Goal: Task Accomplishment & Management: Manage account settings

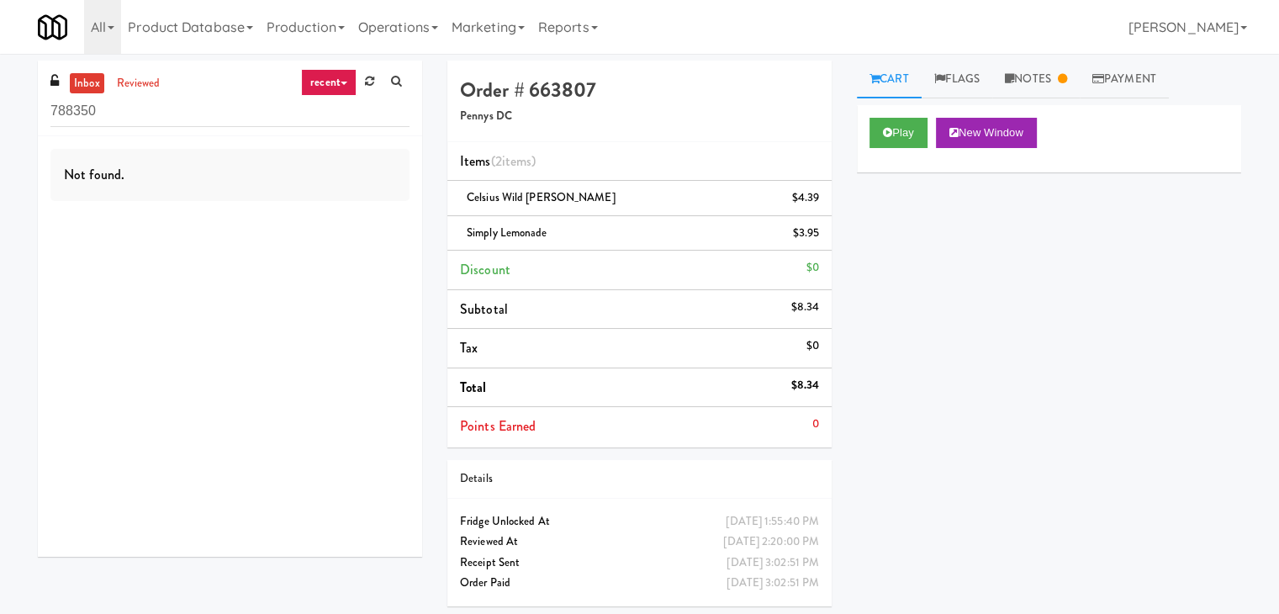
click at [54, 120] on input "788350" at bounding box center [229, 111] width 359 height 31
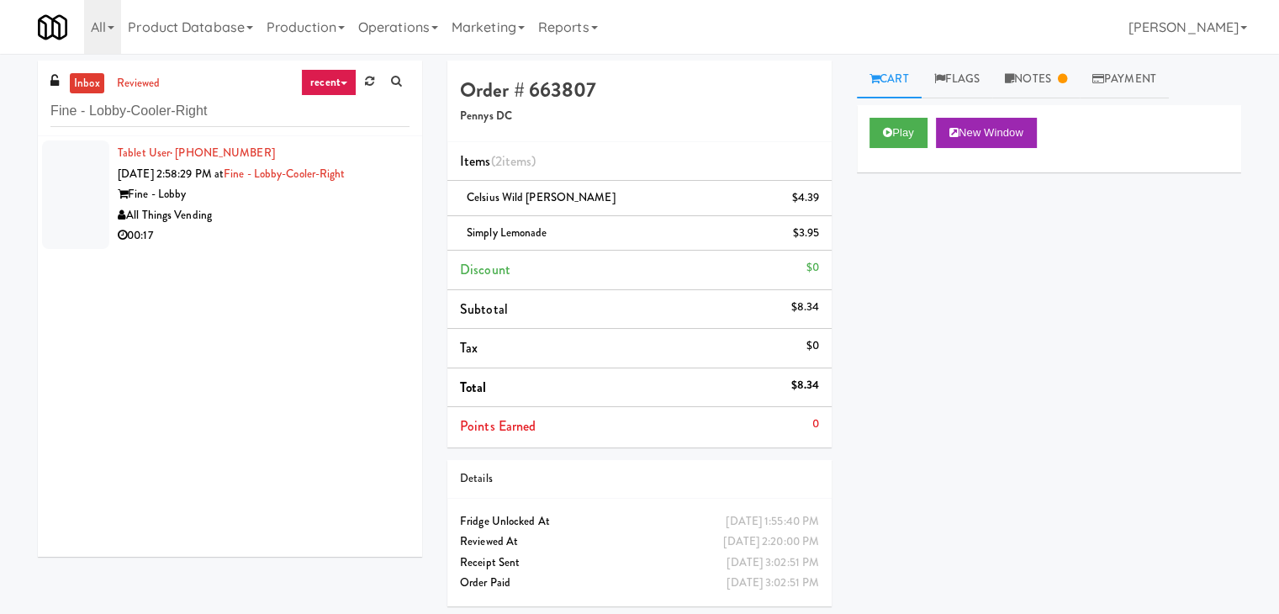
type input "Fine - Lobby-Cooler-Right"
click at [297, 220] on div "All Things Vending" at bounding box center [264, 215] width 292 height 21
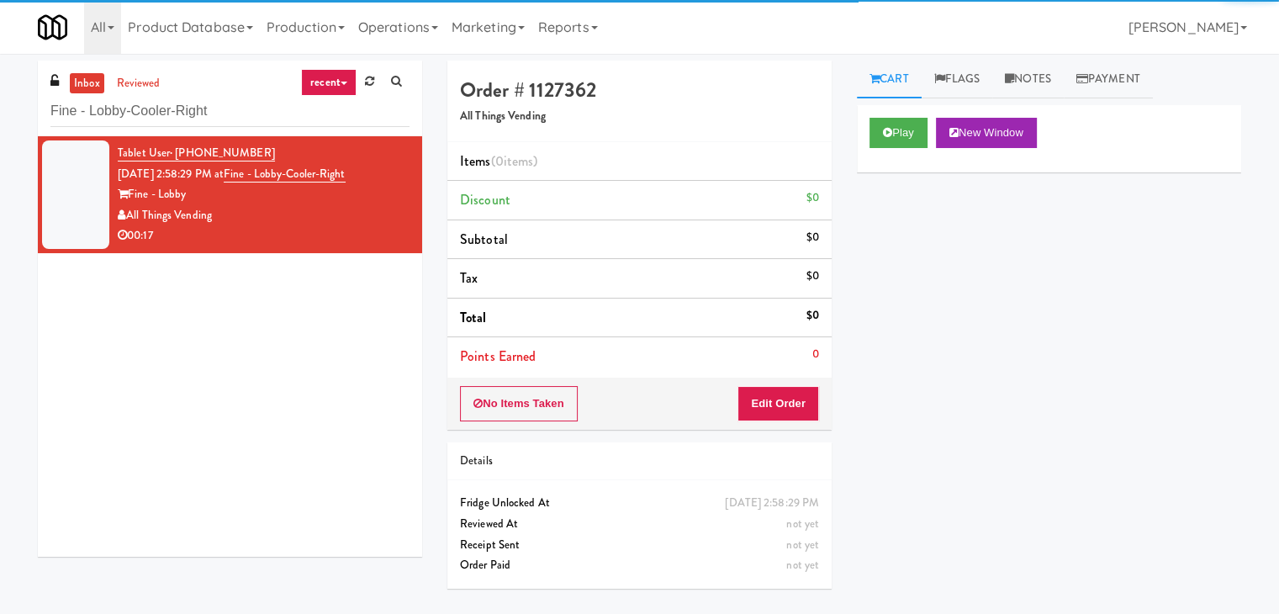
click at [871, 152] on div "Play New Window" at bounding box center [1049, 138] width 384 height 67
click at [881, 139] on button "Play" at bounding box center [899, 133] width 58 height 30
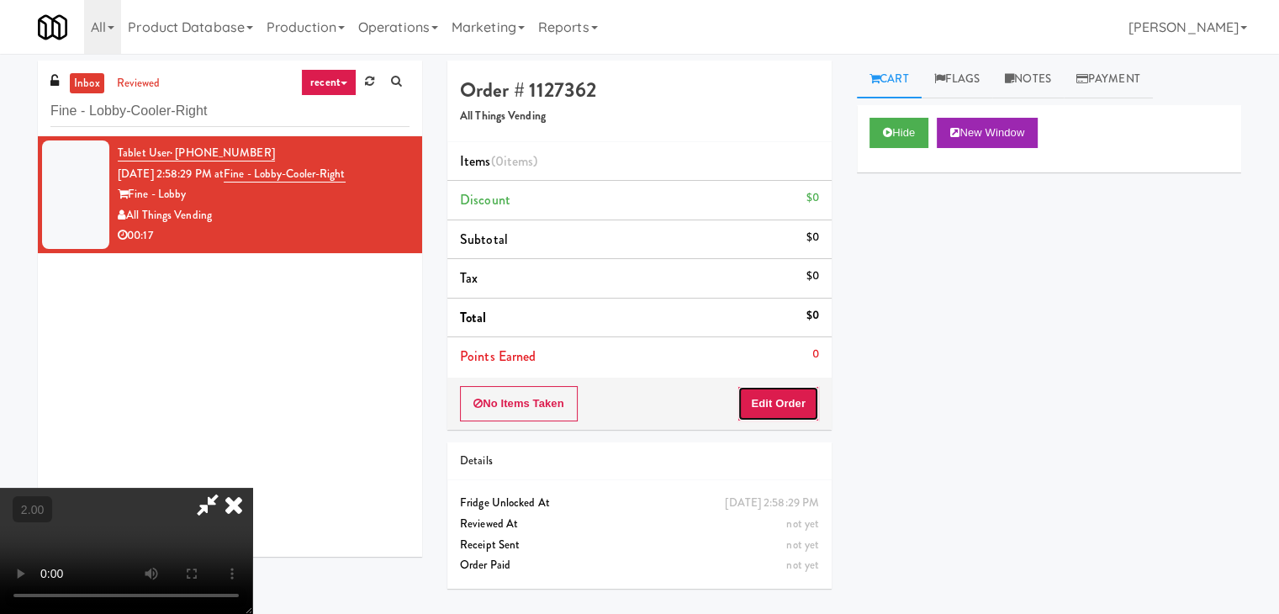
click at [764, 410] on button "Edit Order" at bounding box center [779, 403] width 82 height 35
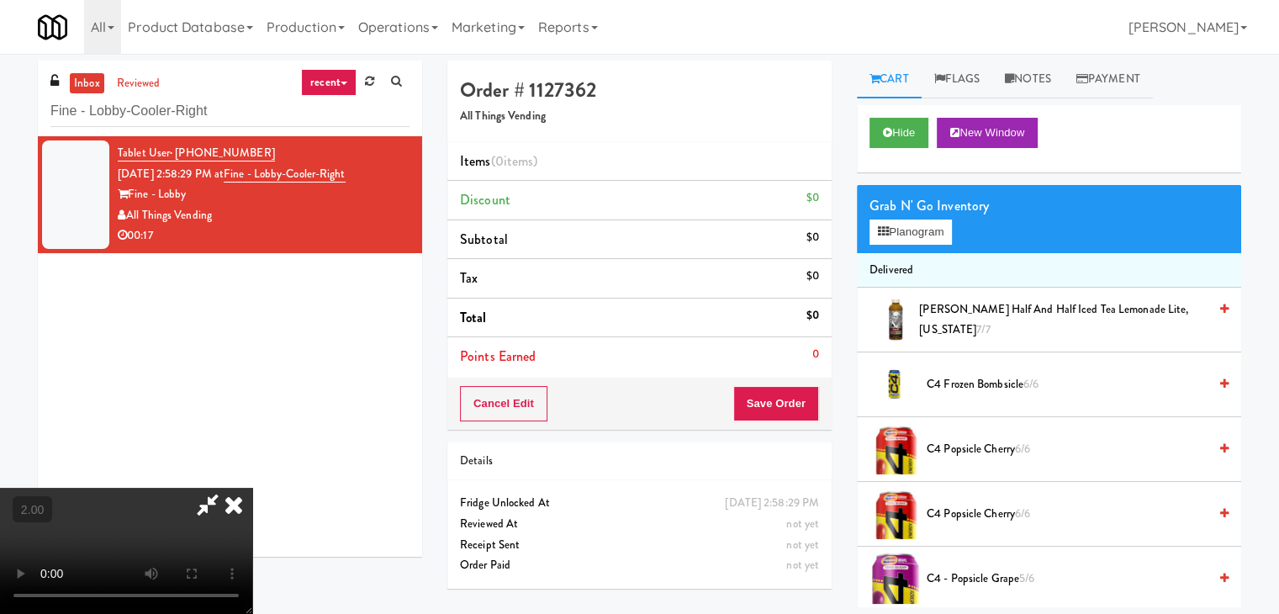
click at [252, 488] on video at bounding box center [126, 551] width 252 height 126
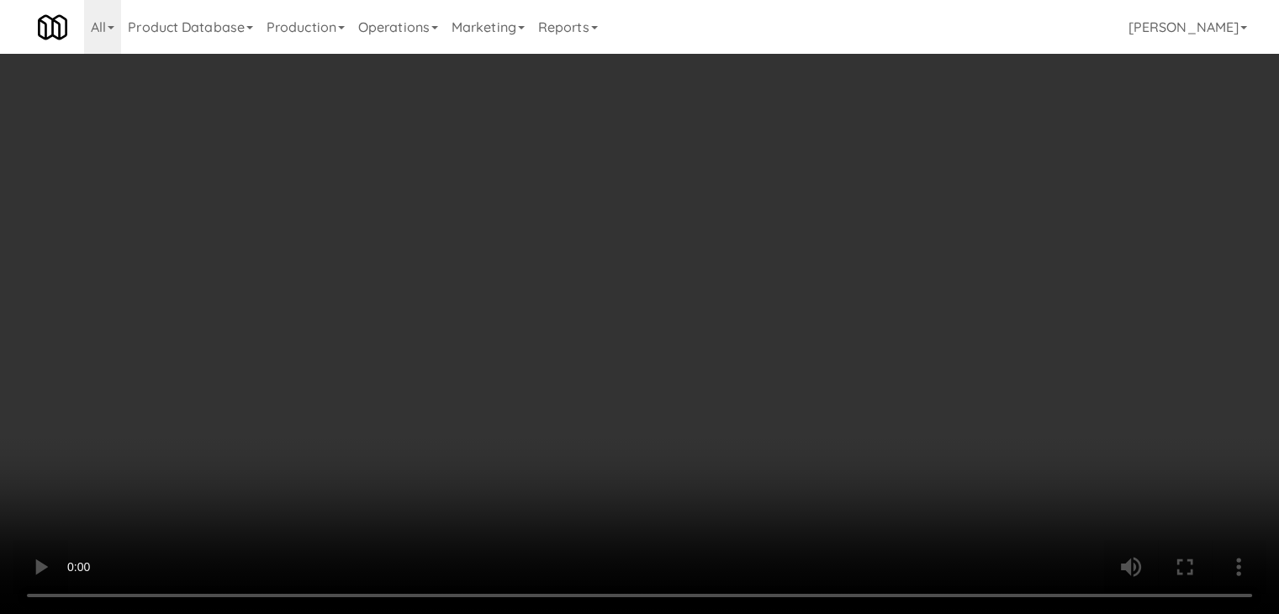
click at [397, 479] on video at bounding box center [639, 307] width 1279 height 614
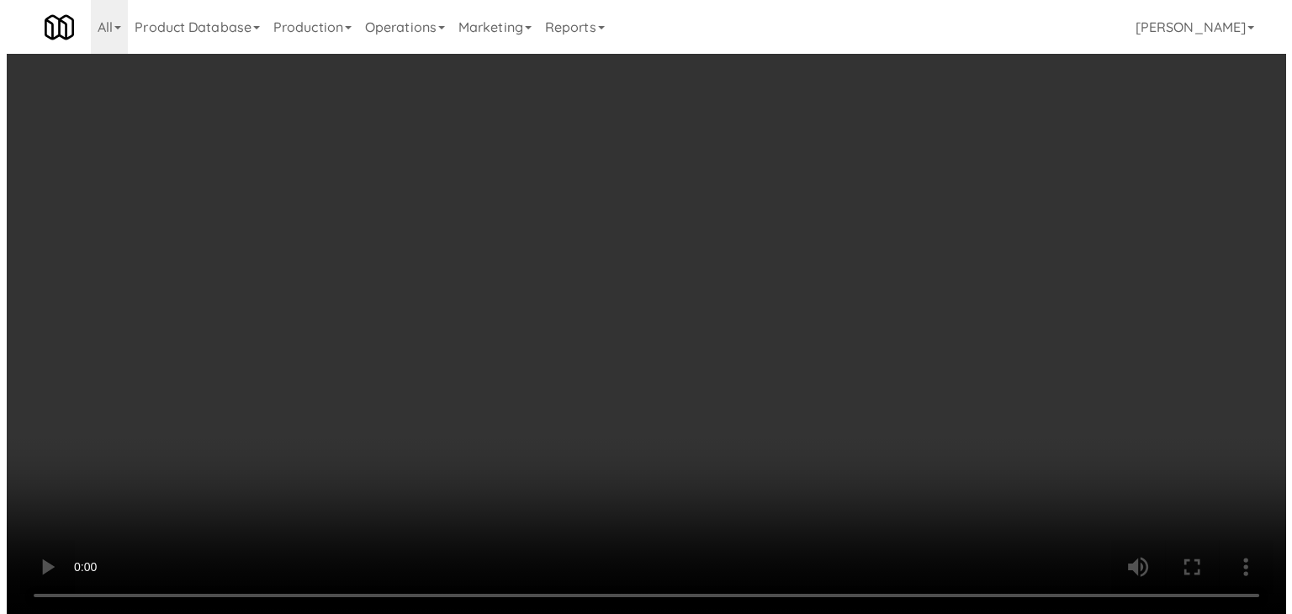
scroll to position [34, 0]
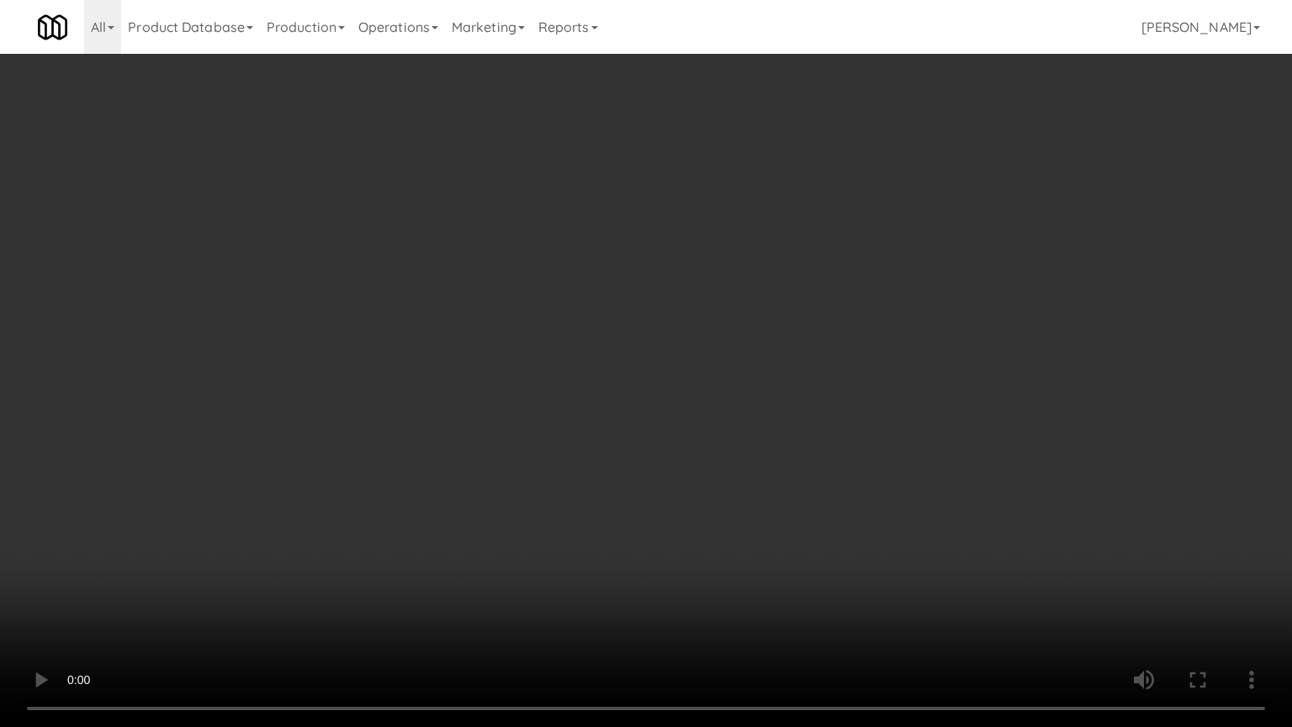
click at [394, 490] on video at bounding box center [646, 363] width 1292 height 727
click at [332, 603] on video at bounding box center [646, 363] width 1292 height 727
click at [331, 599] on video at bounding box center [646, 363] width 1292 height 727
click at [303, 590] on video at bounding box center [646, 363] width 1292 height 727
click at [306, 584] on video at bounding box center [646, 363] width 1292 height 727
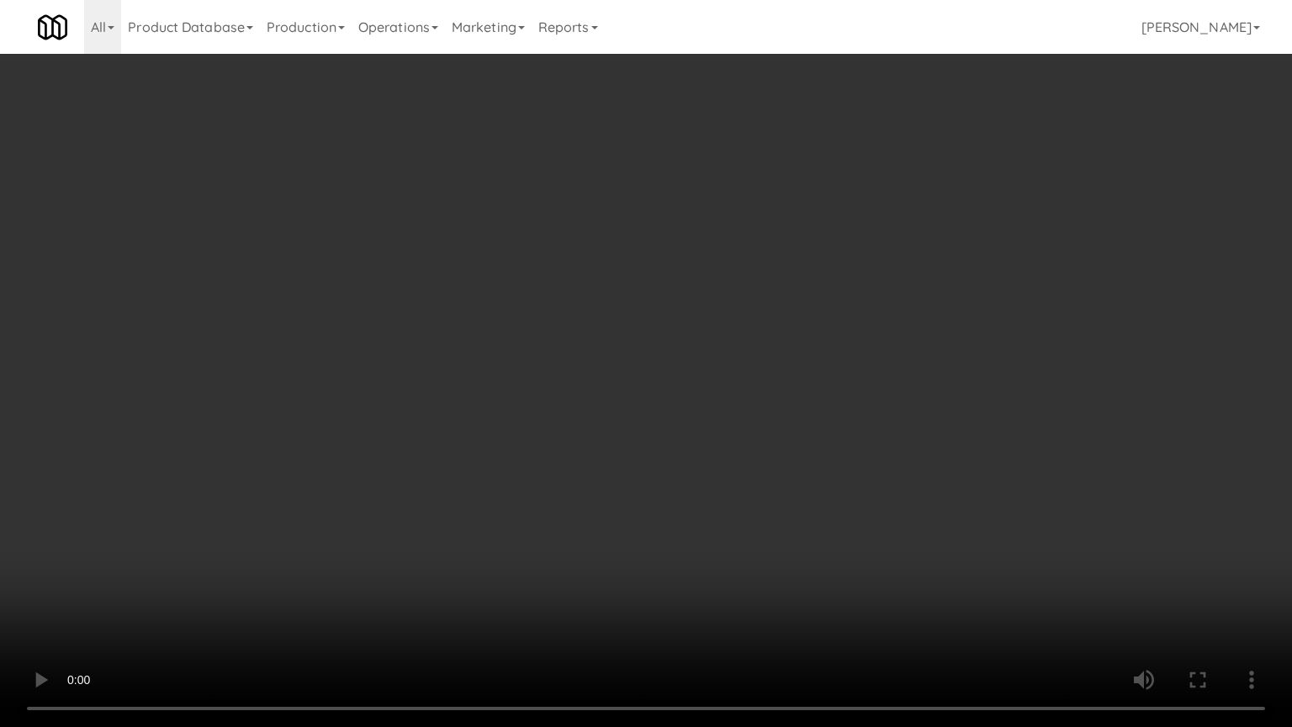
click at [320, 578] on video at bounding box center [646, 363] width 1292 height 727
click at [323, 577] on video at bounding box center [646, 363] width 1292 height 727
click at [336, 568] on video at bounding box center [646, 363] width 1292 height 727
click at [343, 563] on video at bounding box center [646, 363] width 1292 height 727
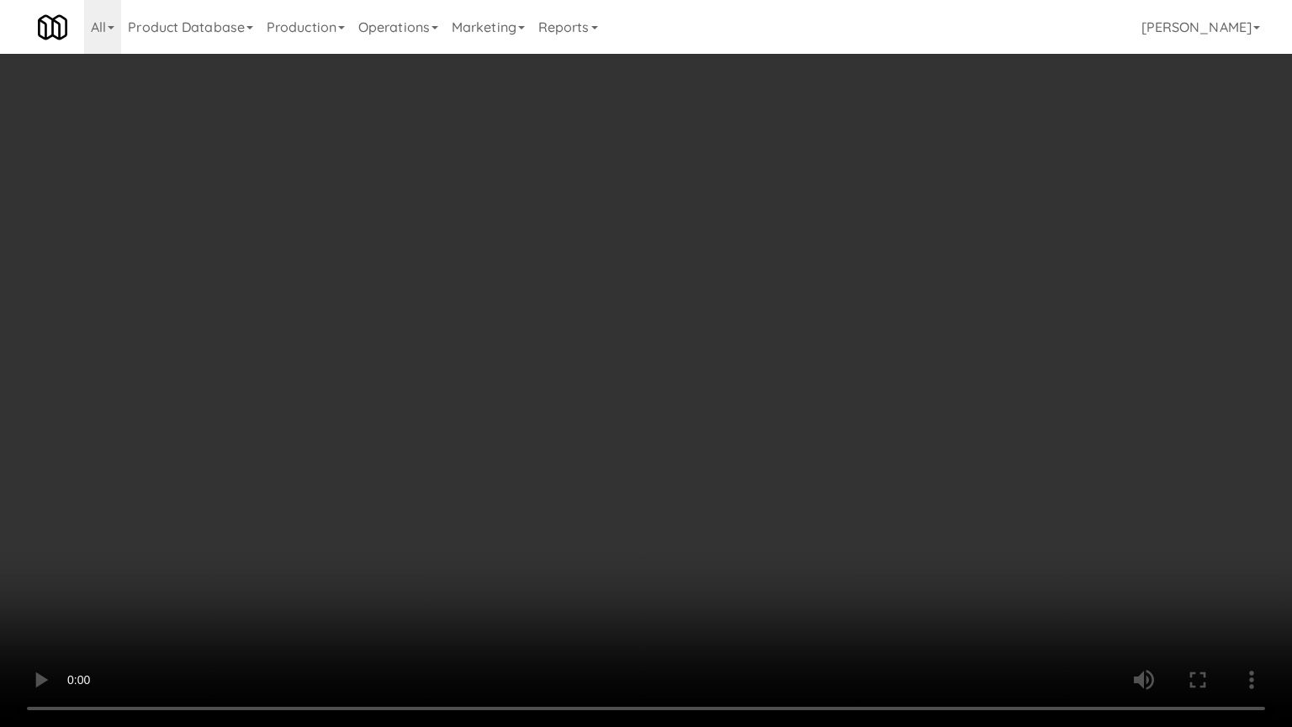
click at [343, 563] on video at bounding box center [646, 363] width 1292 height 727
click at [441, 546] on video at bounding box center [646, 363] width 1292 height 727
click at [454, 545] on video at bounding box center [646, 363] width 1292 height 727
click at [457, 544] on video at bounding box center [646, 363] width 1292 height 727
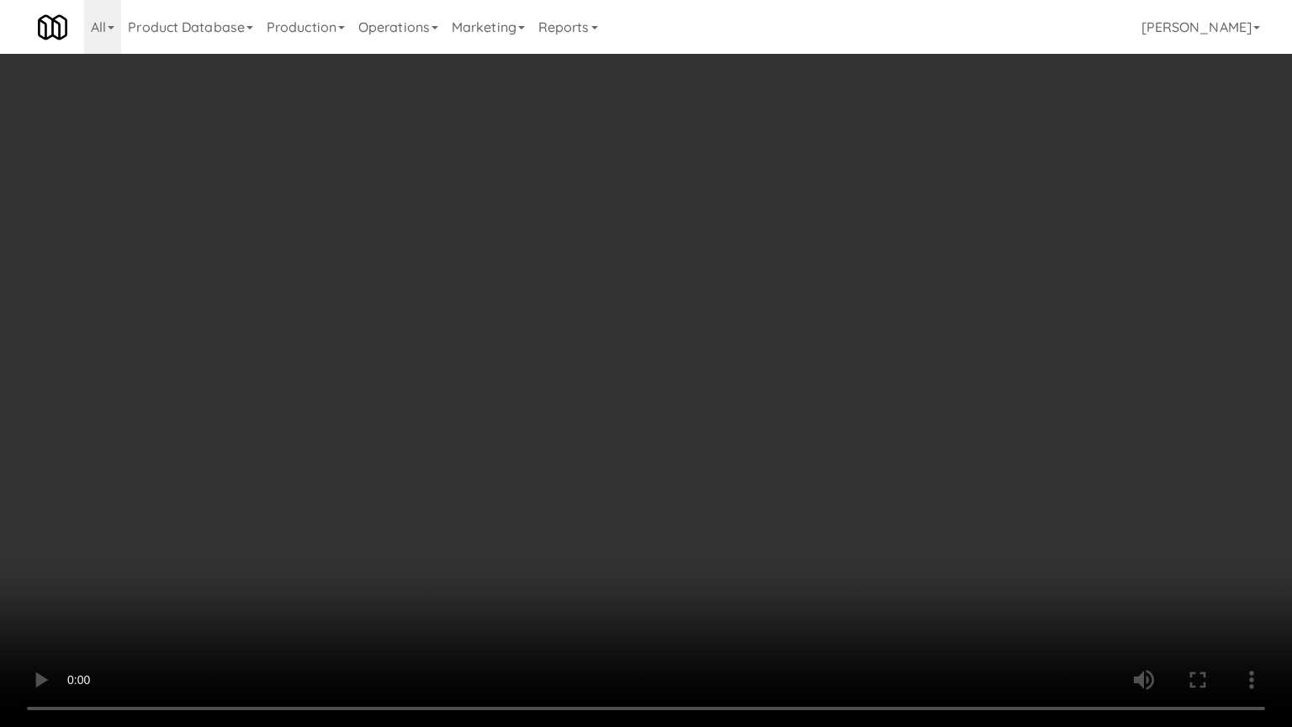
click at [457, 544] on video at bounding box center [646, 363] width 1292 height 727
click at [425, 613] on video at bounding box center [646, 363] width 1292 height 727
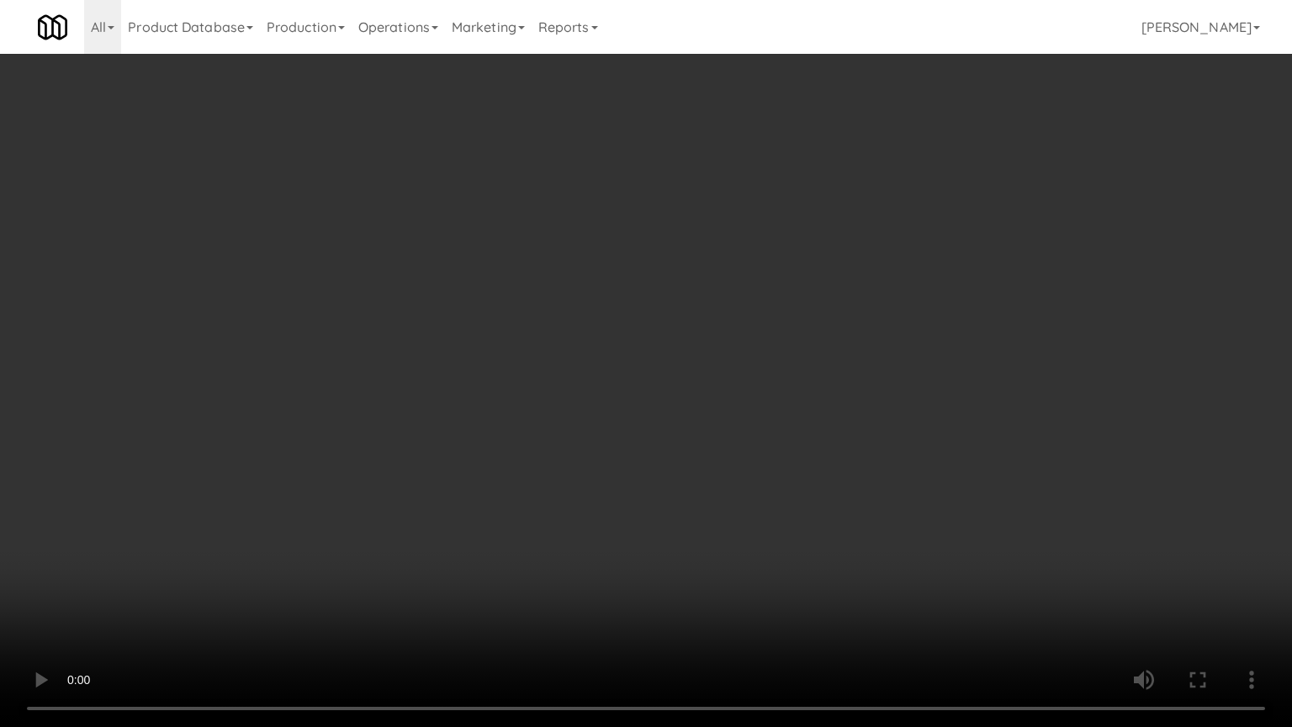
click at [440, 599] on video at bounding box center [646, 363] width 1292 height 727
click at [452, 569] on video at bounding box center [646, 363] width 1292 height 727
click at [452, 572] on video at bounding box center [646, 363] width 1292 height 727
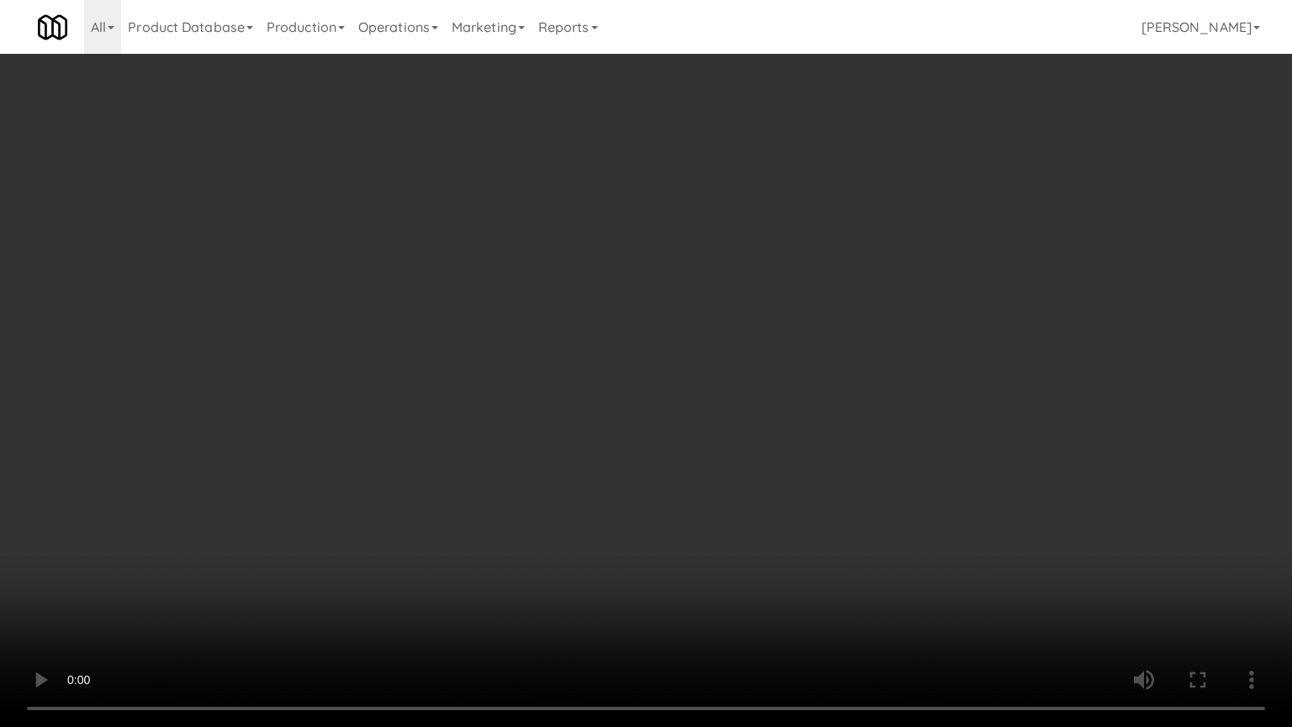
click at [454, 572] on video at bounding box center [646, 363] width 1292 height 727
click at [480, 494] on video at bounding box center [646, 363] width 1292 height 727
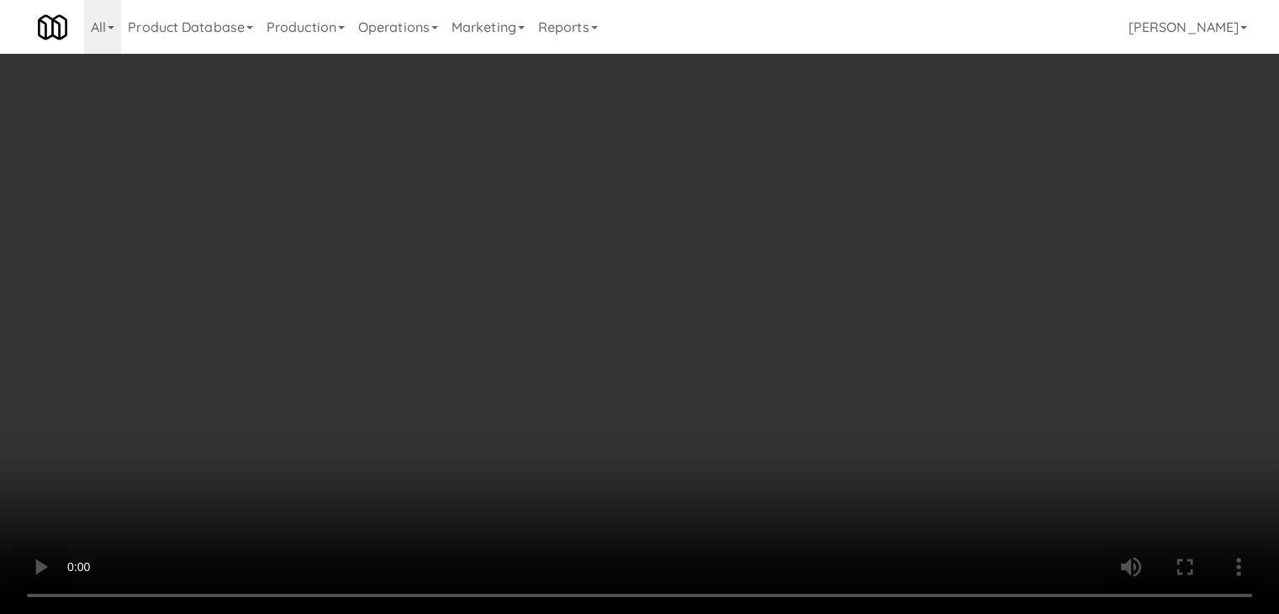
click at [480, 421] on video at bounding box center [639, 307] width 1279 height 614
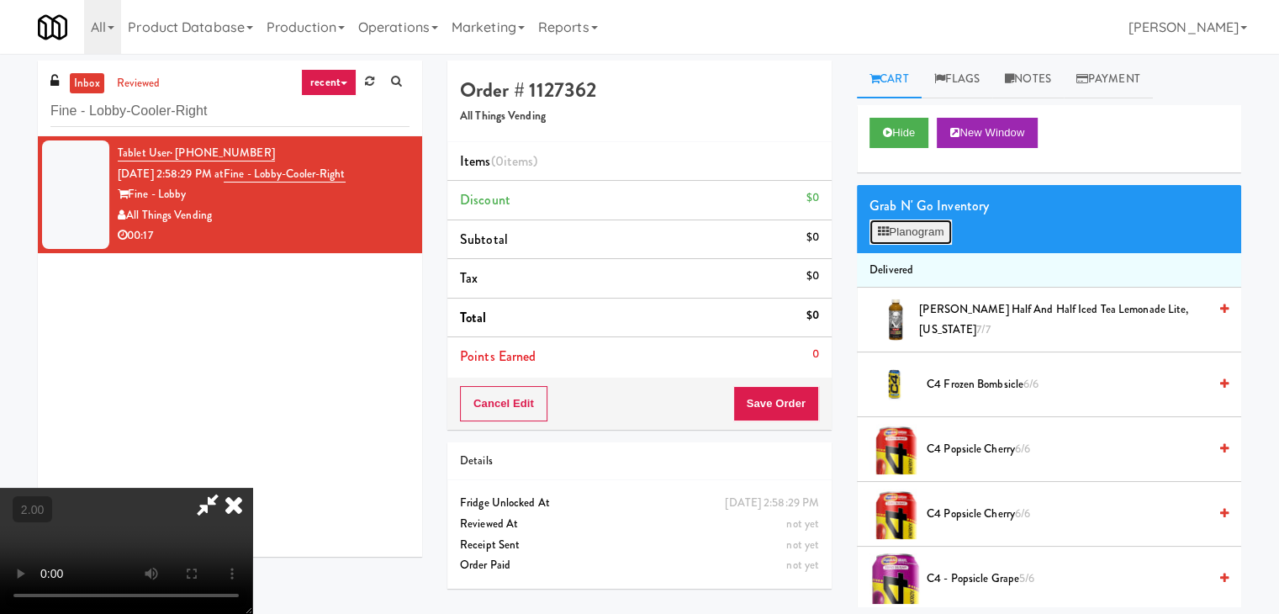
click at [886, 234] on icon at bounding box center [883, 231] width 11 height 11
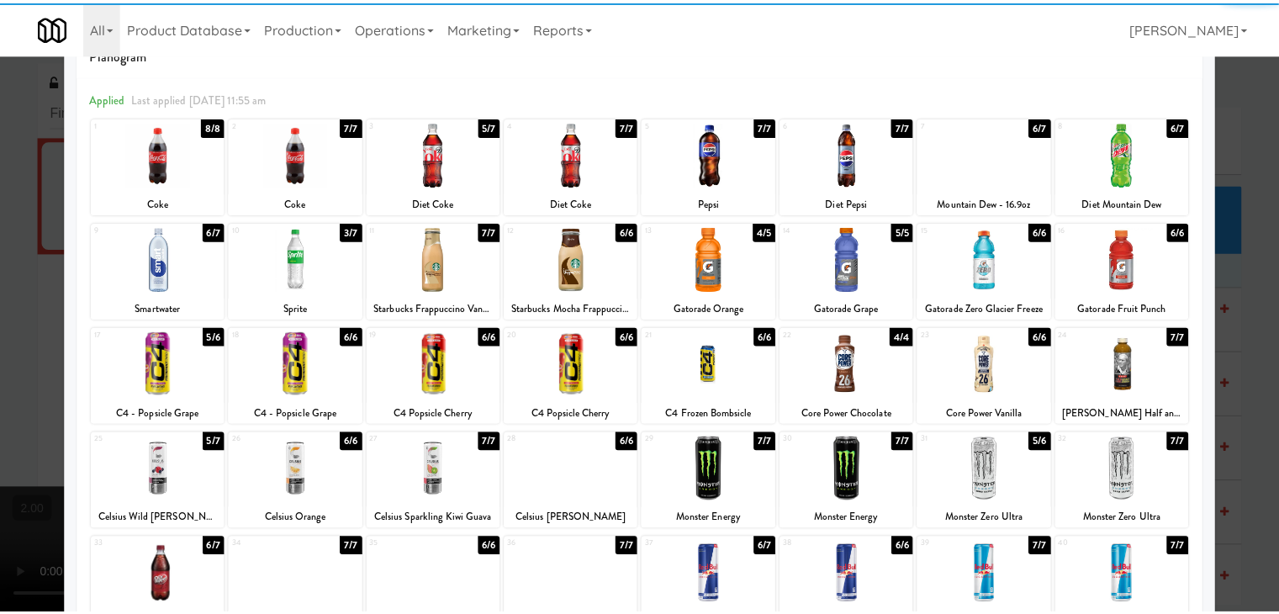
scroll to position [212, 0]
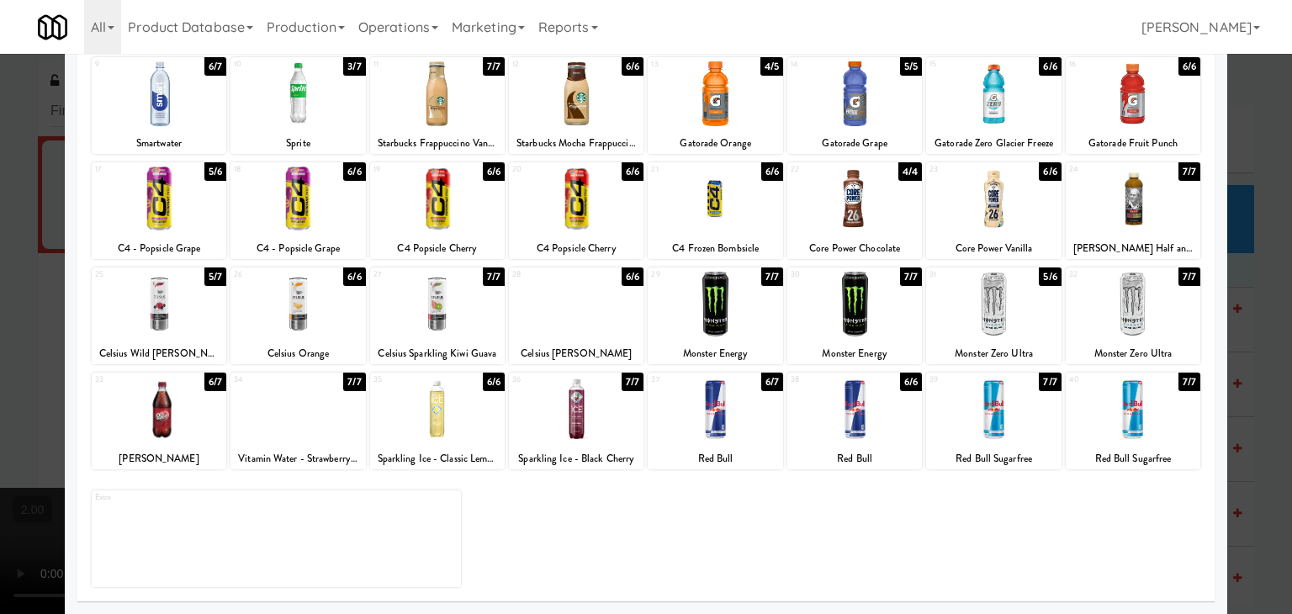
click at [178, 412] on div at bounding box center [159, 409] width 135 height 65
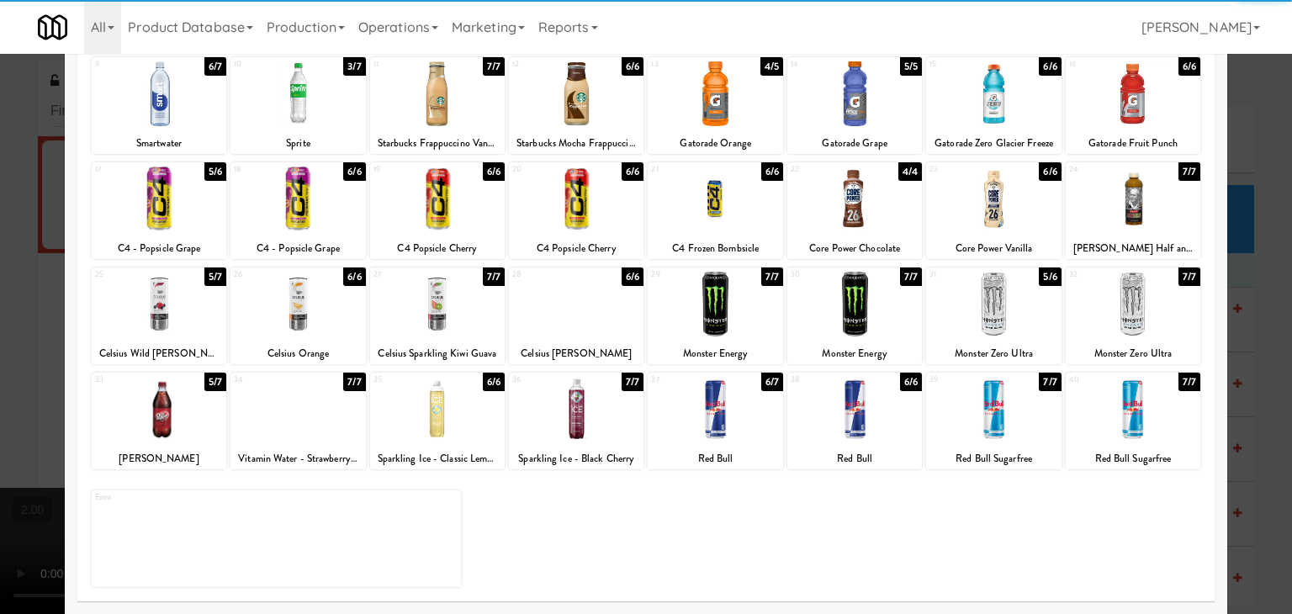
click at [572, 426] on div at bounding box center [576, 409] width 135 height 65
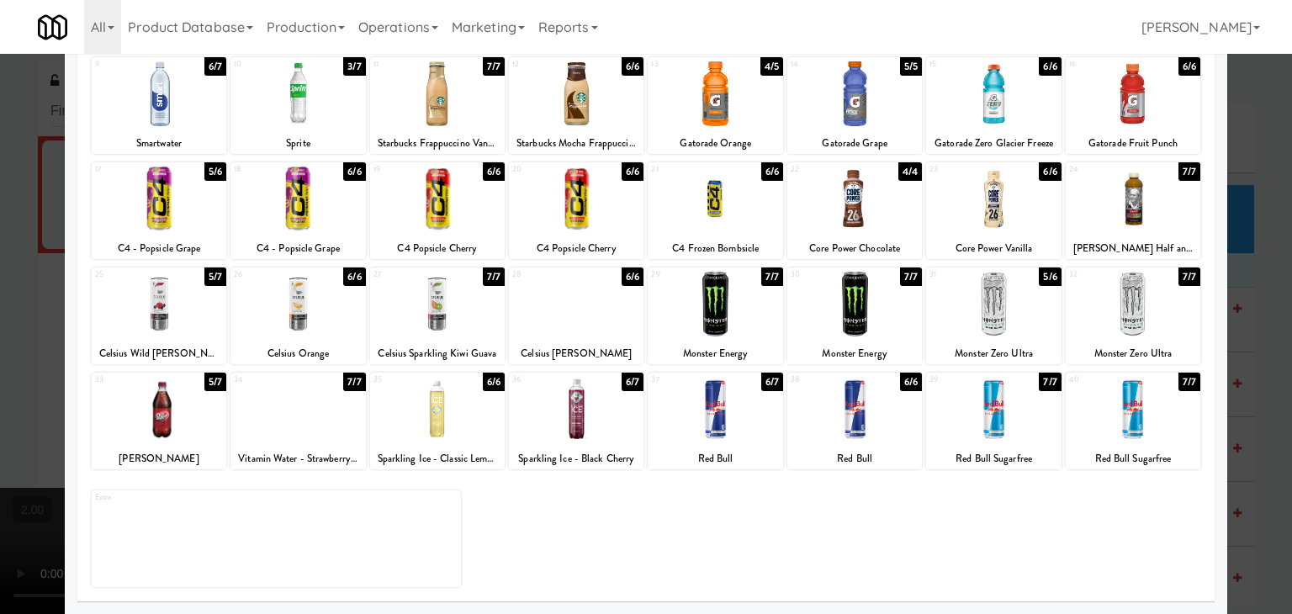
click at [999, 413] on div at bounding box center [993, 409] width 135 height 65
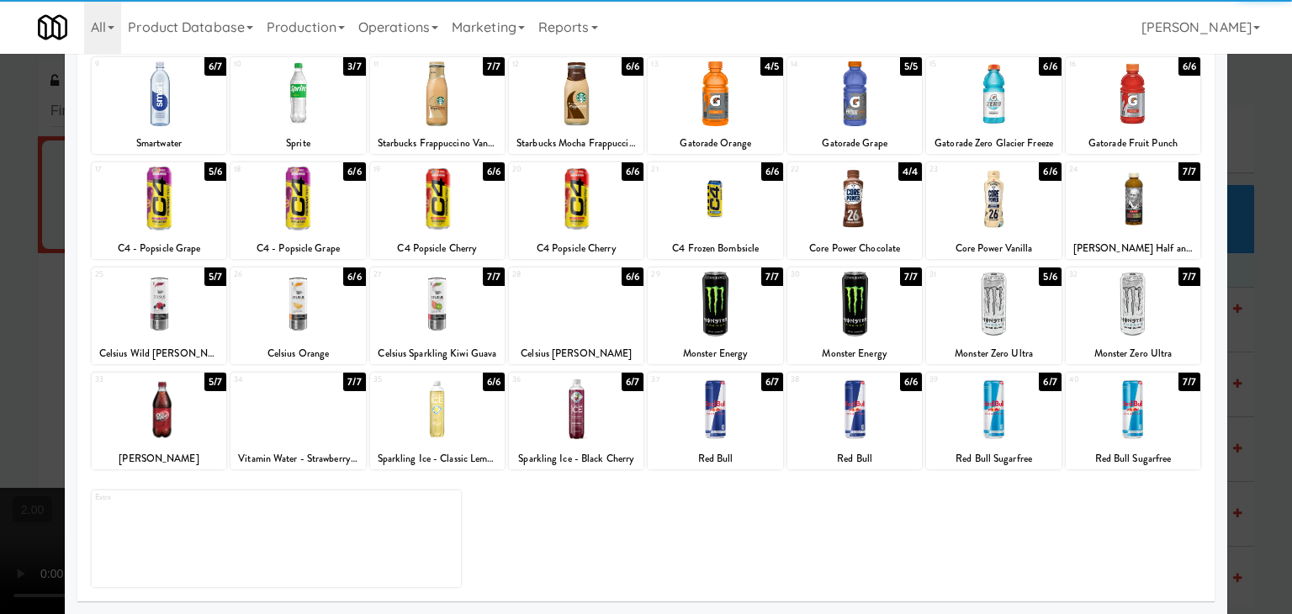
click at [313, 415] on div at bounding box center [297, 409] width 135 height 65
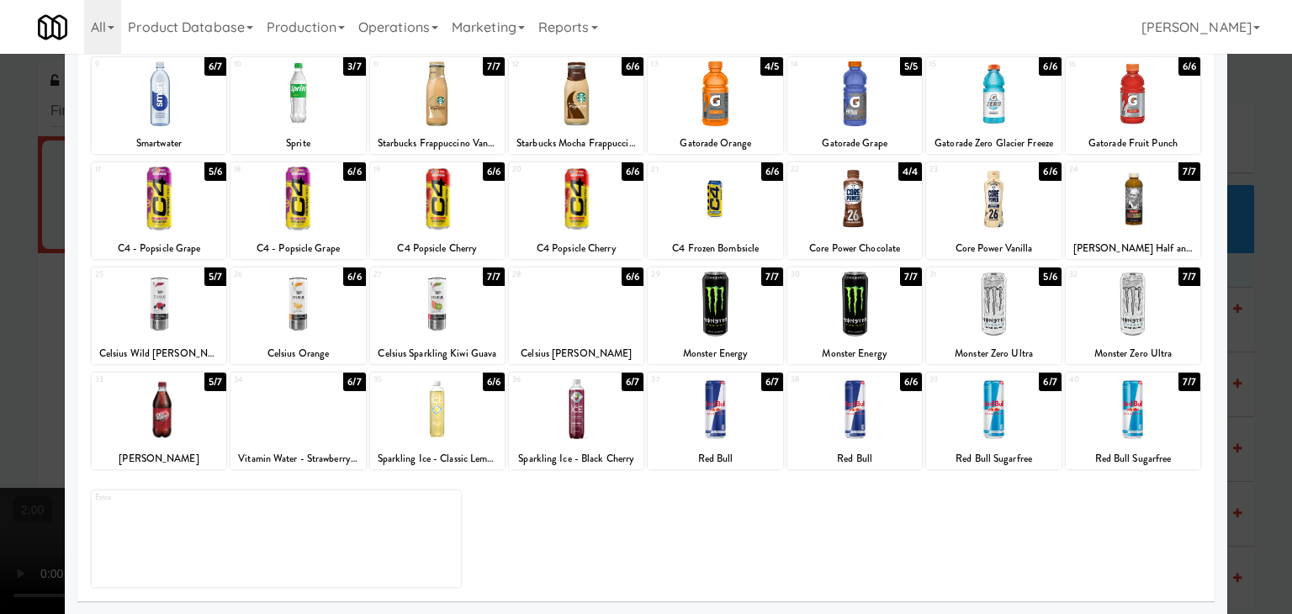
click at [37, 357] on div at bounding box center [646, 307] width 1292 height 614
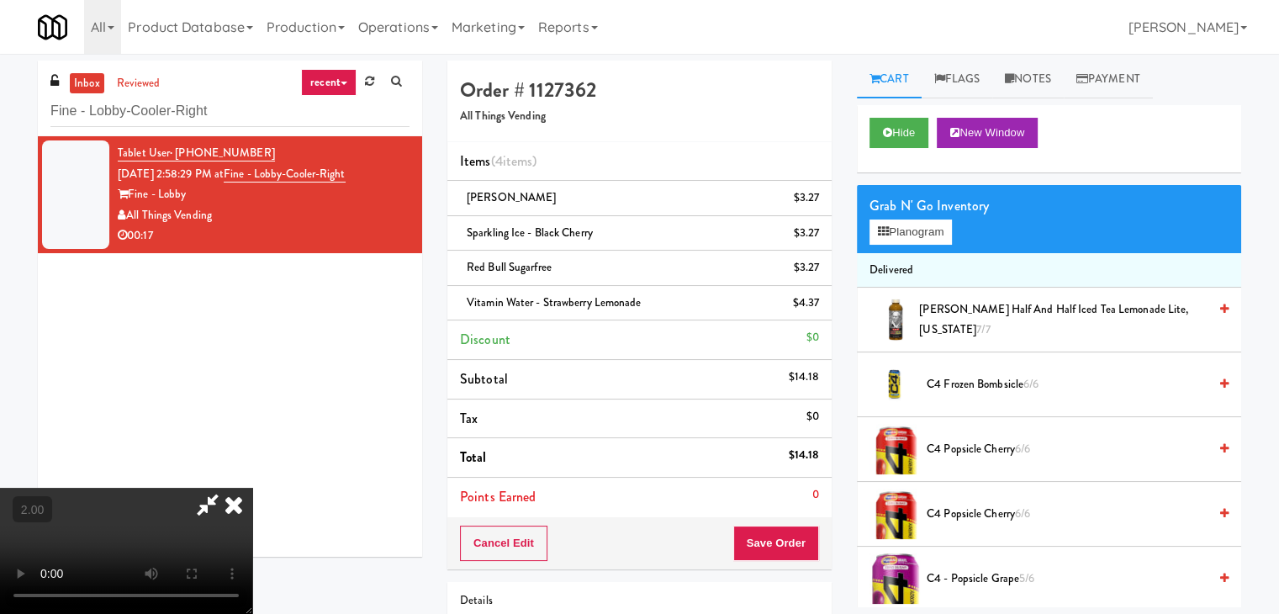
scroll to position [236, 0]
click at [209, 488] on video at bounding box center [126, 551] width 252 height 126
click at [212, 488] on video at bounding box center [126, 551] width 252 height 126
click at [252, 488] on video at bounding box center [126, 551] width 252 height 126
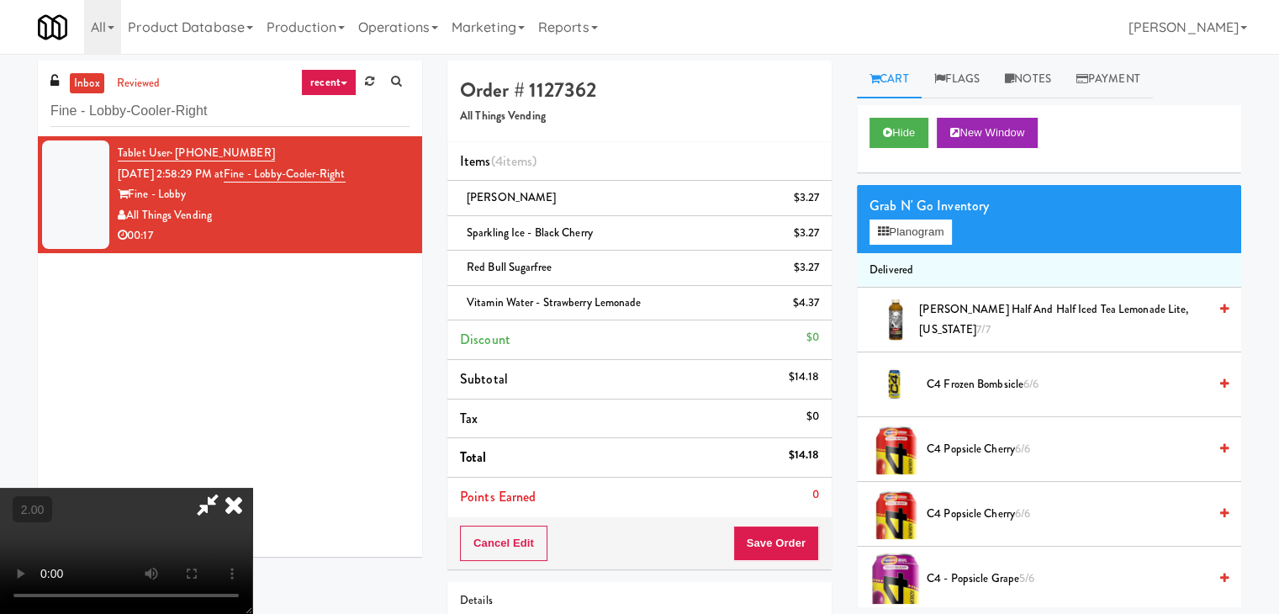
click at [252, 488] on video at bounding box center [126, 551] width 252 height 126
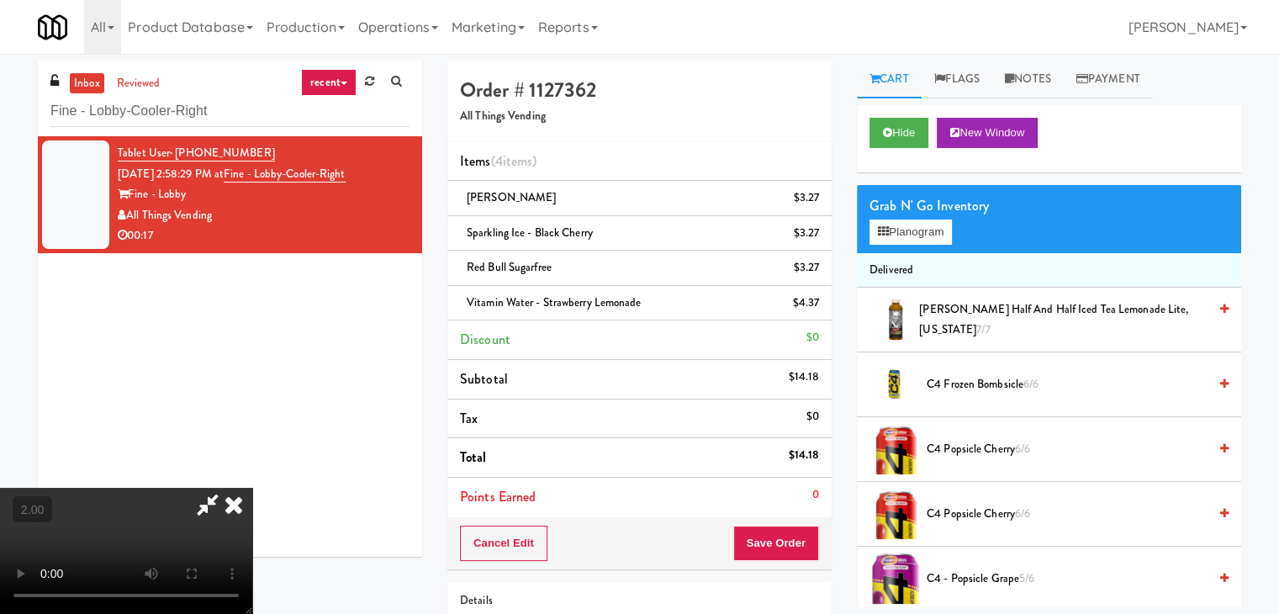
click at [252, 488] on video at bounding box center [126, 551] width 252 height 126
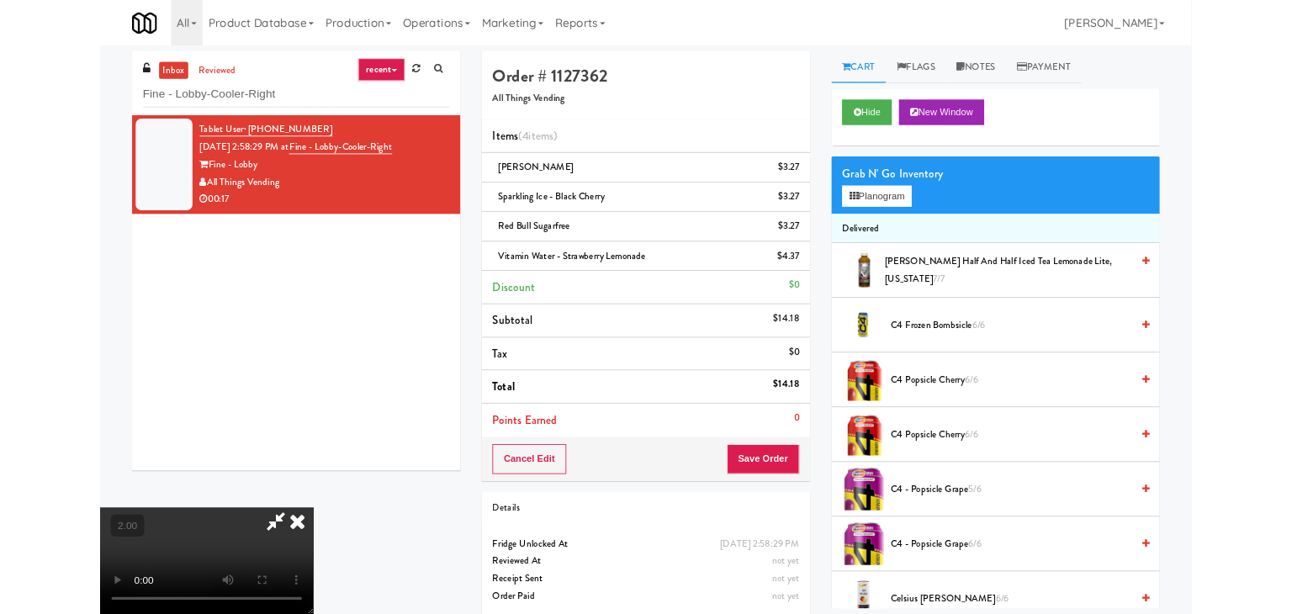
scroll to position [34, 0]
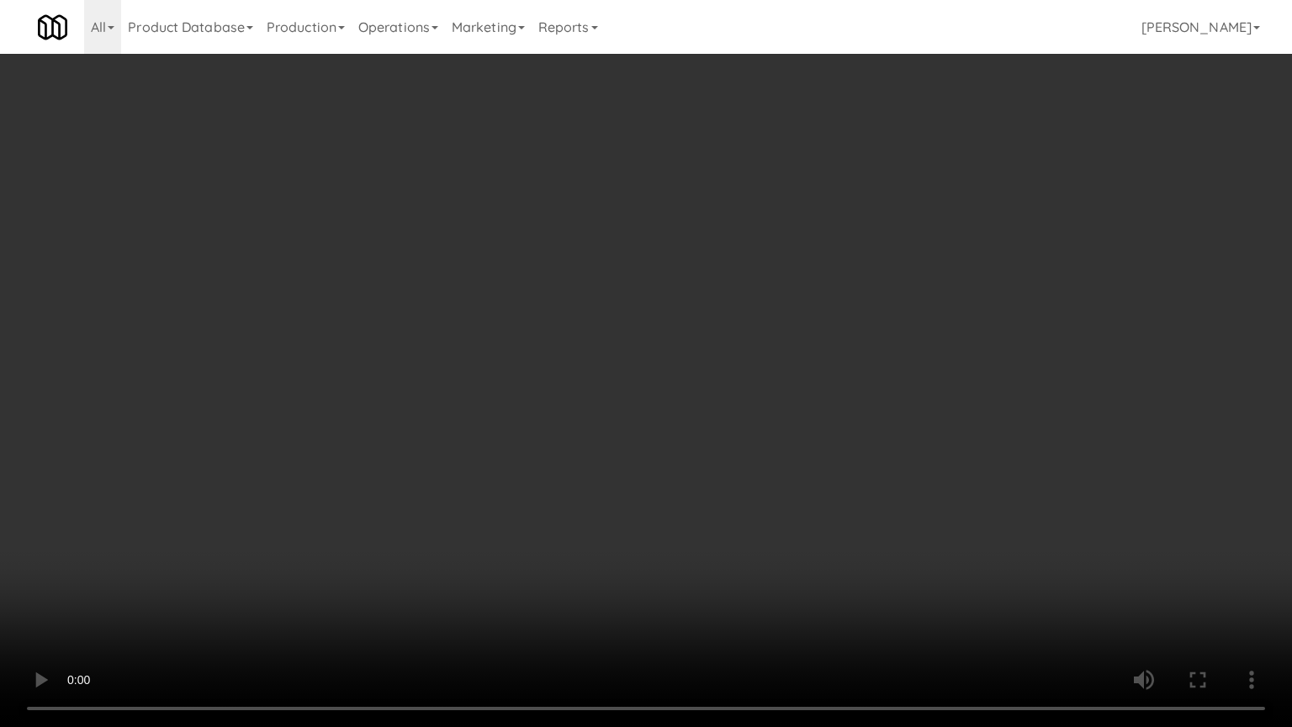
click at [546, 437] on video at bounding box center [646, 363] width 1292 height 727
click at [574, 427] on video at bounding box center [646, 363] width 1292 height 727
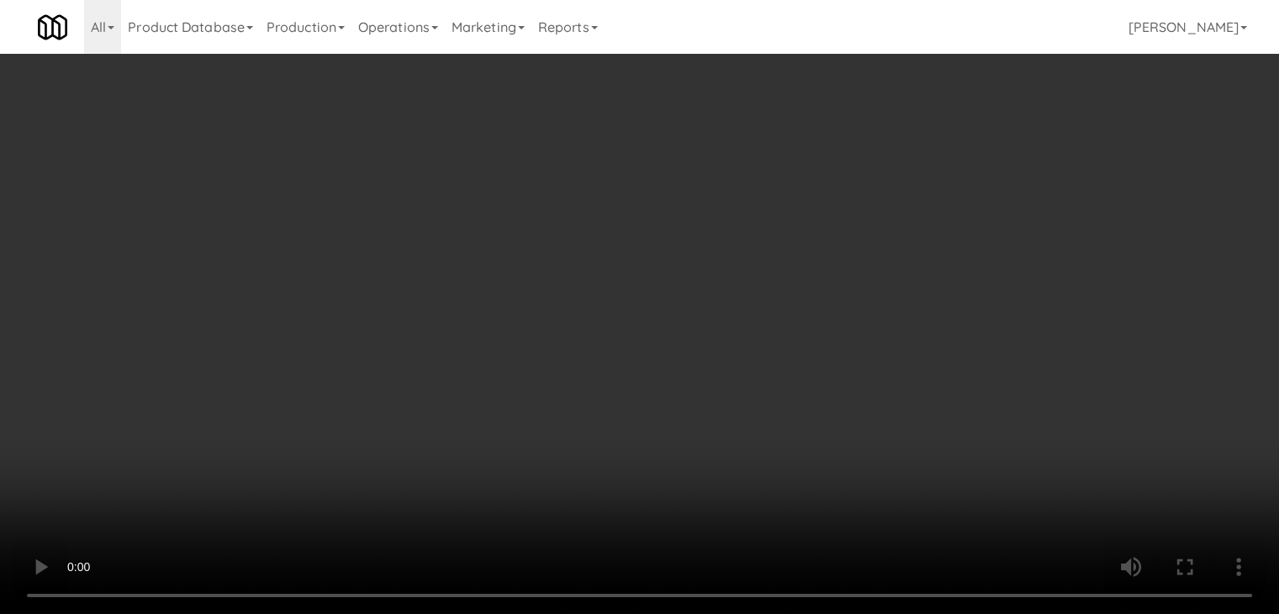
click at [819, 308] on icon at bounding box center [821, 309] width 8 height 11
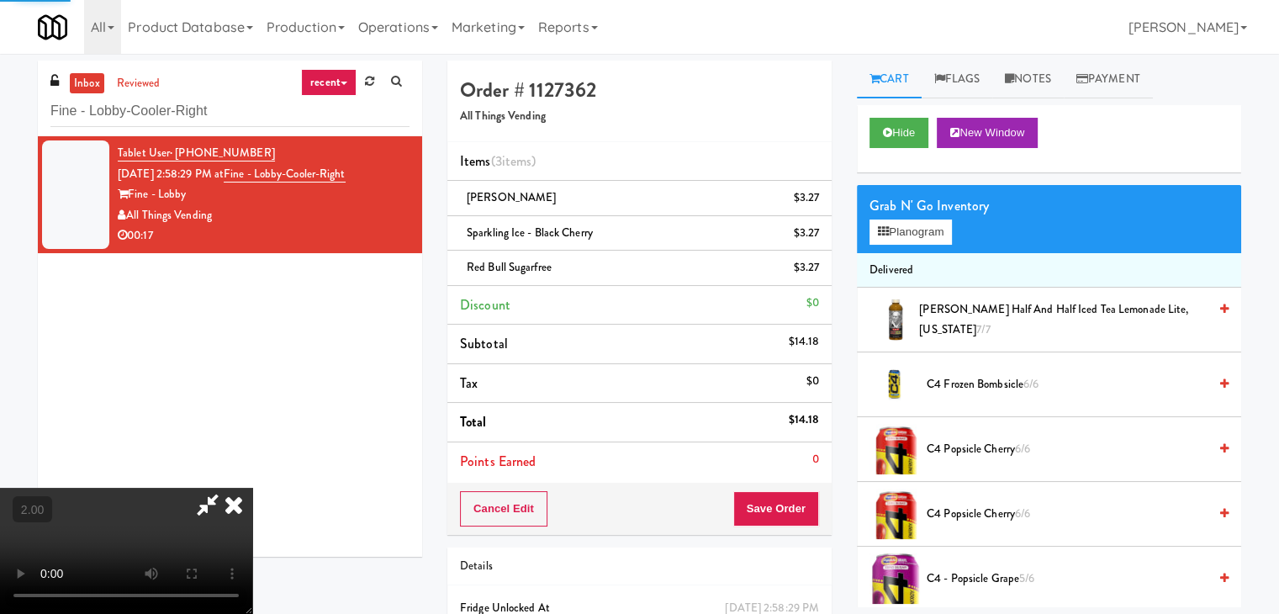
click at [891, 248] on div "Grab N' Go Inventory Planogram" at bounding box center [1049, 219] width 384 height 68
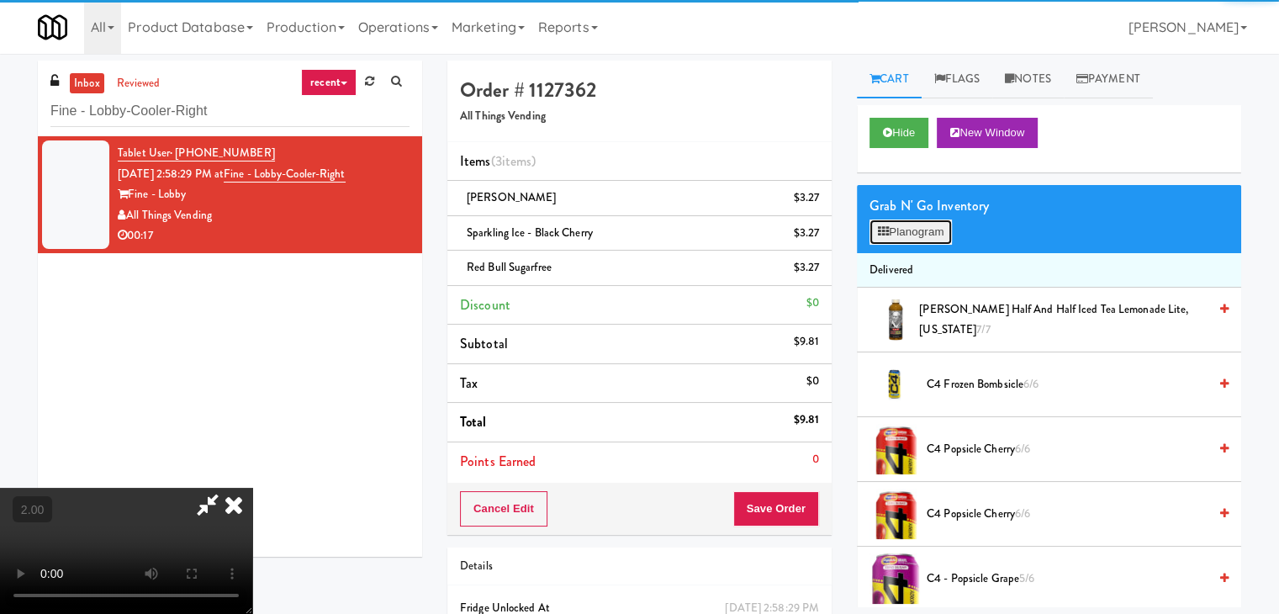
click at [891, 241] on button "Planogram" at bounding box center [911, 232] width 82 height 25
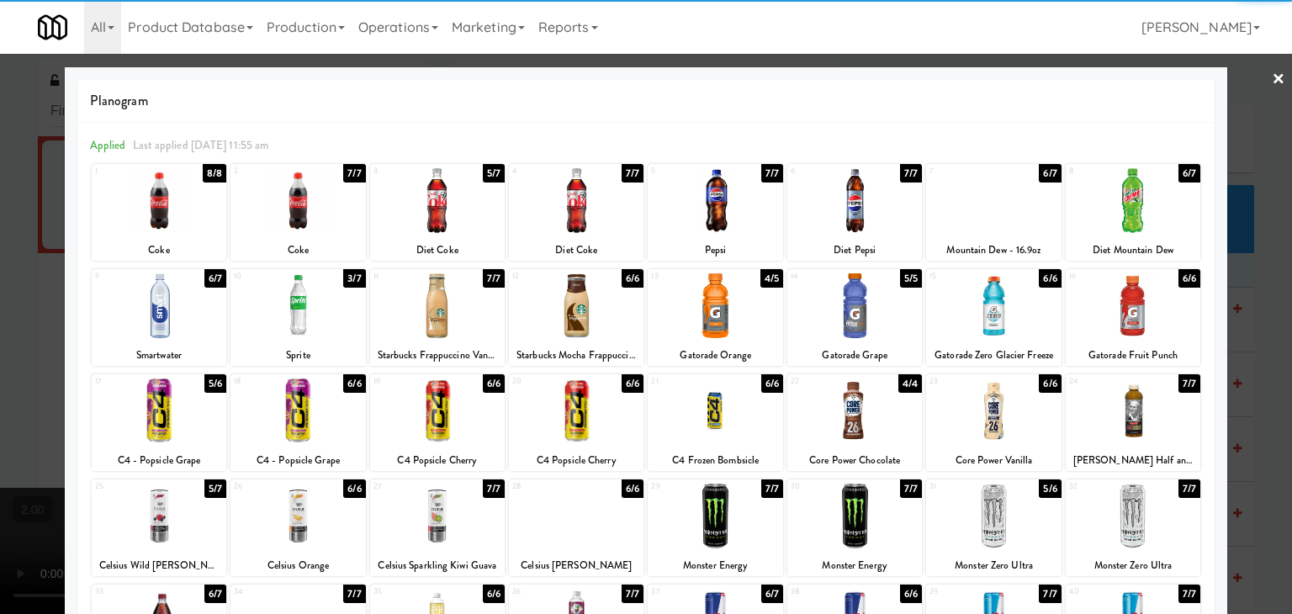
click at [172, 314] on div at bounding box center [159, 305] width 135 height 65
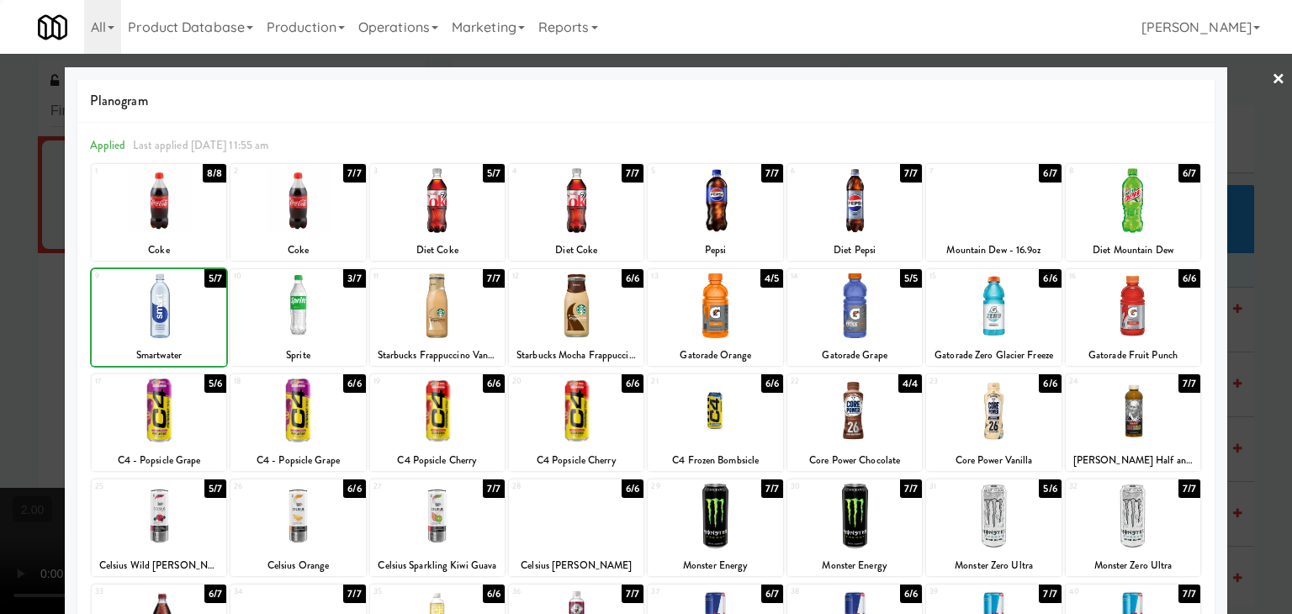
click at [0, 212] on div at bounding box center [646, 307] width 1292 height 614
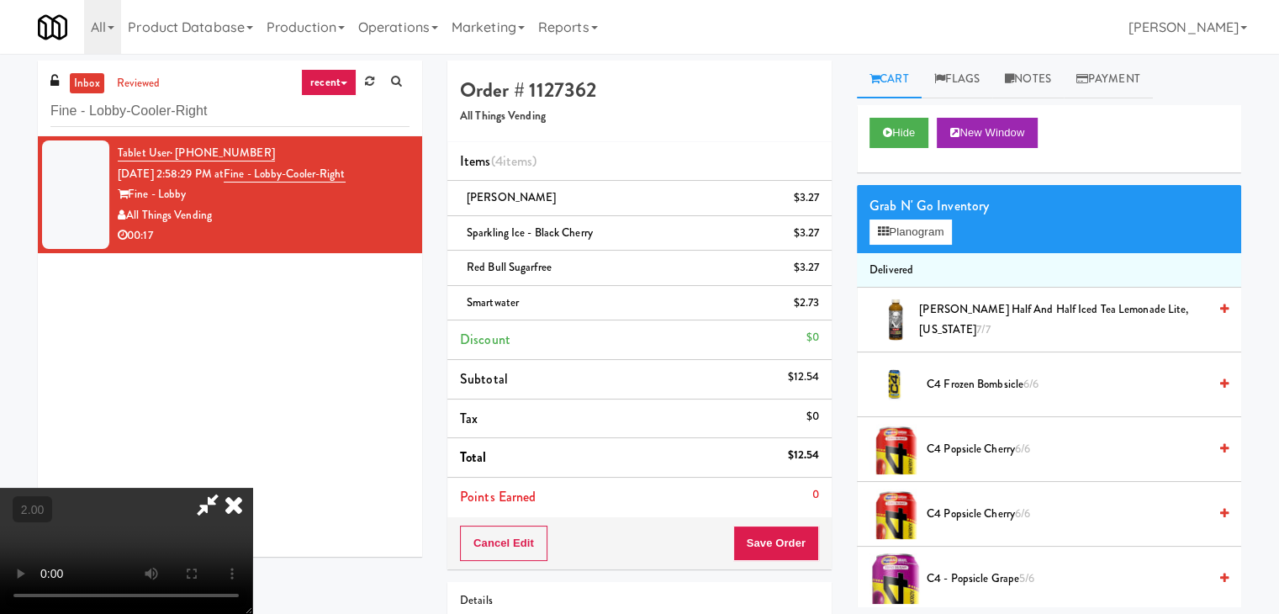
click at [252, 488] on icon at bounding box center [233, 505] width 37 height 34
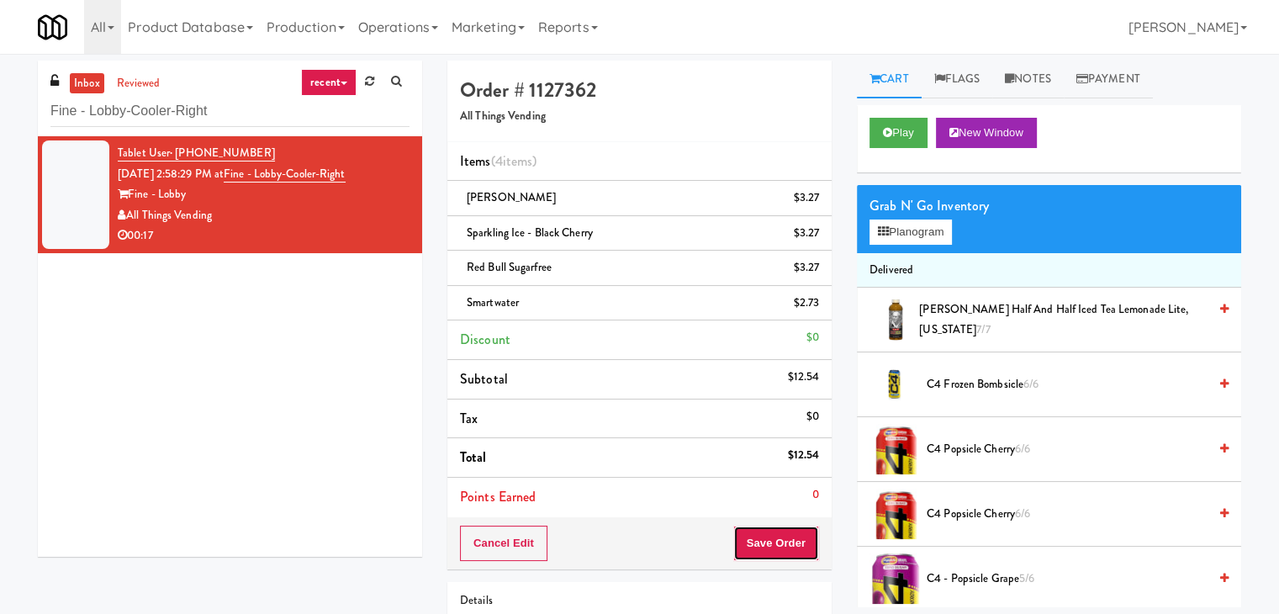
click at [764, 530] on button "Save Order" at bounding box center [776, 543] width 86 height 35
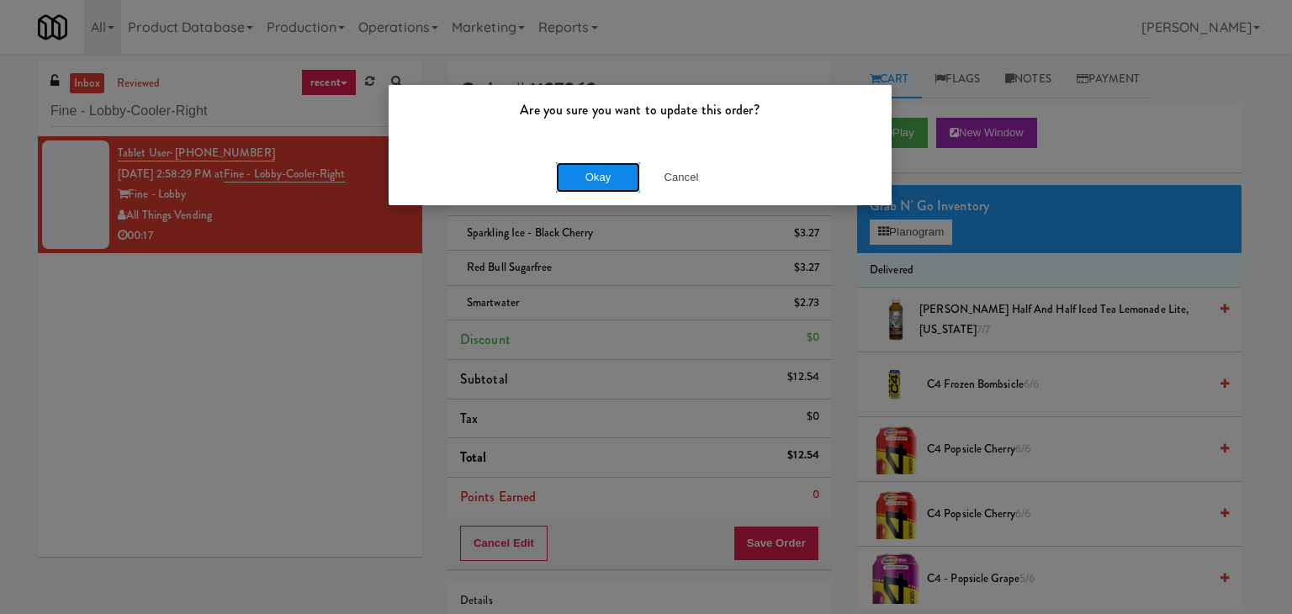
click at [601, 188] on button "Okay" at bounding box center [598, 177] width 84 height 30
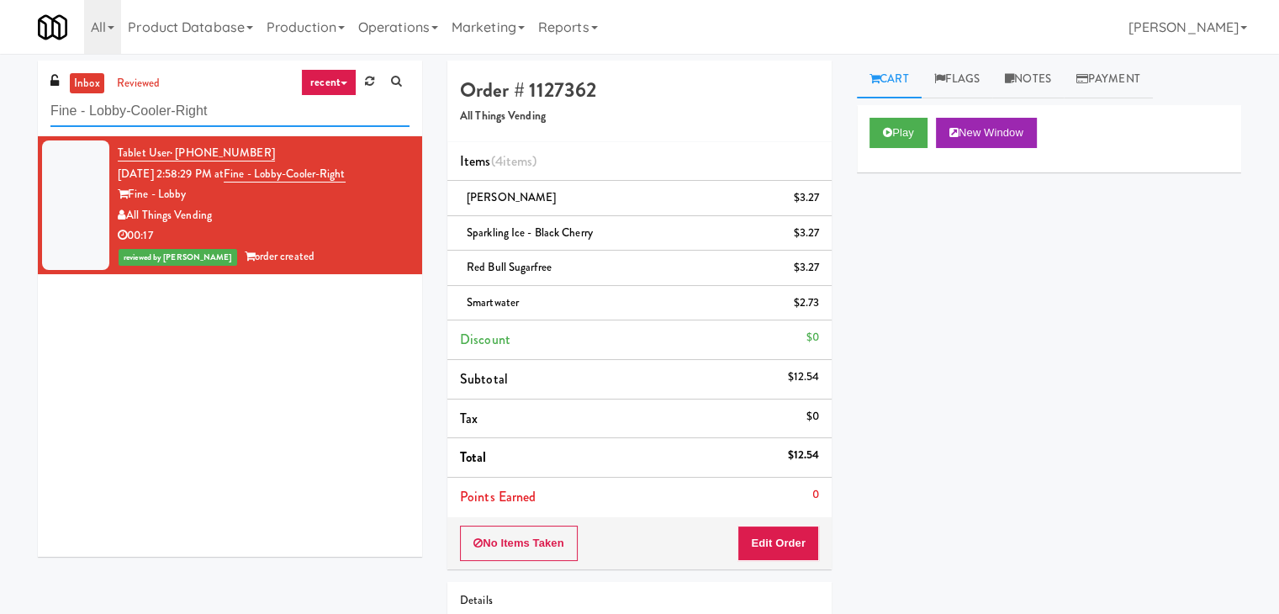
drag, startPoint x: 231, startPoint y: 114, endPoint x: 0, endPoint y: 107, distance: 231.4
click at [0, 107] on div "inbox reviewed recent all unclear take inventory issue suspicious failed recent…" at bounding box center [639, 401] width 1279 height 680
paste input "White Furniture 01"
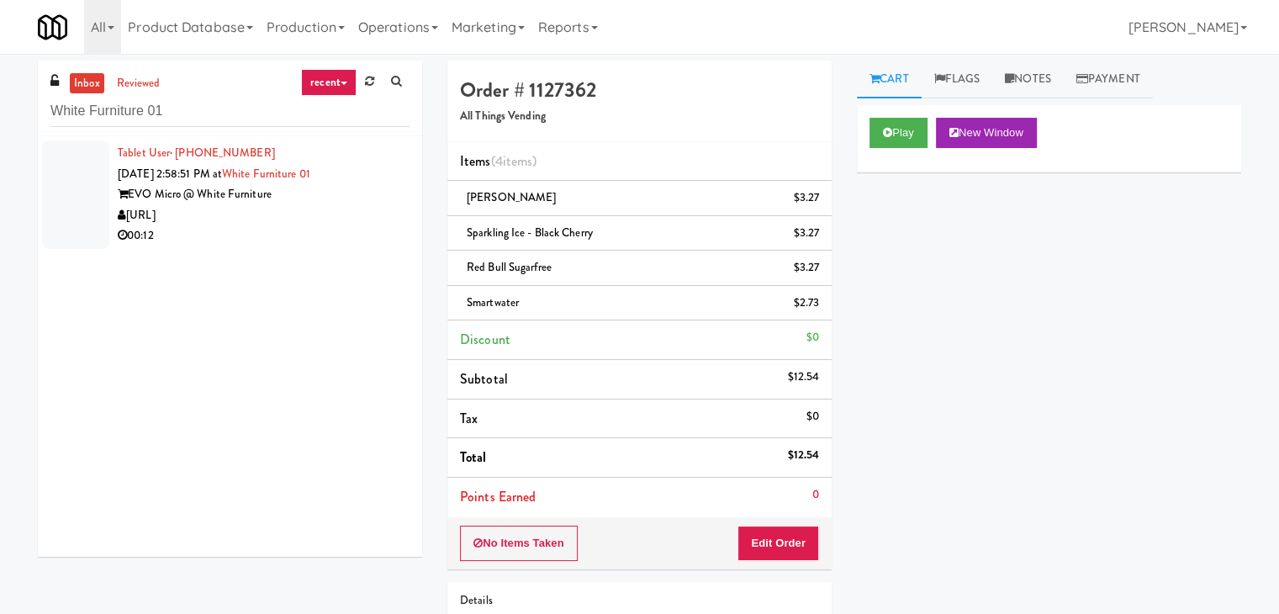
click at [303, 250] on li "Tablet User · (404) 409-7856 [DATE] 2:58:51 PM at White Furniture 01 EVO Micro …" at bounding box center [230, 194] width 384 height 117
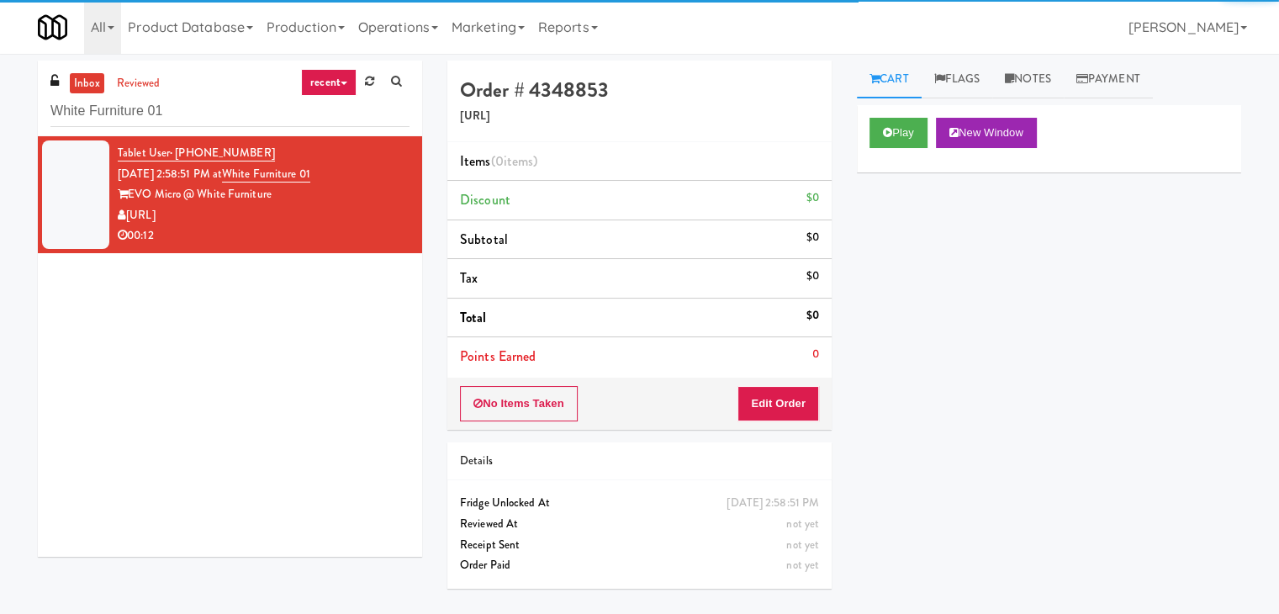
click at [919, 148] on div "Play New Window" at bounding box center [1049, 138] width 384 height 67
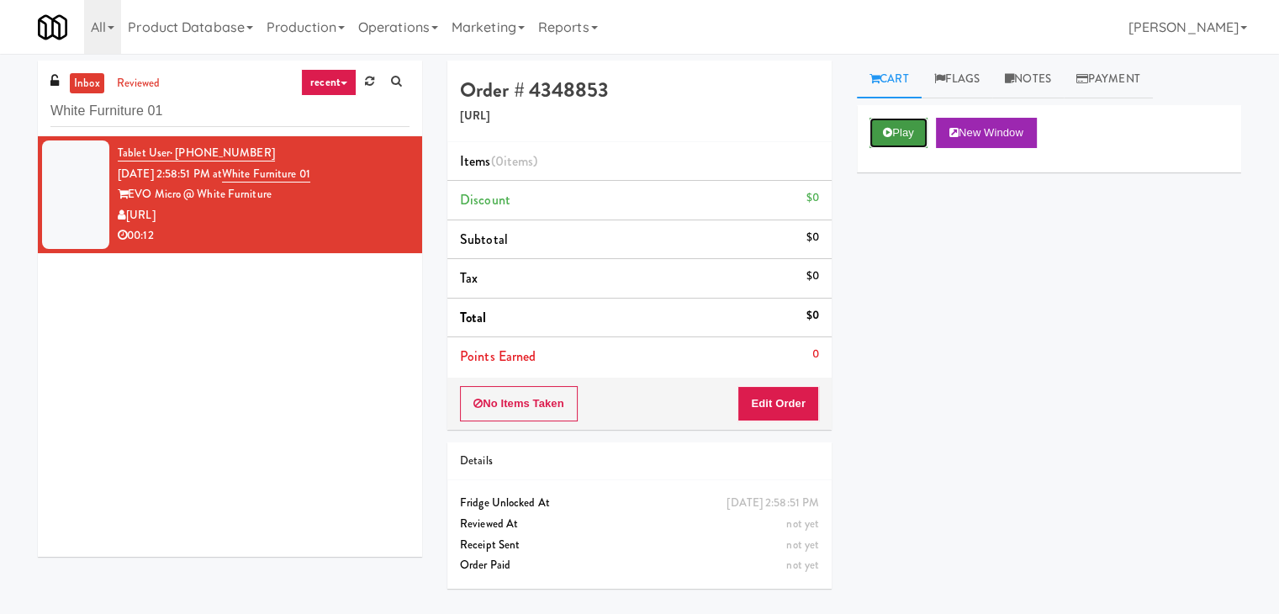
click at [902, 124] on button "Play" at bounding box center [899, 133] width 58 height 30
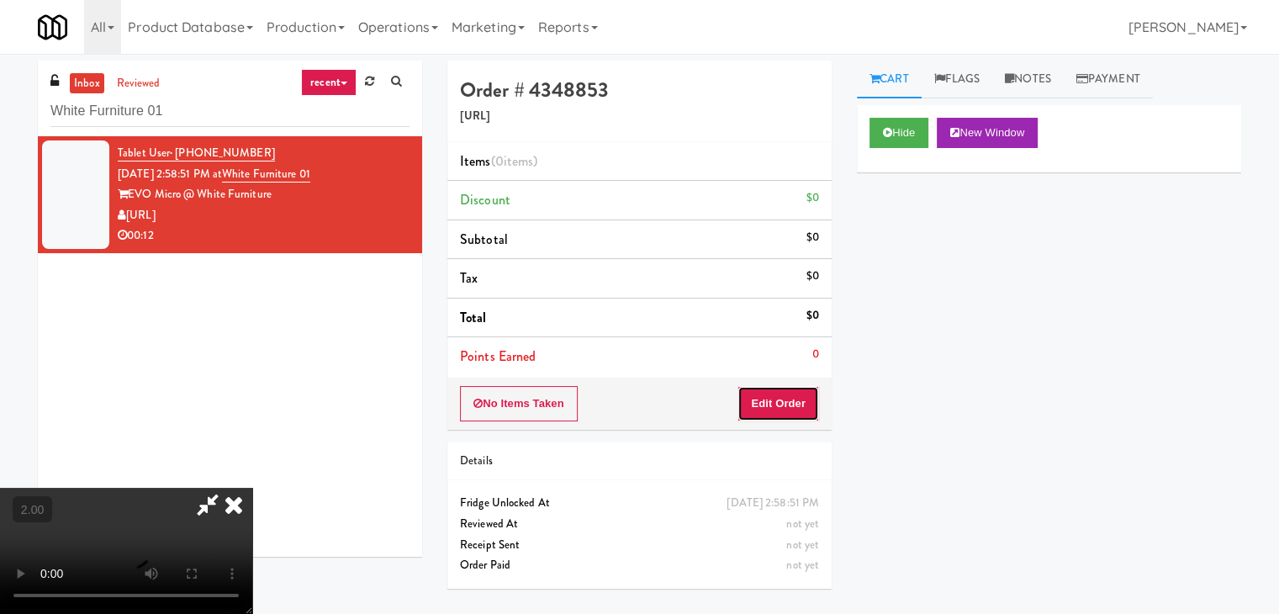
click at [780, 394] on button "Edit Order" at bounding box center [779, 403] width 82 height 35
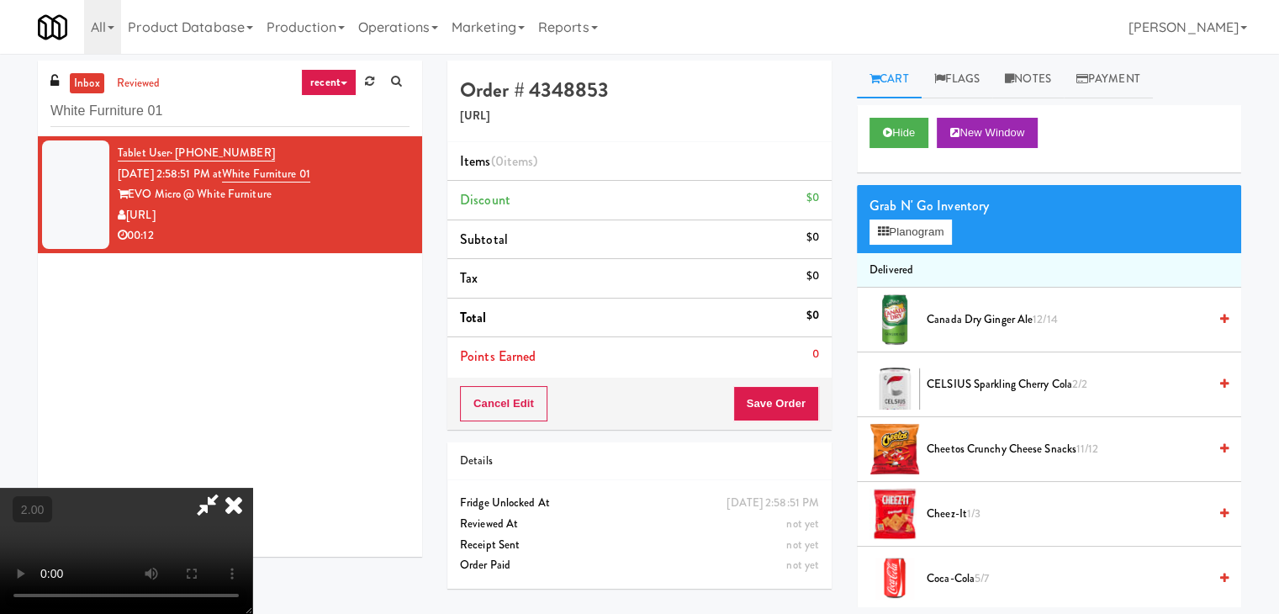
click at [252, 488] on video at bounding box center [126, 551] width 252 height 126
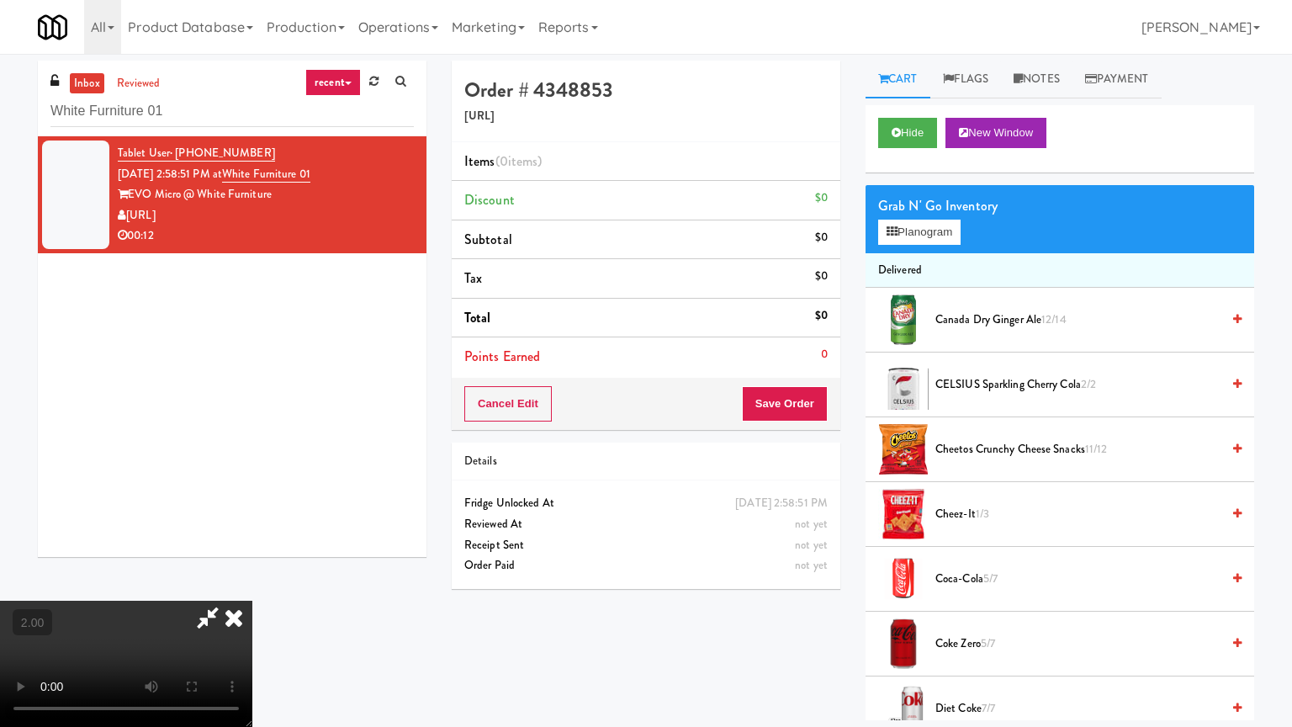
click at [252, 600] on video at bounding box center [126, 663] width 252 height 126
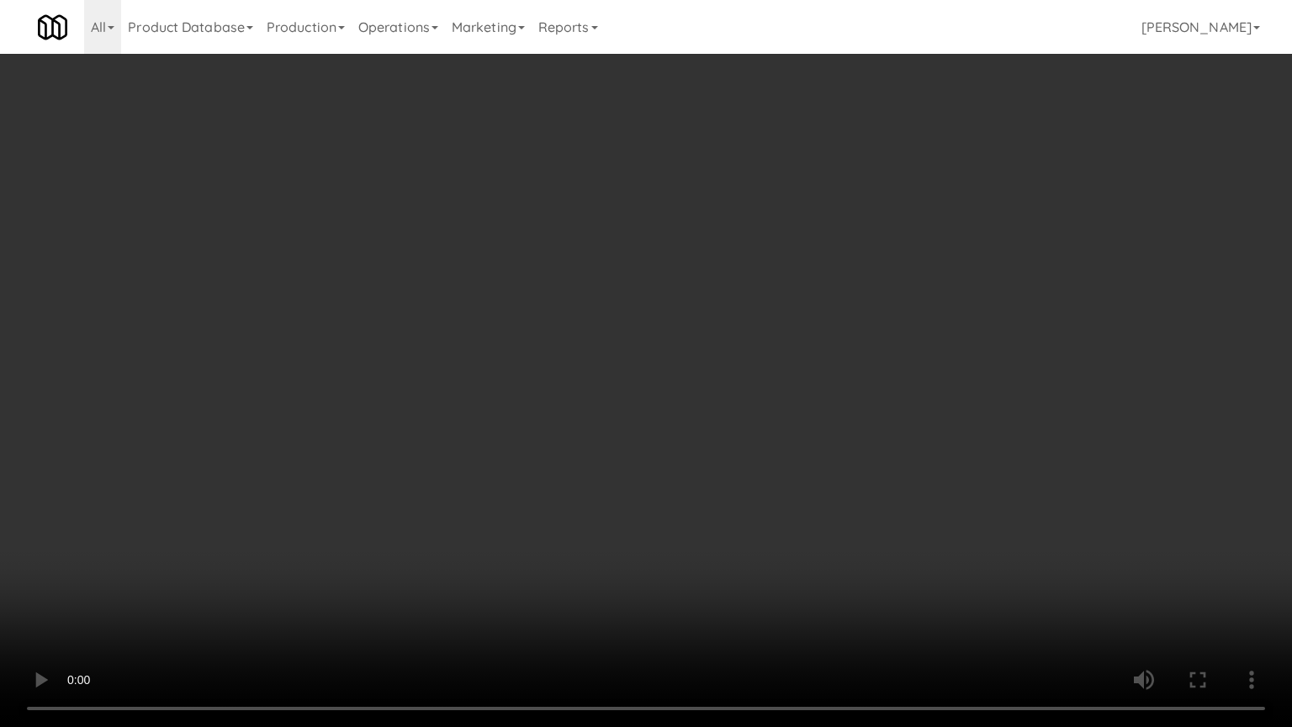
click at [339, 411] on video at bounding box center [646, 363] width 1292 height 727
click at [734, 508] on video at bounding box center [646, 363] width 1292 height 727
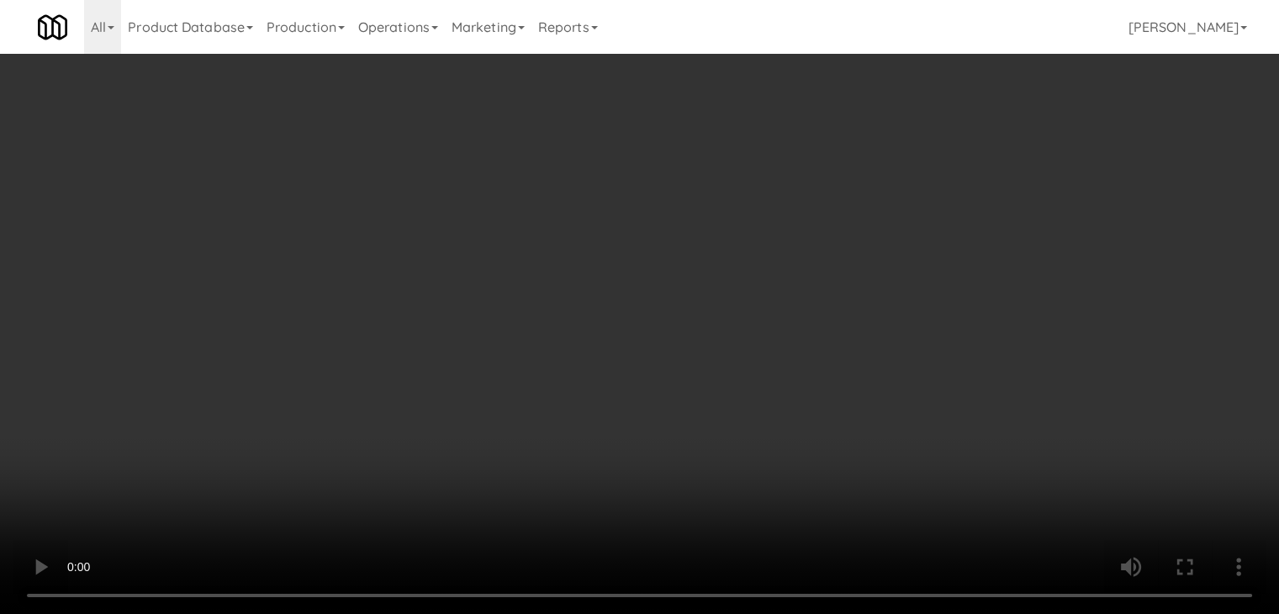
click at [928, 245] on div "Grab N' Go Inventory Planogram" at bounding box center [1049, 219] width 384 height 68
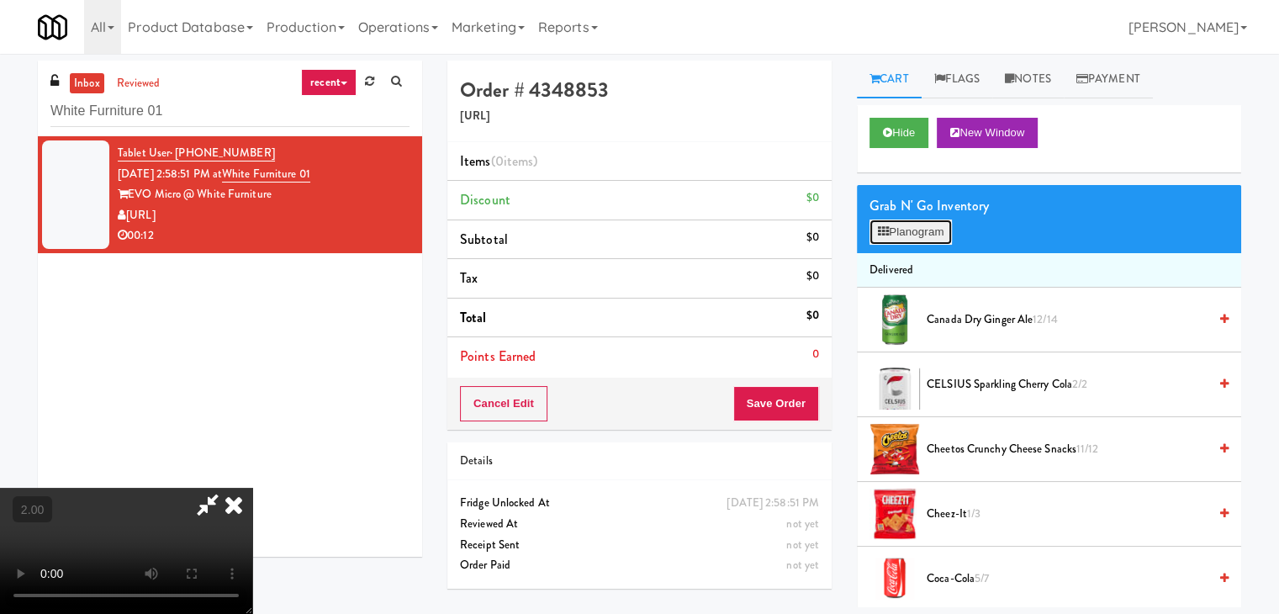
click at [924, 238] on button "Planogram" at bounding box center [911, 232] width 82 height 25
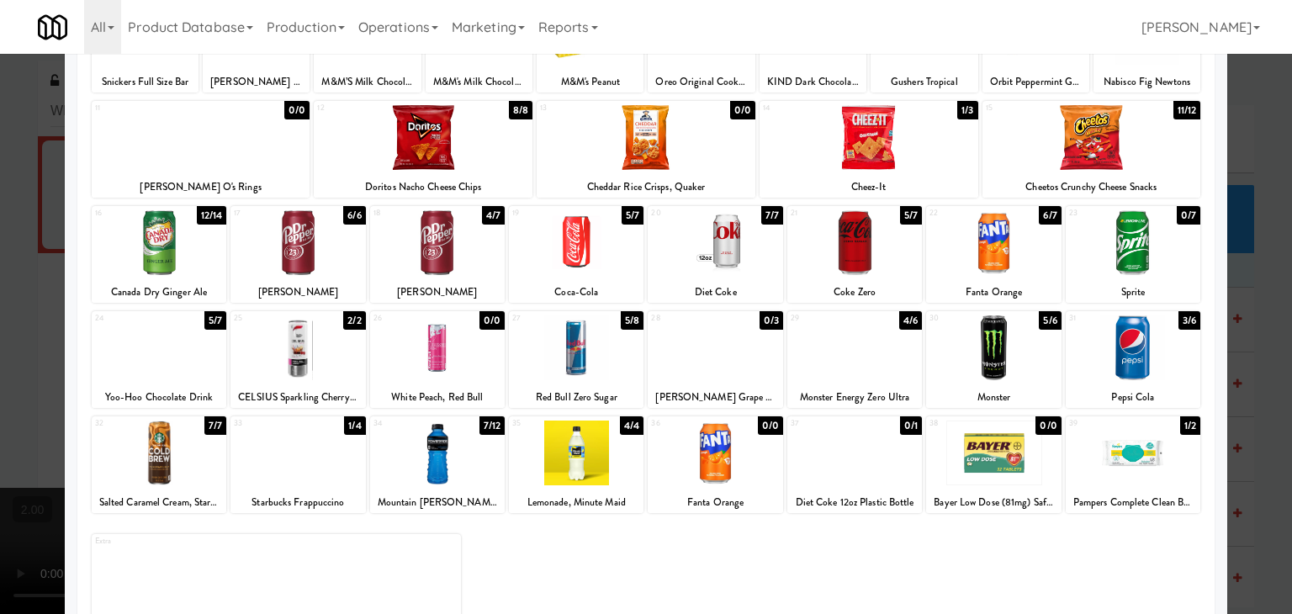
click at [862, 378] on div at bounding box center [854, 347] width 135 height 65
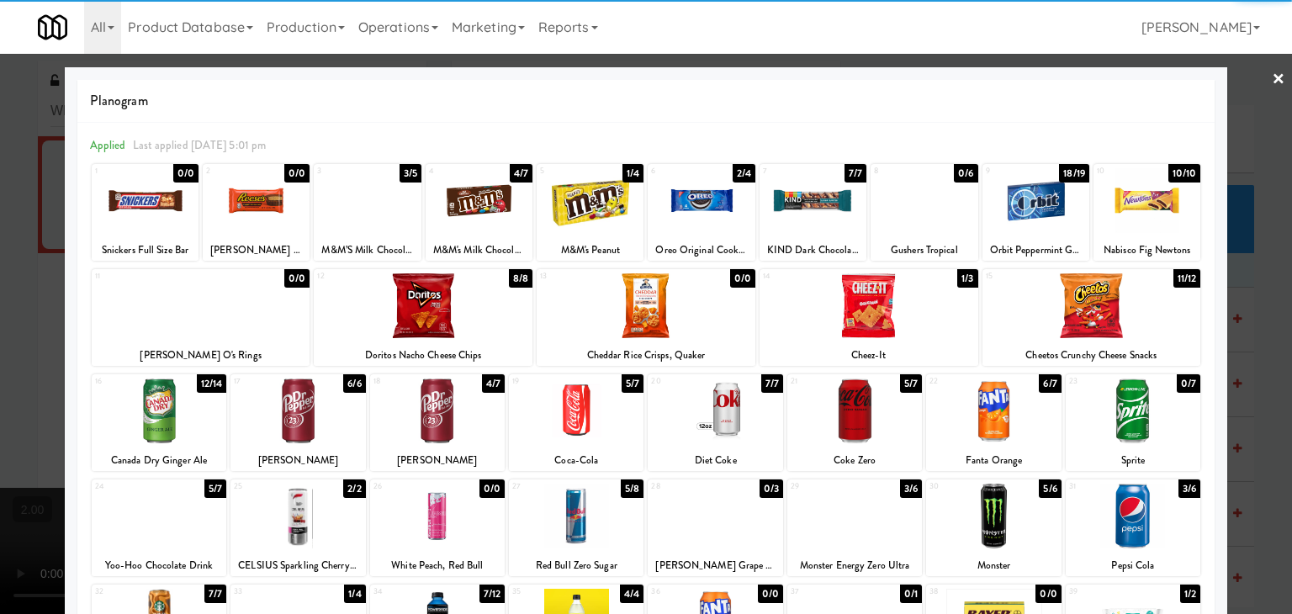
click at [1152, 193] on div at bounding box center [1146, 200] width 107 height 65
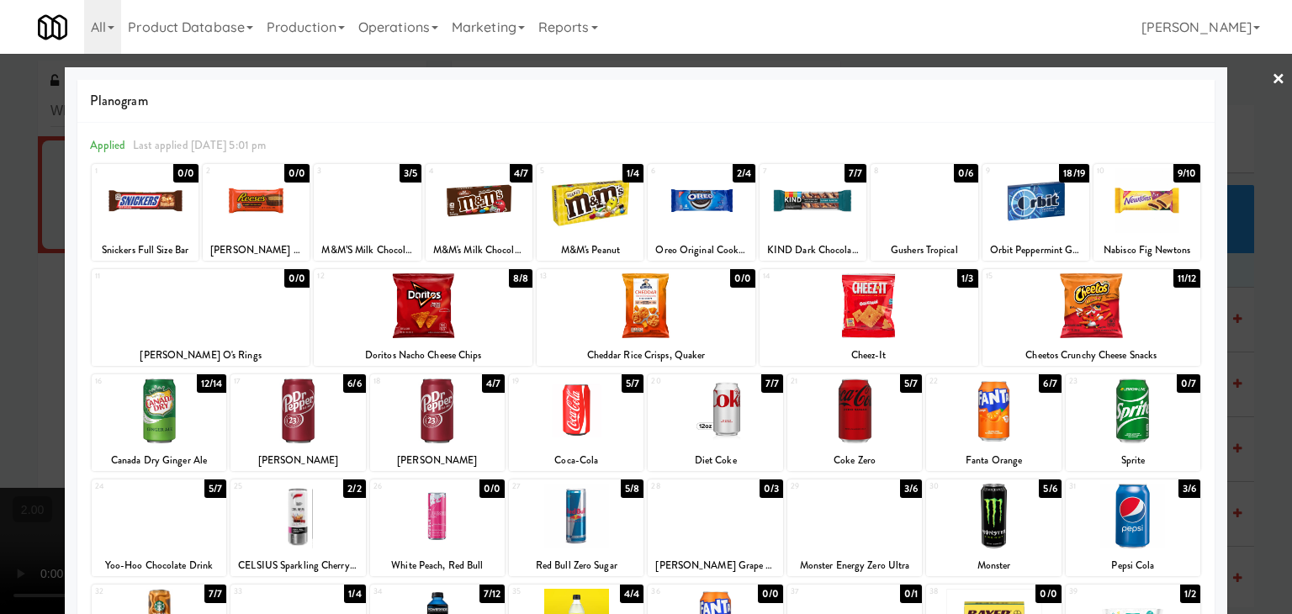
click at [1235, 201] on div at bounding box center [646, 307] width 1292 height 614
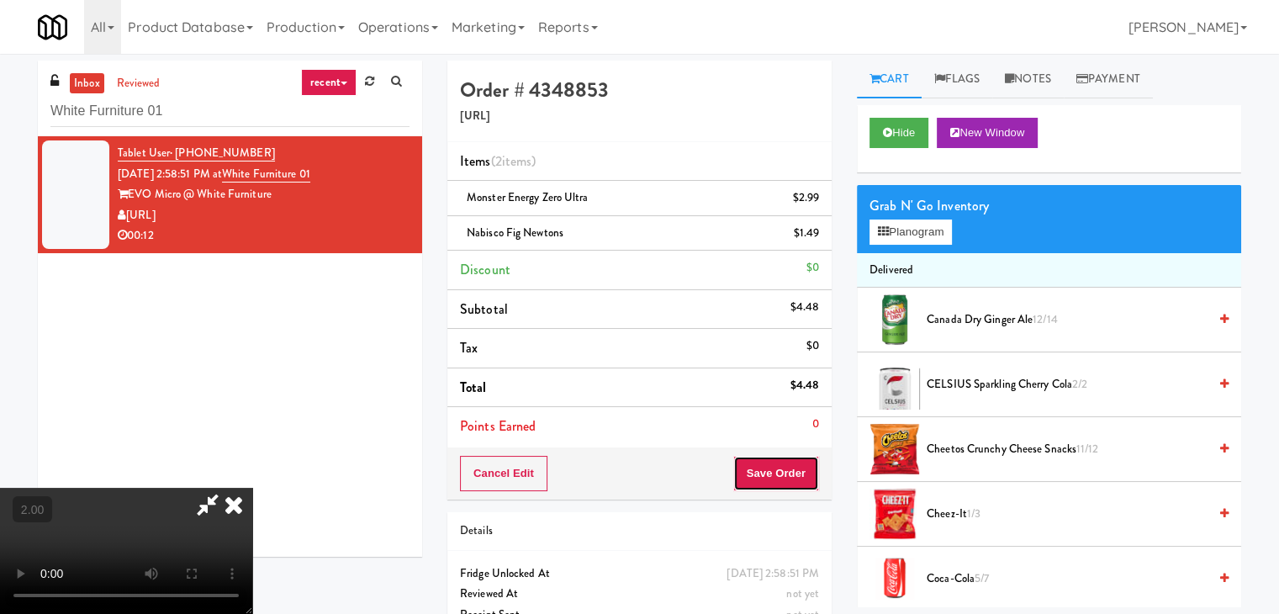
click at [796, 483] on button "Save Order" at bounding box center [776, 473] width 86 height 35
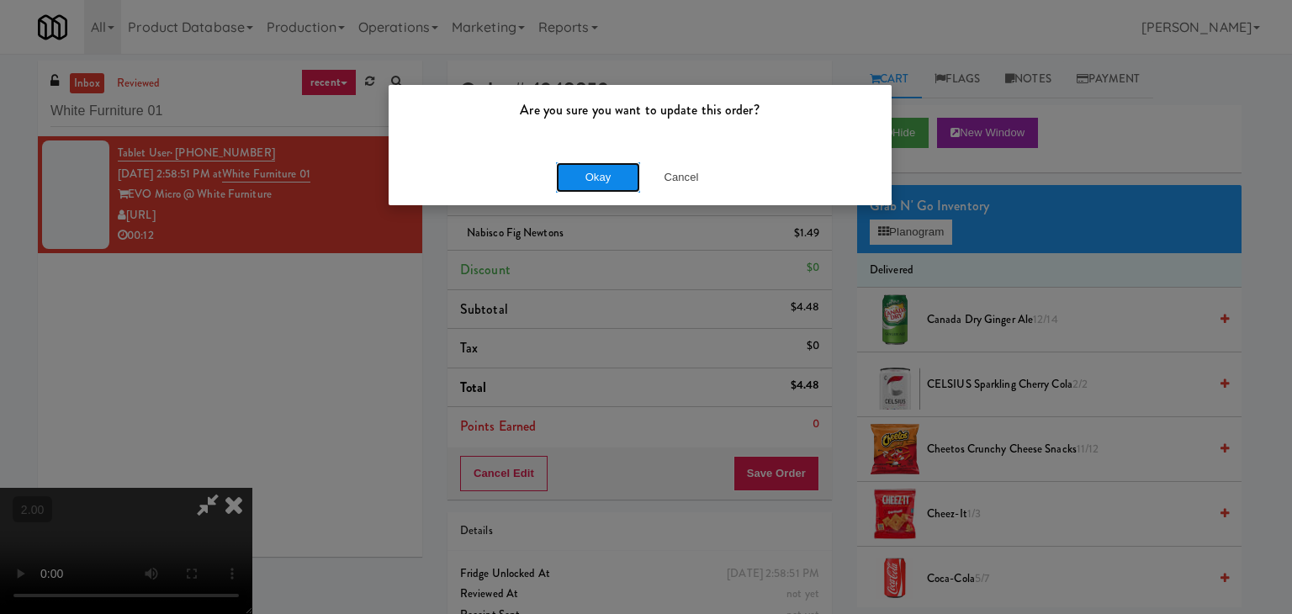
click at [597, 184] on button "Okay" at bounding box center [598, 177] width 84 height 30
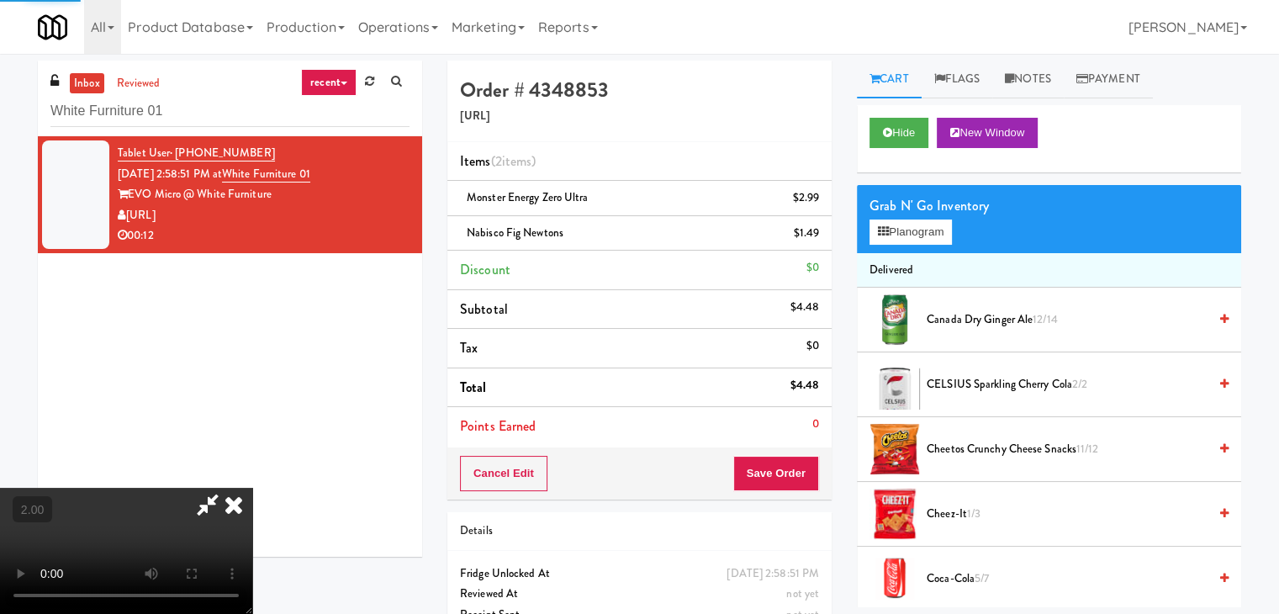
click at [252, 488] on icon at bounding box center [233, 505] width 37 height 34
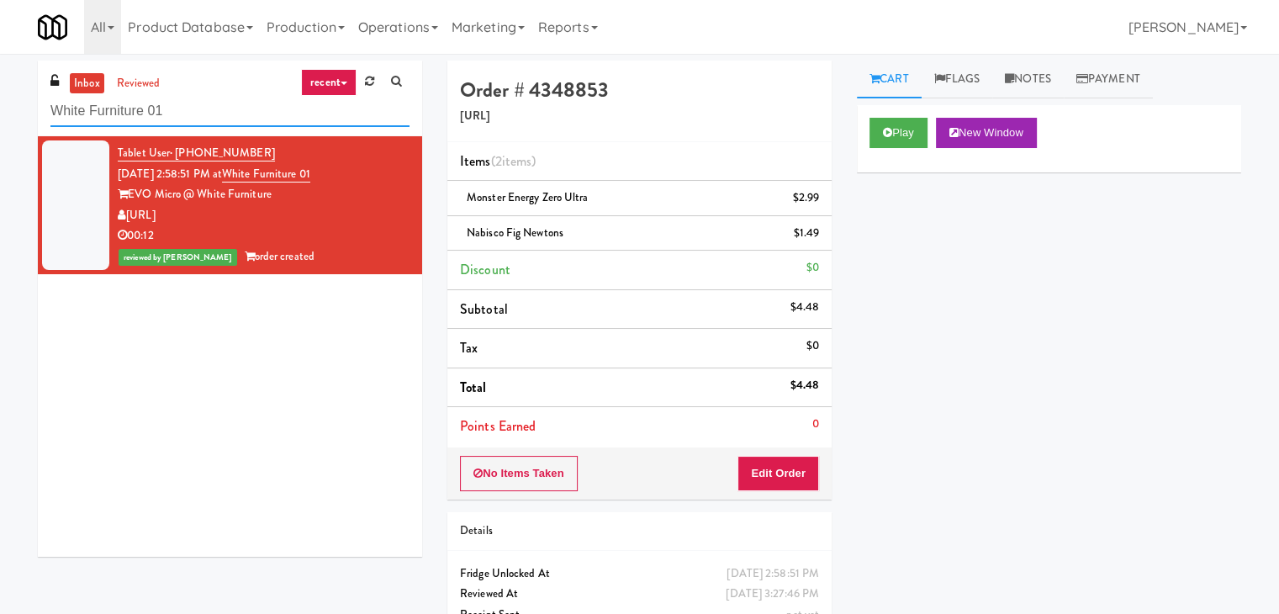
paste input "Chestnut Place"
drag, startPoint x: 274, startPoint y: 111, endPoint x: 0, endPoint y: 87, distance: 275.2
click at [0, 87] on div "inbox reviewed recent all unclear take inventory issue suspicious failed recent…" at bounding box center [639, 366] width 1279 height 611
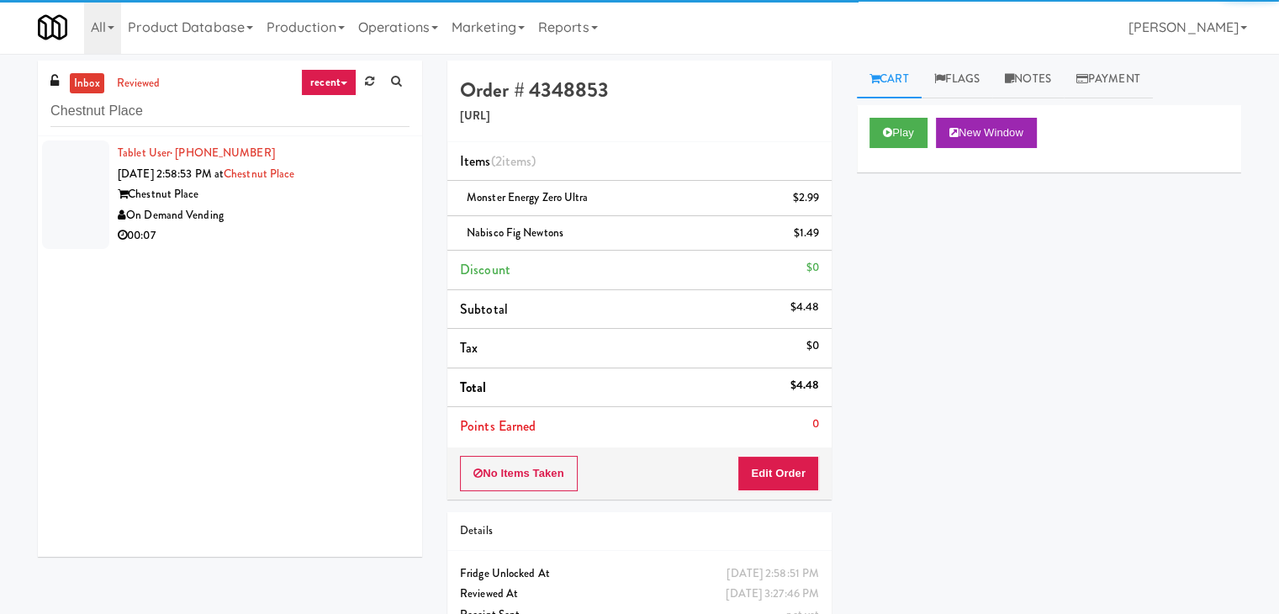
click at [303, 232] on div "00:07" at bounding box center [264, 235] width 292 height 21
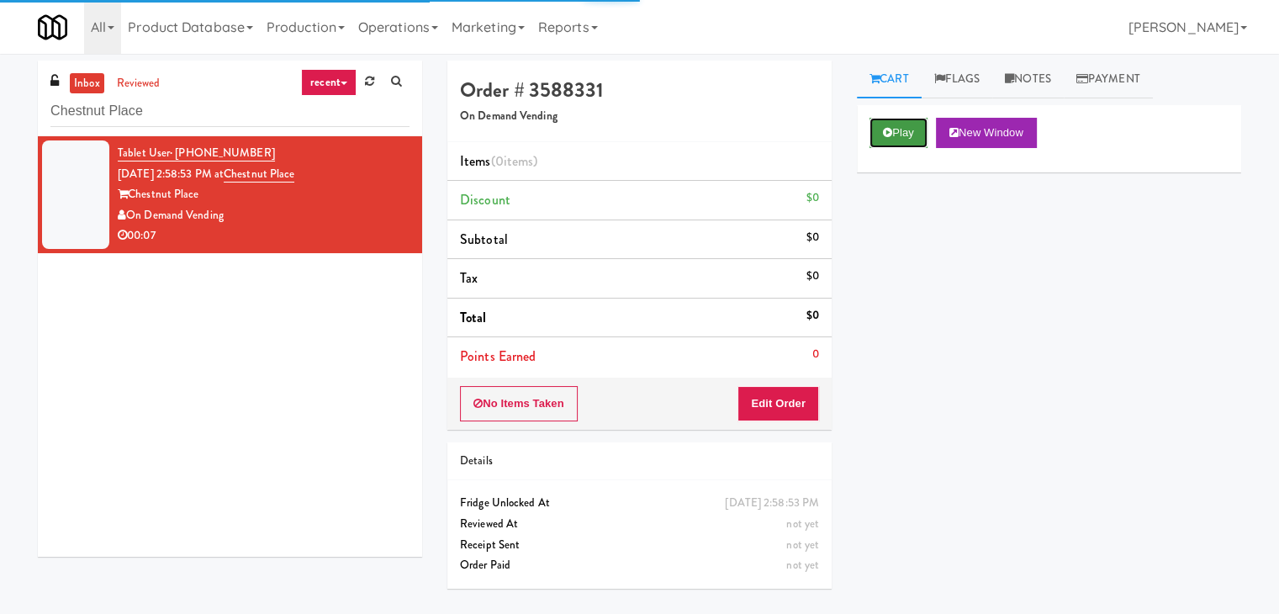
click at [890, 136] on icon at bounding box center [887, 132] width 9 height 11
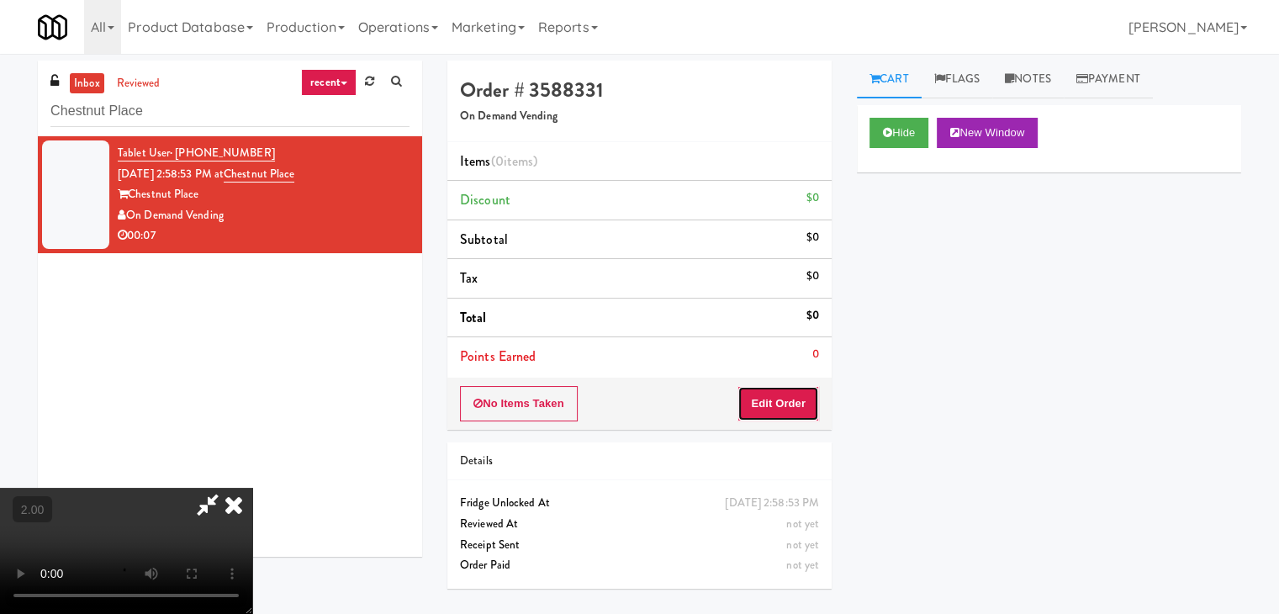
click at [759, 392] on button "Edit Order" at bounding box center [779, 403] width 82 height 35
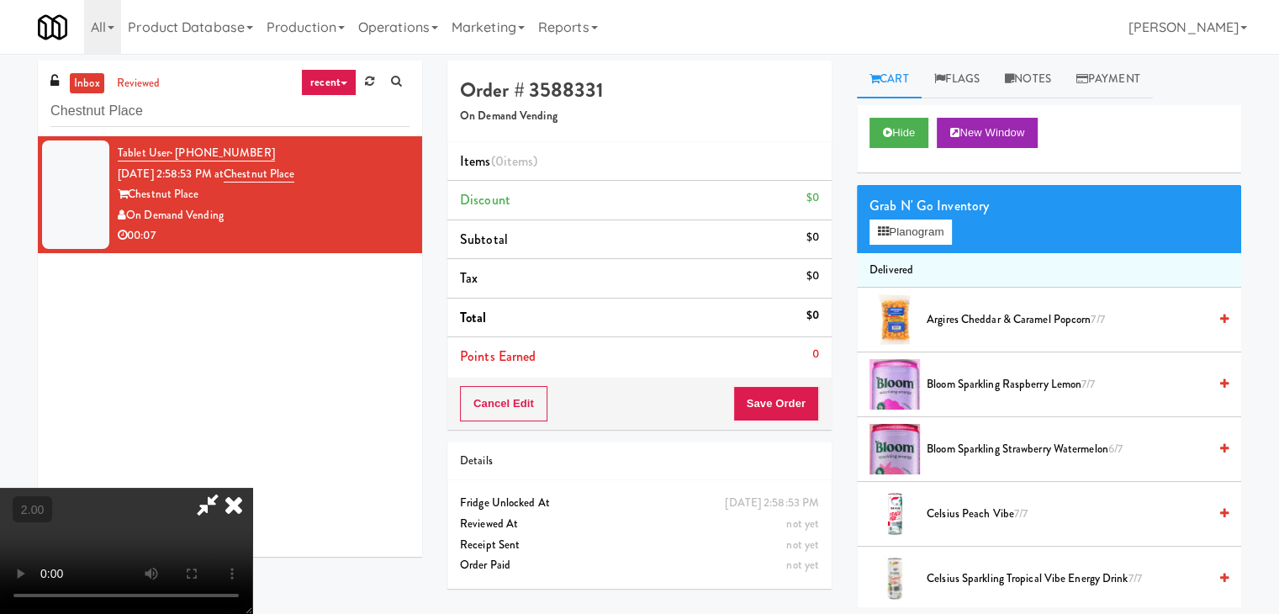
click at [252, 488] on video at bounding box center [126, 551] width 252 height 126
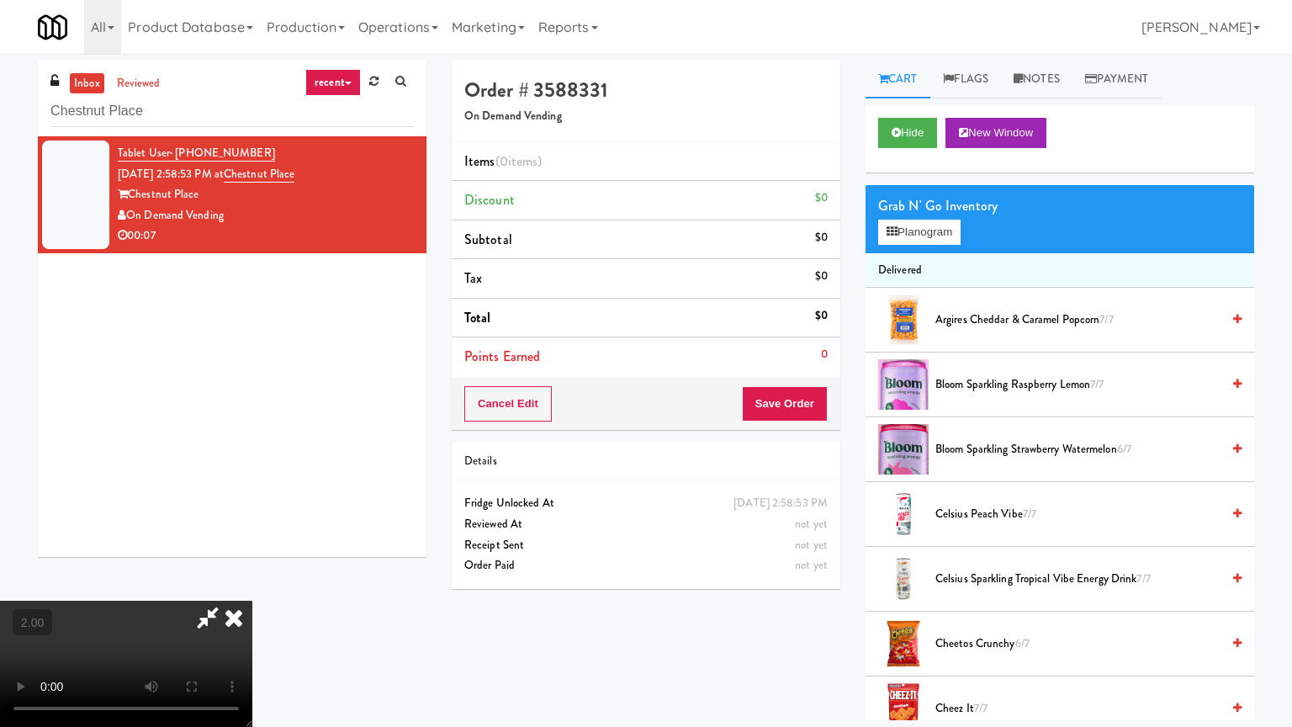
click at [252, 600] on video at bounding box center [126, 663] width 252 height 126
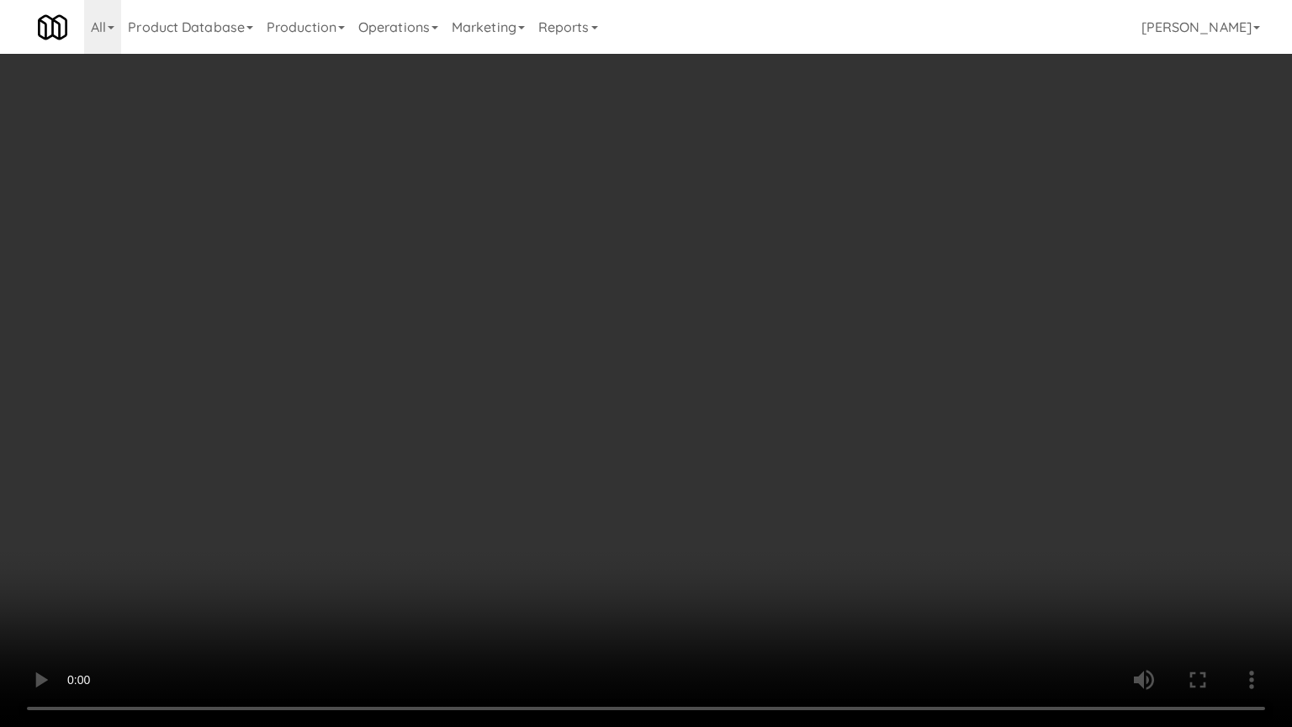
click at [778, 415] on video at bounding box center [646, 363] width 1292 height 727
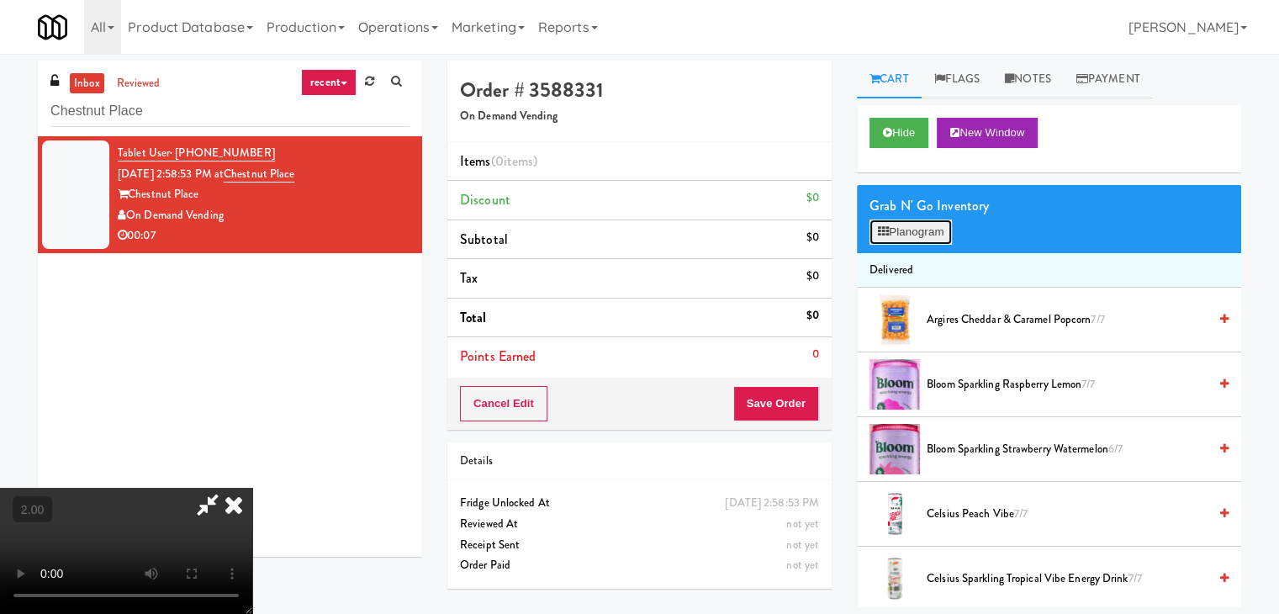
click at [918, 223] on button "Planogram" at bounding box center [911, 232] width 82 height 25
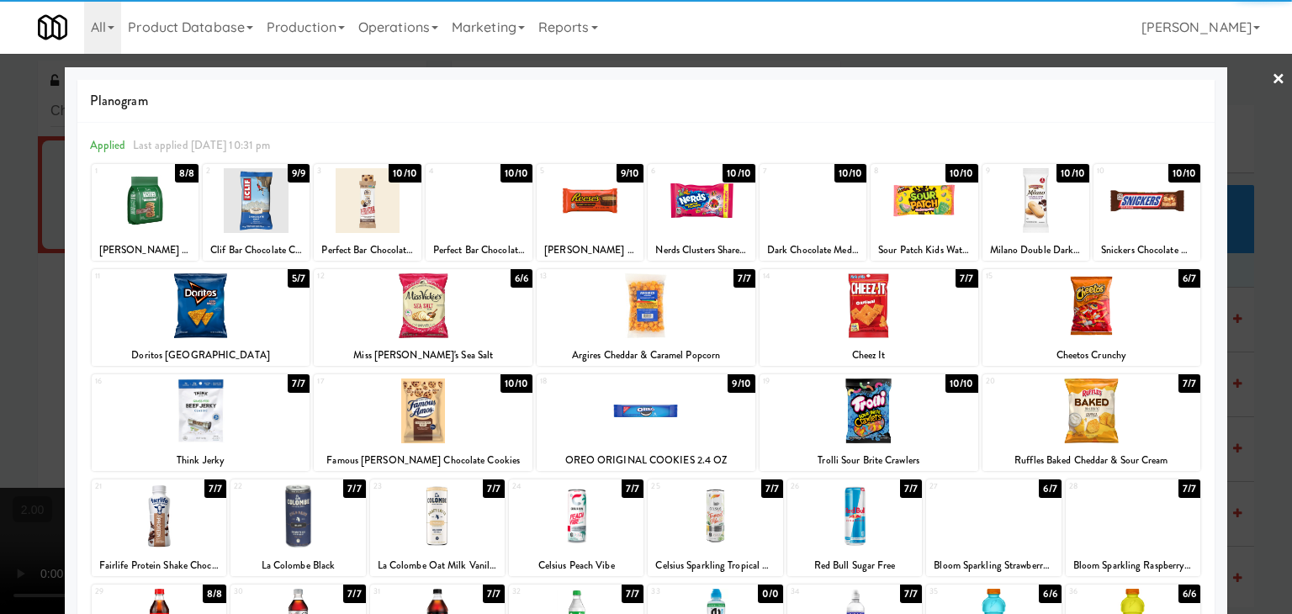
click at [179, 506] on div at bounding box center [159, 516] width 135 height 65
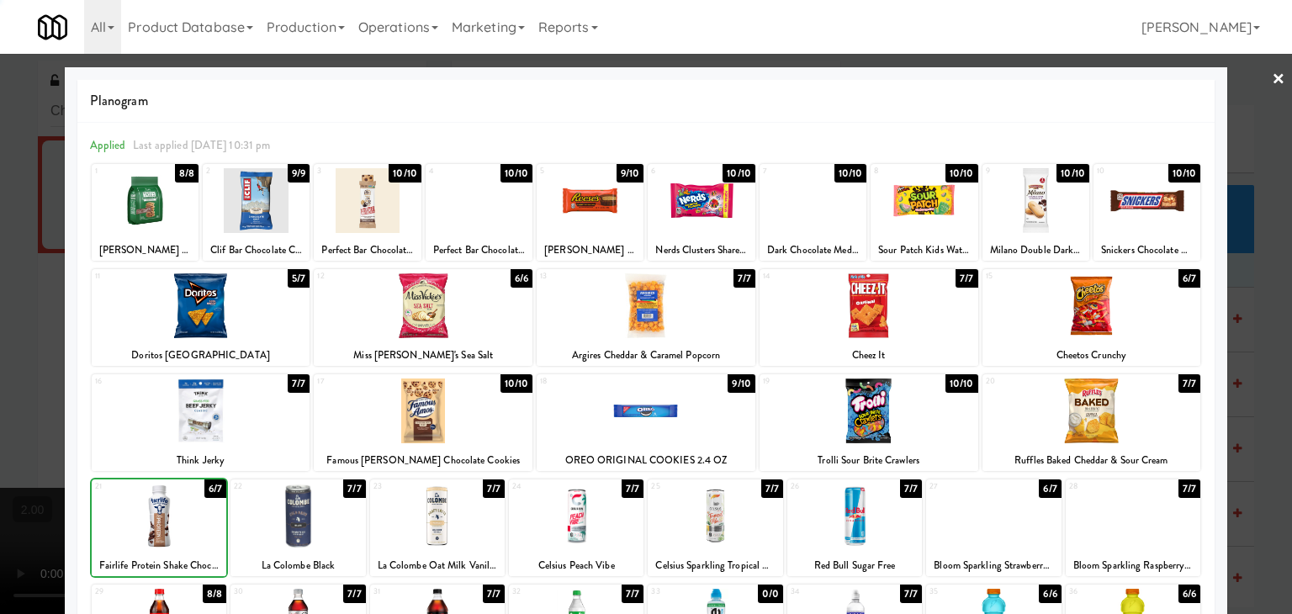
click at [0, 361] on div at bounding box center [646, 307] width 1292 height 614
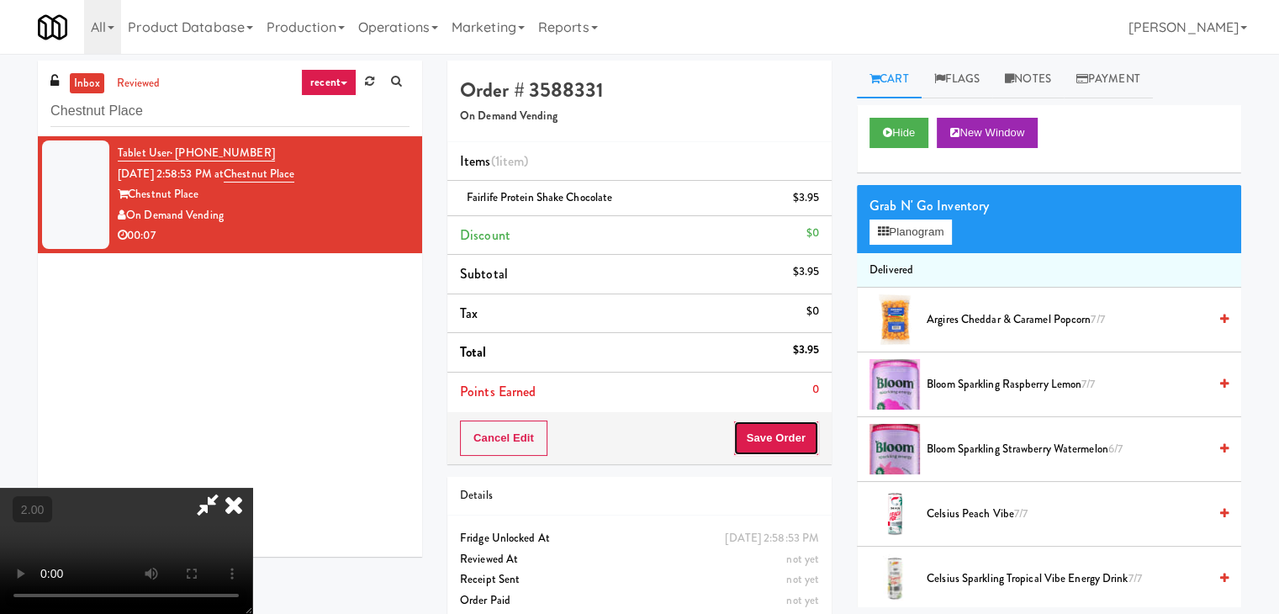
click at [790, 437] on button "Save Order" at bounding box center [776, 438] width 86 height 35
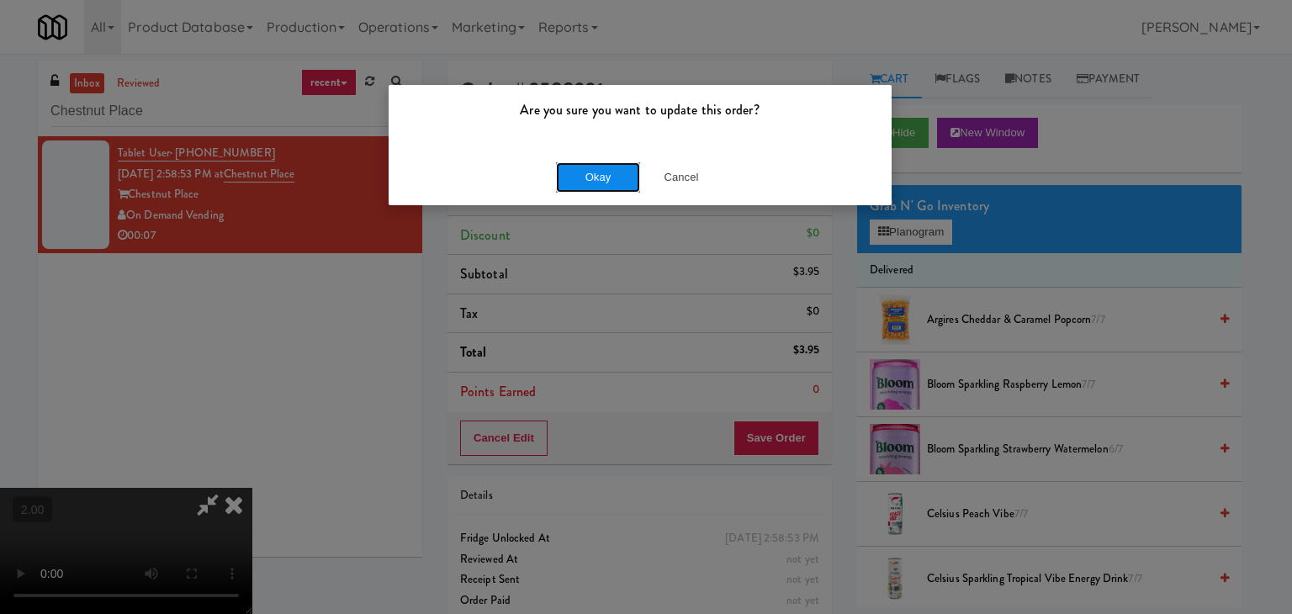
click at [608, 186] on button "Okay" at bounding box center [598, 177] width 84 height 30
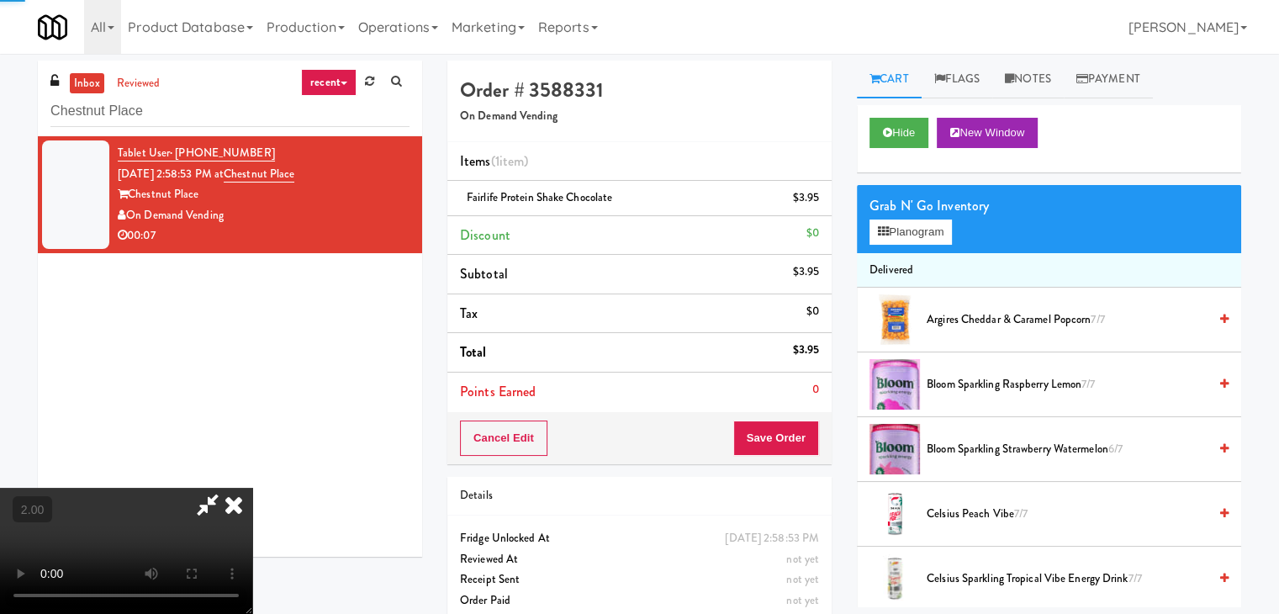
click at [227, 488] on icon at bounding box center [207, 505] width 39 height 34
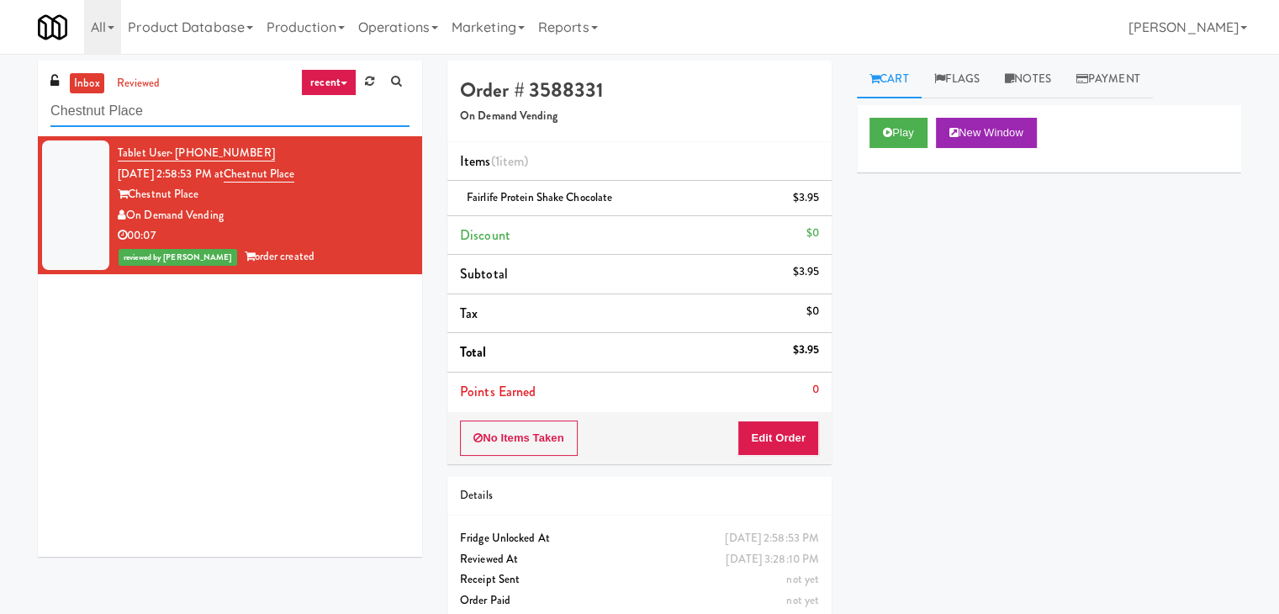
paste input "1730 N [PERSON_NAME] - Right - Fridg"
drag, startPoint x: 259, startPoint y: 100, endPoint x: 56, endPoint y: 129, distance: 205.5
click at [0, 117] on div "inbox reviewed recent all unclear take inventory issue suspicious failed recent…" at bounding box center [639, 348] width 1279 height 575
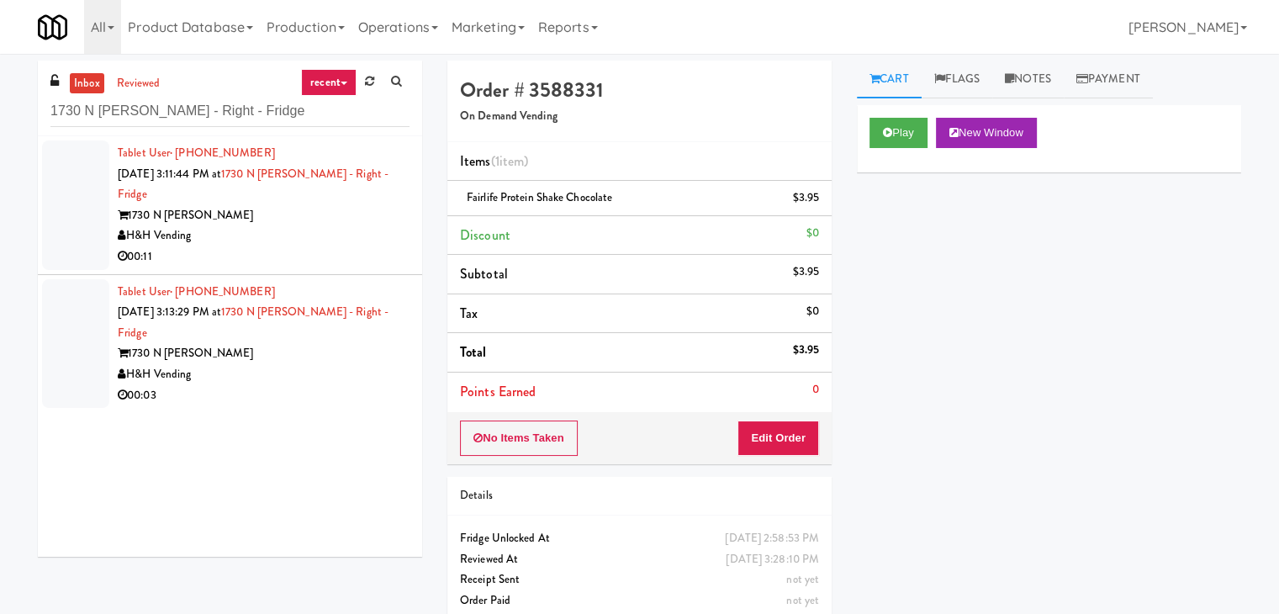
drag, startPoint x: 262, startPoint y: 215, endPoint x: 251, endPoint y: 216, distance: 11.0
click at [262, 225] on div "H&H Vending" at bounding box center [264, 235] width 292 height 21
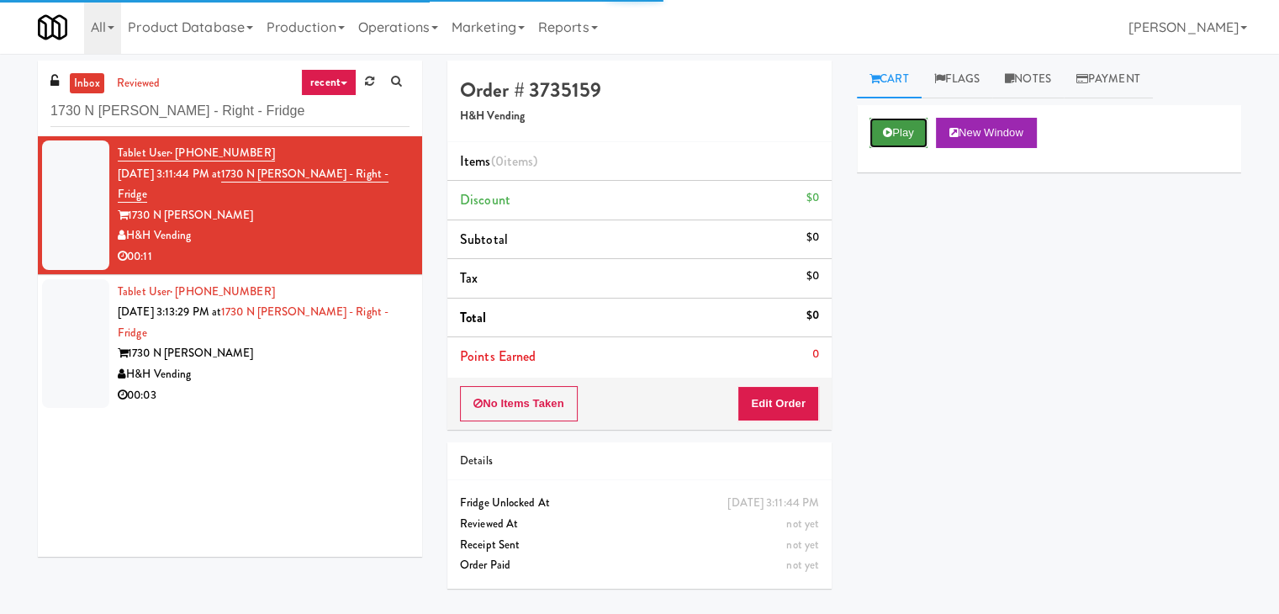
click at [912, 128] on button "Play" at bounding box center [899, 133] width 58 height 30
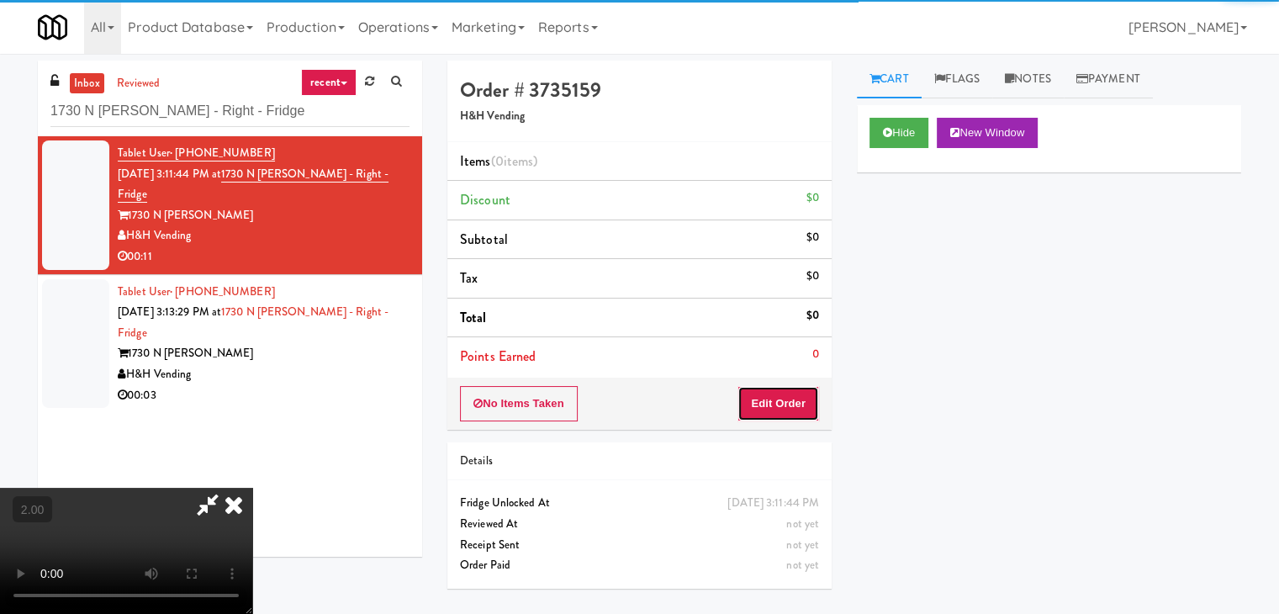
click at [791, 401] on button "Edit Order" at bounding box center [779, 403] width 82 height 35
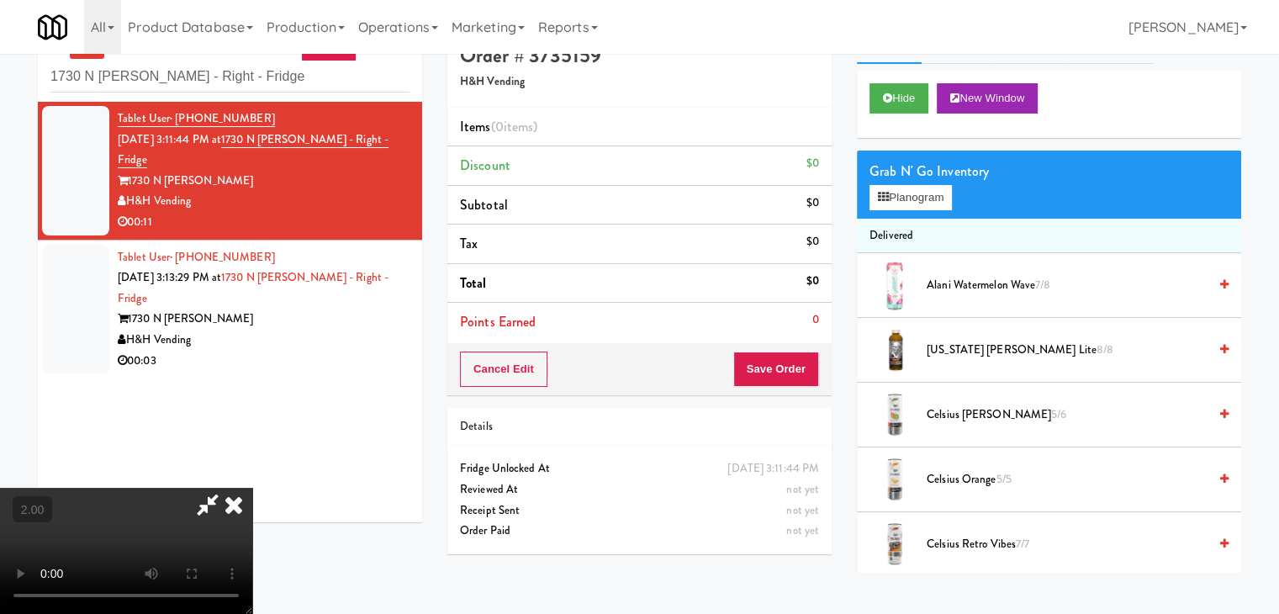
scroll to position [54, 0]
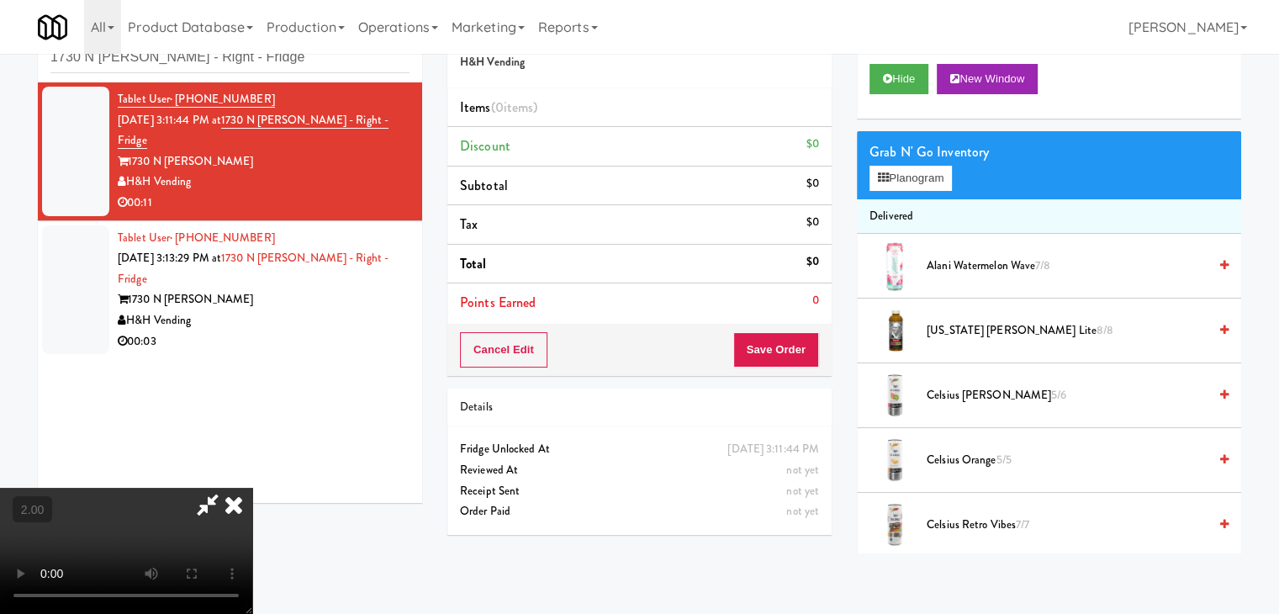
click at [252, 488] on video at bounding box center [126, 551] width 252 height 126
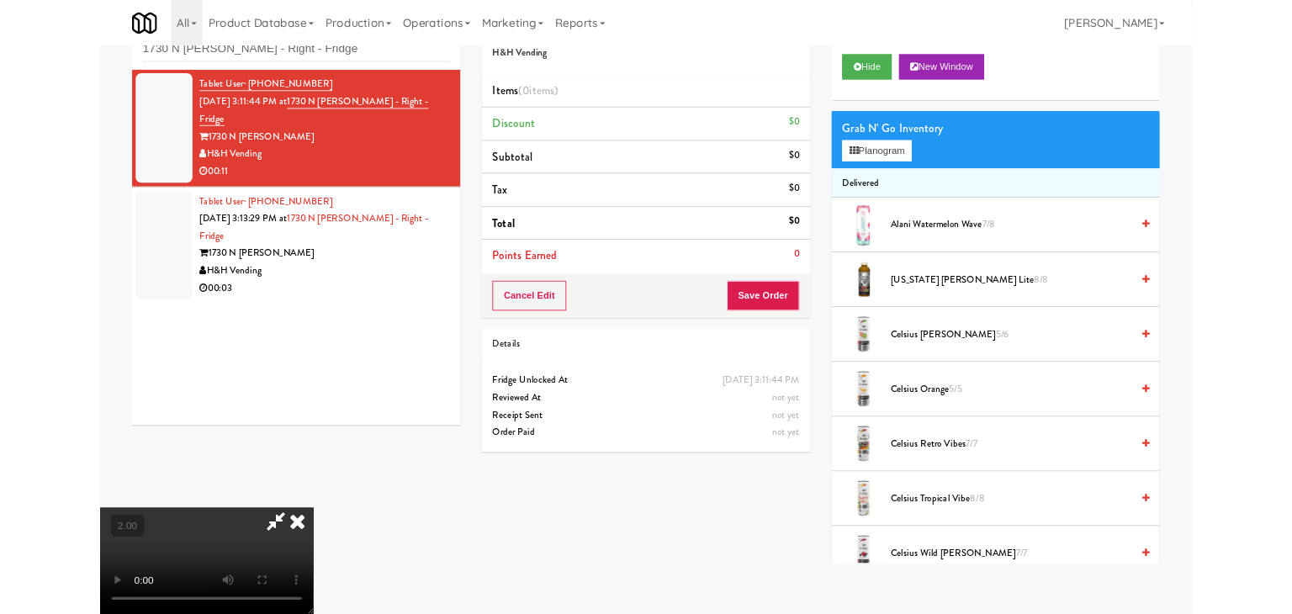
scroll to position [34, 0]
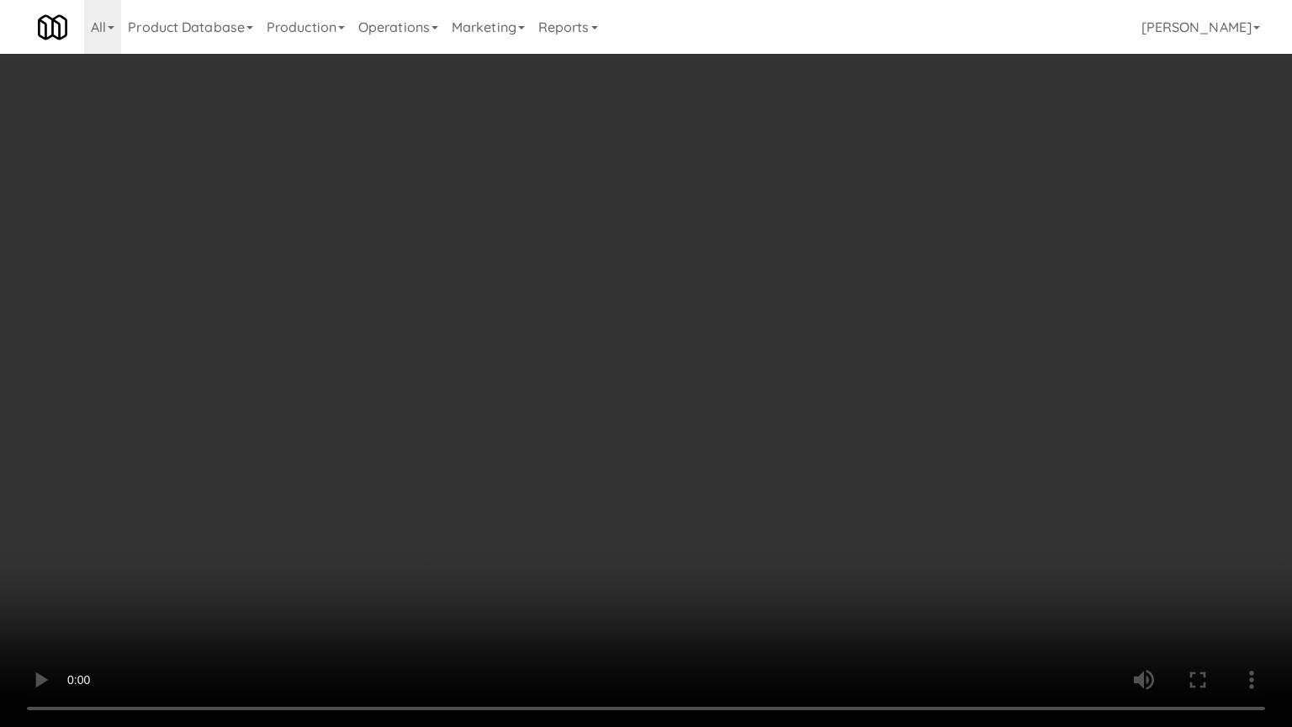
click at [341, 526] on video at bounding box center [646, 363] width 1292 height 727
click at [337, 566] on video at bounding box center [646, 363] width 1292 height 727
click at [336, 572] on video at bounding box center [646, 363] width 1292 height 727
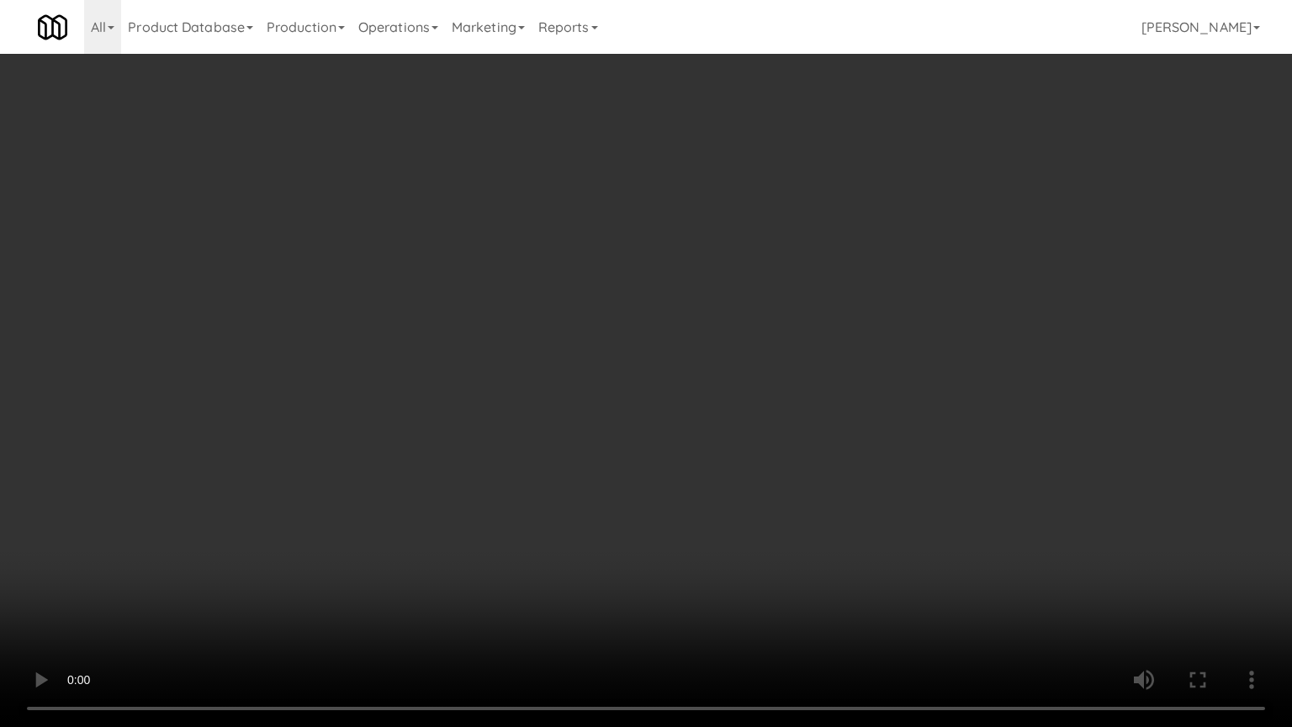
click at [336, 572] on video at bounding box center [646, 363] width 1292 height 727
click at [339, 571] on video at bounding box center [646, 363] width 1292 height 727
click at [493, 501] on video at bounding box center [646, 363] width 1292 height 727
drag, startPoint x: 493, startPoint y: 501, endPoint x: 521, endPoint y: 415, distance: 91.0
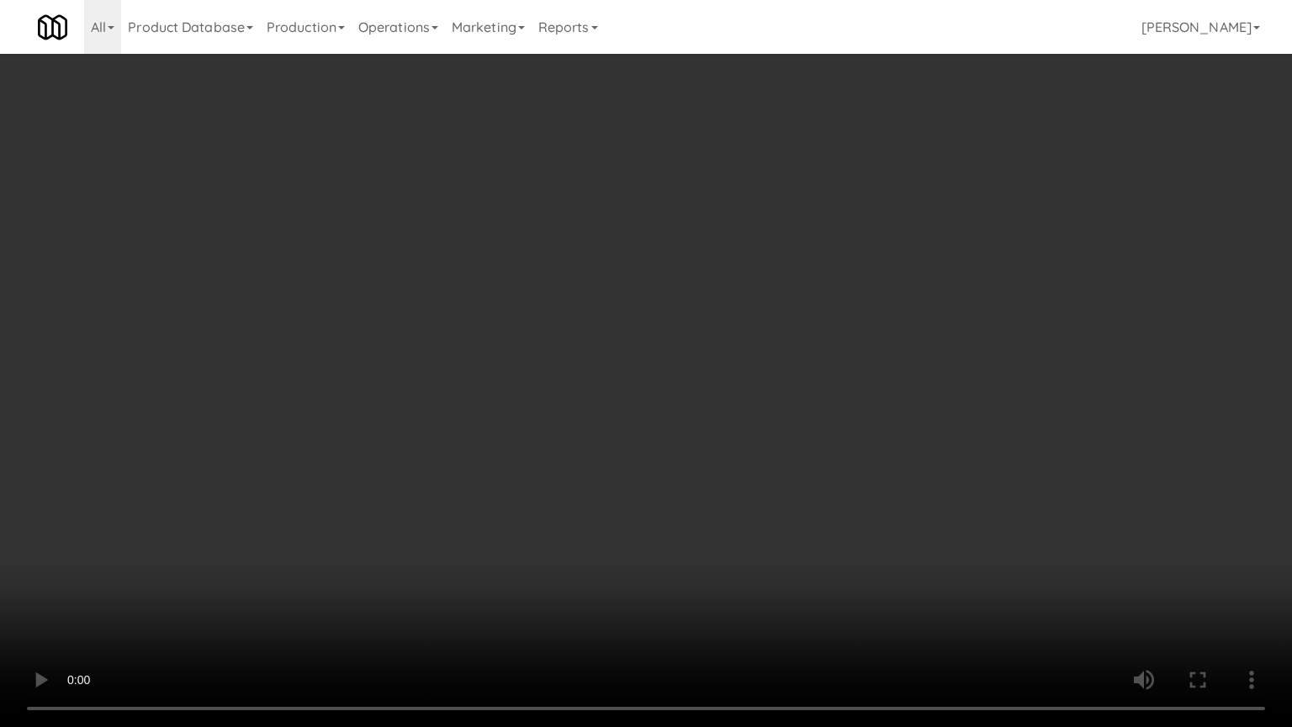
click at [498, 498] on video at bounding box center [646, 363] width 1292 height 727
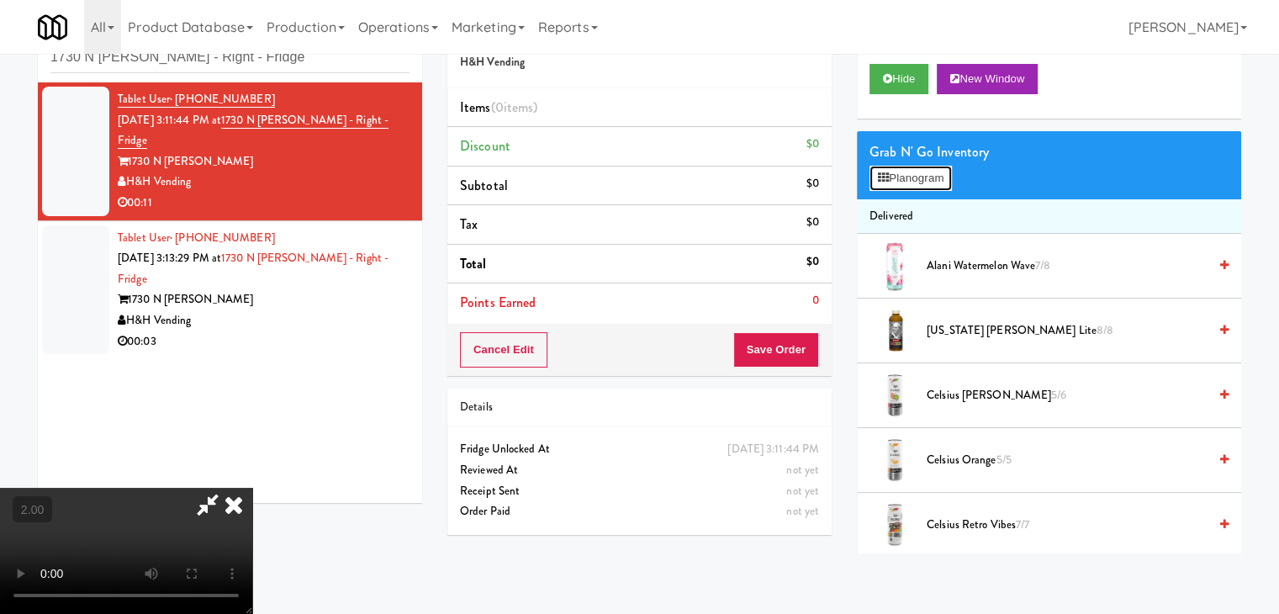
click at [925, 183] on button "Planogram" at bounding box center [911, 178] width 82 height 25
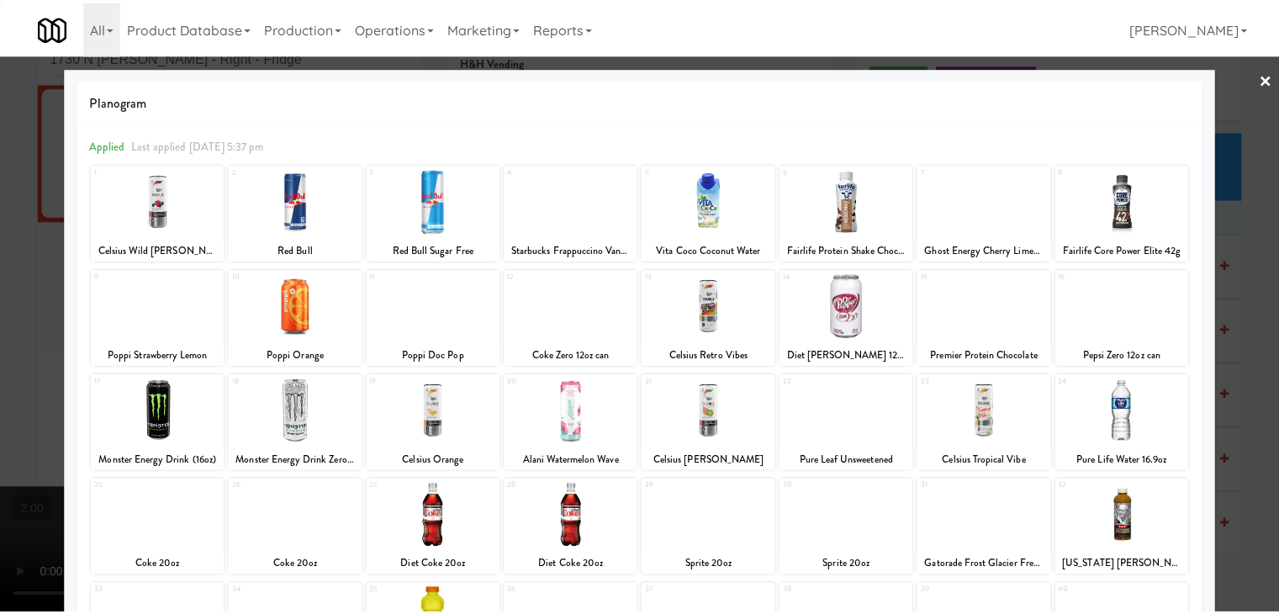
scroll to position [168, 0]
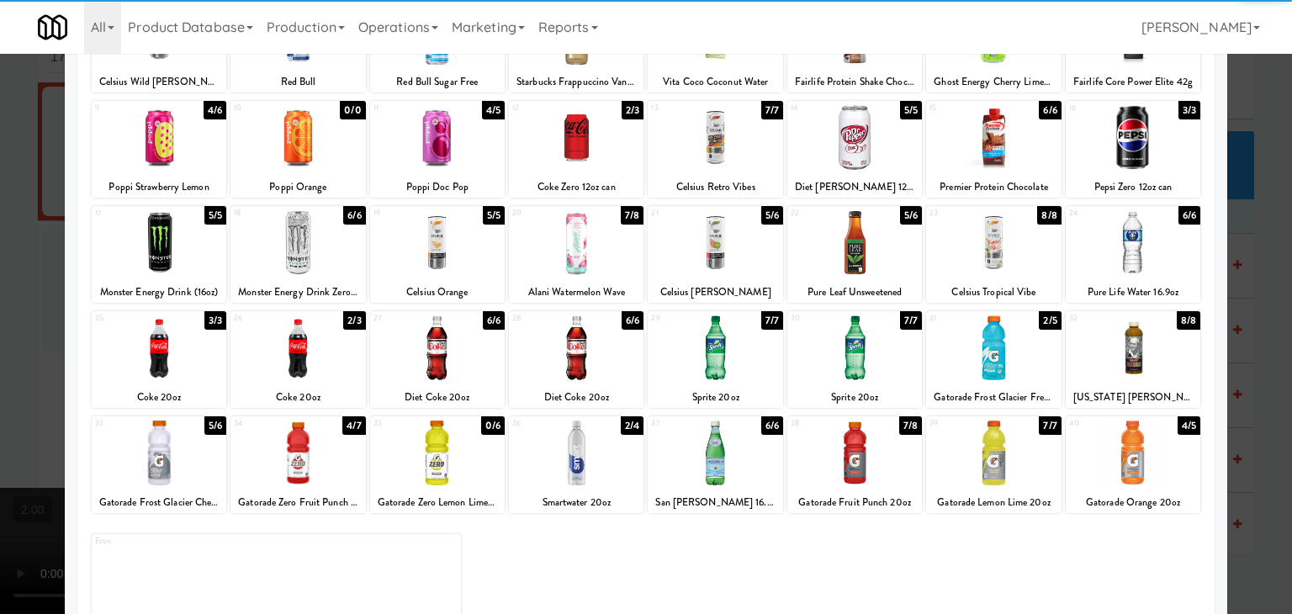
click at [468, 371] on div at bounding box center [437, 347] width 135 height 65
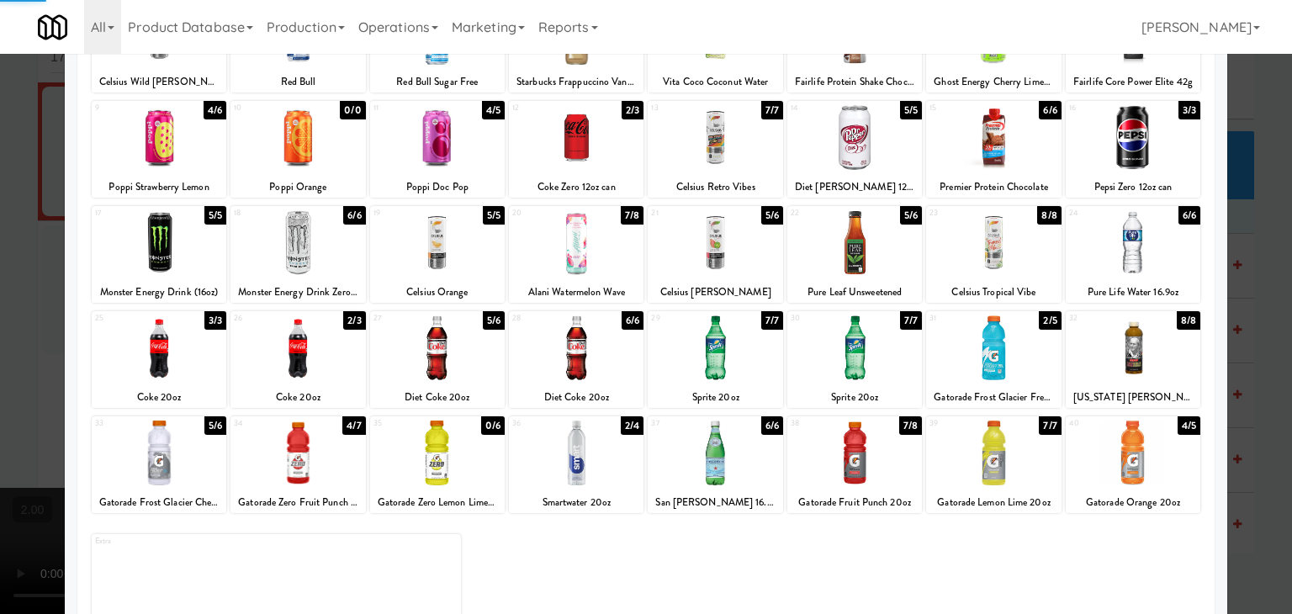
click at [468, 371] on div at bounding box center [437, 347] width 135 height 65
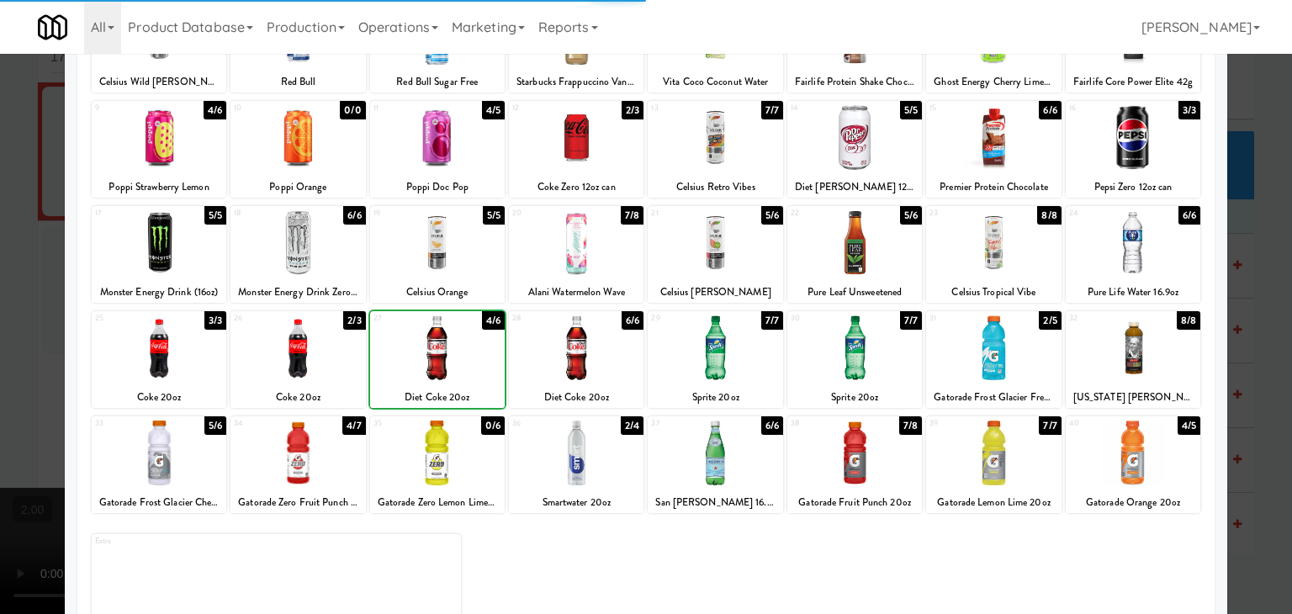
click at [468, 371] on div at bounding box center [437, 347] width 135 height 65
click at [0, 230] on div at bounding box center [646, 307] width 1292 height 614
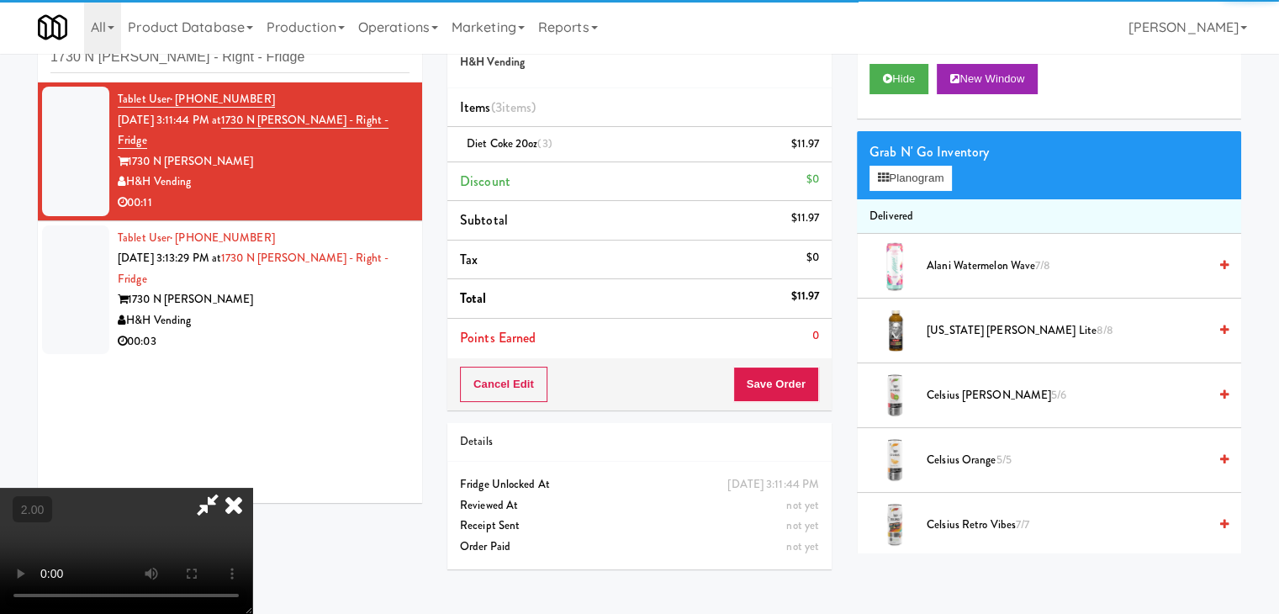
click at [252, 488] on video at bounding box center [126, 551] width 252 height 126
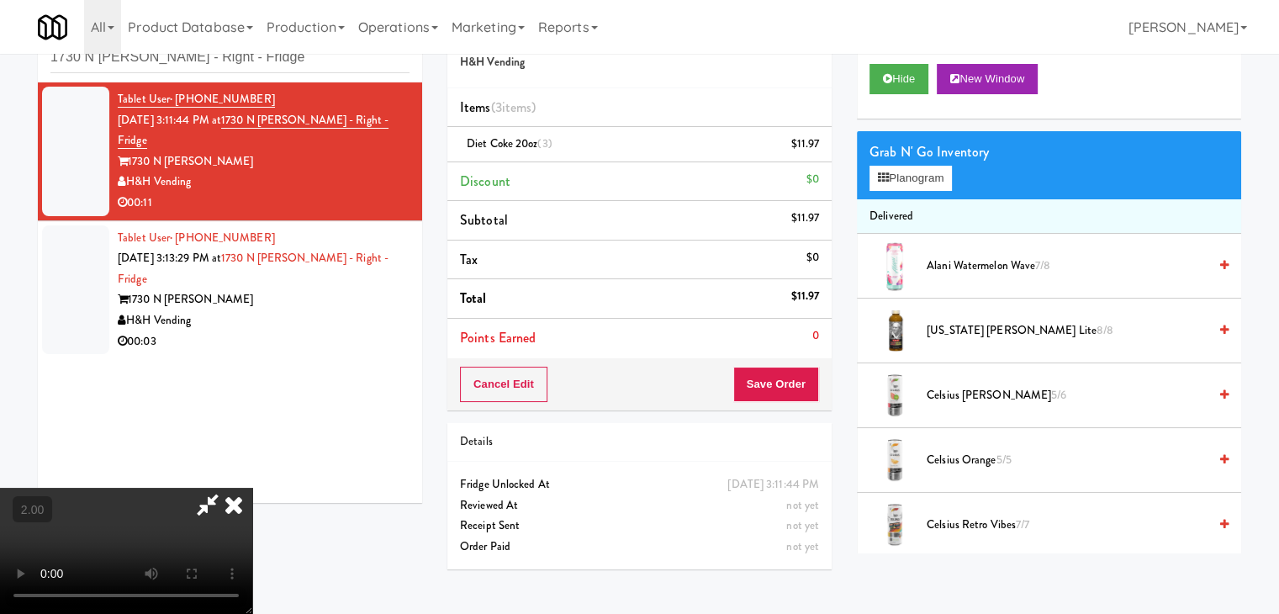
scroll to position [203, 0]
click at [781, 384] on button "Save Order" at bounding box center [776, 384] width 86 height 35
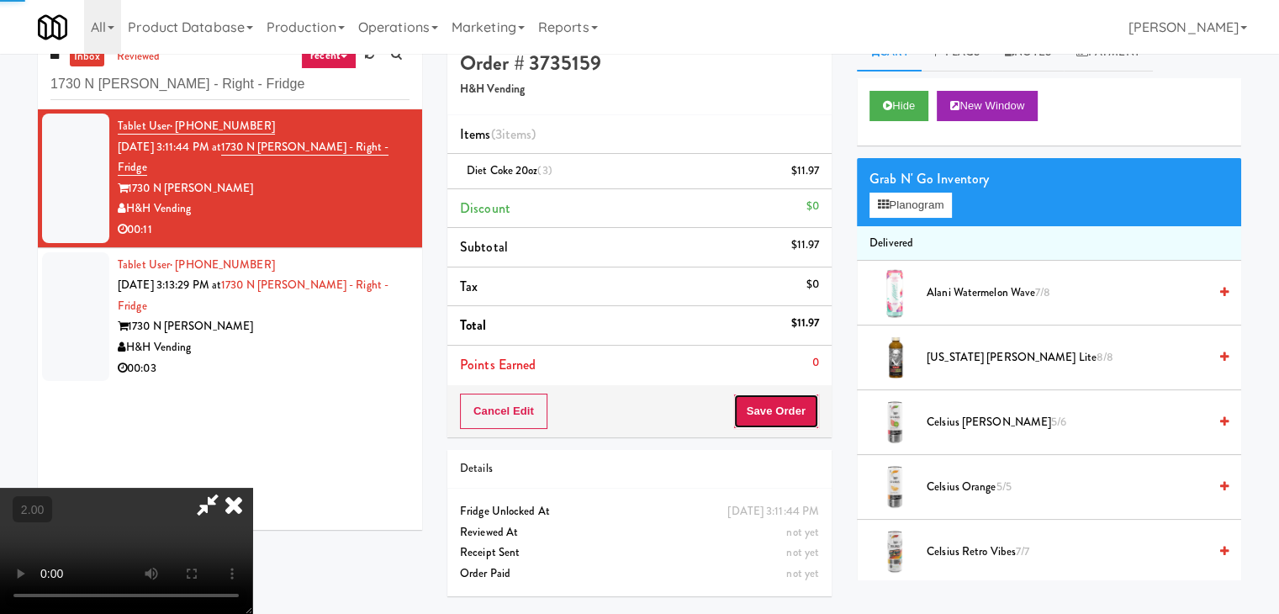
scroll to position [0, 0]
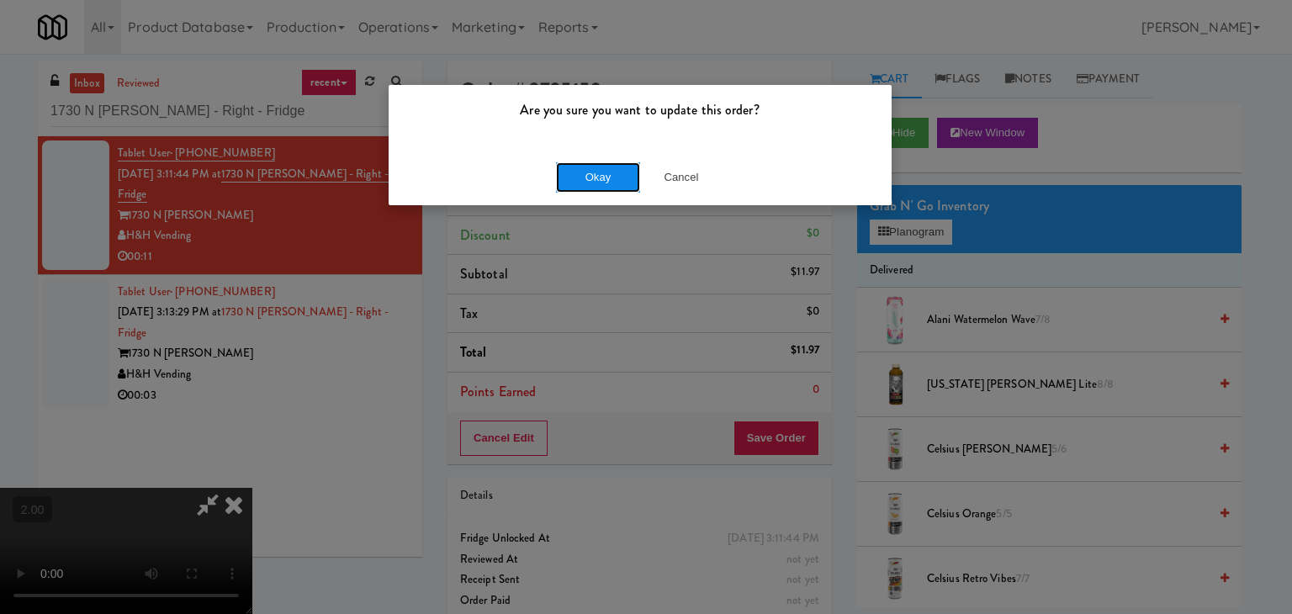
click at [606, 172] on button "Okay" at bounding box center [598, 177] width 84 height 30
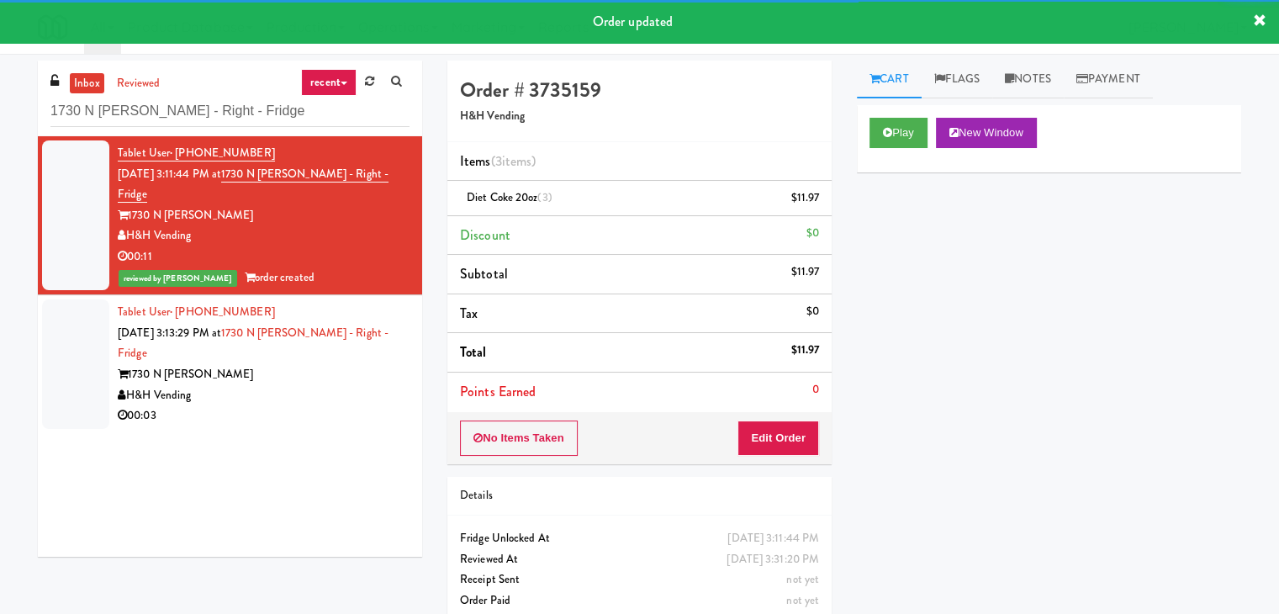
click at [352, 364] on div "1730 N [PERSON_NAME]" at bounding box center [264, 374] width 292 height 21
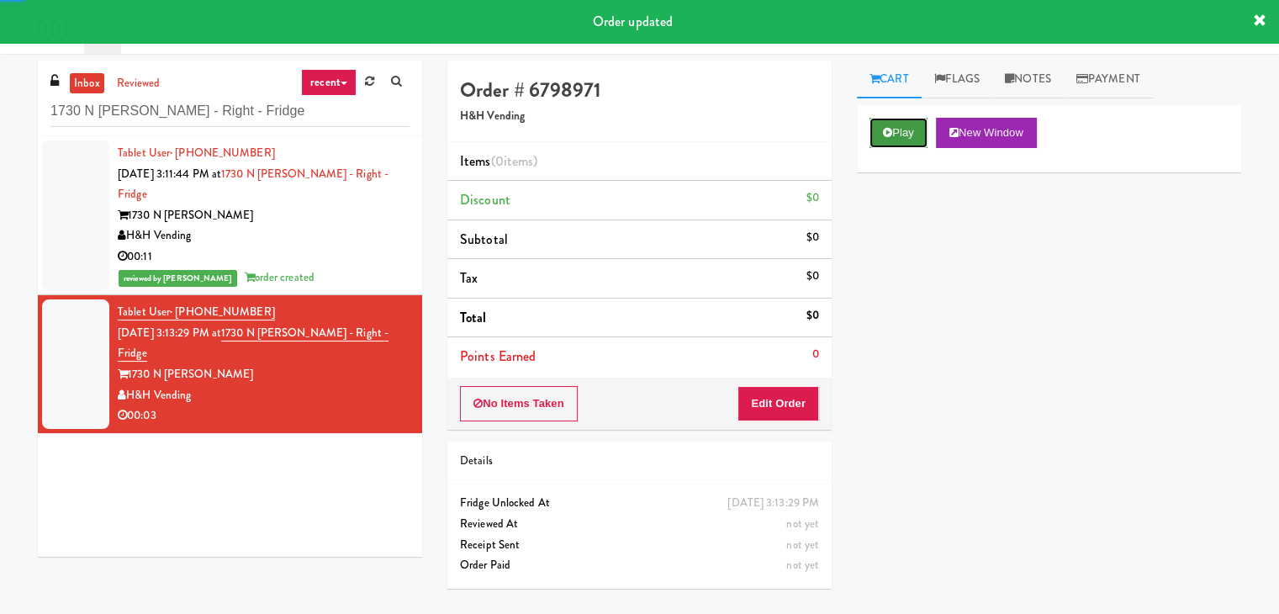
click at [893, 142] on button "Play" at bounding box center [899, 133] width 58 height 30
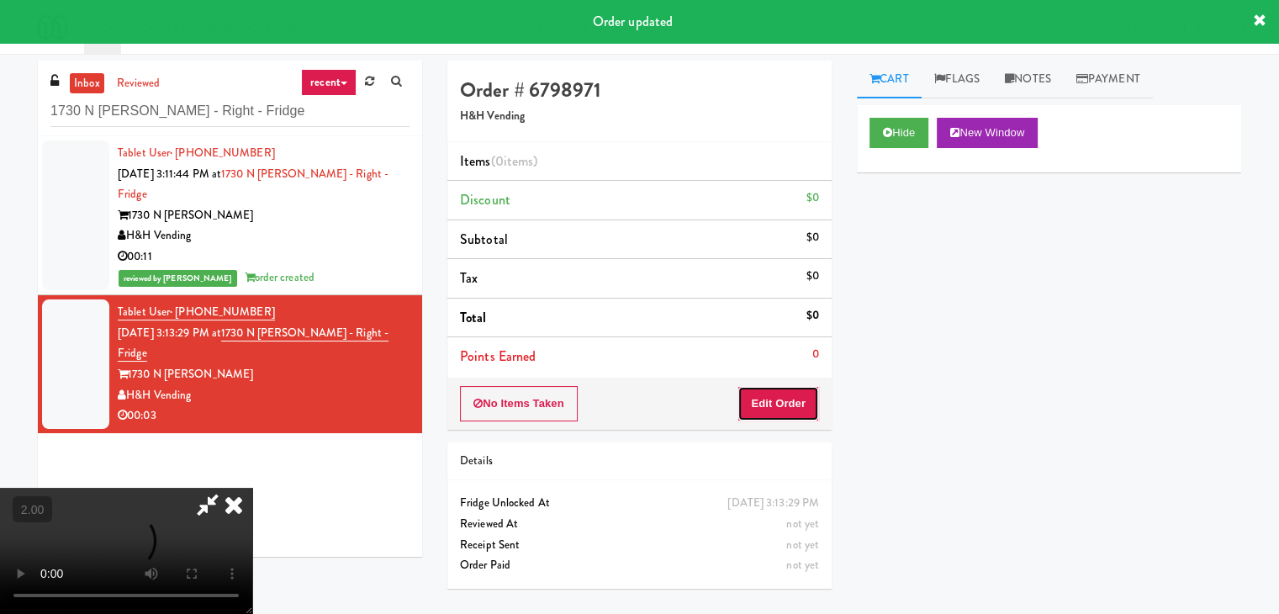
click at [772, 396] on button "Edit Order" at bounding box center [779, 403] width 82 height 35
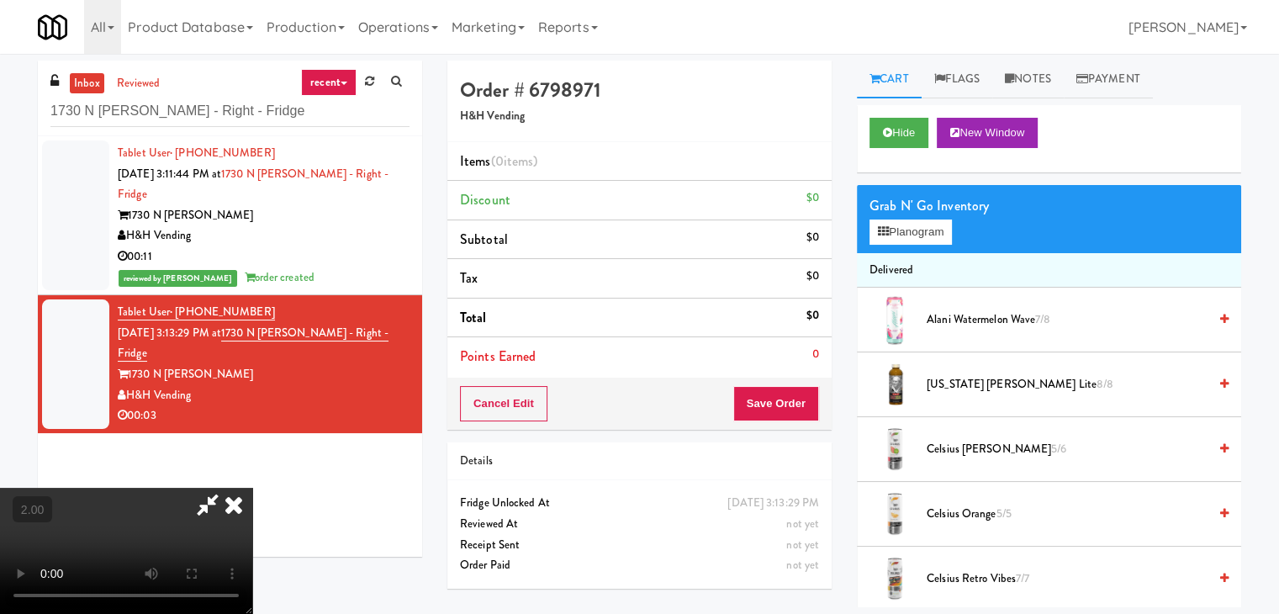
click at [252, 488] on video at bounding box center [126, 551] width 252 height 126
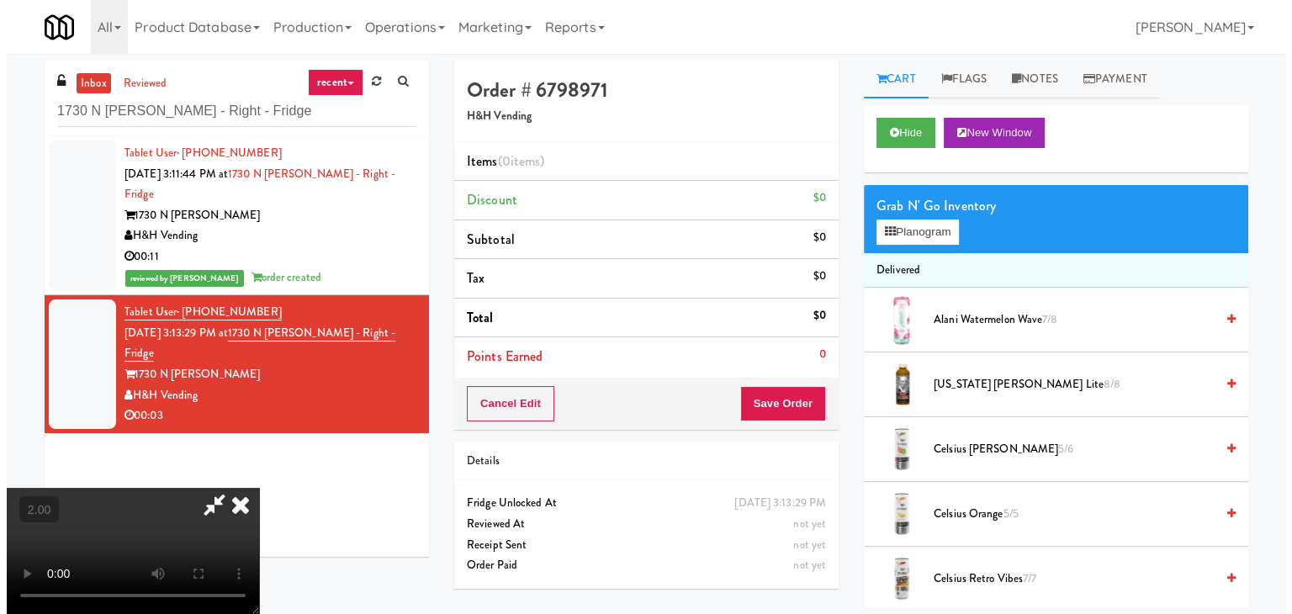
scroll to position [34, 0]
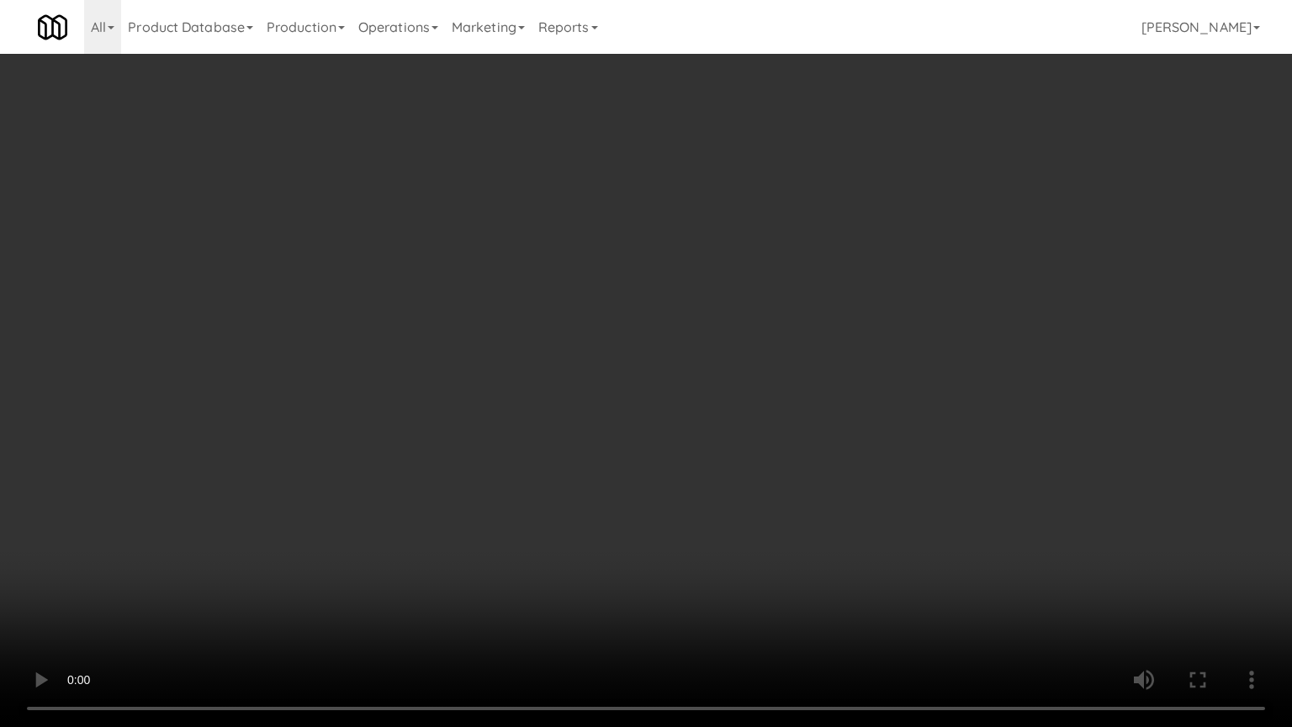
click at [423, 498] on video at bounding box center [646, 363] width 1292 height 727
click at [424, 503] on video at bounding box center [646, 363] width 1292 height 727
click at [419, 516] on video at bounding box center [646, 363] width 1292 height 727
click at [419, 520] on video at bounding box center [646, 363] width 1292 height 727
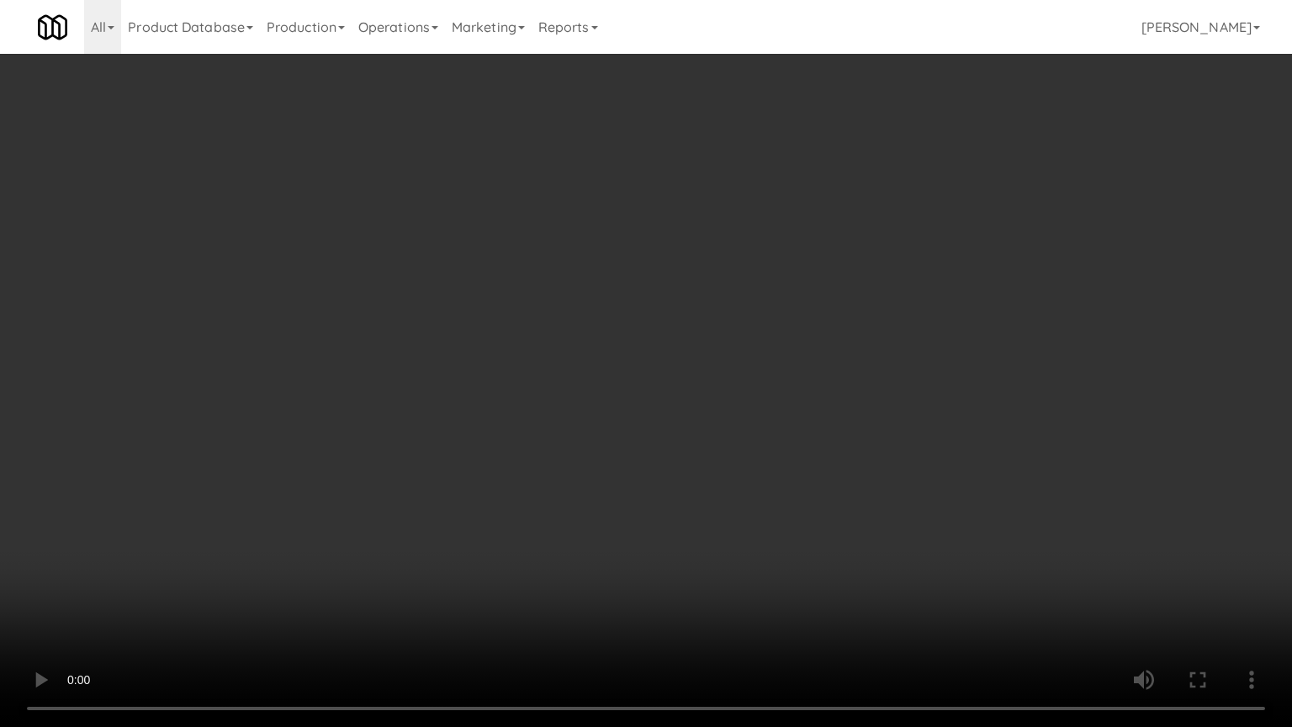
drag, startPoint x: 419, startPoint y: 520, endPoint x: 418, endPoint y: 446, distance: 74.0
click at [419, 520] on video at bounding box center [646, 363] width 1292 height 727
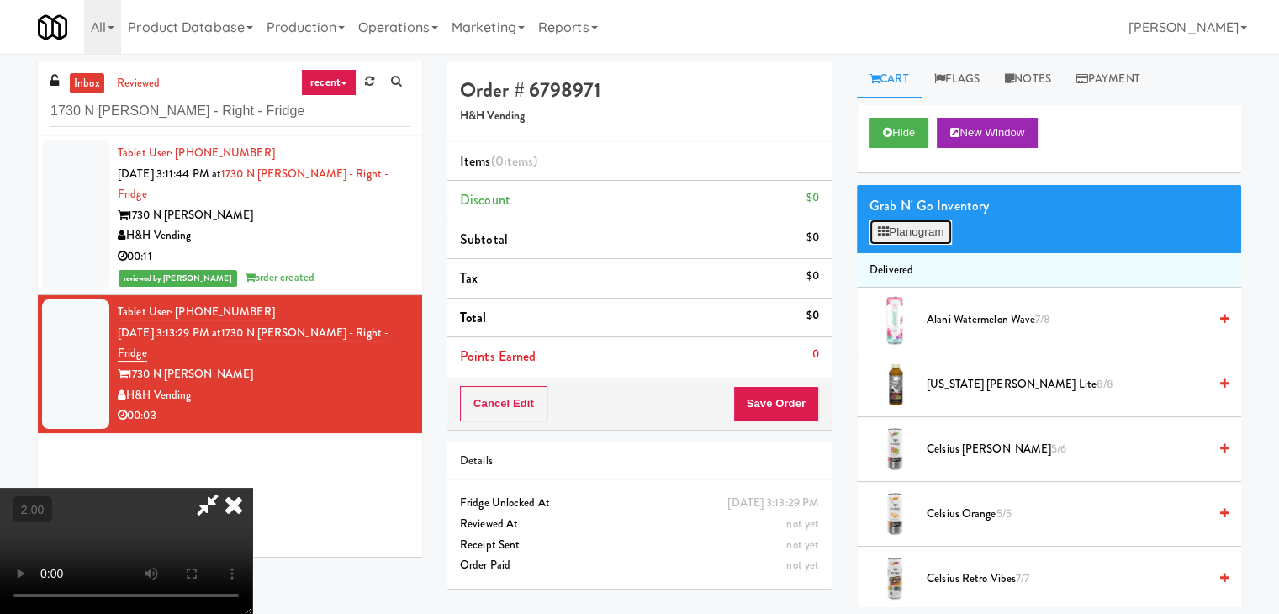
click at [897, 231] on button "Planogram" at bounding box center [911, 232] width 82 height 25
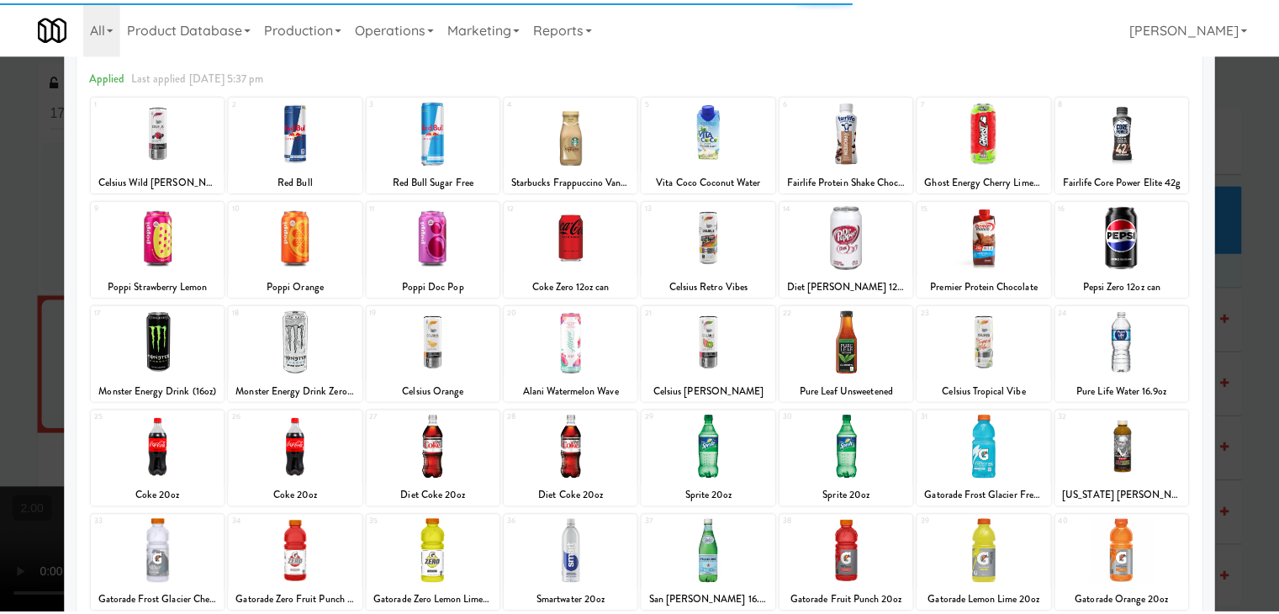
scroll to position [168, 0]
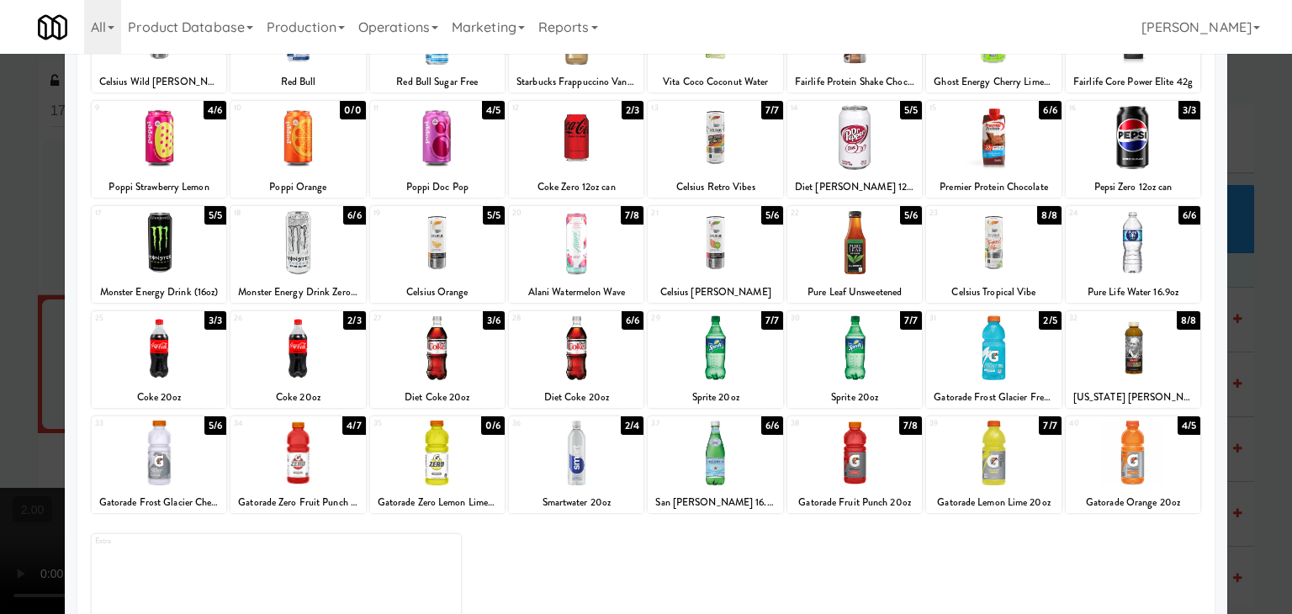
click at [299, 486] on div "34 4/7 Gatorade Zero Fruit Punch 20oz" at bounding box center [297, 464] width 135 height 97
click at [0, 319] on div at bounding box center [646, 307] width 1292 height 614
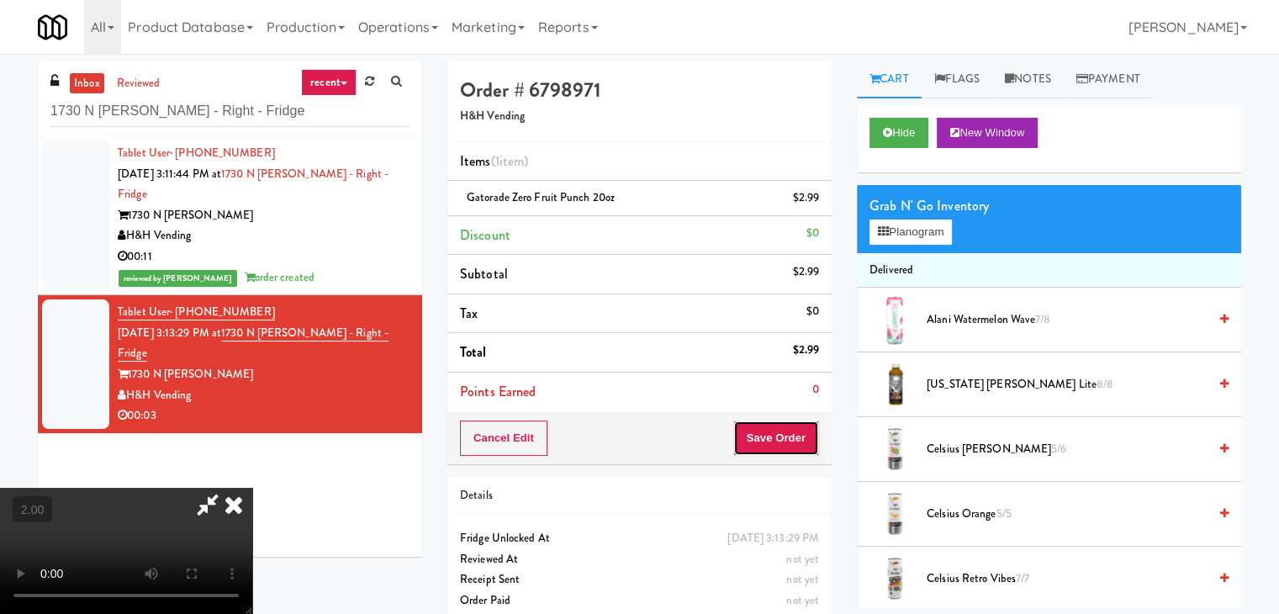
click at [790, 439] on button "Save Order" at bounding box center [776, 438] width 86 height 35
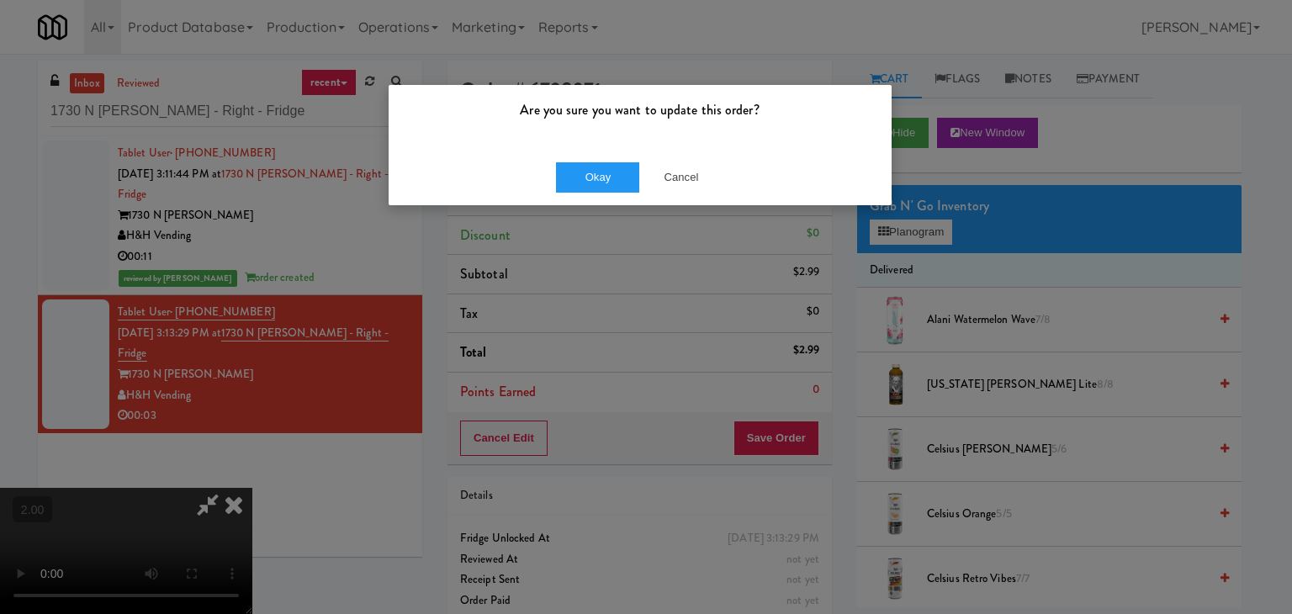
click at [596, 194] on div "Okay Cancel" at bounding box center [640, 177] width 503 height 56
click at [608, 188] on button "Okay" at bounding box center [598, 177] width 84 height 30
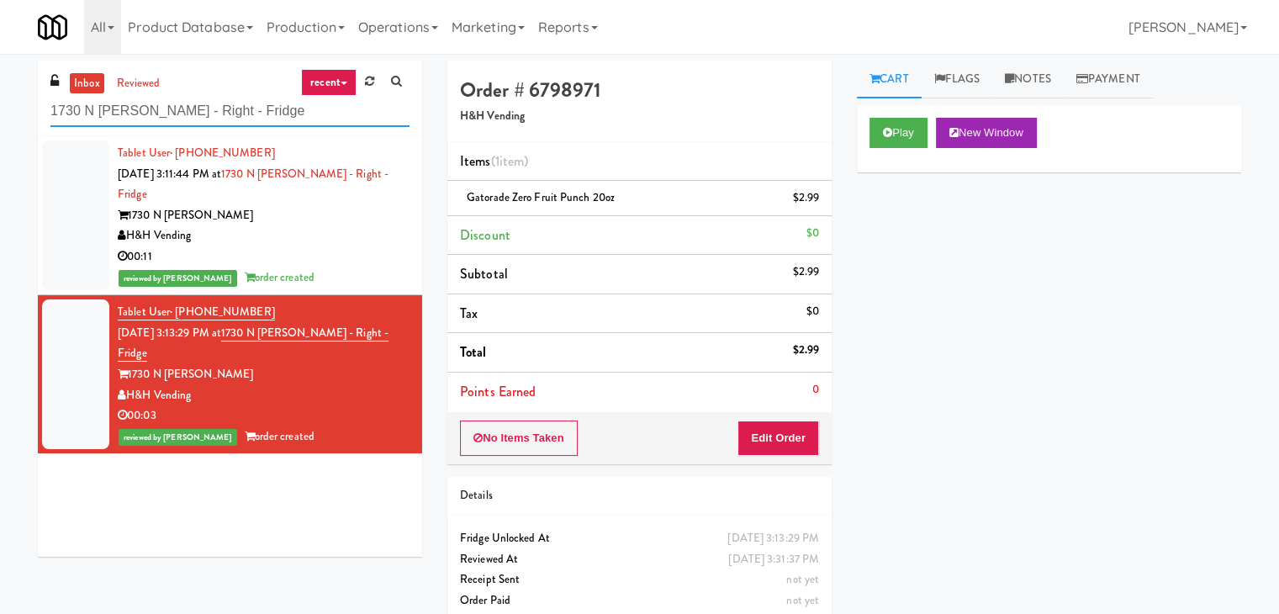
paste input "Parkside GYM Cooler"
drag, startPoint x: 272, startPoint y: 119, endPoint x: 0, endPoint y: 115, distance: 272.5
click at [0, 115] on div "inbox reviewed recent all unclear take inventory issue suspicious failed recent…" at bounding box center [639, 348] width 1279 height 575
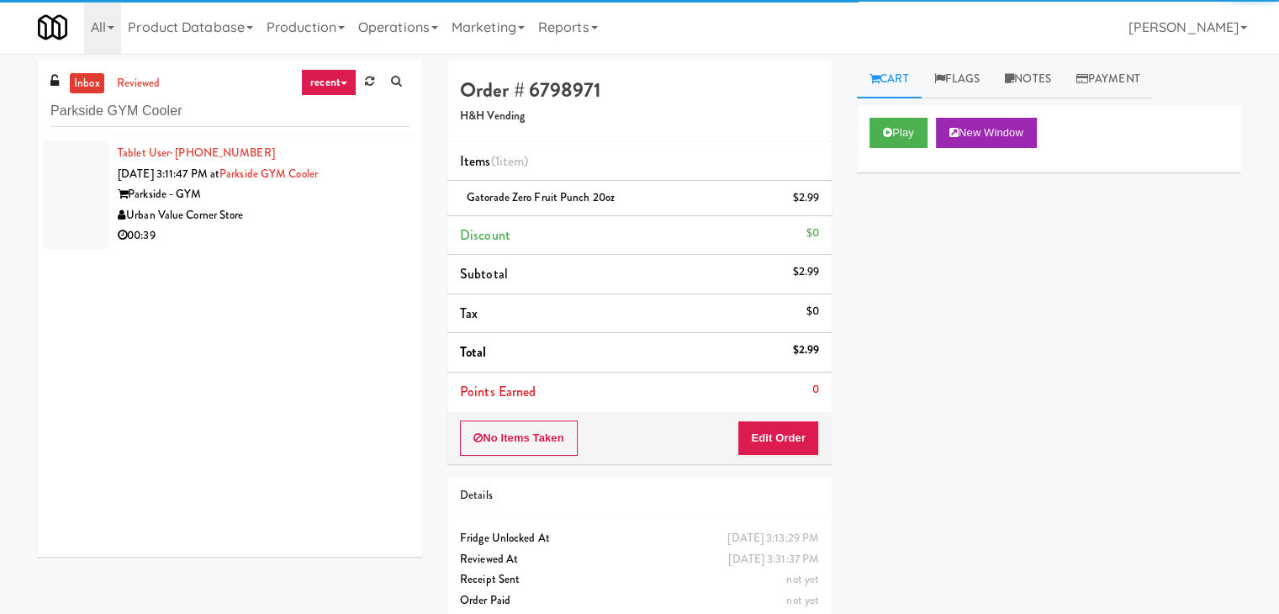
click at [315, 220] on div "Urban Value Corner Store" at bounding box center [264, 215] width 292 height 21
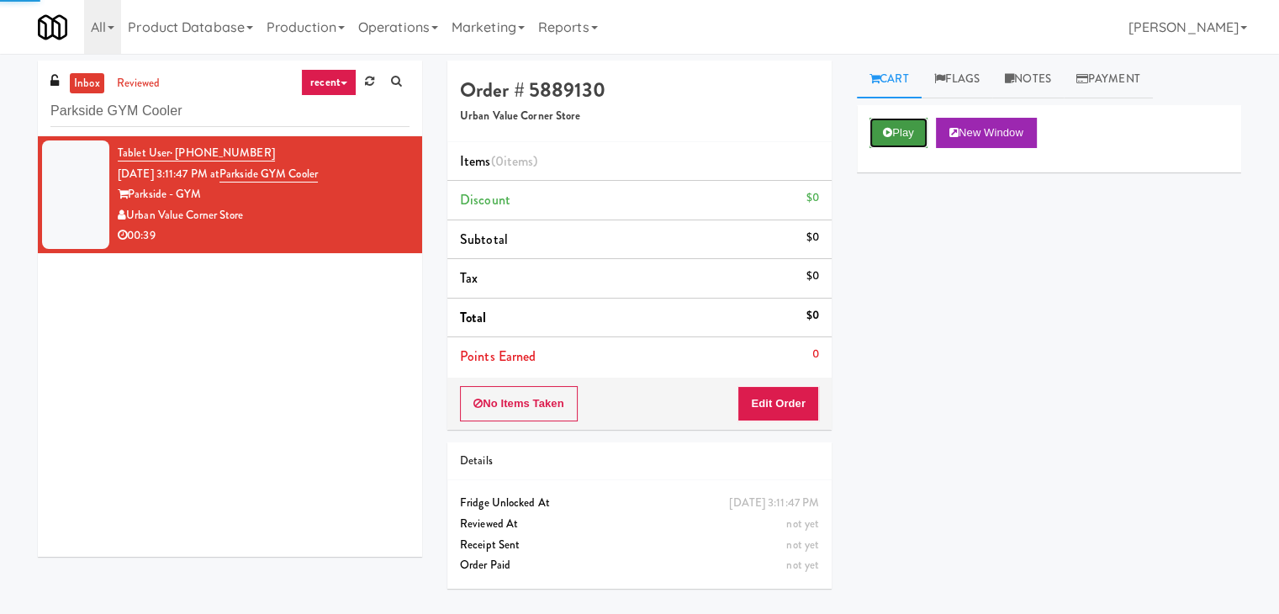
click at [895, 145] on button "Play" at bounding box center [899, 133] width 58 height 30
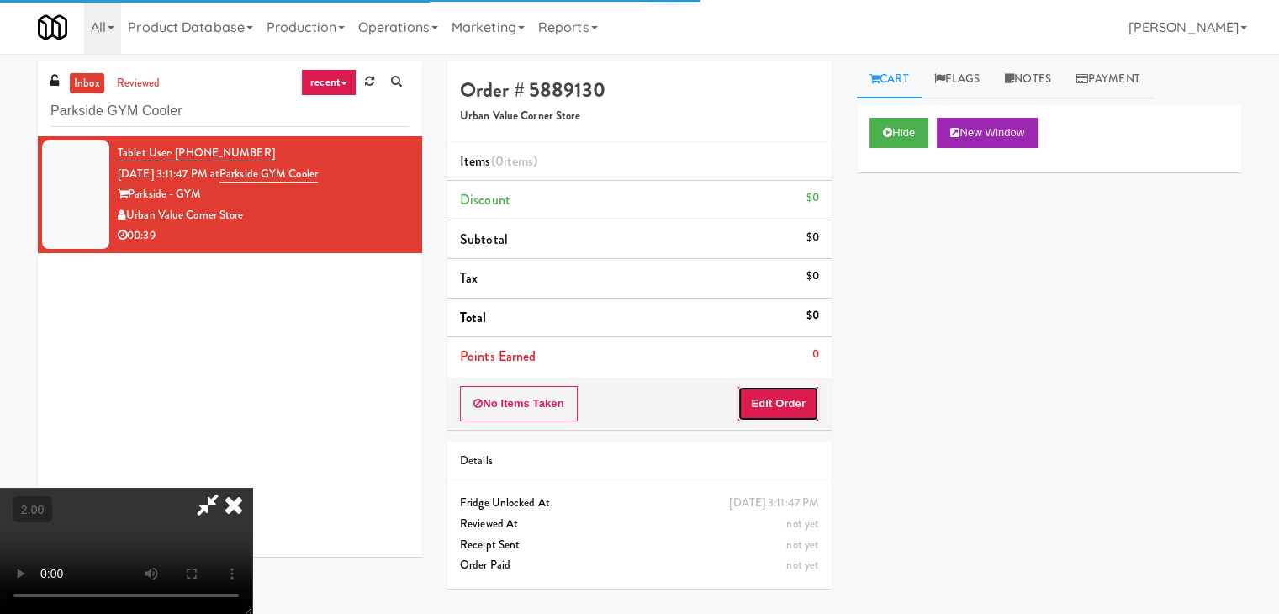
click at [794, 388] on button "Edit Order" at bounding box center [779, 403] width 82 height 35
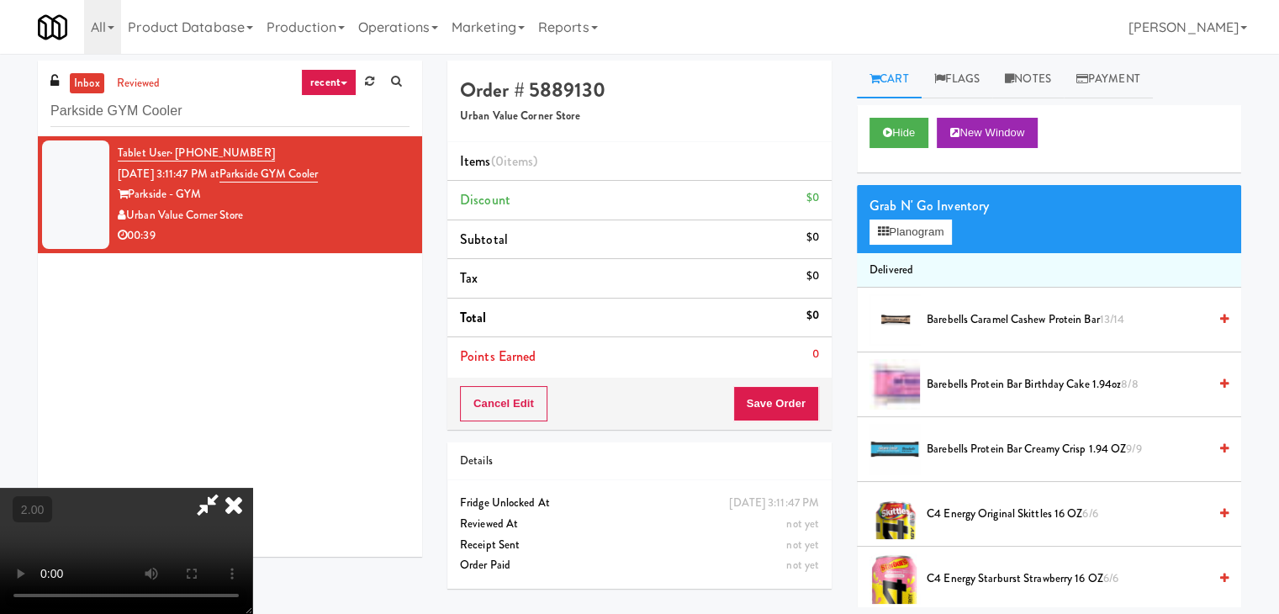
click at [252, 488] on video at bounding box center [126, 551] width 252 height 126
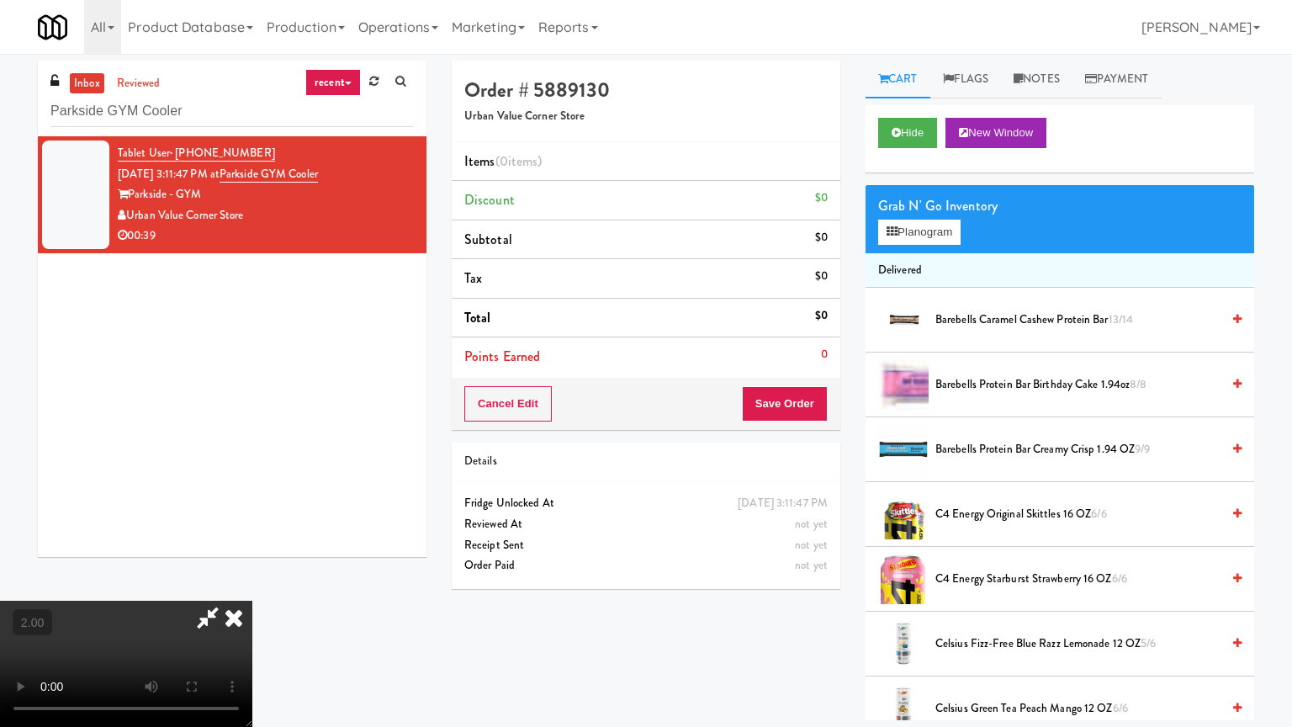
click at [252, 600] on video at bounding box center [126, 663] width 252 height 126
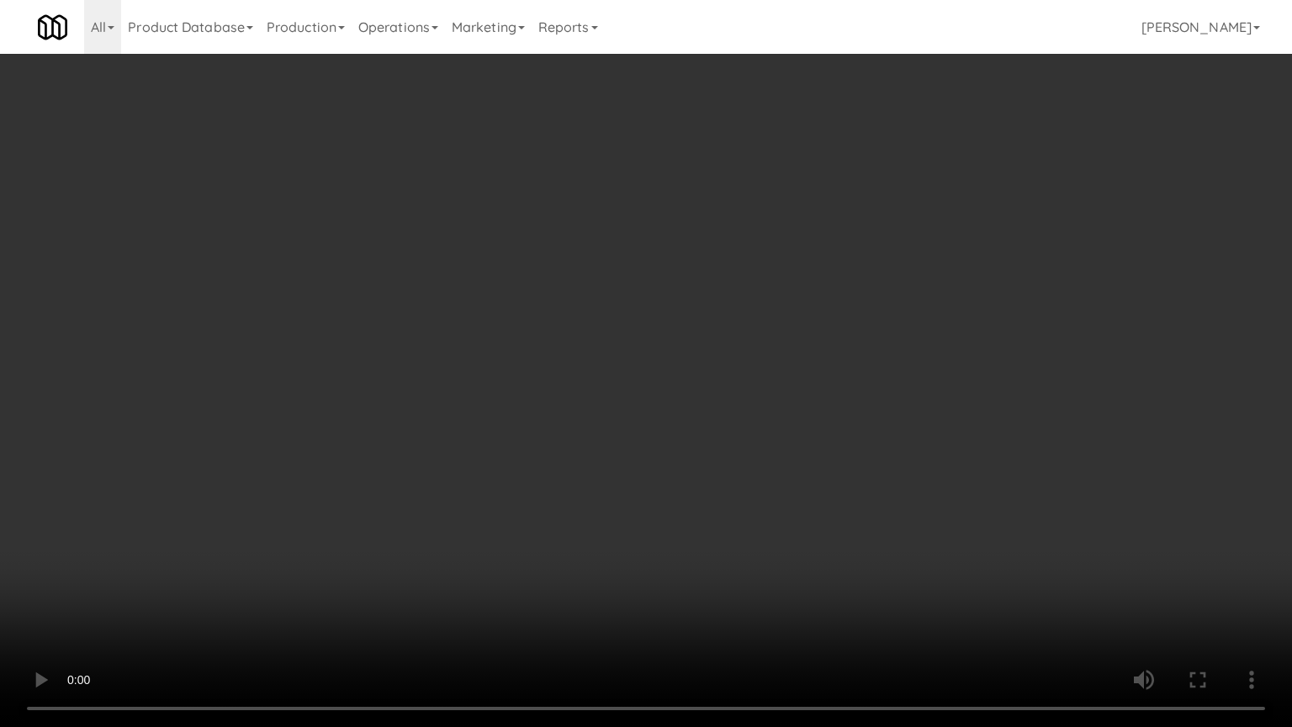
click at [641, 327] on video at bounding box center [646, 363] width 1292 height 727
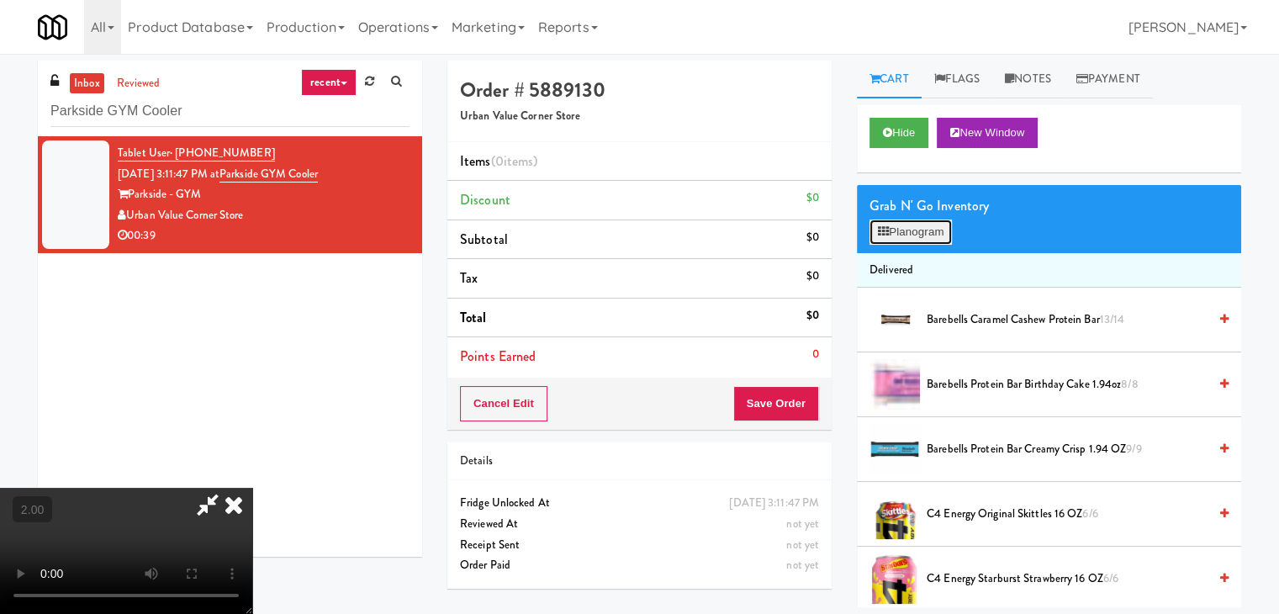
click at [883, 233] on icon at bounding box center [883, 231] width 11 height 11
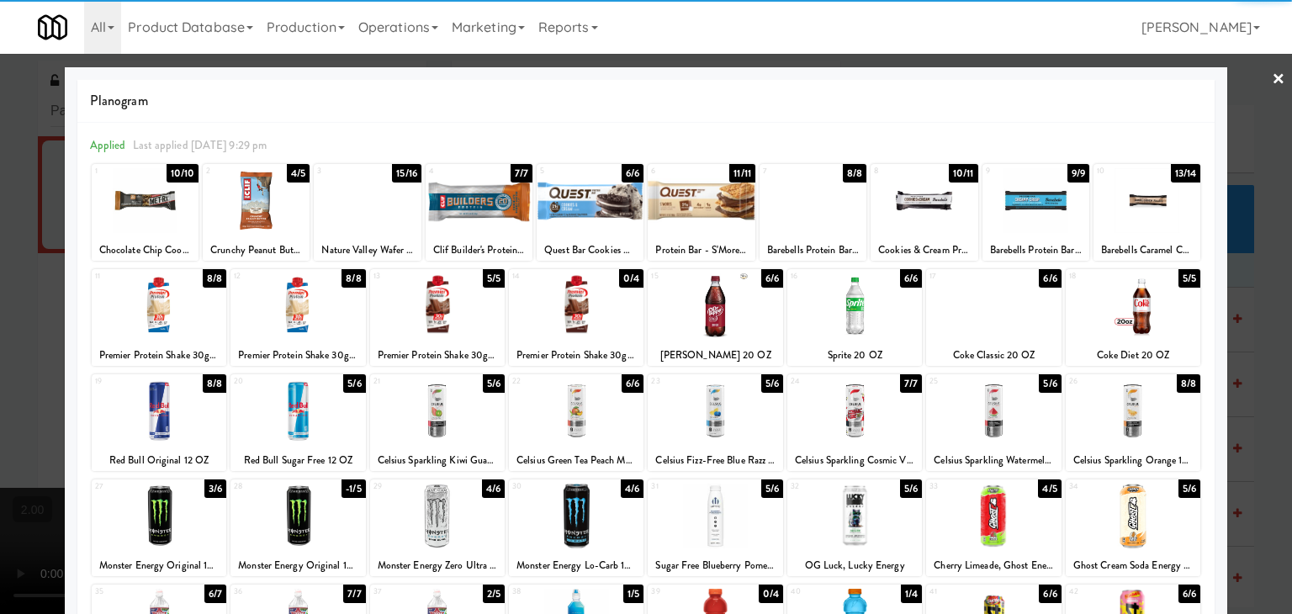
click at [441, 416] on div at bounding box center [437, 410] width 135 height 65
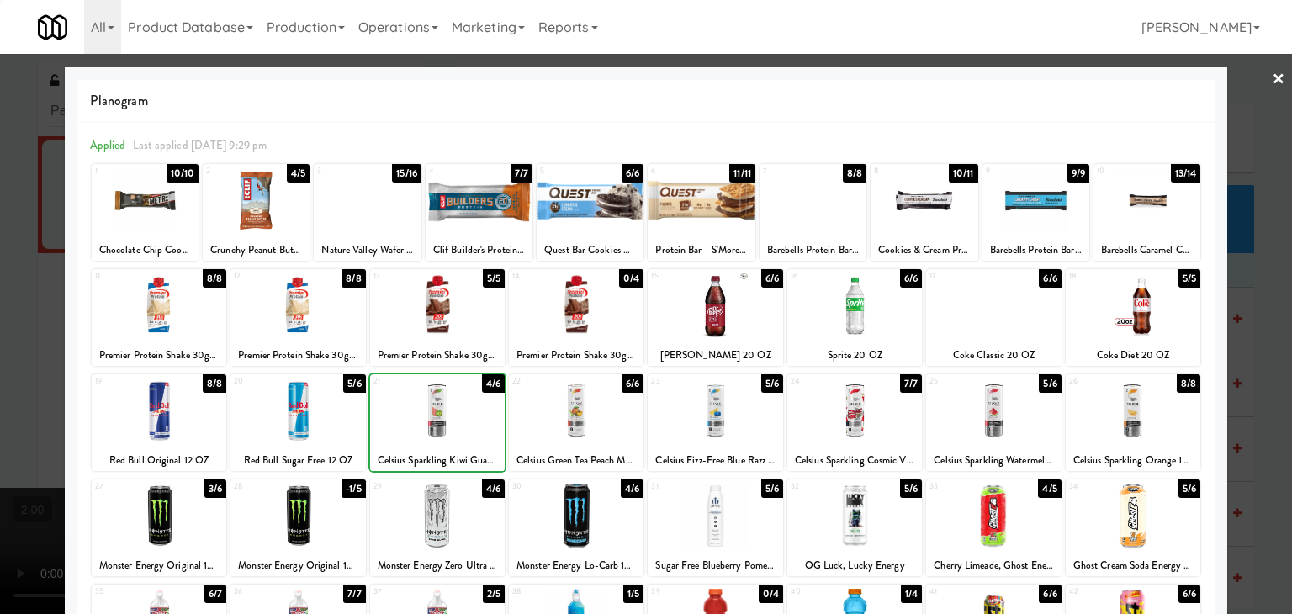
click at [0, 244] on div at bounding box center [646, 307] width 1292 height 614
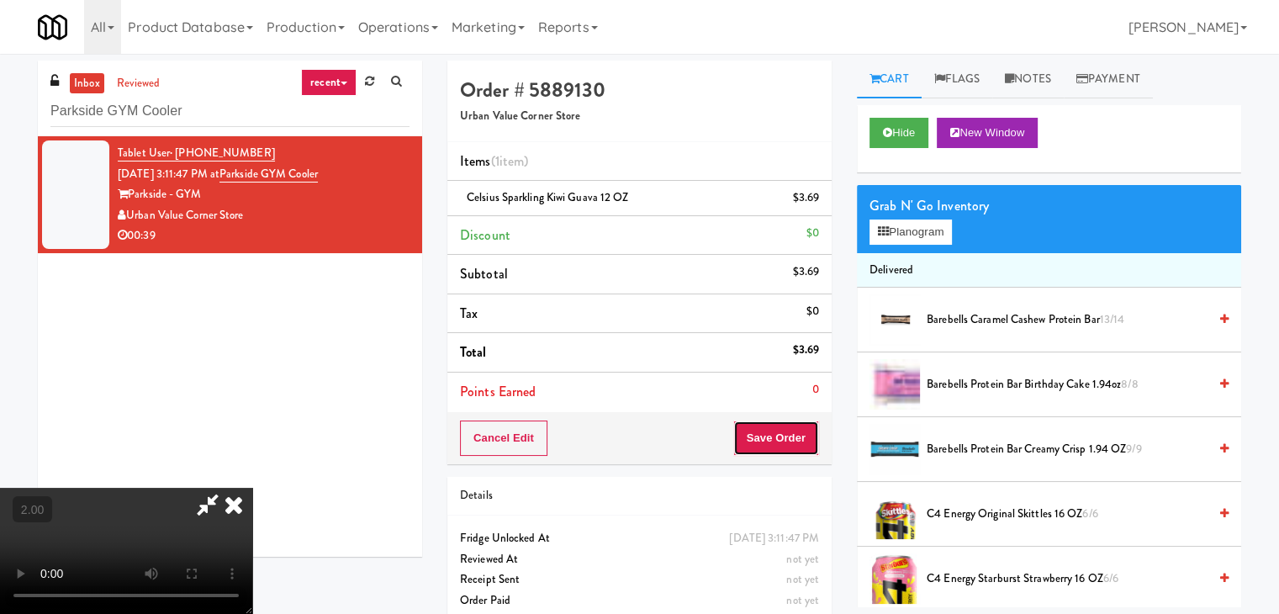
click at [803, 436] on button "Save Order" at bounding box center [776, 438] width 86 height 35
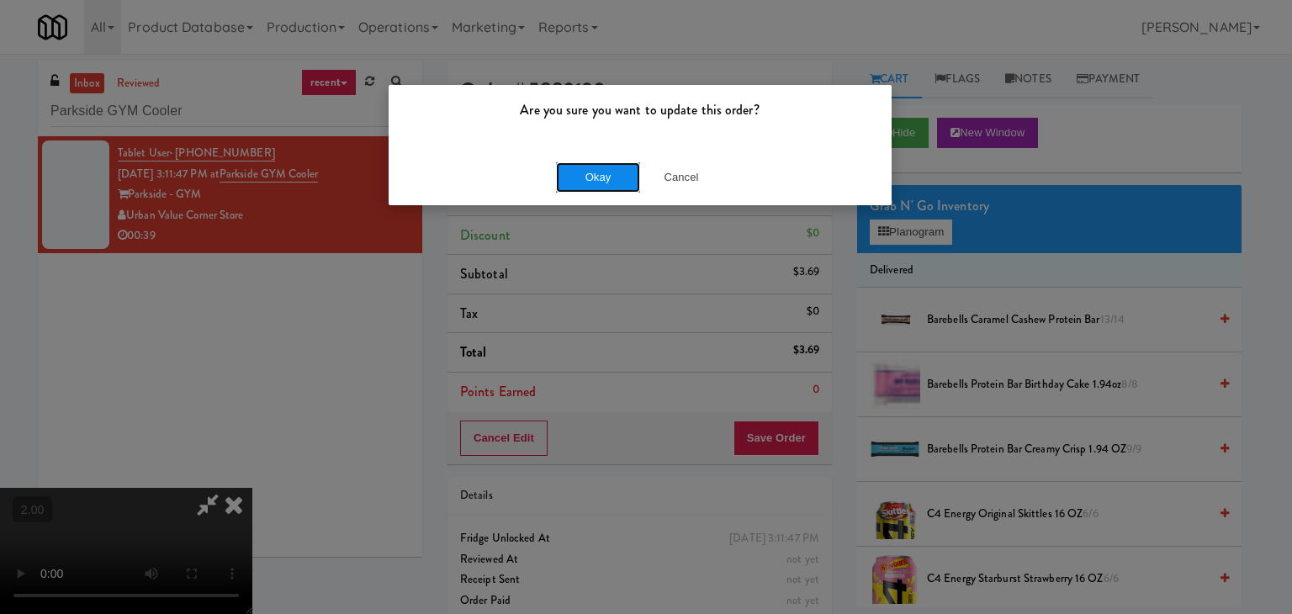
click at [616, 175] on button "Okay" at bounding box center [598, 177] width 84 height 30
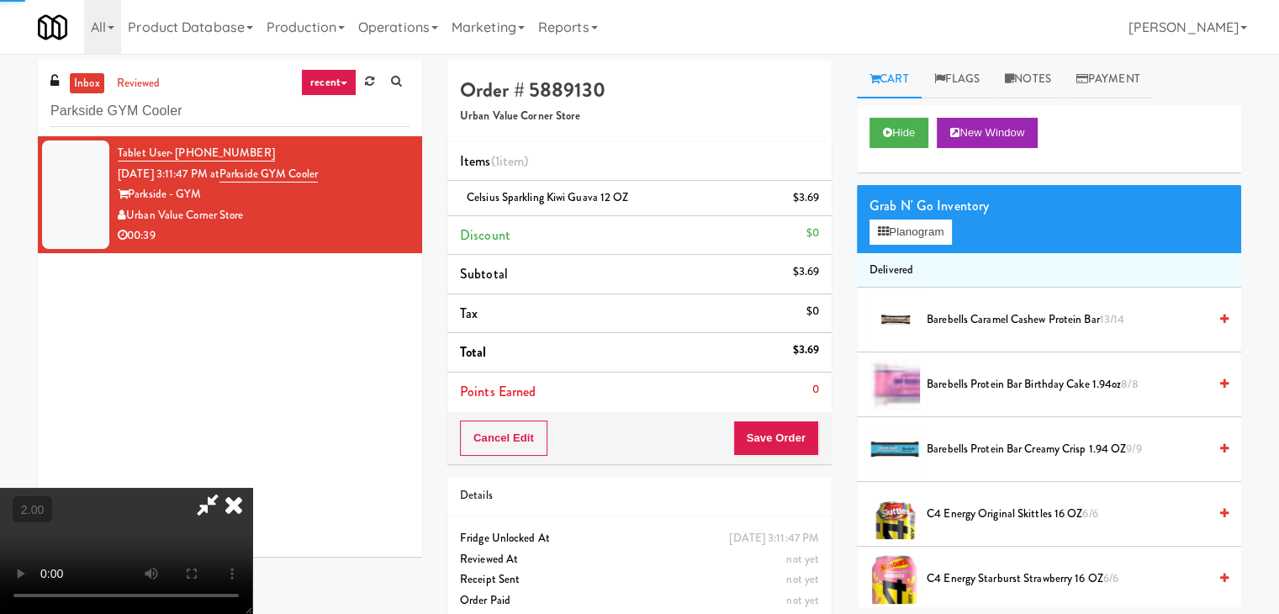
click at [252, 488] on icon at bounding box center [233, 505] width 37 height 34
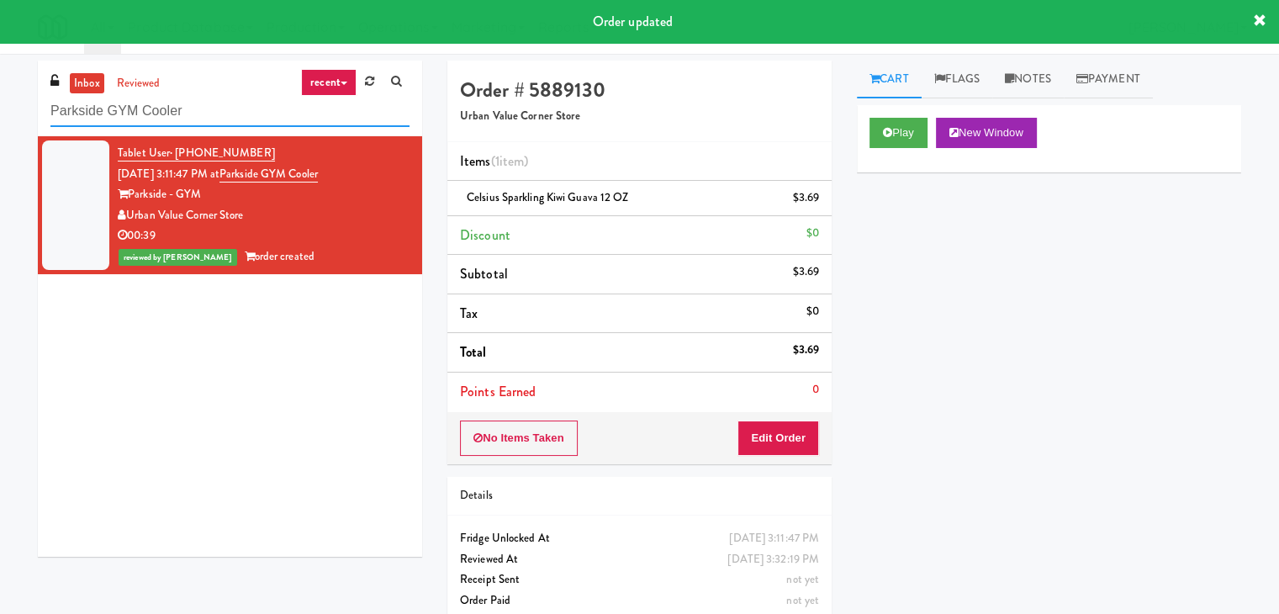
paste input "Resa - Pantry"
drag, startPoint x: 257, startPoint y: 110, endPoint x: 0, endPoint y: 73, distance: 259.2
click at [0, 73] on div "inbox reviewed recent all unclear take inventory issue suspicious failed recent…" at bounding box center [639, 348] width 1279 height 575
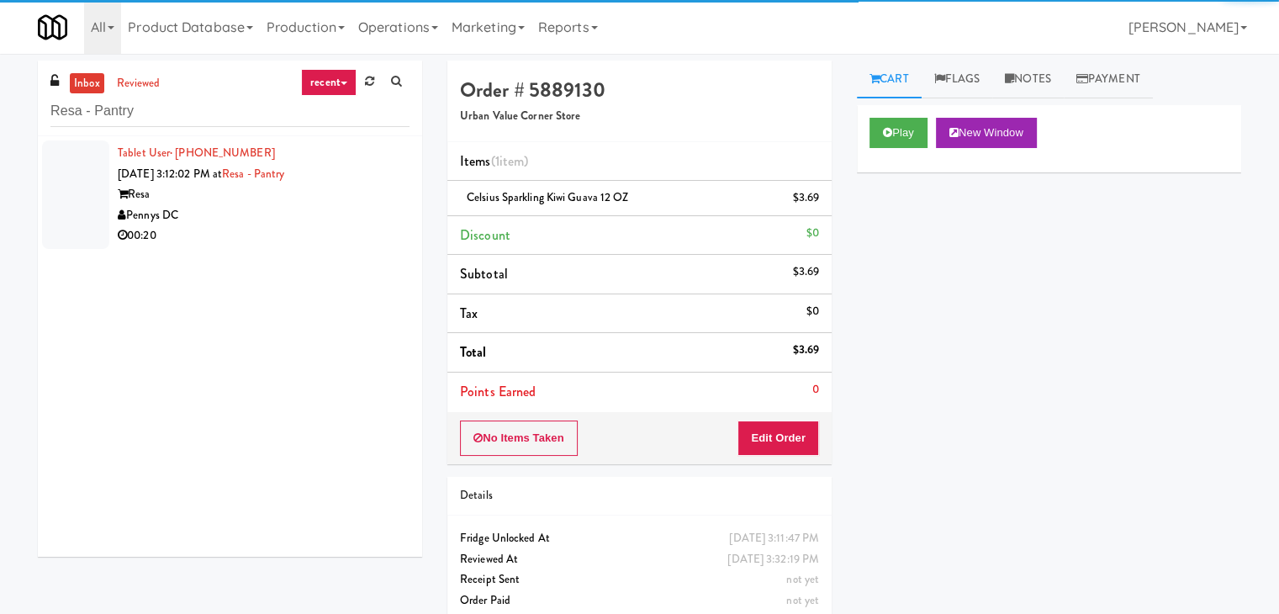
drag, startPoint x: 345, startPoint y: 225, endPoint x: 379, endPoint y: 209, distance: 38.0
click at [376, 210] on div "Pennys DC" at bounding box center [264, 215] width 292 height 21
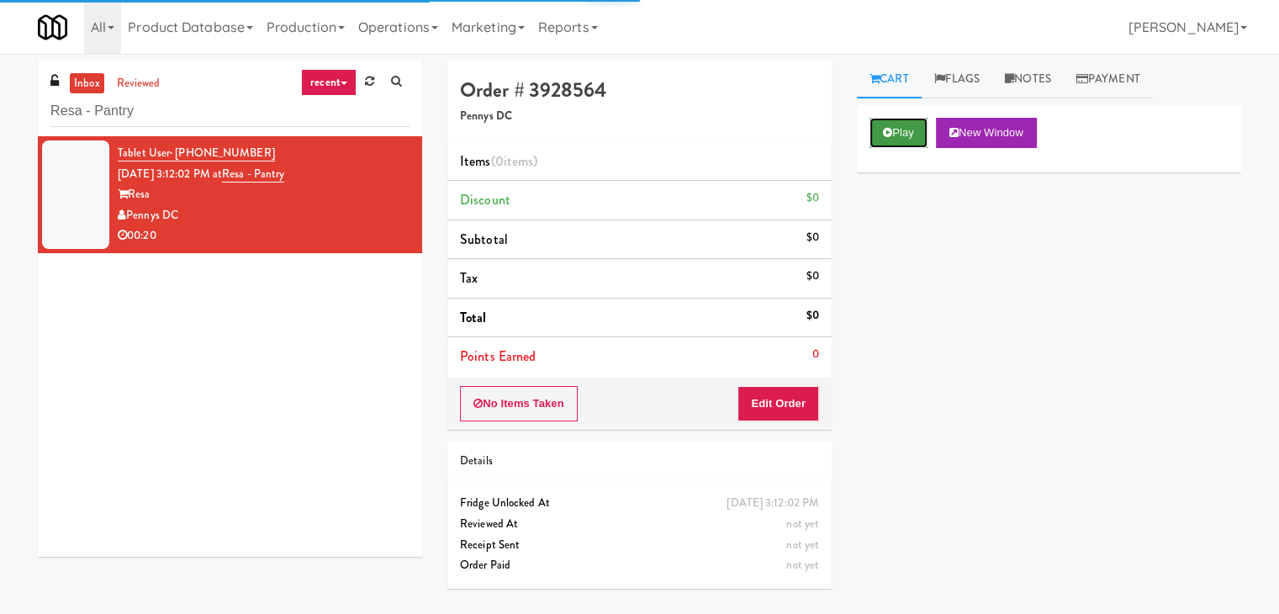
click at [897, 143] on button "Play" at bounding box center [899, 133] width 58 height 30
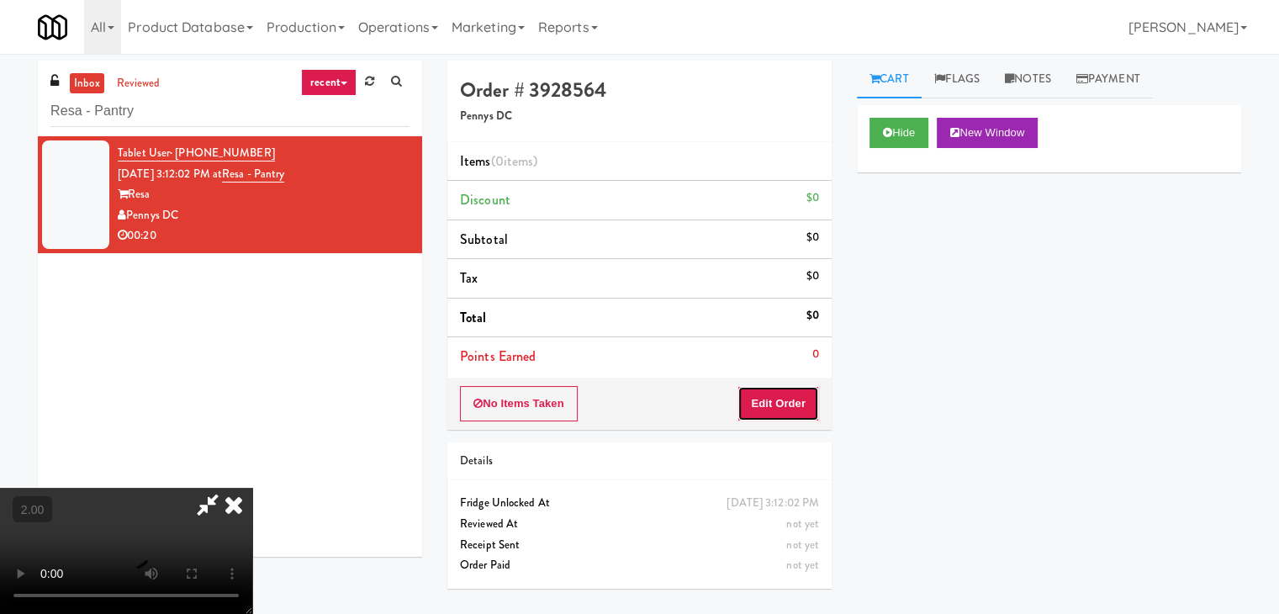
click at [786, 397] on button "Edit Order" at bounding box center [779, 403] width 82 height 35
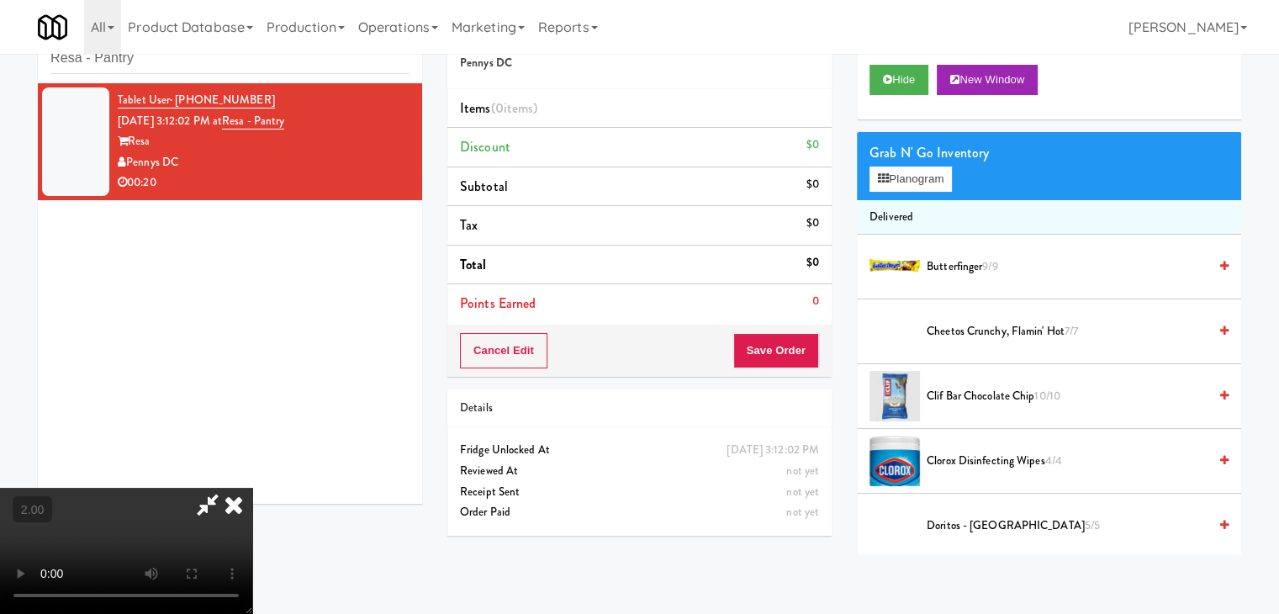
scroll to position [54, 0]
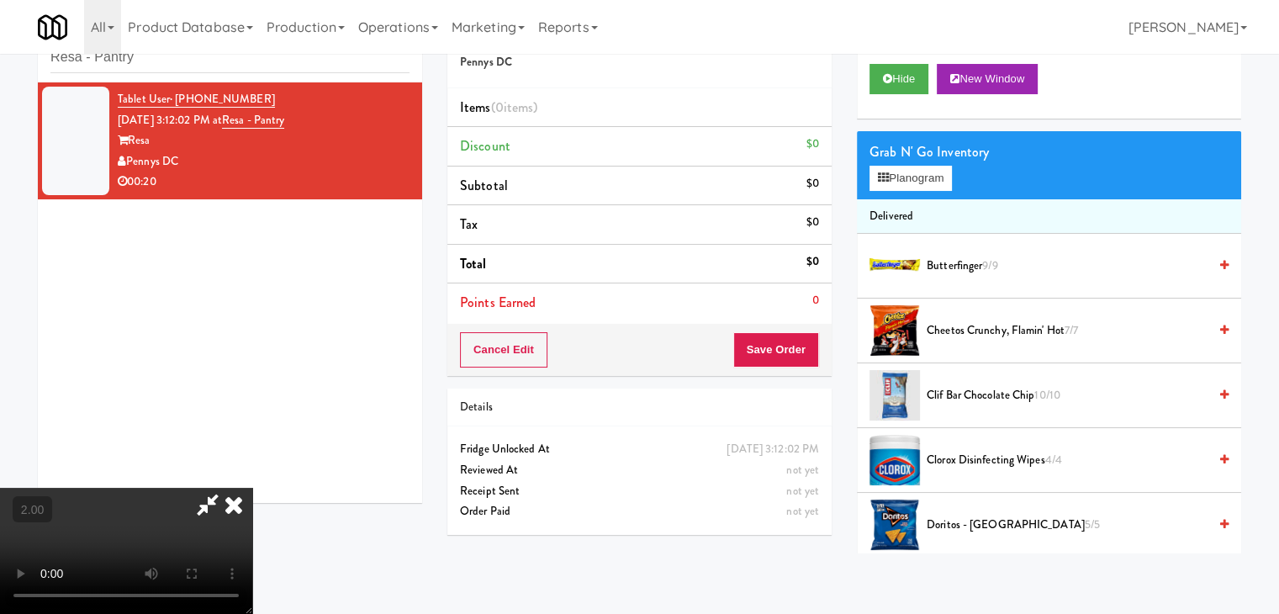
click at [252, 488] on video at bounding box center [126, 551] width 252 height 126
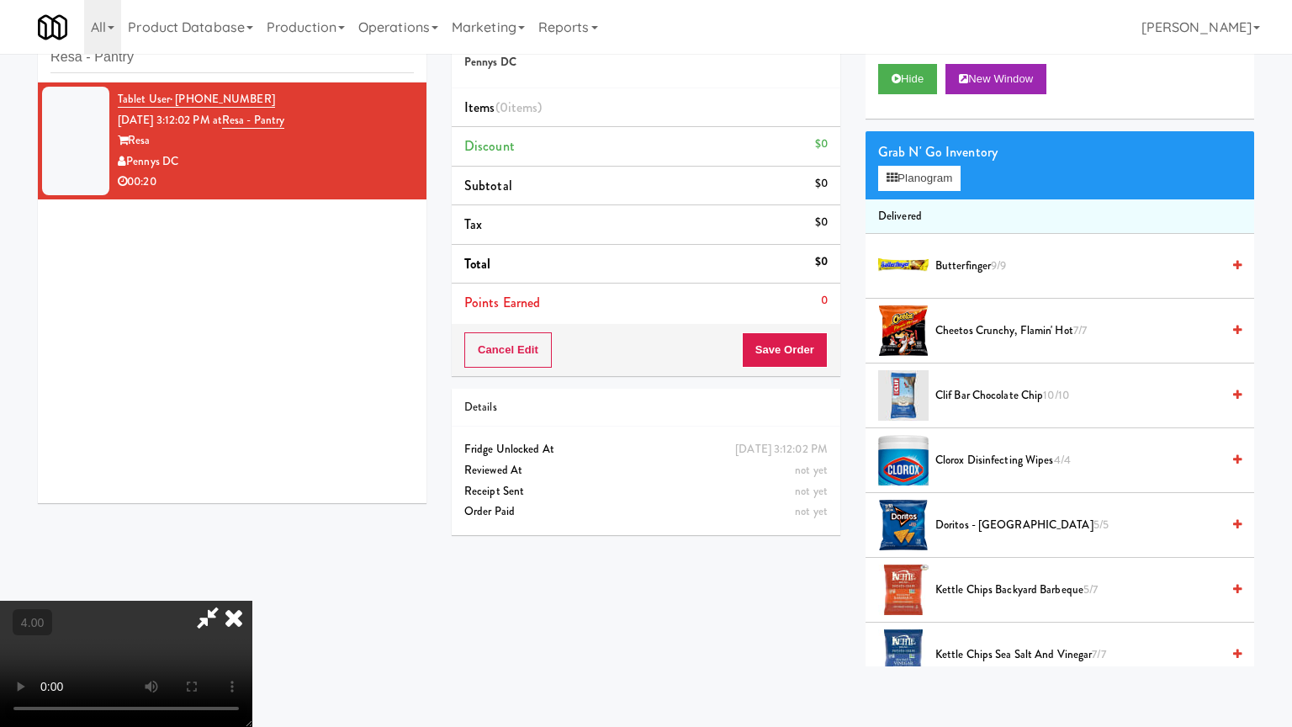
click at [252, 600] on video at bounding box center [126, 663] width 252 height 126
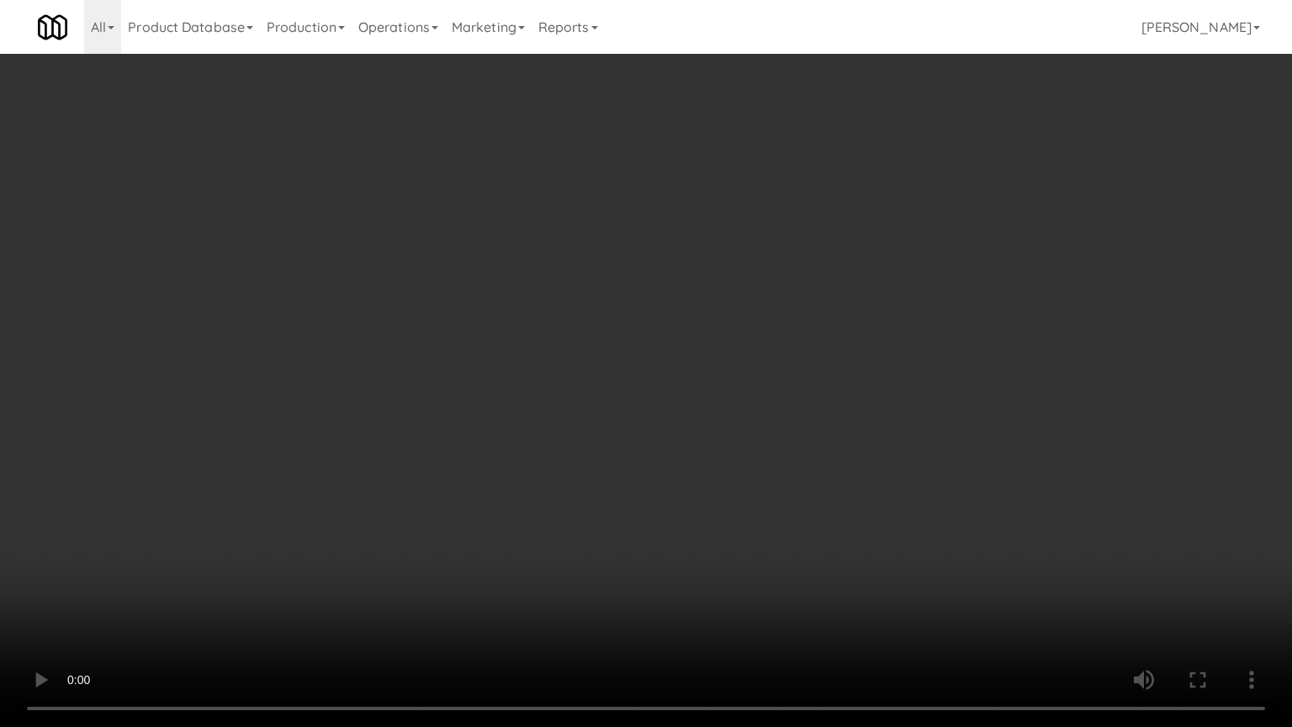
click at [706, 468] on video at bounding box center [646, 363] width 1292 height 727
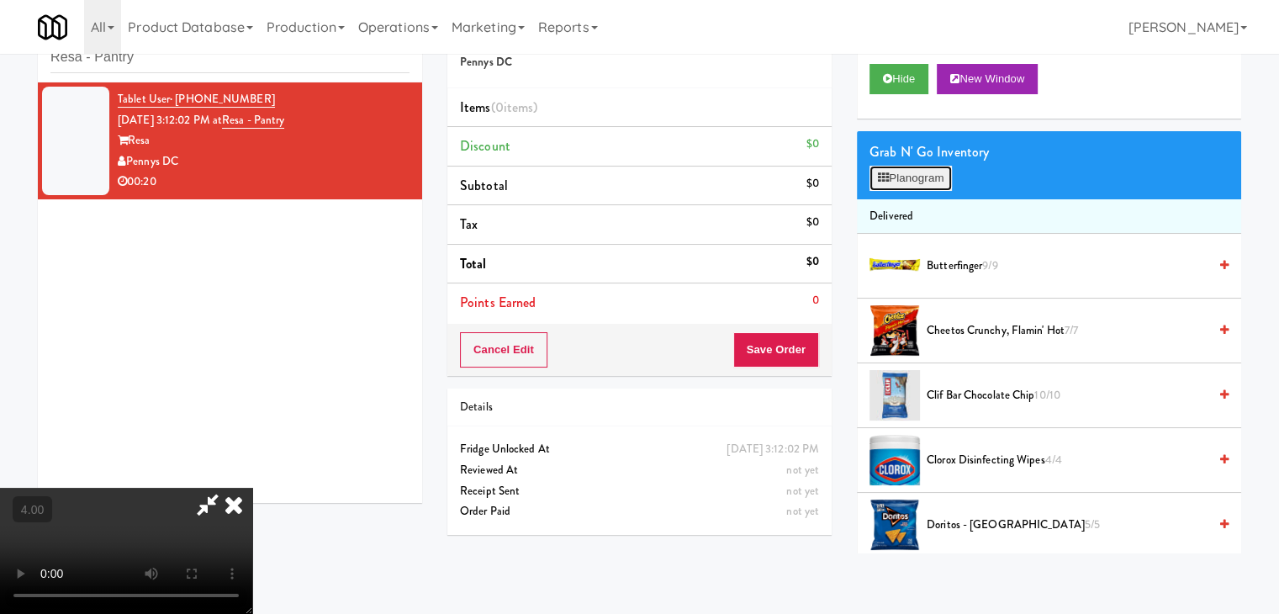
click at [902, 170] on button "Planogram" at bounding box center [911, 178] width 82 height 25
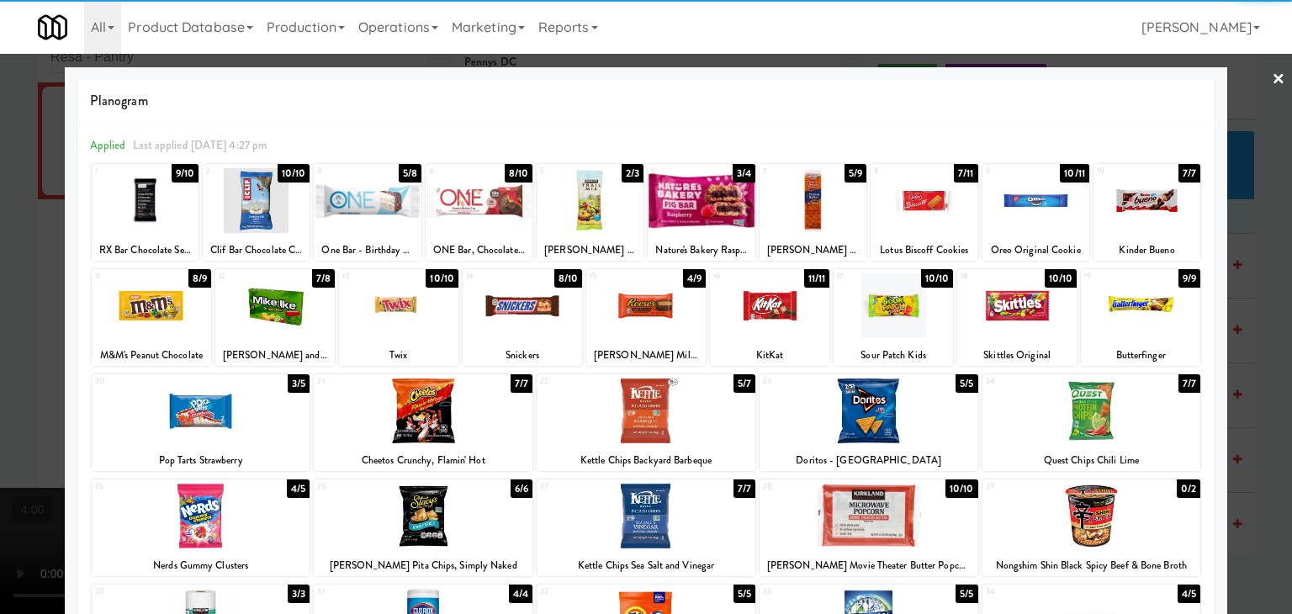
click at [715, 422] on div at bounding box center [646, 410] width 219 height 65
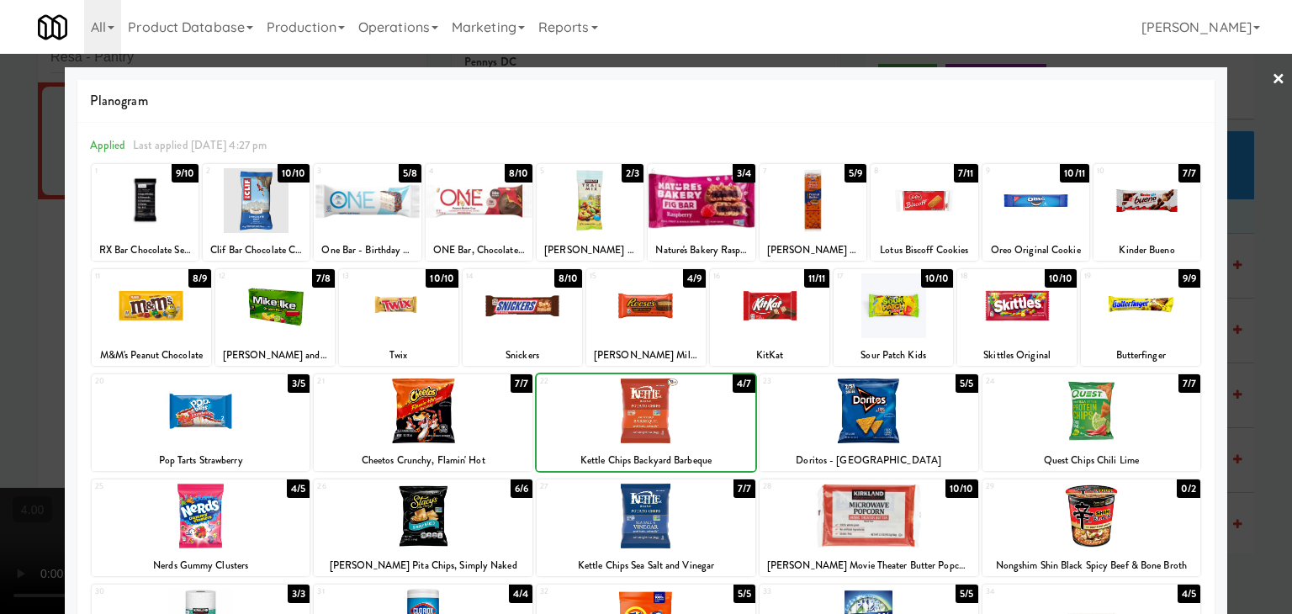
click at [765, 328] on div at bounding box center [769, 305] width 119 height 65
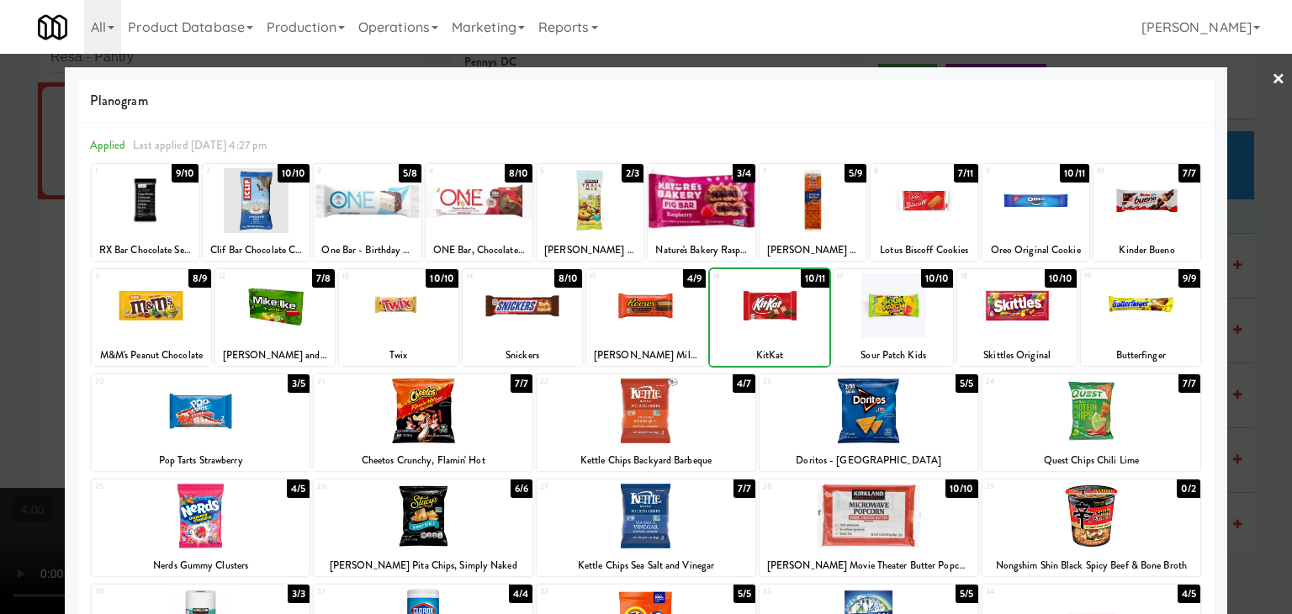
click at [0, 288] on div at bounding box center [646, 307] width 1292 height 614
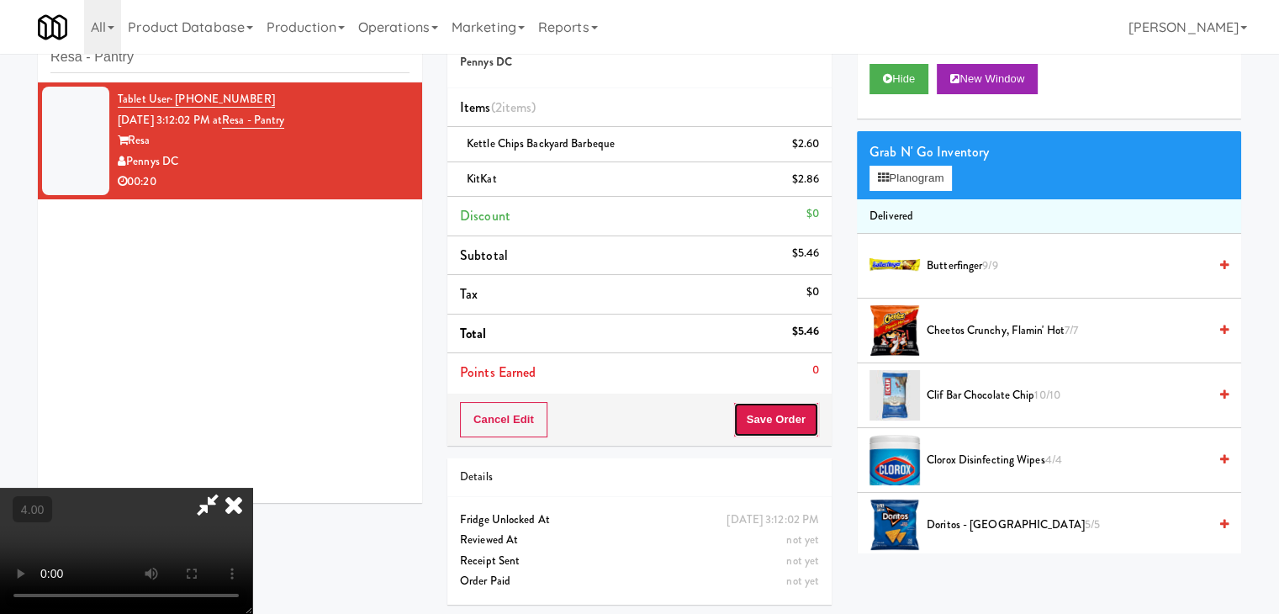
click at [772, 415] on button "Save Order" at bounding box center [776, 419] width 86 height 35
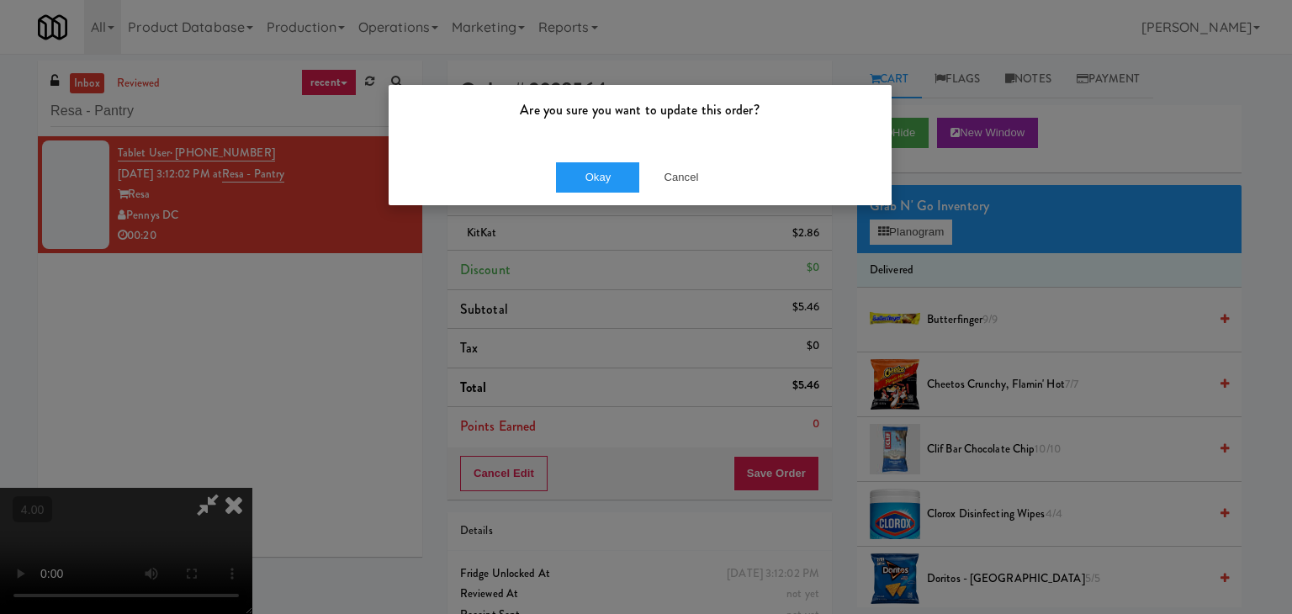
click at [606, 192] on div "Okay Cancel" at bounding box center [640, 177] width 503 height 56
click at [613, 167] on button "Okay" at bounding box center [598, 177] width 84 height 30
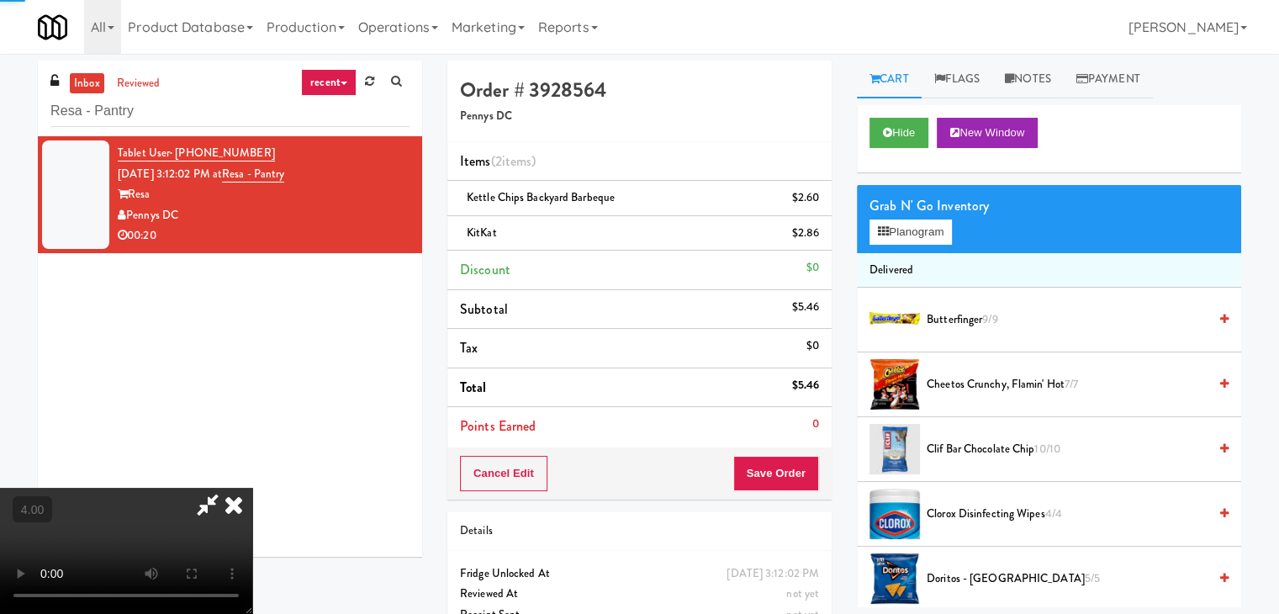
click at [252, 488] on icon at bounding box center [233, 505] width 37 height 34
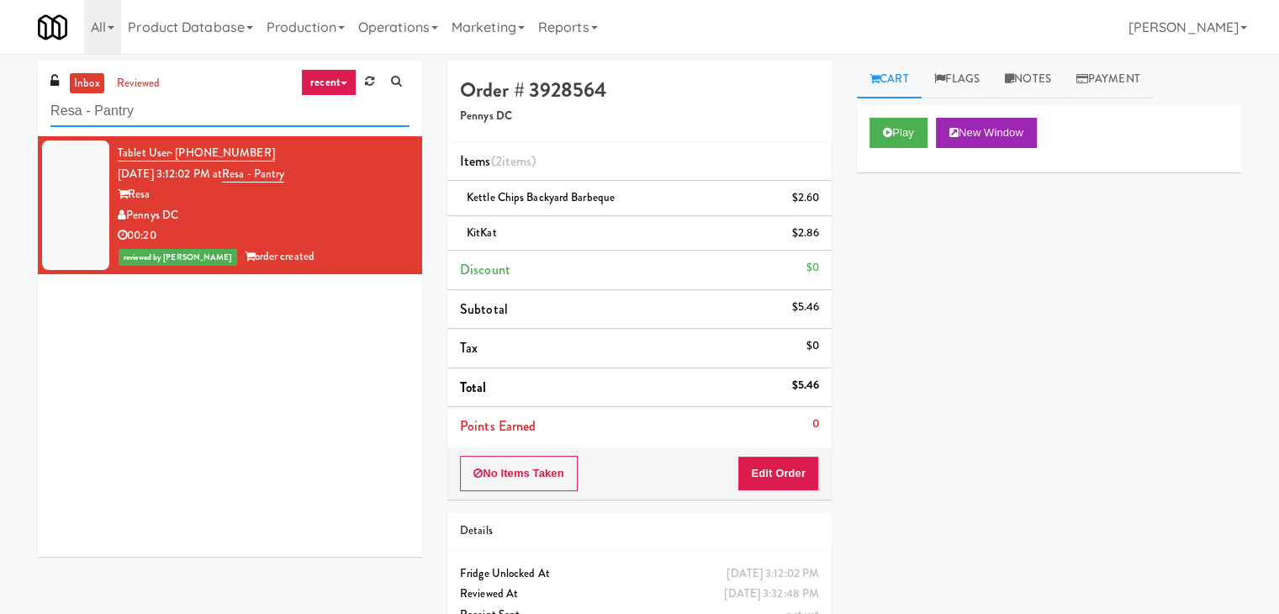
paste input "1730 N [PERSON_NAME] - Right - Fridge"
drag, startPoint x: 251, startPoint y: 105, endPoint x: 0, endPoint y: 105, distance: 251.5
click at [0, 105] on div "inbox reviewed recent all unclear take inventory issue suspicious failed recent…" at bounding box center [639, 366] width 1279 height 611
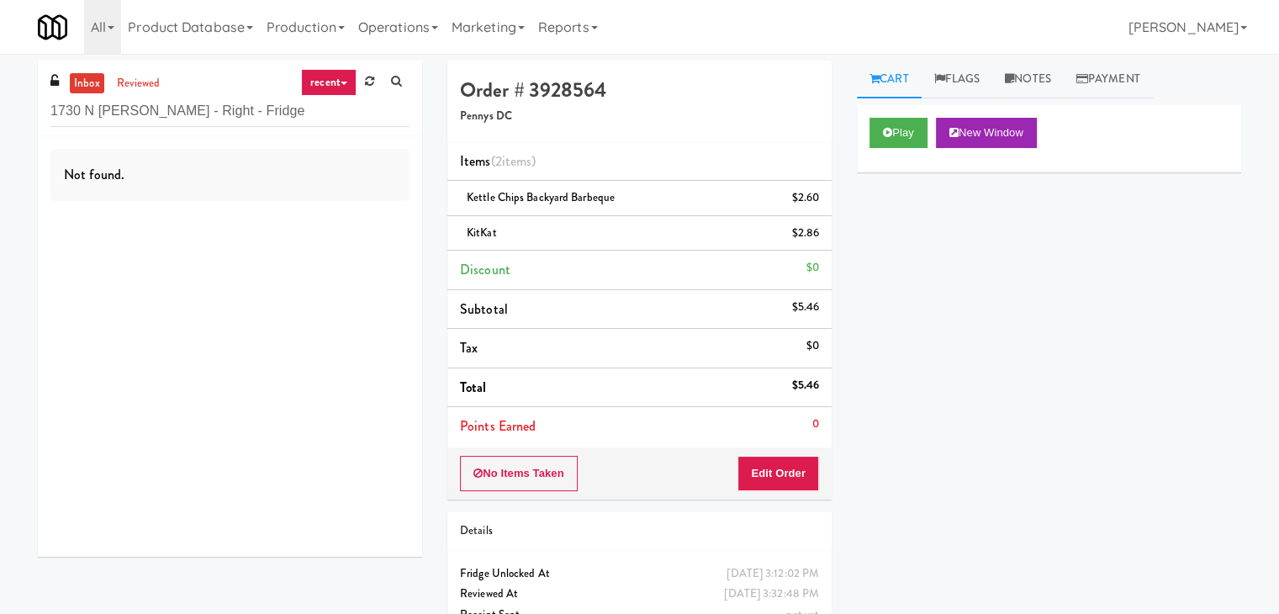
click at [333, 90] on link "recent" at bounding box center [329, 82] width 56 height 27
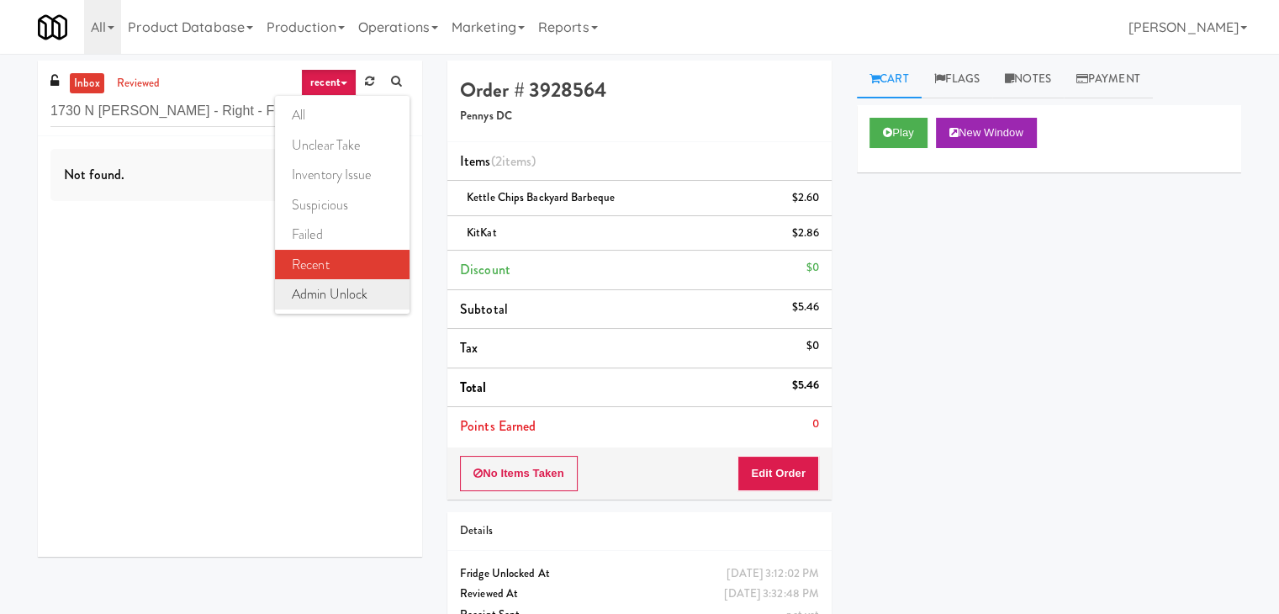
click at [332, 287] on link "admin unlock" at bounding box center [342, 294] width 135 height 30
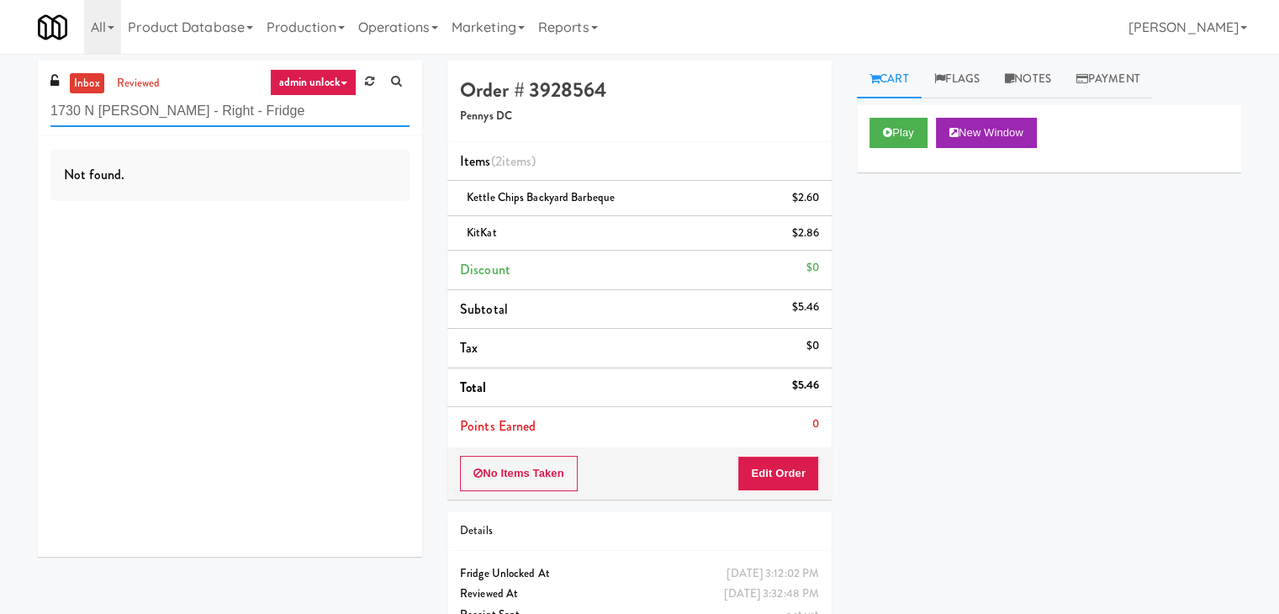
drag, startPoint x: 255, startPoint y: 122, endPoint x: 159, endPoint y: 115, distance: 96.1
click at [159, 115] on input "1730 N [PERSON_NAME] - Right - Fridge" at bounding box center [229, 111] width 359 height 31
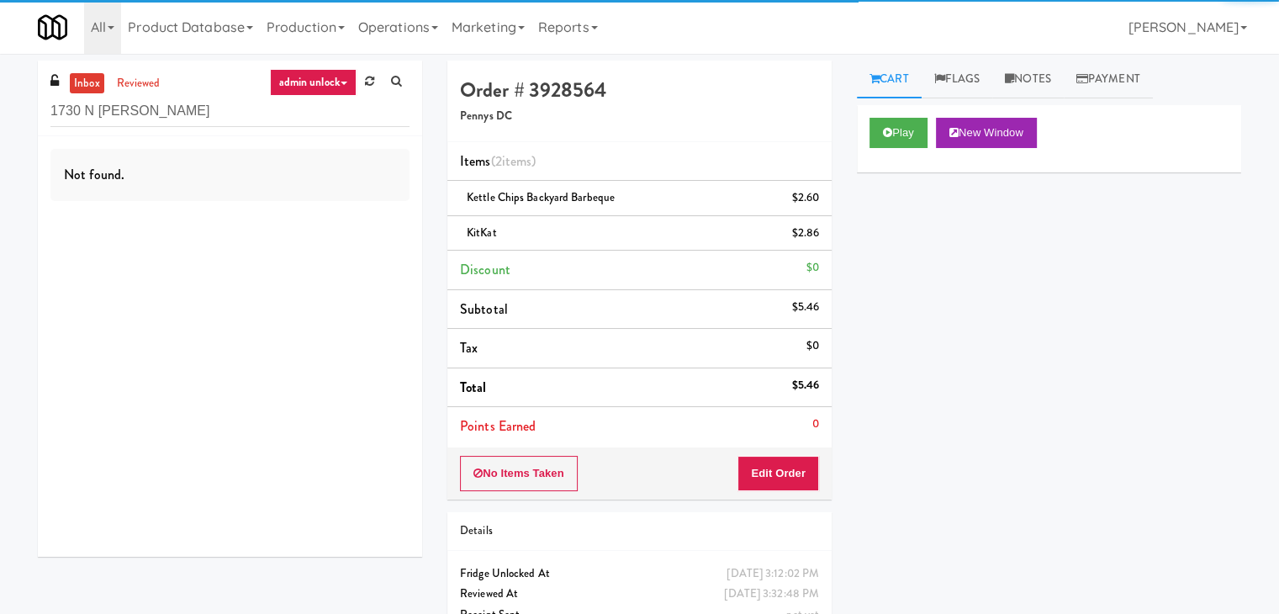
click at [306, 86] on link "admin unlock" at bounding box center [313, 82] width 87 height 27
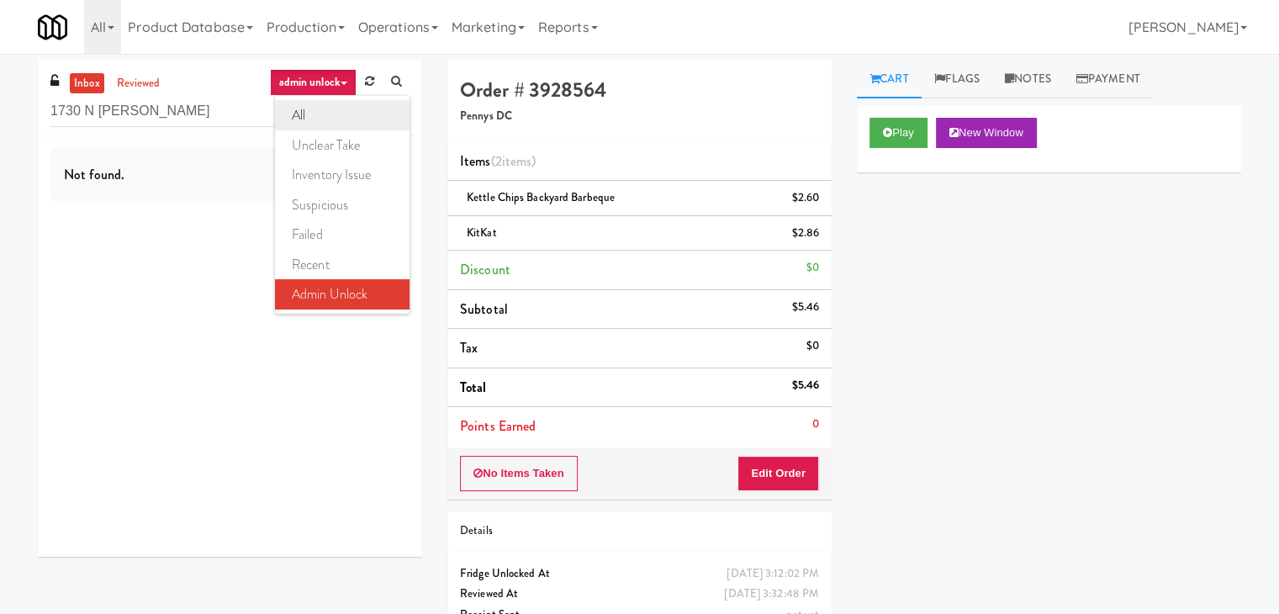
click at [323, 121] on link "all" at bounding box center [342, 115] width 135 height 30
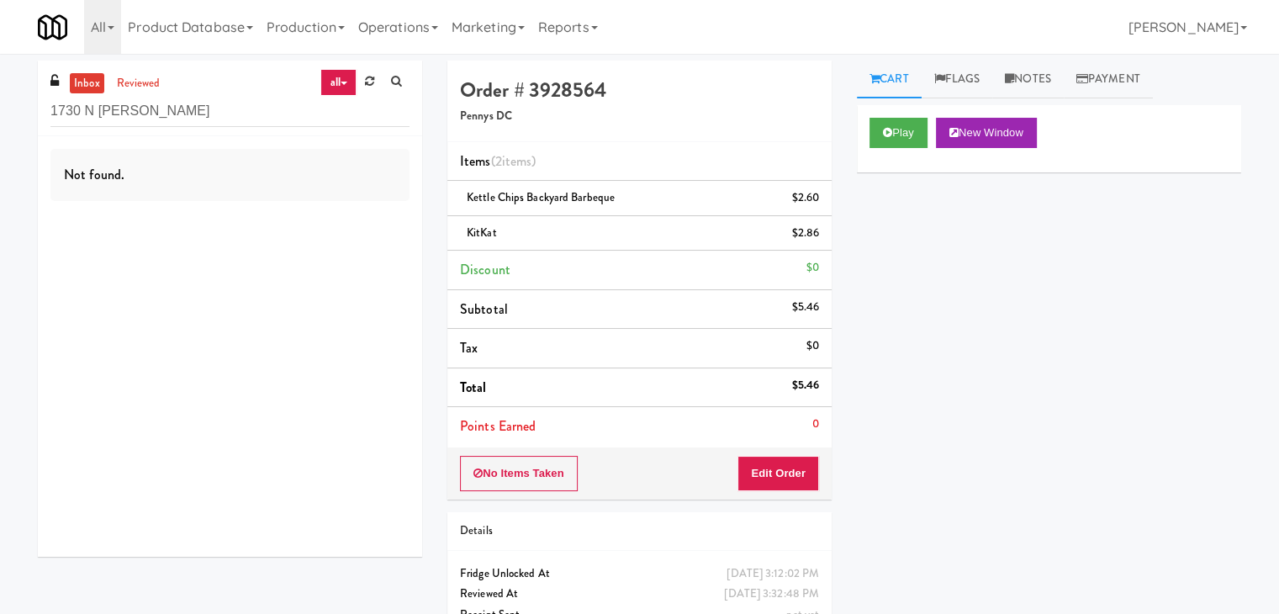
click at [340, 88] on link "all" at bounding box center [337, 82] width 35 height 27
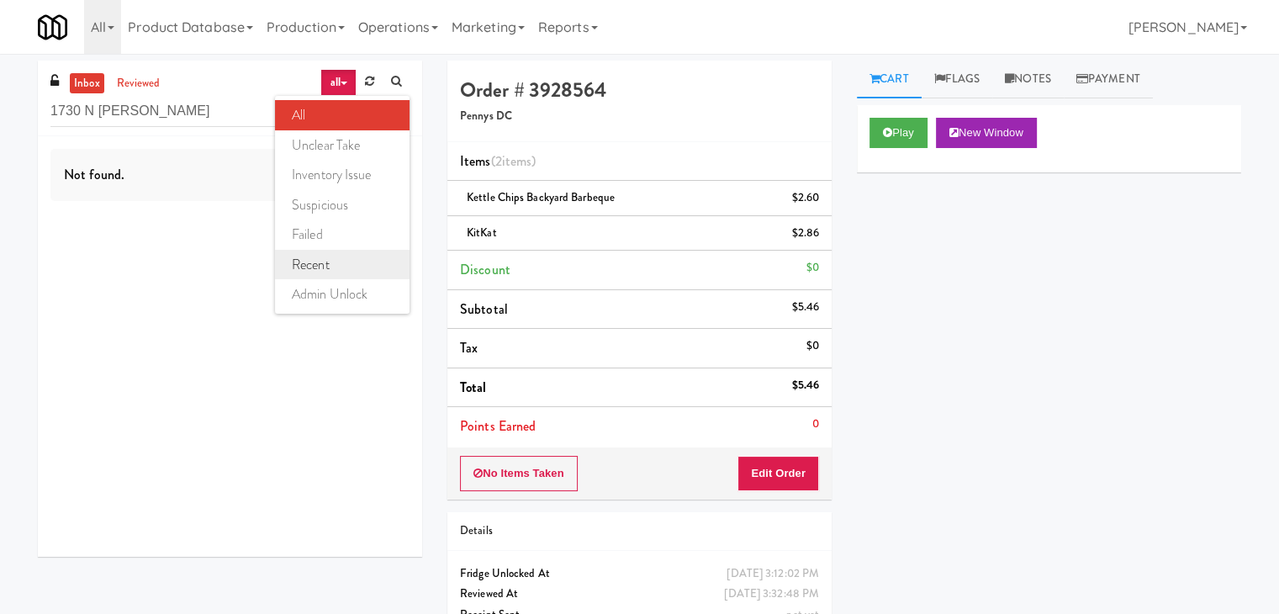
click at [335, 251] on link "recent" at bounding box center [342, 265] width 135 height 30
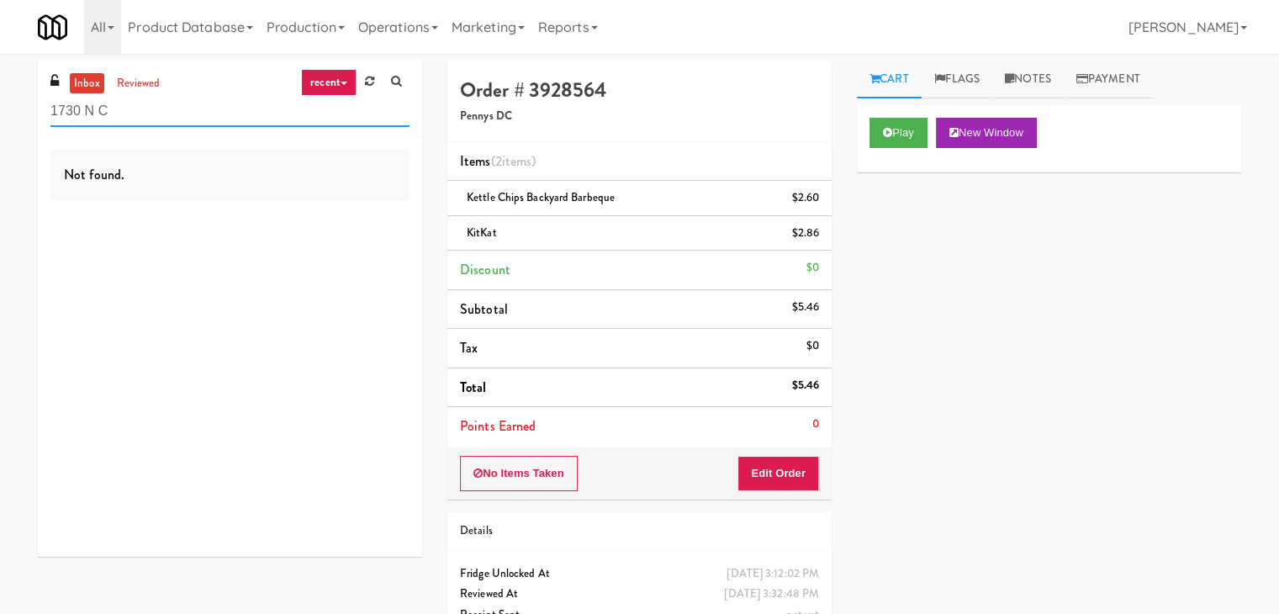
drag, startPoint x: 183, startPoint y: 115, endPoint x: 104, endPoint y: 112, distance: 79.1
click at [104, 112] on input "1730 N C" at bounding box center [229, 111] width 359 height 31
paste input "Parkside GYM Cooler"
drag, startPoint x: 220, startPoint y: 113, endPoint x: 0, endPoint y: 99, distance: 220.8
click at [0, 99] on div "inbox reviewed recent all unclear take inventory issue suspicious failed recent…" at bounding box center [639, 366] width 1279 height 611
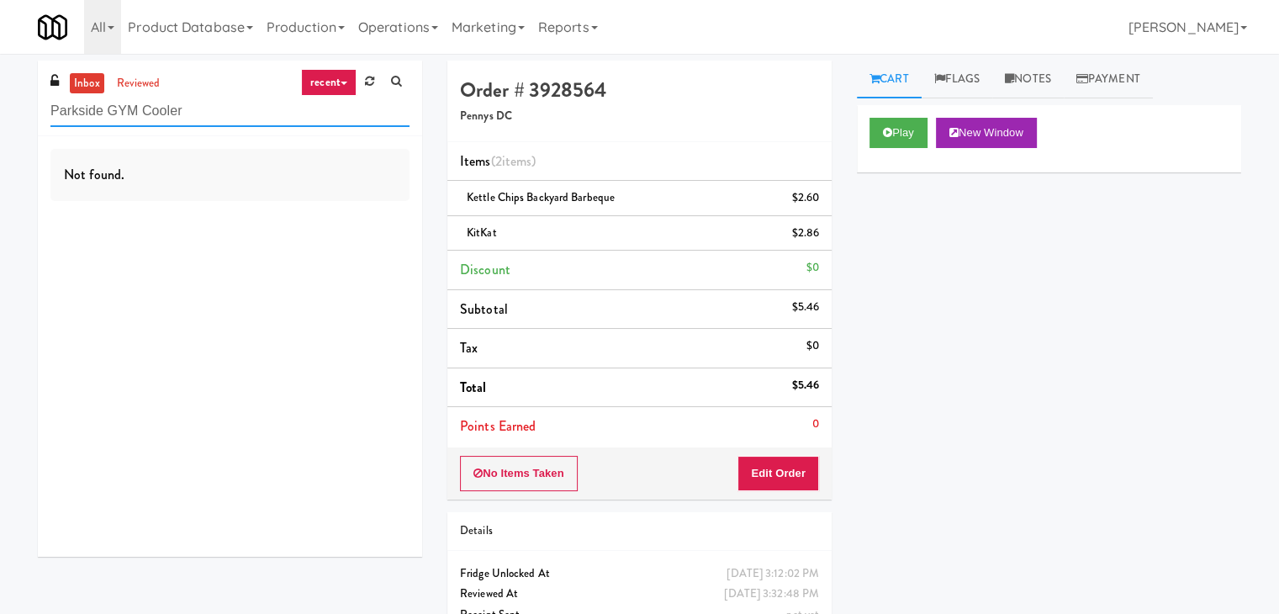
drag, startPoint x: 232, startPoint y: 124, endPoint x: 114, endPoint y: 110, distance: 118.6
click at [114, 110] on input "Parkside GYM Cooler" at bounding box center [229, 111] width 359 height 31
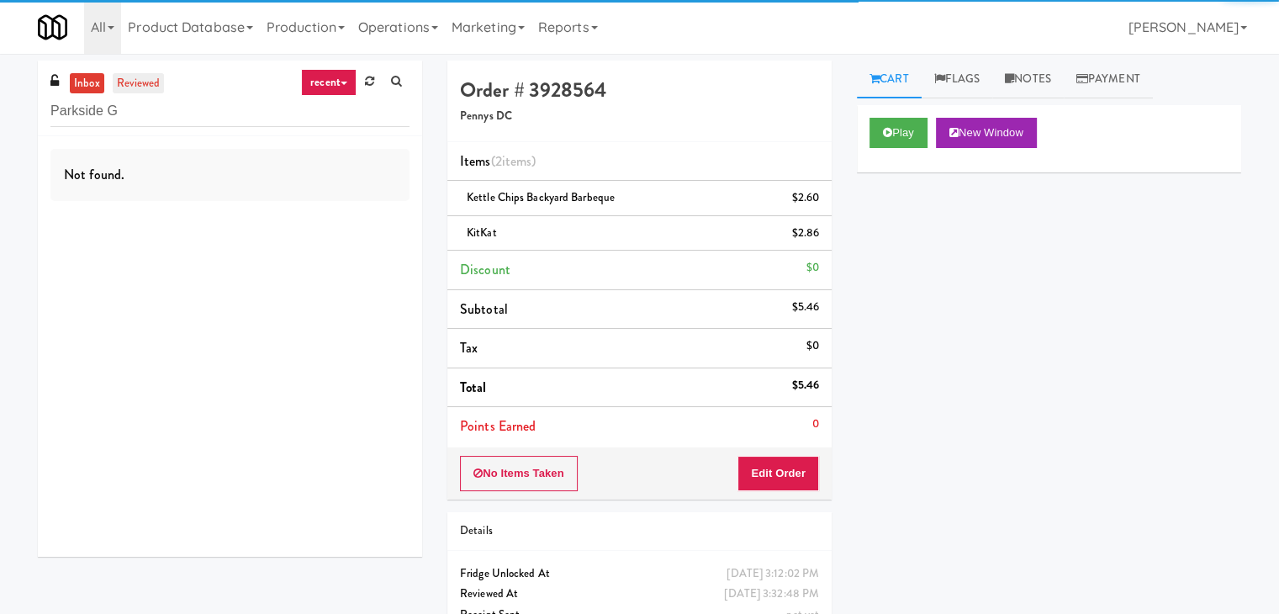
click at [147, 78] on link "reviewed" at bounding box center [139, 83] width 52 height 21
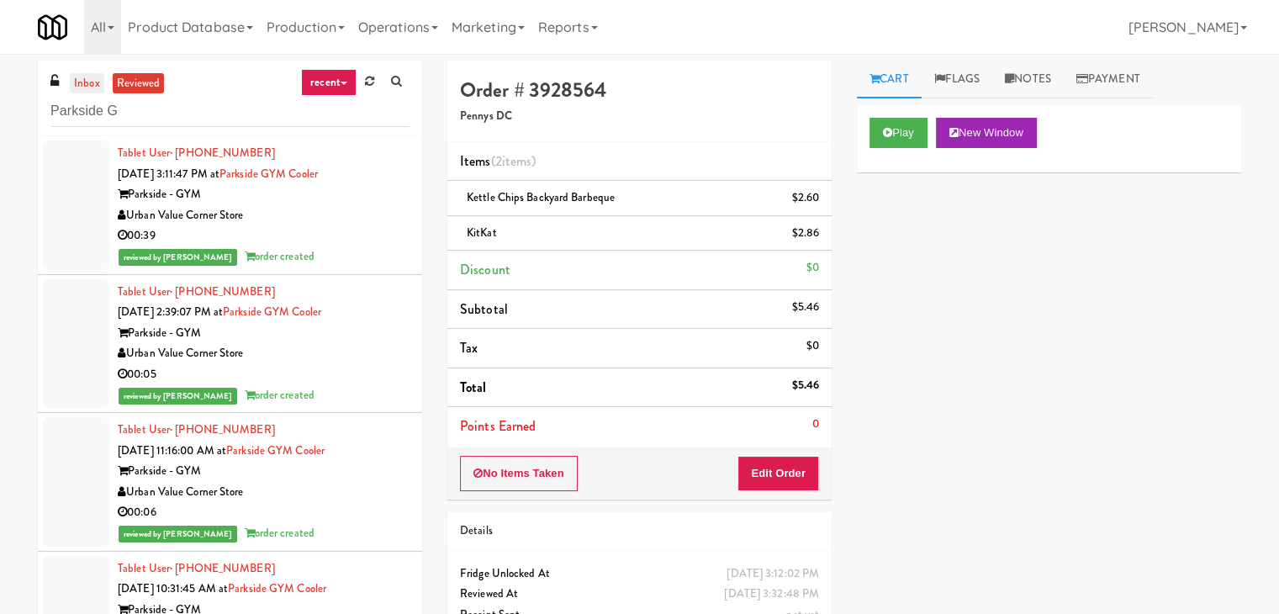
click at [85, 78] on link "inbox" at bounding box center [87, 83] width 34 height 21
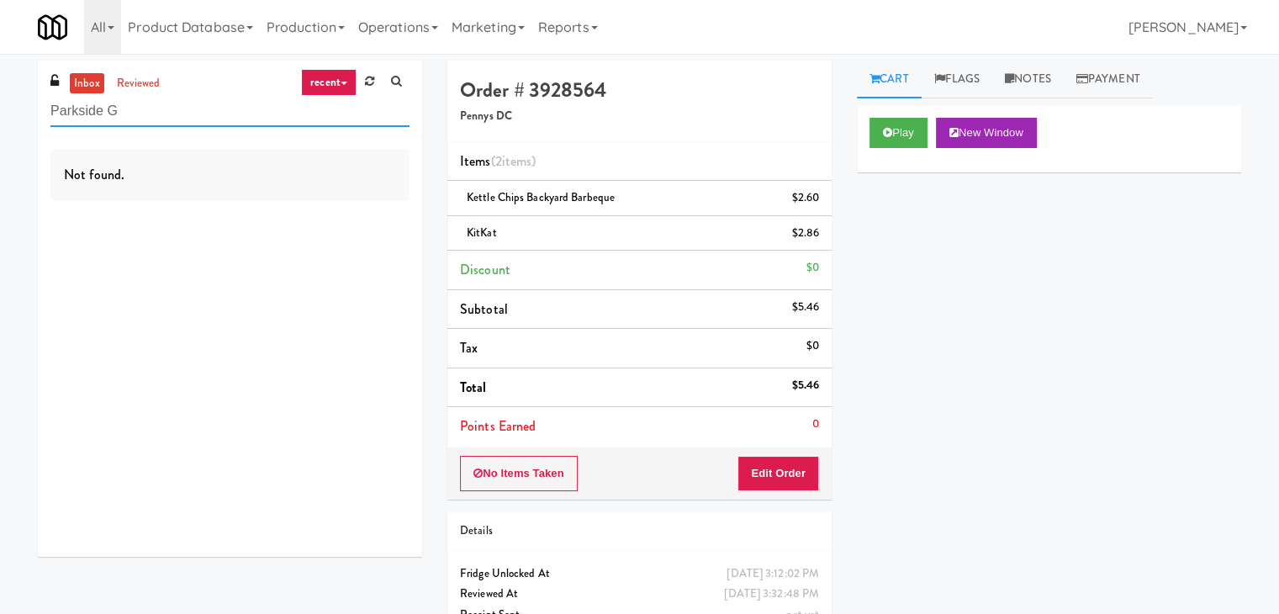
drag, startPoint x: 225, startPoint y: 114, endPoint x: 0, endPoint y: 113, distance: 225.4
click at [0, 113] on div "inbox reviewed recent all unclear take inventory issue suspicious failed recent…" at bounding box center [639, 366] width 1279 height 611
paste input "Resa - Pantry"
click at [163, 92] on ul "inbox reviewed" at bounding box center [117, 83] width 103 height 21
click at [145, 88] on link "reviewed" at bounding box center [139, 83] width 52 height 21
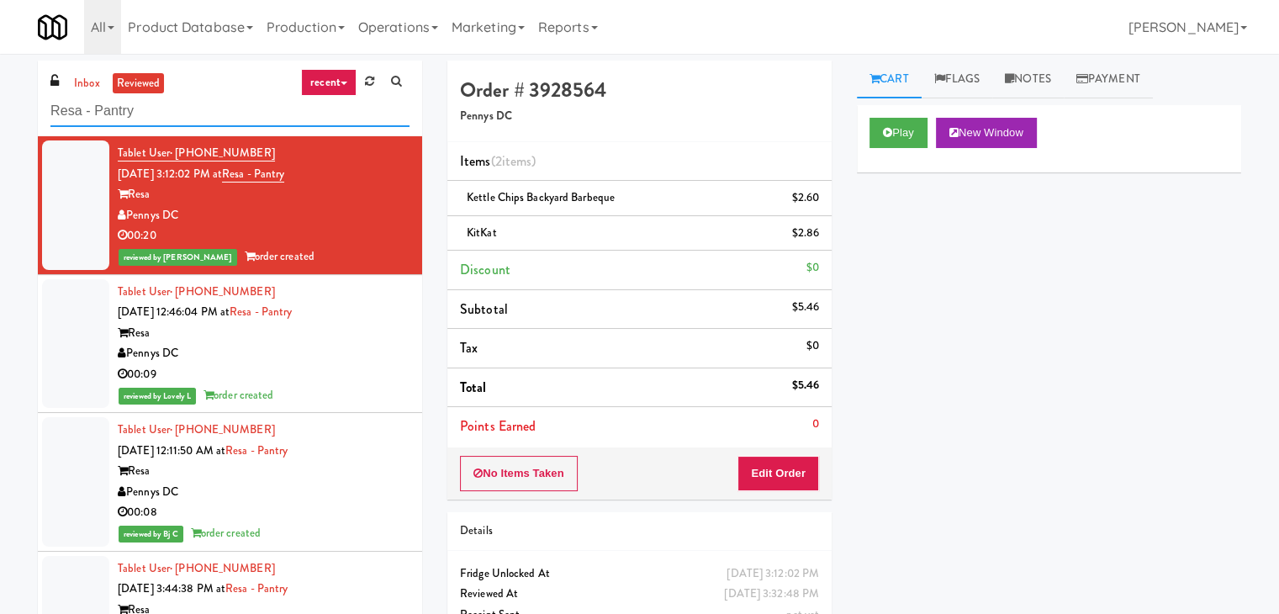
paste input "The Jack - Combo - Left"
drag, startPoint x: 198, startPoint y: 108, endPoint x: 51, endPoint y: 98, distance: 147.5
click at [52, 99] on input "The Jack - Combo - Left" at bounding box center [229, 111] width 359 height 31
click at [98, 85] on link "inbox" at bounding box center [87, 83] width 34 height 21
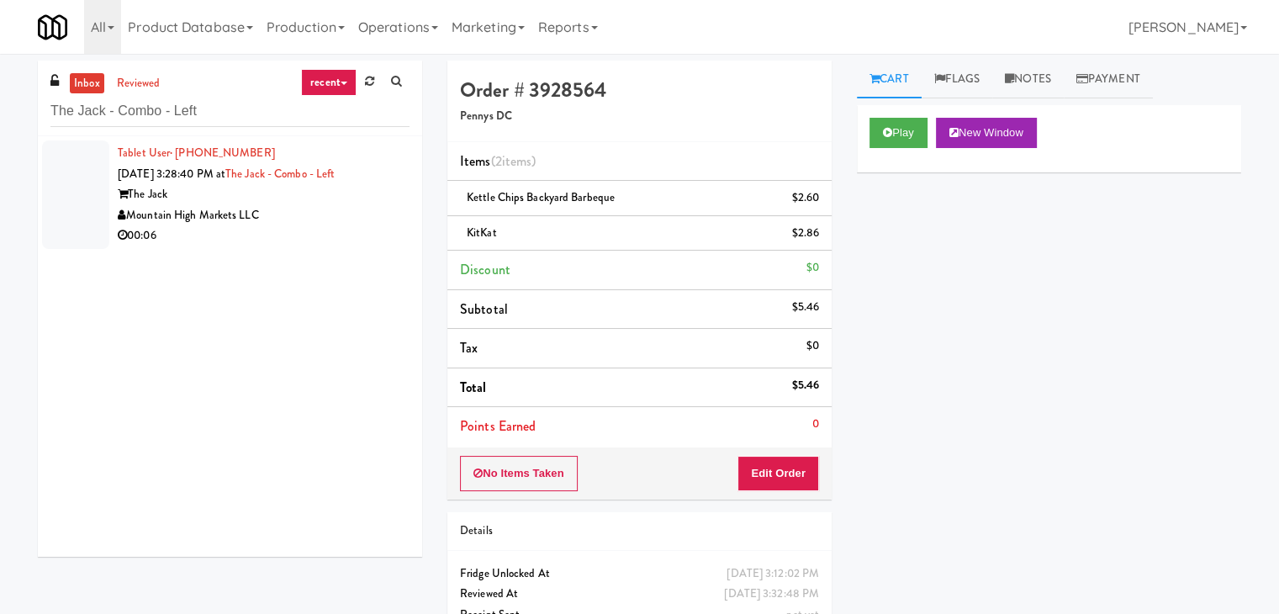
click at [316, 224] on div "Mountain High Markets LLC" at bounding box center [264, 215] width 292 height 21
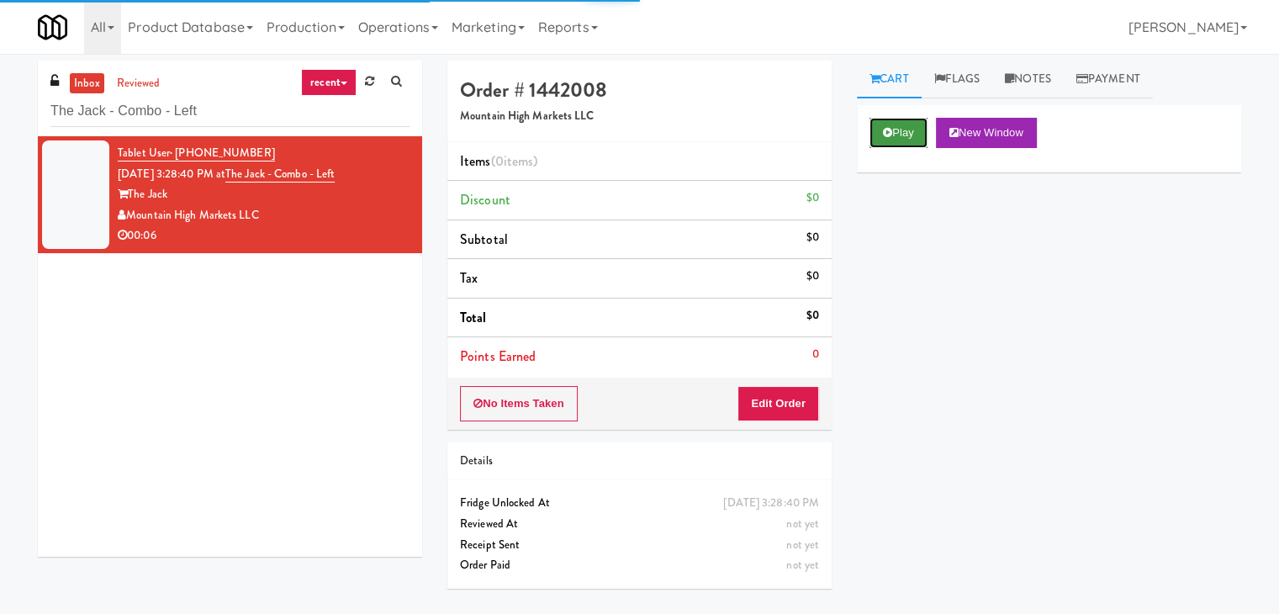
click at [891, 138] on button "Play" at bounding box center [899, 133] width 58 height 30
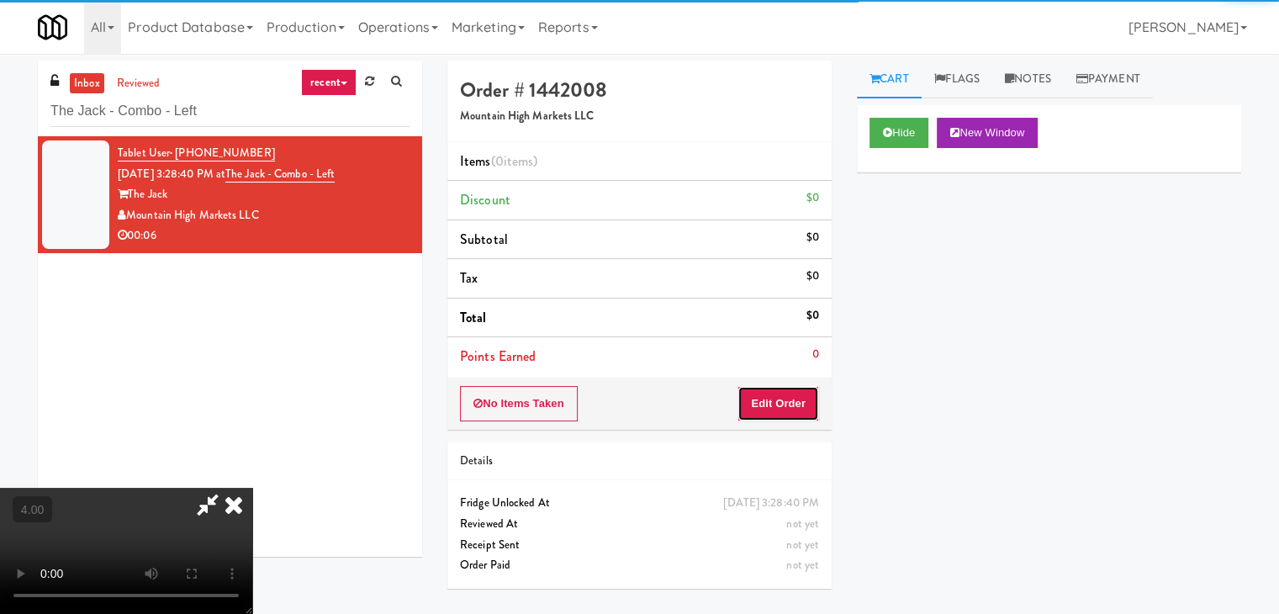
click at [788, 398] on button "Edit Order" at bounding box center [779, 403] width 82 height 35
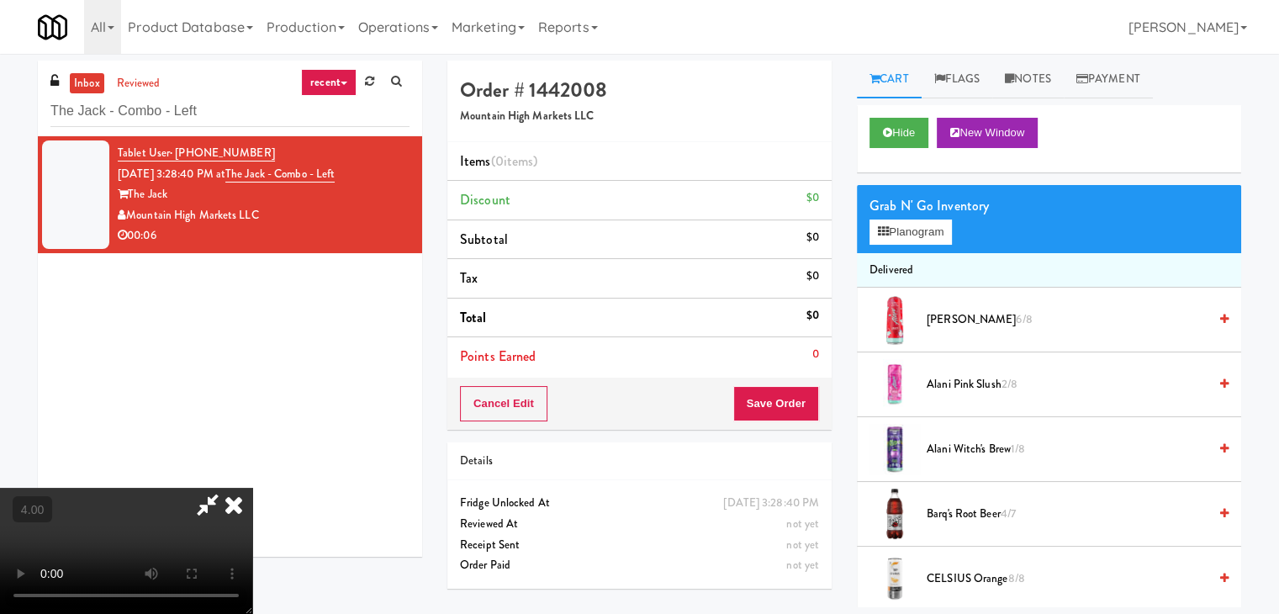
click at [252, 488] on video at bounding box center [126, 551] width 252 height 126
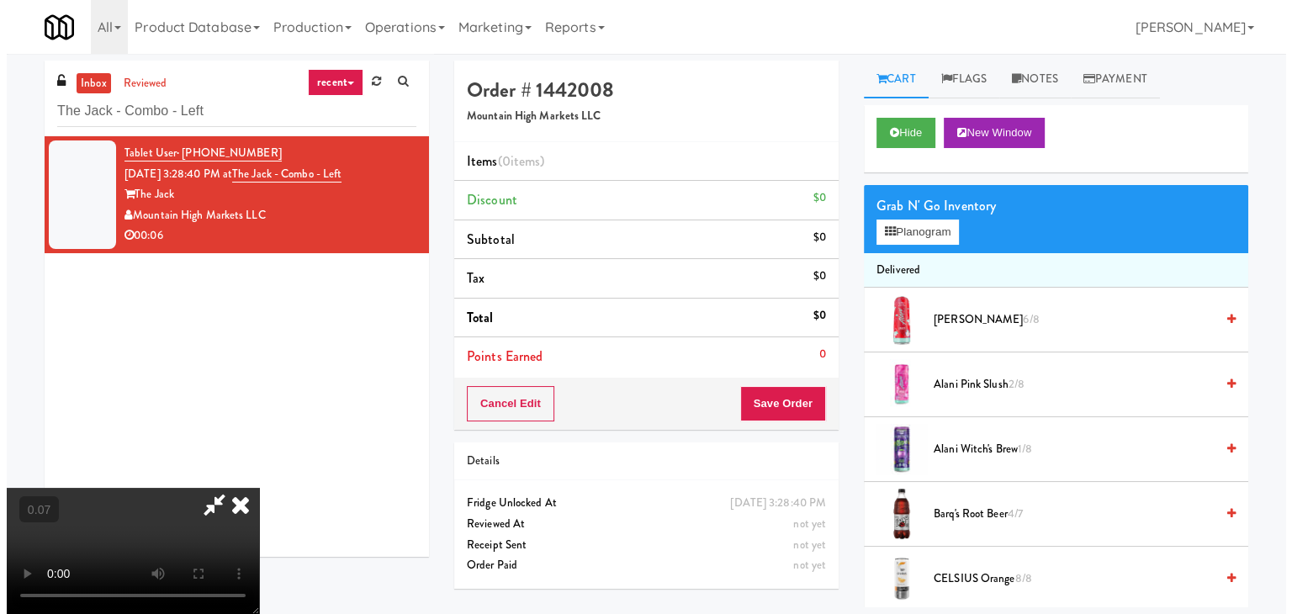
scroll to position [236, 0]
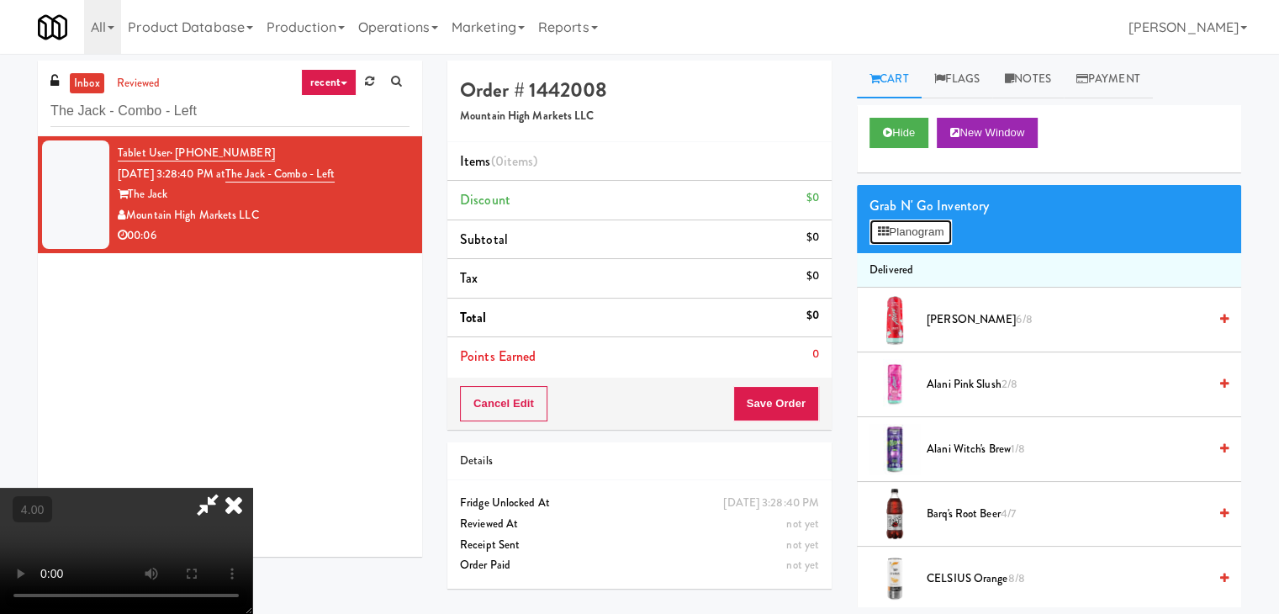
click at [880, 233] on icon at bounding box center [883, 231] width 11 height 11
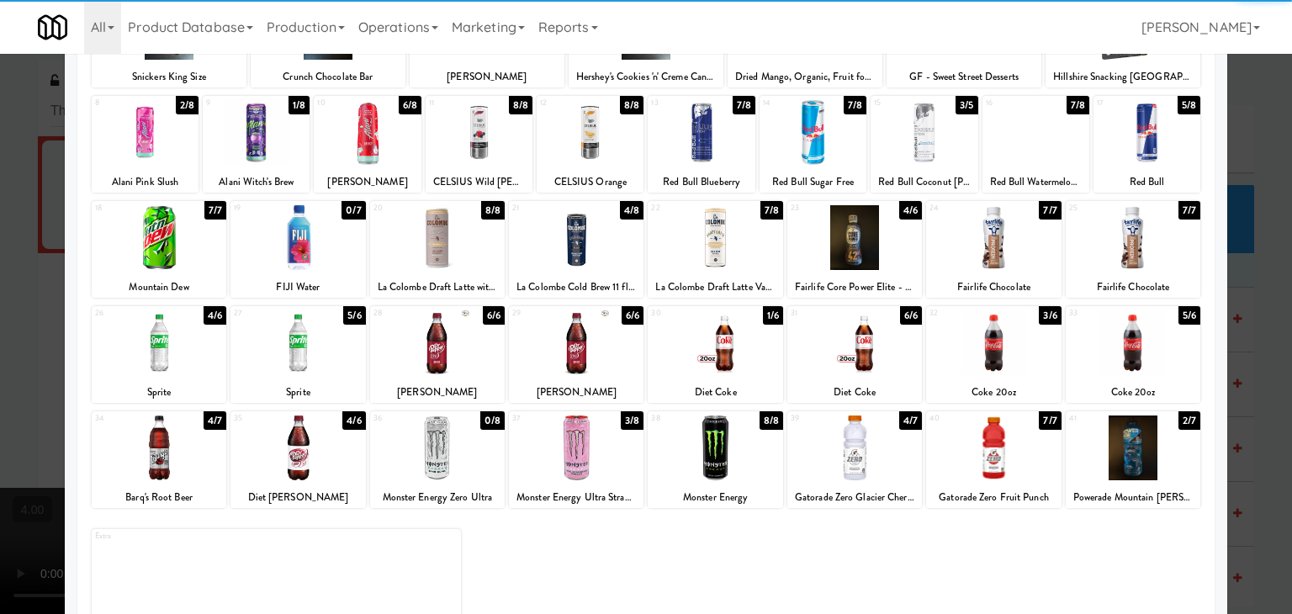
scroll to position [212, 0]
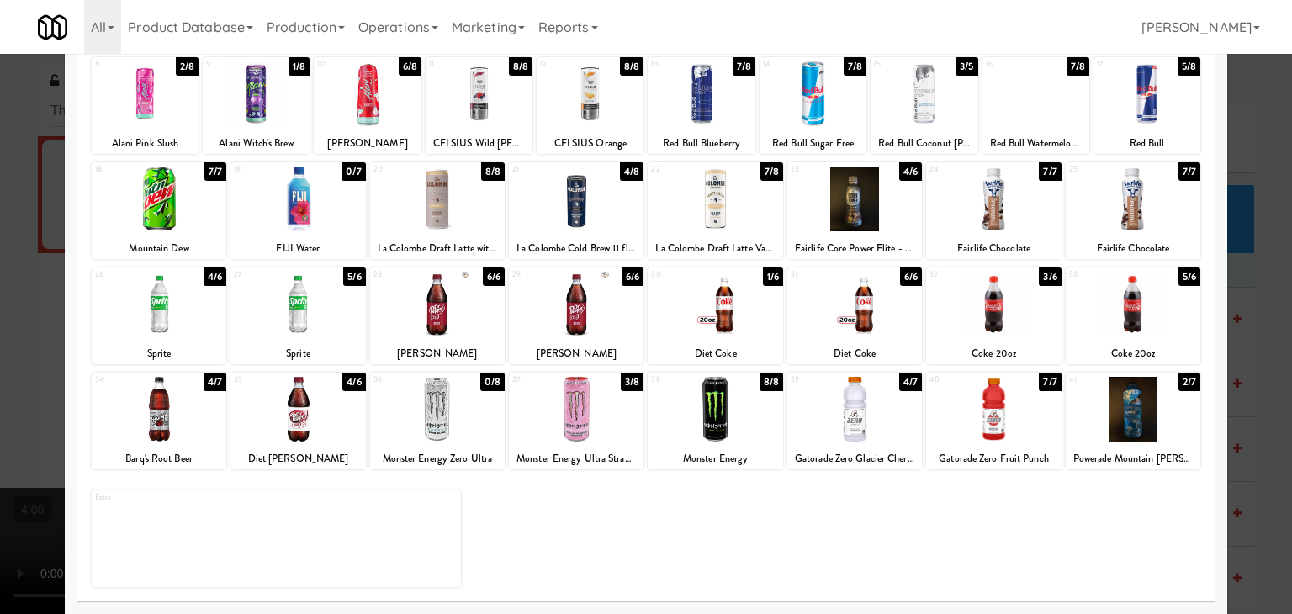
click at [167, 442] on div "34 4/7 Barq's Root Beer" at bounding box center [159, 421] width 135 height 97
click at [50, 405] on div at bounding box center [646, 307] width 1292 height 614
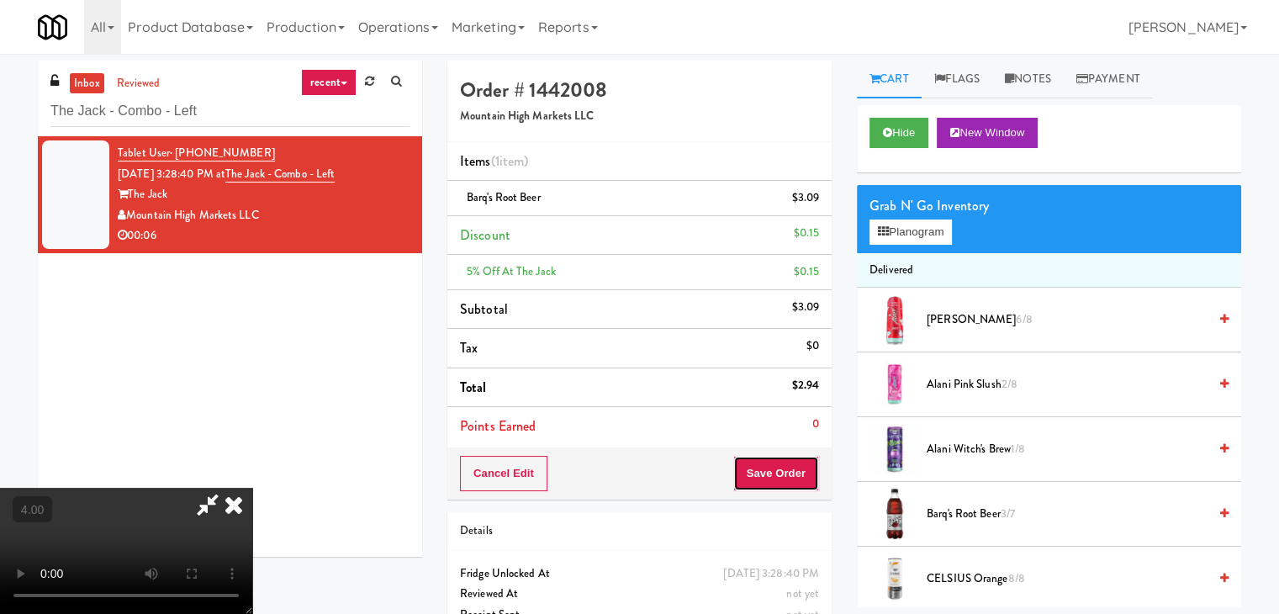
click at [780, 456] on button "Save Order" at bounding box center [776, 473] width 86 height 35
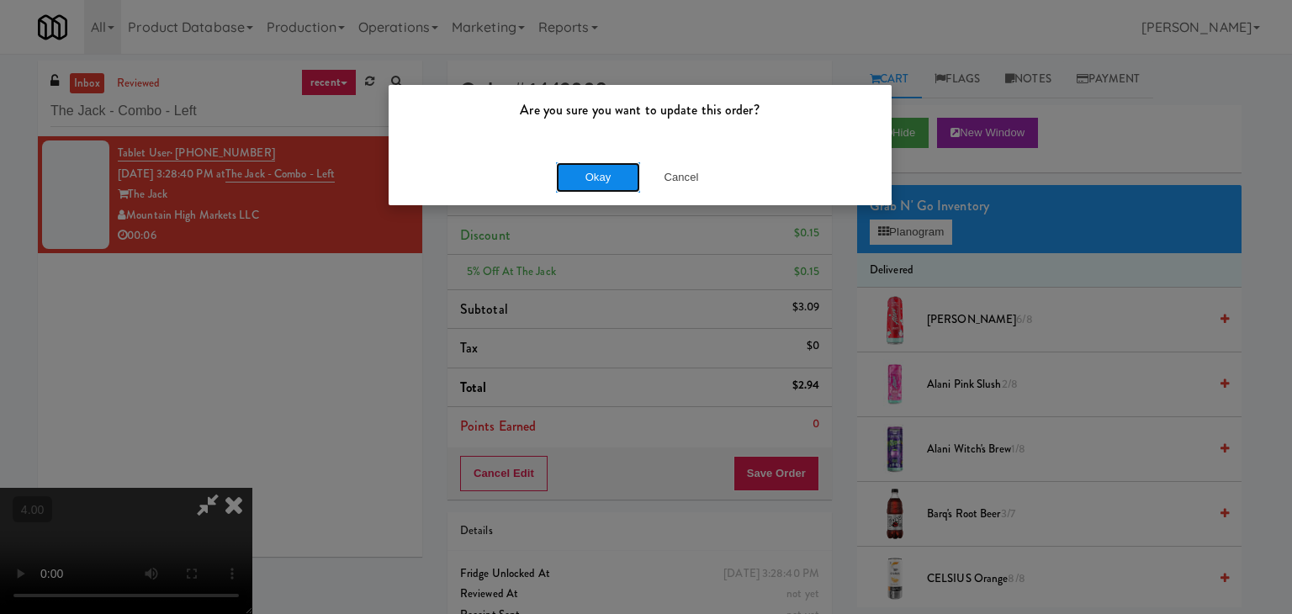
click at [598, 185] on button "Okay" at bounding box center [598, 177] width 84 height 30
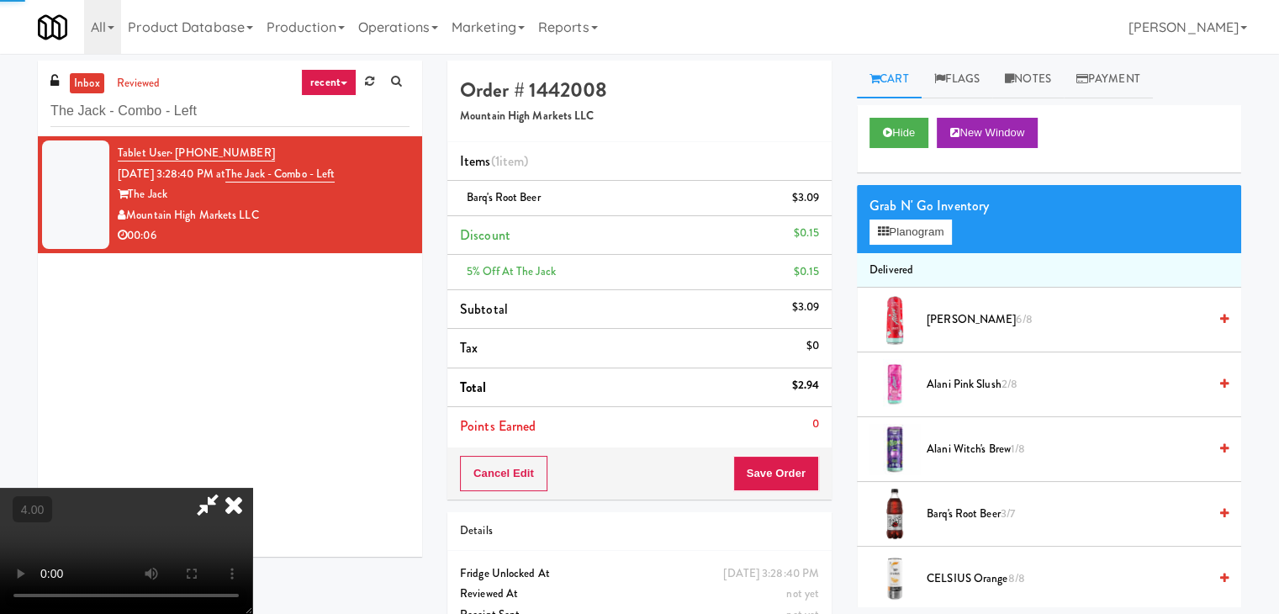
click at [252, 488] on icon at bounding box center [233, 505] width 37 height 34
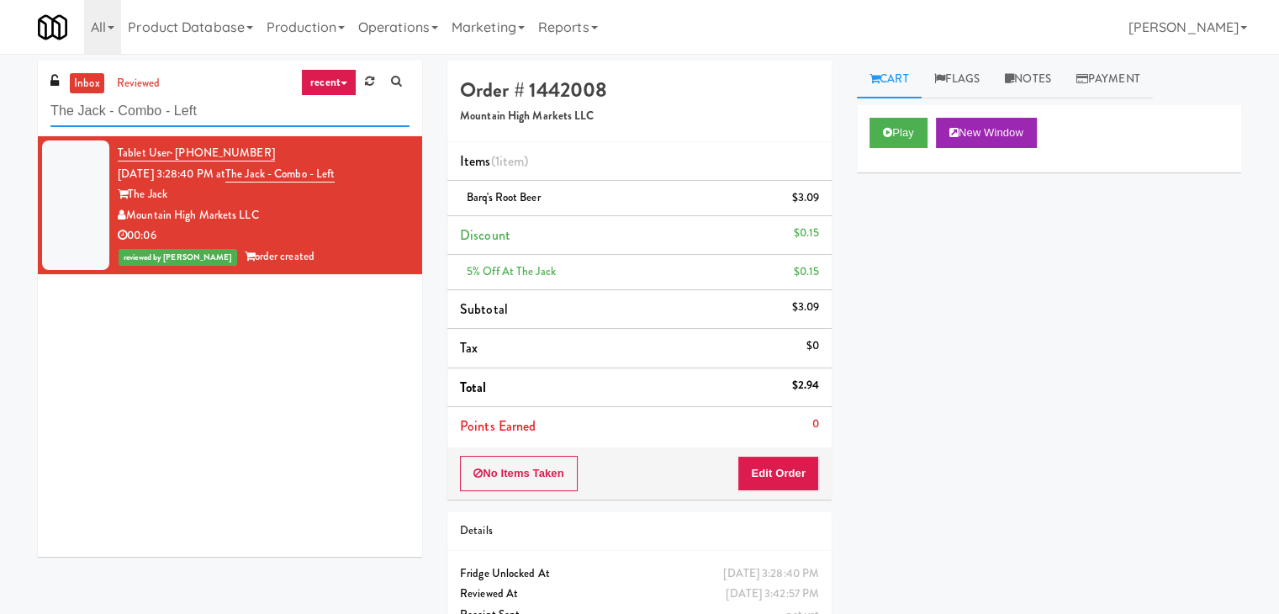
paste input "Vasara - Cooler"
drag, startPoint x: 249, startPoint y: 119, endPoint x: 0, endPoint y: 111, distance: 249.1
click at [0, 111] on div "inbox reviewed recent all unclear take inventory issue suspicious failed recent…" at bounding box center [639, 366] width 1279 height 611
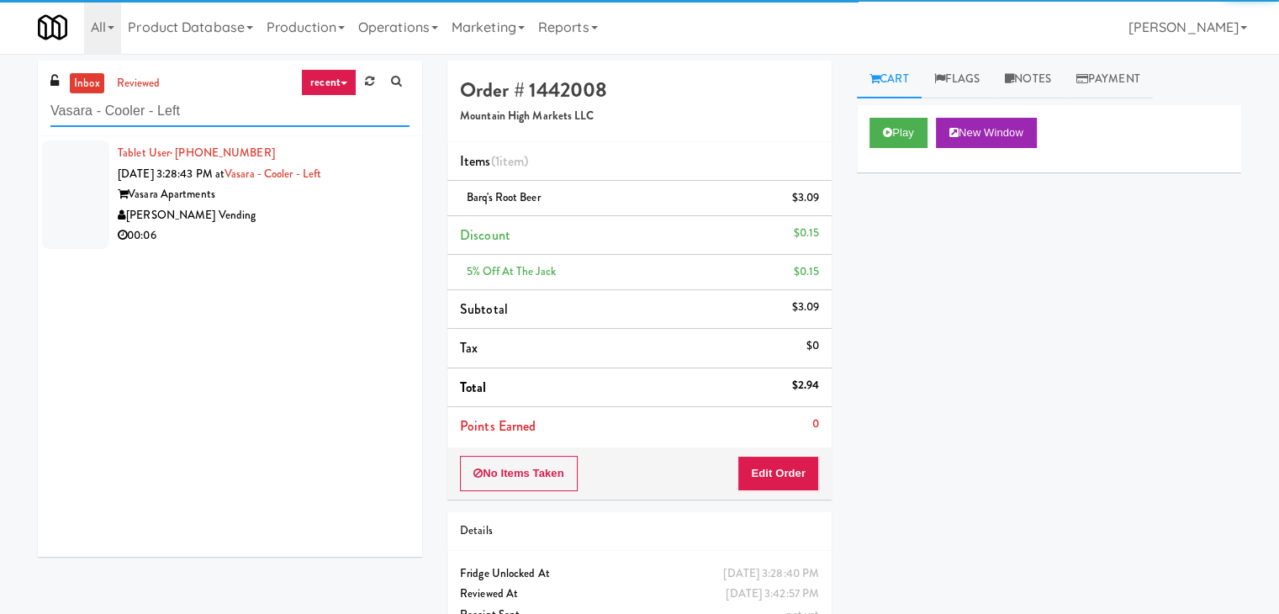
type input "Vasara - Cooler - Left"
click at [356, 237] on div "00:06" at bounding box center [264, 235] width 292 height 21
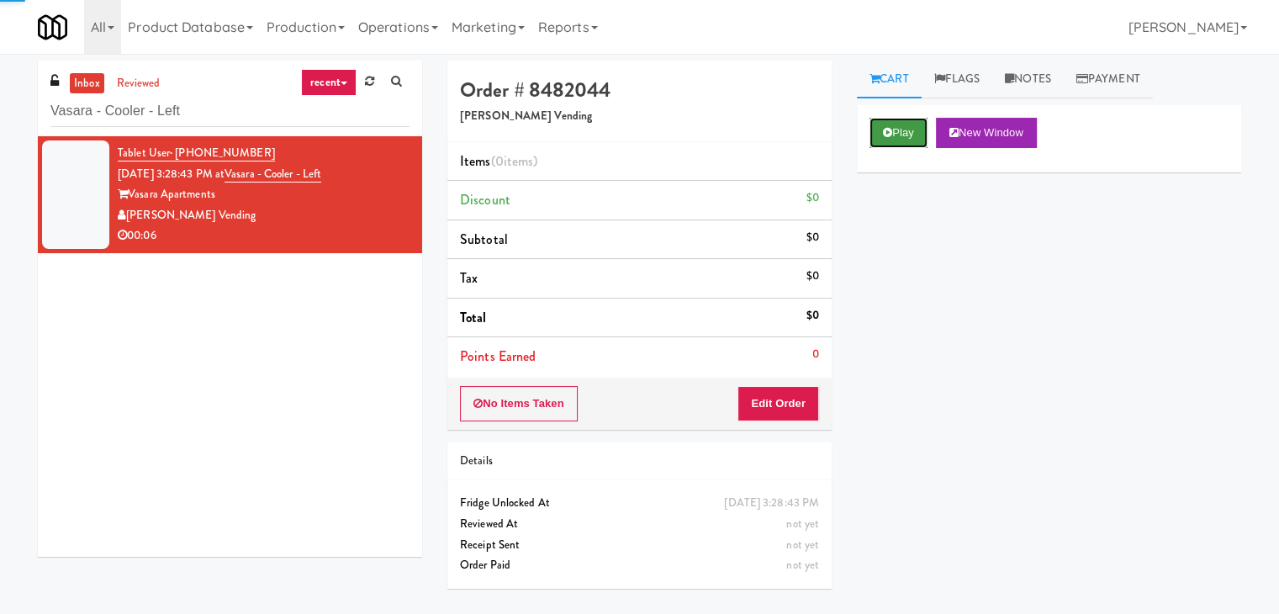
click at [907, 137] on button "Play" at bounding box center [899, 133] width 58 height 30
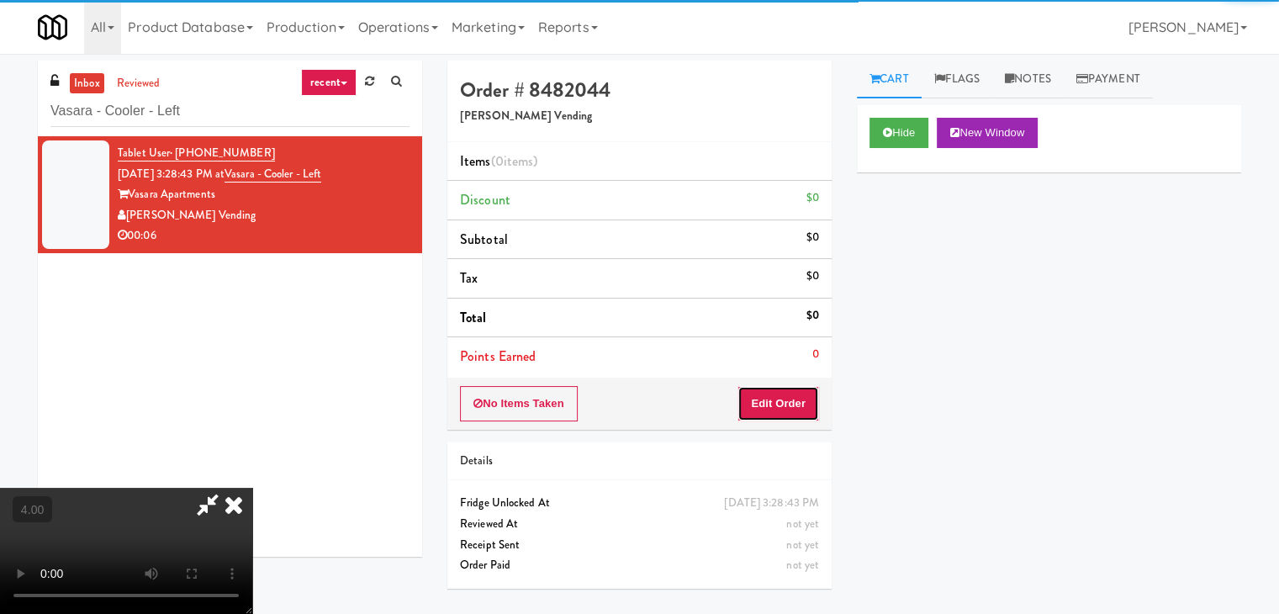
click at [791, 394] on button "Edit Order" at bounding box center [779, 403] width 82 height 35
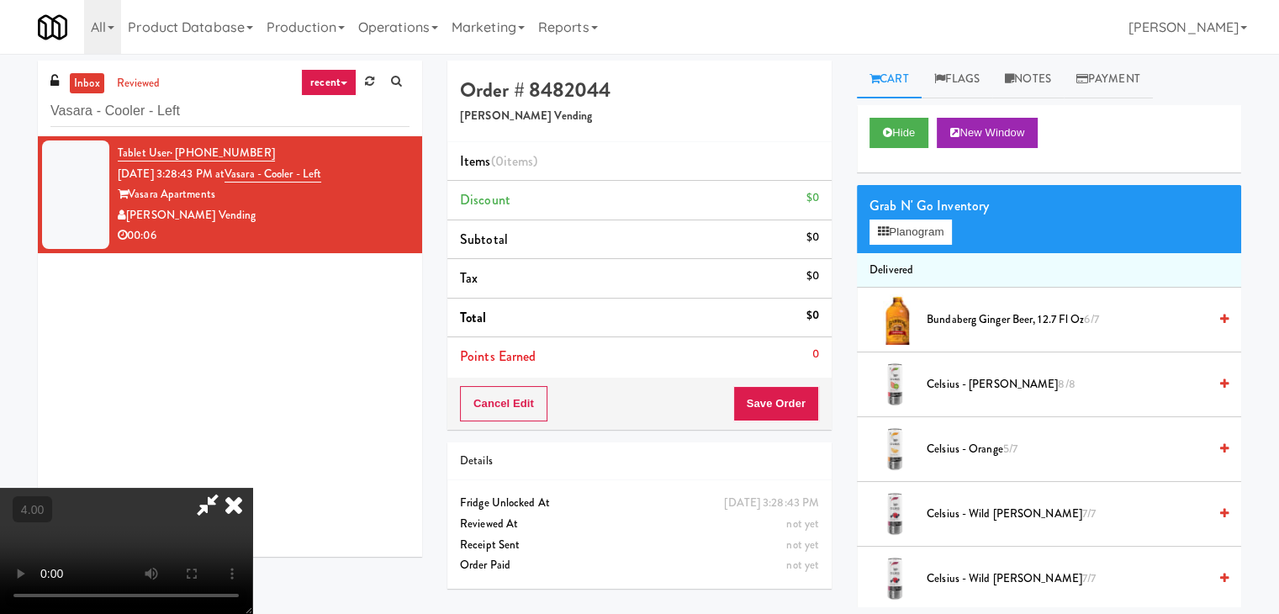
click at [252, 488] on video at bounding box center [126, 551] width 252 height 126
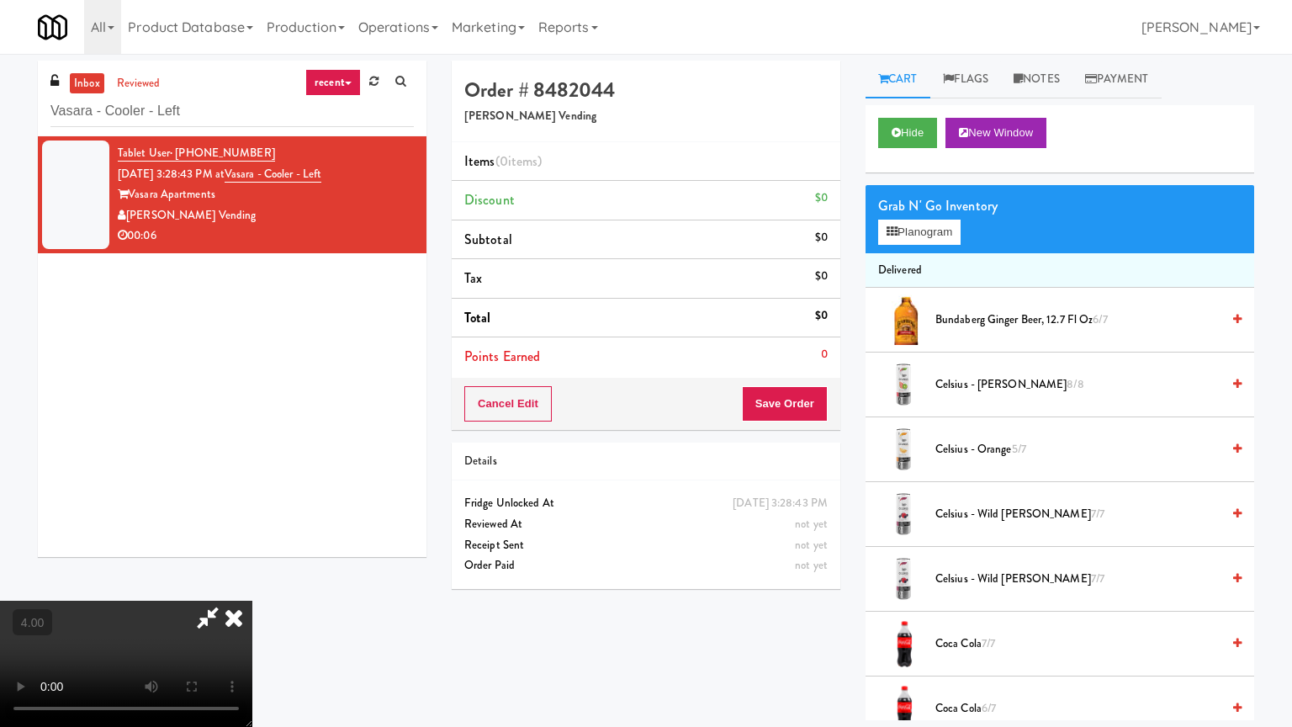
click at [252, 600] on video at bounding box center [126, 663] width 252 height 126
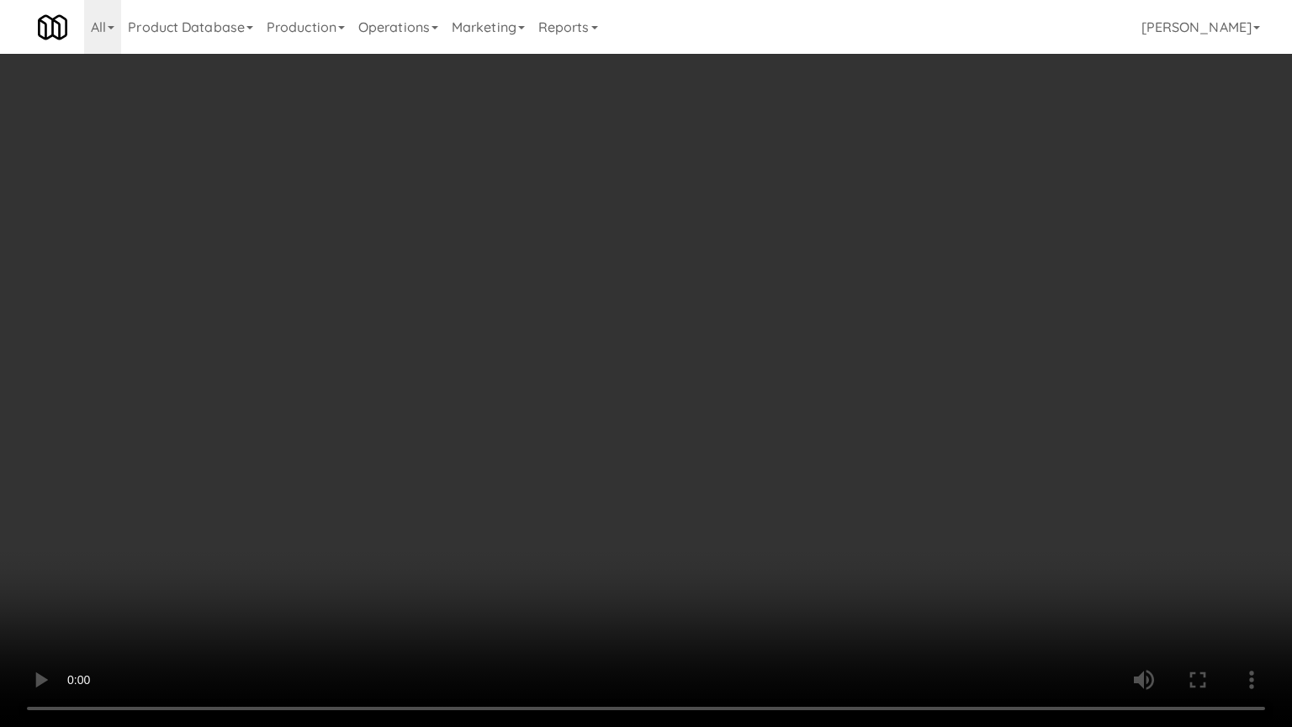
click at [426, 474] on video at bounding box center [646, 363] width 1292 height 727
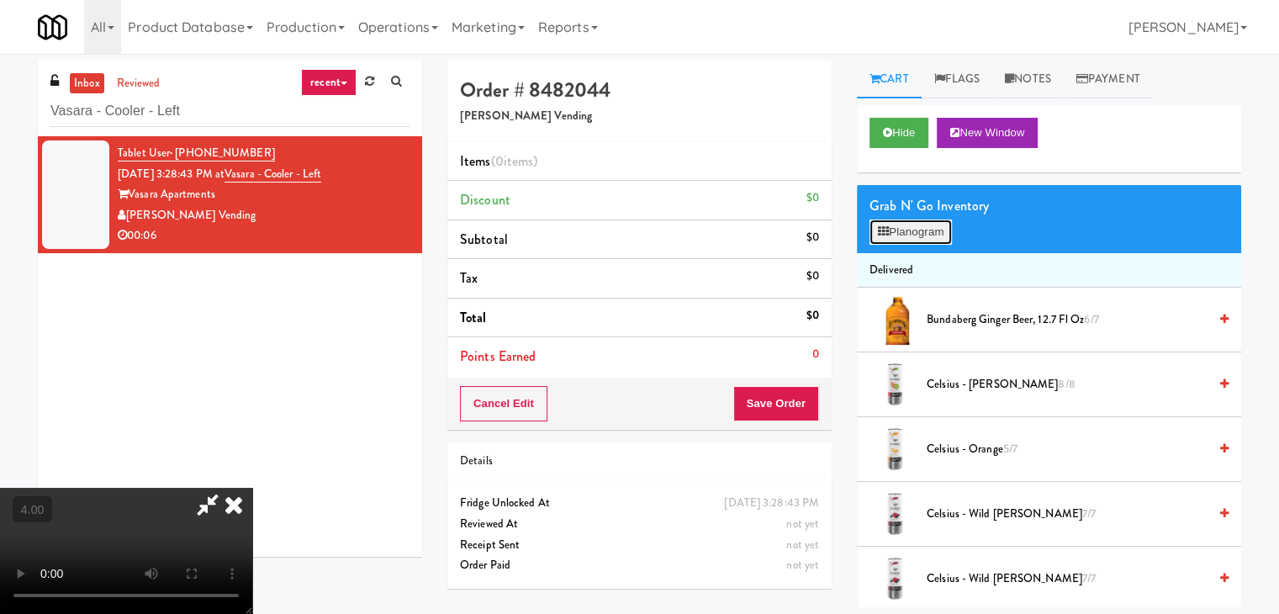
click at [927, 230] on button "Planogram" at bounding box center [911, 232] width 82 height 25
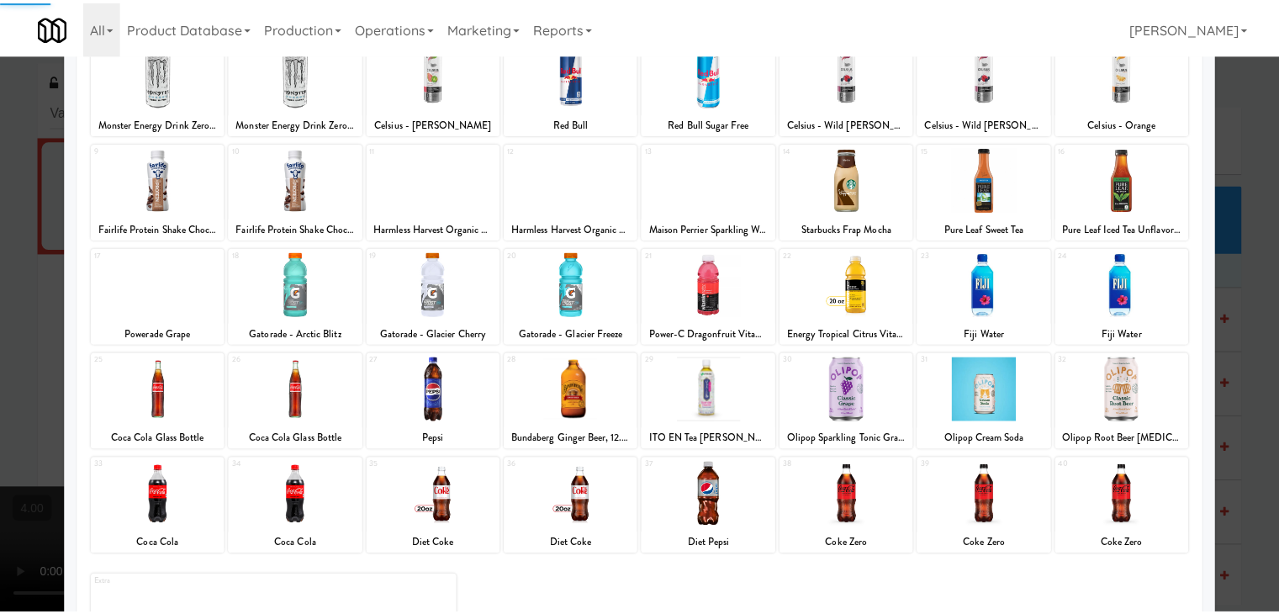
scroll to position [212, 0]
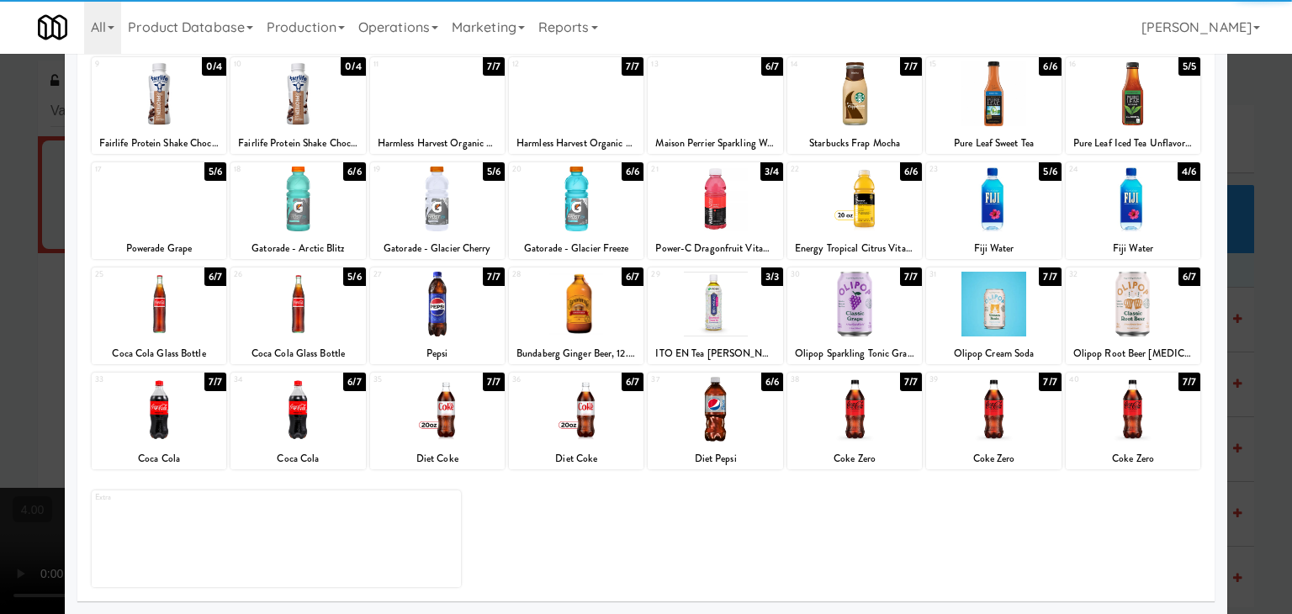
click at [563, 423] on div at bounding box center [576, 409] width 135 height 65
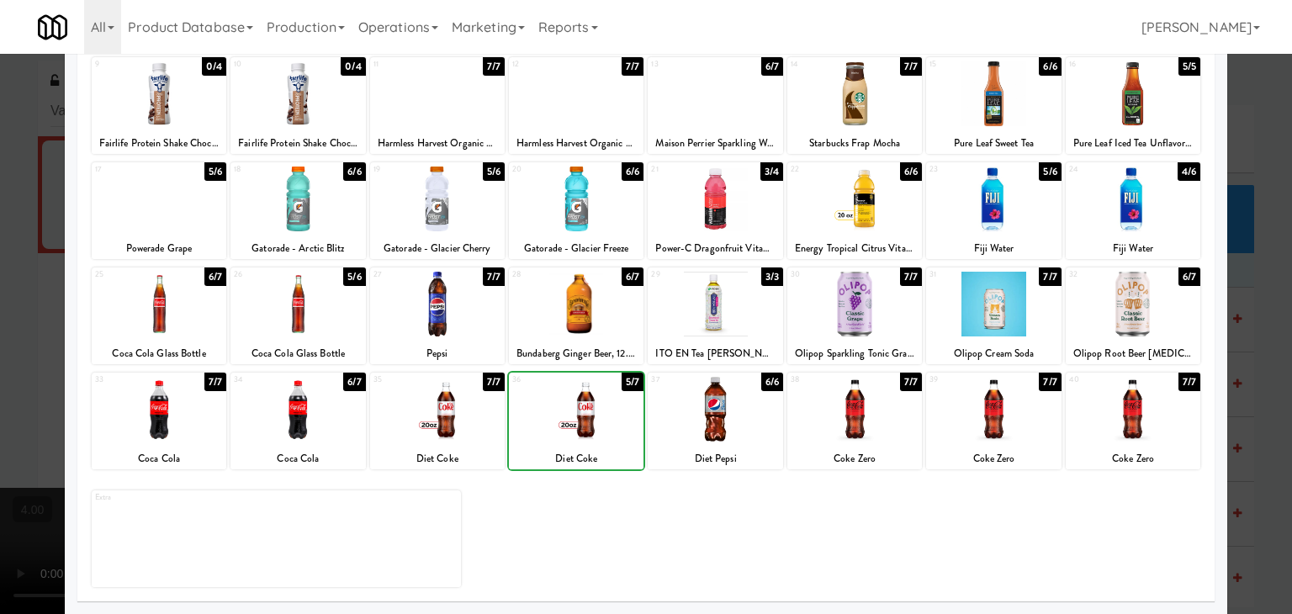
click at [0, 307] on div at bounding box center [646, 307] width 1292 height 614
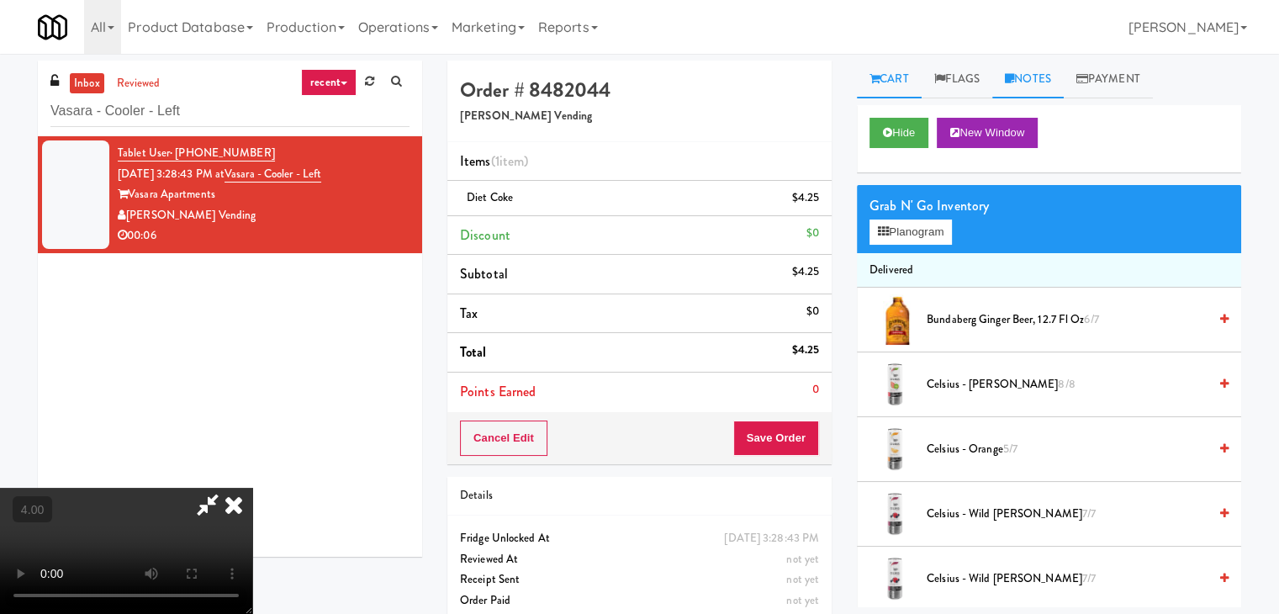
click at [1034, 92] on link "Notes" at bounding box center [1027, 80] width 71 height 38
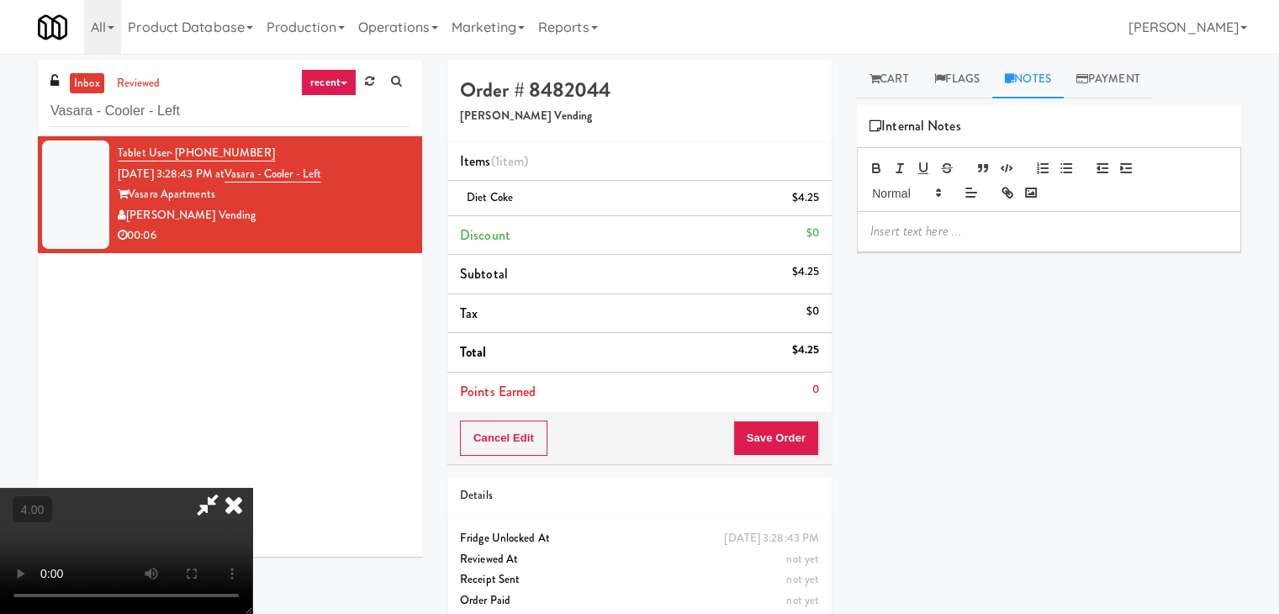
click at [992, 230] on p at bounding box center [1048, 231] width 357 height 19
click at [252, 488] on icon at bounding box center [233, 505] width 37 height 34
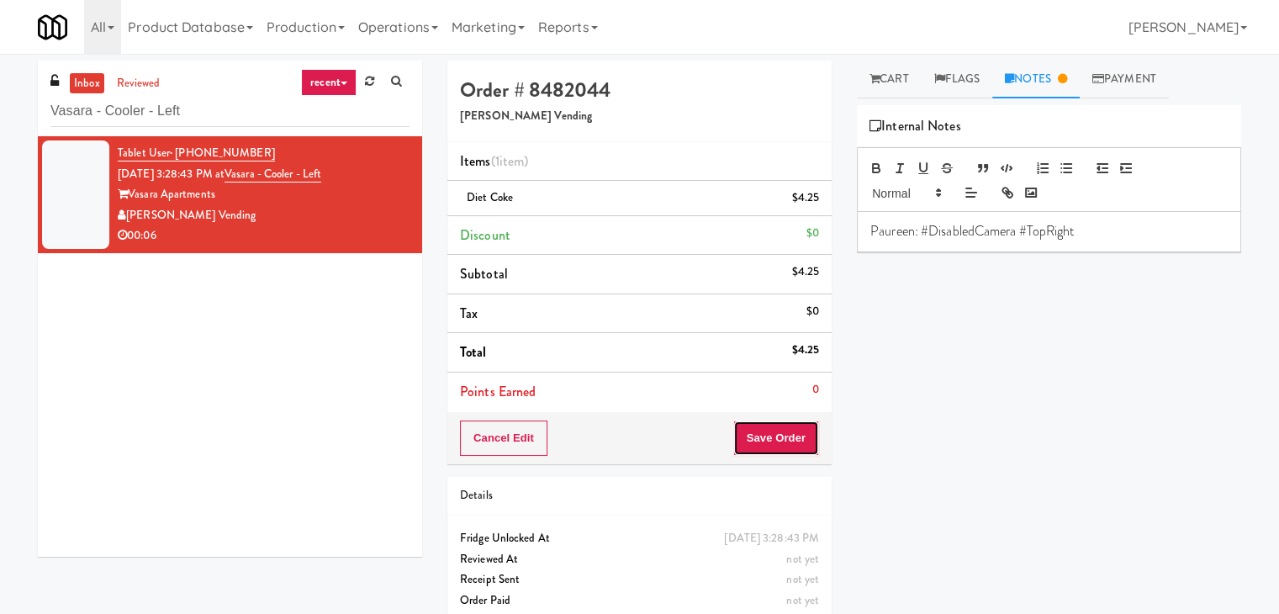
click at [777, 429] on button "Save Order" at bounding box center [776, 438] width 86 height 35
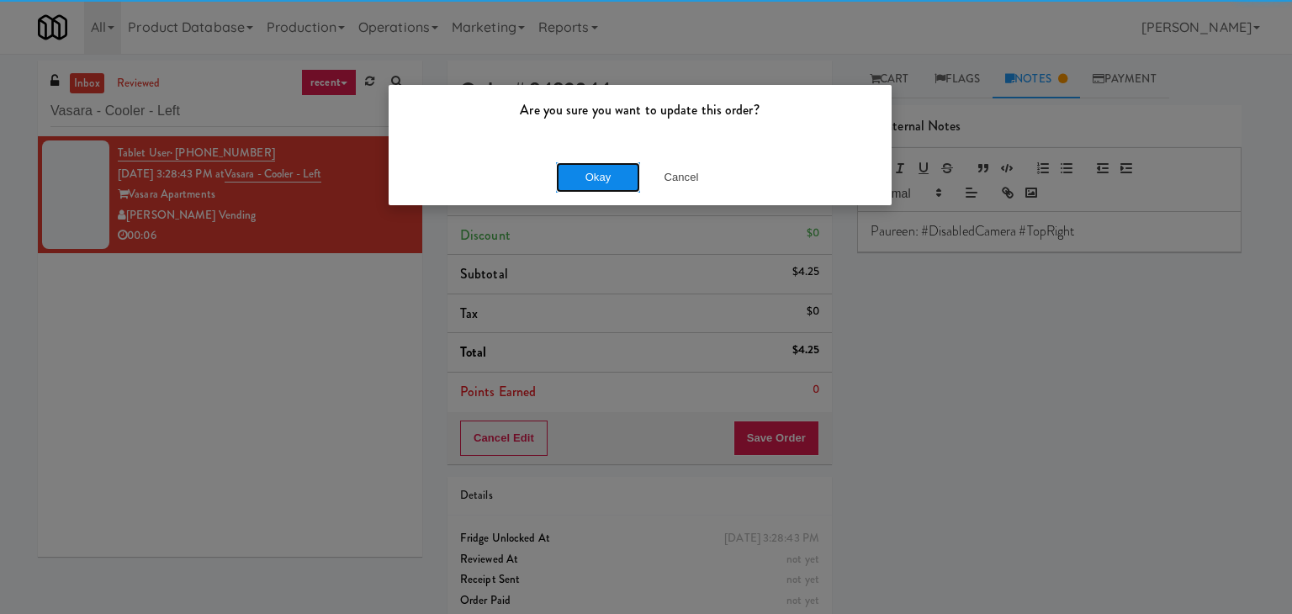
click at [602, 180] on button "Okay" at bounding box center [598, 177] width 84 height 30
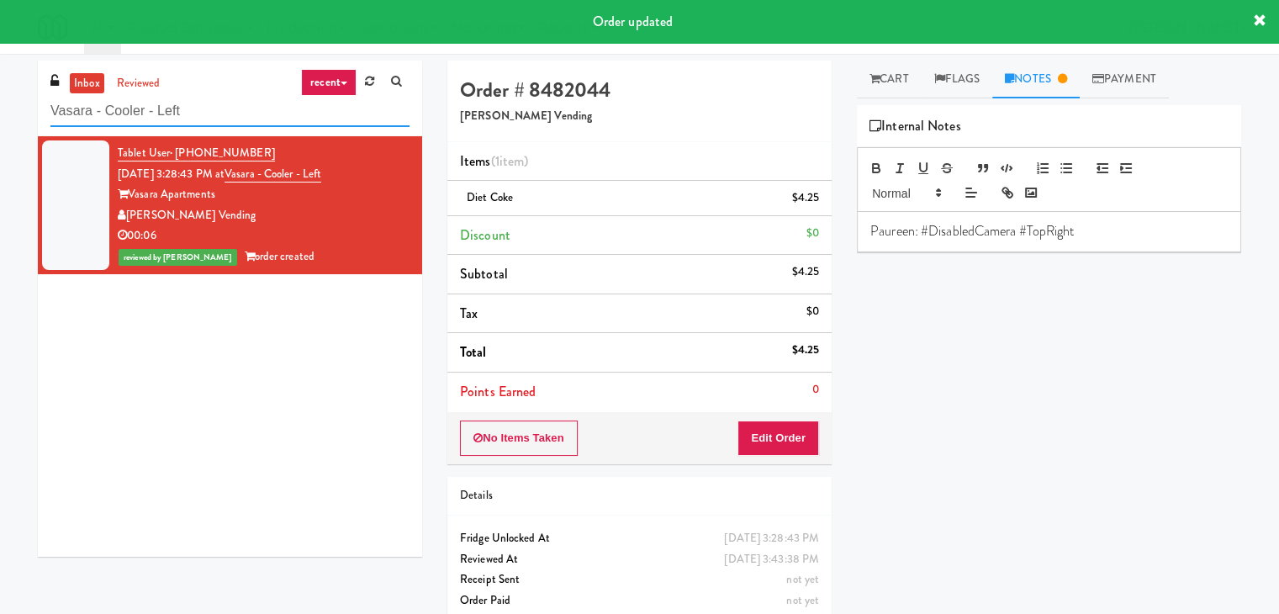
drag, startPoint x: 202, startPoint y: 117, endPoint x: 0, endPoint y: 108, distance: 202.1
click at [0, 108] on div "inbox reviewed recent all unclear take inventory issue suspicious failed recent…" at bounding box center [639, 348] width 1279 height 575
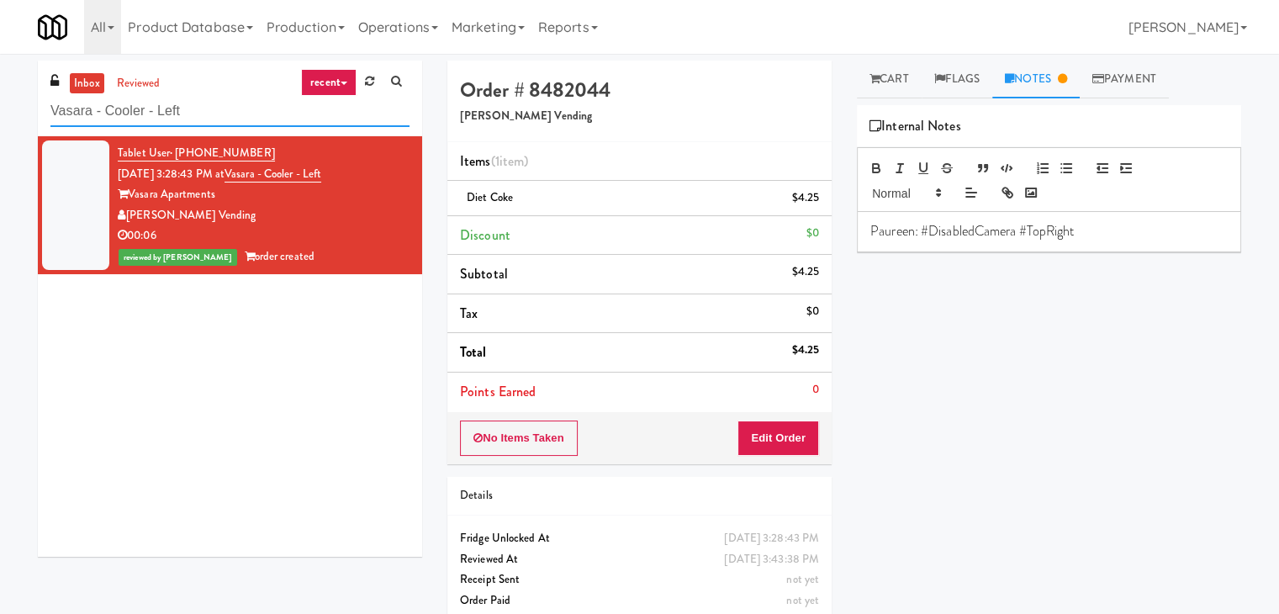
paste input "500 West Trade - Combo"
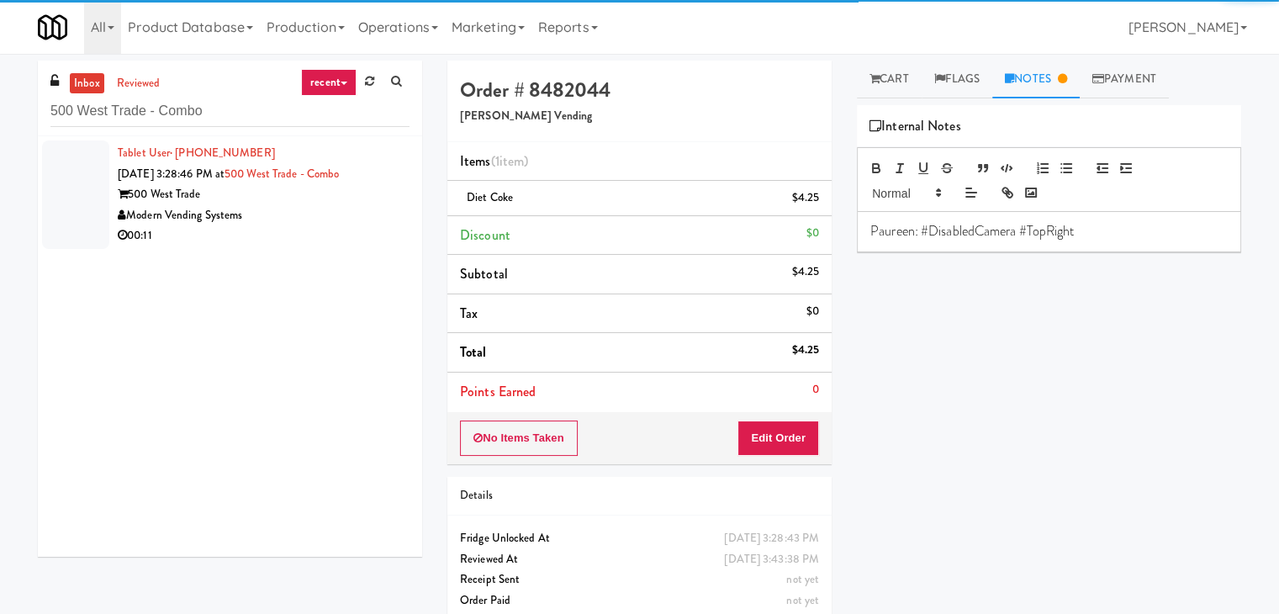
drag, startPoint x: 225, startPoint y: 121, endPoint x: 306, endPoint y: 207, distance: 117.8
click at [338, 214] on div "Modern Vending Systems" at bounding box center [264, 215] width 292 height 21
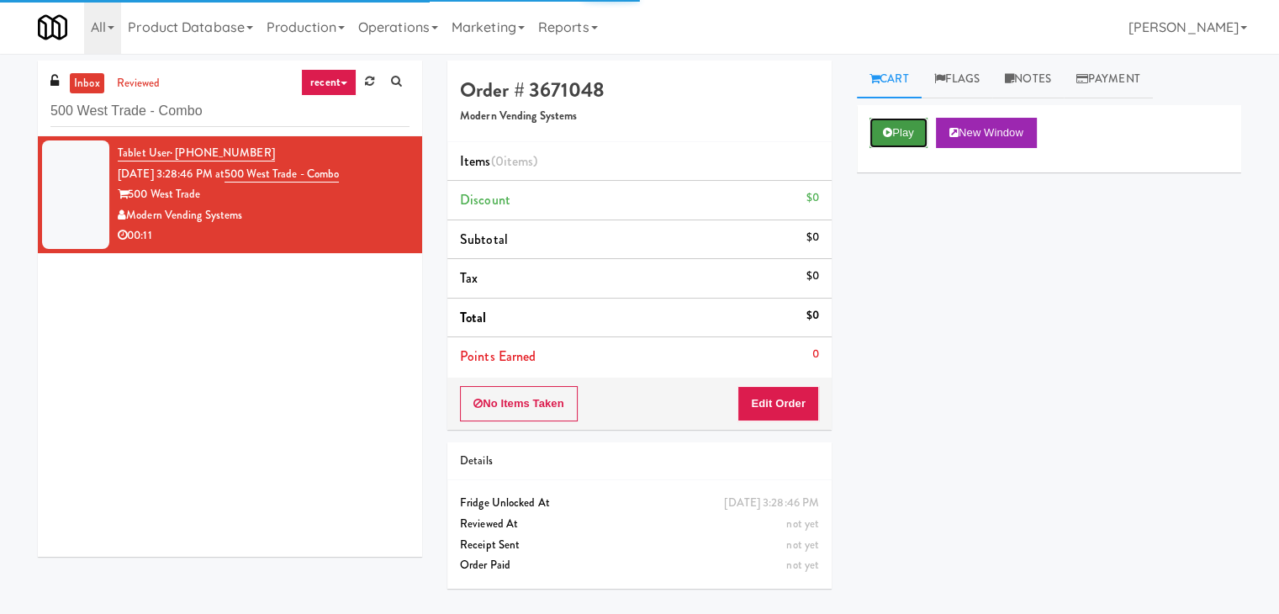
click at [887, 140] on button "Play" at bounding box center [899, 133] width 58 height 30
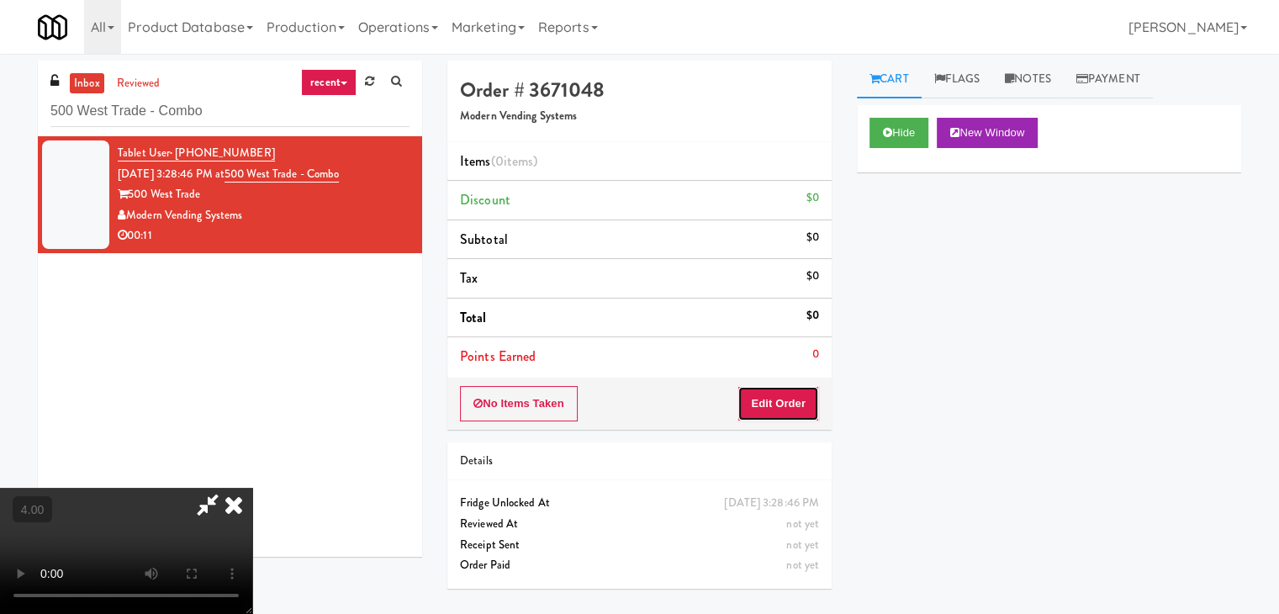
click at [775, 399] on button "Edit Order" at bounding box center [779, 403] width 82 height 35
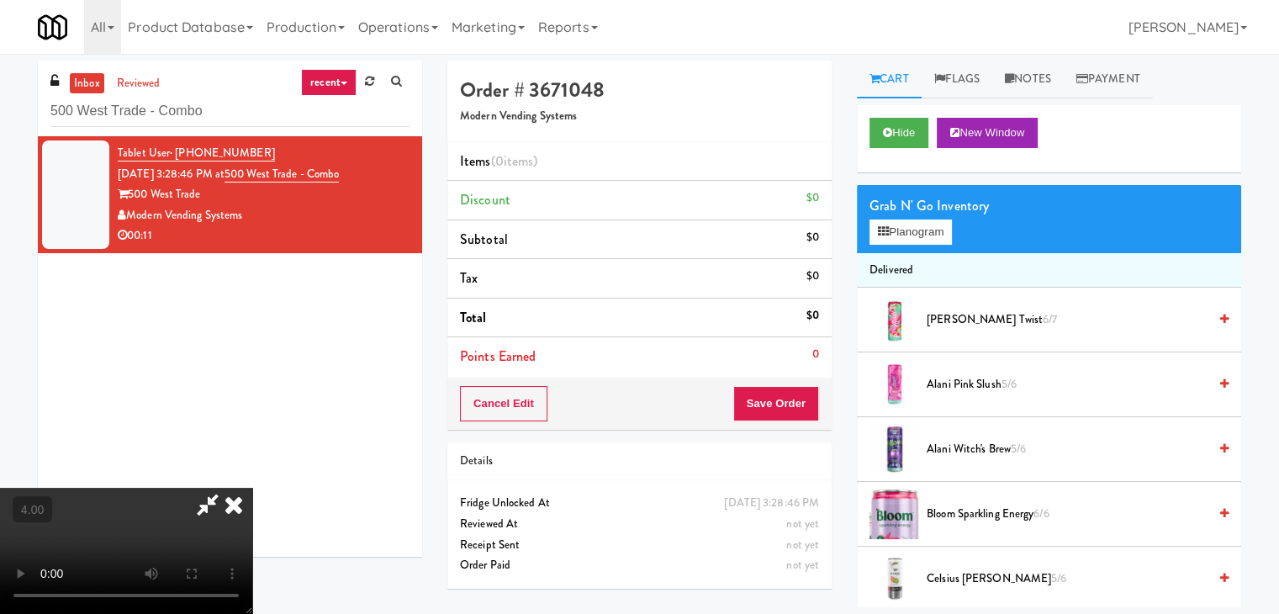
click at [252, 488] on video at bounding box center [126, 551] width 252 height 126
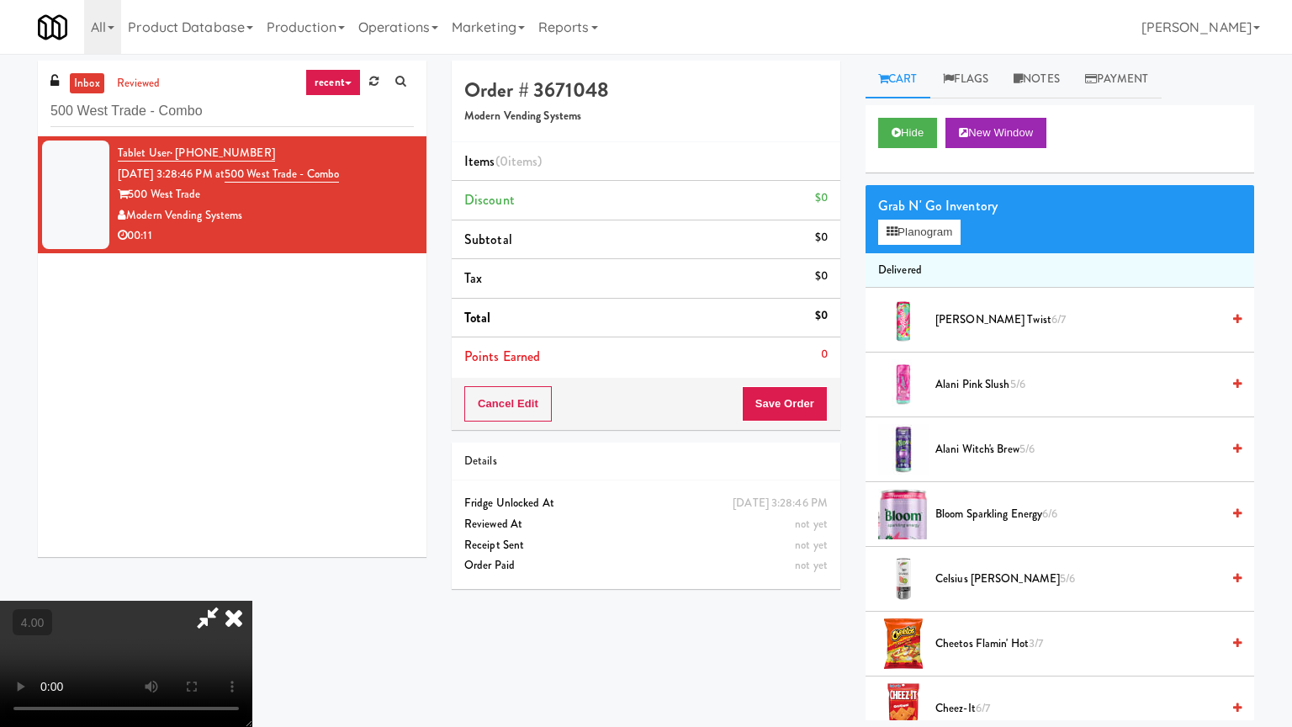
click at [252, 600] on video at bounding box center [126, 663] width 252 height 126
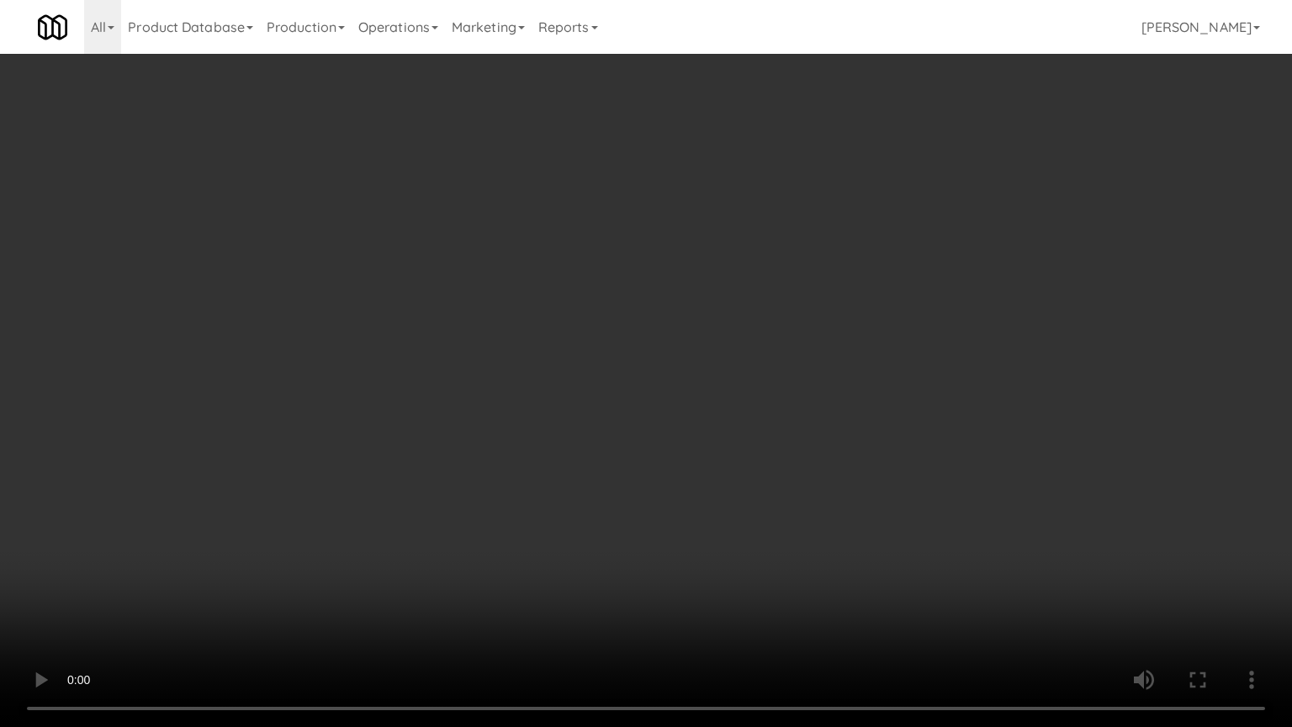
click at [690, 399] on video at bounding box center [646, 363] width 1292 height 727
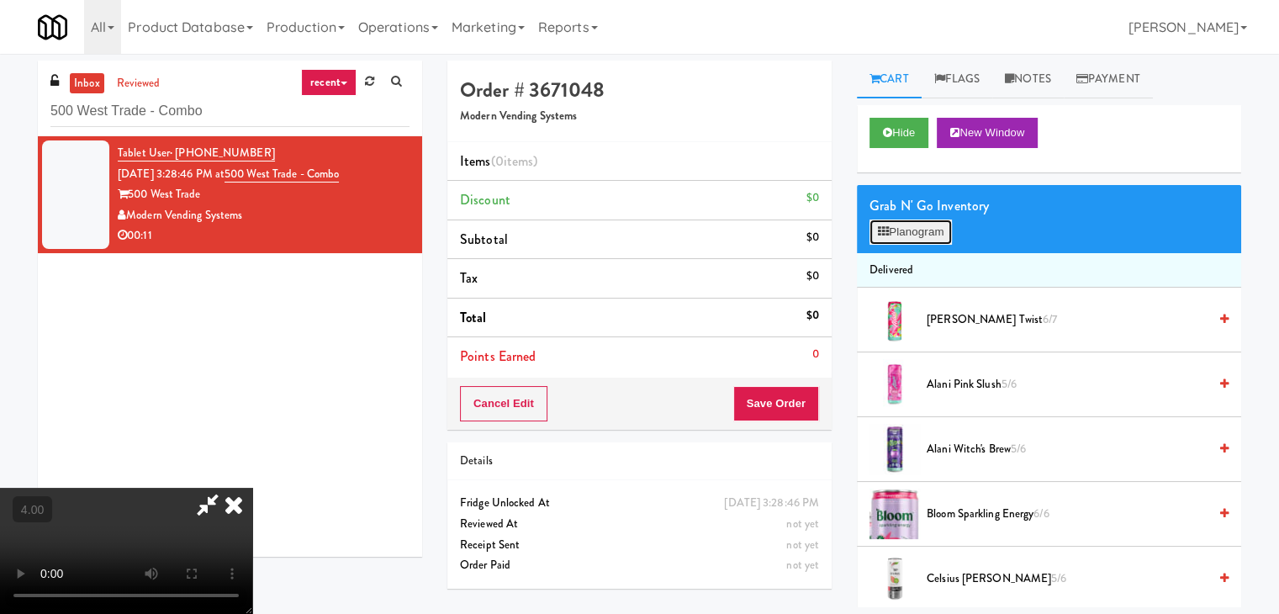
click at [895, 233] on button "Planogram" at bounding box center [911, 232] width 82 height 25
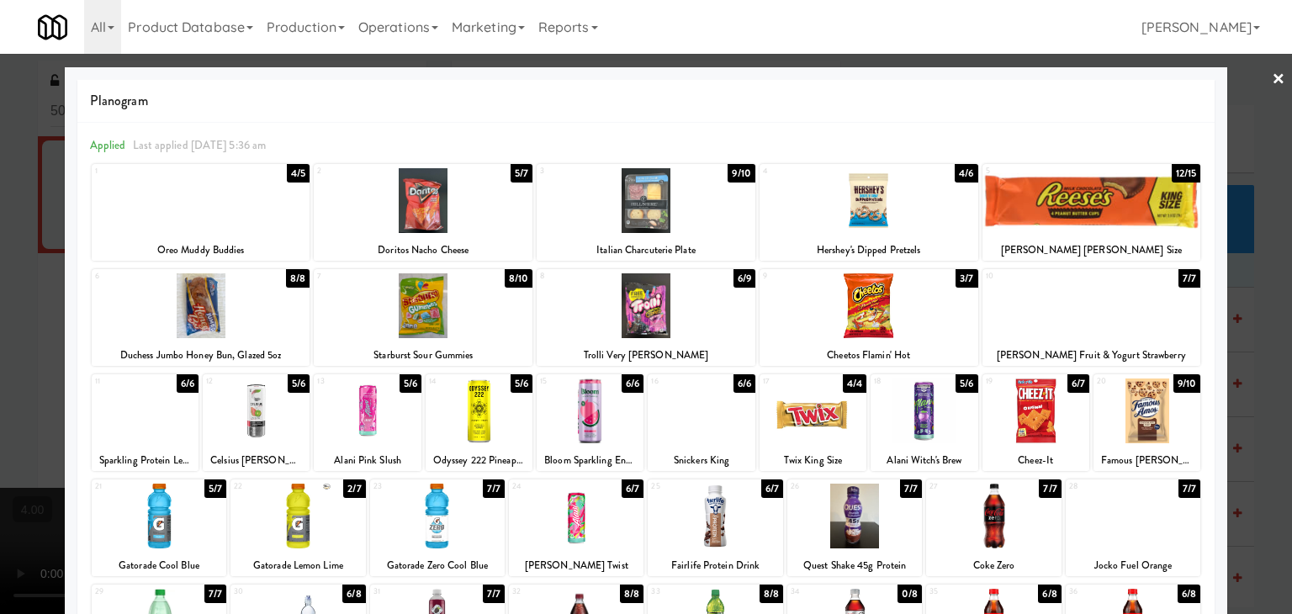
click at [1087, 220] on div at bounding box center [1091, 200] width 219 height 65
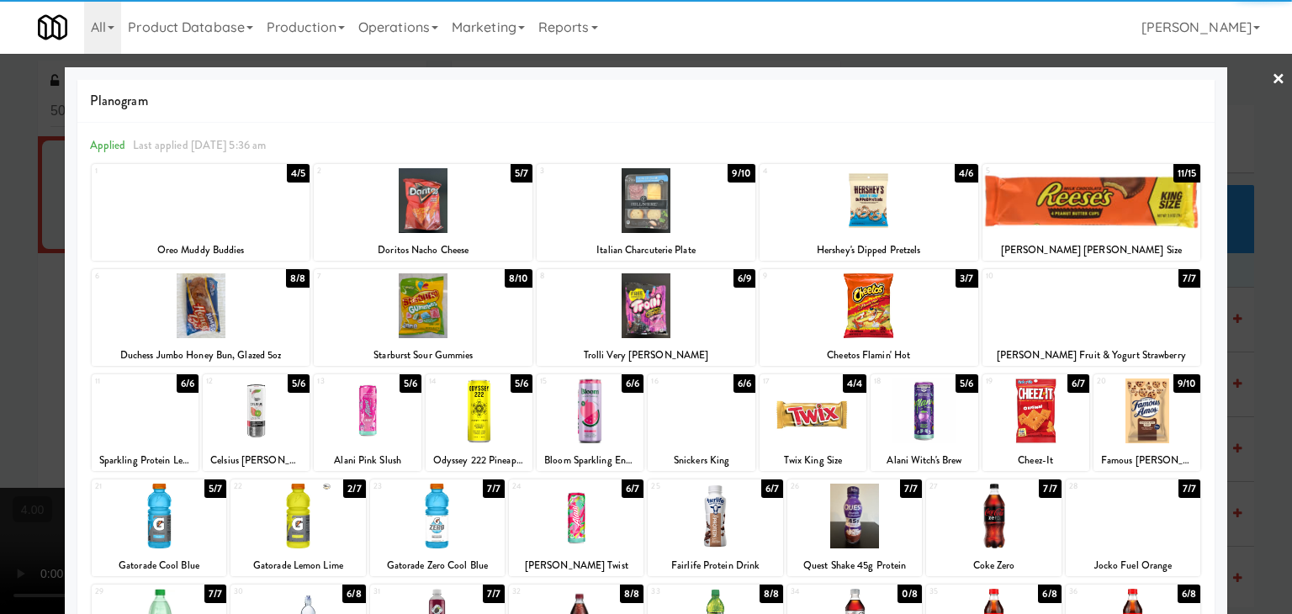
click at [909, 415] on div at bounding box center [923, 410] width 107 height 65
click at [0, 175] on div at bounding box center [646, 307] width 1292 height 614
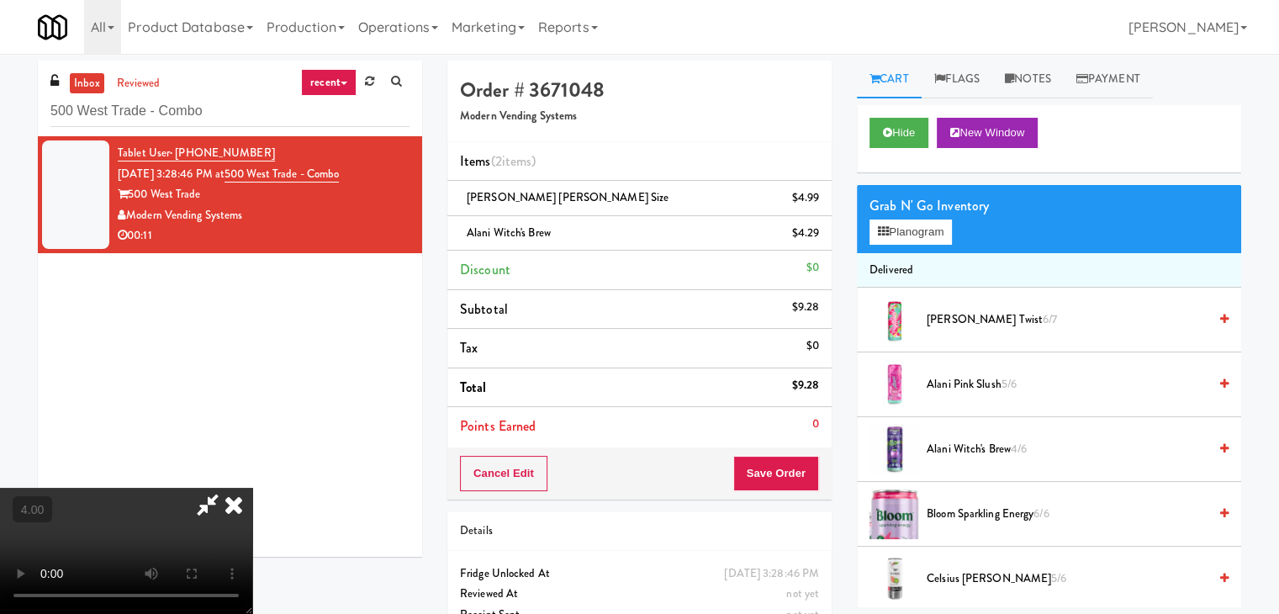
click at [252, 488] on icon at bounding box center [233, 505] width 37 height 34
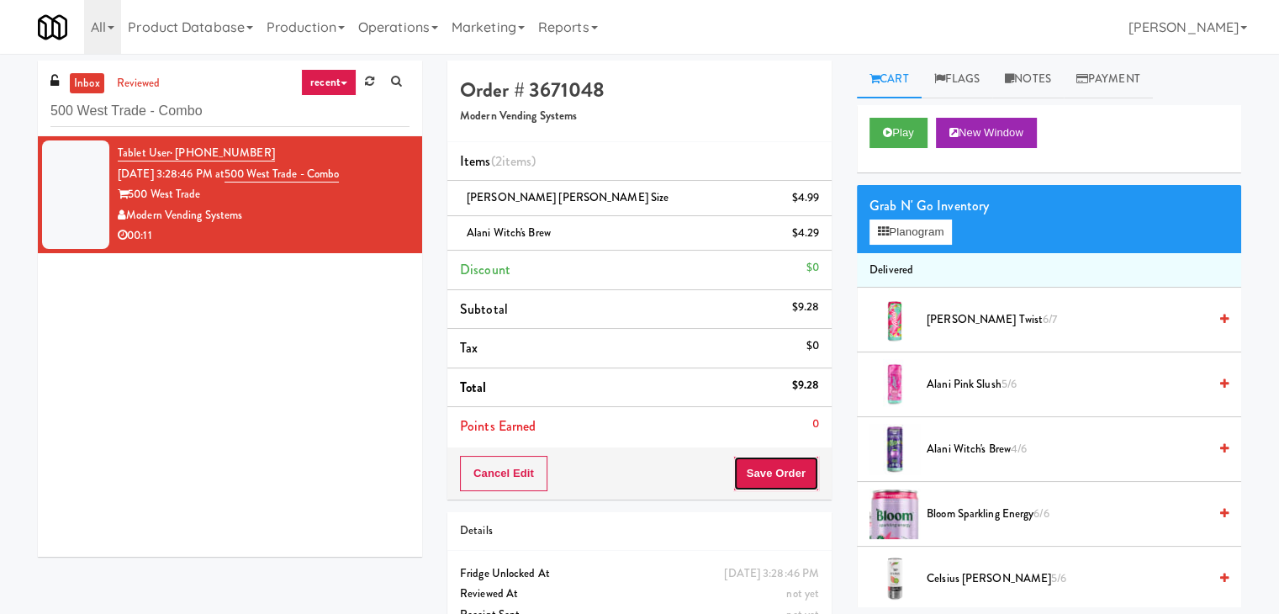
drag, startPoint x: 772, startPoint y: 469, endPoint x: 780, endPoint y: 477, distance: 11.3
click at [780, 477] on button "Save Order" at bounding box center [776, 473] width 86 height 35
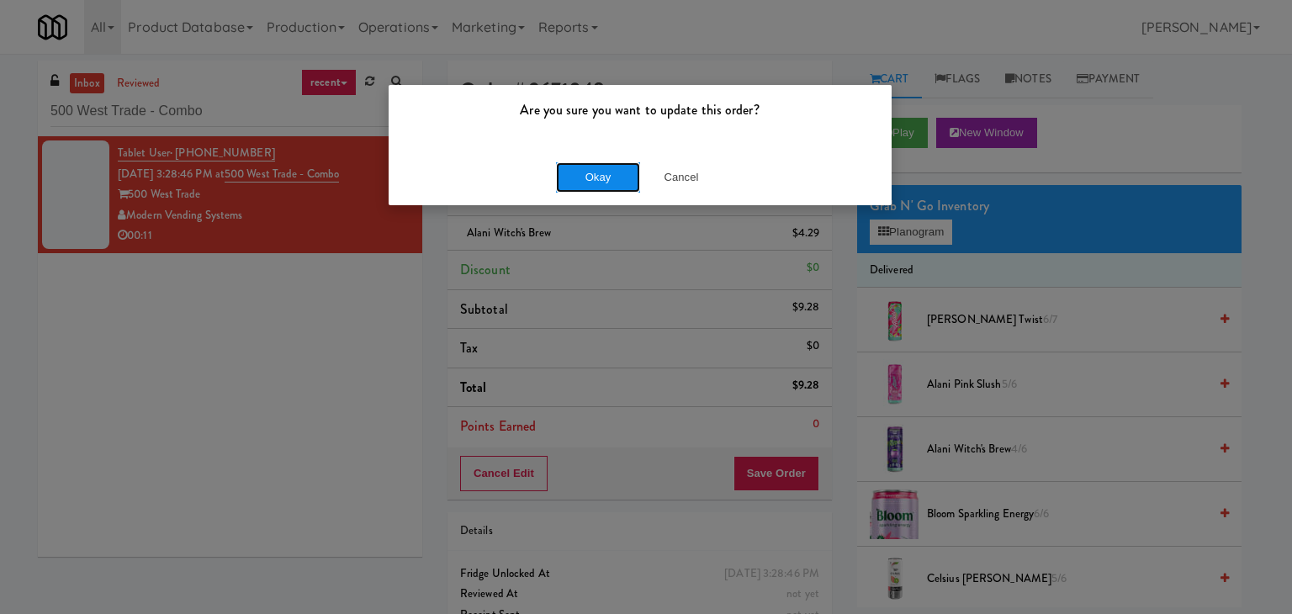
click at [611, 177] on button "Okay" at bounding box center [598, 177] width 84 height 30
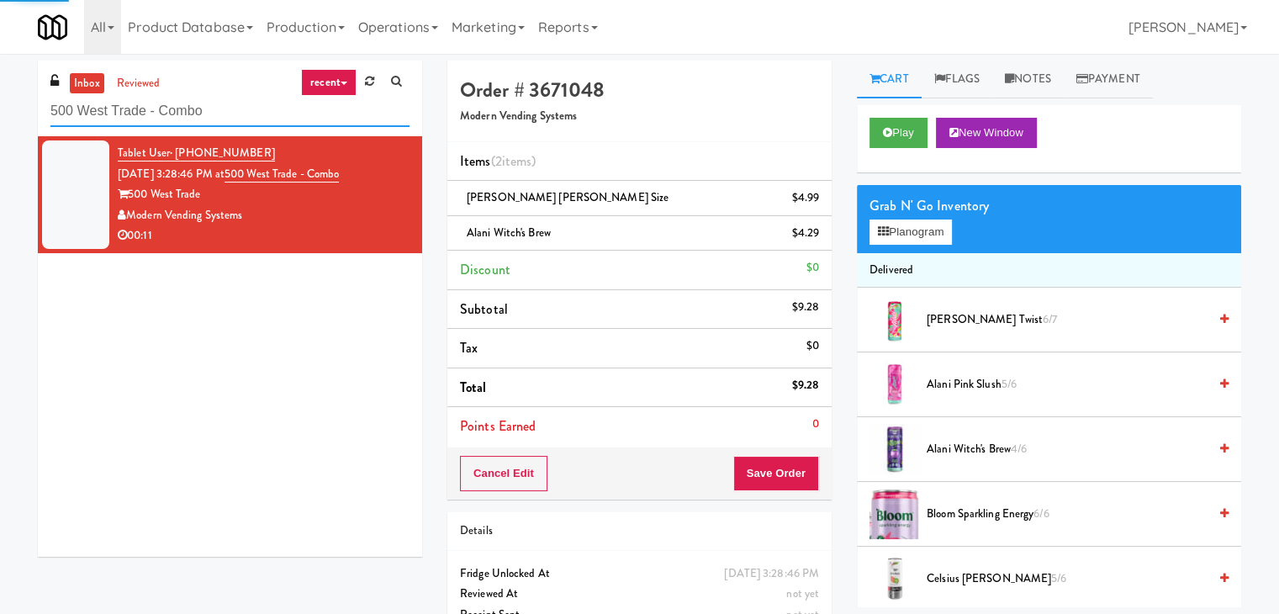
drag, startPoint x: 106, startPoint y: 103, endPoint x: 0, endPoint y: 97, distance: 106.2
click at [0, 97] on div "inbox reviewed recent all unclear take inventory issue suspicious failed recent…" at bounding box center [639, 366] width 1279 height 611
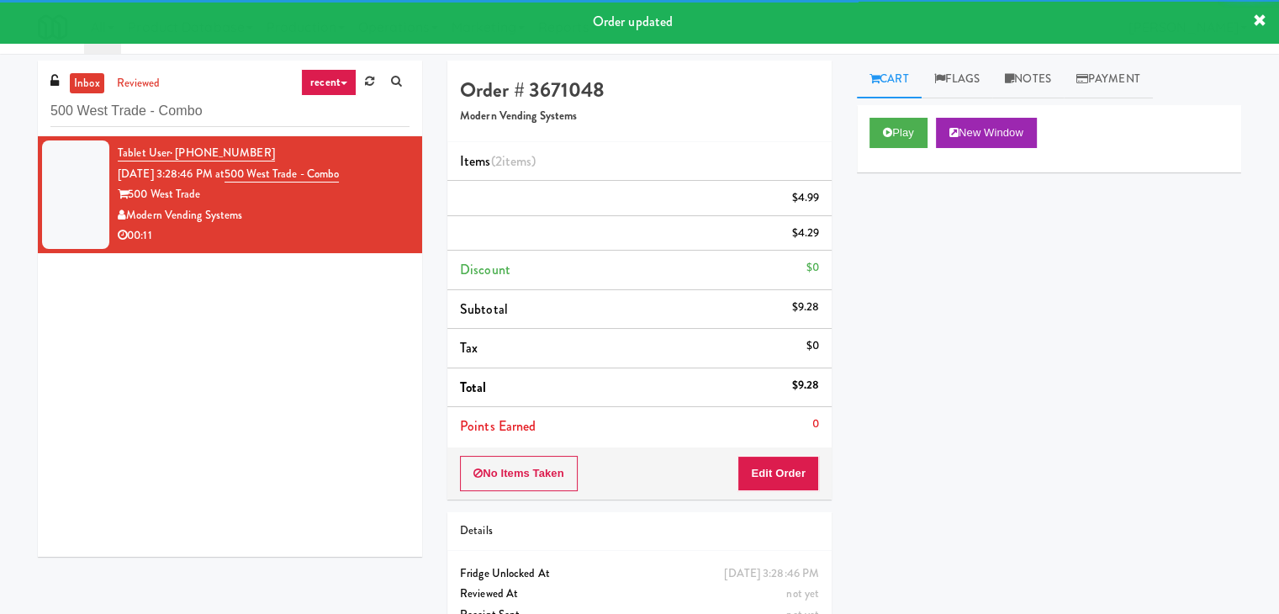
click at [0, 99] on div "inbox reviewed recent all unclear take inventory issue suspicious failed recent…" at bounding box center [639, 366] width 1279 height 611
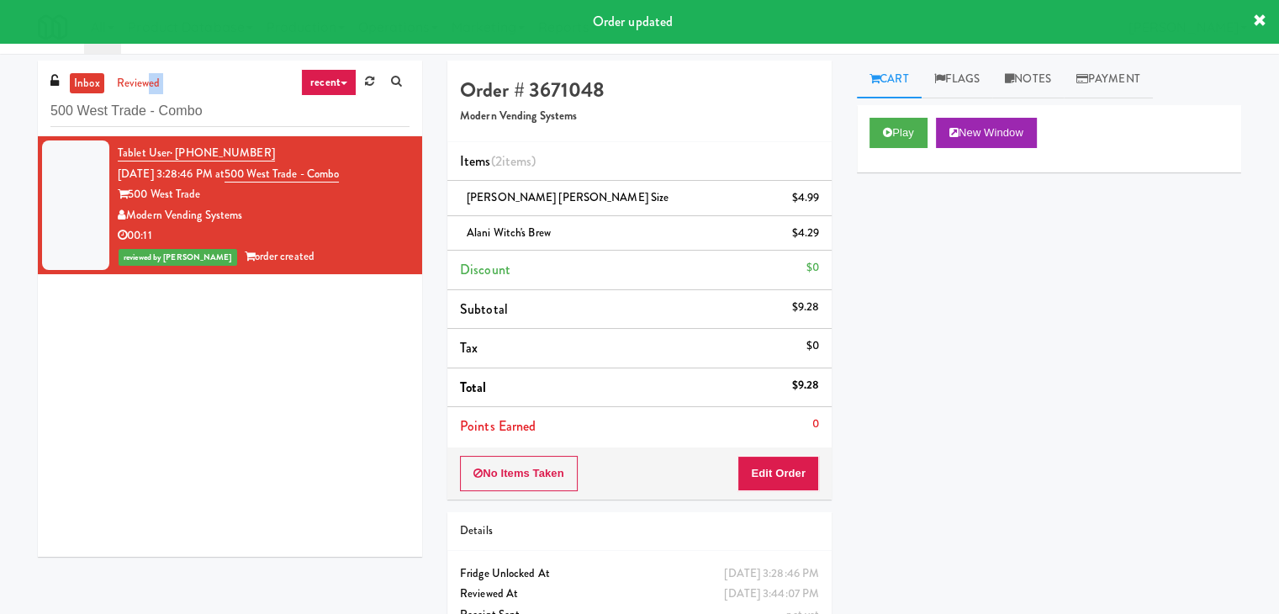
drag, startPoint x: 0, startPoint y: 99, endPoint x: 174, endPoint y: 87, distance: 174.5
click at [161, 87] on div "inbox reviewed recent all unclear take inventory issue suspicious failed recent…" at bounding box center [639, 366] width 1279 height 611
drag, startPoint x: 215, startPoint y: 113, endPoint x: 0, endPoint y: 94, distance: 216.1
click at [0, 94] on div "inbox reviewed recent all unclear take inventory issue suspicious failed recent…" at bounding box center [639, 366] width 1279 height 611
paste input "Railside-Pantry-Right"
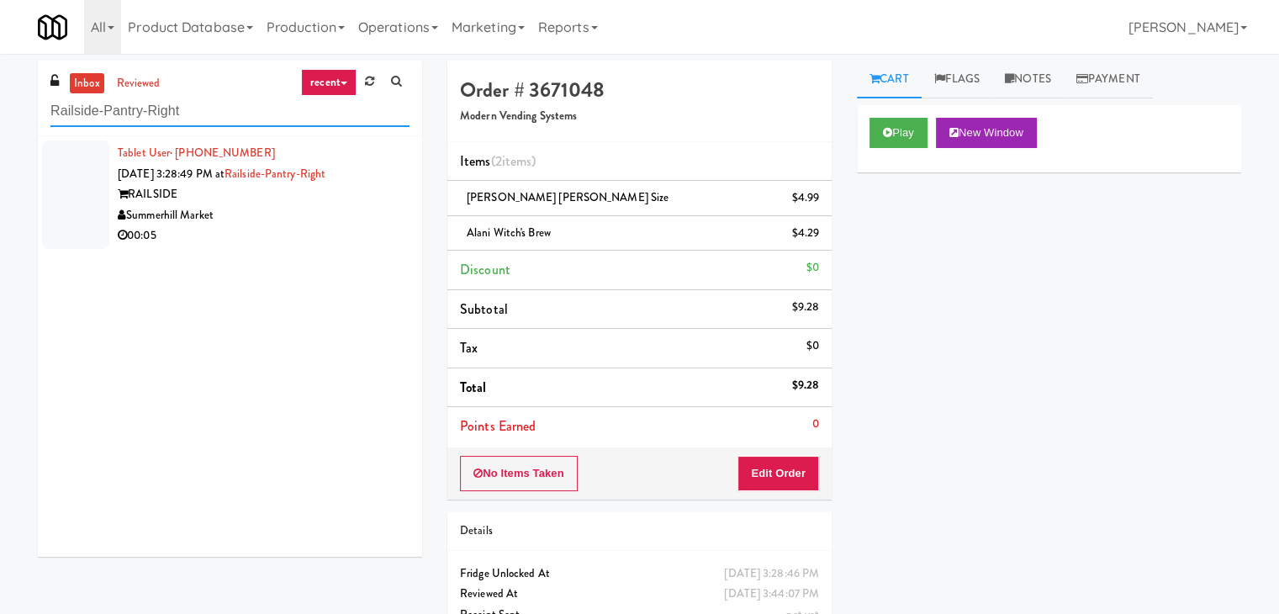
type input "Railside-Pantry-Right"
click at [344, 218] on div "Summerhill Market" at bounding box center [264, 215] width 292 height 21
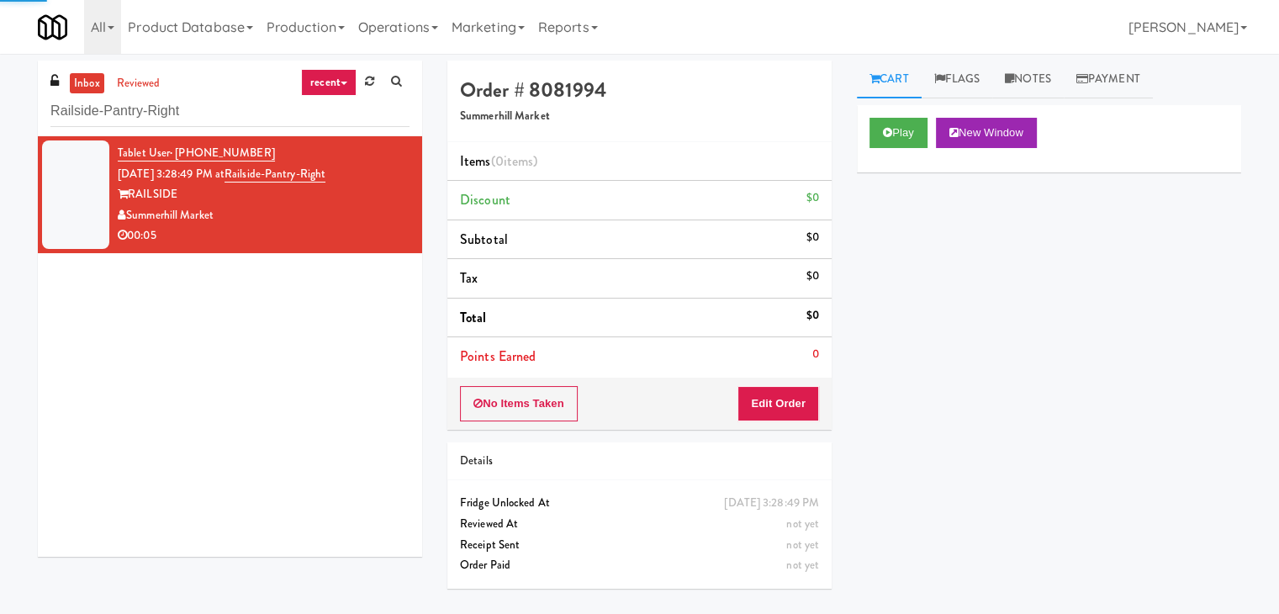
click at [876, 155] on div "Play New Window" at bounding box center [1049, 138] width 384 height 67
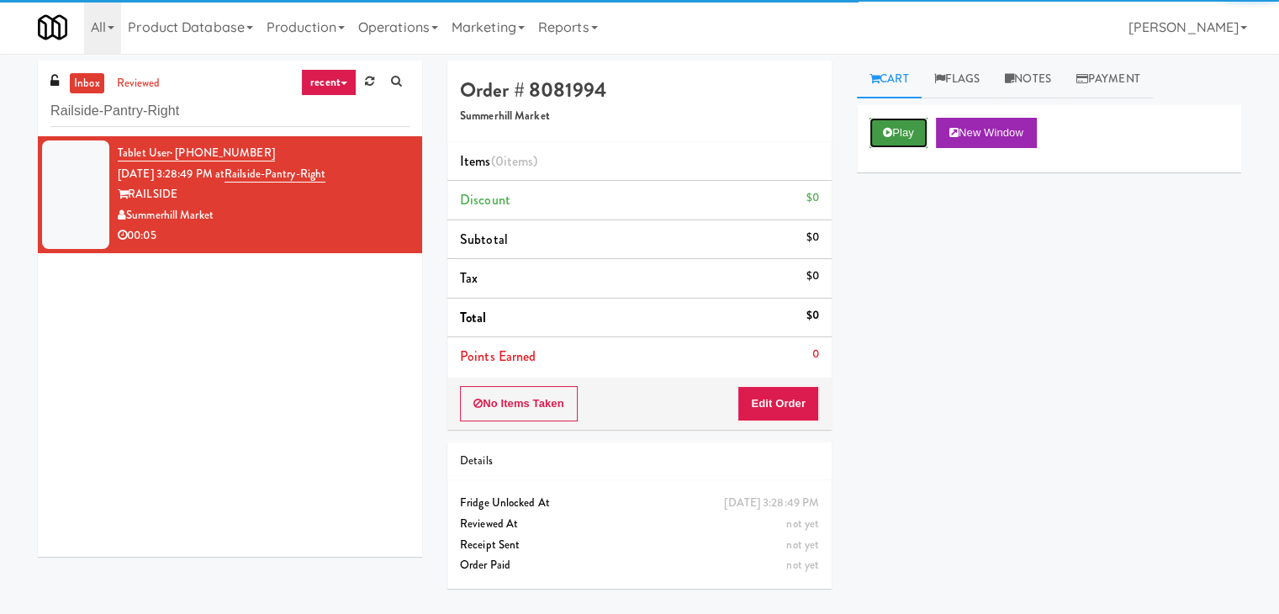
click at [888, 138] on button "Play" at bounding box center [899, 133] width 58 height 30
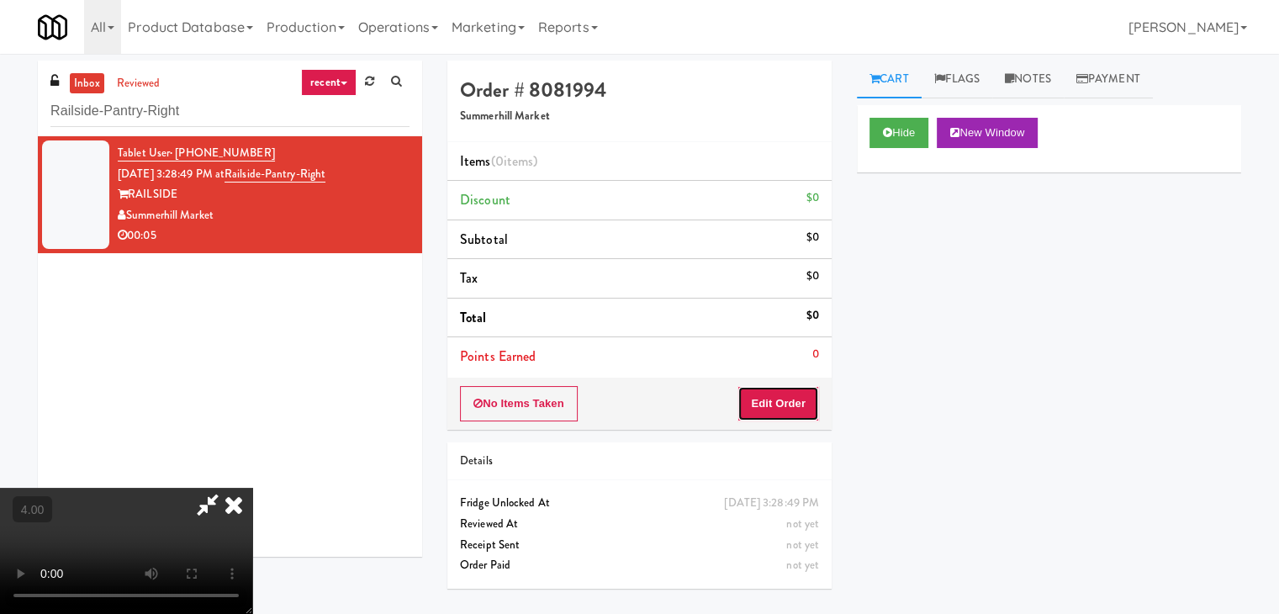
click at [788, 410] on button "Edit Order" at bounding box center [779, 403] width 82 height 35
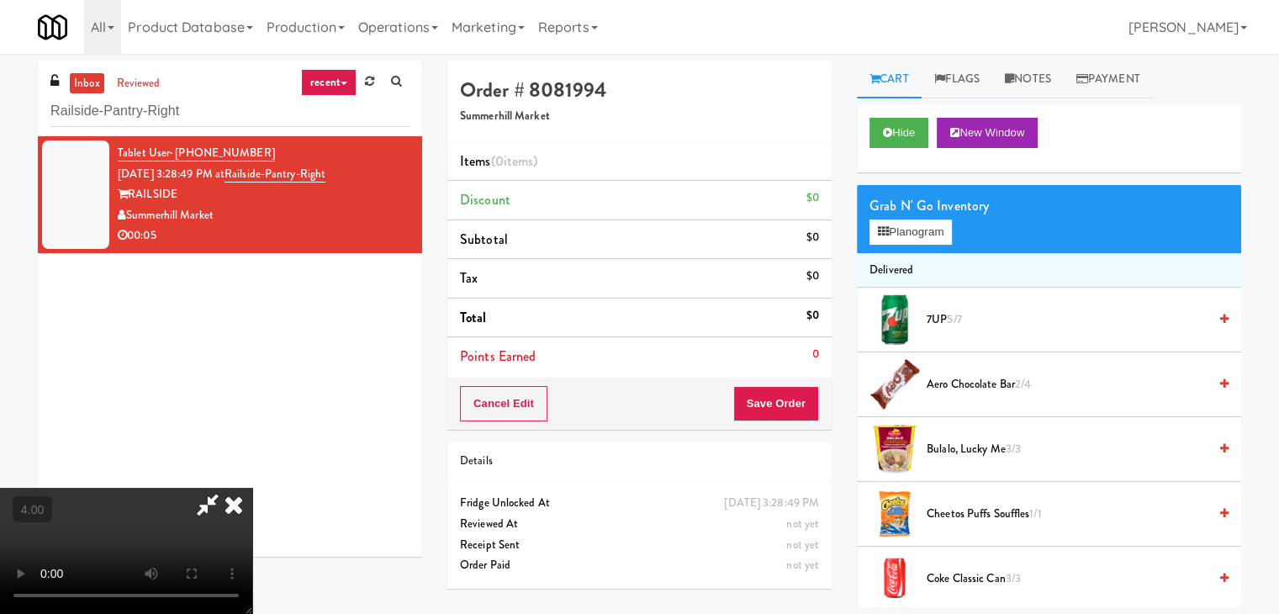
click at [252, 488] on video at bounding box center [126, 551] width 252 height 126
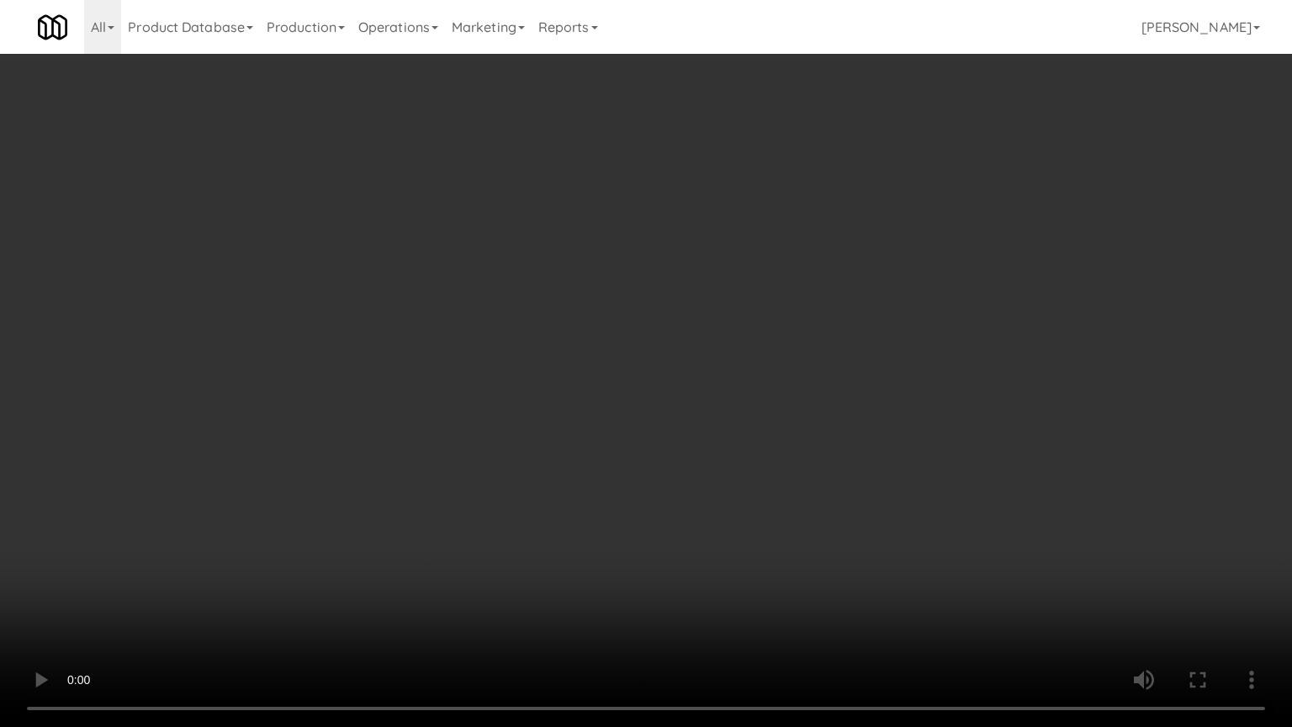
click at [184, 613] on video at bounding box center [646, 363] width 1292 height 727
click at [186, 613] on video at bounding box center [646, 363] width 1292 height 727
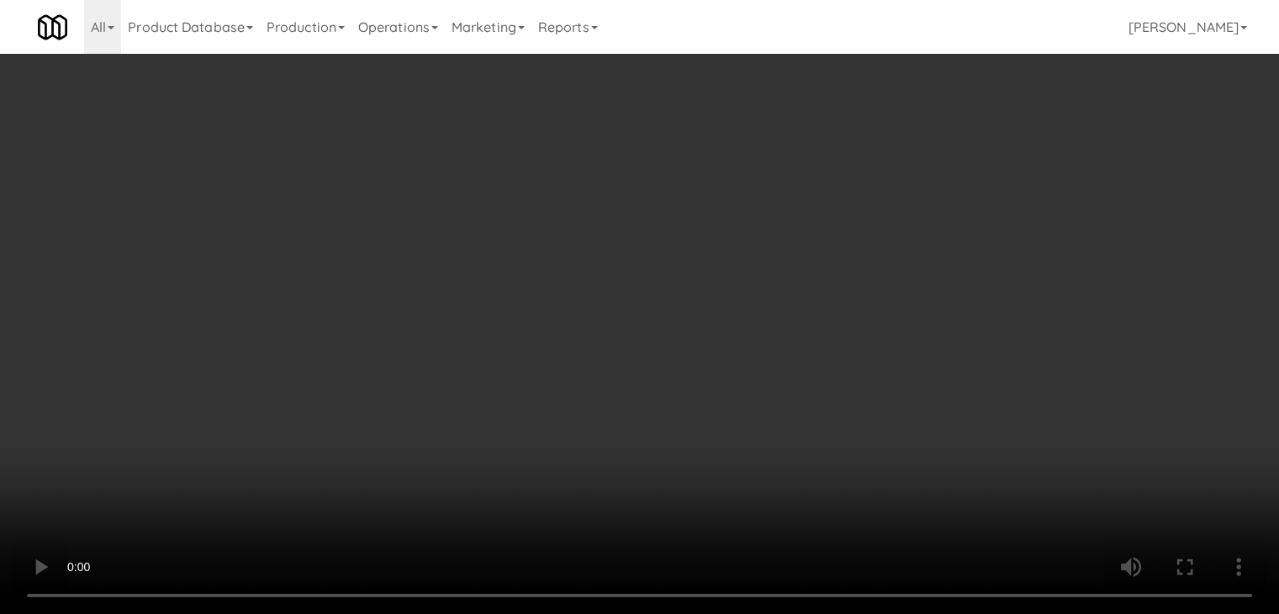
click at [173, 538] on video at bounding box center [639, 307] width 1279 height 614
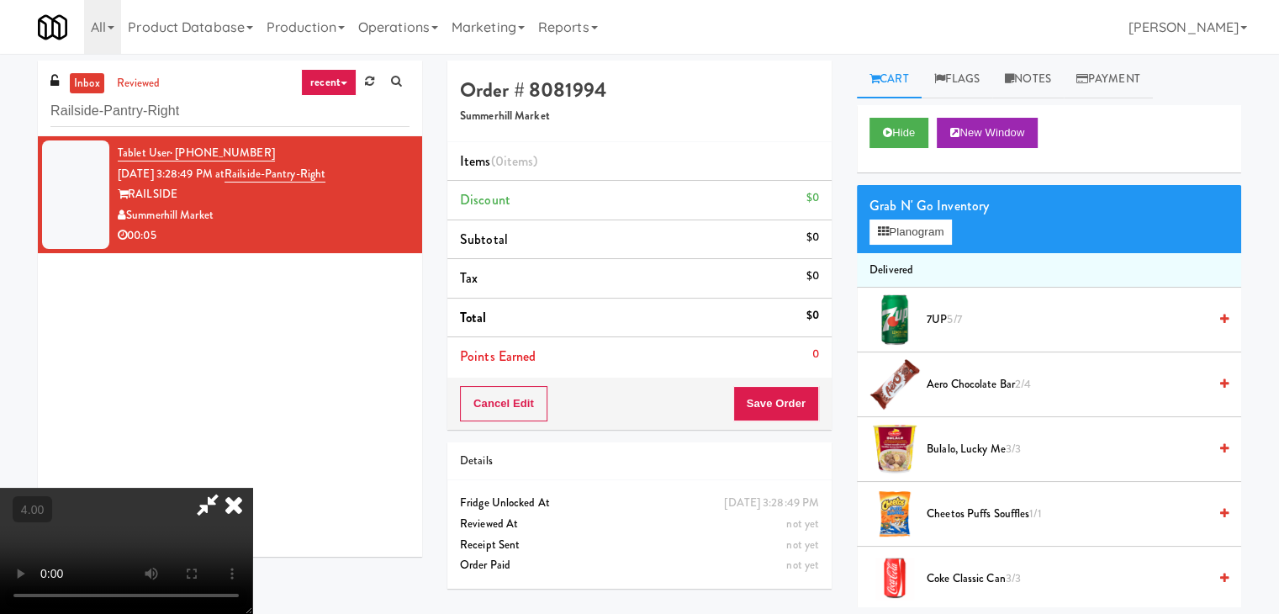
click at [173, 538] on video at bounding box center [126, 551] width 252 height 126
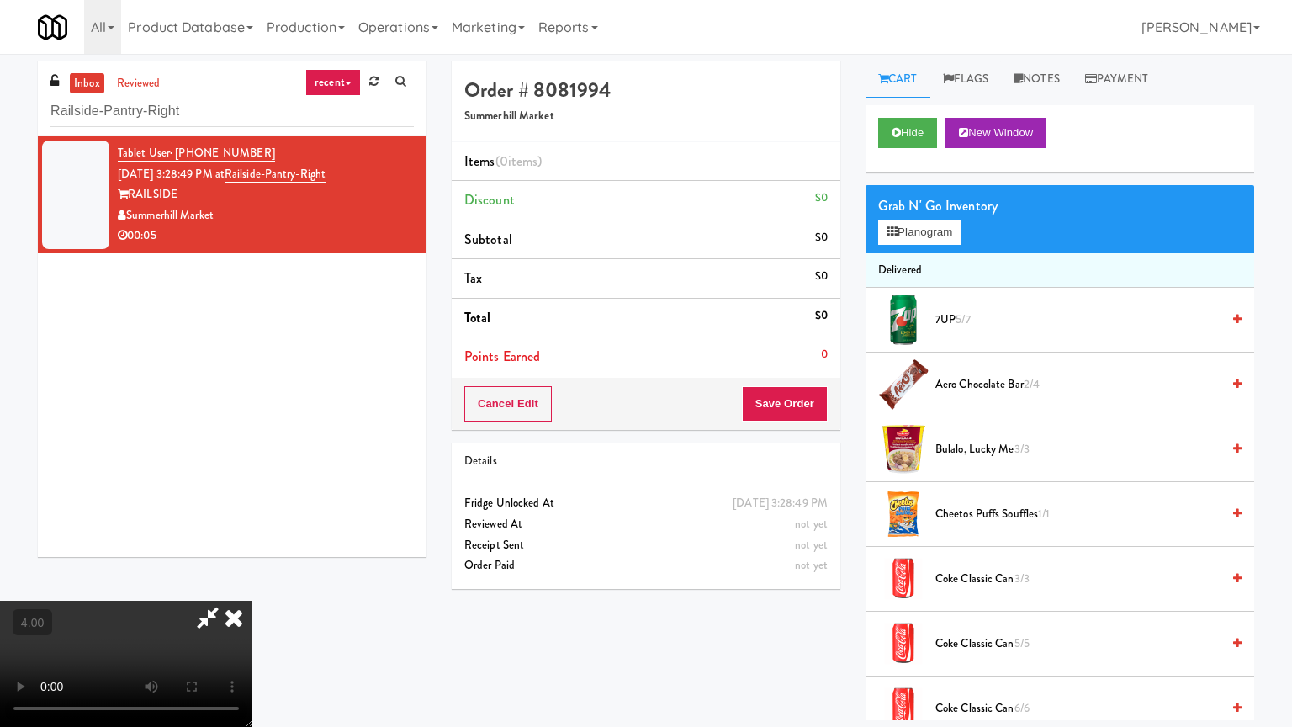
click at [220, 600] on video at bounding box center [126, 663] width 252 height 126
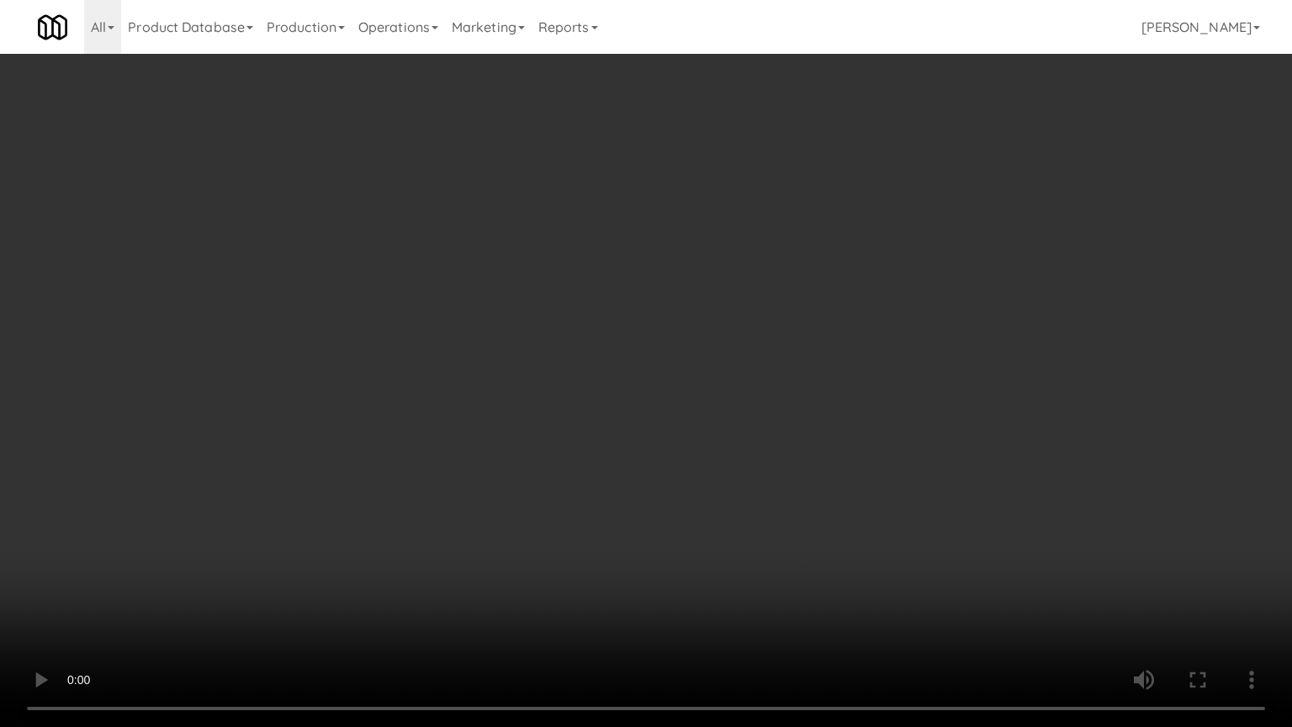
click at [220, 590] on video at bounding box center [646, 363] width 1292 height 727
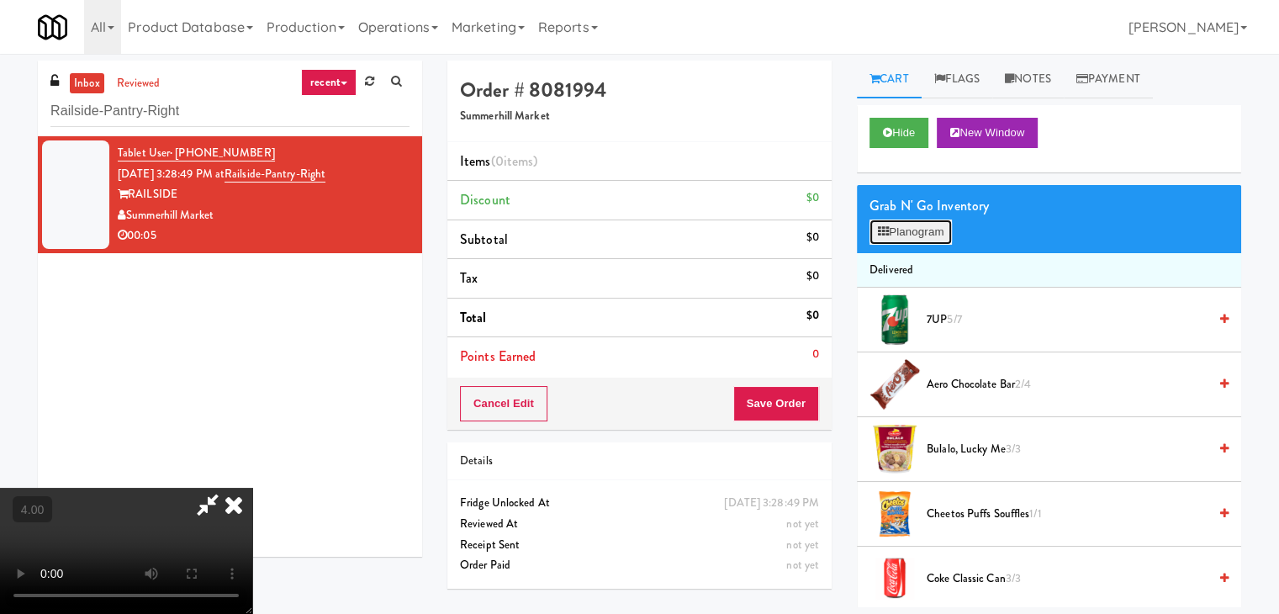
click at [921, 237] on button "Planogram" at bounding box center [911, 232] width 82 height 25
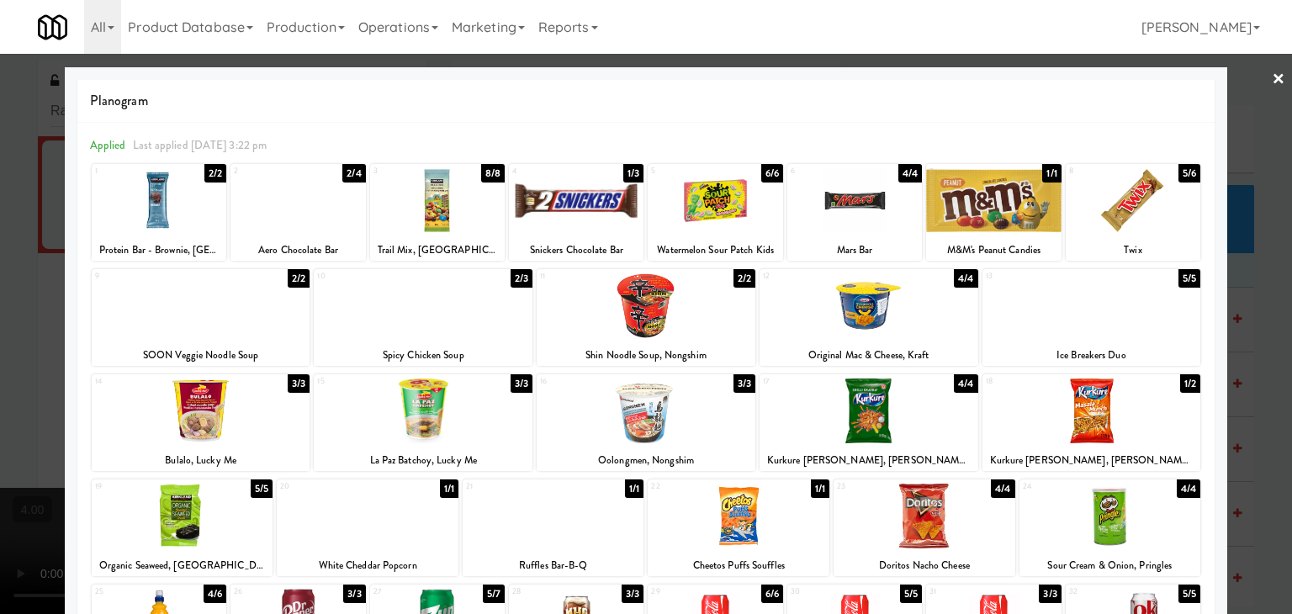
click at [557, 221] on div at bounding box center [576, 200] width 135 height 65
click at [0, 200] on div at bounding box center [646, 307] width 1292 height 614
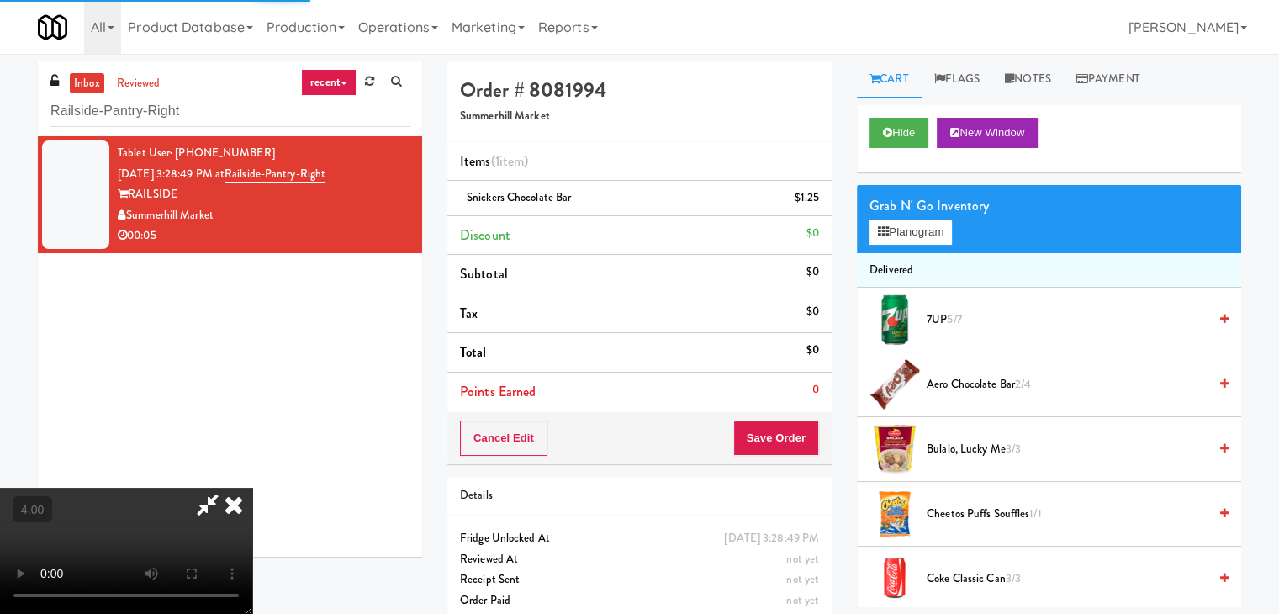
click at [252, 488] on icon at bounding box center [233, 505] width 37 height 34
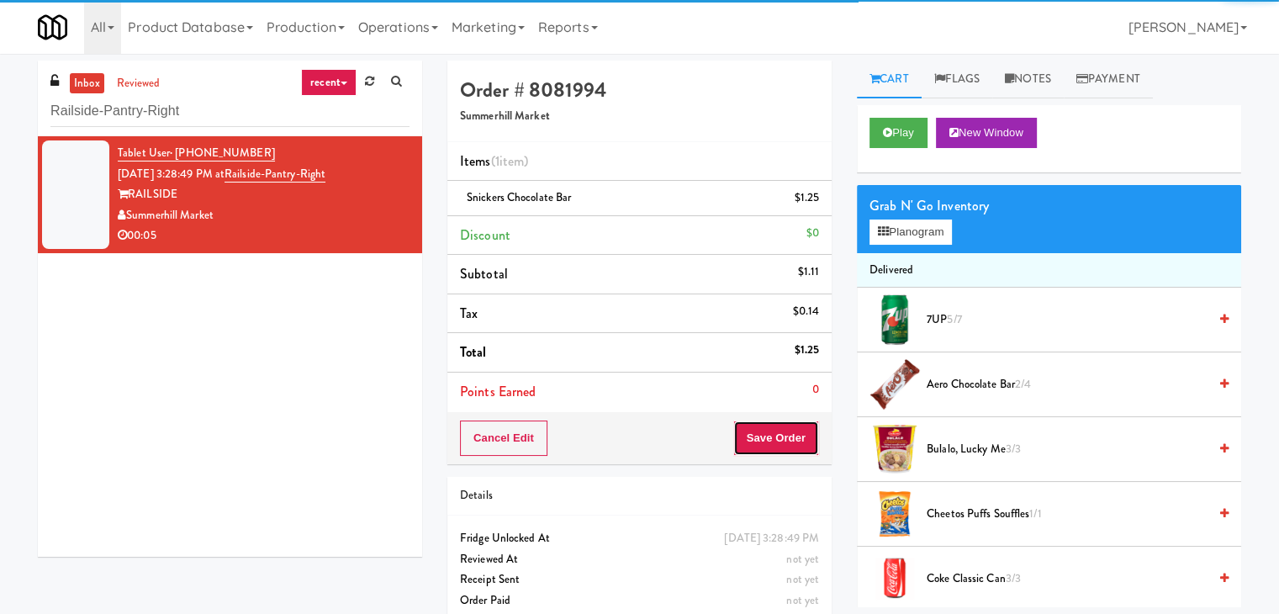
click at [757, 431] on button "Save Order" at bounding box center [776, 438] width 86 height 35
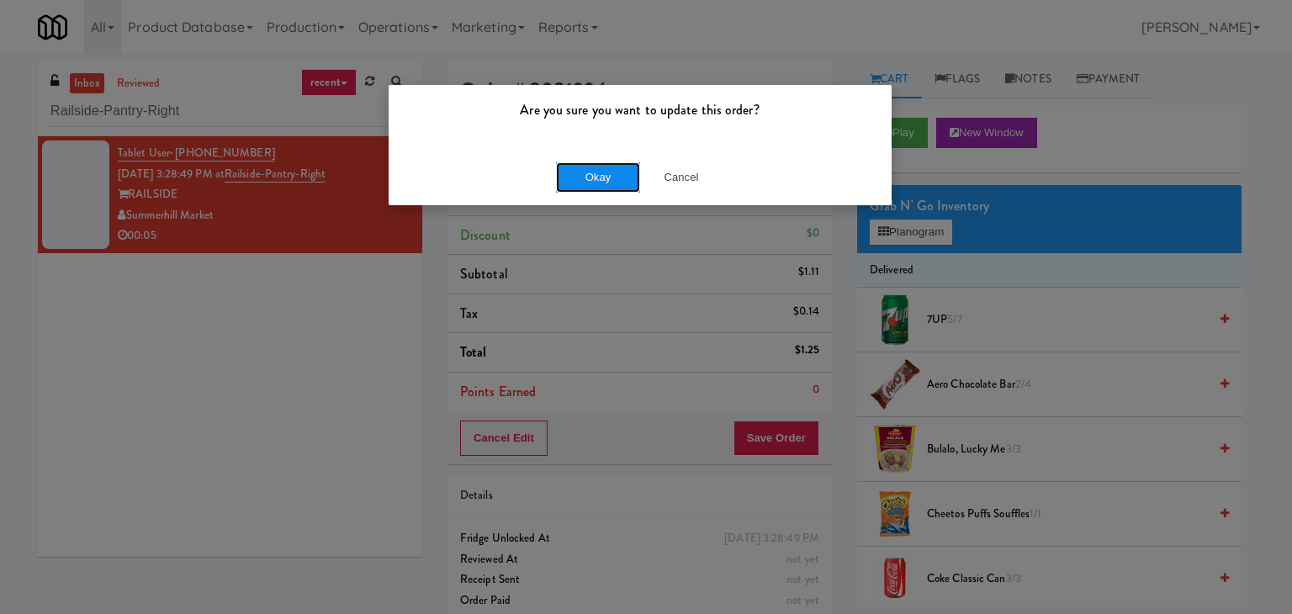
click at [598, 164] on button "Okay" at bounding box center [598, 177] width 84 height 30
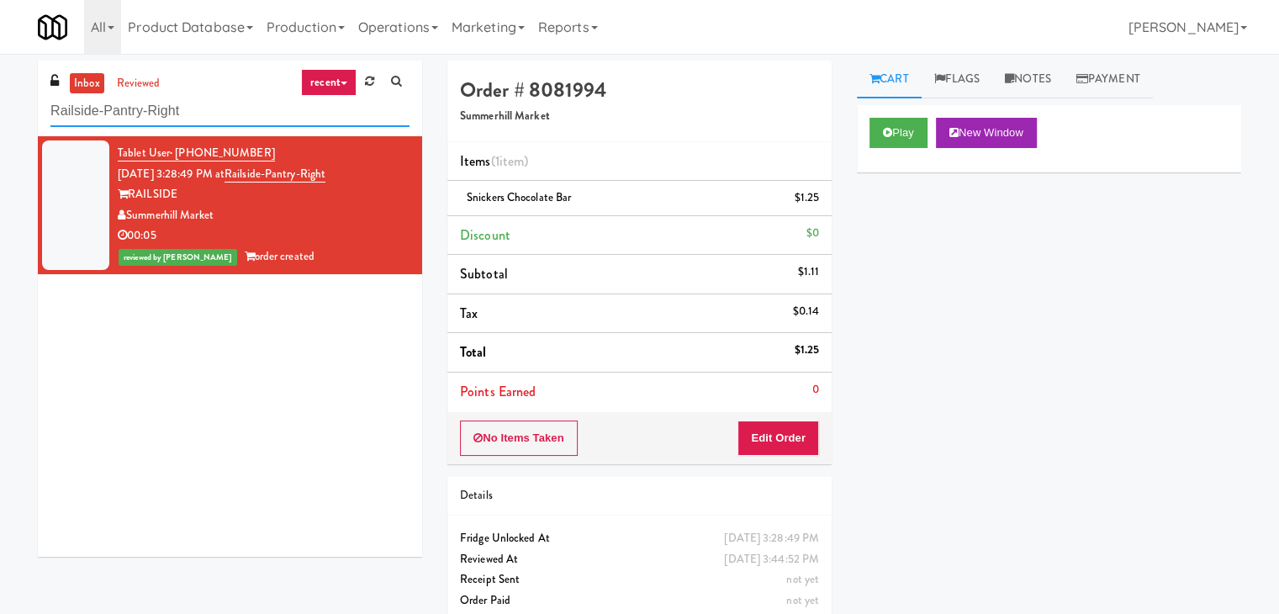
drag, startPoint x: 301, startPoint y: 105, endPoint x: 0, endPoint y: 88, distance: 301.6
click at [0, 88] on div "inbox reviewed recent all unclear take inventory issue suspicious failed recent…" at bounding box center [639, 348] width 1279 height 575
paste input "335 Bala - Cooler"
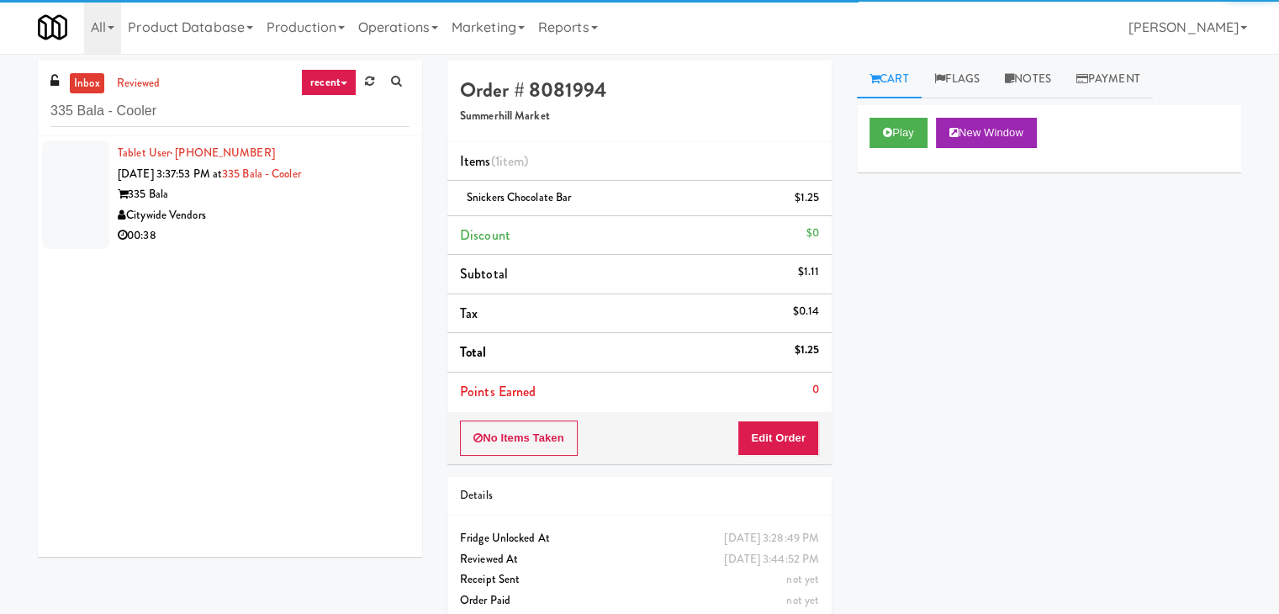
click at [341, 224] on div "Citywide Vendors" at bounding box center [264, 215] width 292 height 21
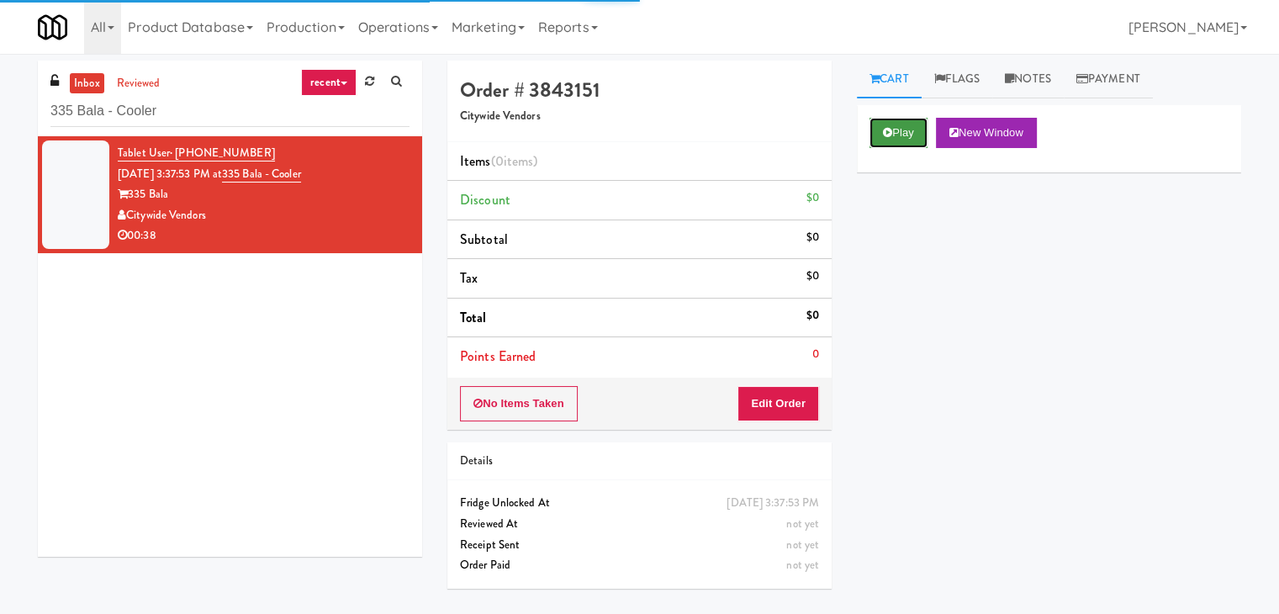
click at [897, 142] on button "Play" at bounding box center [899, 133] width 58 height 30
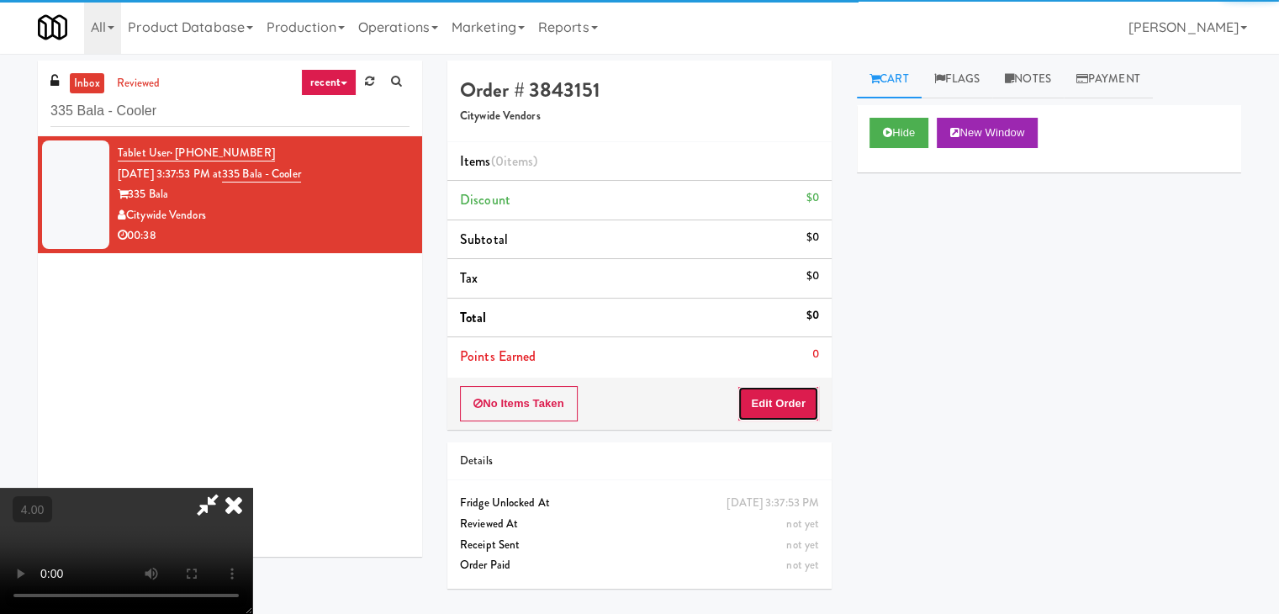
click at [784, 399] on button "Edit Order" at bounding box center [779, 403] width 82 height 35
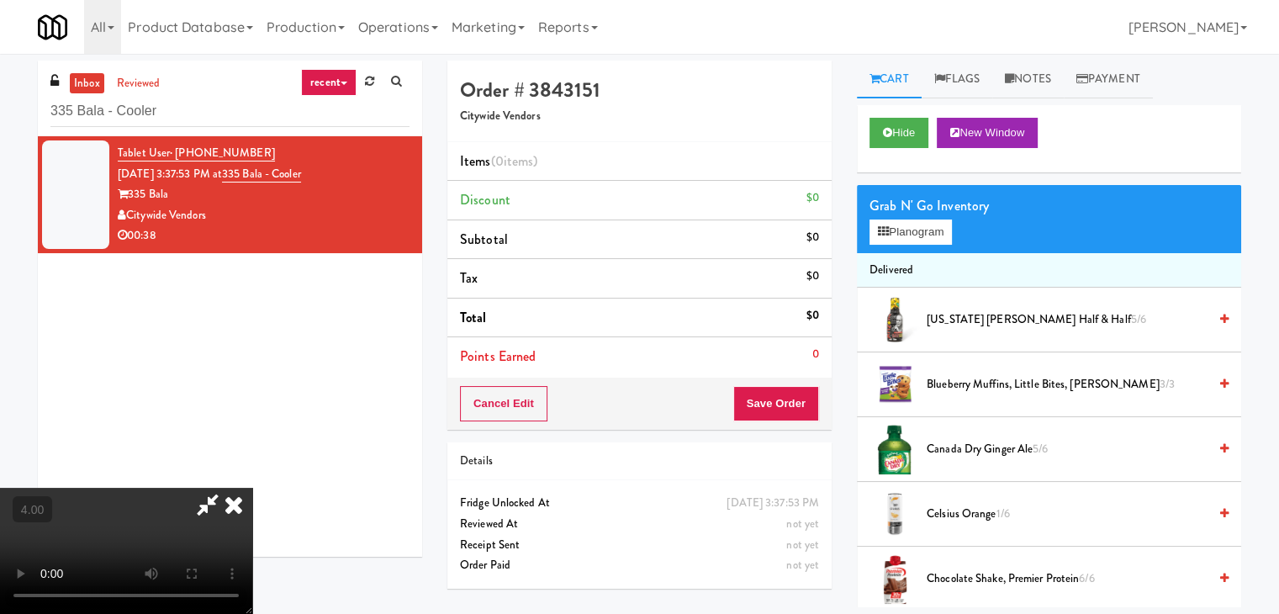
click at [252, 488] on video at bounding box center [126, 551] width 252 height 126
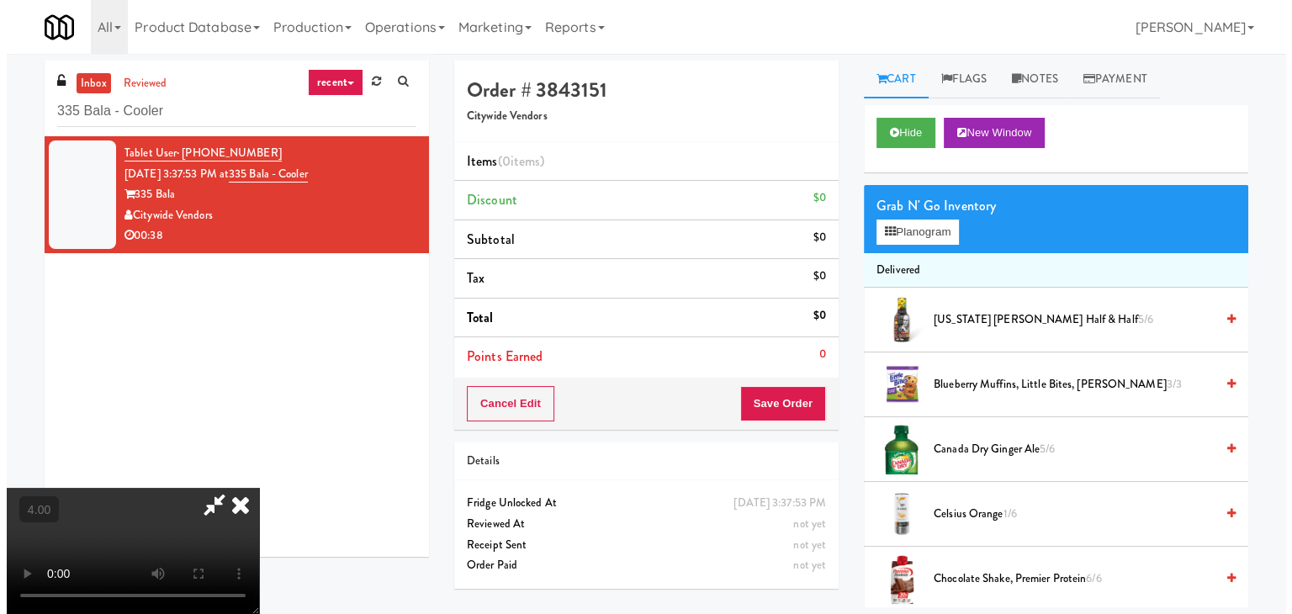
scroll to position [34, 0]
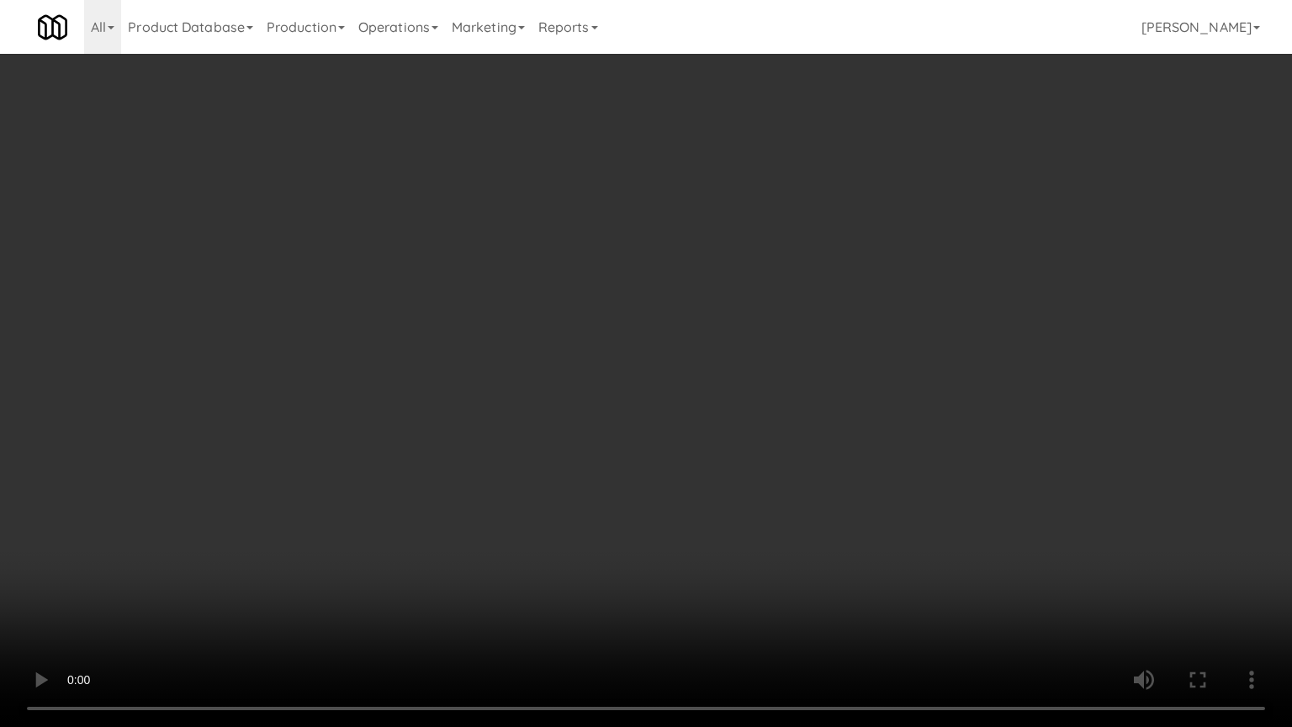
click at [543, 417] on video at bounding box center [646, 363] width 1292 height 727
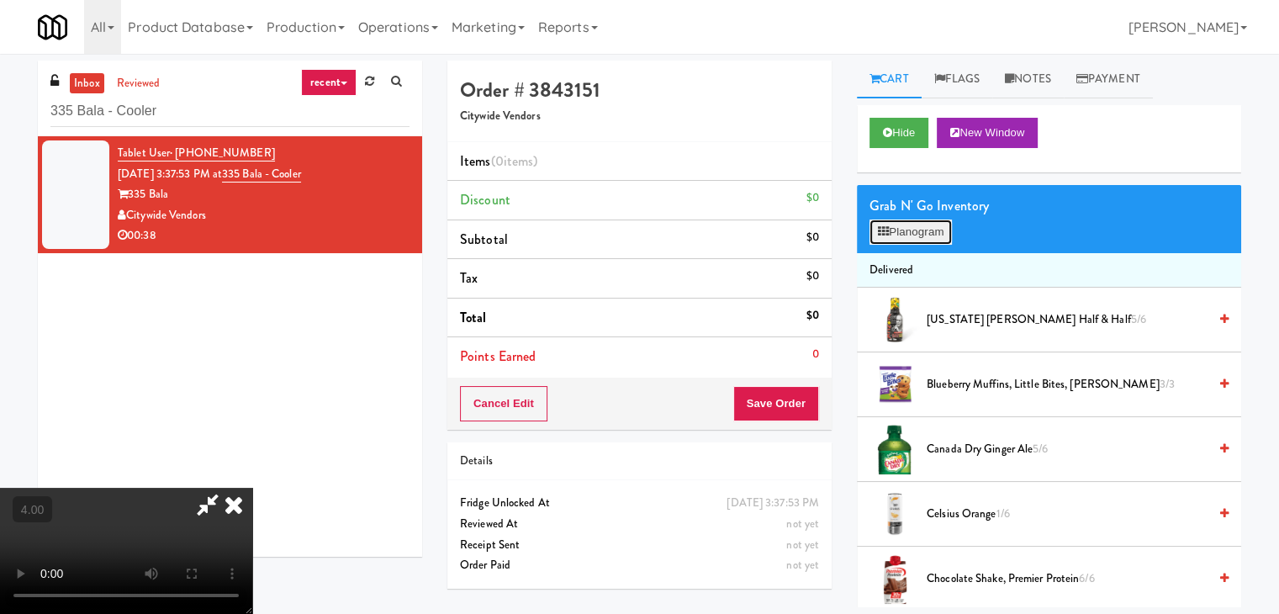
click at [918, 225] on button "Planogram" at bounding box center [911, 232] width 82 height 25
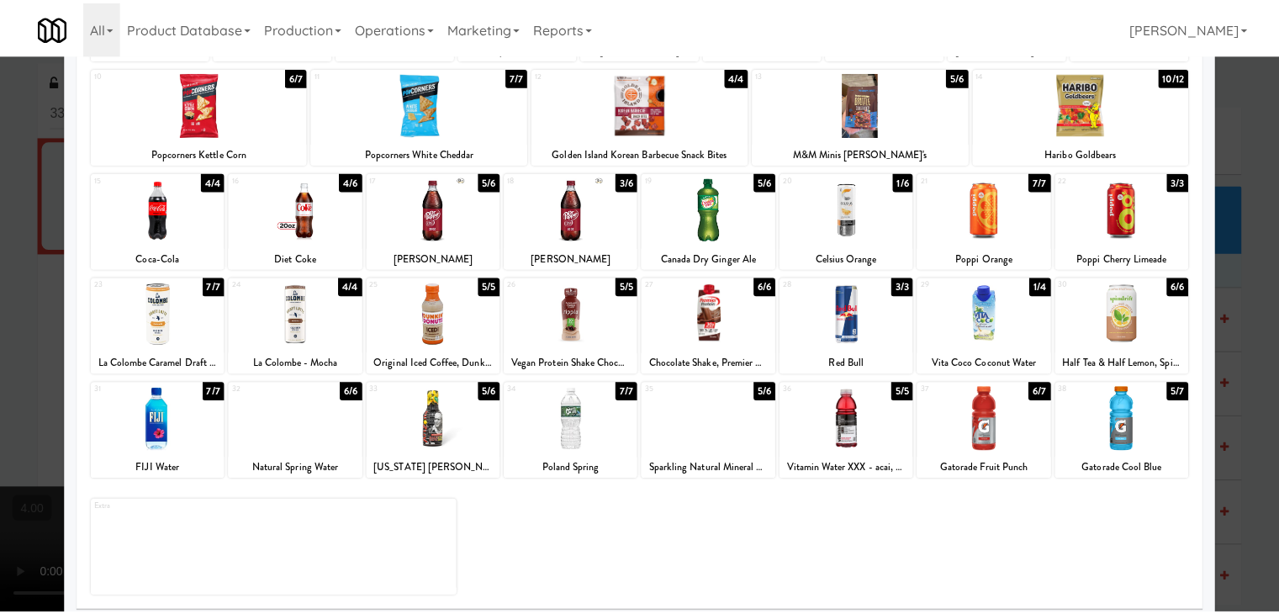
scroll to position [212, 0]
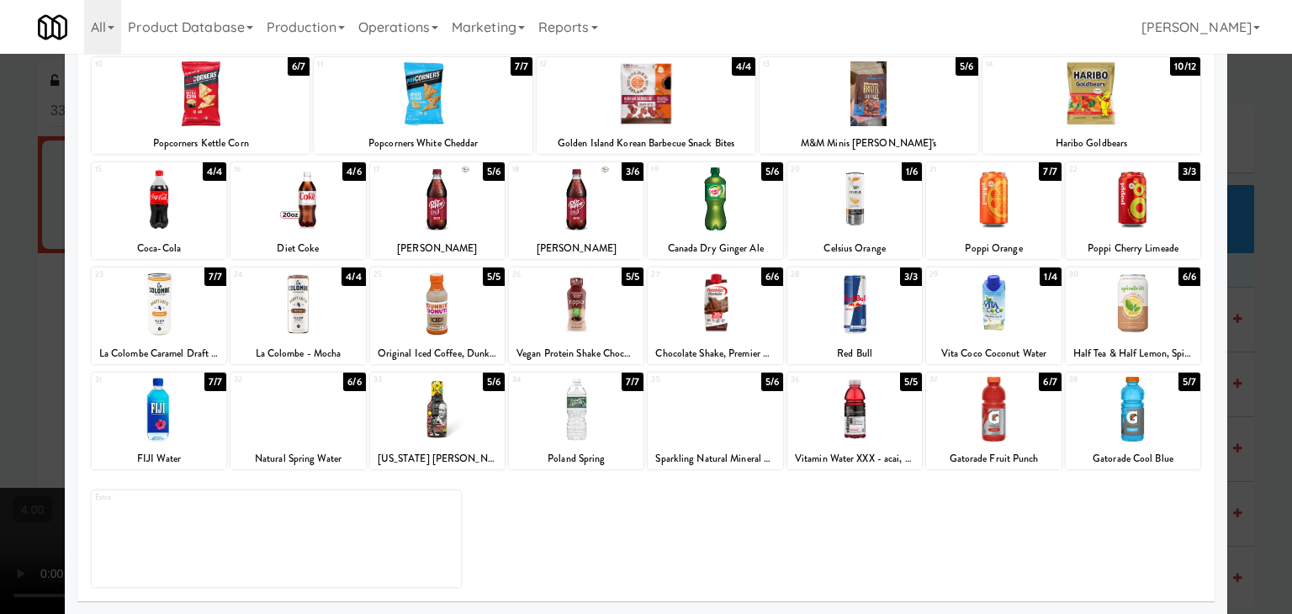
click at [865, 446] on div "36 5/5 Vitamin Water XXX - acai, blueberry, pomegranate" at bounding box center [854, 421] width 135 height 97
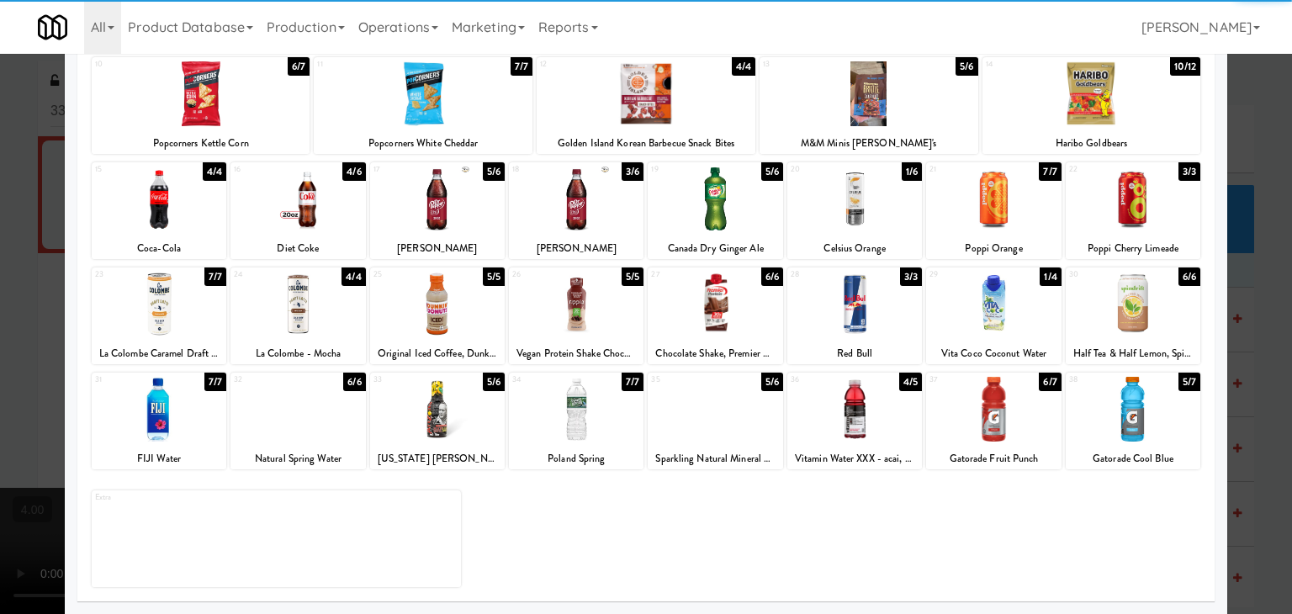
click at [35, 130] on div at bounding box center [646, 307] width 1292 height 614
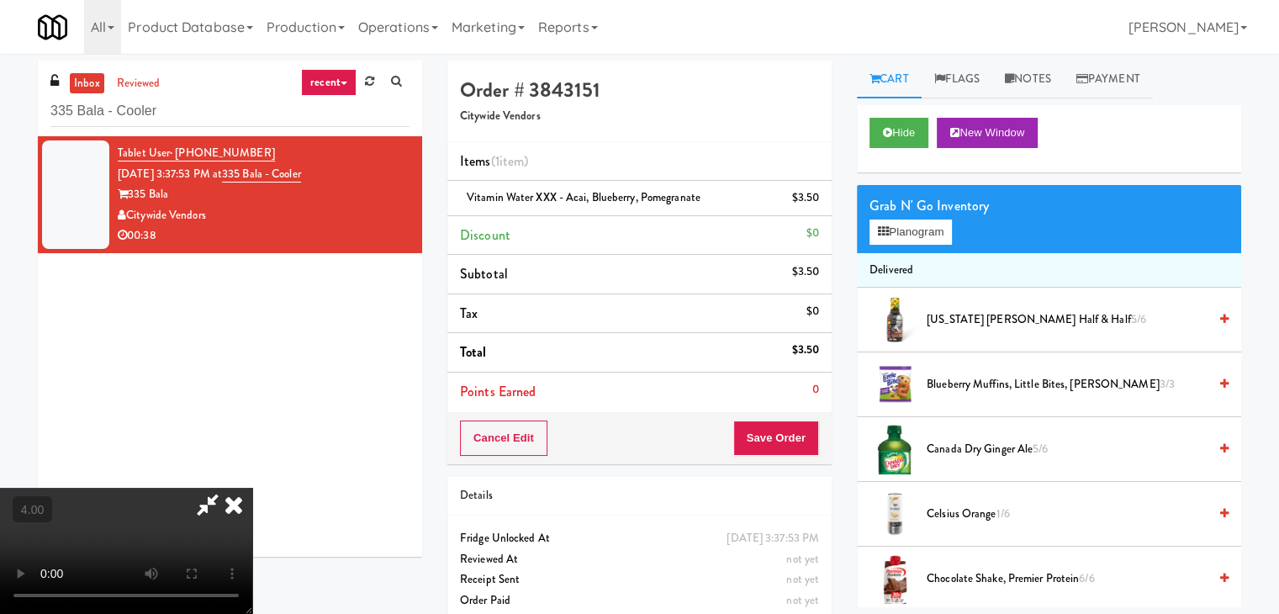
click at [252, 488] on icon at bounding box center [233, 505] width 37 height 34
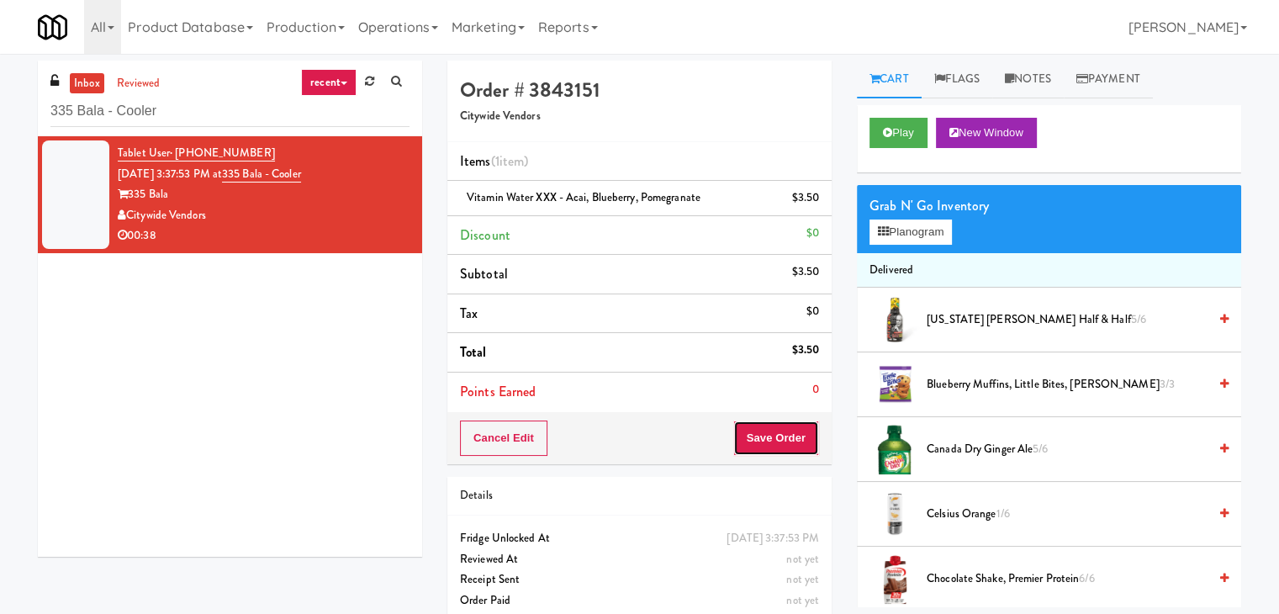
click at [743, 443] on button "Save Order" at bounding box center [776, 438] width 86 height 35
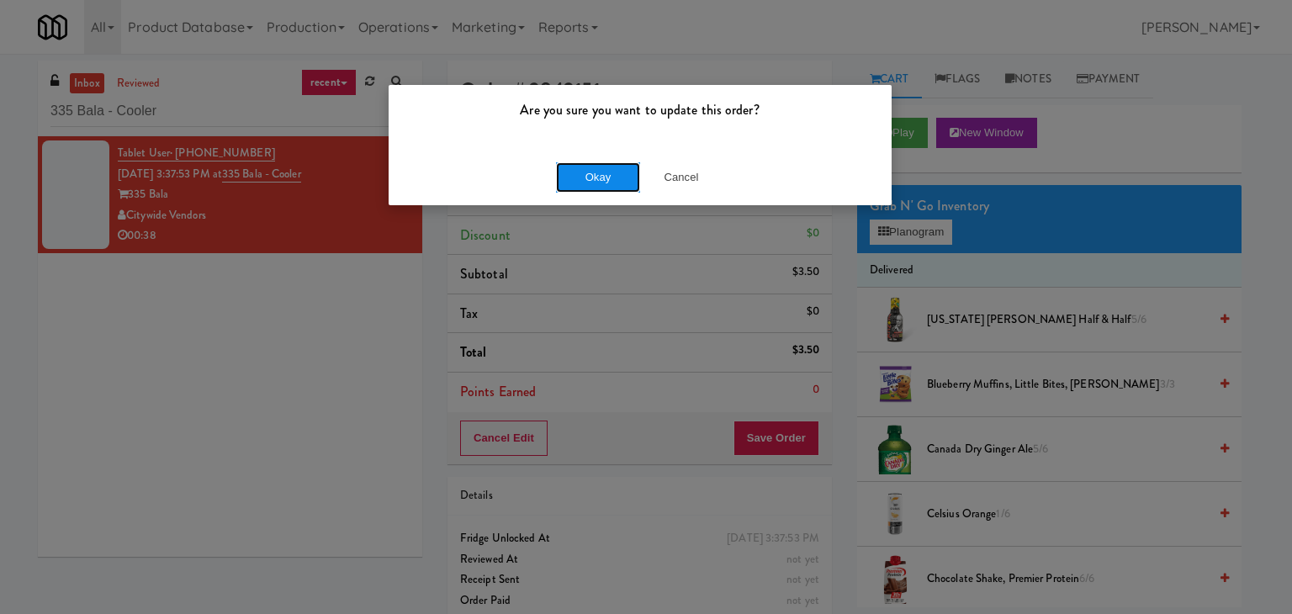
click at [612, 181] on button "Okay" at bounding box center [598, 177] width 84 height 30
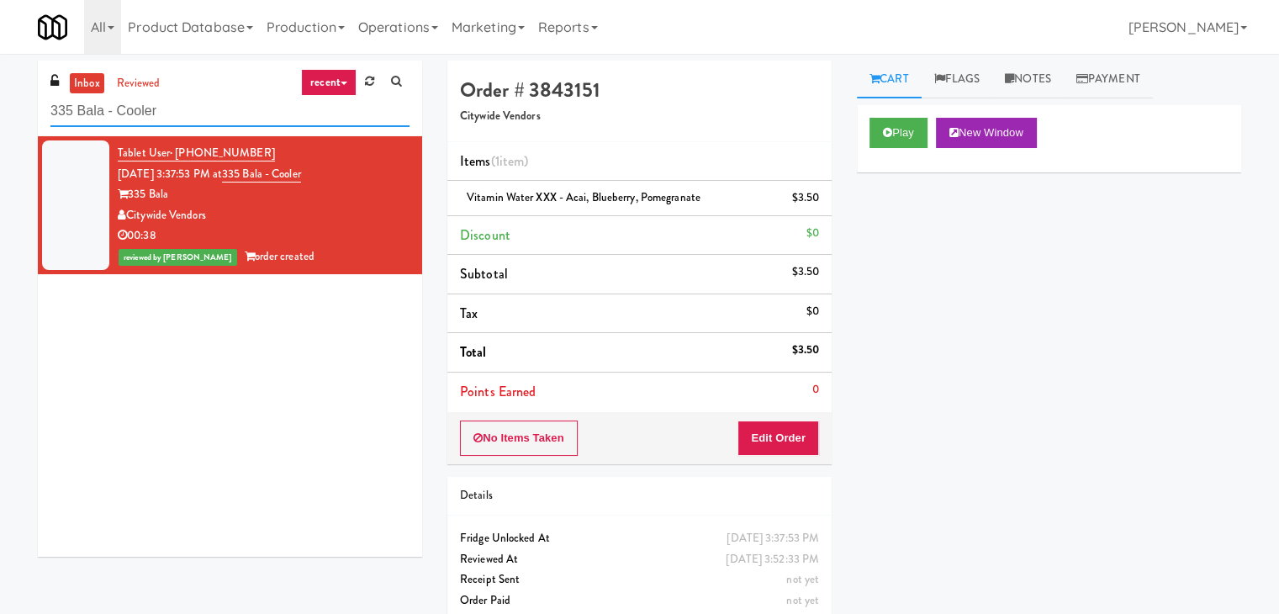
drag, startPoint x: 102, startPoint y: 112, endPoint x: 13, endPoint y: 112, distance: 88.3
click at [13, 112] on div "inbox reviewed recent all unclear take inventory issue suspicious failed recent…" at bounding box center [639, 348] width 1279 height 575
paste input "Staff Dormitory"
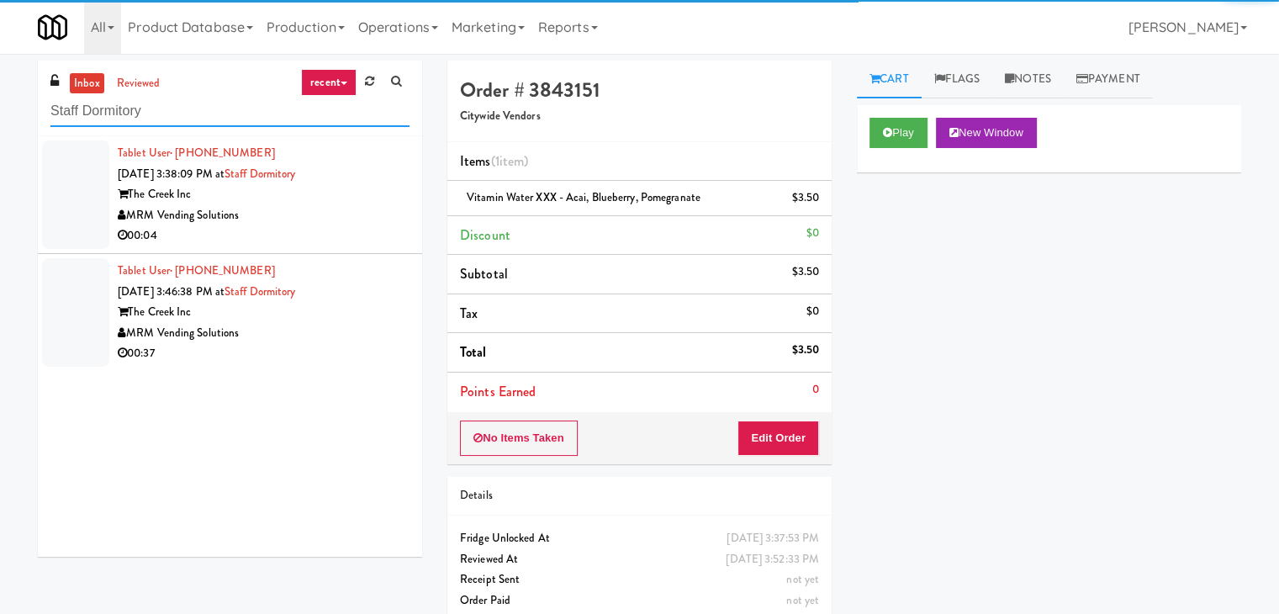
type input "Staff Dormitory"
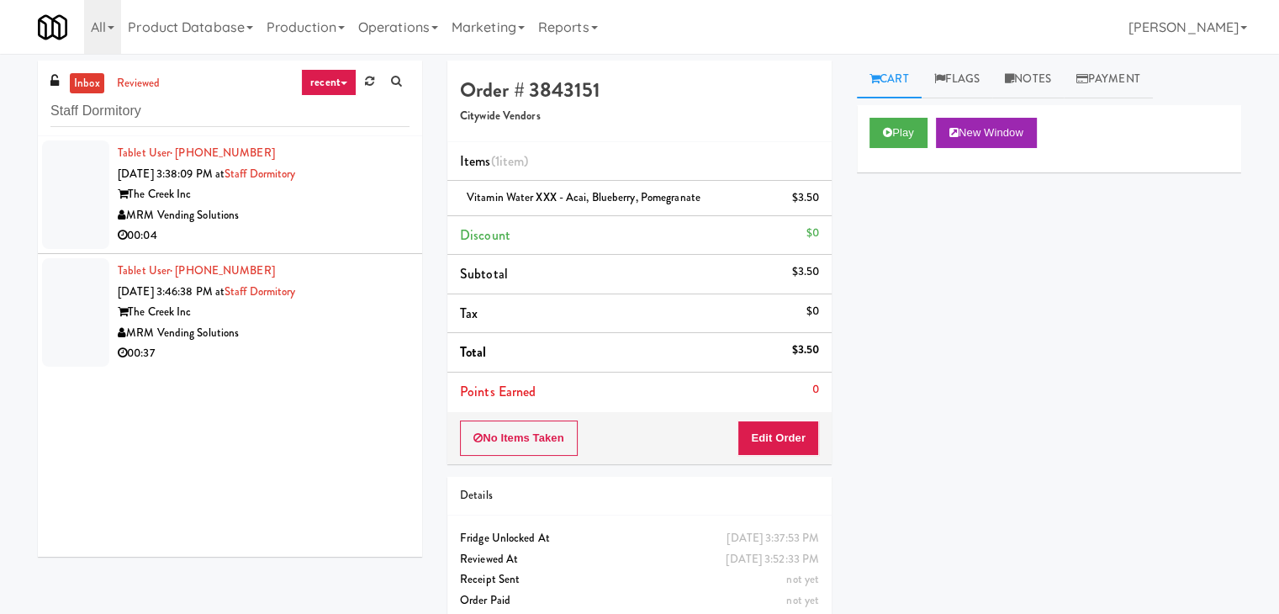
click at [360, 219] on div "MRM Vending Solutions" at bounding box center [264, 215] width 292 height 21
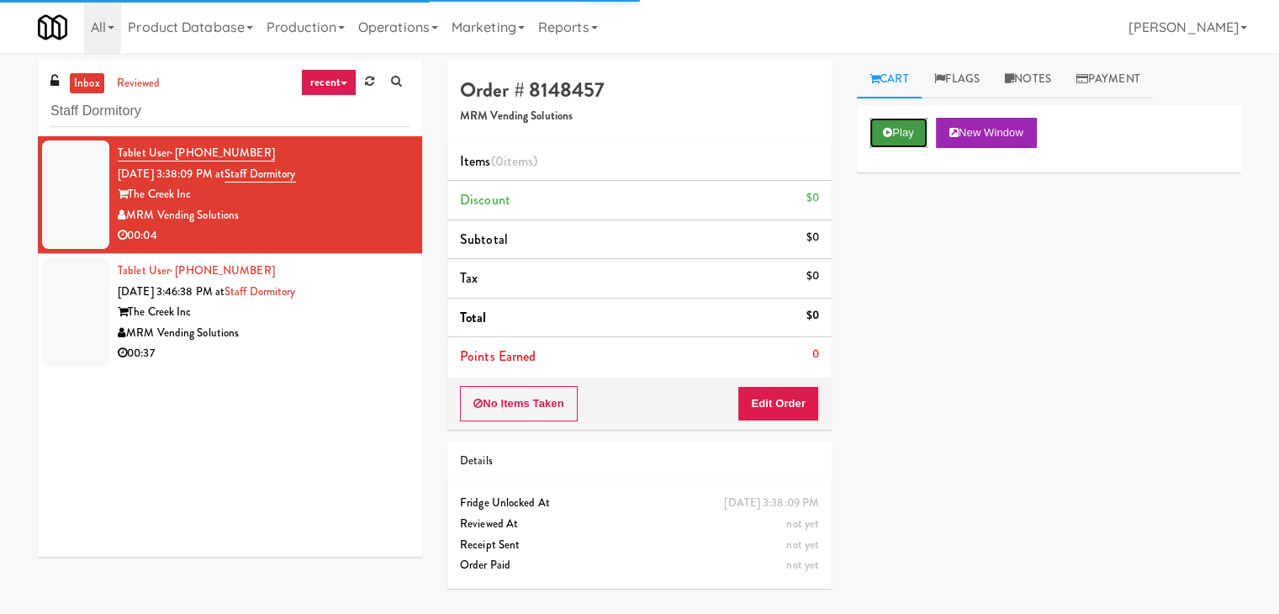
click at [899, 137] on button "Play" at bounding box center [899, 133] width 58 height 30
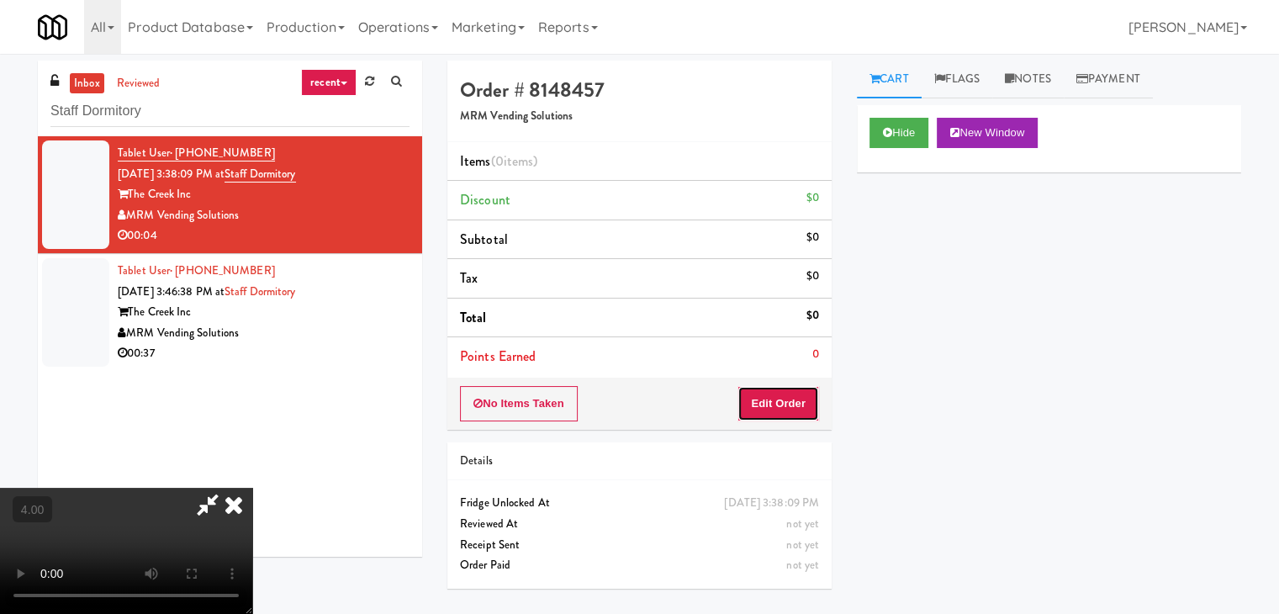
click at [769, 394] on button "Edit Order" at bounding box center [779, 403] width 82 height 35
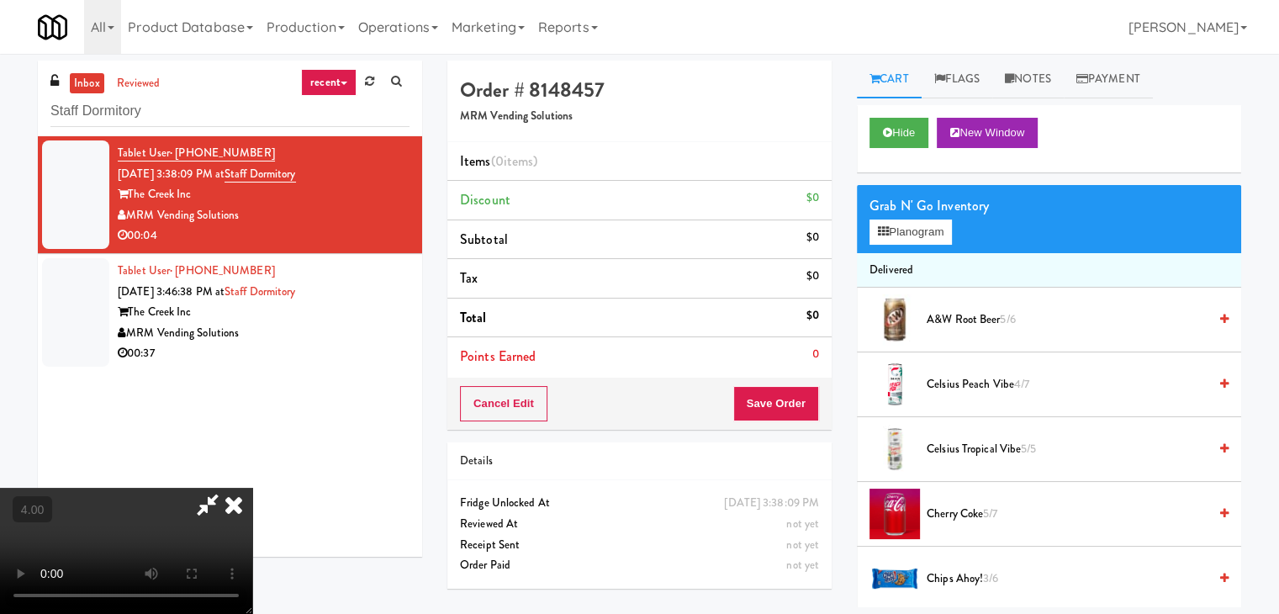
click at [252, 488] on video at bounding box center [126, 551] width 252 height 126
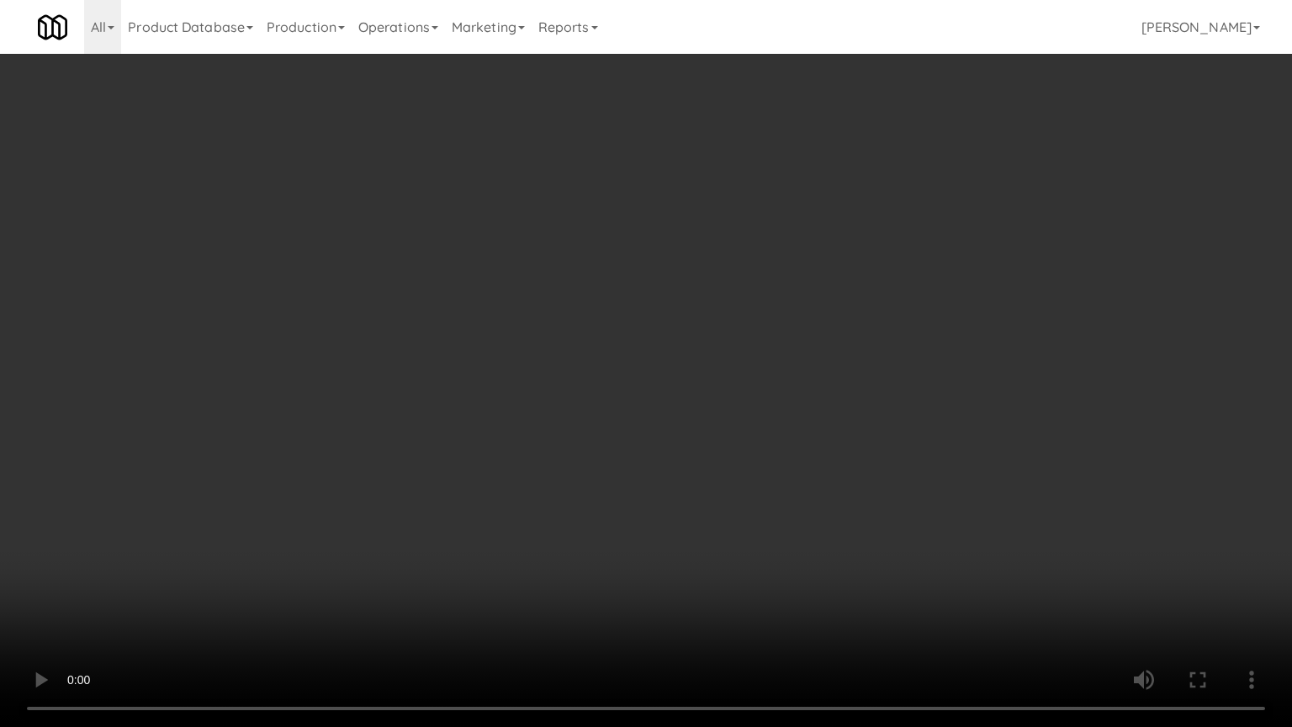
click at [495, 448] on video at bounding box center [646, 363] width 1292 height 727
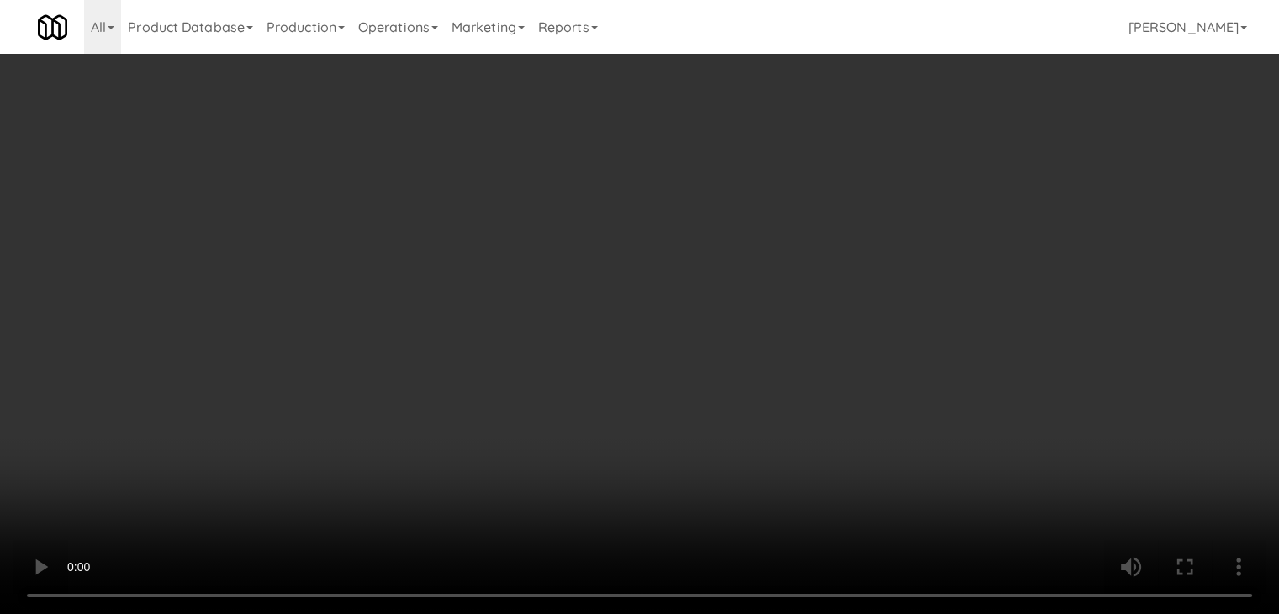
click at [495, 375] on video at bounding box center [639, 307] width 1279 height 614
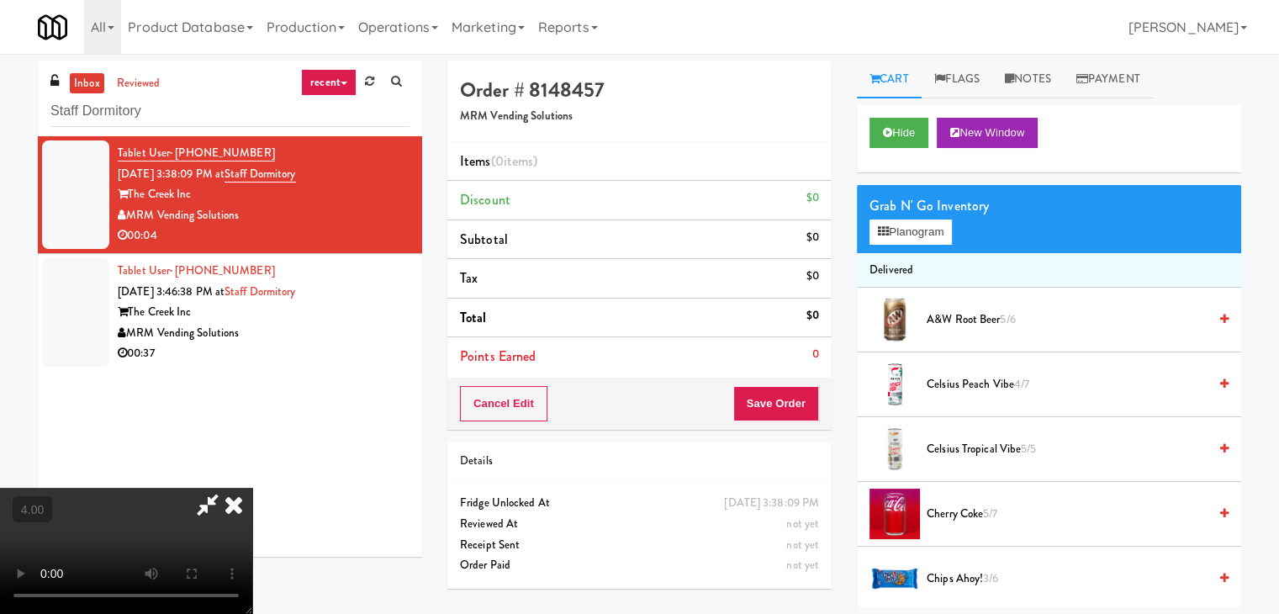
click at [252, 488] on video at bounding box center [126, 551] width 252 height 126
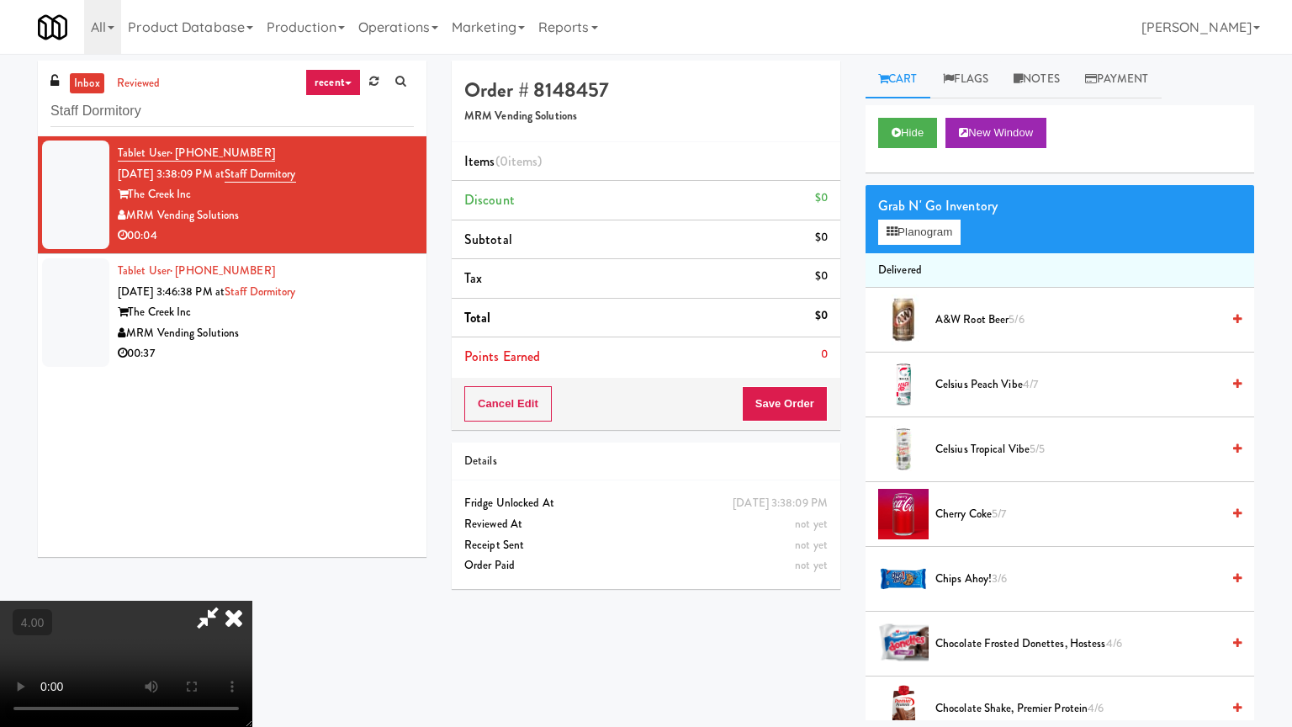
click at [252, 600] on video at bounding box center [126, 663] width 252 height 126
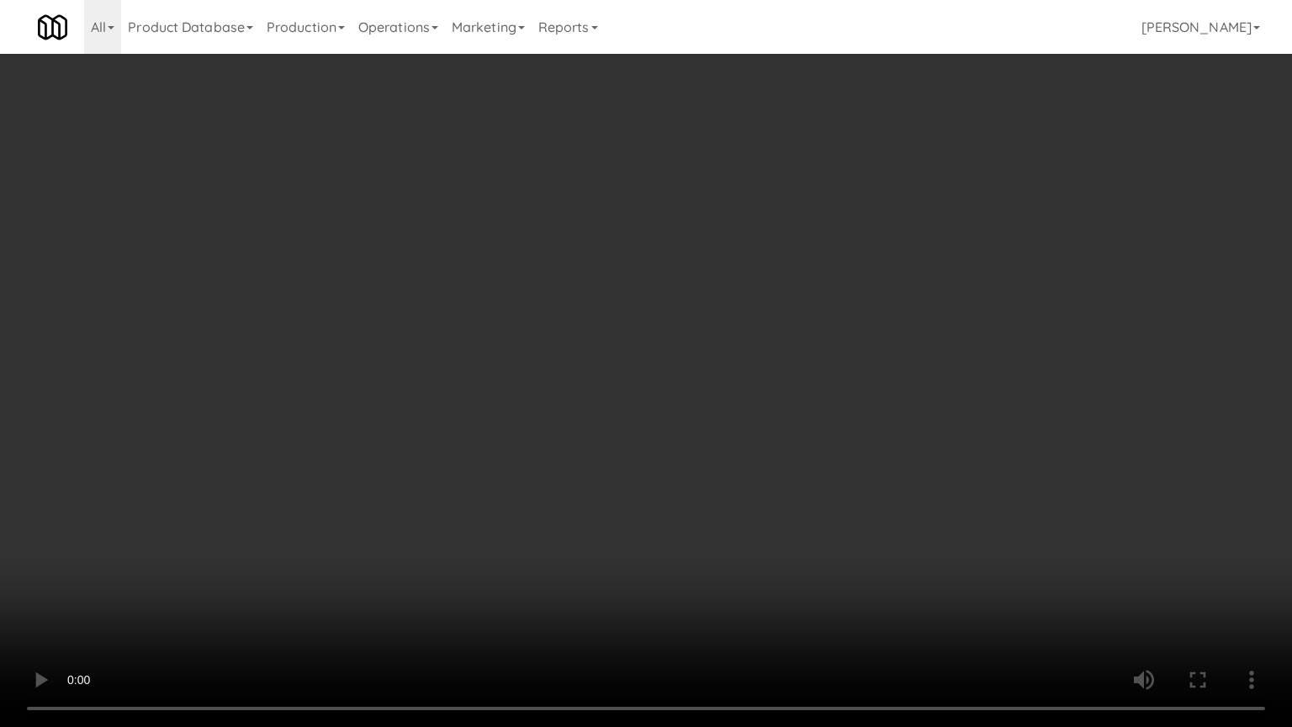
click at [477, 479] on video at bounding box center [646, 363] width 1292 height 727
click at [478, 489] on video at bounding box center [646, 363] width 1292 height 727
click at [480, 491] on video at bounding box center [646, 363] width 1292 height 727
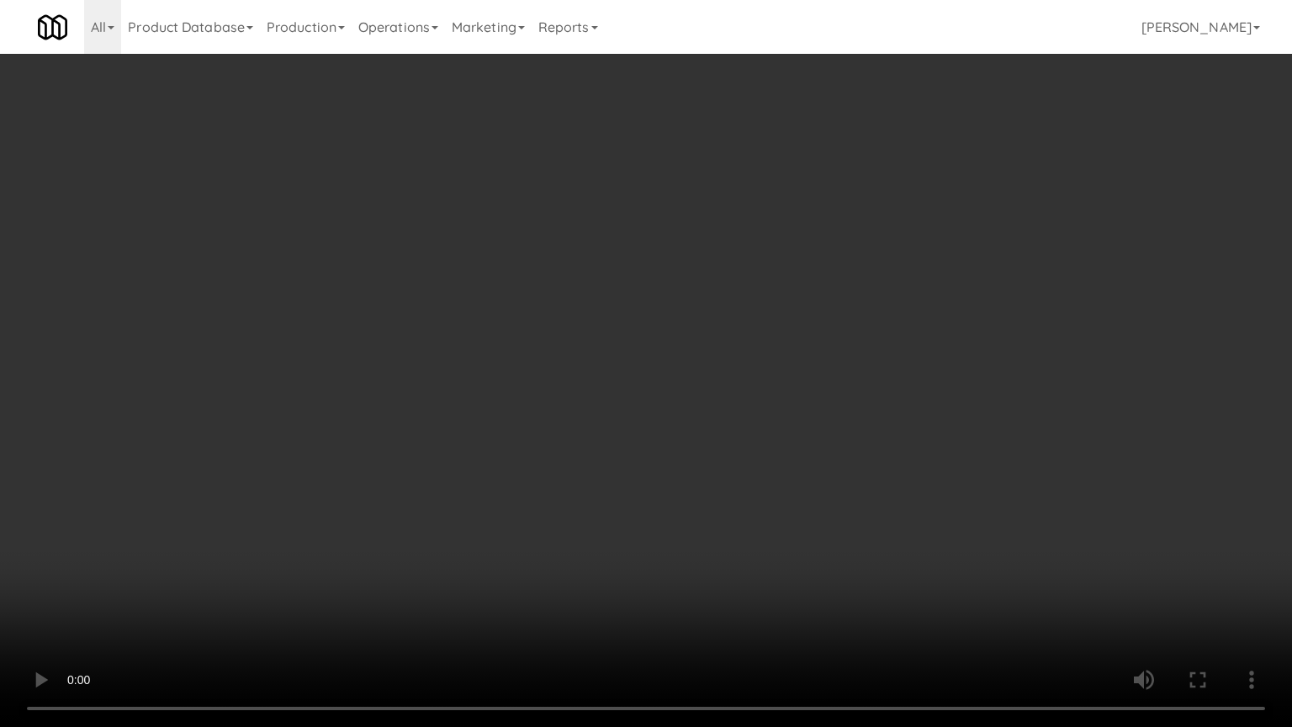
click at [480, 491] on video at bounding box center [646, 363] width 1292 height 727
click at [478, 502] on video at bounding box center [646, 363] width 1292 height 727
click at [484, 521] on video at bounding box center [646, 363] width 1292 height 727
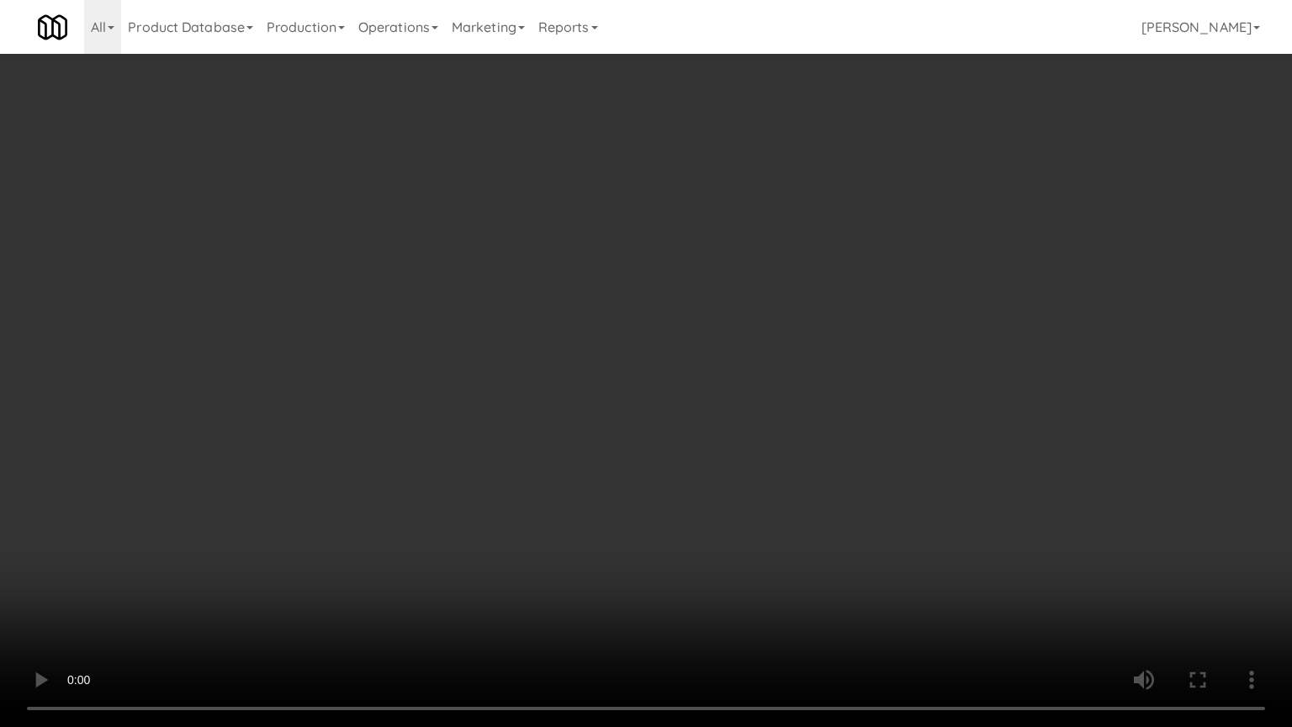
click at [484, 521] on video at bounding box center [646, 363] width 1292 height 727
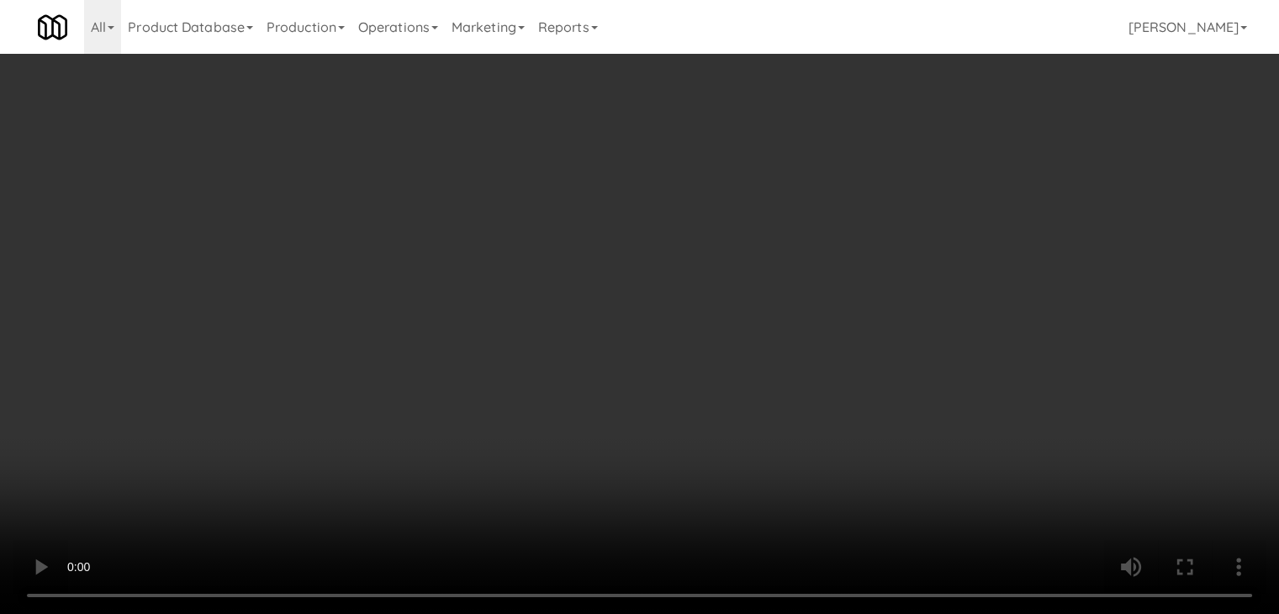
click at [886, 245] on div "Grab N' Go Inventory Planogram" at bounding box center [1049, 219] width 384 height 68
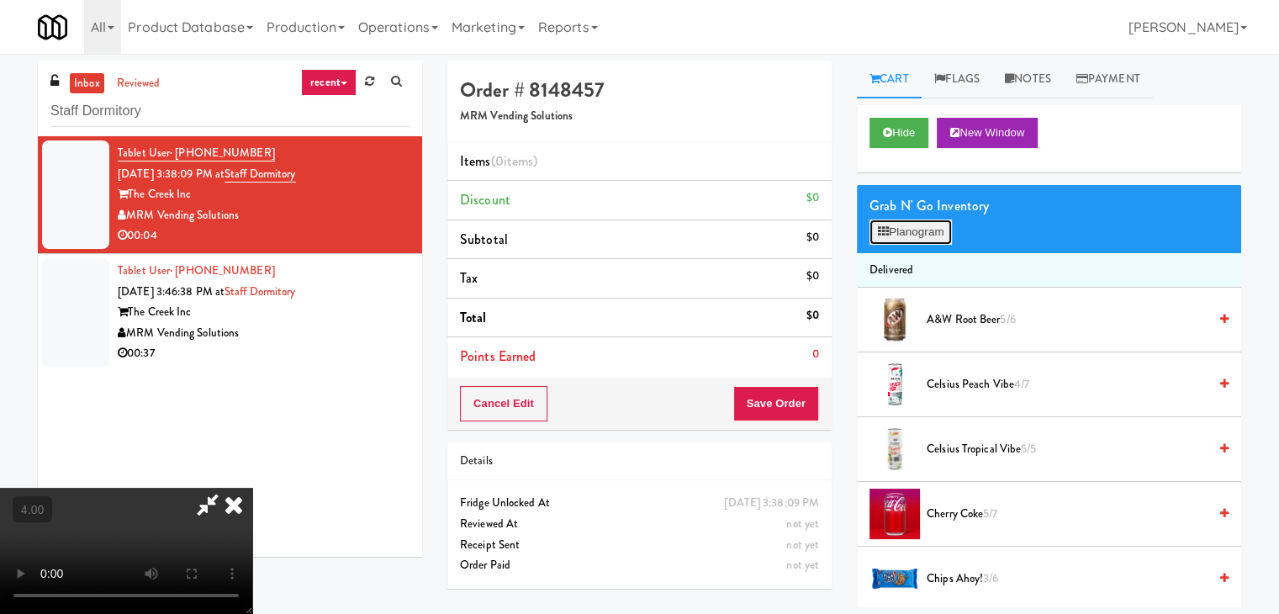
click at [889, 233] on button "Planogram" at bounding box center [911, 232] width 82 height 25
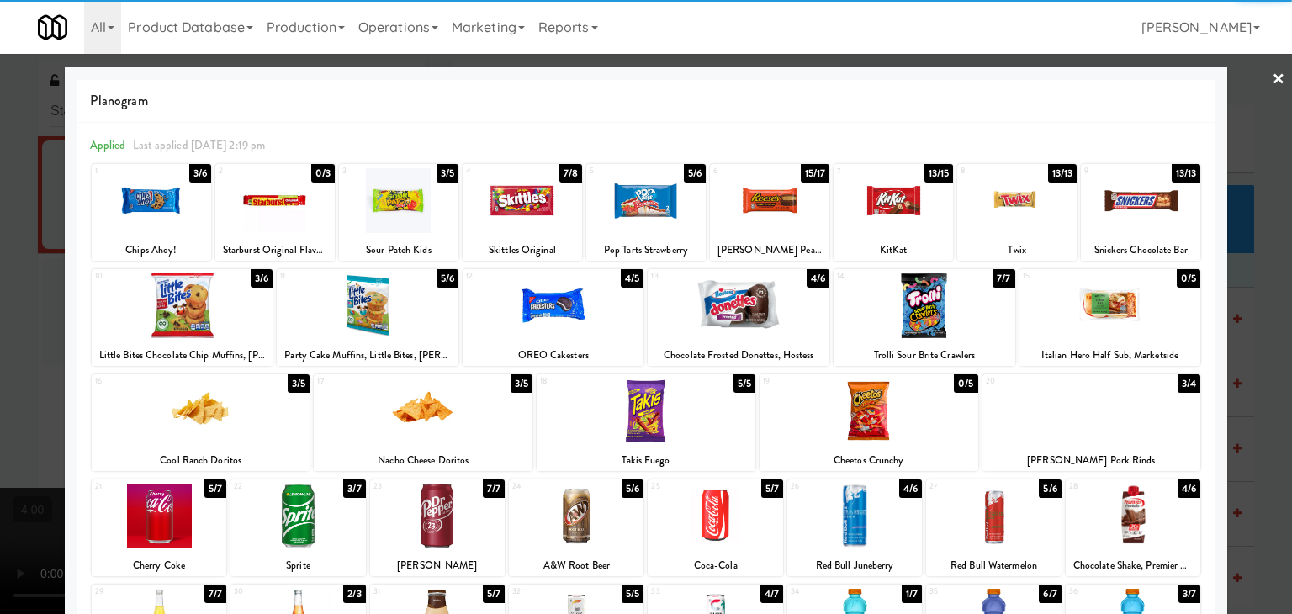
click at [711, 517] on div at bounding box center [715, 516] width 135 height 65
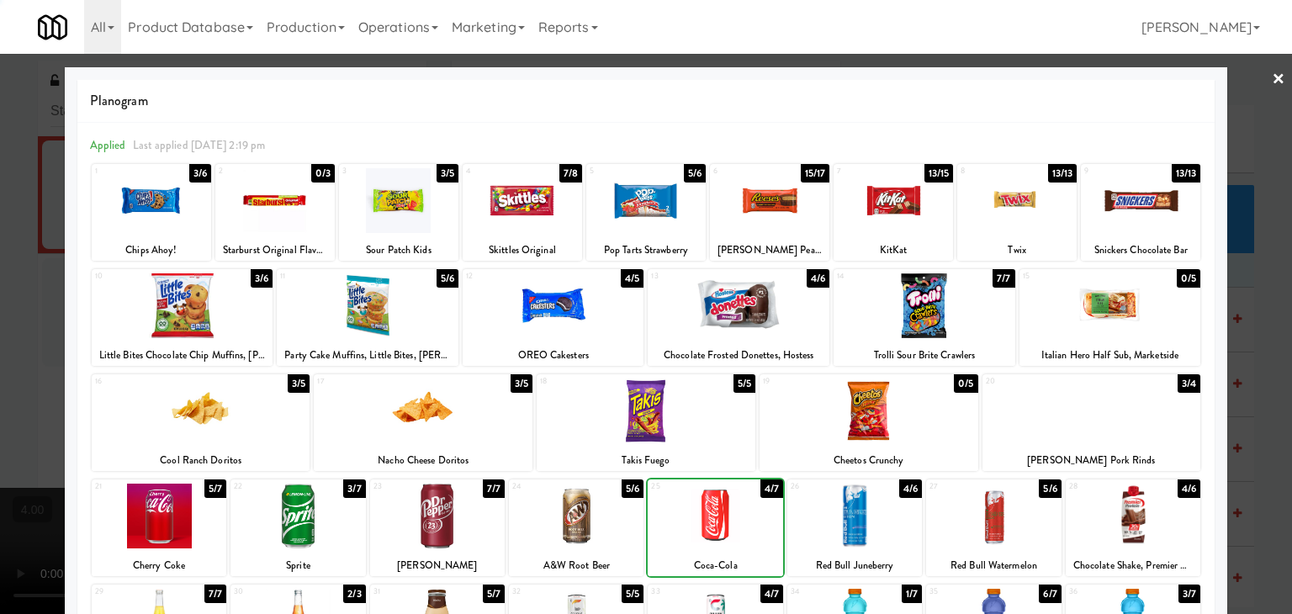
click at [0, 242] on div at bounding box center [646, 307] width 1292 height 614
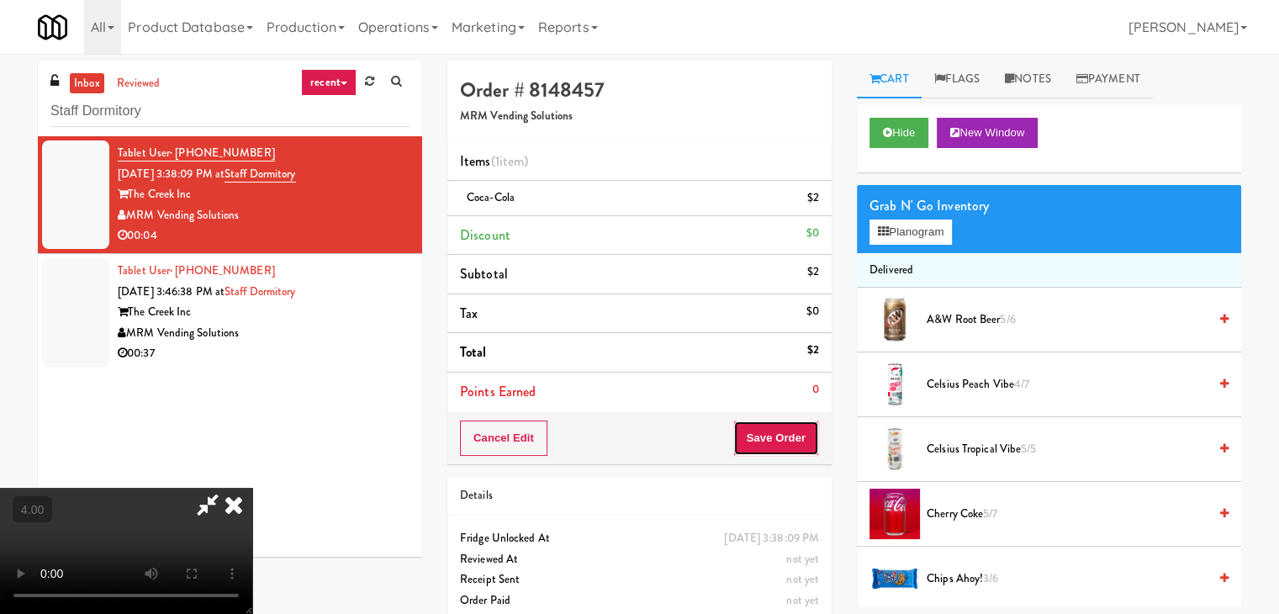
click at [779, 442] on button "Save Order" at bounding box center [776, 438] width 86 height 35
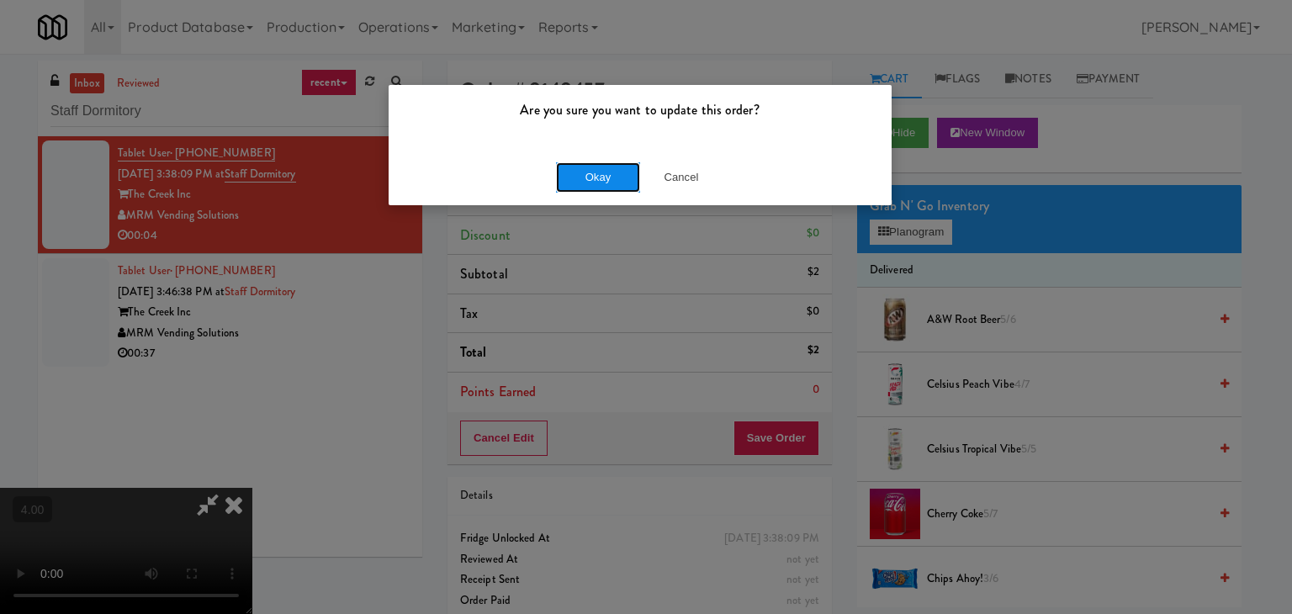
click at [613, 184] on button "Okay" at bounding box center [598, 177] width 84 height 30
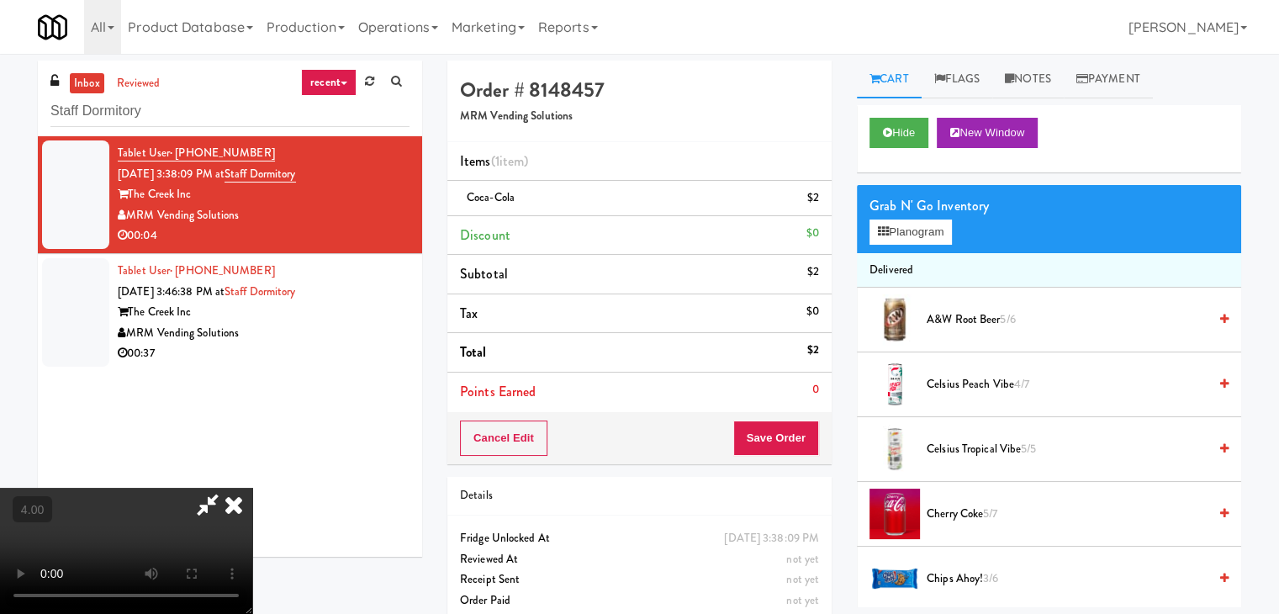
click at [252, 488] on icon at bounding box center [233, 505] width 37 height 34
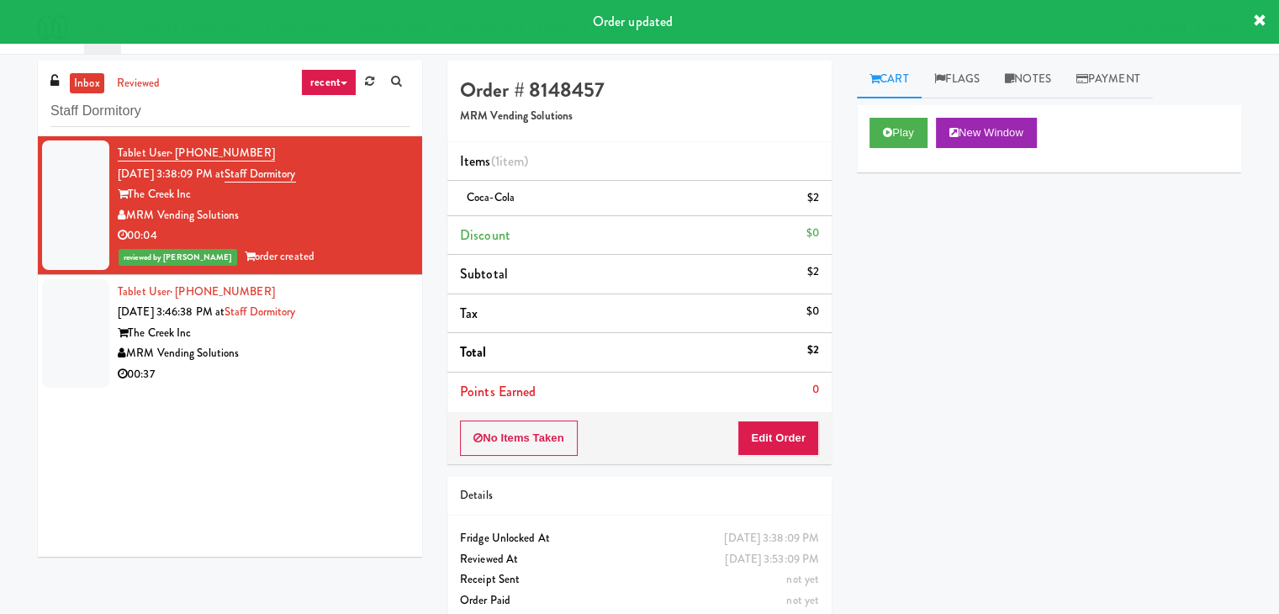
click at [376, 311] on div "Tablet User · (561) 282-8446 [DATE] 3:46:38 PM at Staff Dormitory The Creek Inc…" at bounding box center [264, 333] width 292 height 103
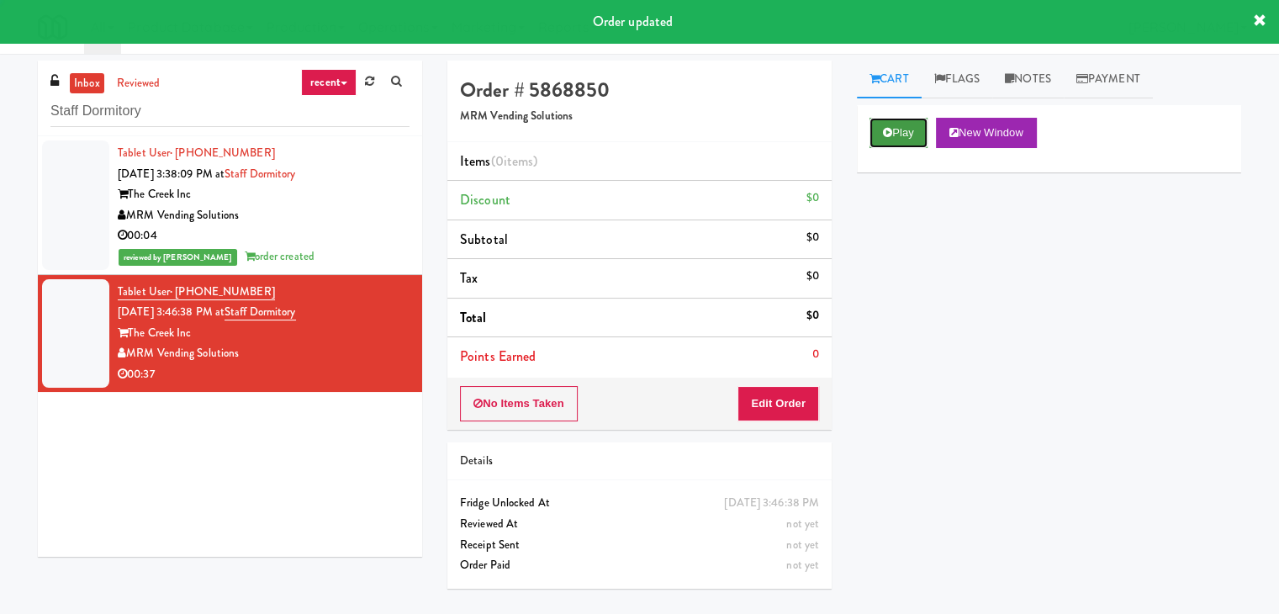
click at [887, 142] on button "Play" at bounding box center [899, 133] width 58 height 30
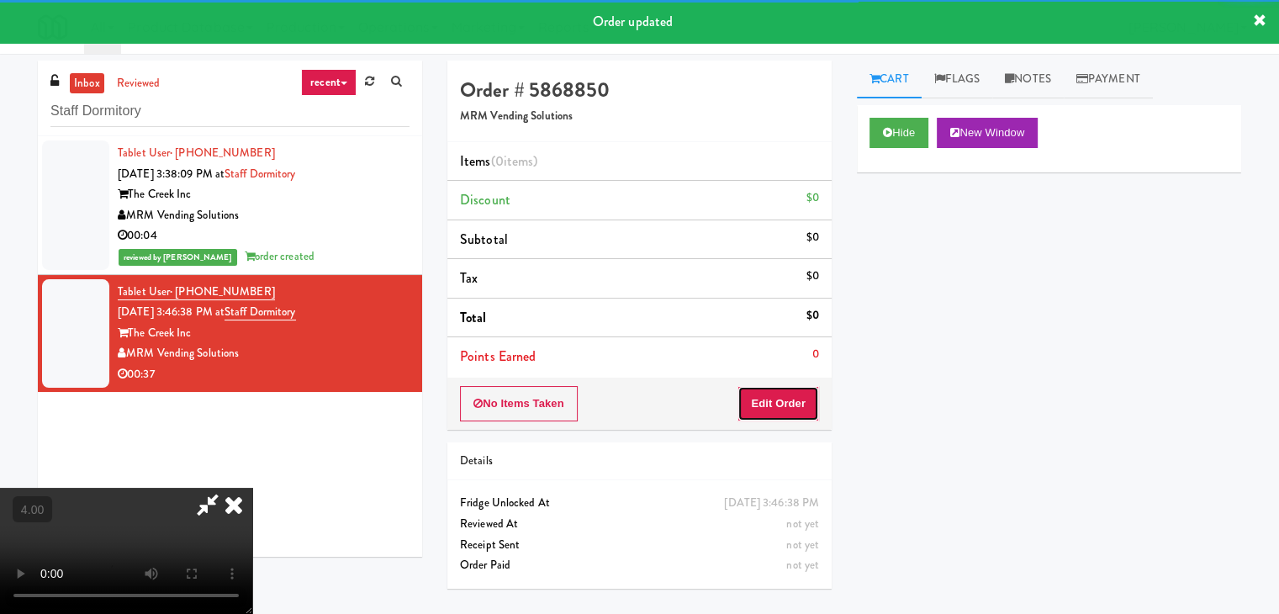
click at [758, 405] on button "Edit Order" at bounding box center [779, 403] width 82 height 35
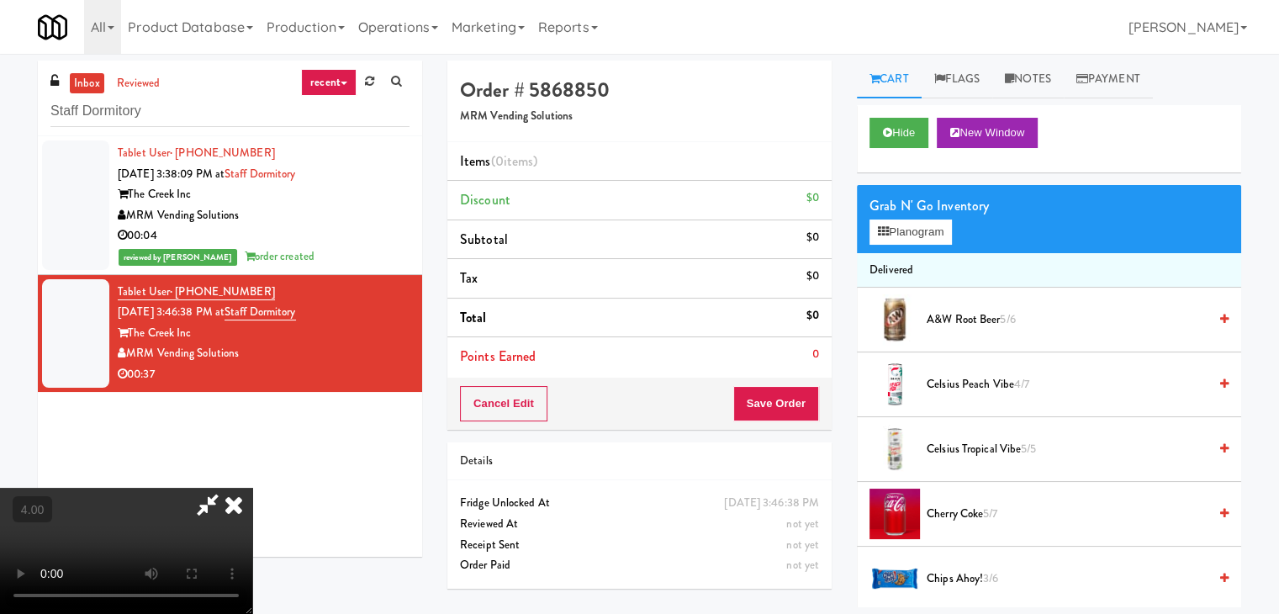
click at [252, 488] on video at bounding box center [126, 551] width 252 height 126
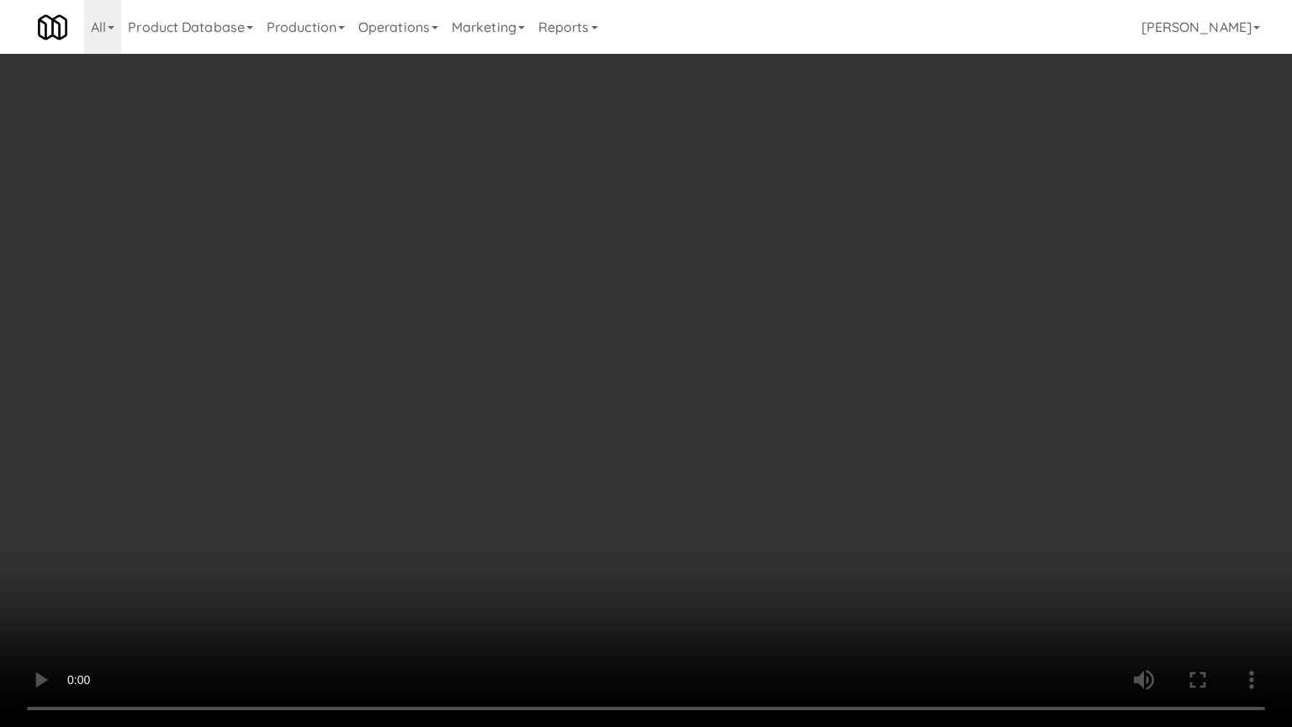
click at [403, 523] on video at bounding box center [646, 363] width 1292 height 727
click at [454, 539] on video at bounding box center [646, 363] width 1292 height 727
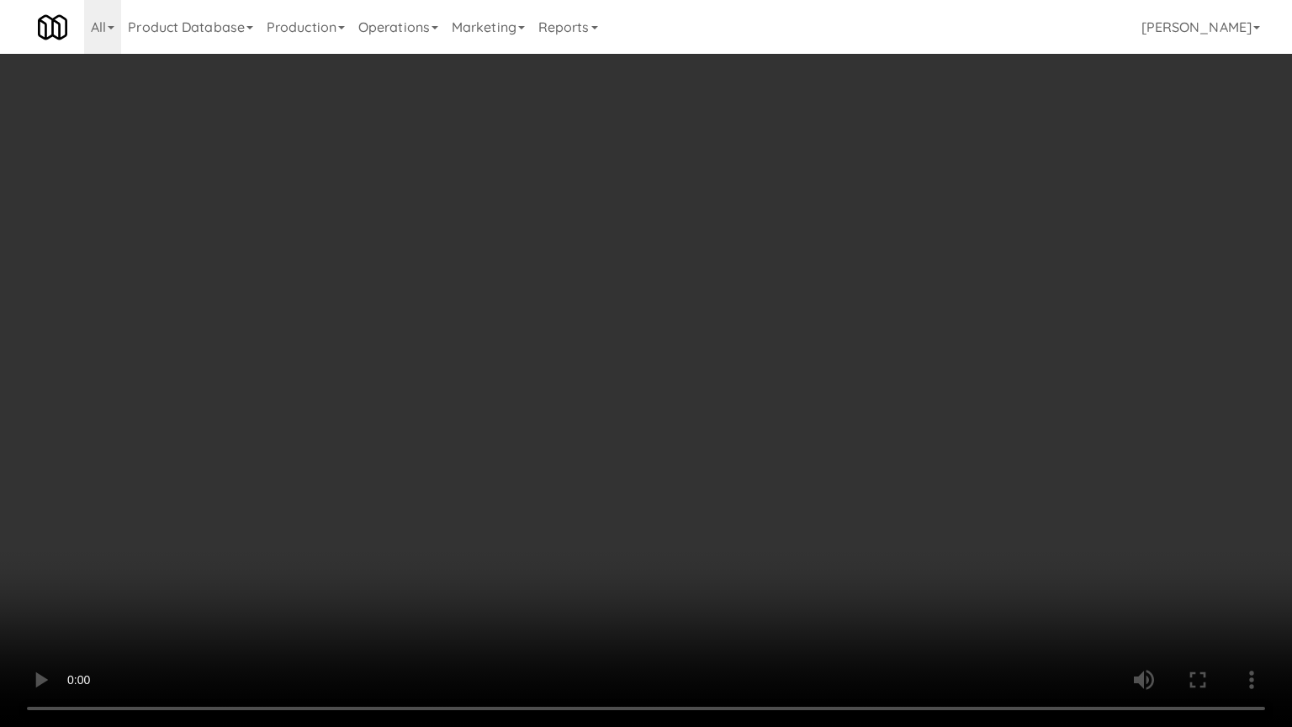
click at [454, 541] on video at bounding box center [646, 363] width 1292 height 727
click at [479, 548] on video at bounding box center [646, 363] width 1292 height 727
click at [512, 554] on video at bounding box center [646, 363] width 1292 height 727
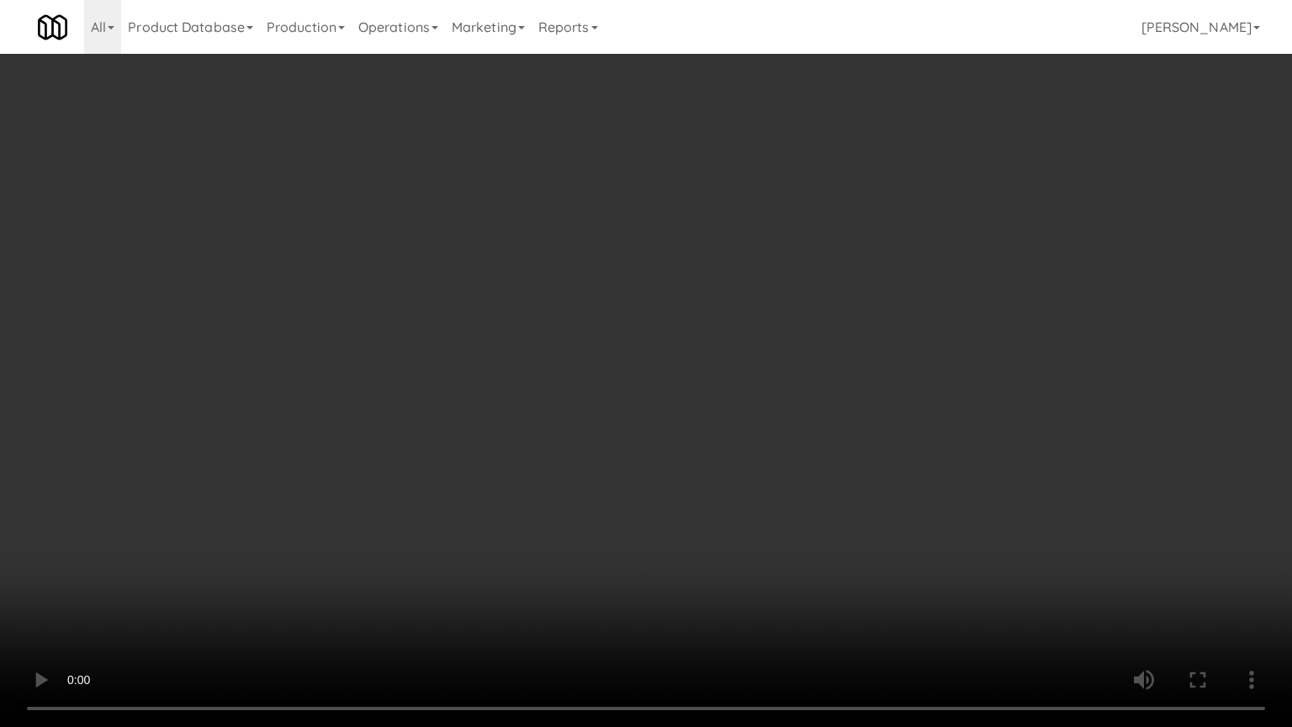
click at [512, 554] on video at bounding box center [646, 363] width 1292 height 727
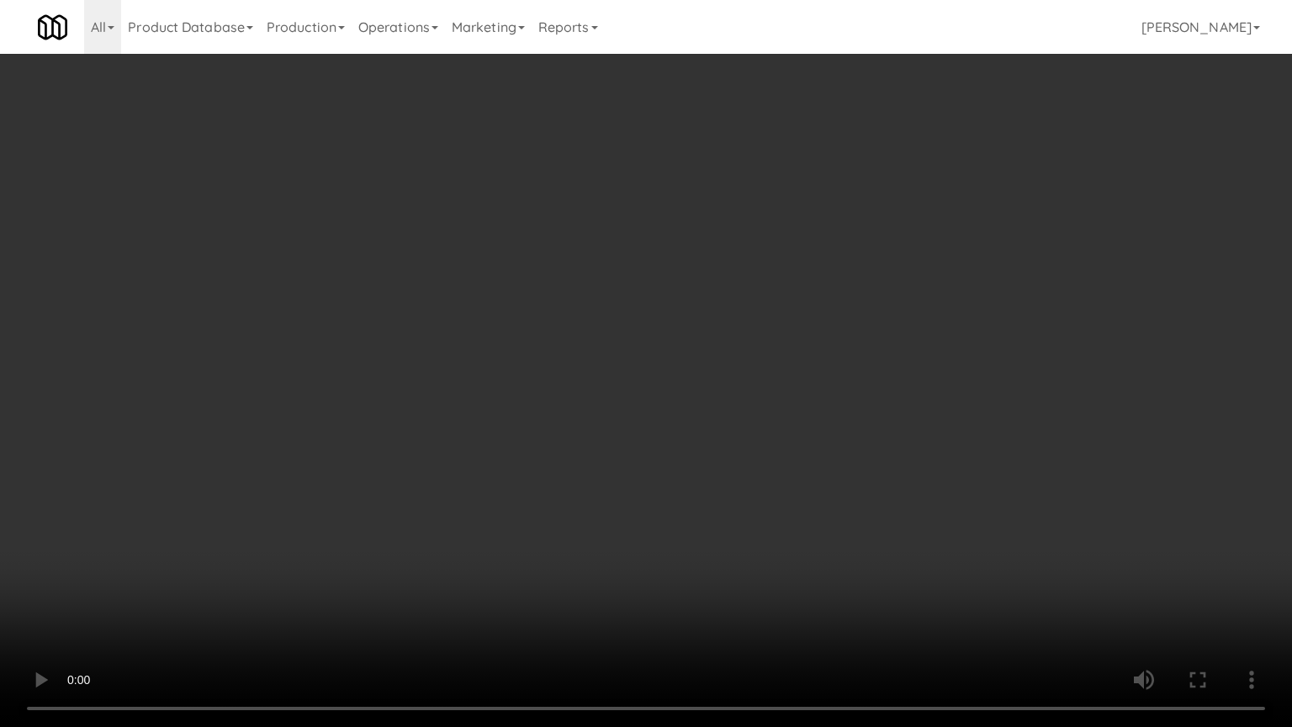
click at [512, 554] on video at bounding box center [646, 363] width 1292 height 727
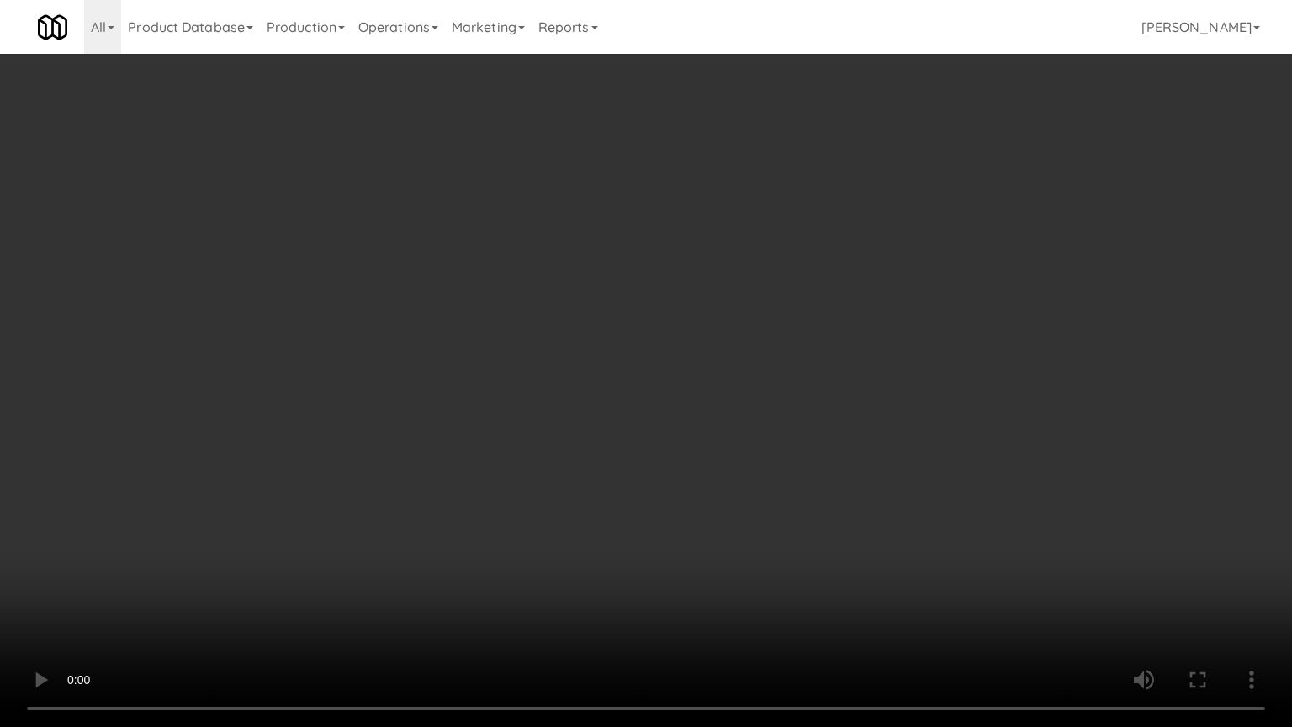
click at [512, 554] on video at bounding box center [646, 363] width 1292 height 727
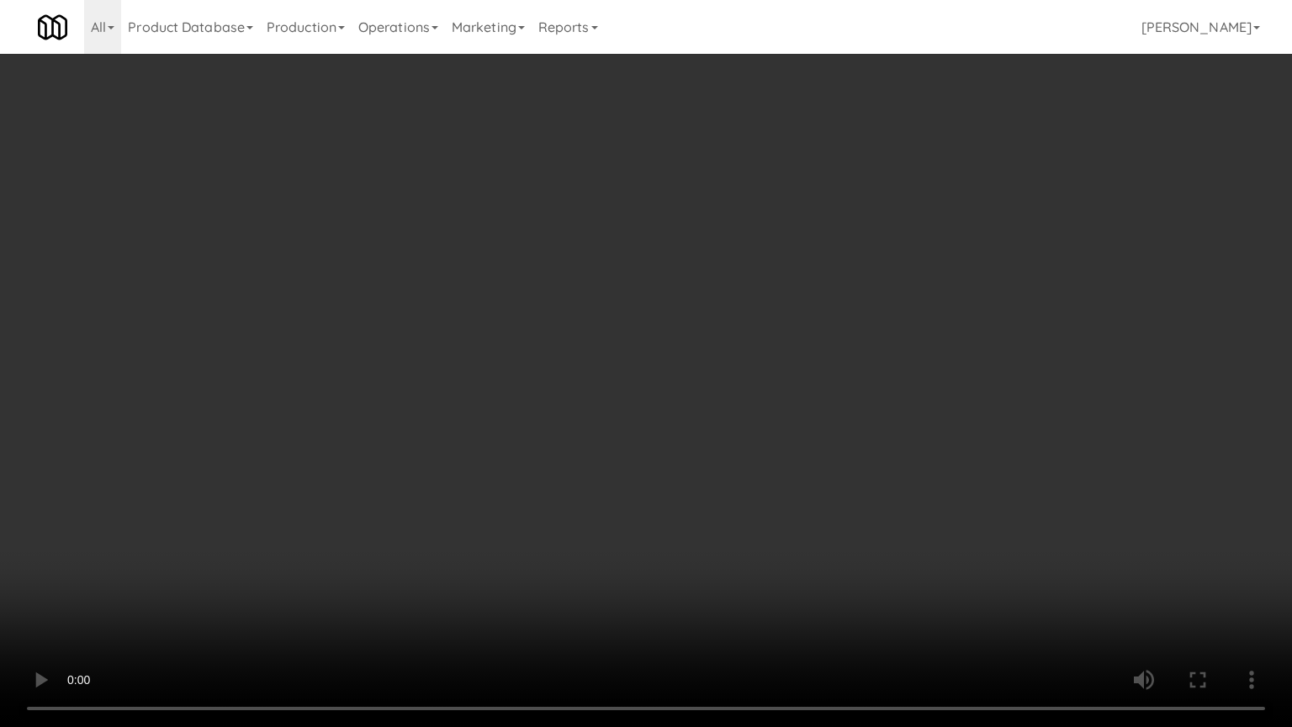
click at [512, 554] on video at bounding box center [646, 363] width 1292 height 727
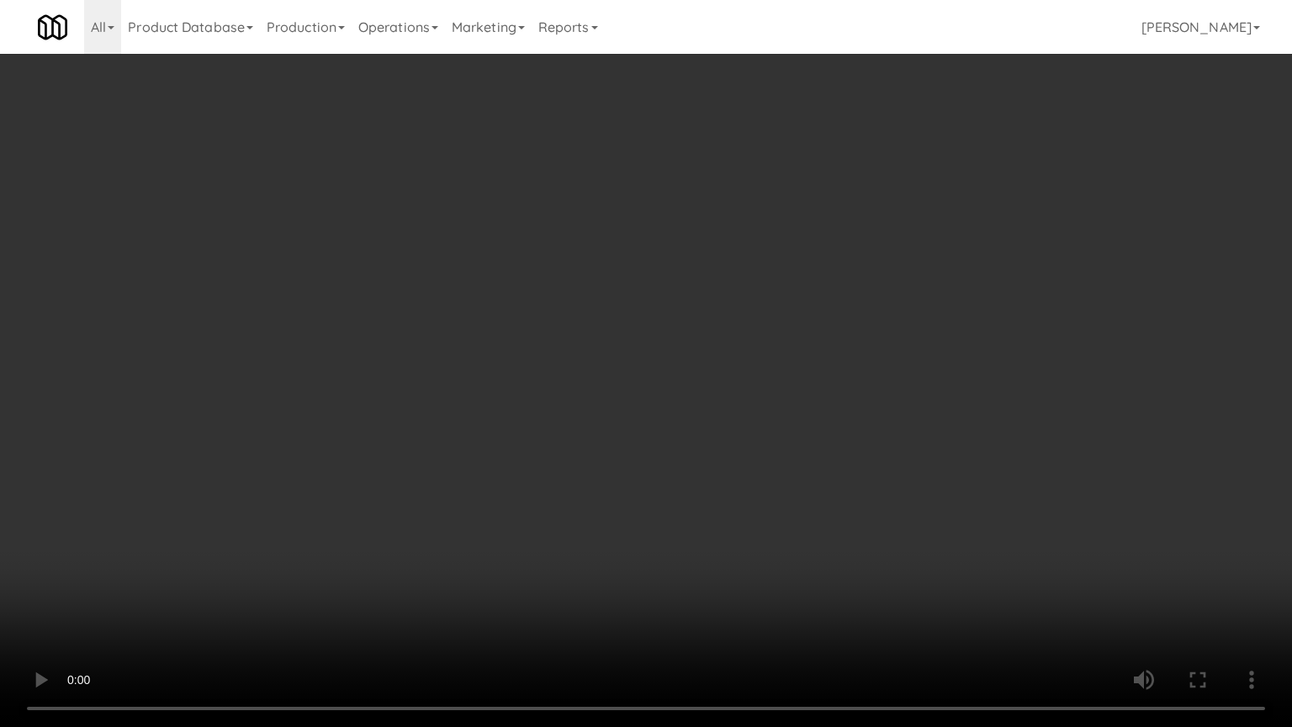
click at [512, 554] on video at bounding box center [646, 363] width 1292 height 727
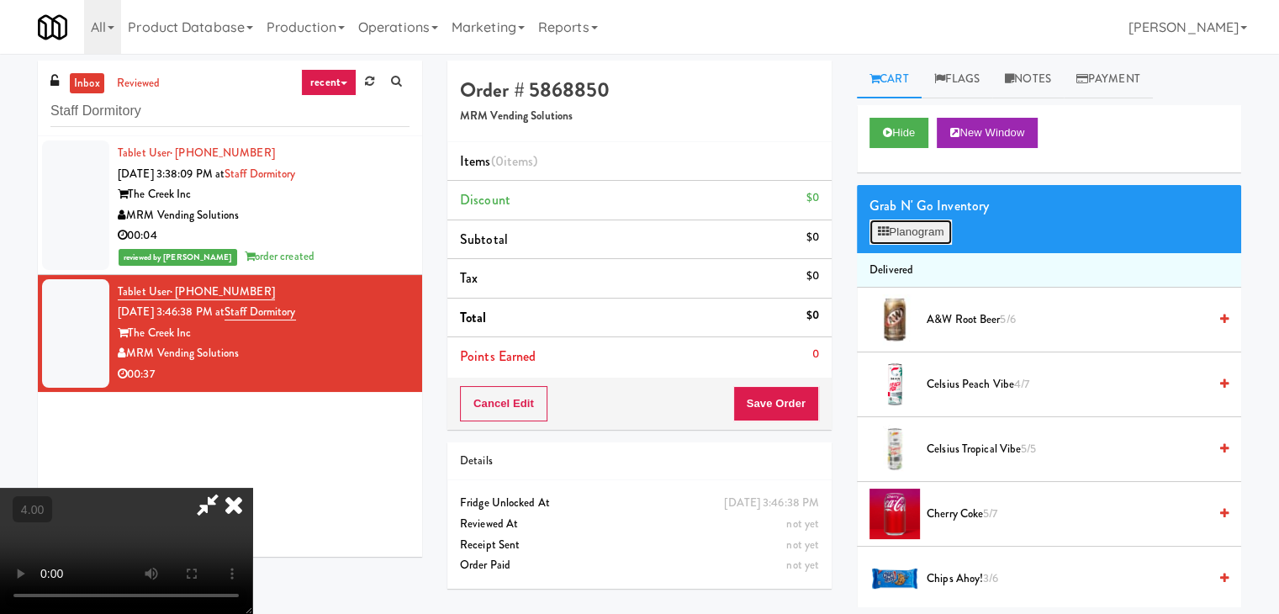
drag, startPoint x: 939, startPoint y: 232, endPoint x: 602, endPoint y: 280, distance: 339.8
click at [939, 232] on button "Planogram" at bounding box center [911, 232] width 82 height 25
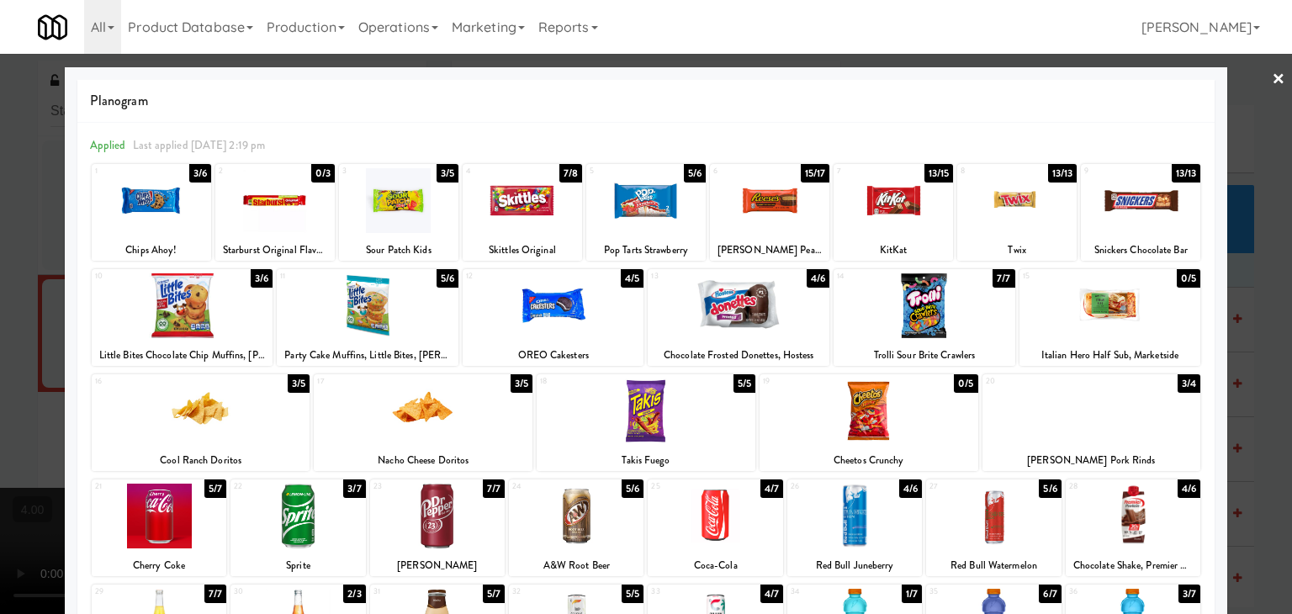
click at [405, 429] on div at bounding box center [423, 410] width 219 height 65
click at [274, 411] on div at bounding box center [201, 410] width 219 height 65
click at [1027, 206] on div at bounding box center [1016, 200] width 119 height 65
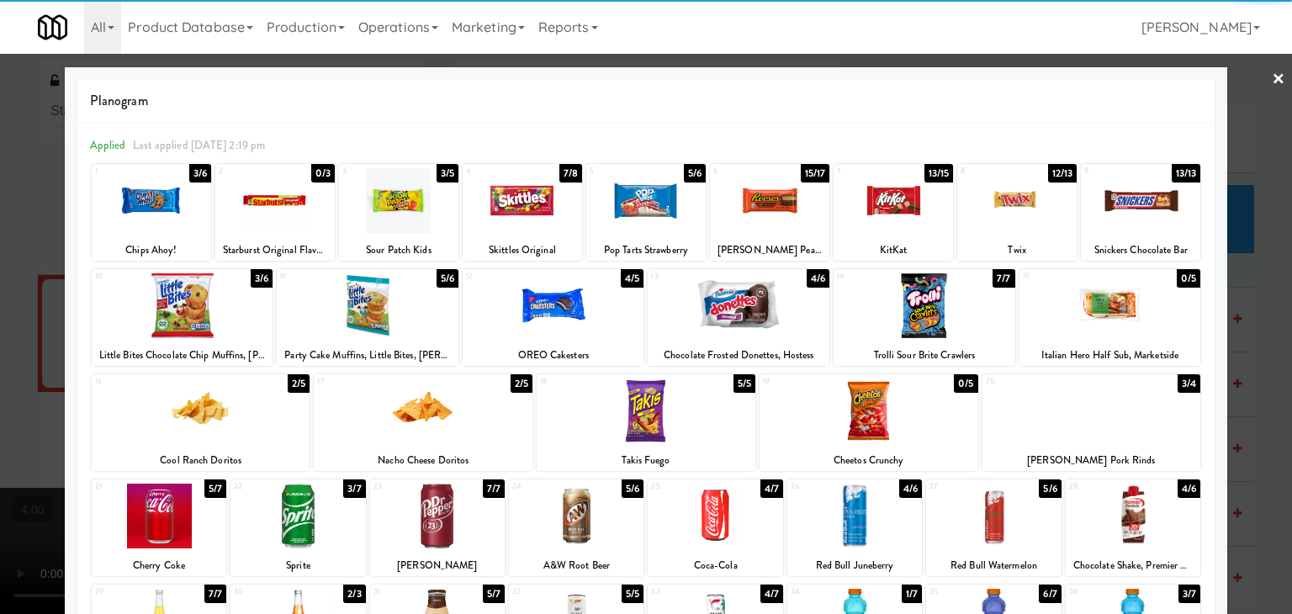
click at [81, 226] on div "Applied Last applied [DATE] 2:19 pm 1 3/6 Chips Ahoy! 2 0/3 Starburst Original …" at bounding box center [645, 468] width 1137 height 691
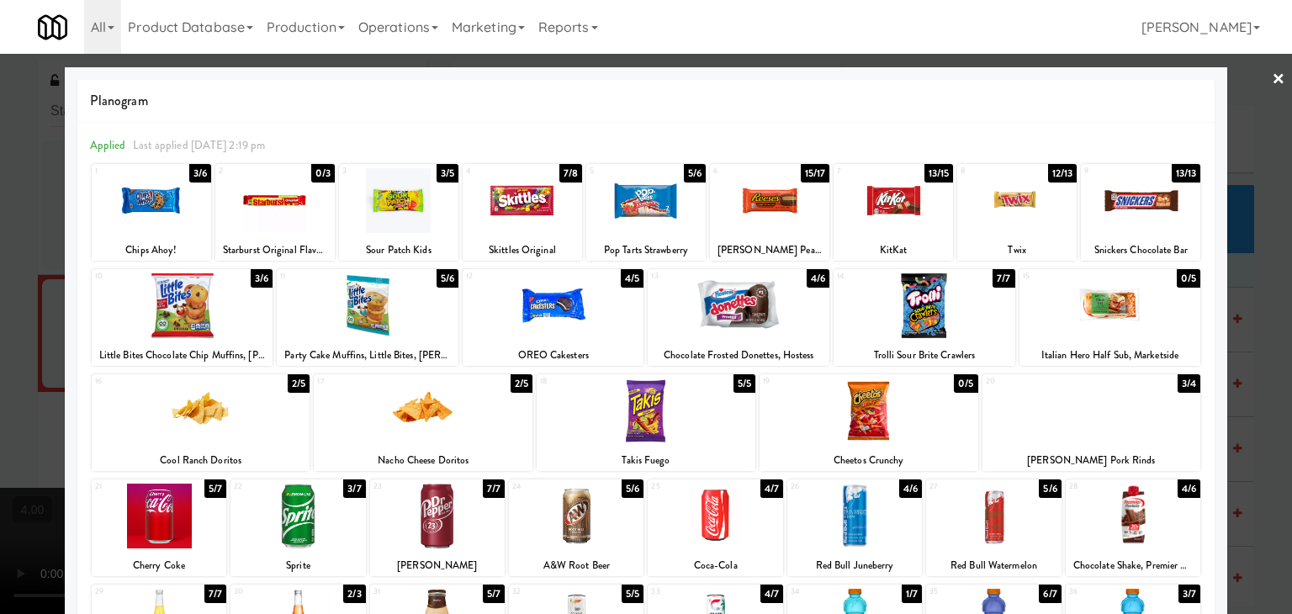
click at [41, 224] on div at bounding box center [646, 307] width 1292 height 614
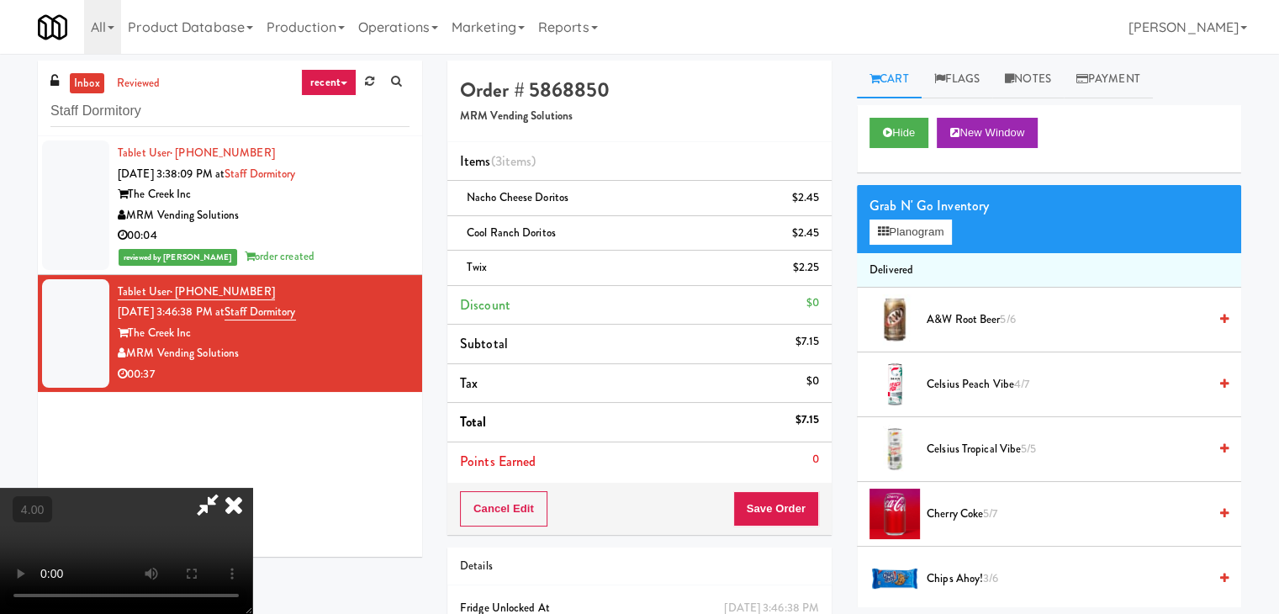
click at [252, 488] on video at bounding box center [126, 551] width 252 height 126
click at [888, 240] on button "Planogram" at bounding box center [911, 232] width 82 height 25
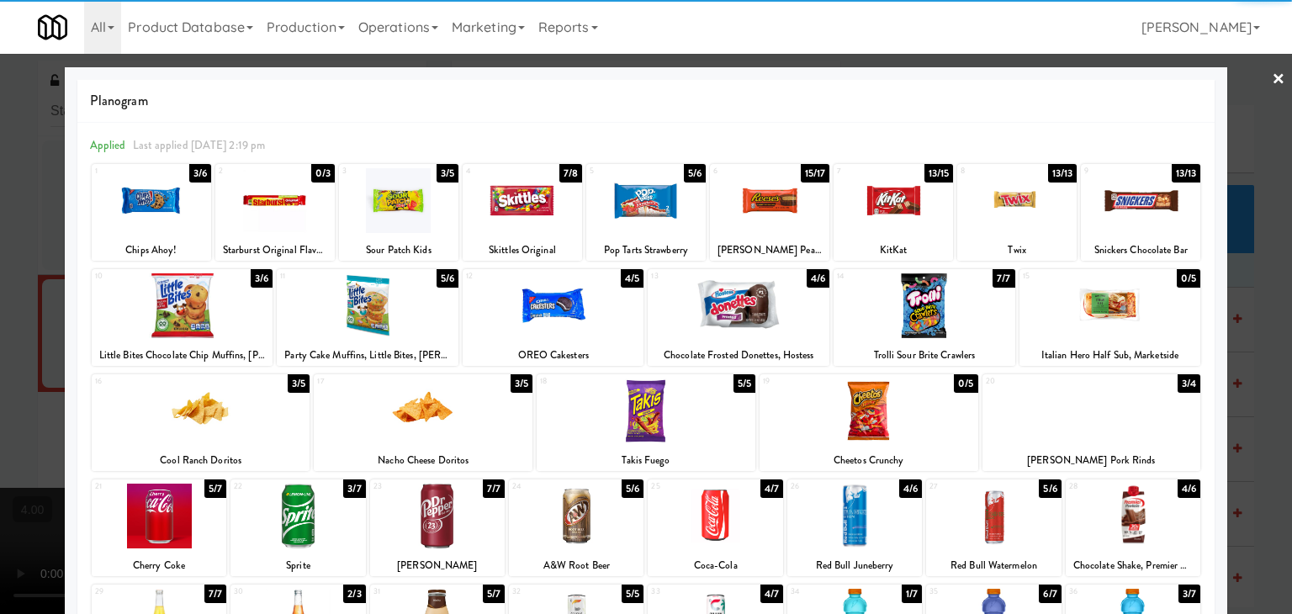
click at [390, 204] on div at bounding box center [398, 200] width 119 height 65
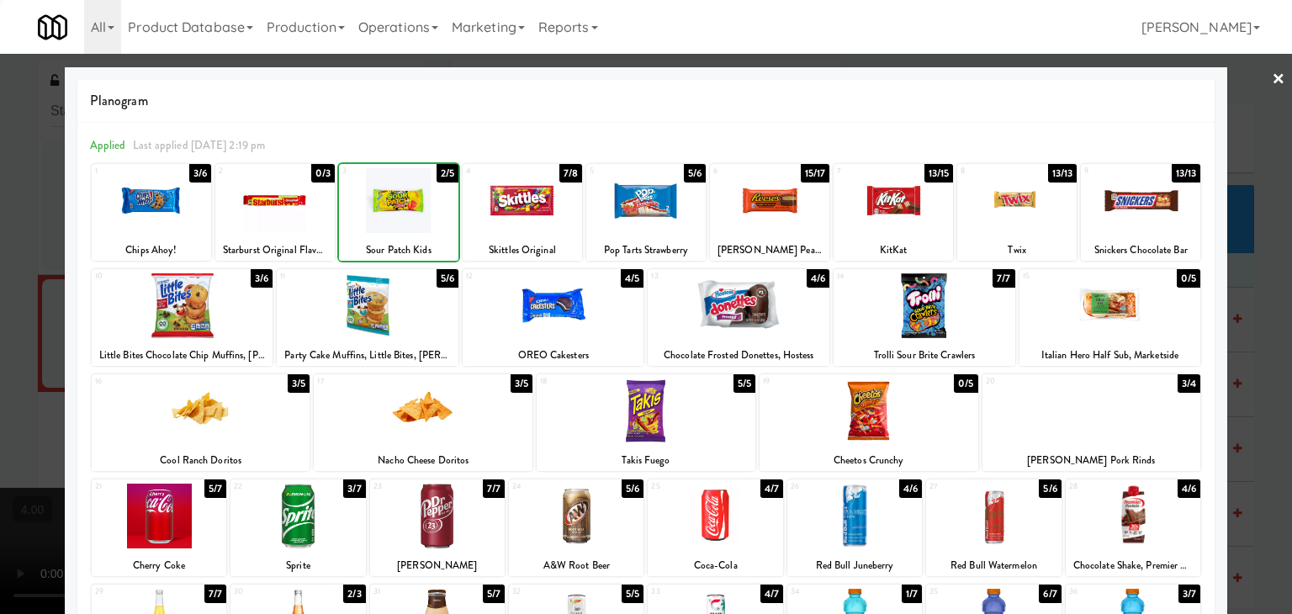
click at [0, 159] on div at bounding box center [646, 307] width 1292 height 614
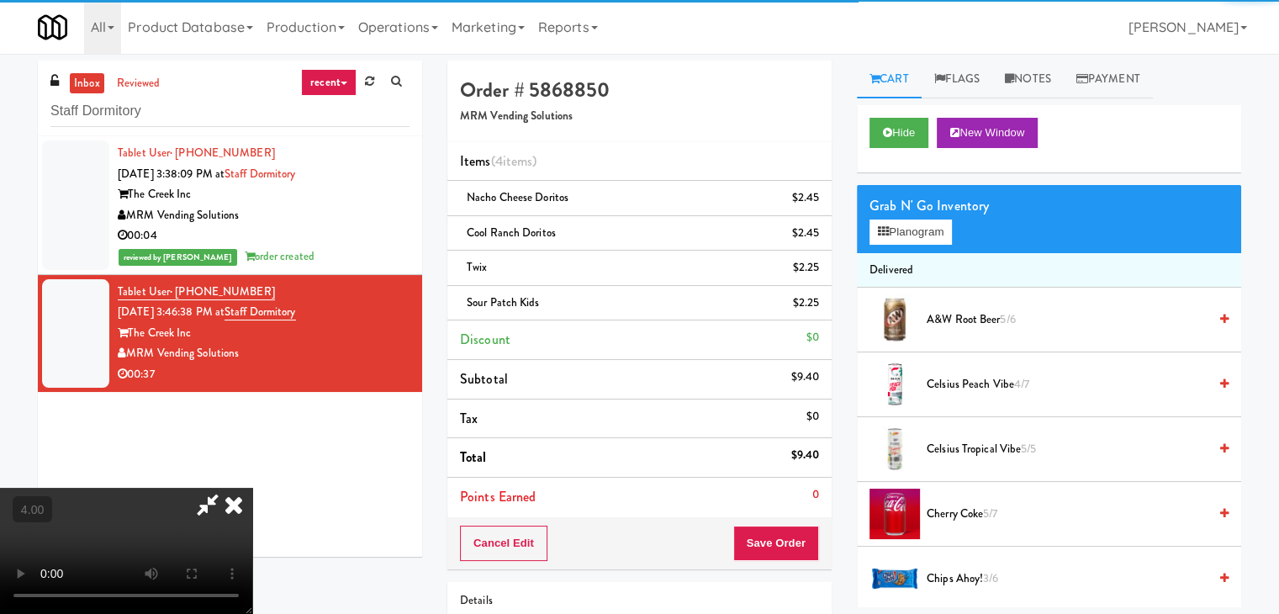
scroll to position [236, 0]
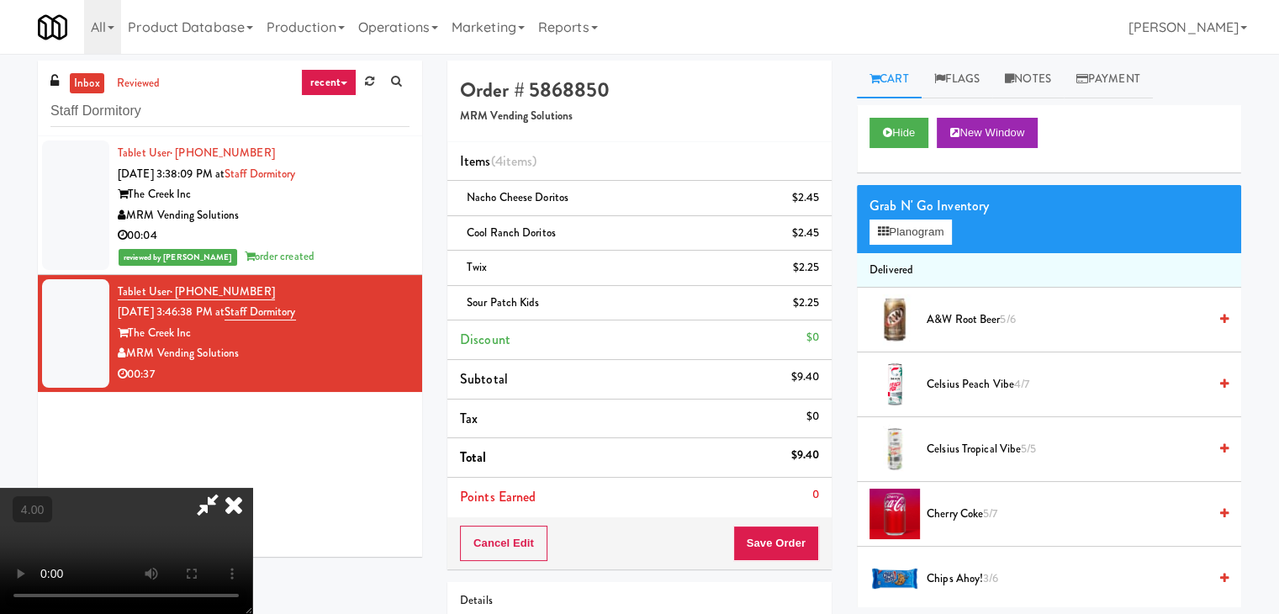
click at [211, 488] on video at bounding box center [126, 551] width 252 height 126
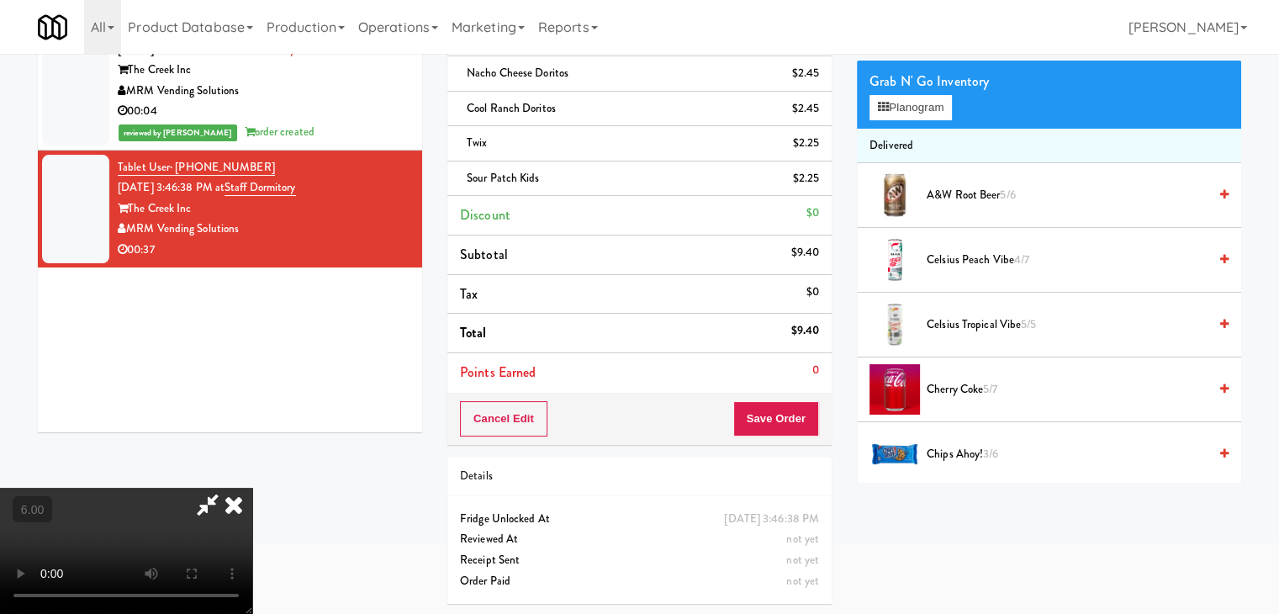
scroll to position [0, 0]
click at [781, 411] on button "Save Order" at bounding box center [776, 418] width 86 height 35
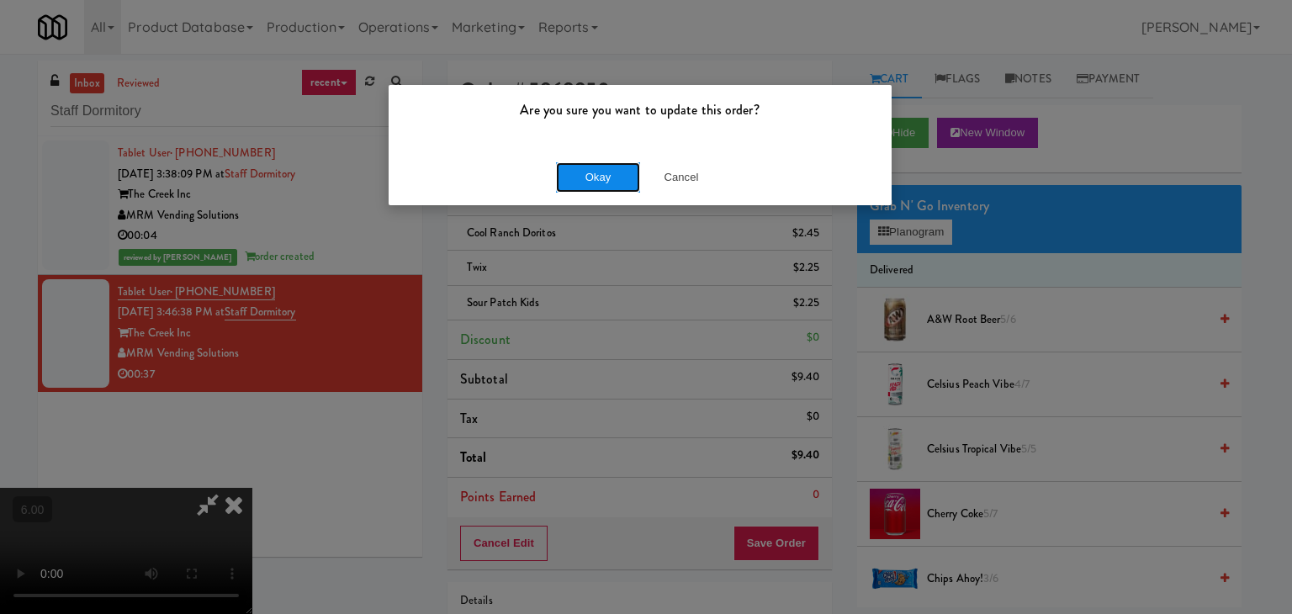
click at [622, 177] on button "Okay" at bounding box center [598, 177] width 84 height 30
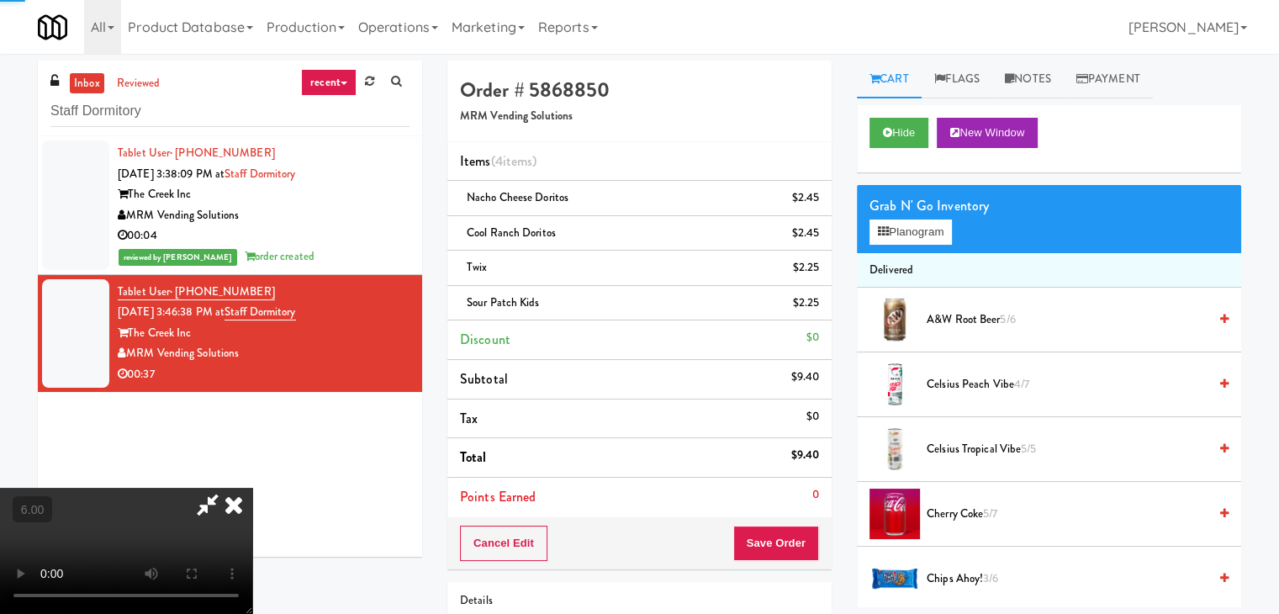
click at [252, 488] on icon at bounding box center [233, 505] width 37 height 34
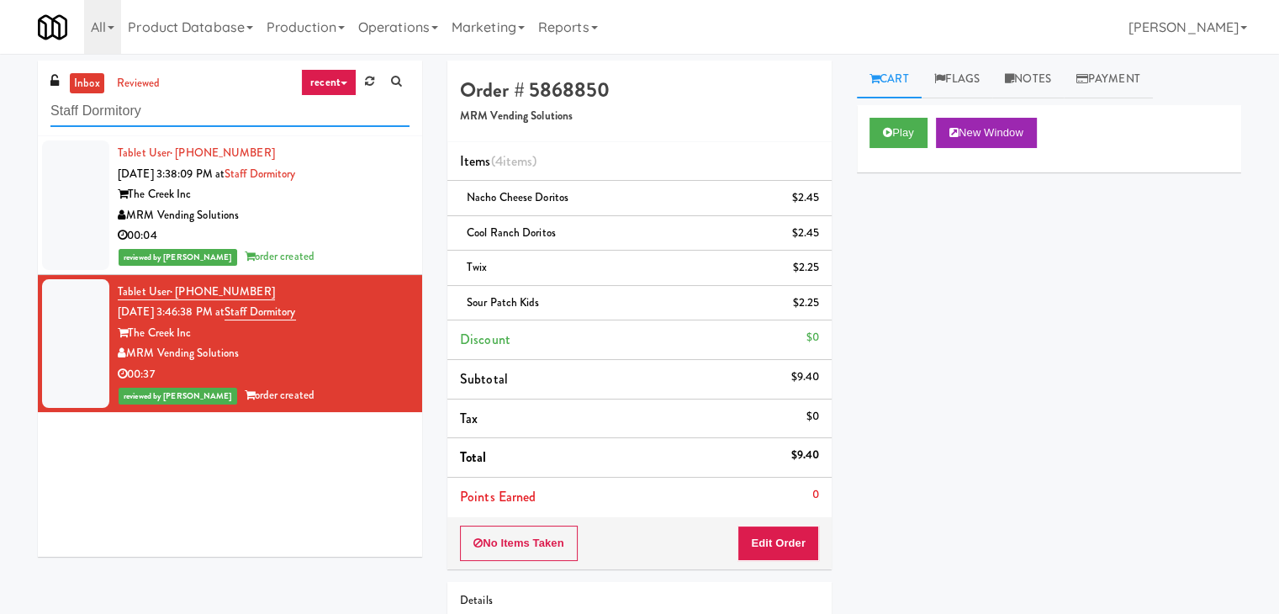
paste input "Ellicott House - Pant"
drag, startPoint x: 242, startPoint y: 120, endPoint x: 15, endPoint y: 112, distance: 227.2
click at [15, 112] on div "inbox reviewed recent all unclear take inventory issue suspicious failed recent…" at bounding box center [639, 401] width 1279 height 680
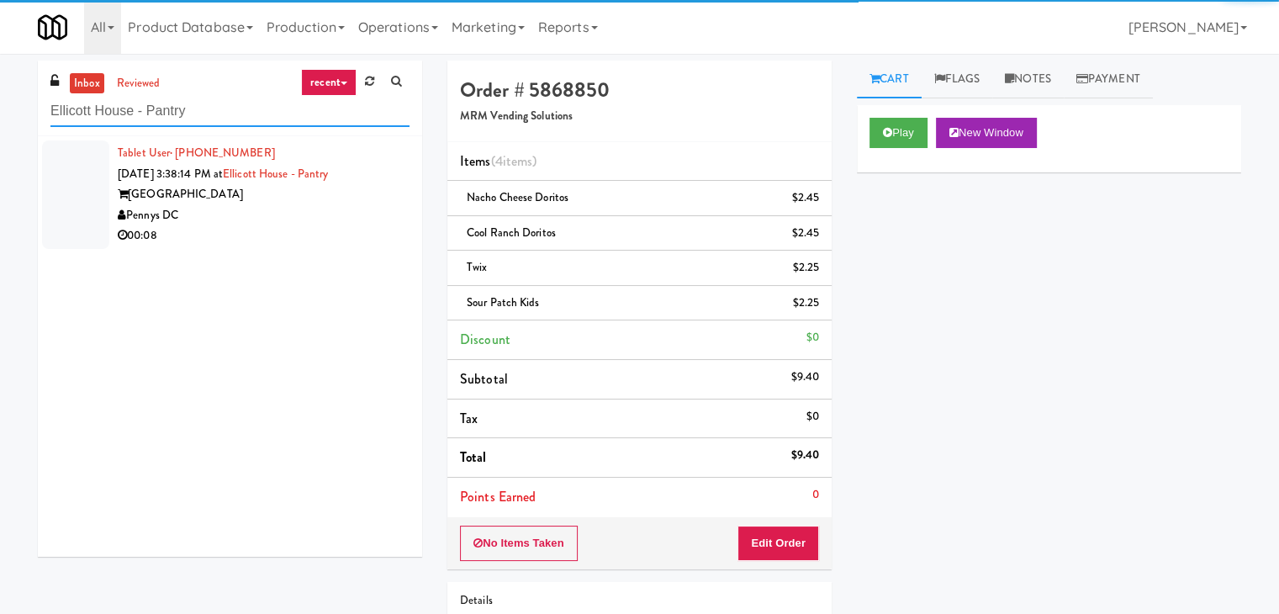
type input "Ellicott House - Pantry"
click at [354, 205] on div "Pennys DC" at bounding box center [264, 215] width 292 height 21
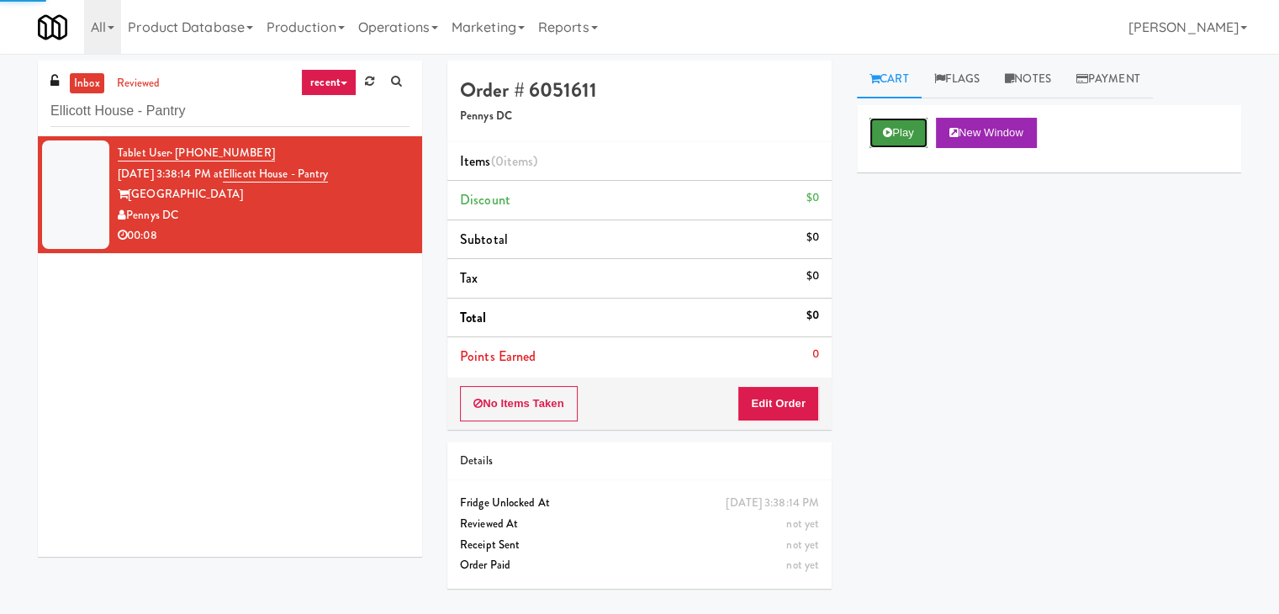
click at [919, 134] on button "Play" at bounding box center [899, 133] width 58 height 30
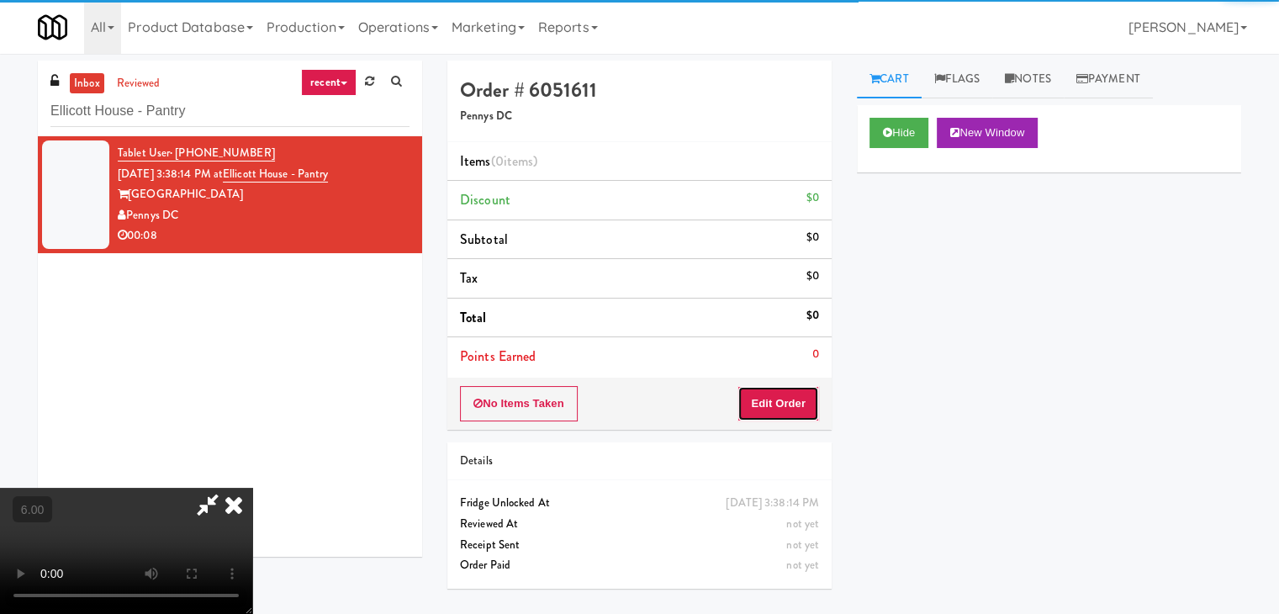
click at [780, 405] on button "Edit Order" at bounding box center [779, 403] width 82 height 35
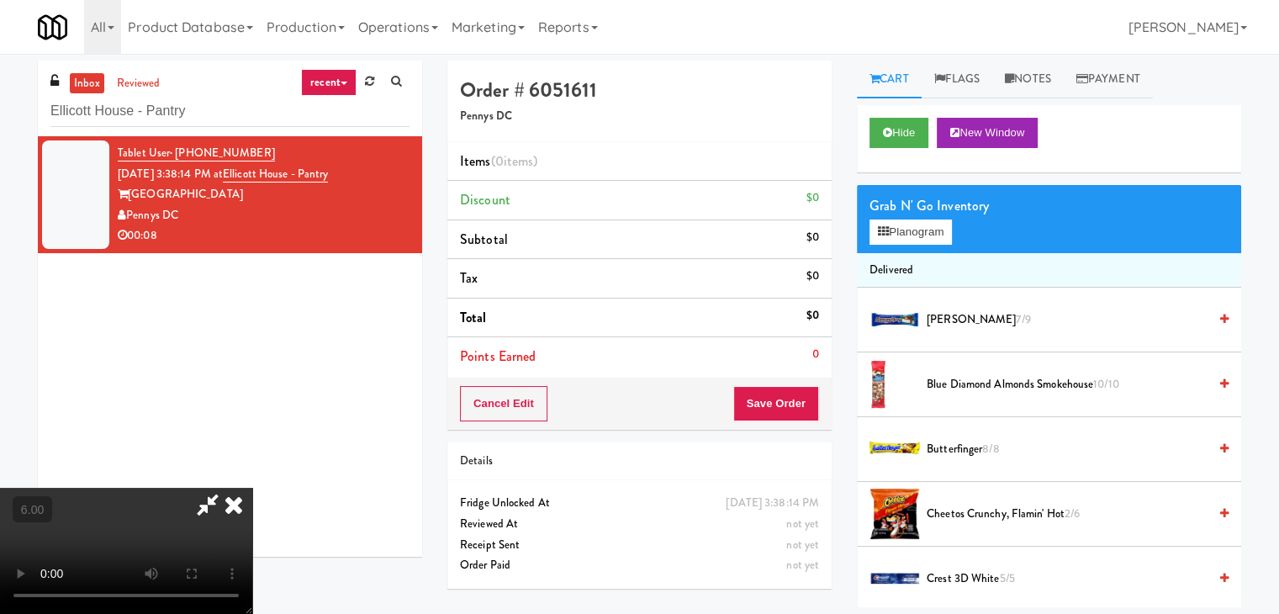
click at [252, 488] on video at bounding box center [126, 551] width 252 height 126
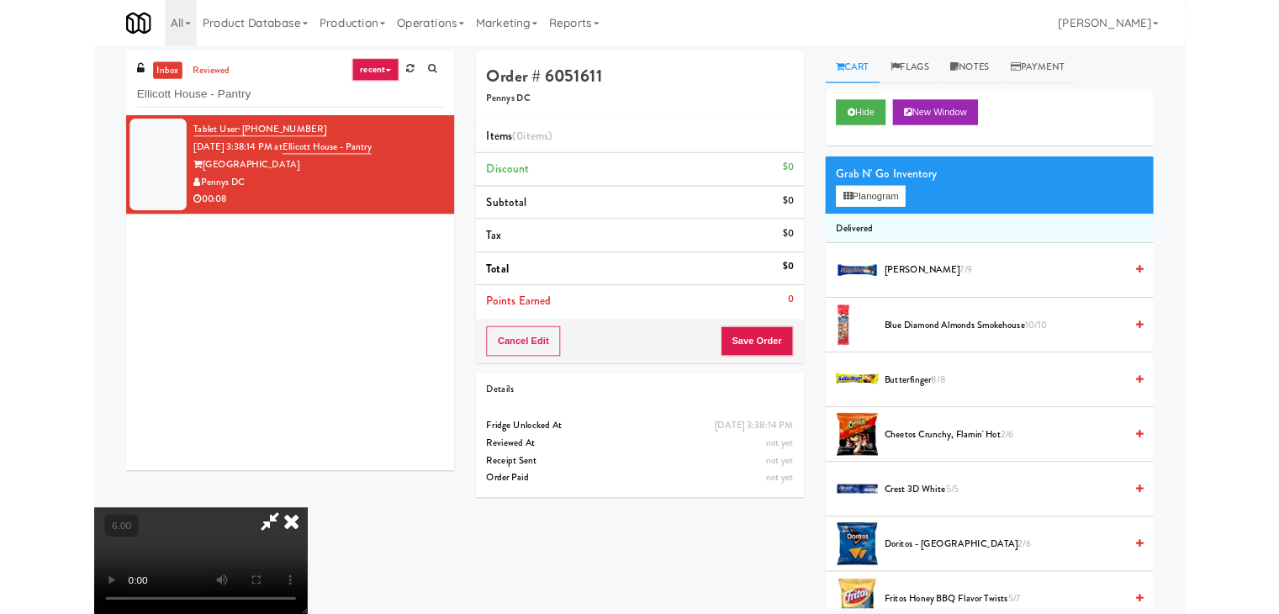
scroll to position [34, 0]
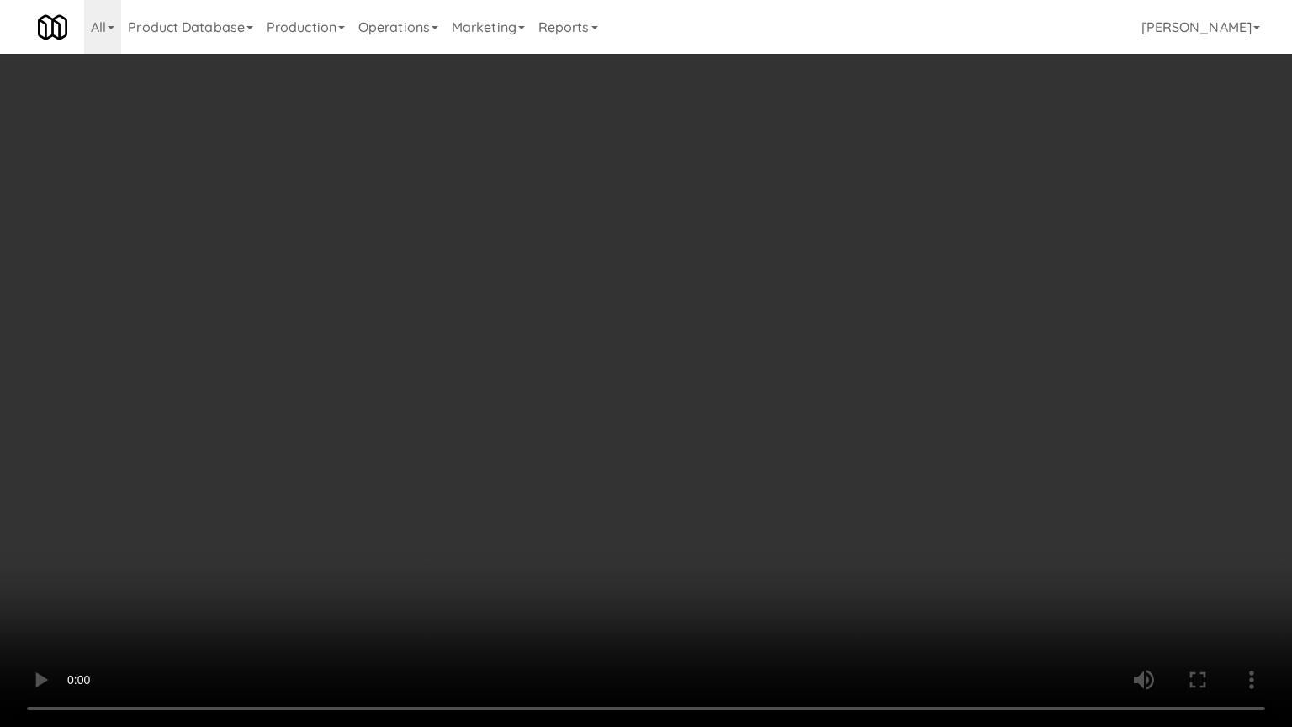
click at [351, 468] on video at bounding box center [646, 363] width 1292 height 727
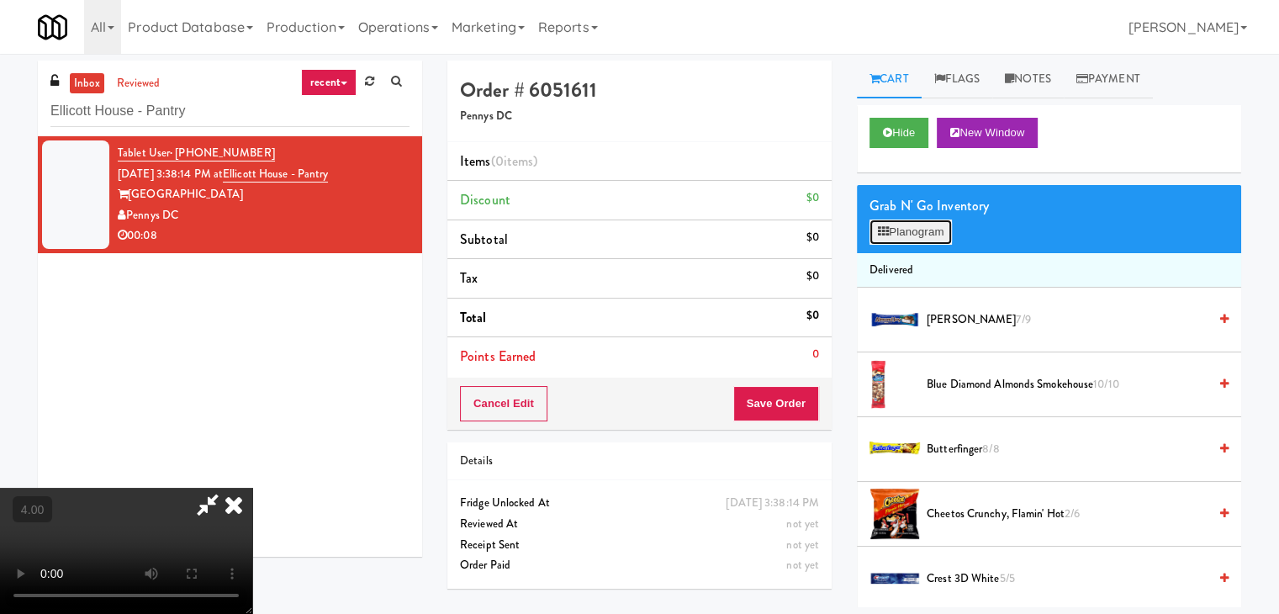
click at [918, 226] on button "Planogram" at bounding box center [911, 232] width 82 height 25
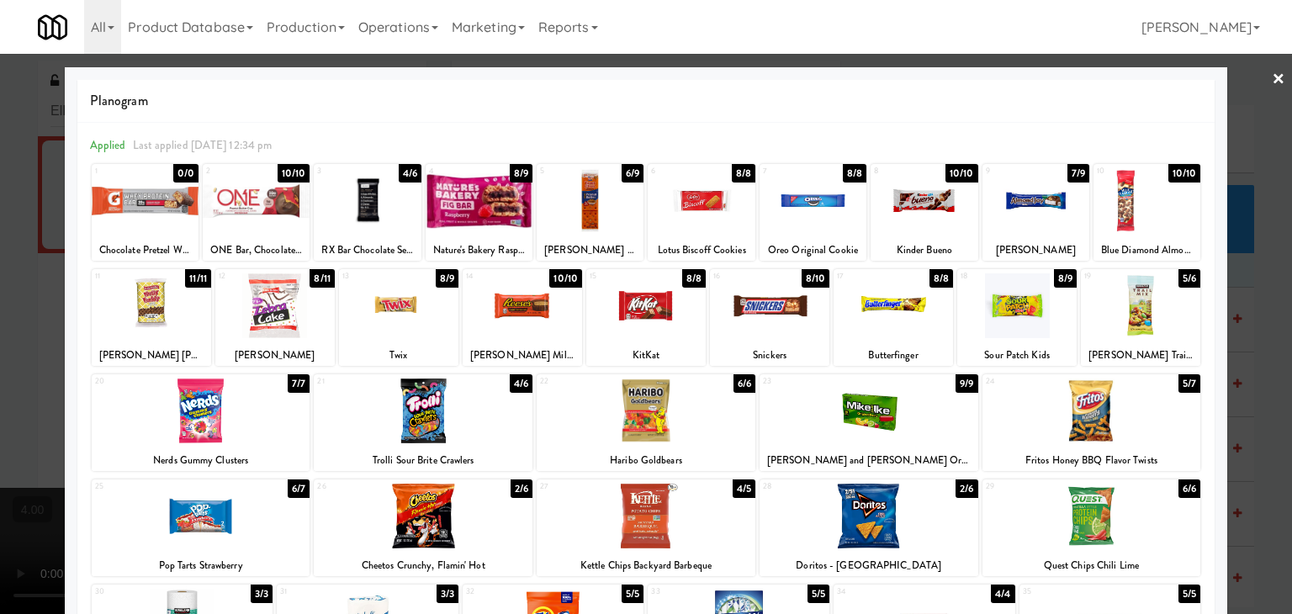
click at [496, 208] on div at bounding box center [479, 200] width 107 height 65
click at [0, 240] on div at bounding box center [646, 307] width 1292 height 614
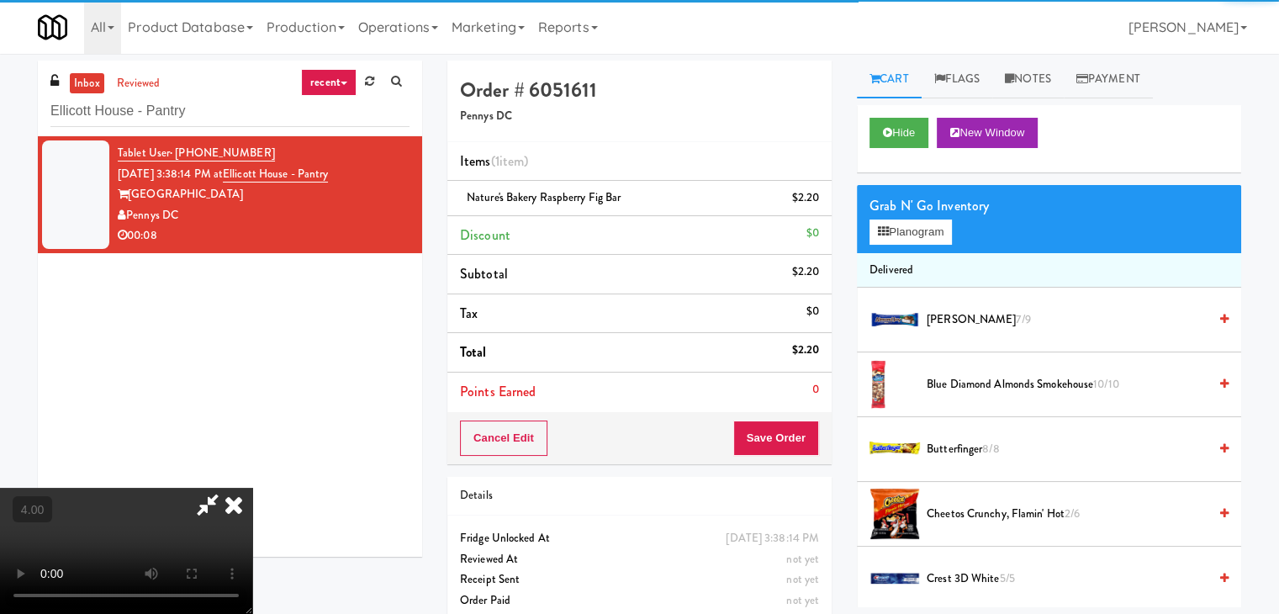
click at [108, 488] on video at bounding box center [126, 551] width 252 height 126
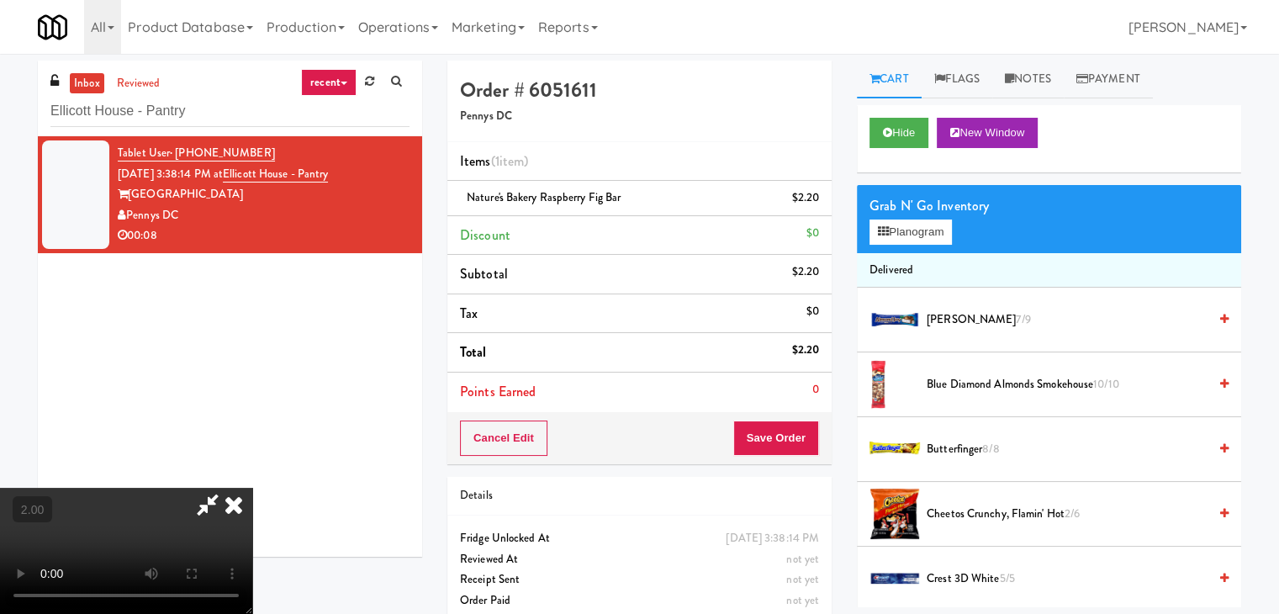
scroll to position [68, 0]
click at [252, 498] on video at bounding box center [126, 551] width 252 height 126
click at [252, 495] on video at bounding box center [126, 551] width 252 height 126
click at [252, 488] on icon at bounding box center [233, 505] width 37 height 34
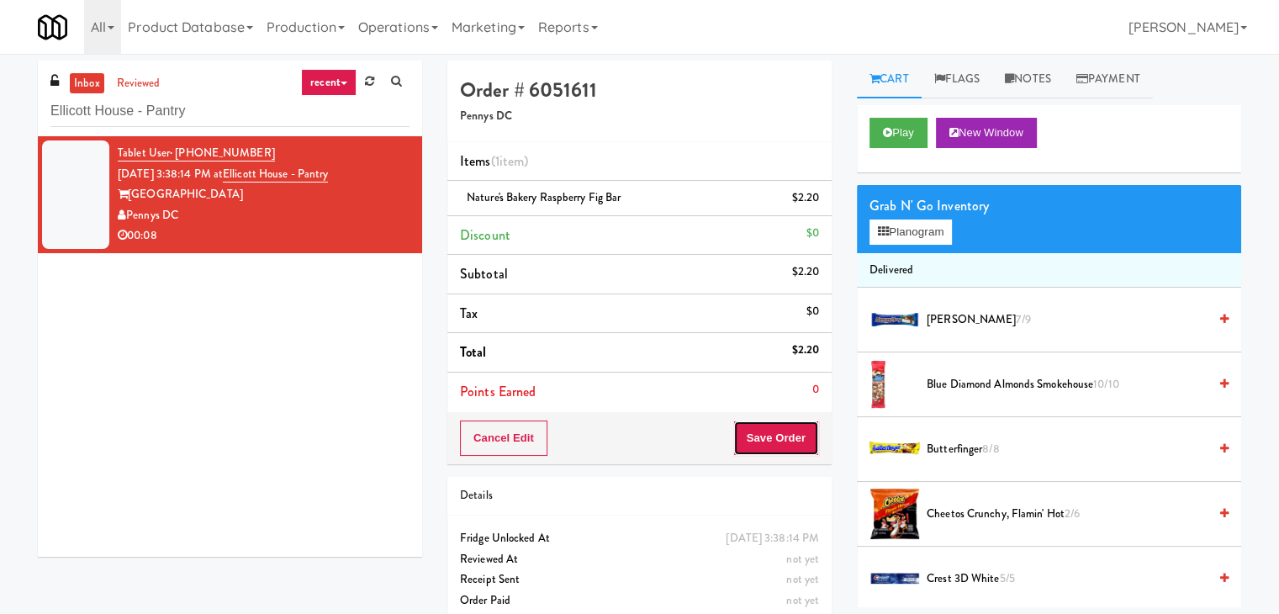
click at [783, 426] on button "Save Order" at bounding box center [776, 438] width 86 height 35
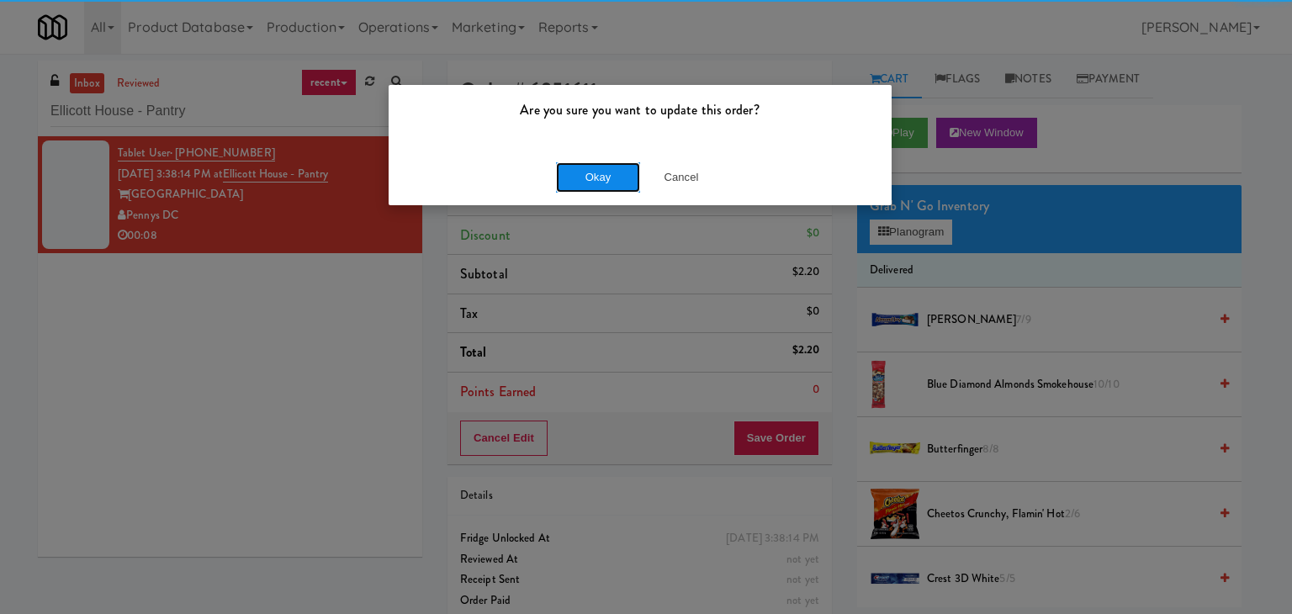
click at [583, 173] on button "Okay" at bounding box center [598, 177] width 84 height 30
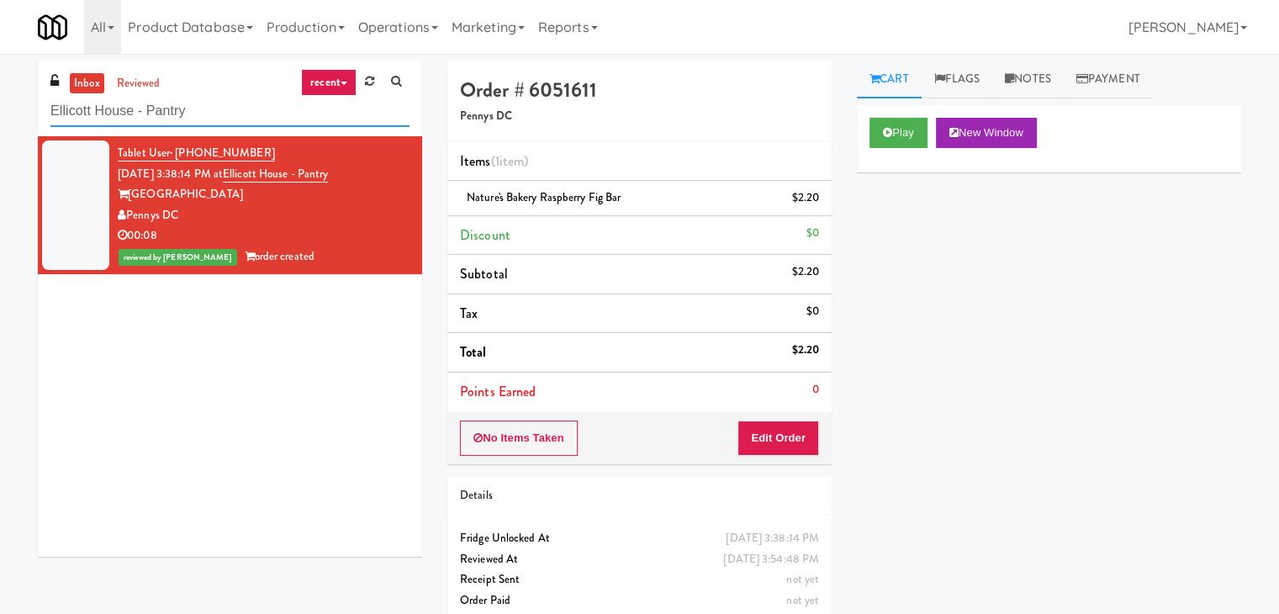
paste input "The Legacy at [GEOGRAPHIC_DATA] Ambient"
drag, startPoint x: 258, startPoint y: 115, endPoint x: 0, endPoint y: 112, distance: 258.2
click at [0, 112] on div "inbox reviewed recent all unclear take inventory issue suspicious failed recent…" at bounding box center [639, 348] width 1279 height 575
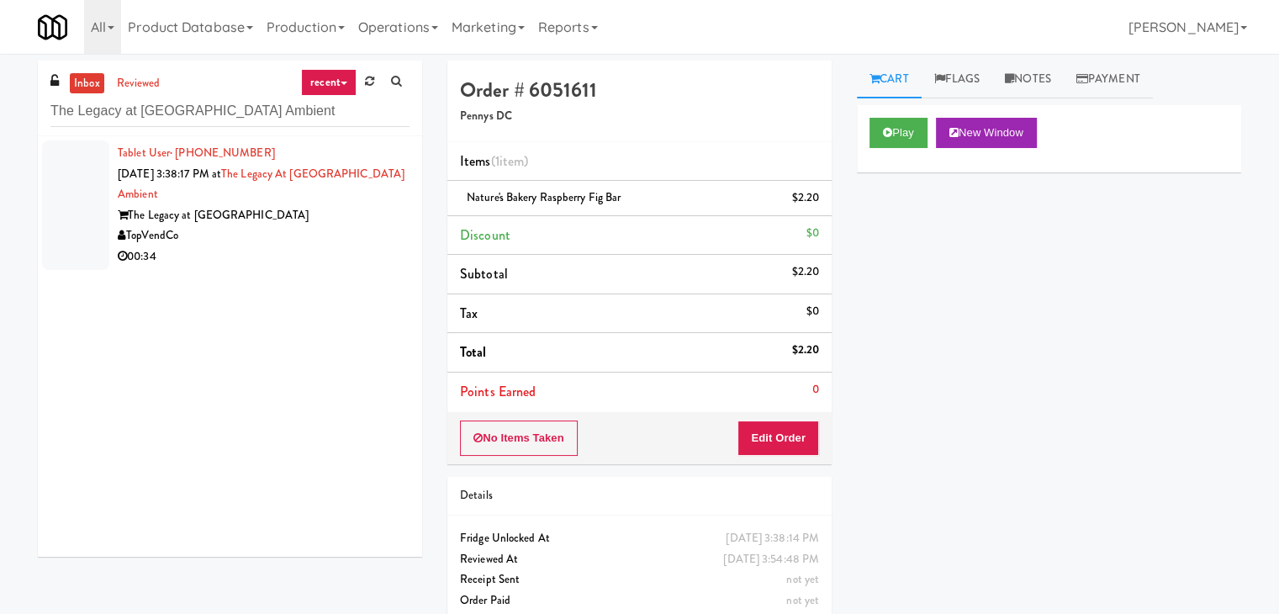
click at [269, 235] on div "TopVendCo" at bounding box center [264, 235] width 292 height 21
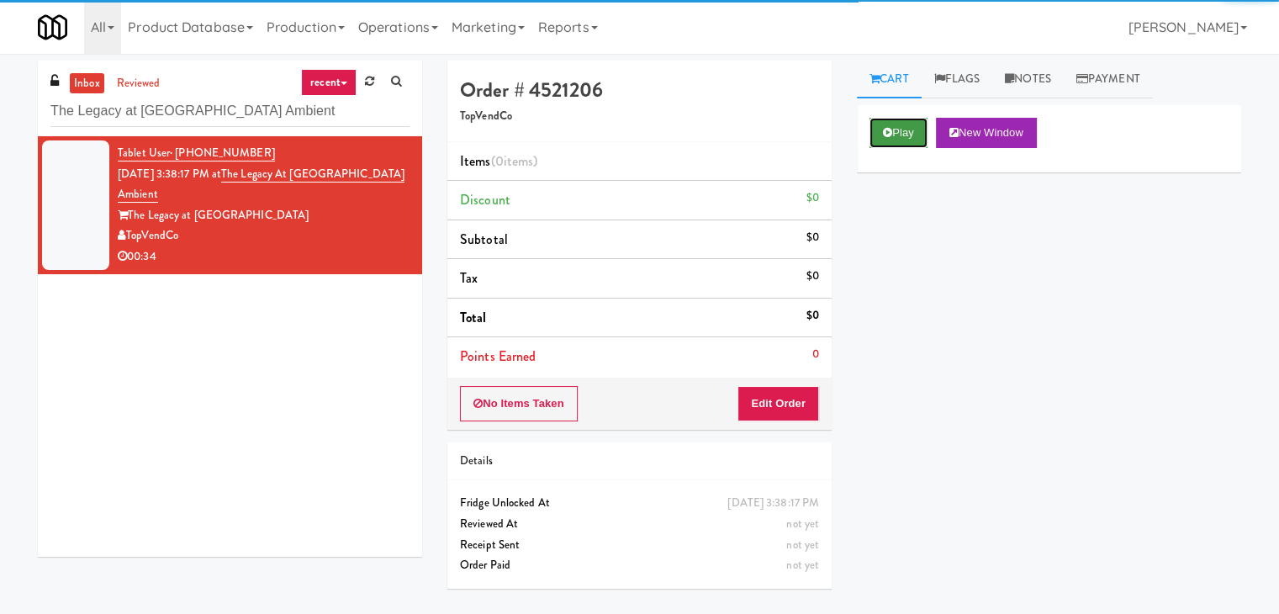
click at [918, 124] on button "Play" at bounding box center [899, 133] width 58 height 30
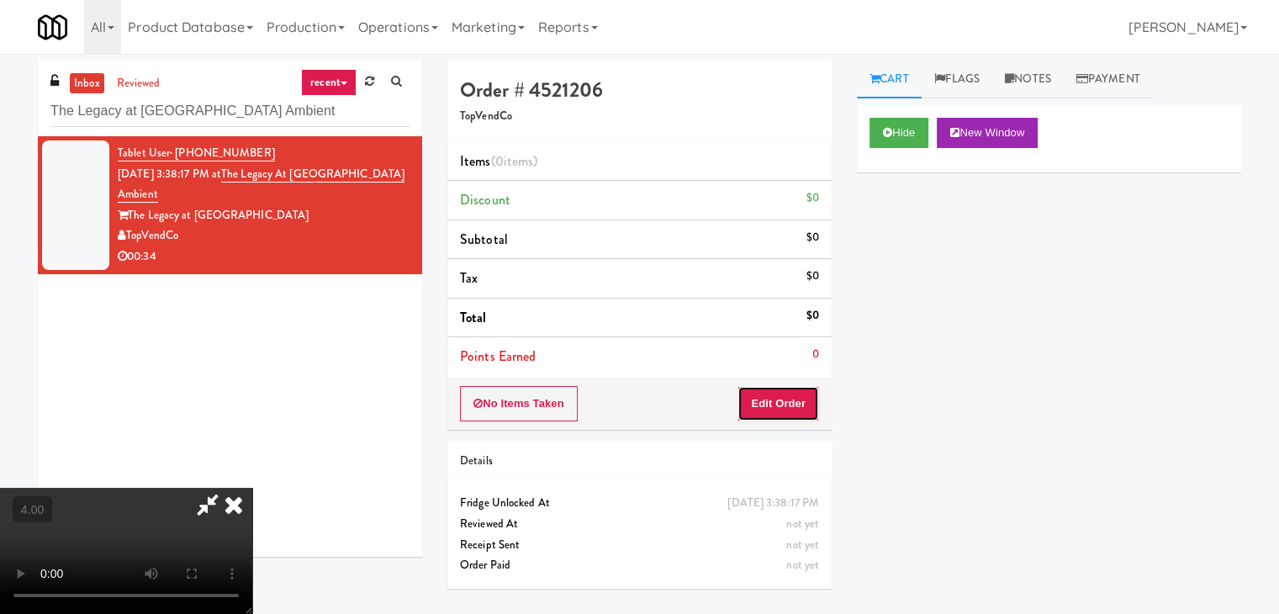
click at [779, 393] on button "Edit Order" at bounding box center [779, 403] width 82 height 35
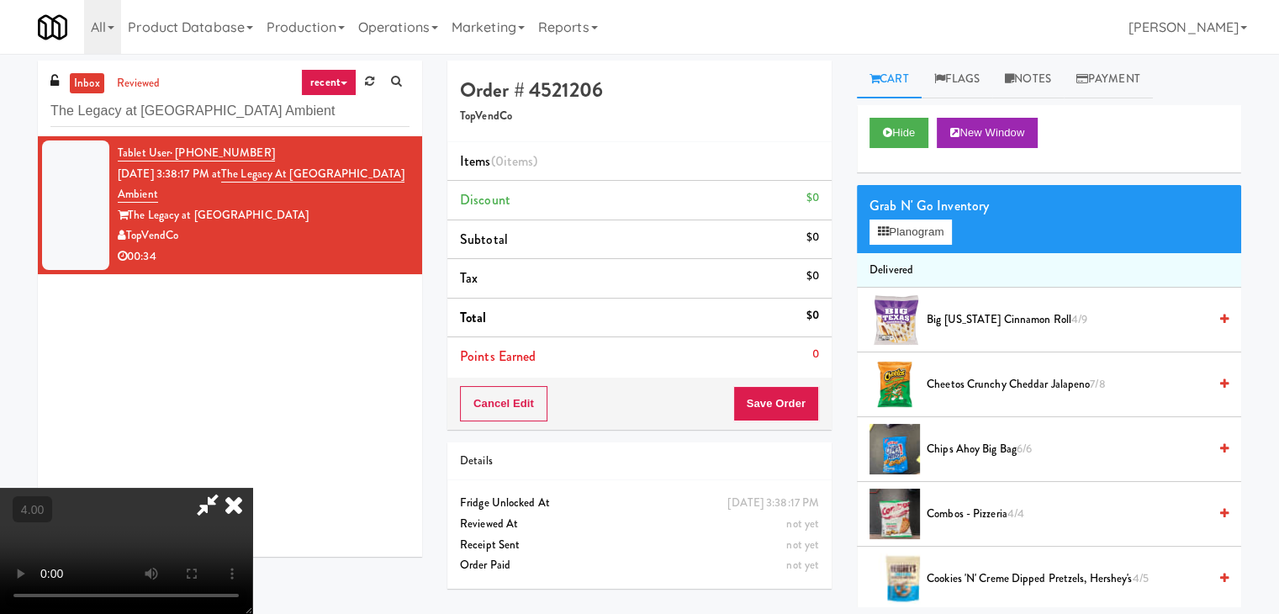
click at [252, 488] on video at bounding box center [126, 551] width 252 height 126
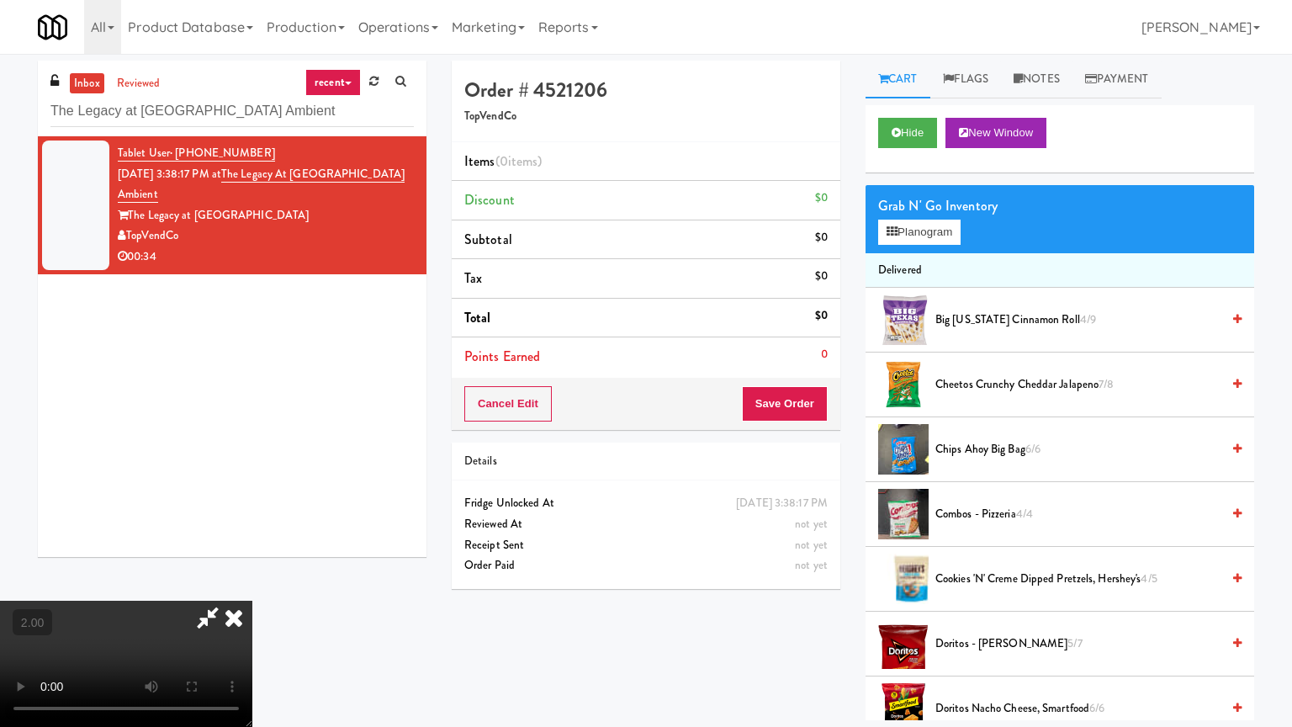
click at [252, 613] on video at bounding box center [126, 663] width 252 height 126
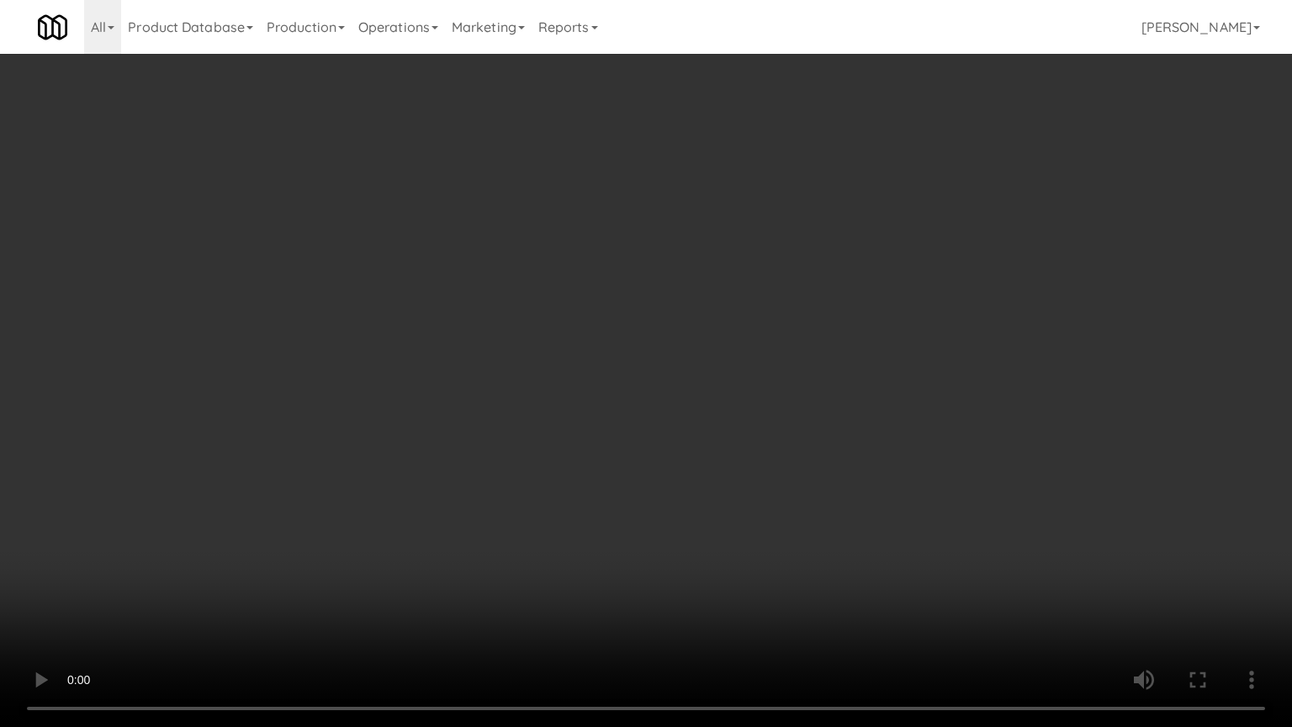
click at [400, 613] on video at bounding box center [646, 363] width 1292 height 727
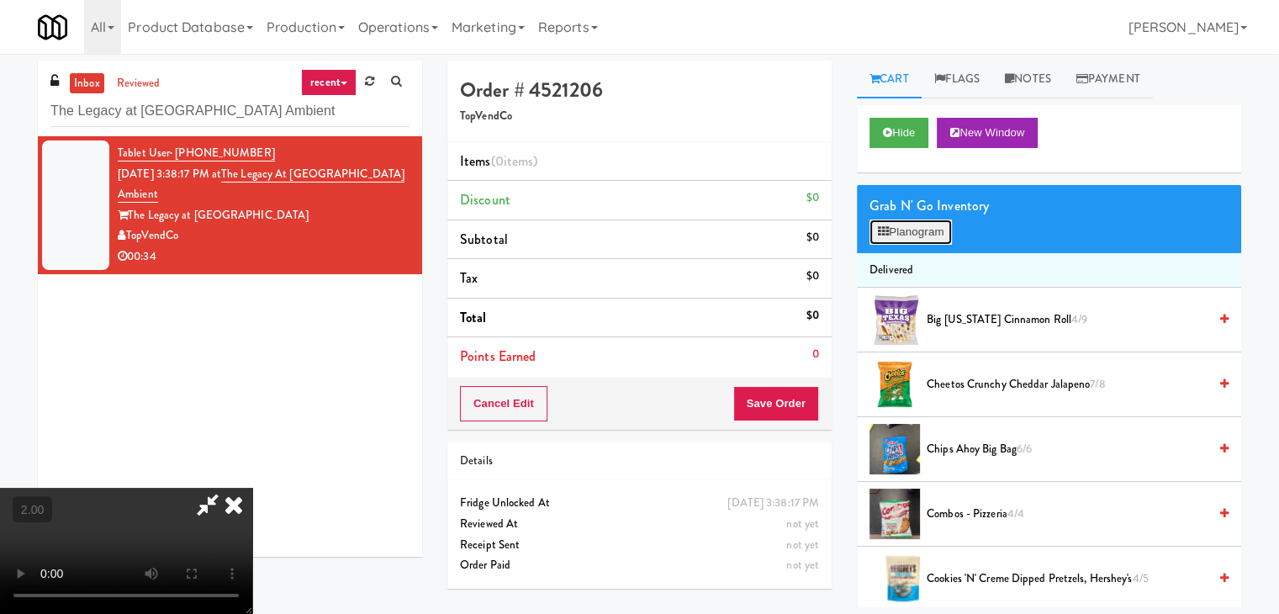
click at [928, 223] on button "Planogram" at bounding box center [911, 232] width 82 height 25
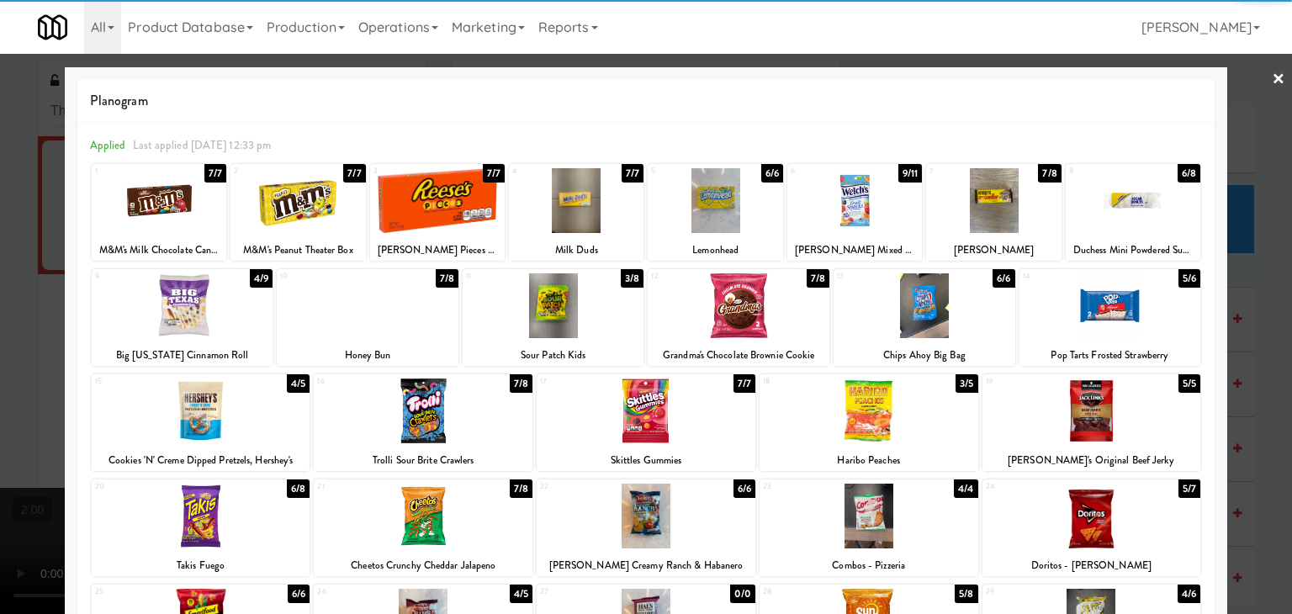
click at [954, 329] on div at bounding box center [924, 305] width 182 height 65
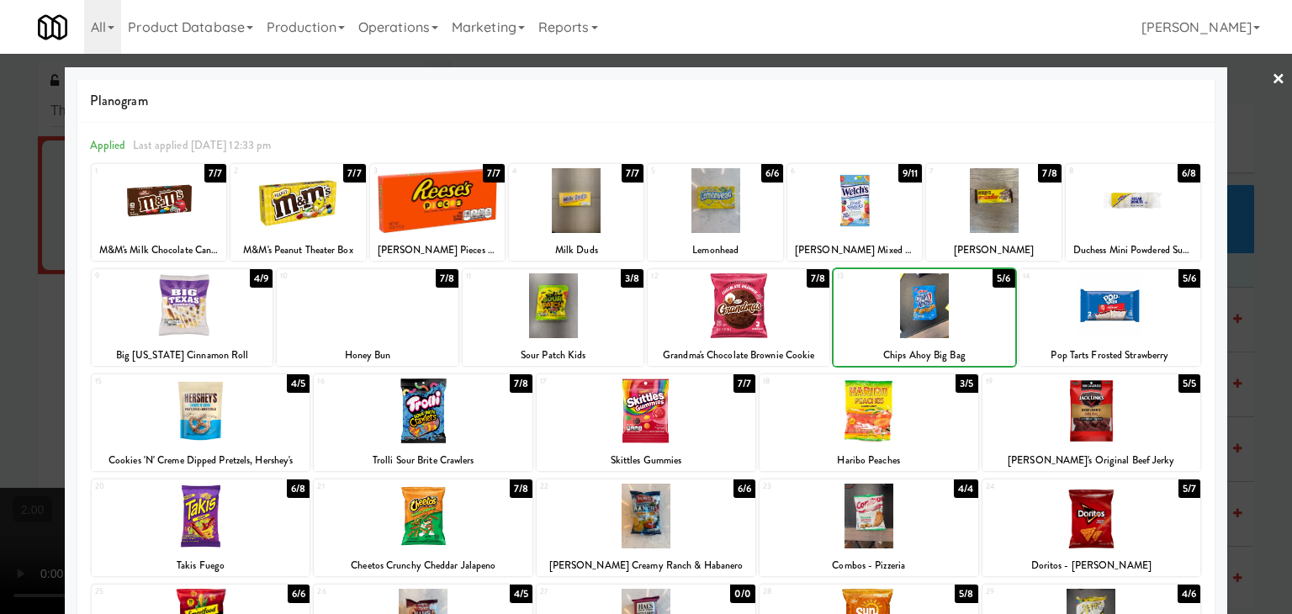
drag, startPoint x: 1082, startPoint y: 320, endPoint x: 1092, endPoint y: 320, distance: 9.3
click at [1085, 324] on div at bounding box center [1110, 305] width 182 height 65
click at [1256, 275] on div at bounding box center [646, 307] width 1292 height 614
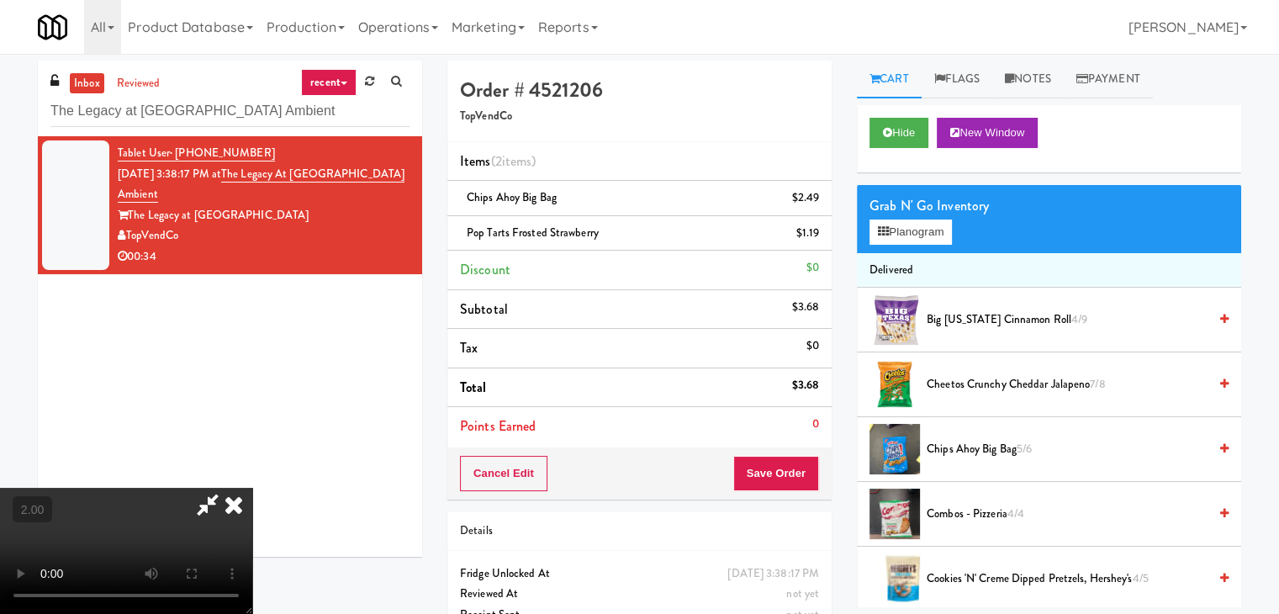
click at [252, 488] on icon at bounding box center [233, 505] width 37 height 34
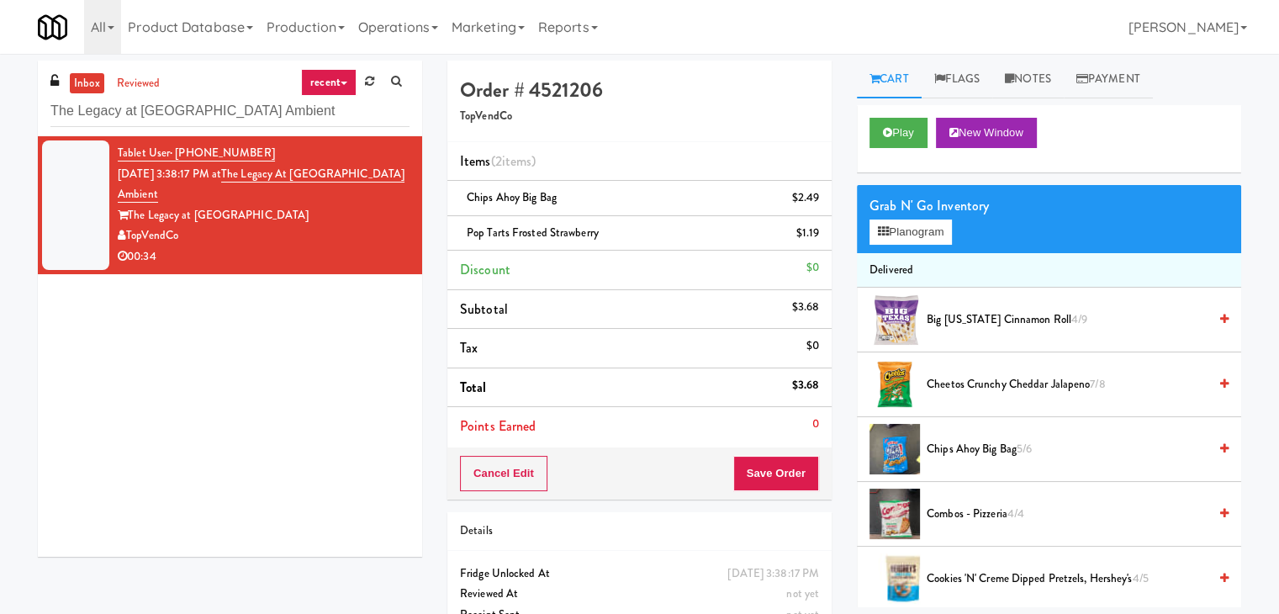
click at [800, 491] on div "Cancel Edit Save Order" at bounding box center [639, 473] width 384 height 52
click at [796, 481] on button "Save Order" at bounding box center [776, 473] width 86 height 35
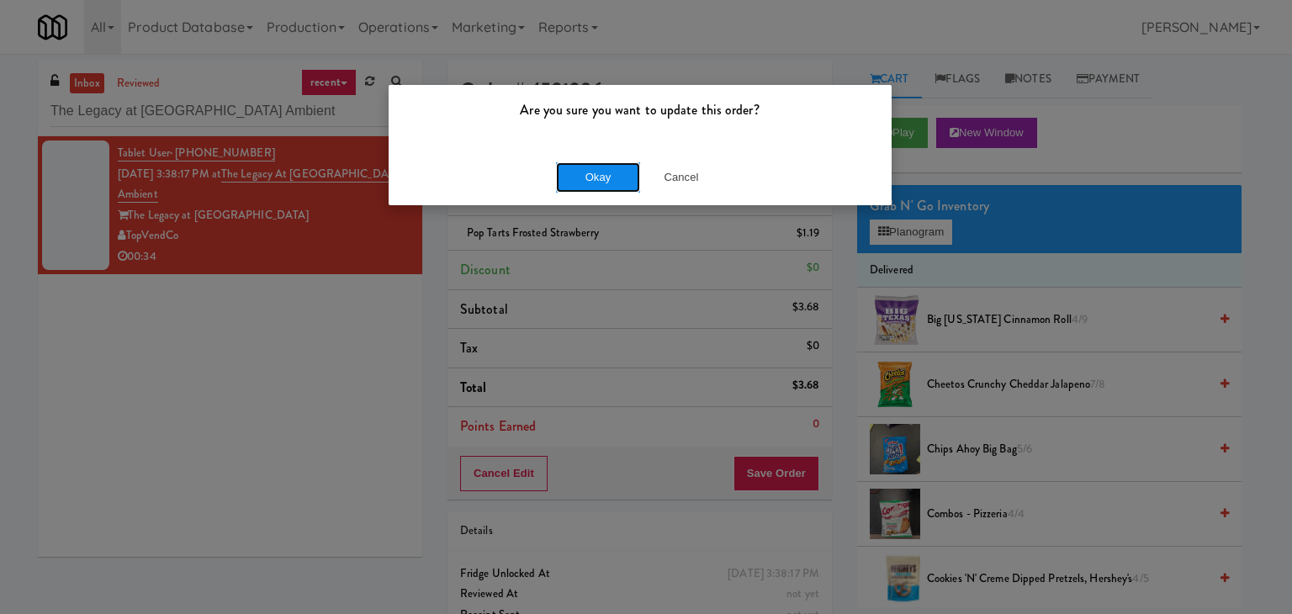
click at [598, 176] on button "Okay" at bounding box center [598, 177] width 84 height 30
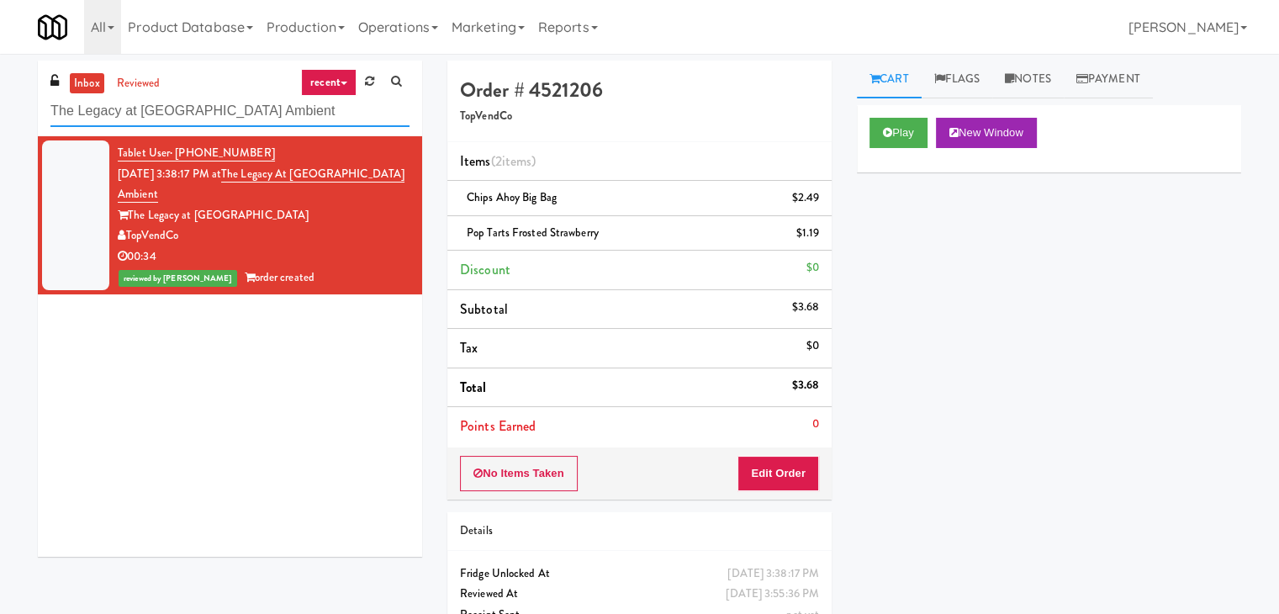
paste input "Laurel (Left)"
drag, startPoint x: 182, startPoint y: 95, endPoint x: 0, endPoint y: 70, distance: 183.4
click at [0, 70] on div "inbox reviewed recent all unclear take inventory issue suspicious failed recent…" at bounding box center [639, 366] width 1279 height 611
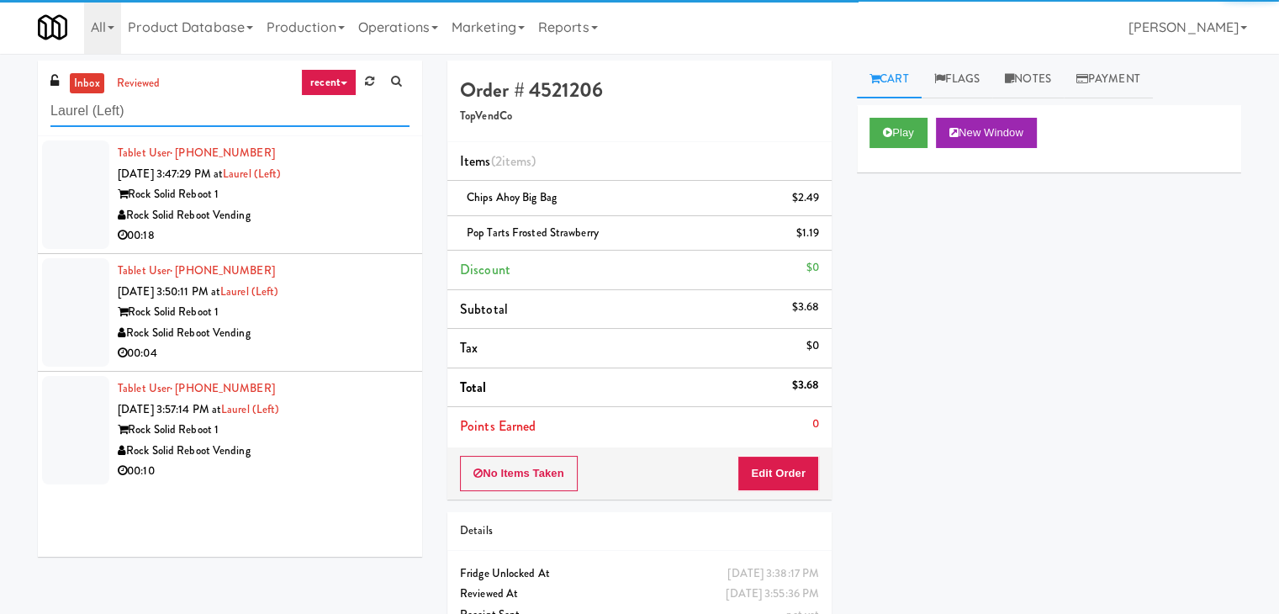
type input "Laurel (Left)"
click at [325, 209] on div "Rock Solid Reboot Vending" at bounding box center [264, 215] width 292 height 21
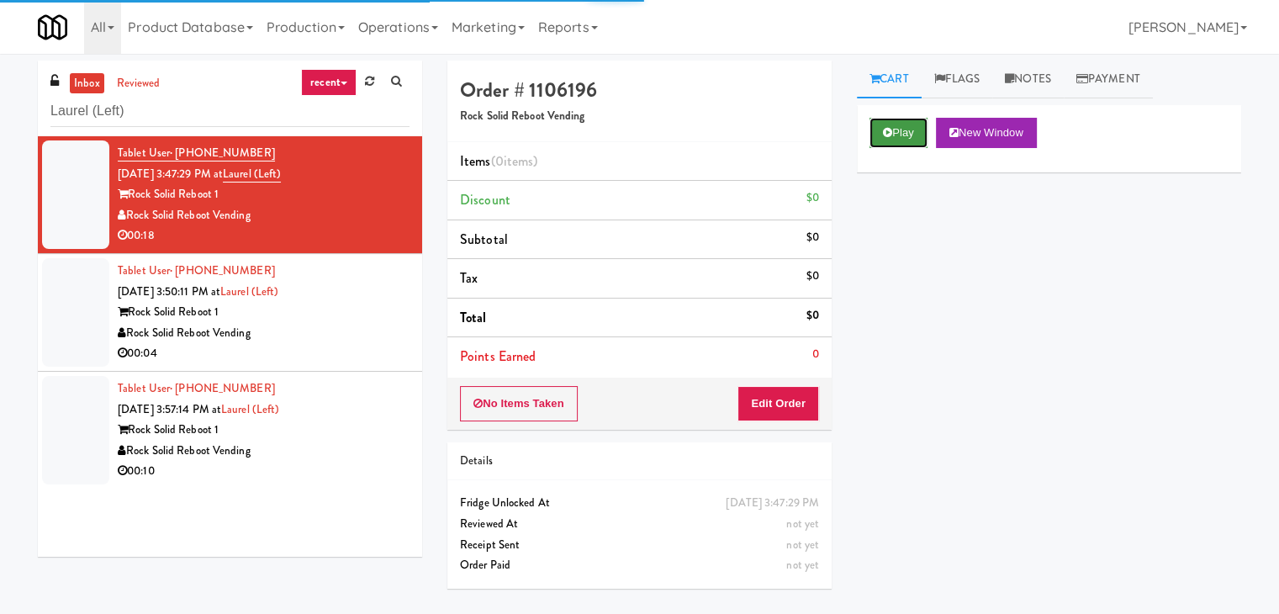
click at [887, 139] on button "Play" at bounding box center [899, 133] width 58 height 30
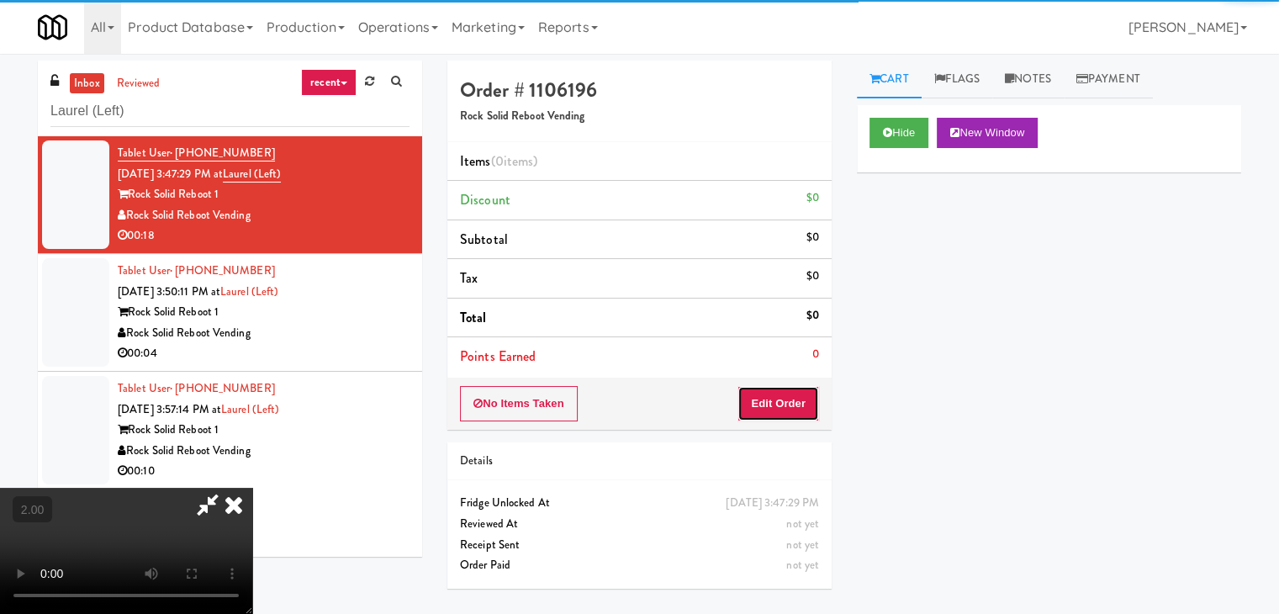
click at [780, 411] on button "Edit Order" at bounding box center [779, 403] width 82 height 35
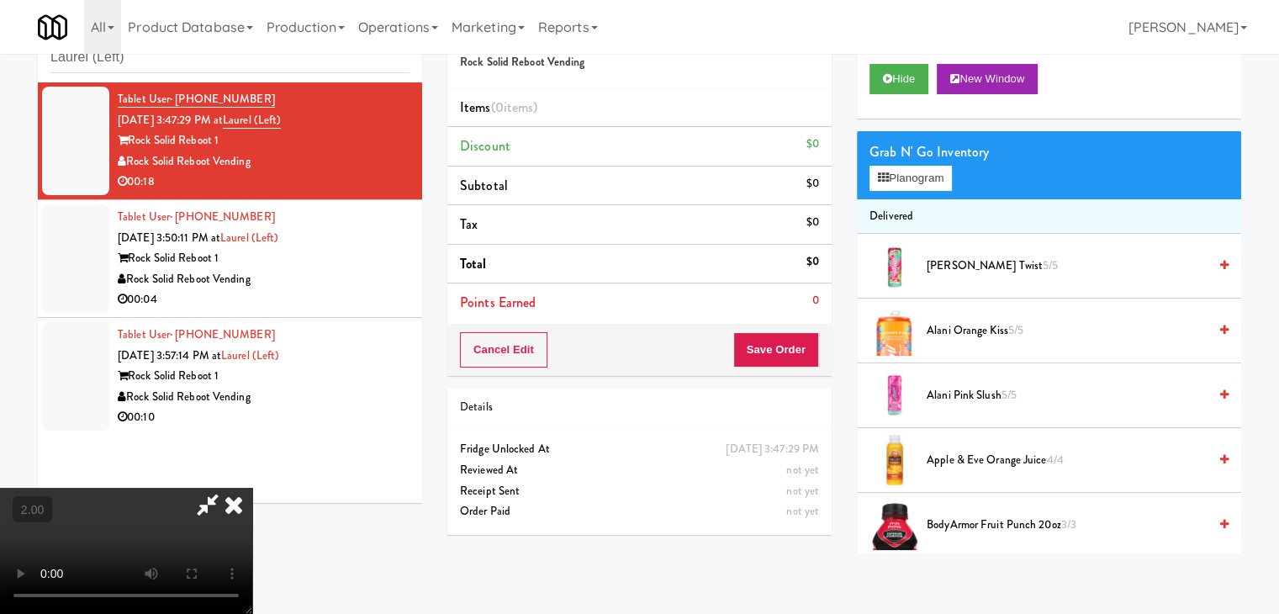
click at [252, 488] on video at bounding box center [126, 551] width 252 height 126
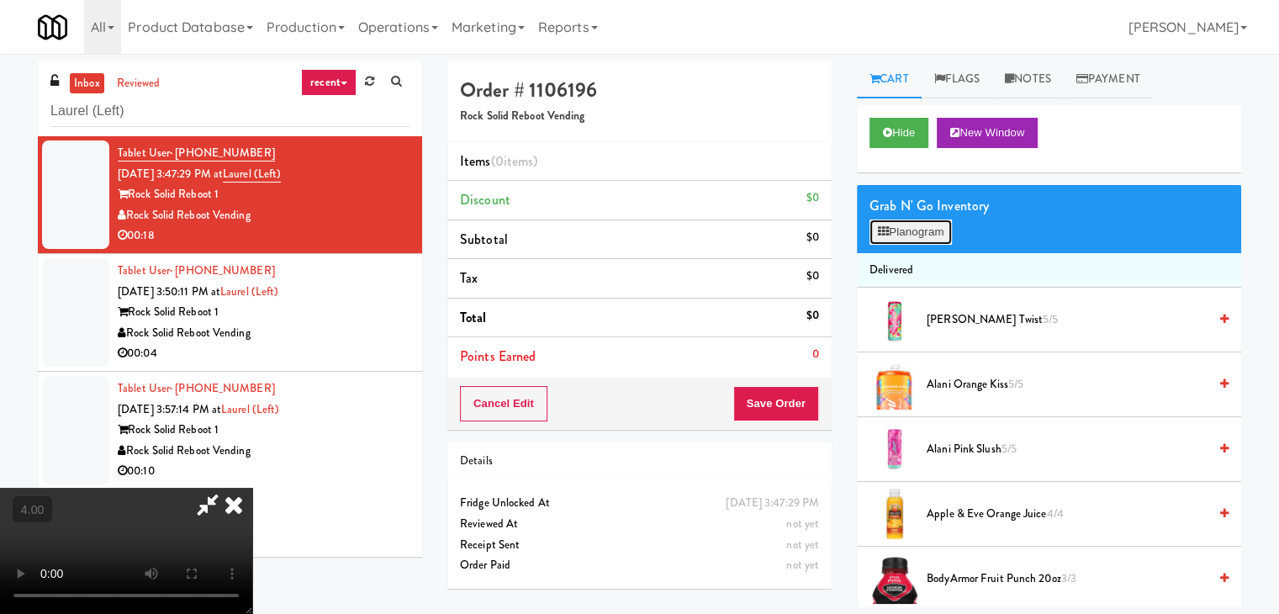
click at [898, 233] on button "Planogram" at bounding box center [911, 232] width 82 height 25
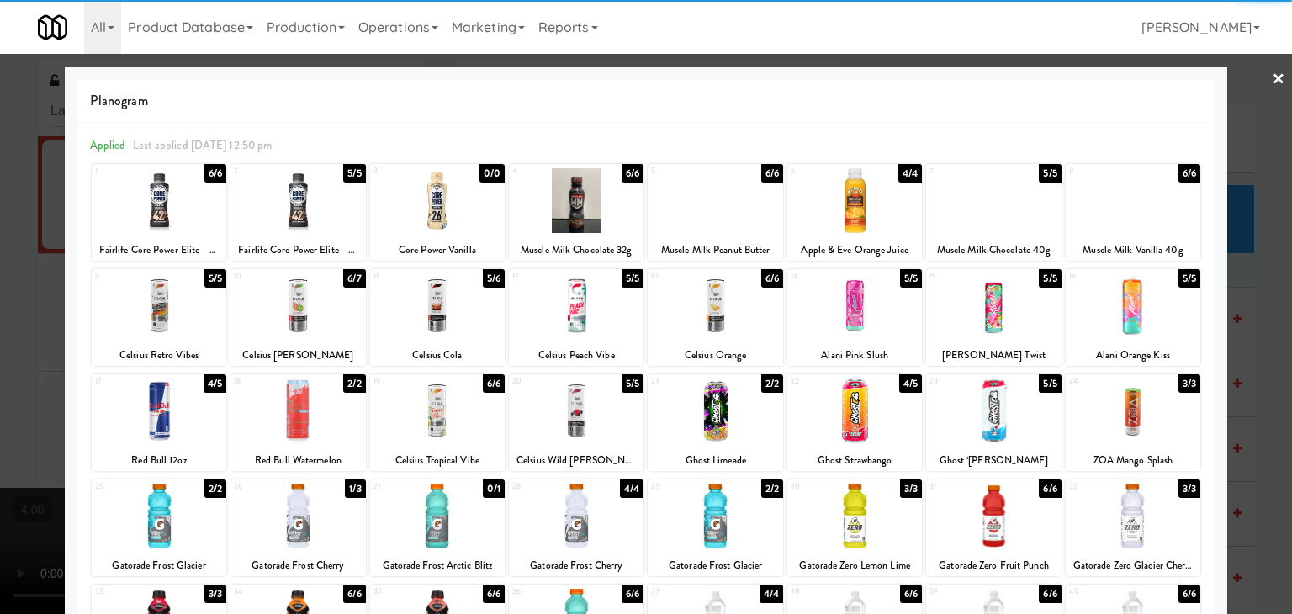
click at [438, 411] on div at bounding box center [437, 410] width 135 height 65
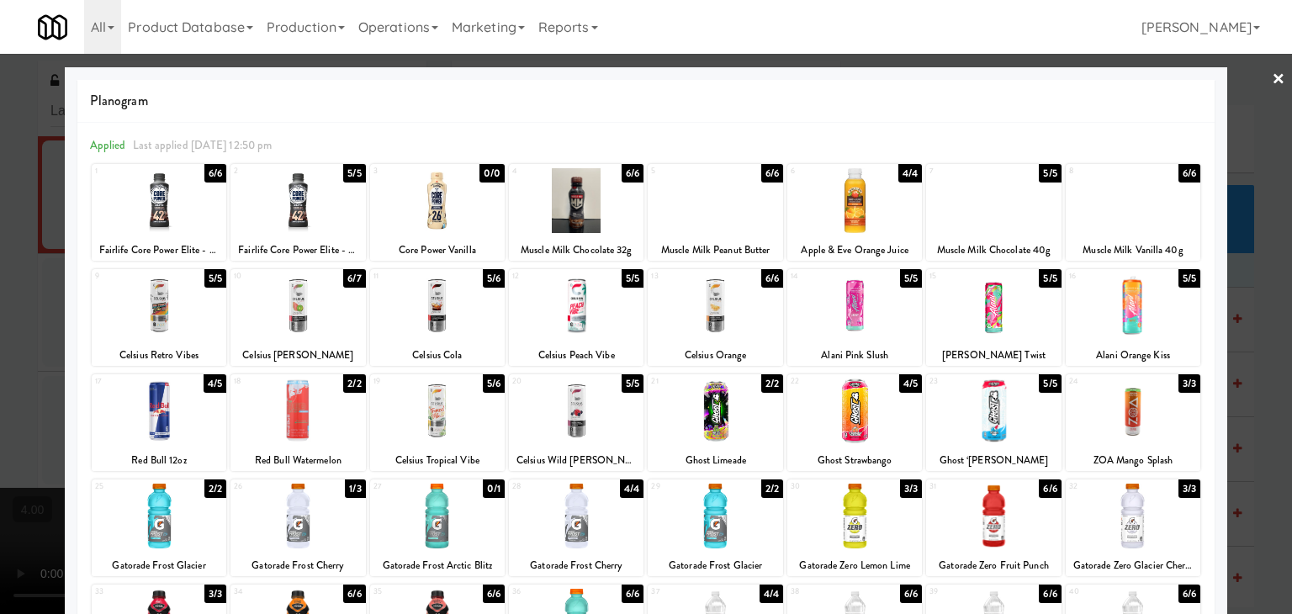
click at [0, 257] on div at bounding box center [646, 307] width 1292 height 614
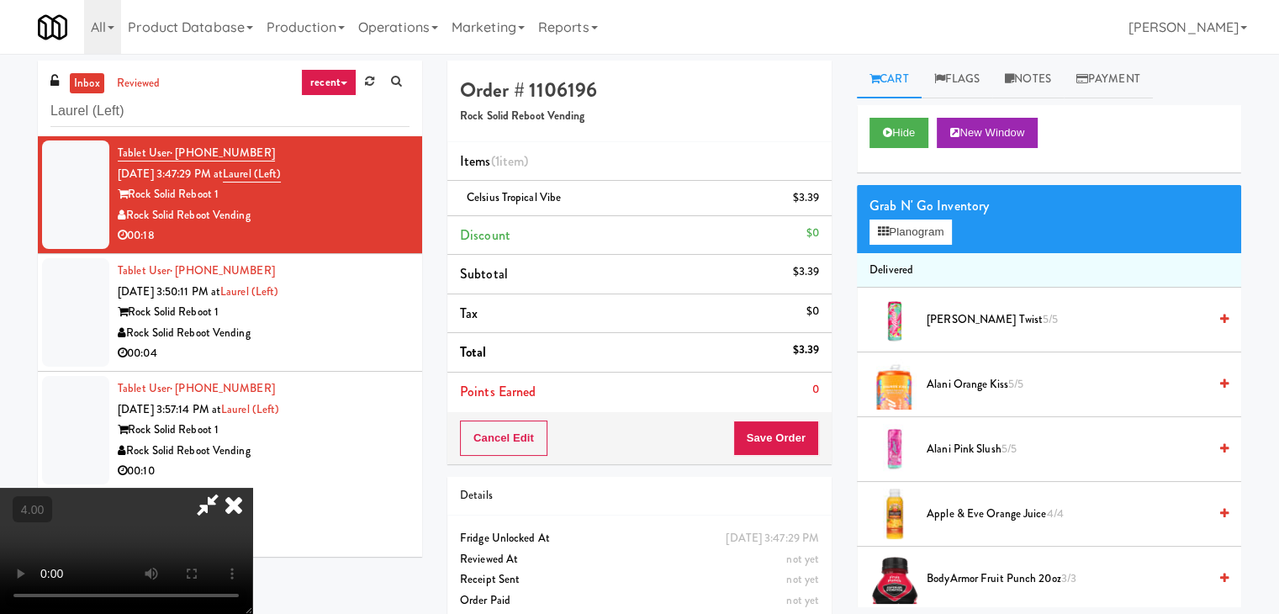
click at [252, 488] on video at bounding box center [126, 551] width 252 height 126
click at [252, 488] on icon at bounding box center [233, 505] width 37 height 34
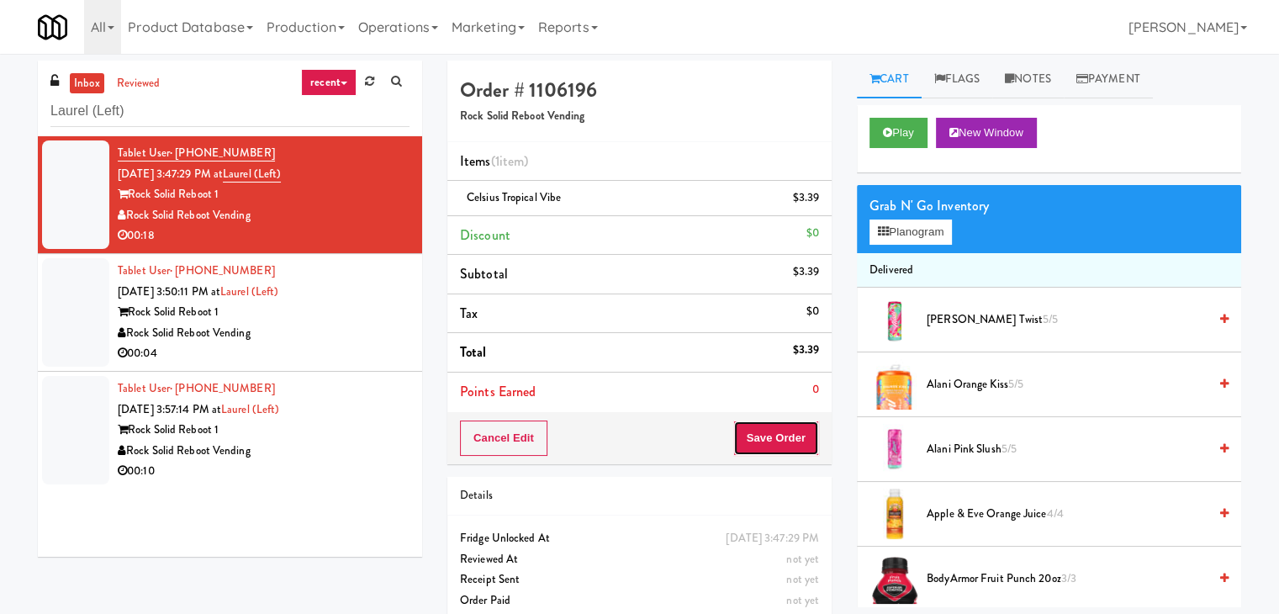
click at [764, 434] on button "Save Order" at bounding box center [776, 438] width 86 height 35
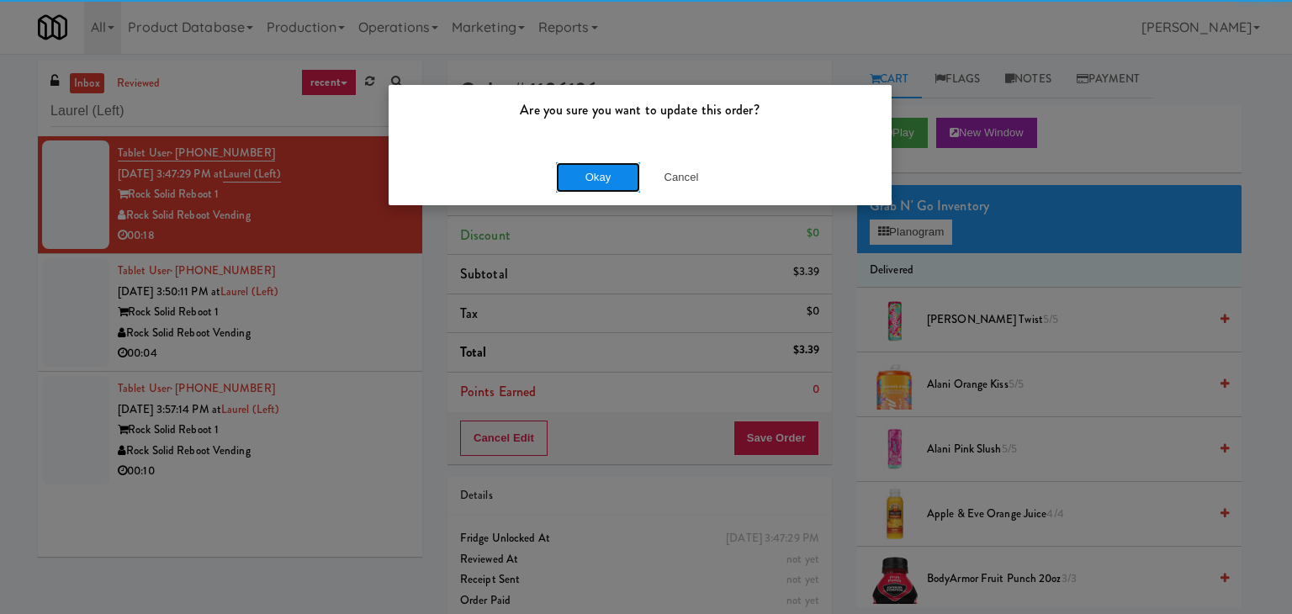
click at [575, 183] on button "Okay" at bounding box center [598, 177] width 84 height 30
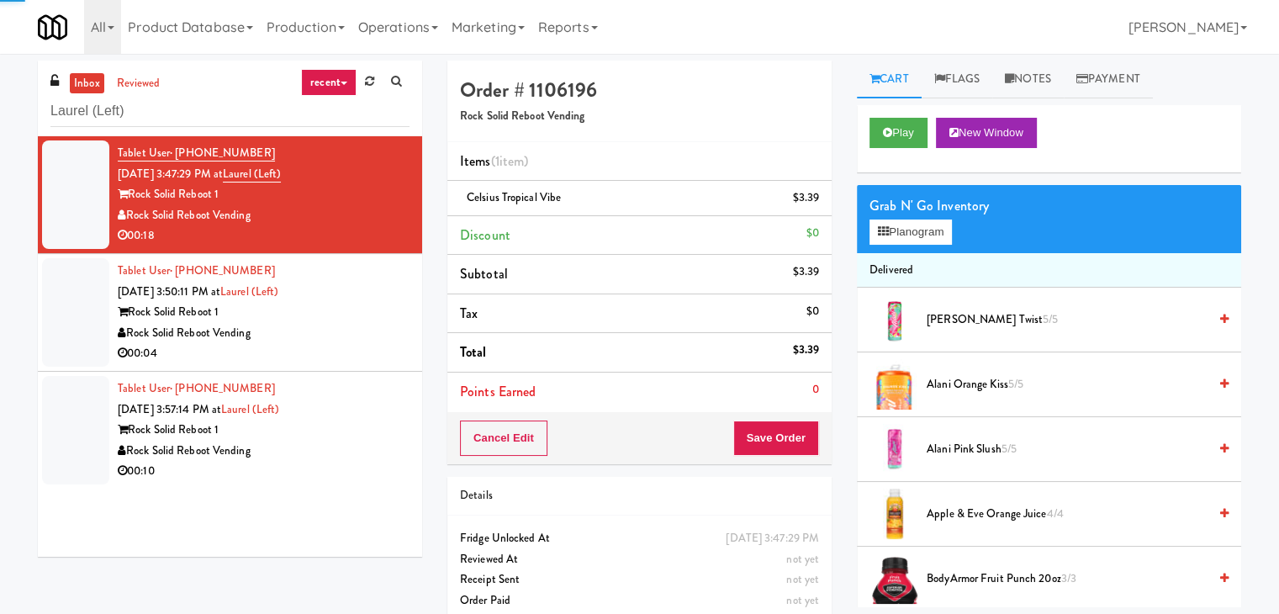
click at [376, 291] on div "Tablet User · (301) 379-3961 [DATE] 3:50:11 PM at [GEOGRAPHIC_DATA] (Left) Rock…" at bounding box center [264, 312] width 292 height 103
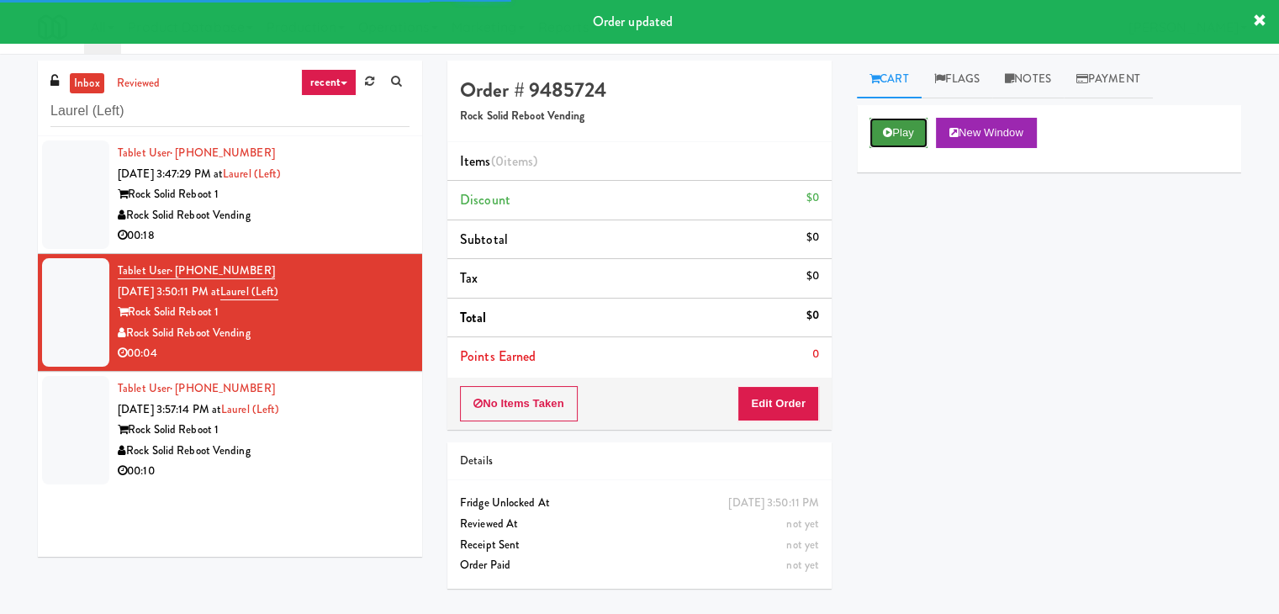
click at [895, 142] on button "Play" at bounding box center [899, 133] width 58 height 30
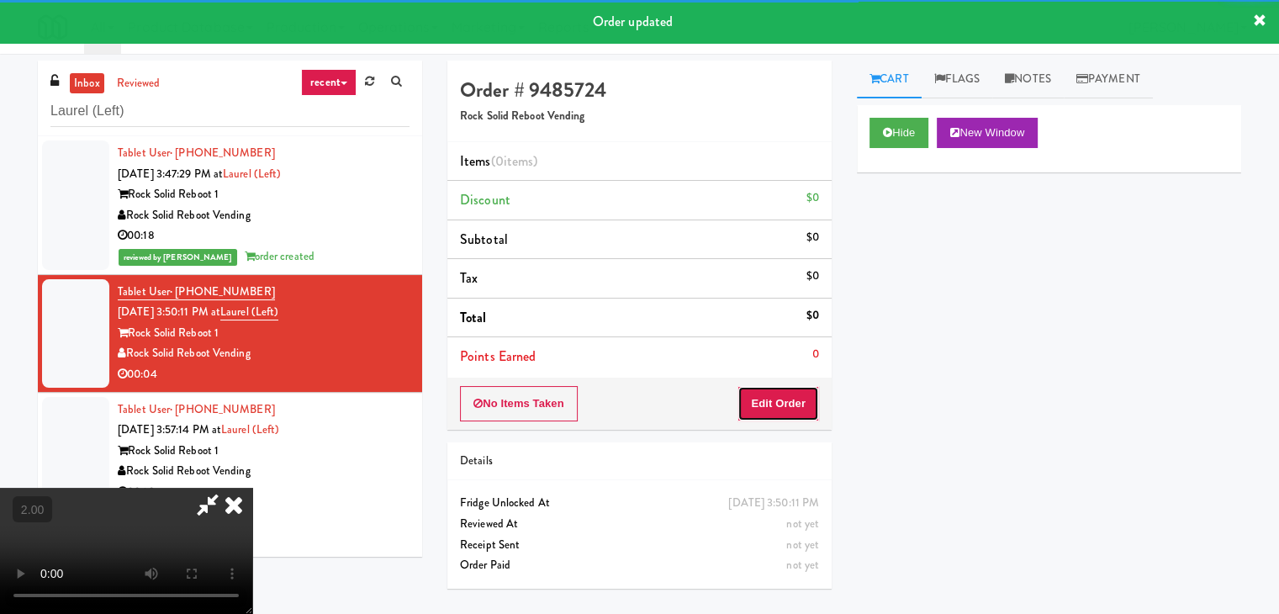
click at [775, 402] on button "Edit Order" at bounding box center [779, 403] width 82 height 35
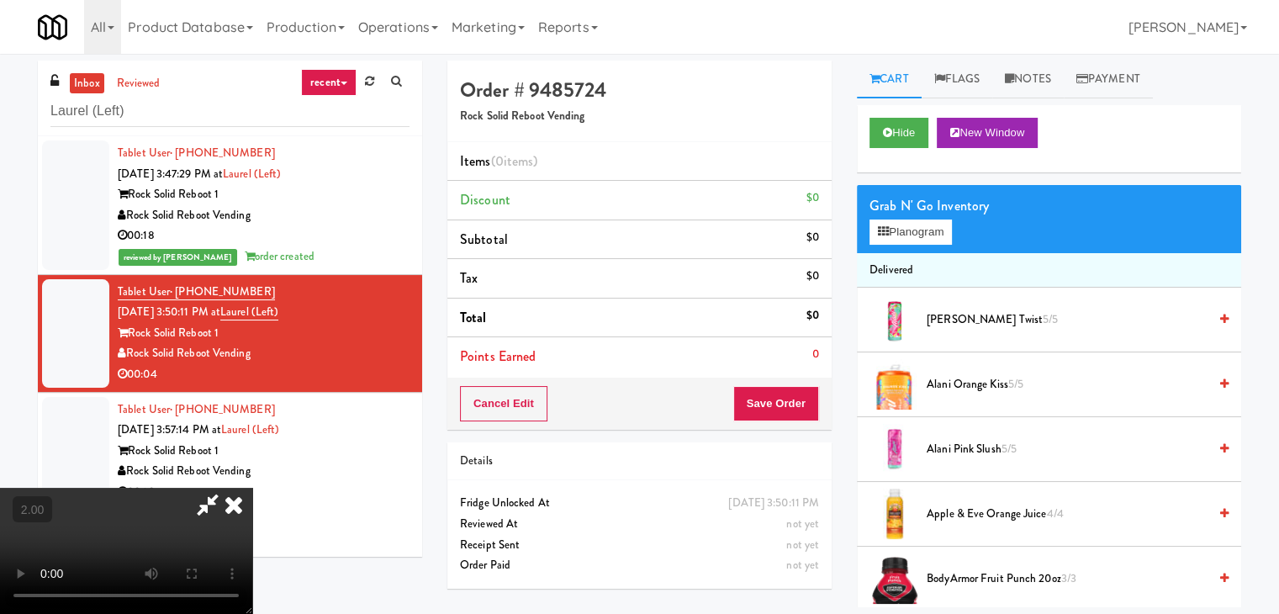
scroll to position [236, 0]
click at [252, 488] on video at bounding box center [126, 551] width 252 height 126
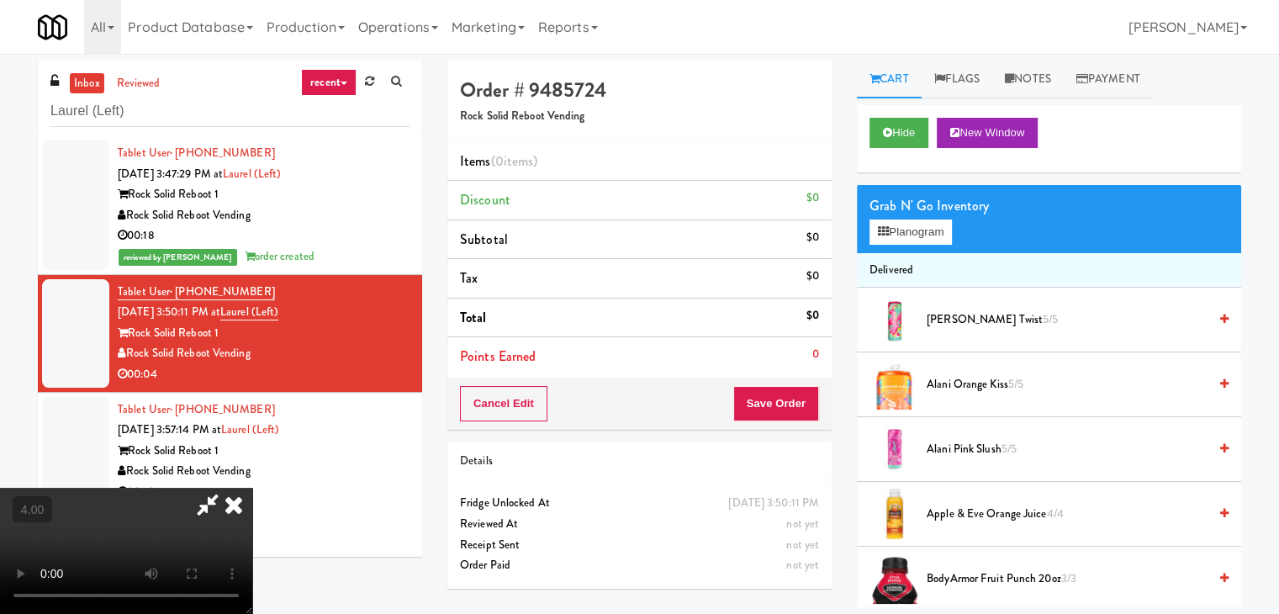
click at [252, 488] on video at bounding box center [126, 551] width 252 height 126
click at [910, 230] on button "Planogram" at bounding box center [911, 232] width 82 height 25
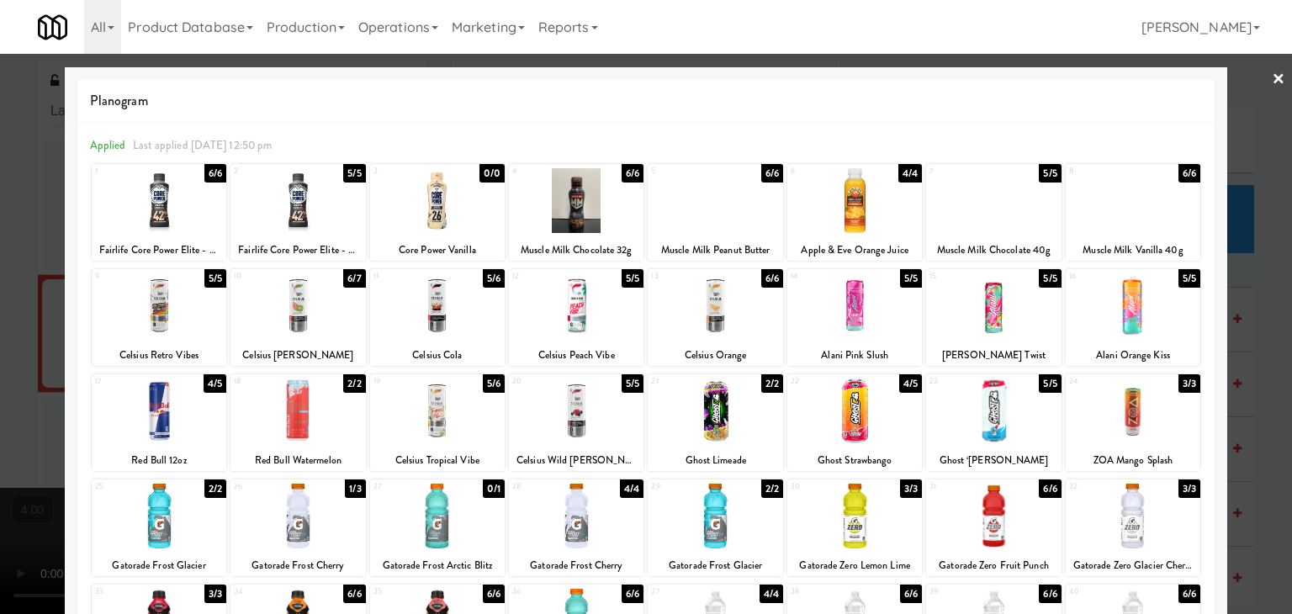
click at [1127, 223] on div at bounding box center [1133, 200] width 135 height 65
click at [1224, 202] on div at bounding box center [646, 307] width 1292 height 614
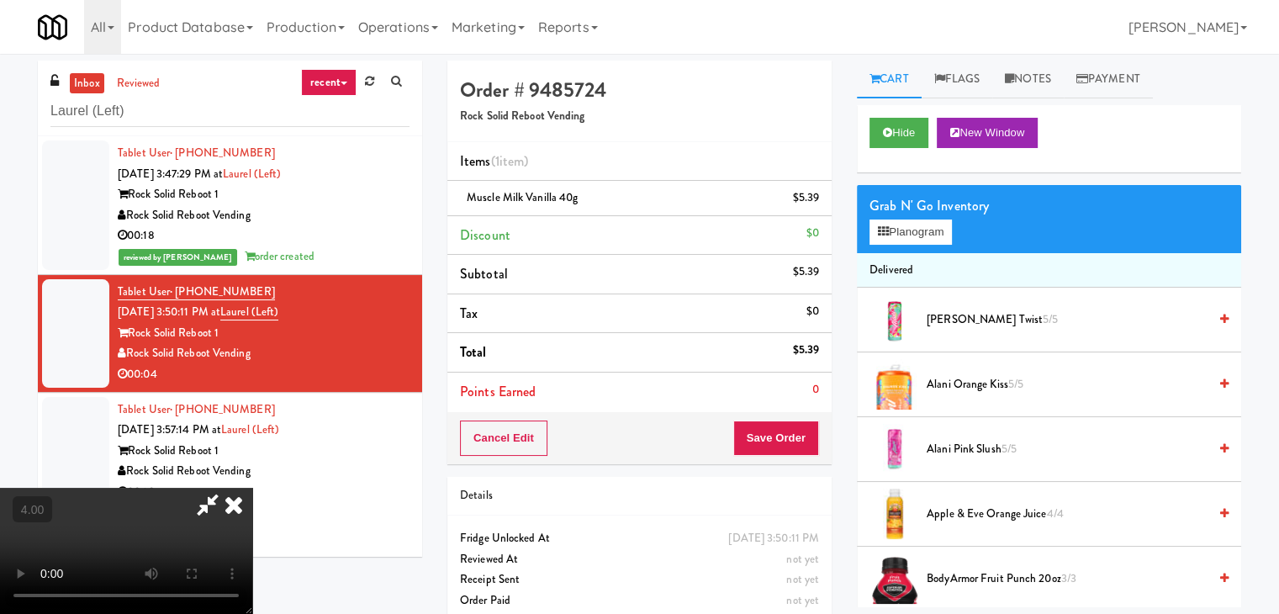
click at [252, 488] on icon at bounding box center [233, 505] width 37 height 34
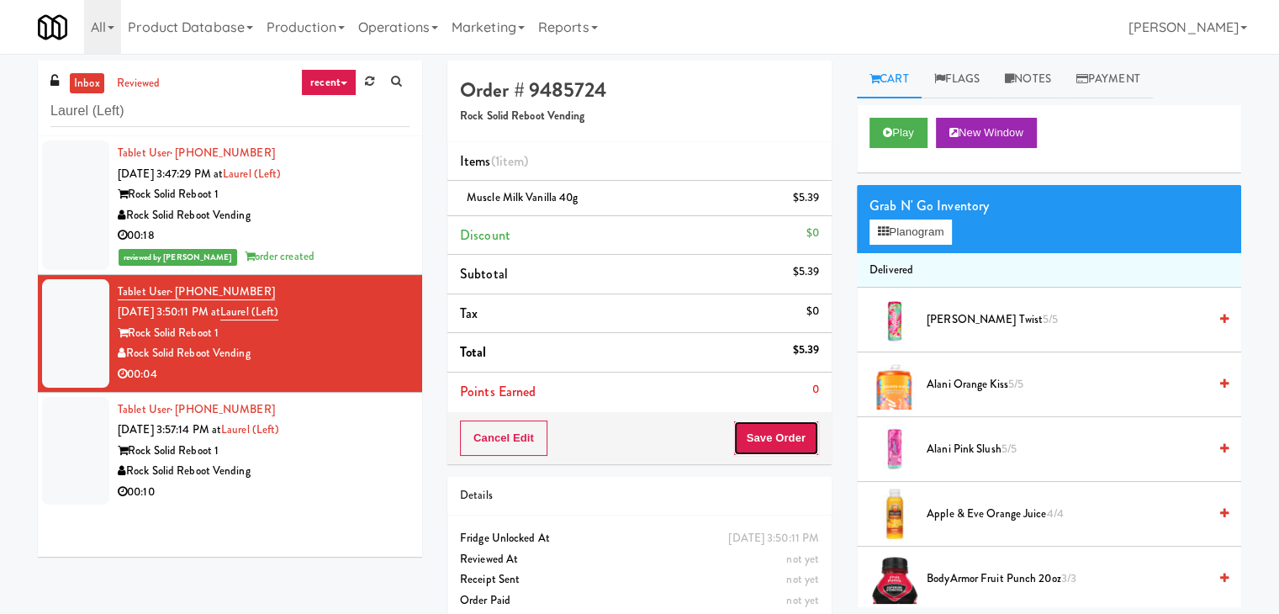
click at [764, 423] on button "Save Order" at bounding box center [776, 438] width 86 height 35
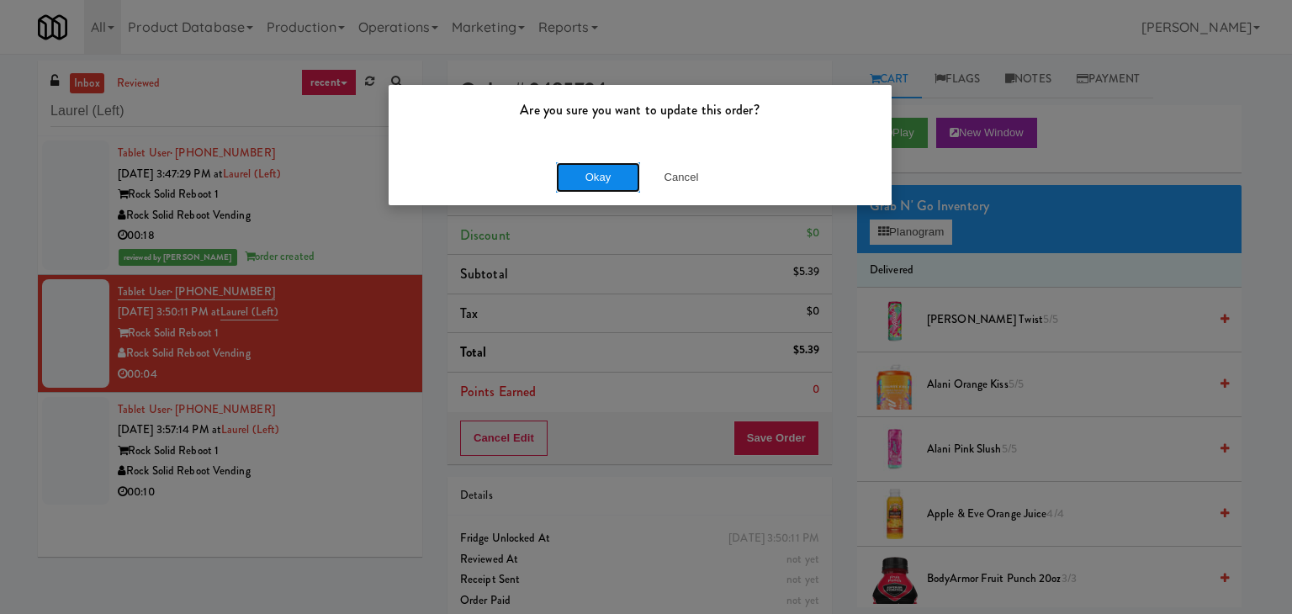
click at [633, 183] on button "Okay" at bounding box center [598, 177] width 84 height 30
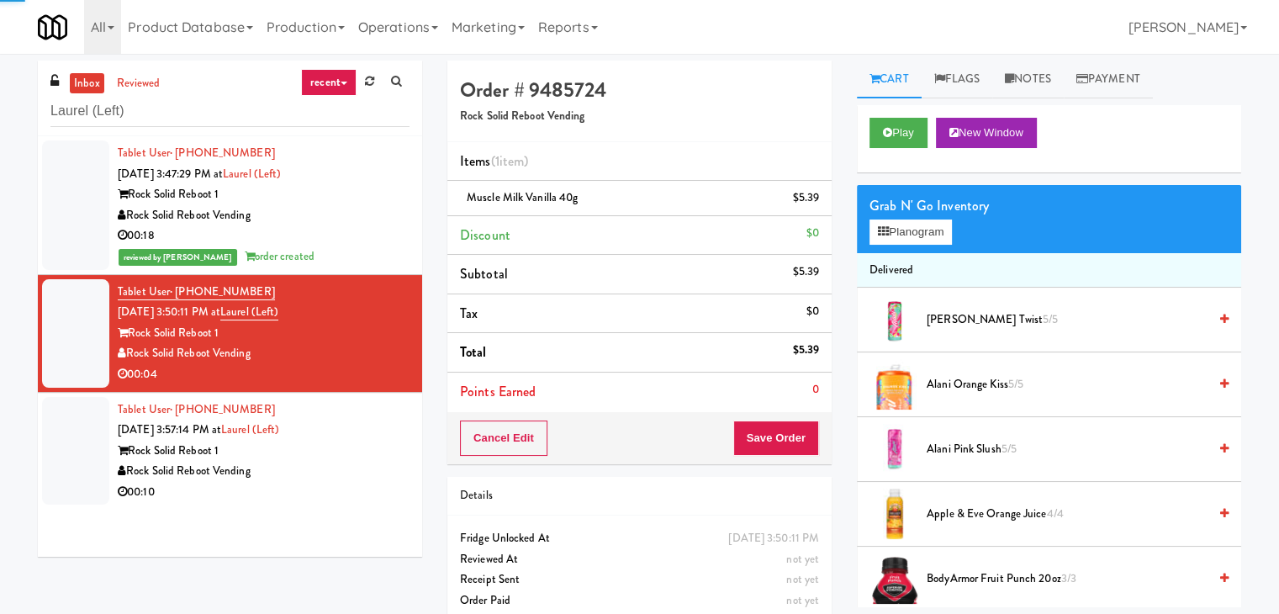
click at [353, 455] on div "Rock Solid Reboot 1" at bounding box center [264, 451] width 292 height 21
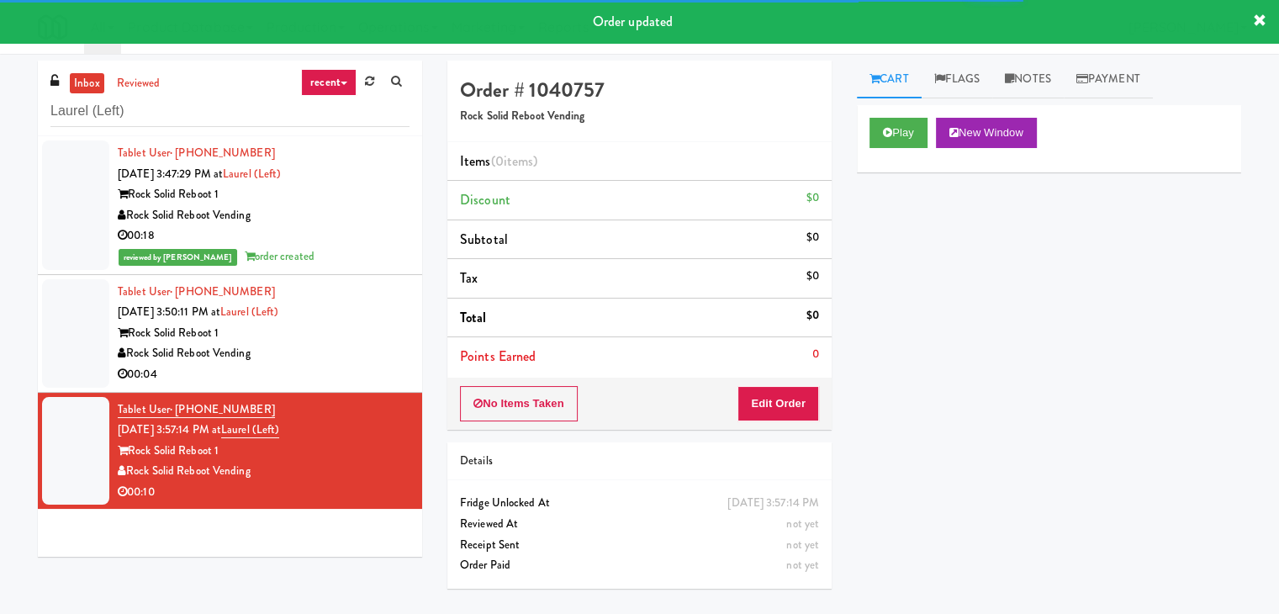
click at [918, 149] on div "Play New Window" at bounding box center [1049, 138] width 384 height 67
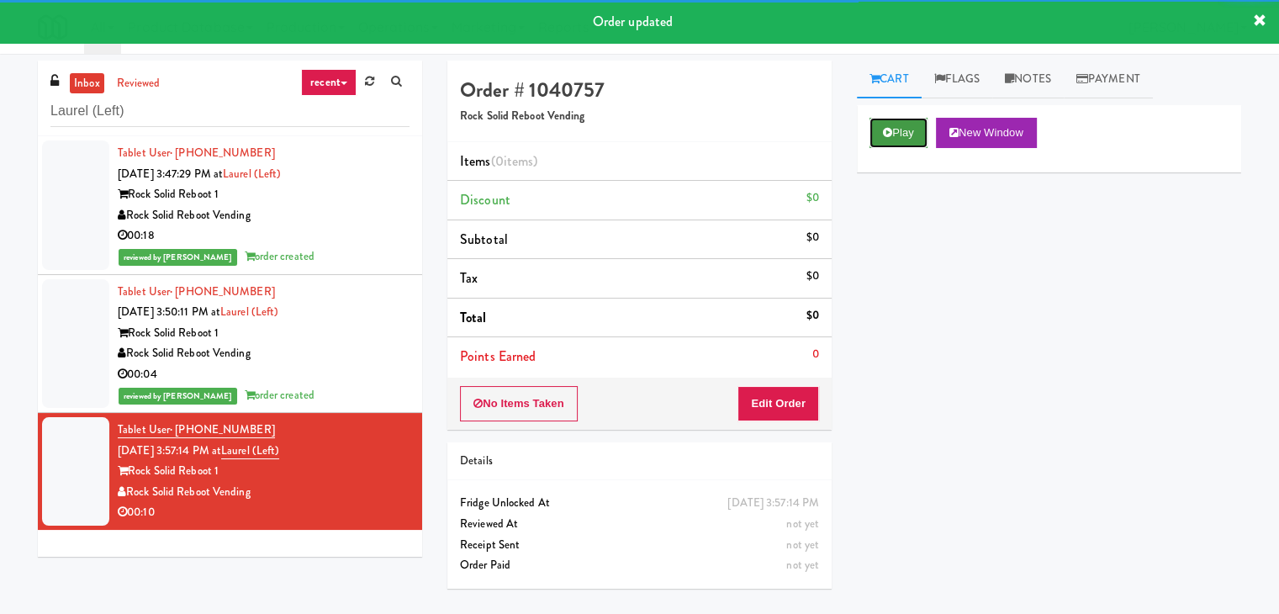
click at [914, 140] on button "Play" at bounding box center [899, 133] width 58 height 30
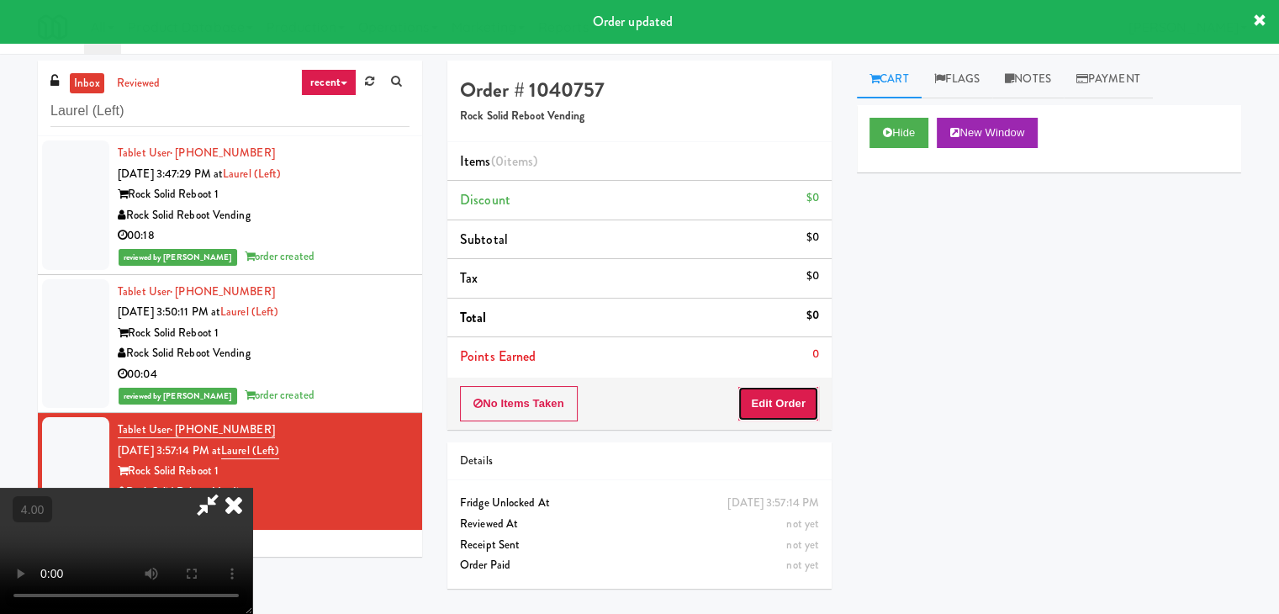
click at [794, 394] on button "Edit Order" at bounding box center [779, 403] width 82 height 35
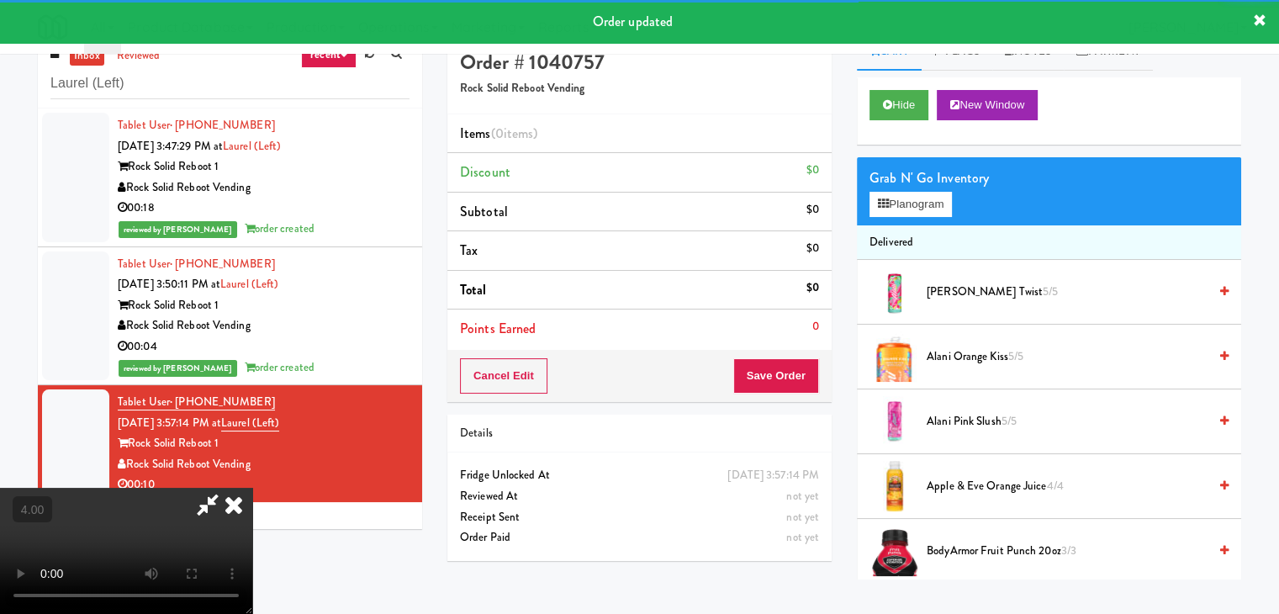
scroll to position [54, 0]
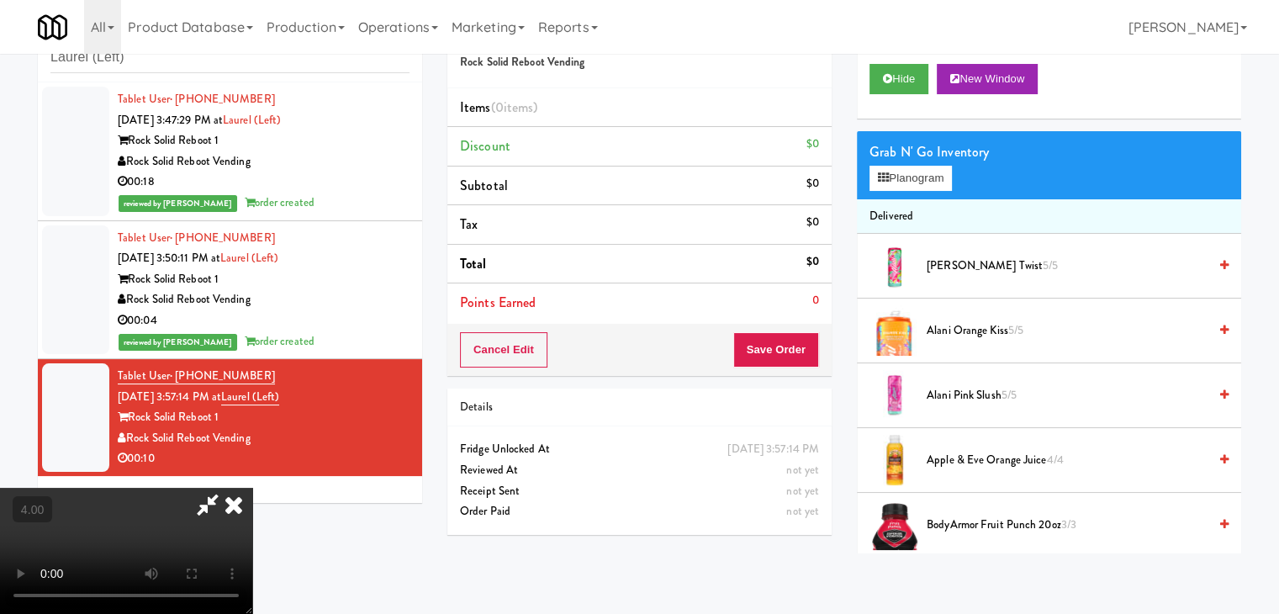
click at [252, 488] on video at bounding box center [126, 551] width 252 height 126
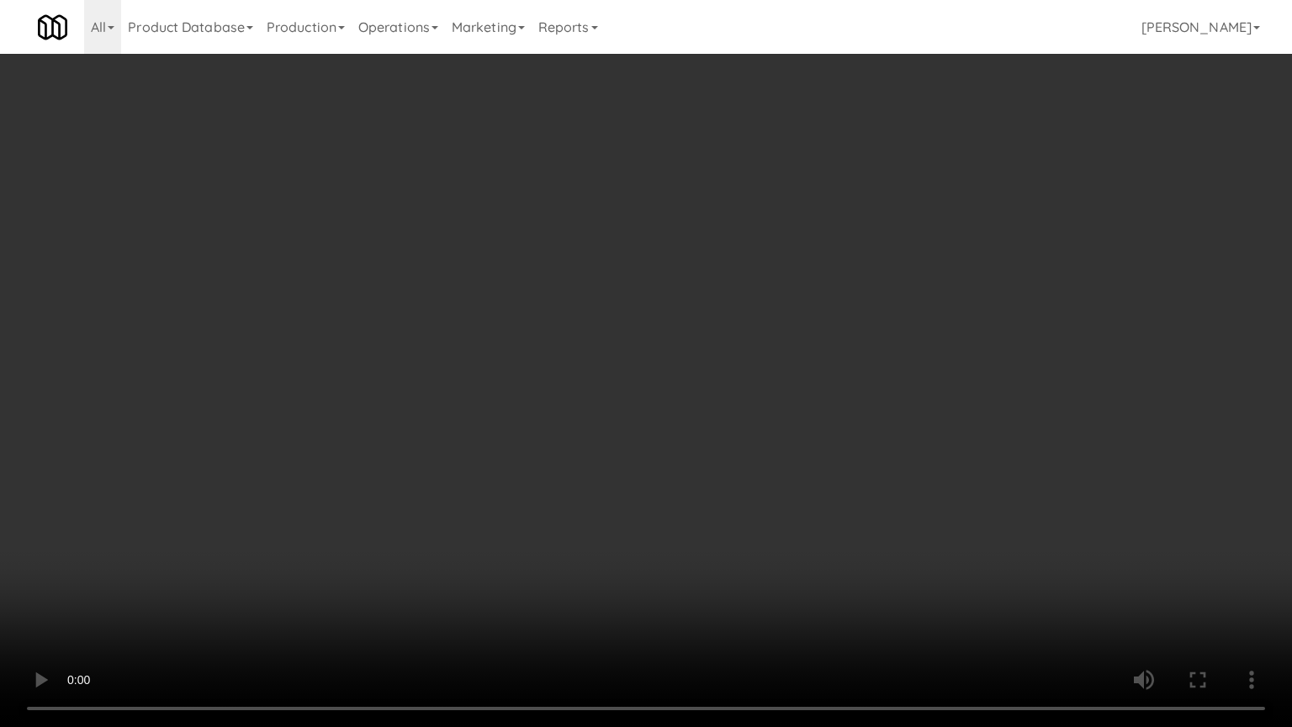
click at [542, 491] on video at bounding box center [646, 363] width 1292 height 727
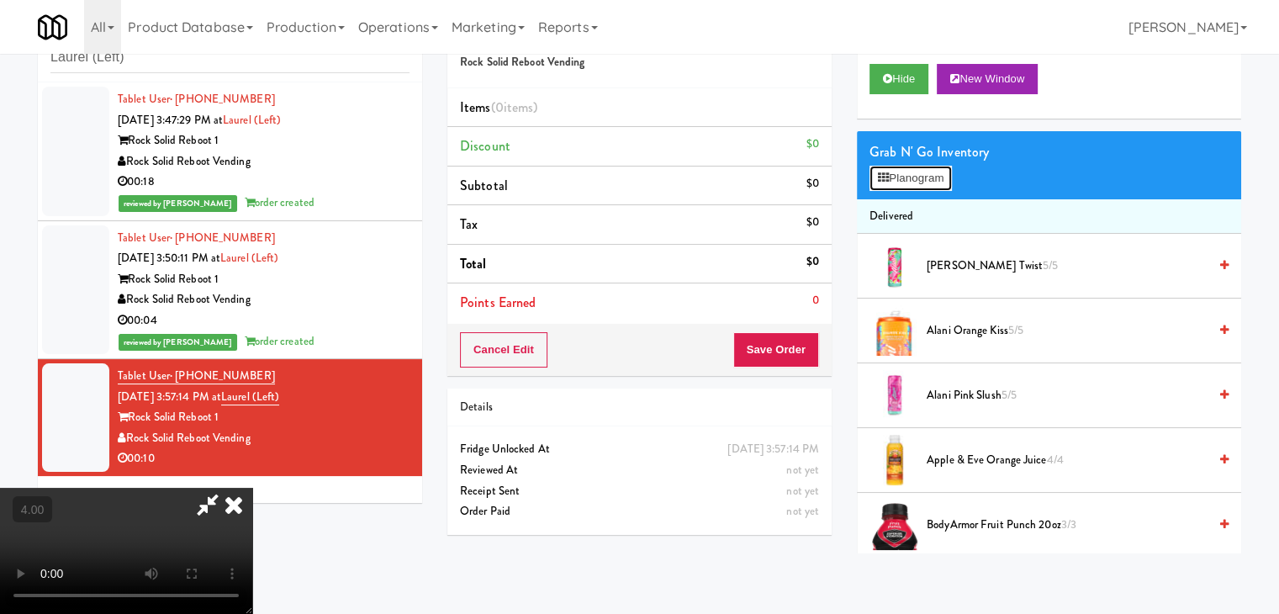
click at [928, 177] on button "Planogram" at bounding box center [911, 178] width 82 height 25
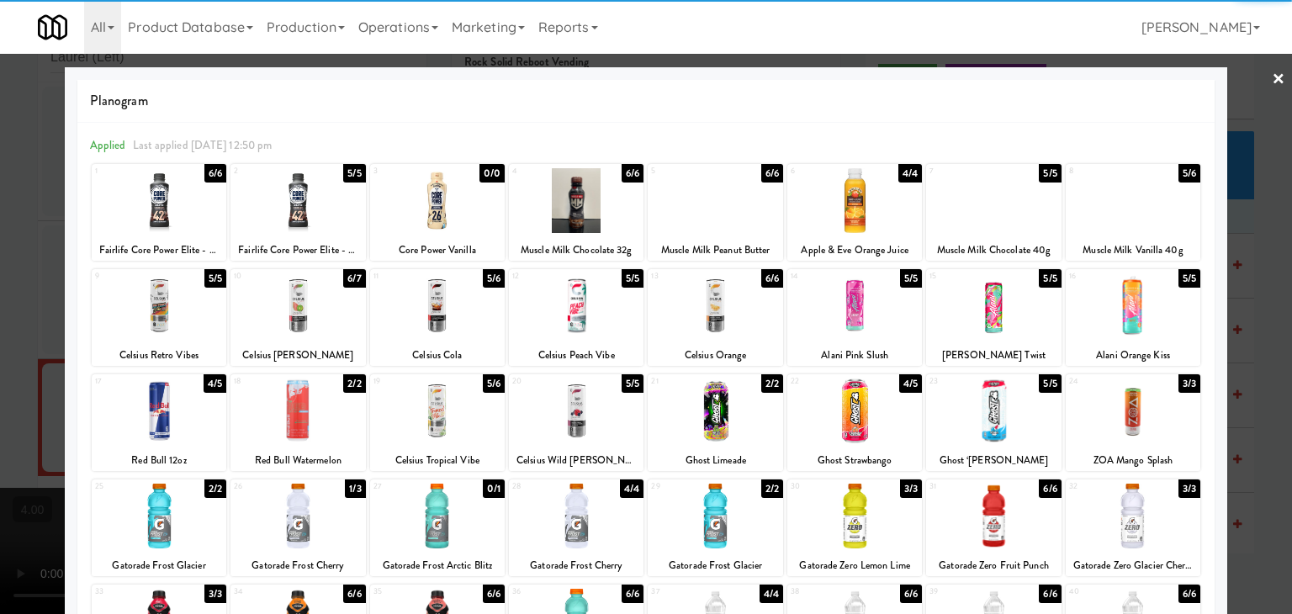
click at [301, 219] on div at bounding box center [297, 200] width 135 height 65
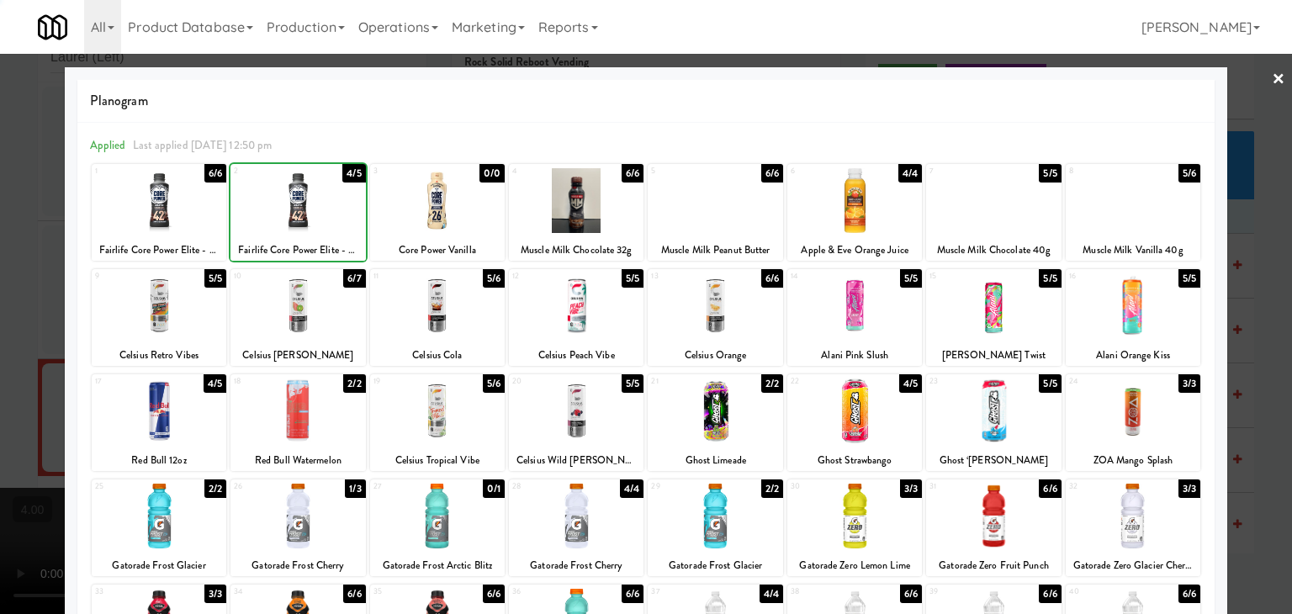
click at [0, 145] on div at bounding box center [646, 307] width 1292 height 614
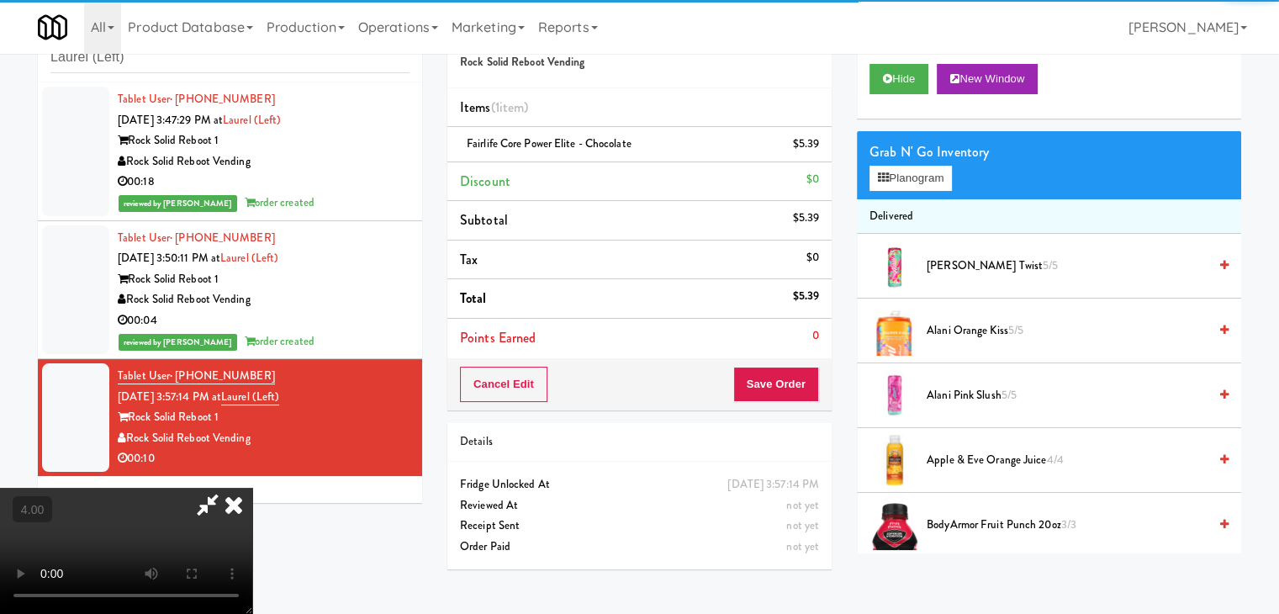
click at [802, 362] on div "Cancel Edit Save Order" at bounding box center [639, 384] width 384 height 52
click at [791, 374] on button "Save Order" at bounding box center [776, 384] width 86 height 35
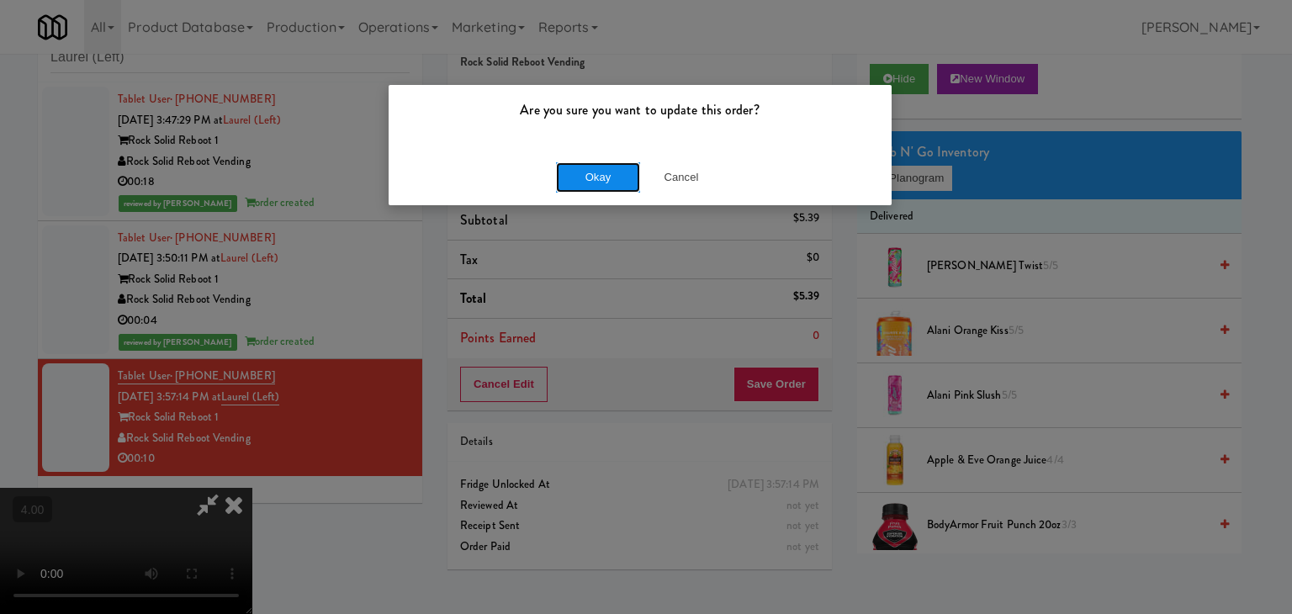
click at [600, 166] on button "Okay" at bounding box center [598, 177] width 84 height 30
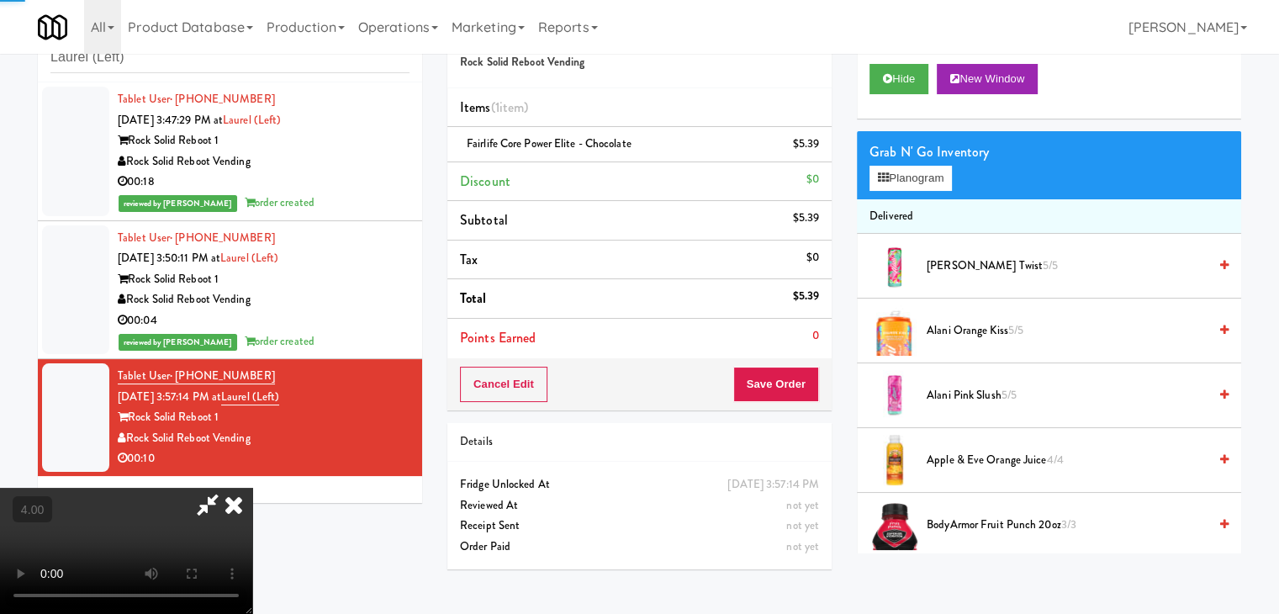
click at [252, 488] on icon at bounding box center [233, 505] width 37 height 34
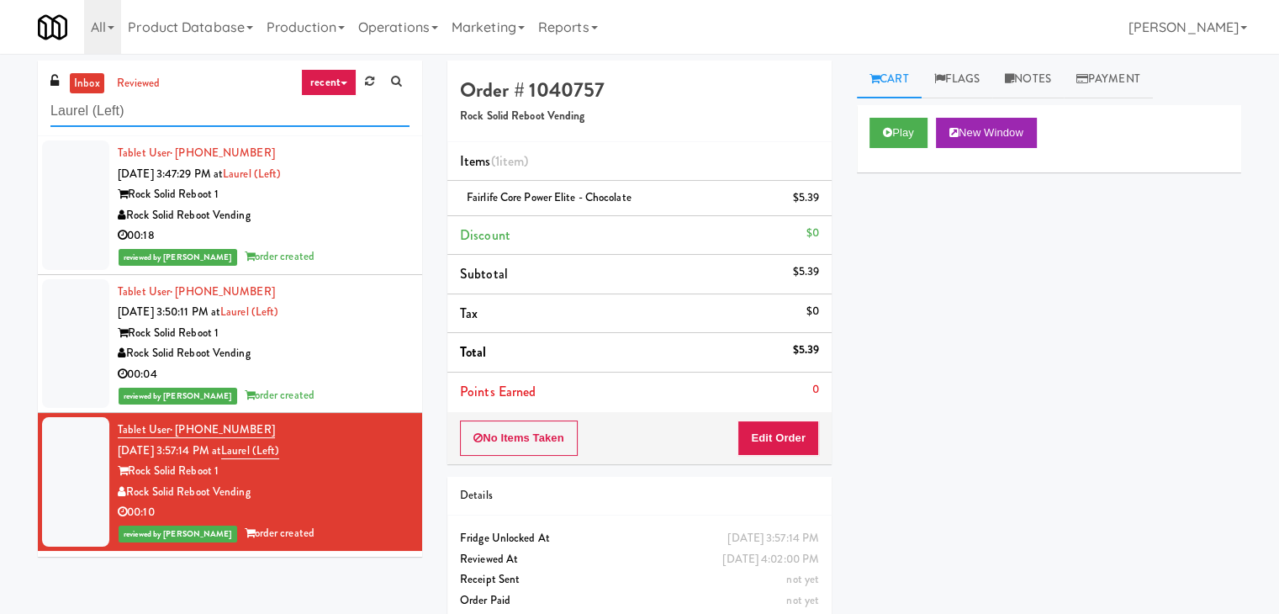
paste input "Icon - Cooler - Right"
drag, startPoint x: 201, startPoint y: 117, endPoint x: 0, endPoint y: 93, distance: 202.5
click at [0, 93] on div "inbox reviewed recent all unclear take inventory issue suspicious failed recent…" at bounding box center [639, 348] width 1279 height 575
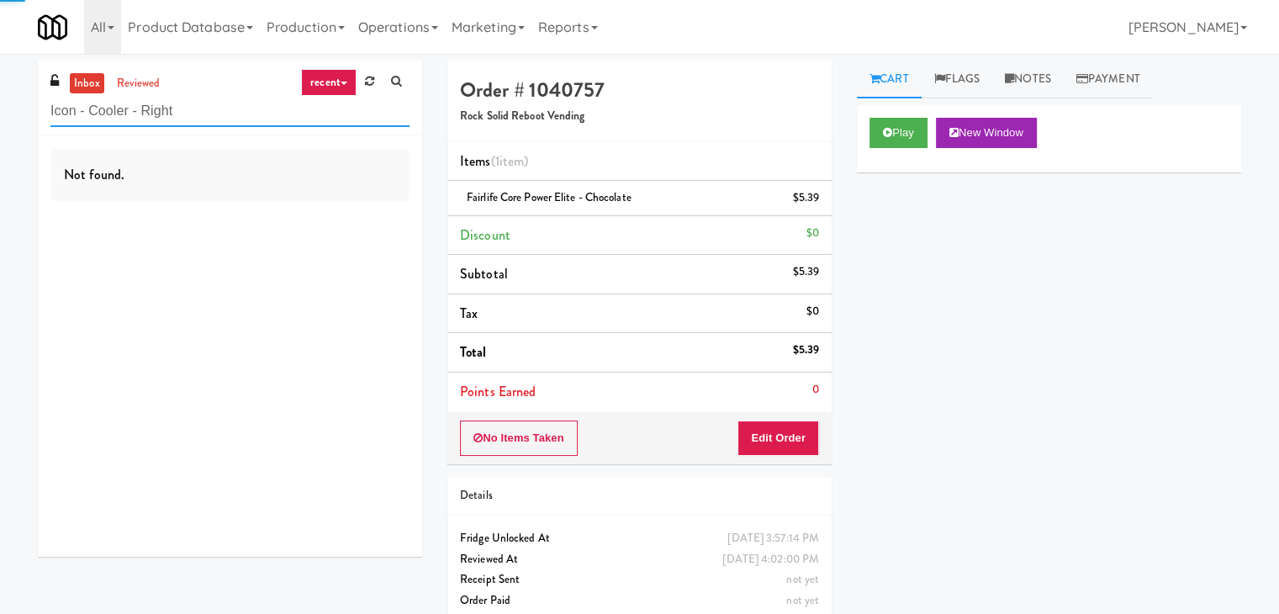
scroll to position [54, 0]
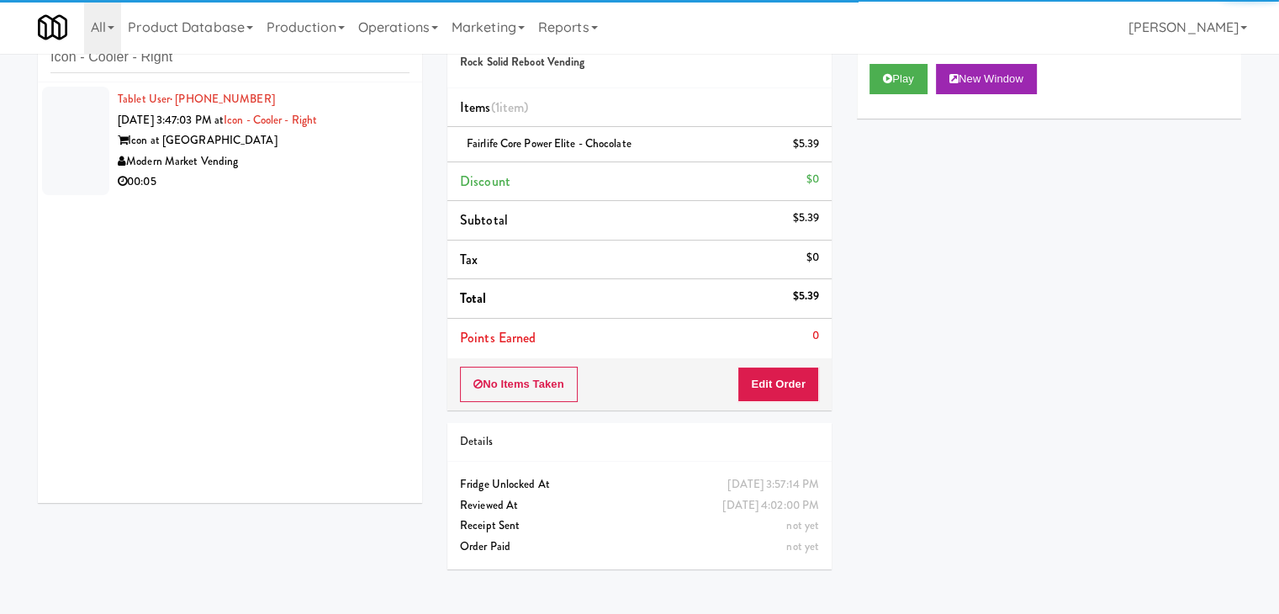
click at [323, 196] on li "Tablet User · (956) 436-8822 [DATE] 3:47:03 PM at Icon - Cooler - Right Icon at…" at bounding box center [230, 140] width 384 height 117
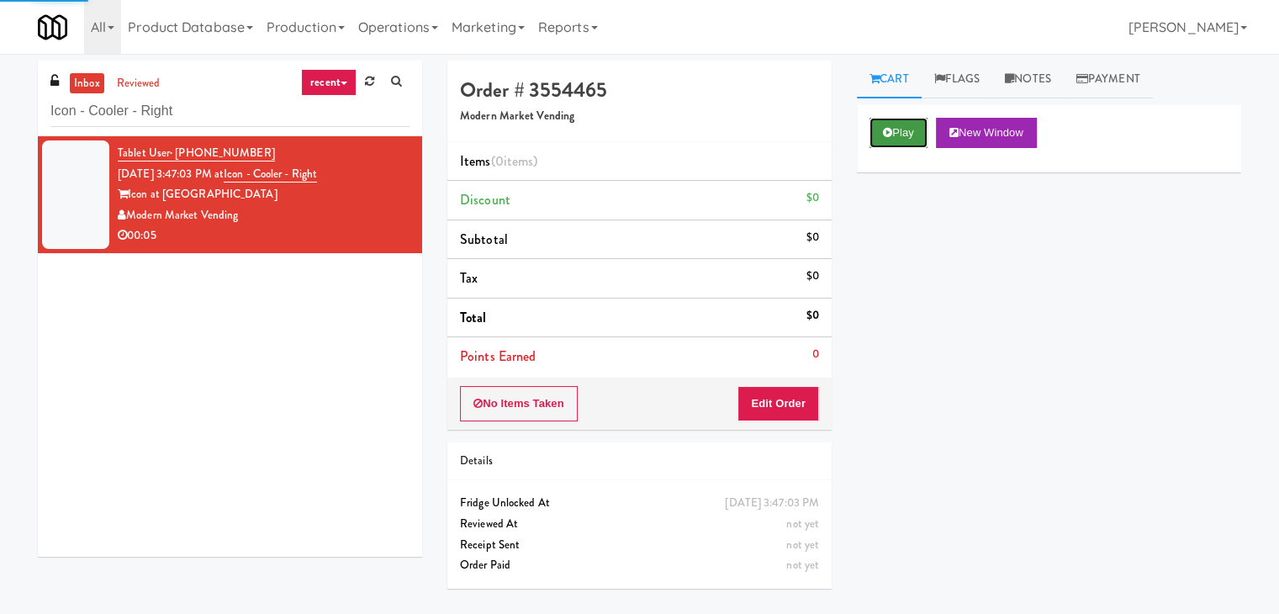
click at [907, 127] on button "Play" at bounding box center [899, 133] width 58 height 30
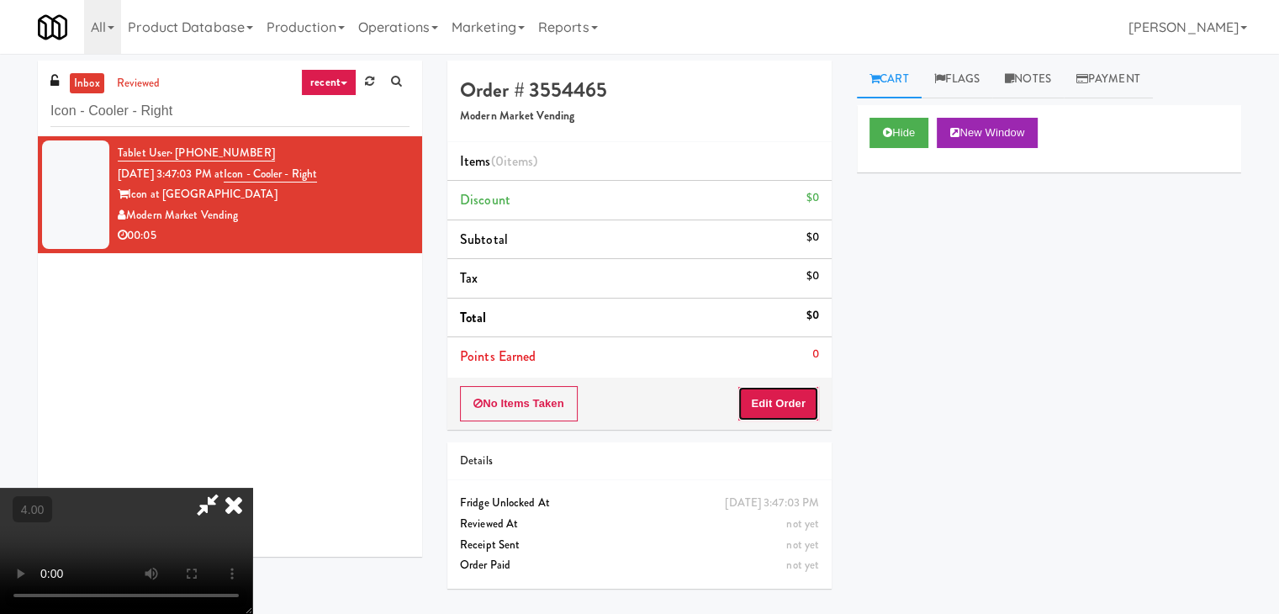
click at [763, 406] on button "Edit Order" at bounding box center [779, 403] width 82 height 35
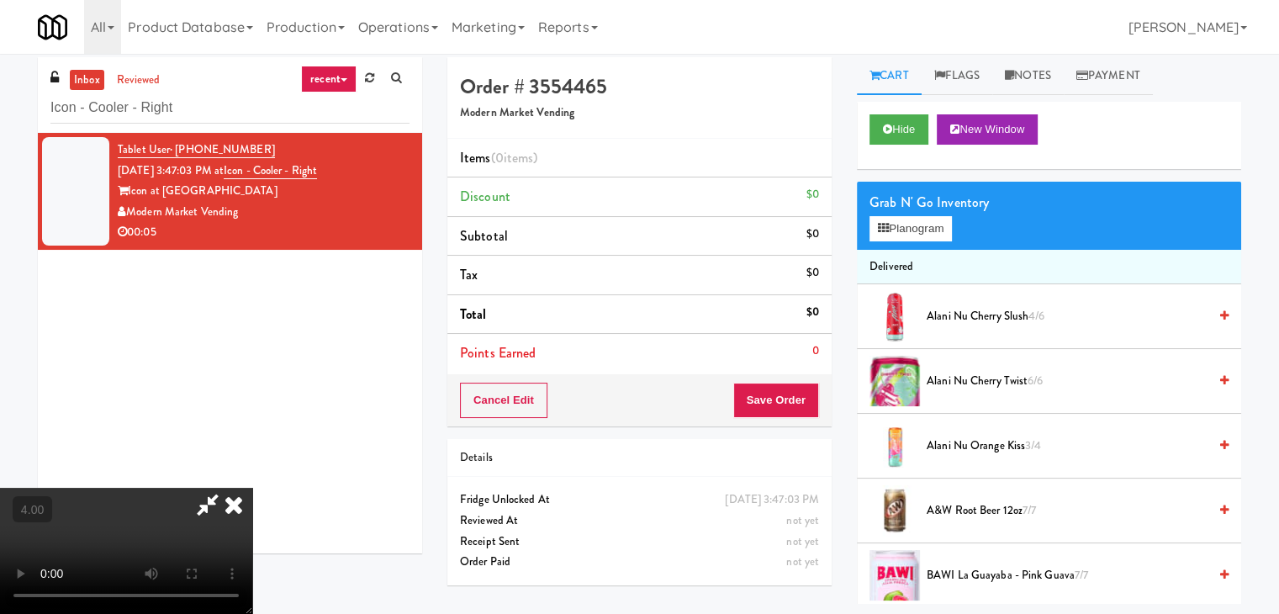
click at [252, 488] on video at bounding box center [126, 551] width 252 height 126
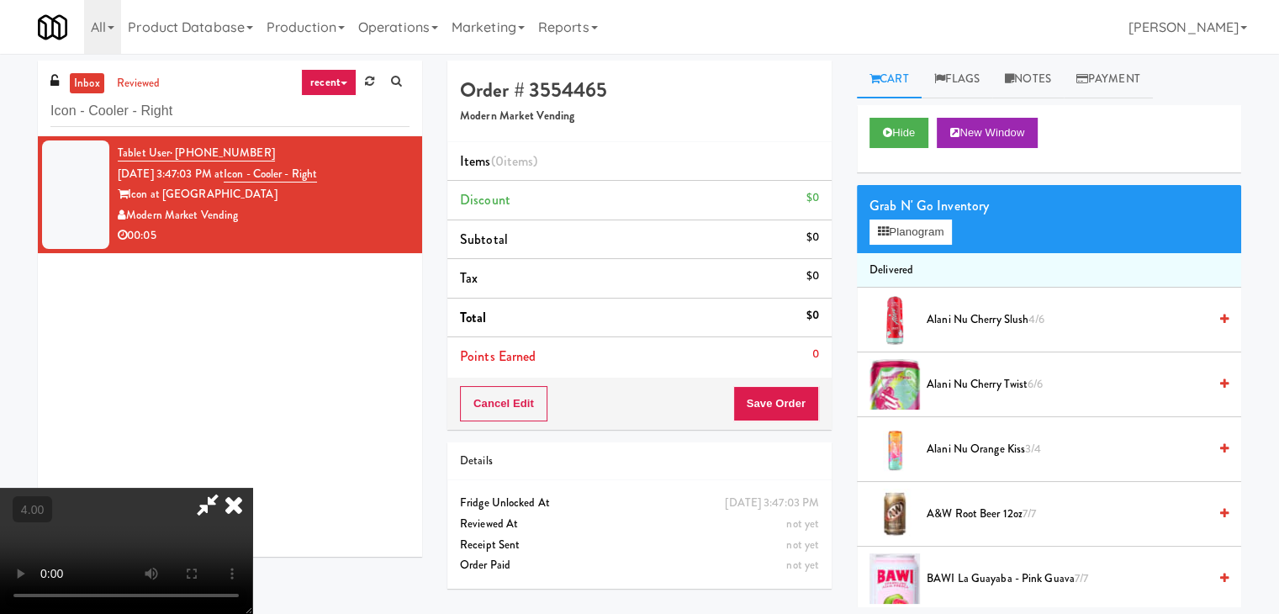
click at [252, 488] on video at bounding box center [126, 551] width 252 height 126
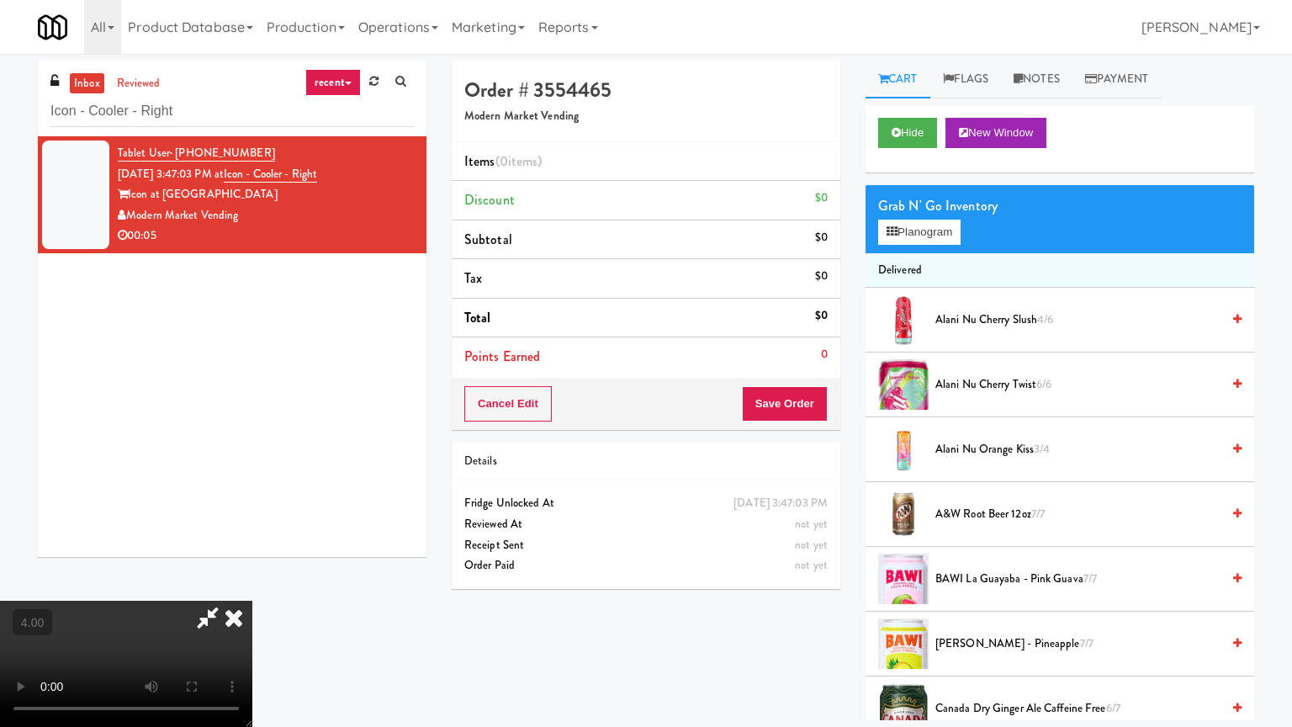
click at [252, 600] on video at bounding box center [126, 663] width 252 height 126
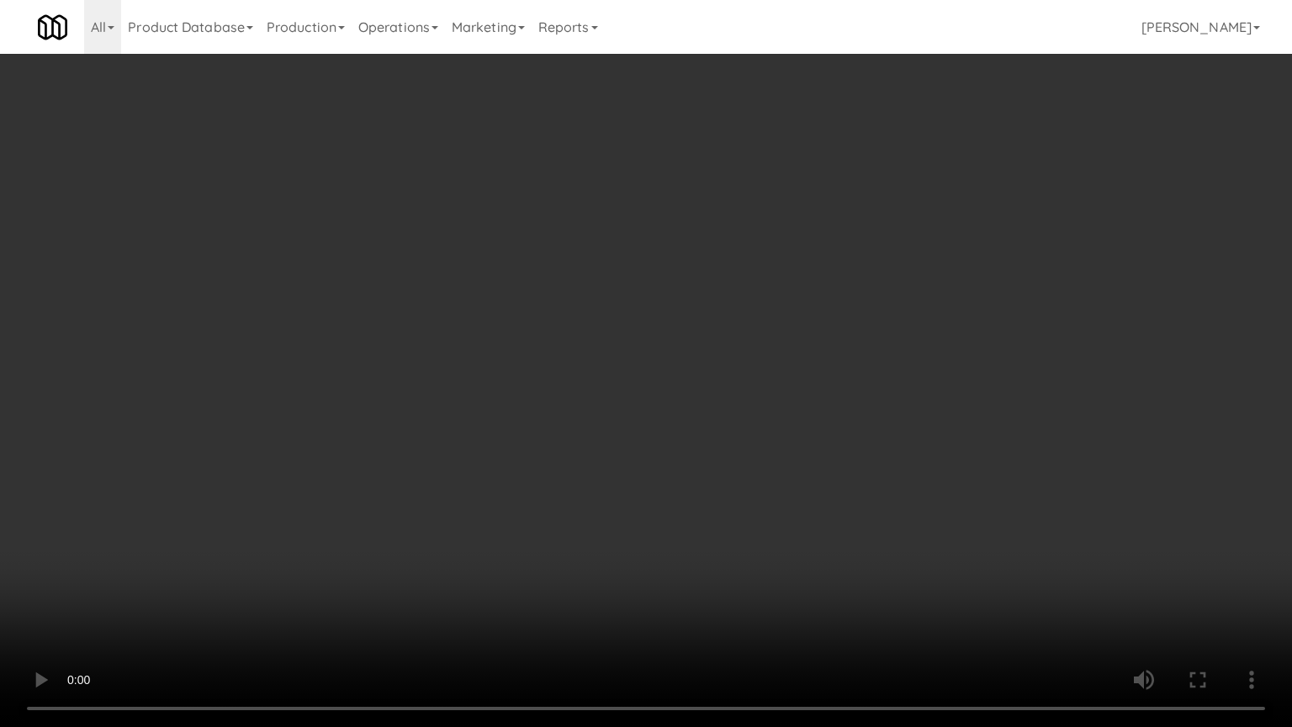
click at [526, 436] on video at bounding box center [646, 363] width 1292 height 727
click at [526, 363] on video at bounding box center [646, 363] width 1292 height 727
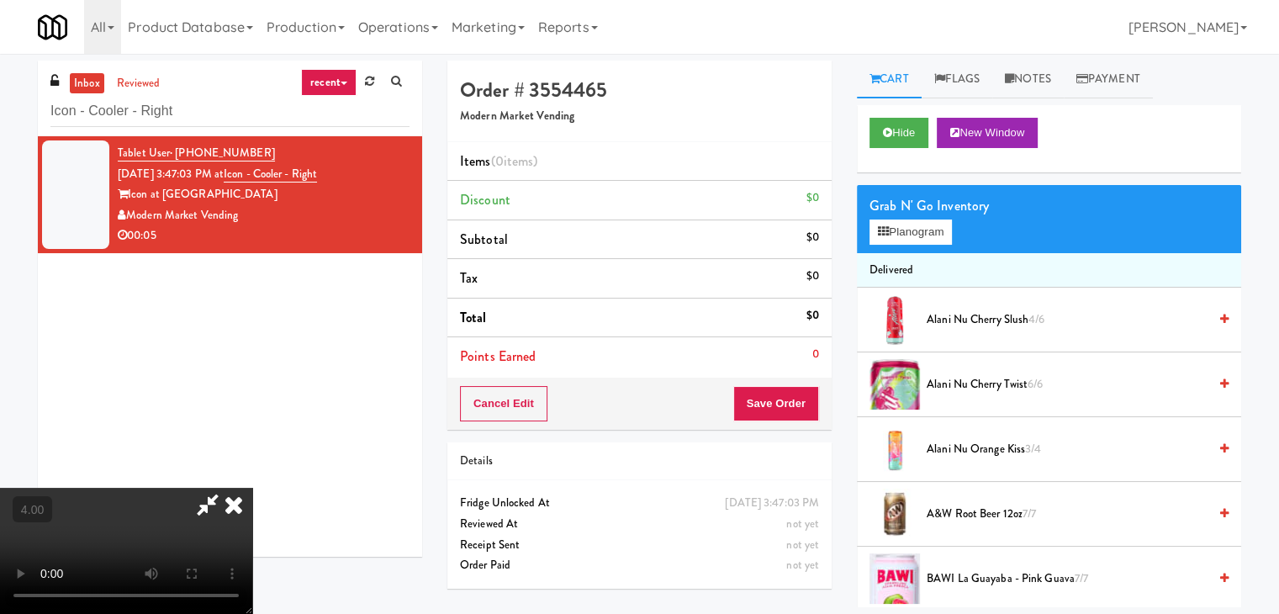
click at [252, 488] on video at bounding box center [126, 551] width 252 height 126
click at [892, 230] on button "Planogram" at bounding box center [911, 232] width 82 height 25
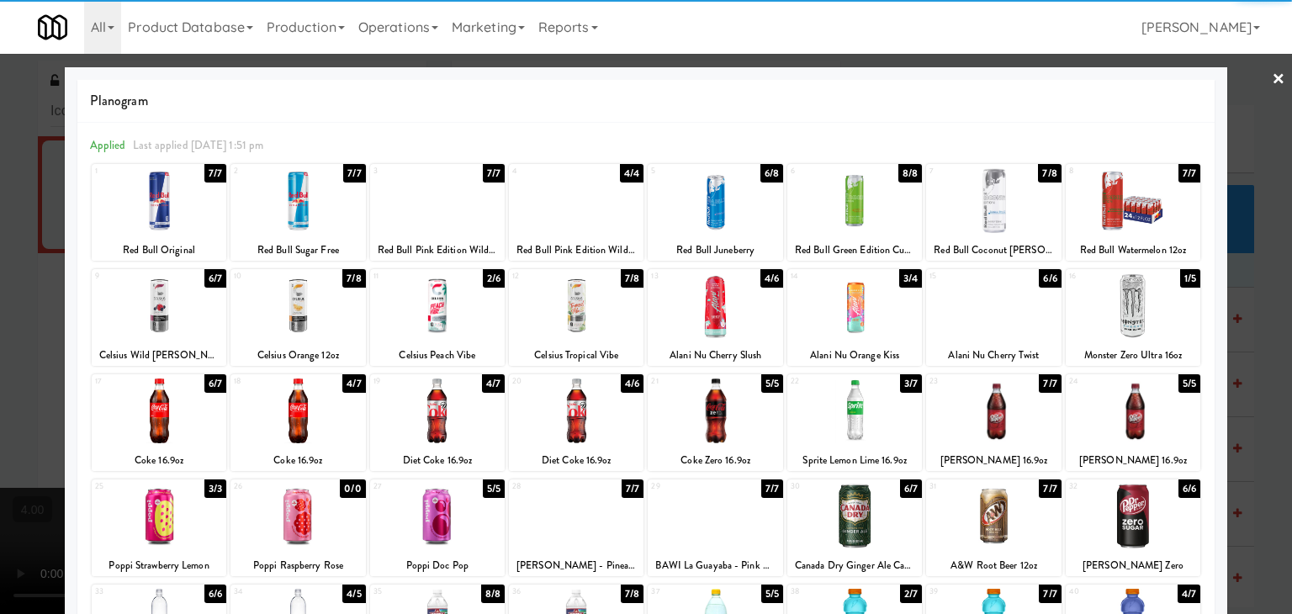
click at [150, 304] on div at bounding box center [159, 305] width 135 height 65
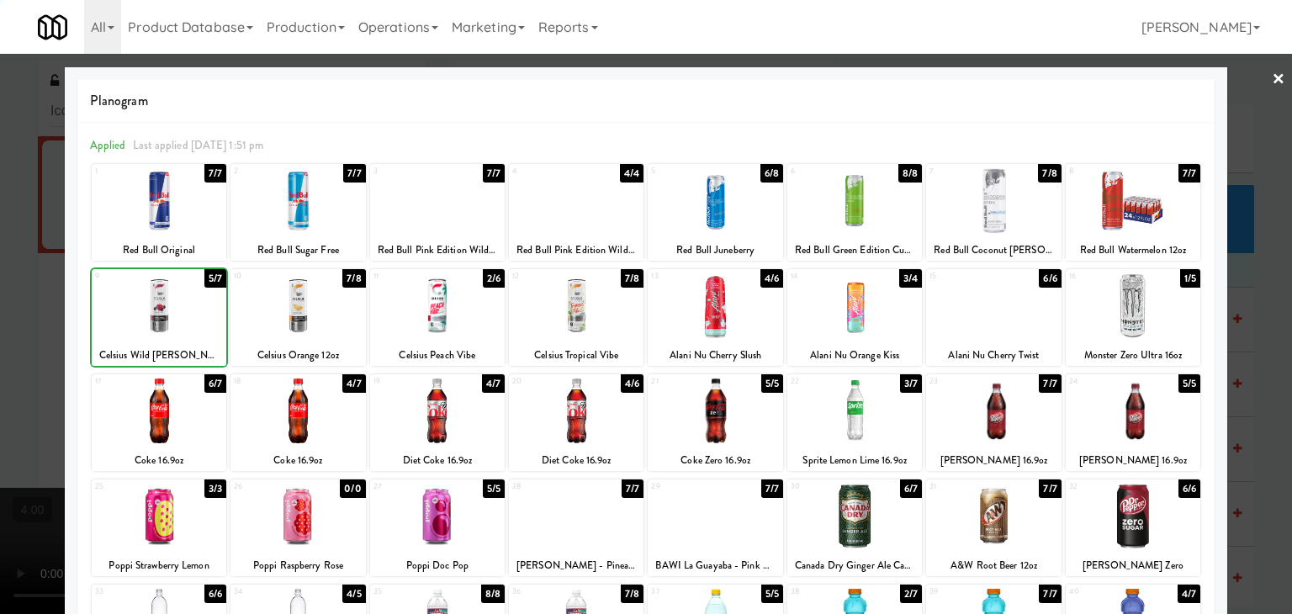
click at [0, 199] on div at bounding box center [646, 307] width 1292 height 614
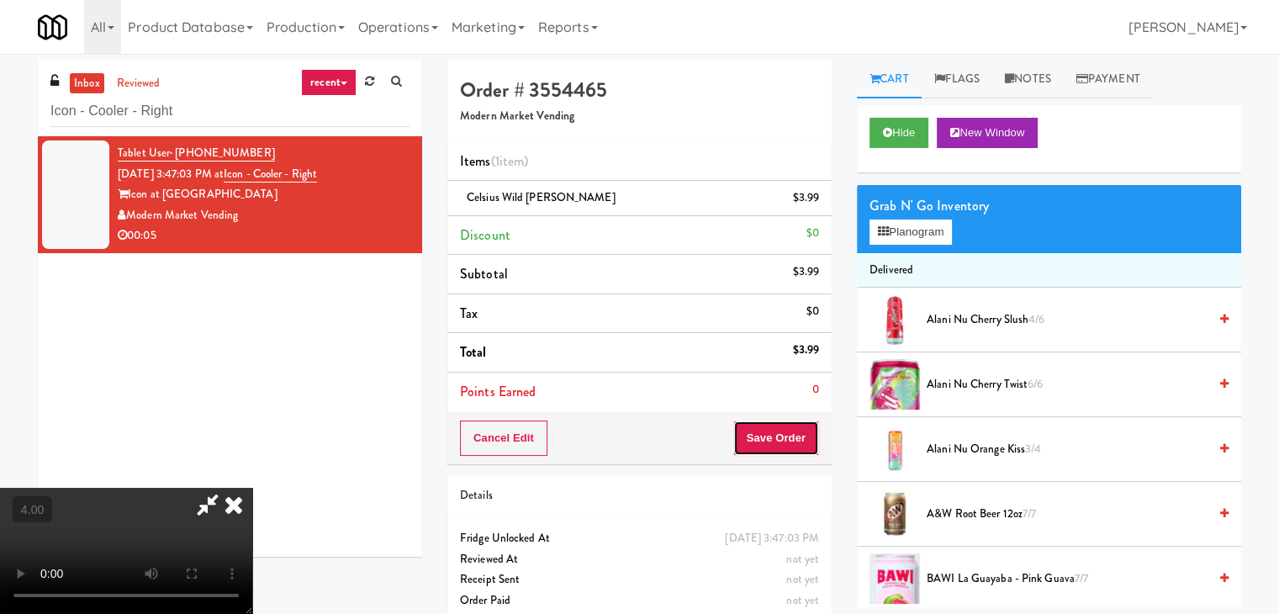
click at [787, 429] on button "Save Order" at bounding box center [776, 438] width 86 height 35
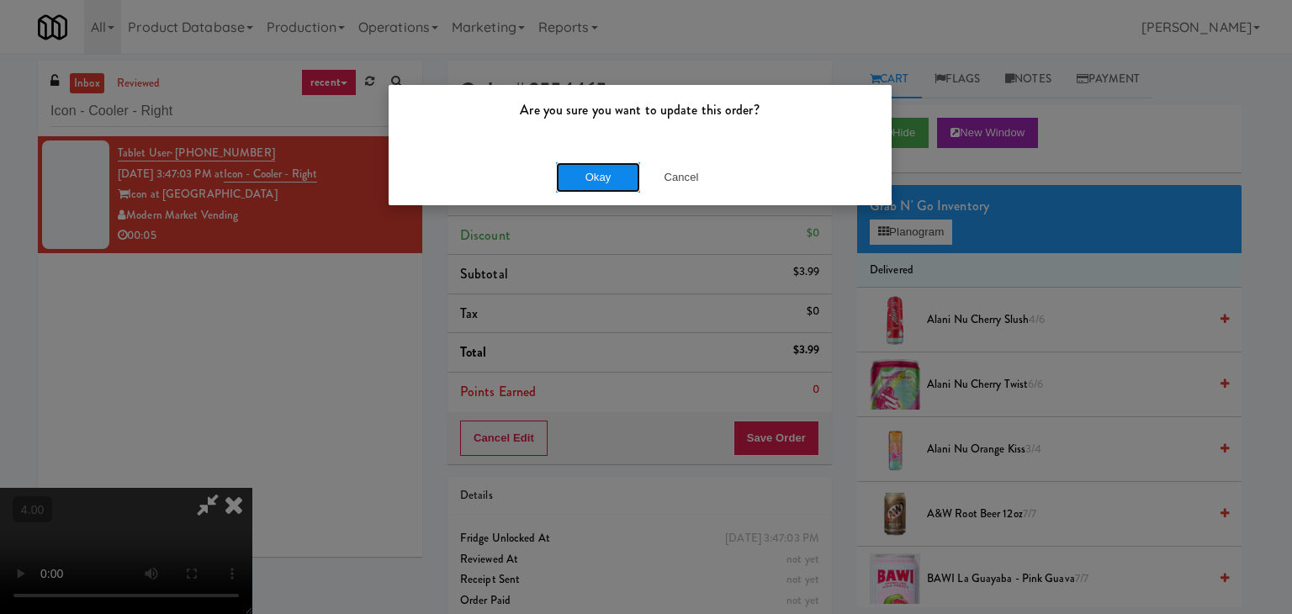
click at [612, 176] on button "Okay" at bounding box center [598, 177] width 84 height 30
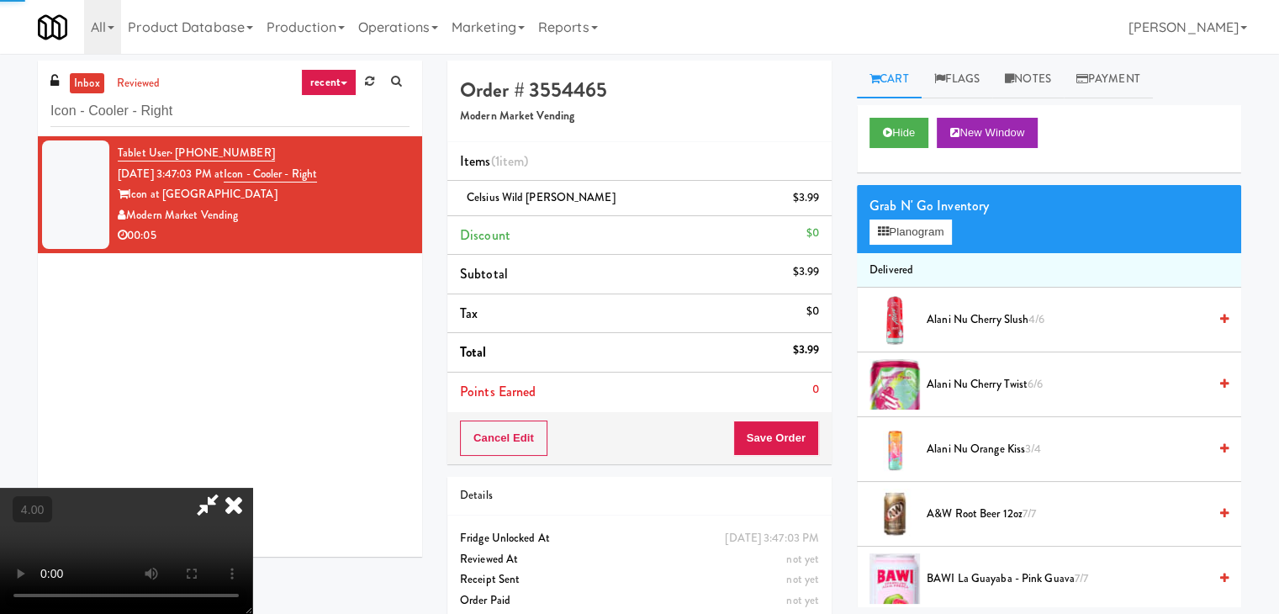
click at [252, 488] on icon at bounding box center [233, 505] width 37 height 34
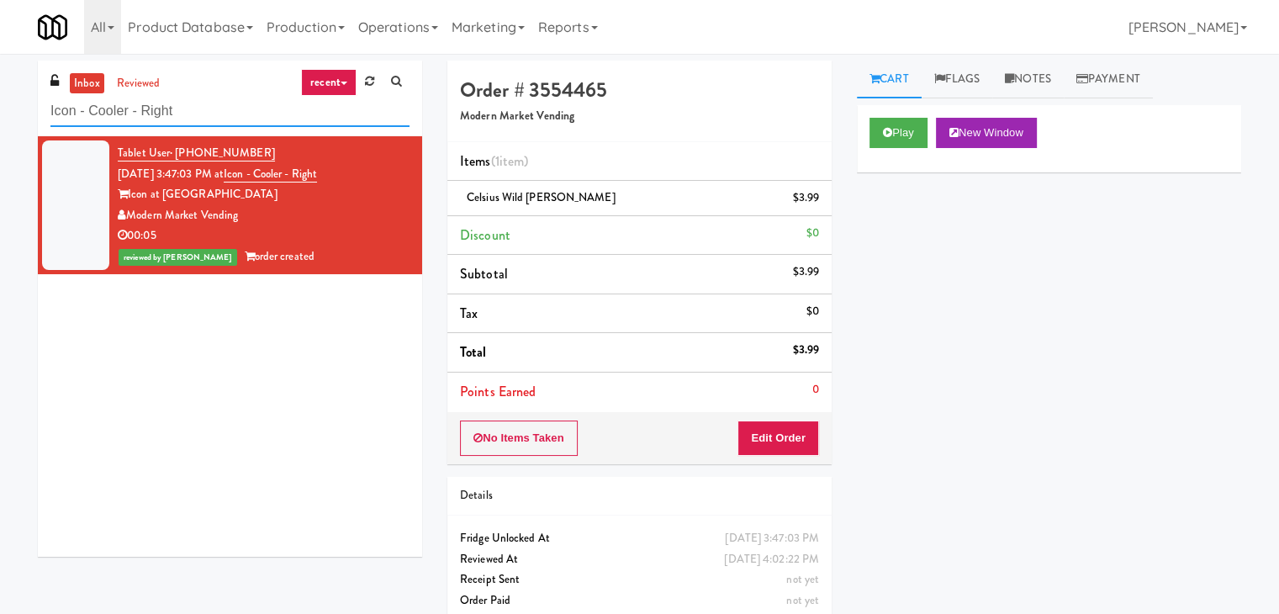
drag, startPoint x: 224, startPoint y: 105, endPoint x: 0, endPoint y: 71, distance: 226.2
click at [0, 71] on div "inbox reviewed recent all unclear take inventory issue suspicious failed recent…" at bounding box center [639, 348] width 1279 height 575
paste input "District Cooler Gym"
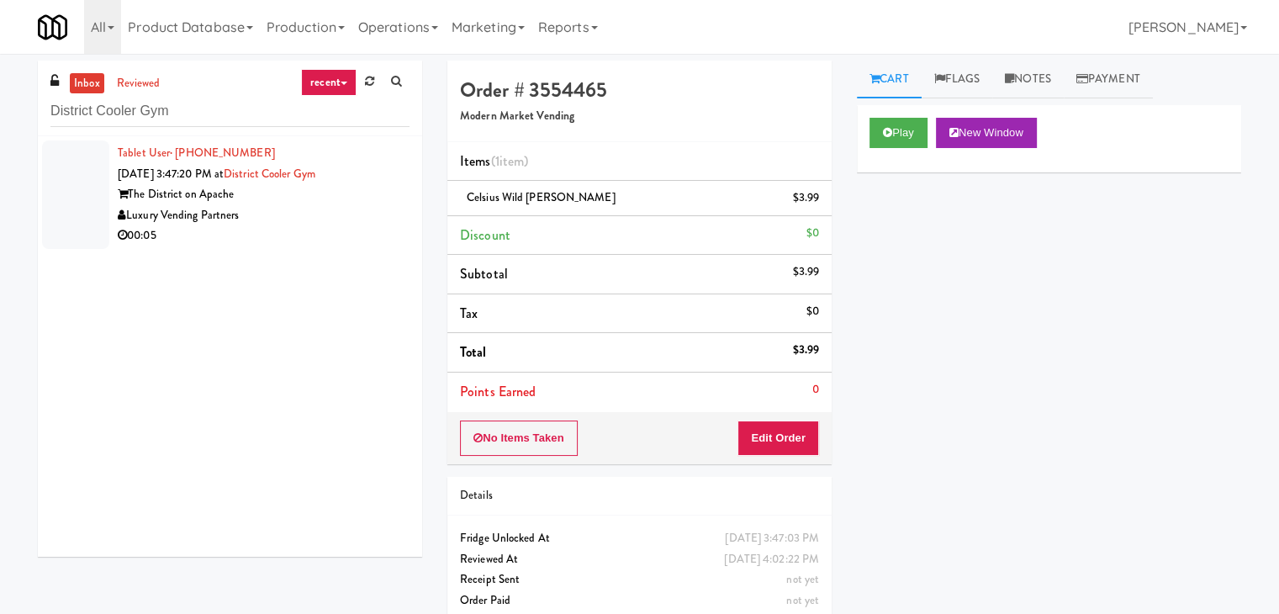
click at [337, 226] on div "00:05" at bounding box center [264, 235] width 292 height 21
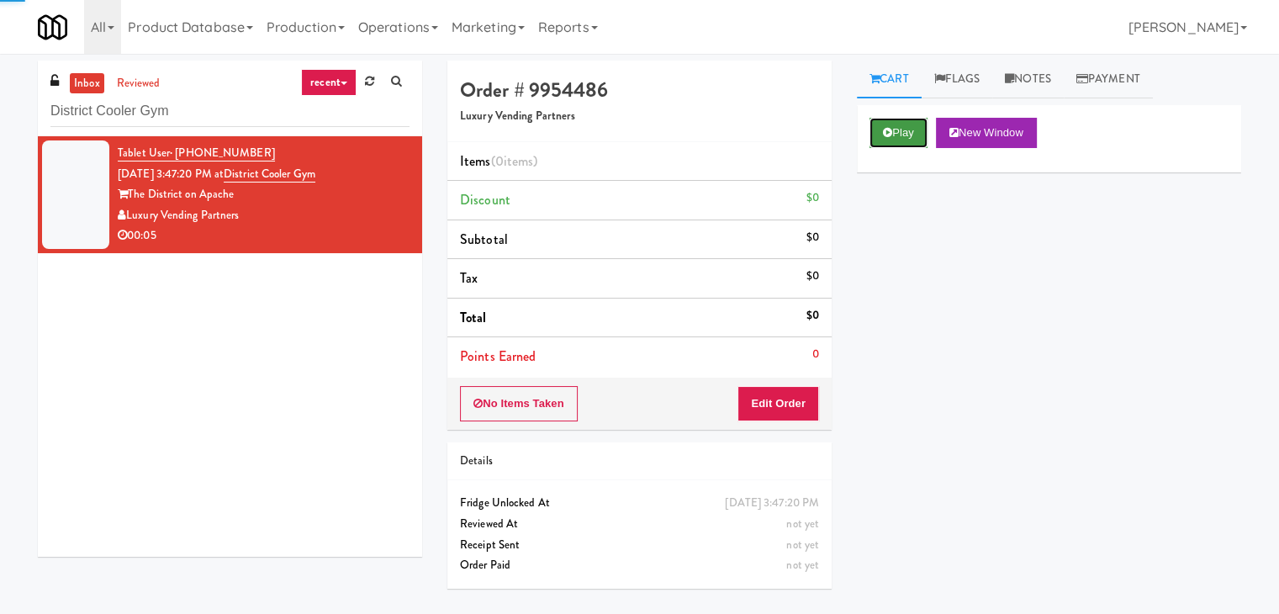
click at [897, 129] on button "Play" at bounding box center [899, 133] width 58 height 30
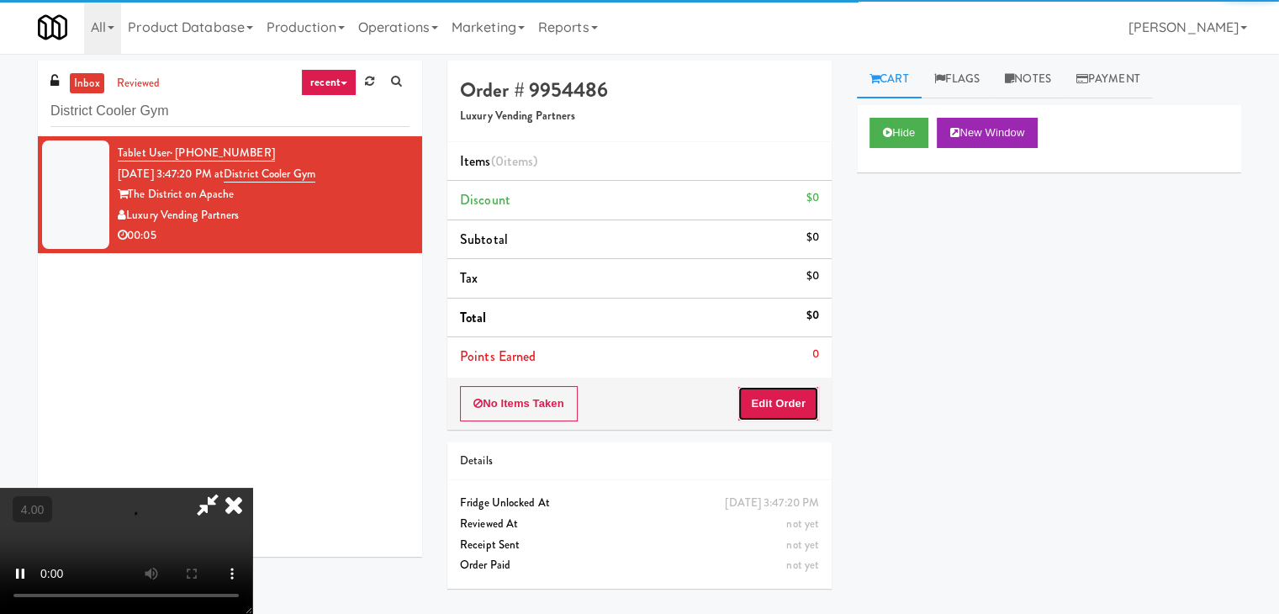
click at [800, 396] on button "Edit Order" at bounding box center [779, 403] width 82 height 35
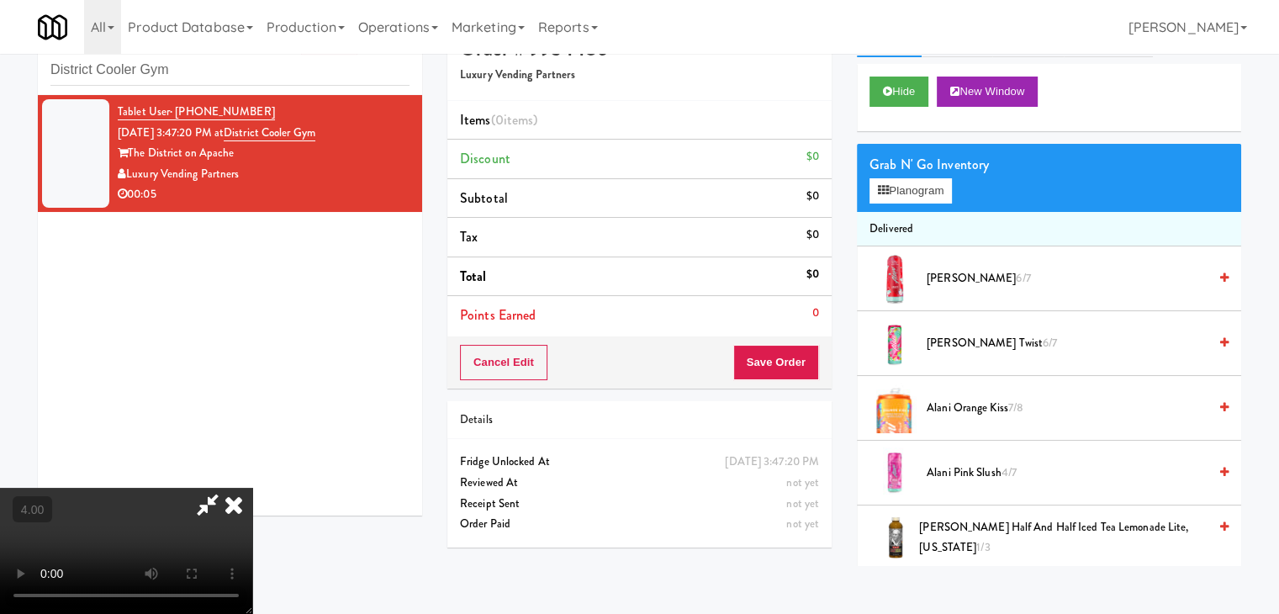
scroll to position [54, 0]
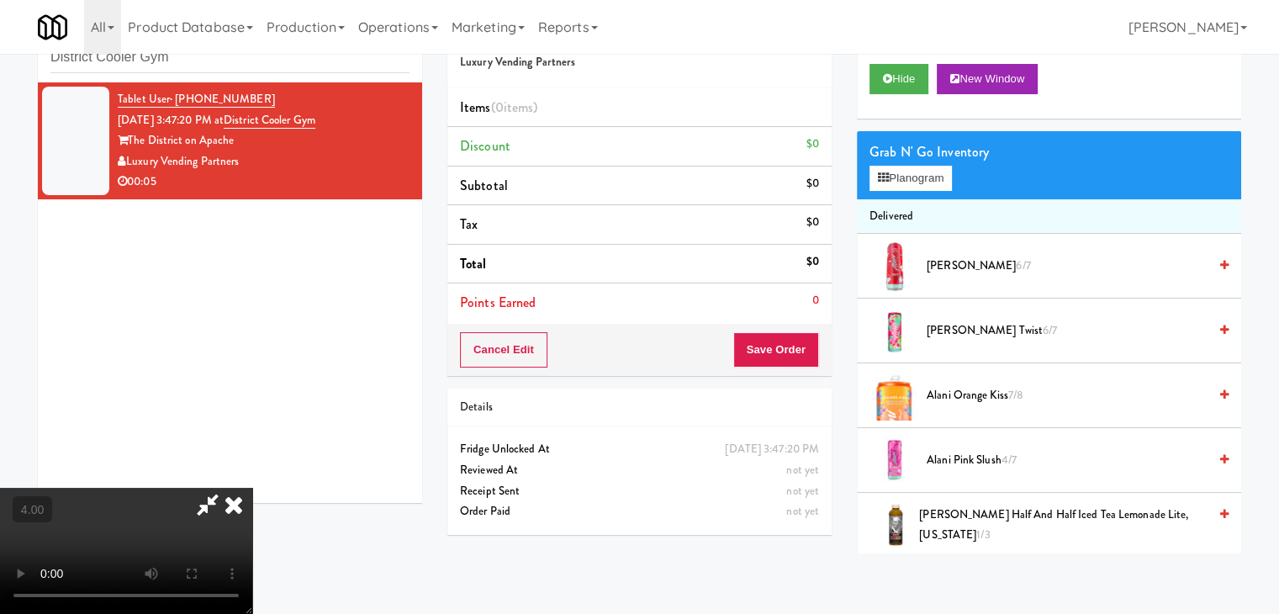
click at [252, 503] on video at bounding box center [126, 551] width 252 height 126
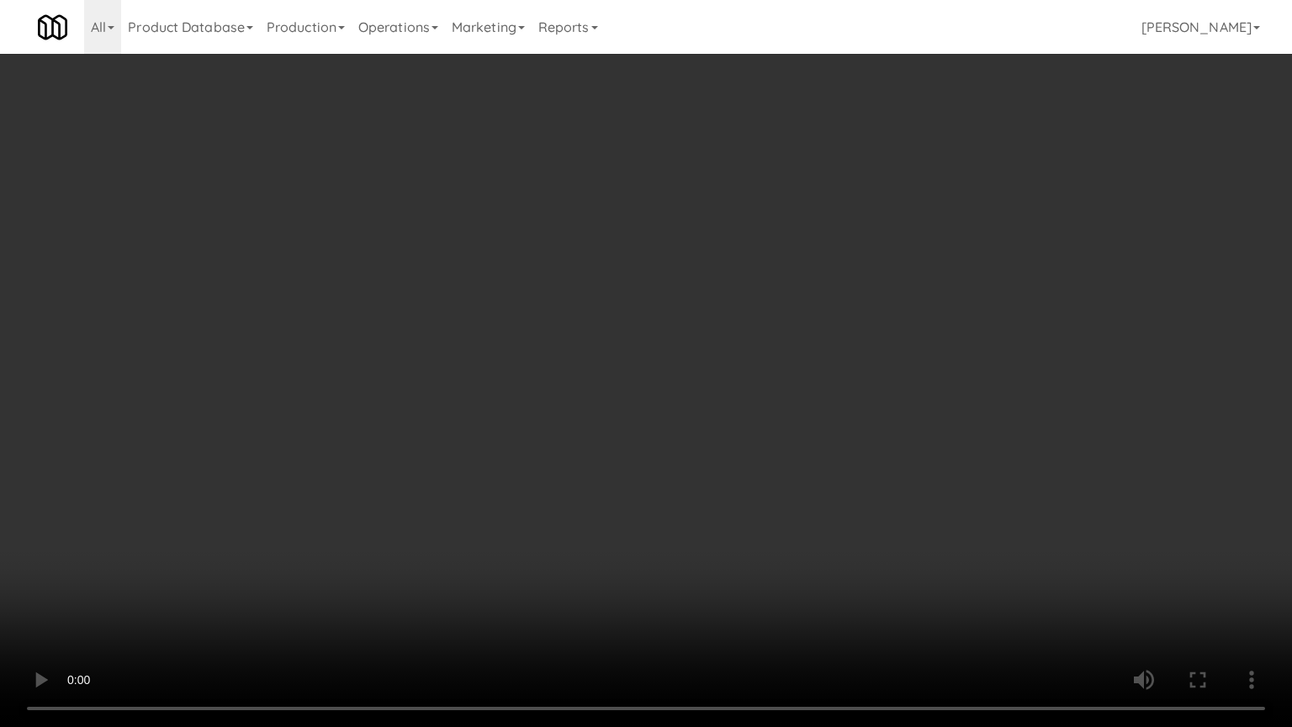
click at [626, 551] on video at bounding box center [646, 363] width 1292 height 727
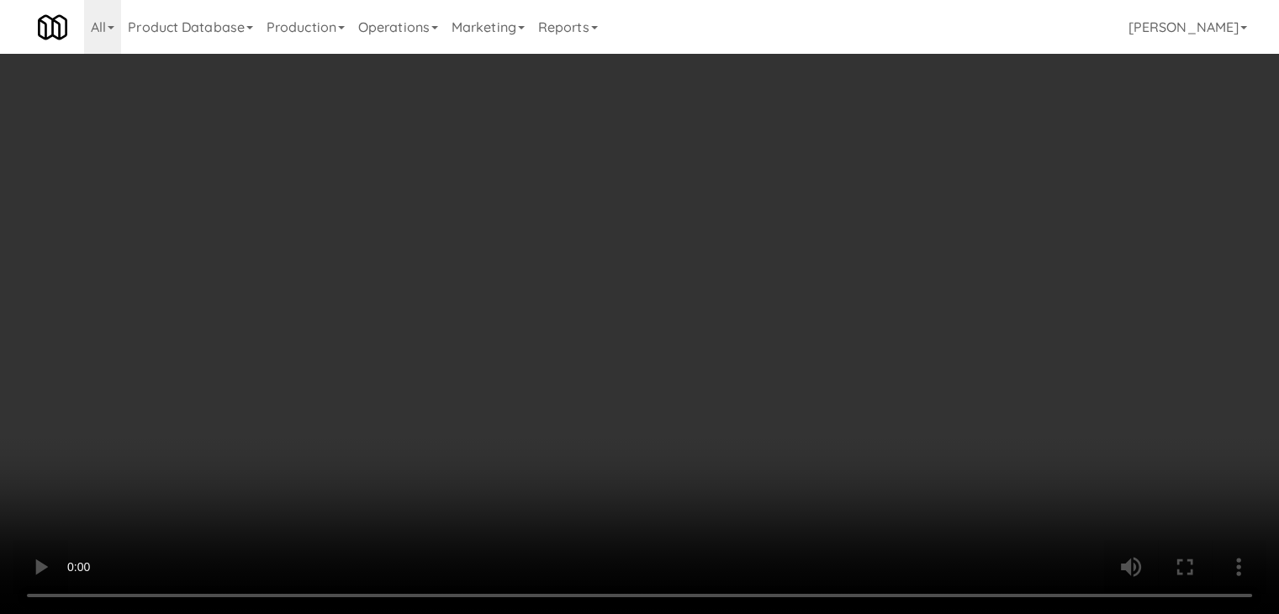
click at [928, 177] on button "Planogram" at bounding box center [911, 178] width 82 height 25
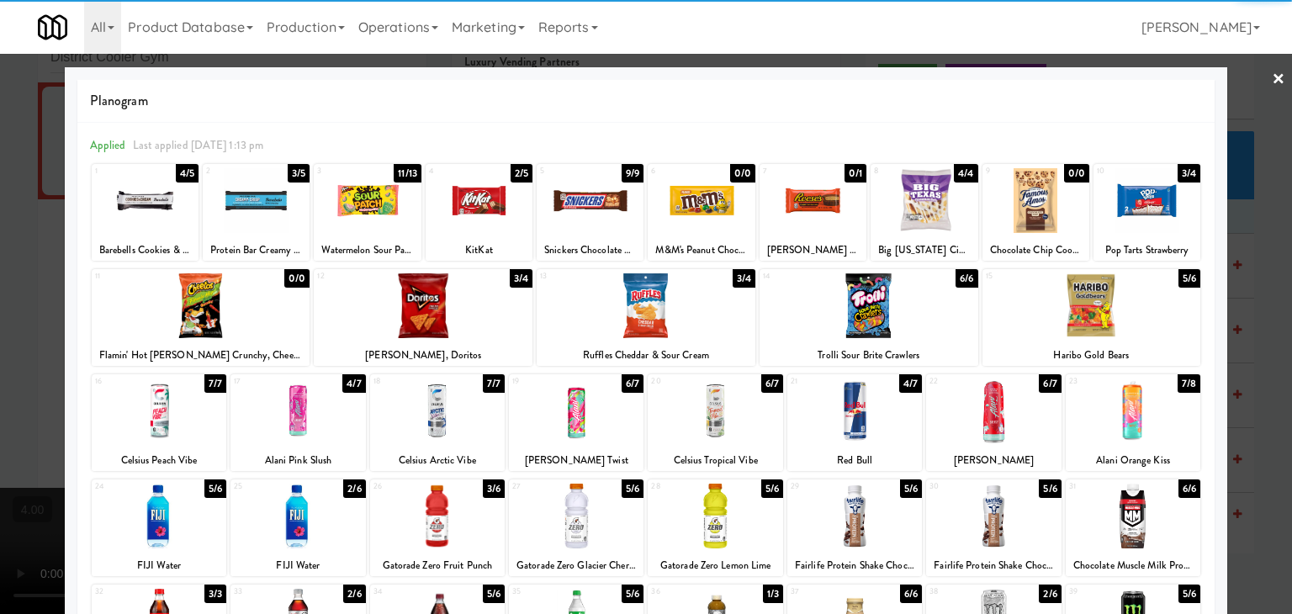
click at [755, 429] on div at bounding box center [715, 410] width 135 height 65
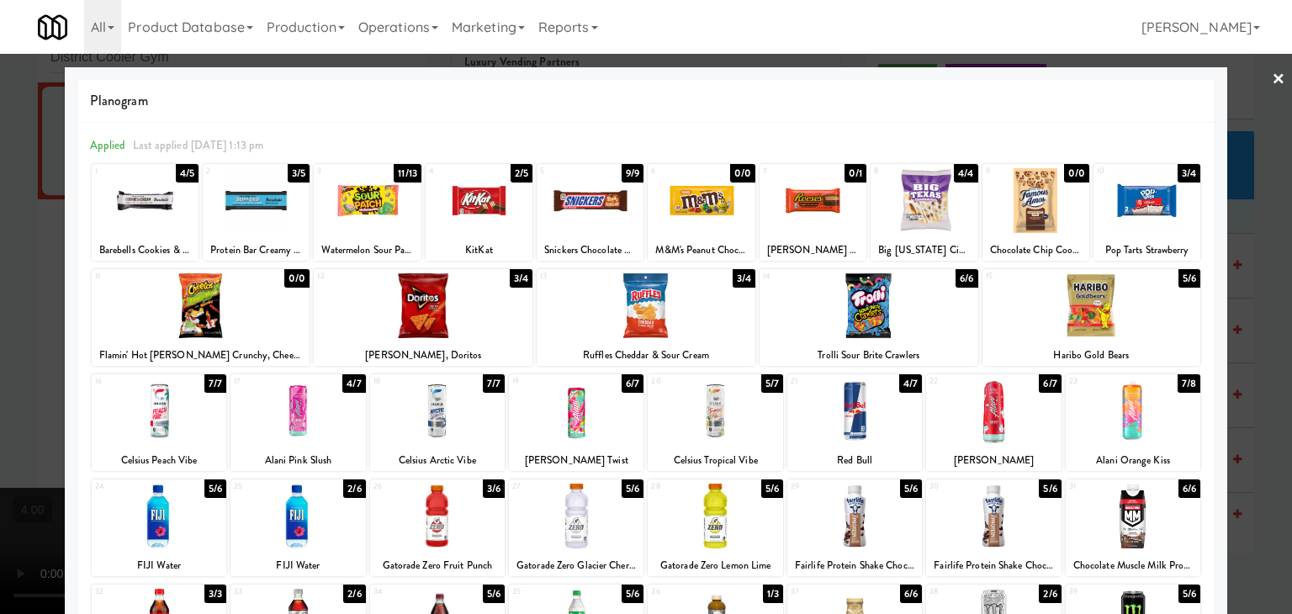
click at [0, 193] on div at bounding box center [646, 307] width 1292 height 614
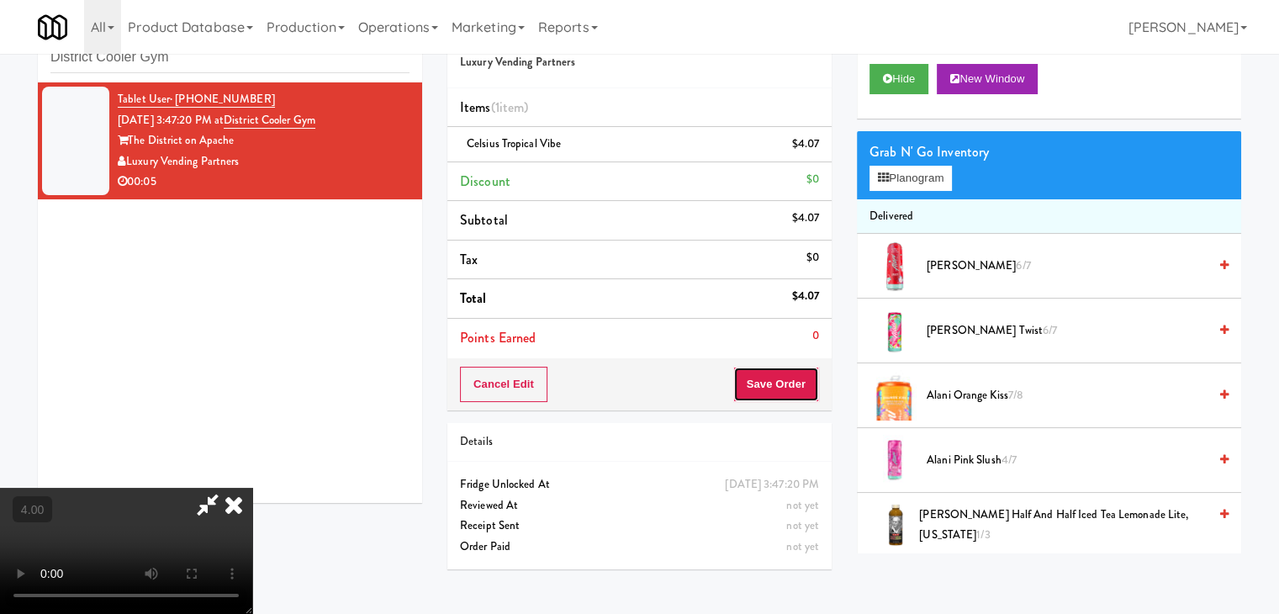
click at [812, 385] on button "Save Order" at bounding box center [776, 384] width 86 height 35
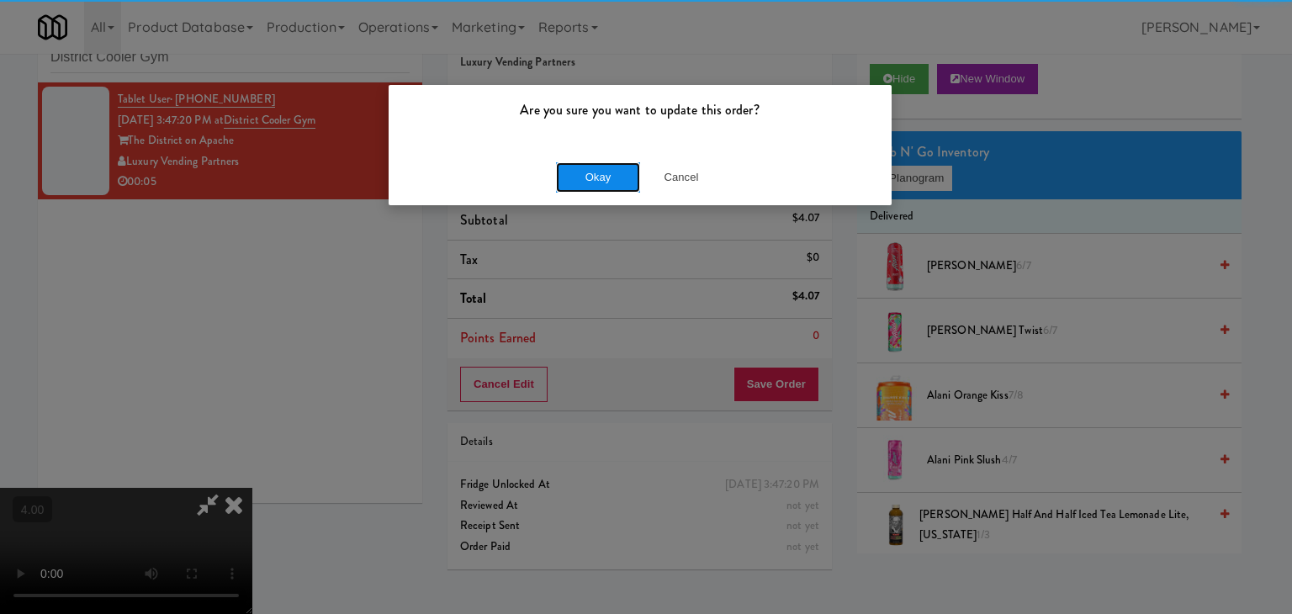
click at [581, 183] on button "Okay" at bounding box center [598, 177] width 84 height 30
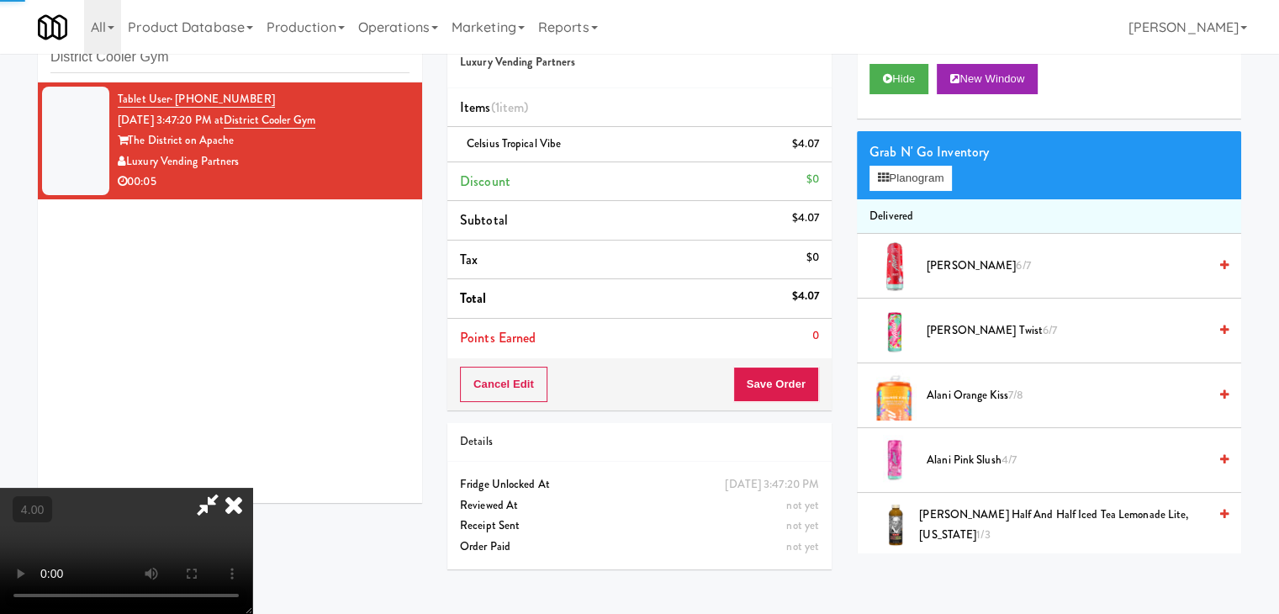
click at [252, 488] on icon at bounding box center [233, 505] width 37 height 34
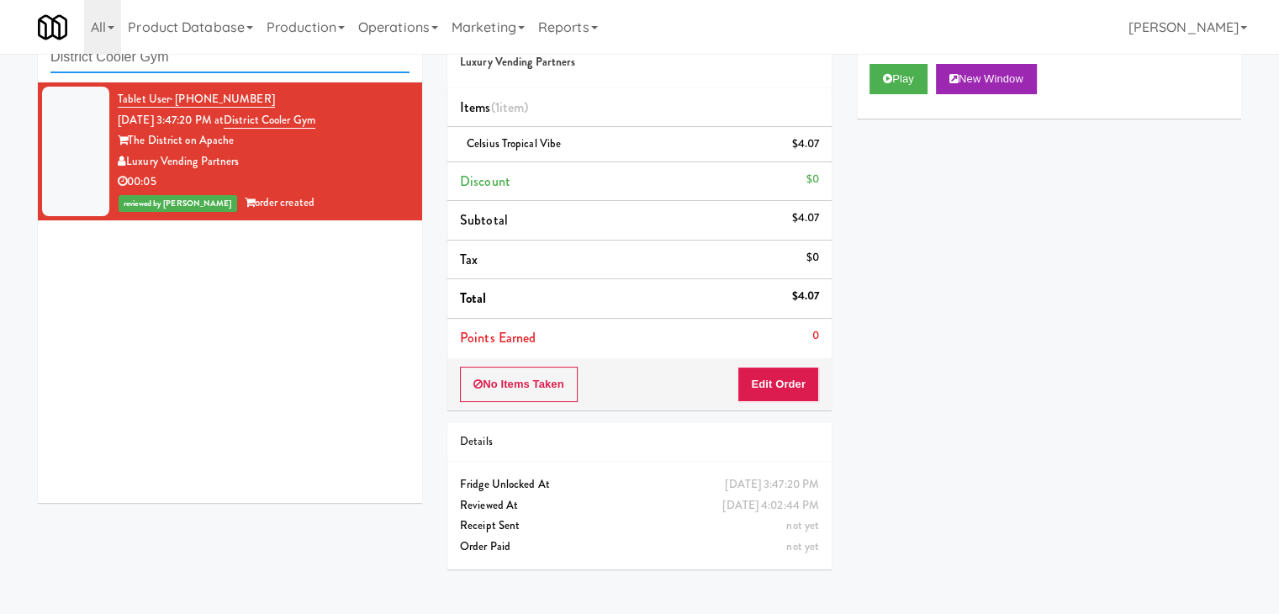
paste input "[GEOGRAPHIC_DATA]"
drag, startPoint x: 295, startPoint y: 70, endPoint x: 0, endPoint y: 42, distance: 296.5
click at [0, 42] on body "Are you sure you want to update this order? Okay Cancel Okay Are you sure you w…" at bounding box center [639, 307] width 1279 height 614
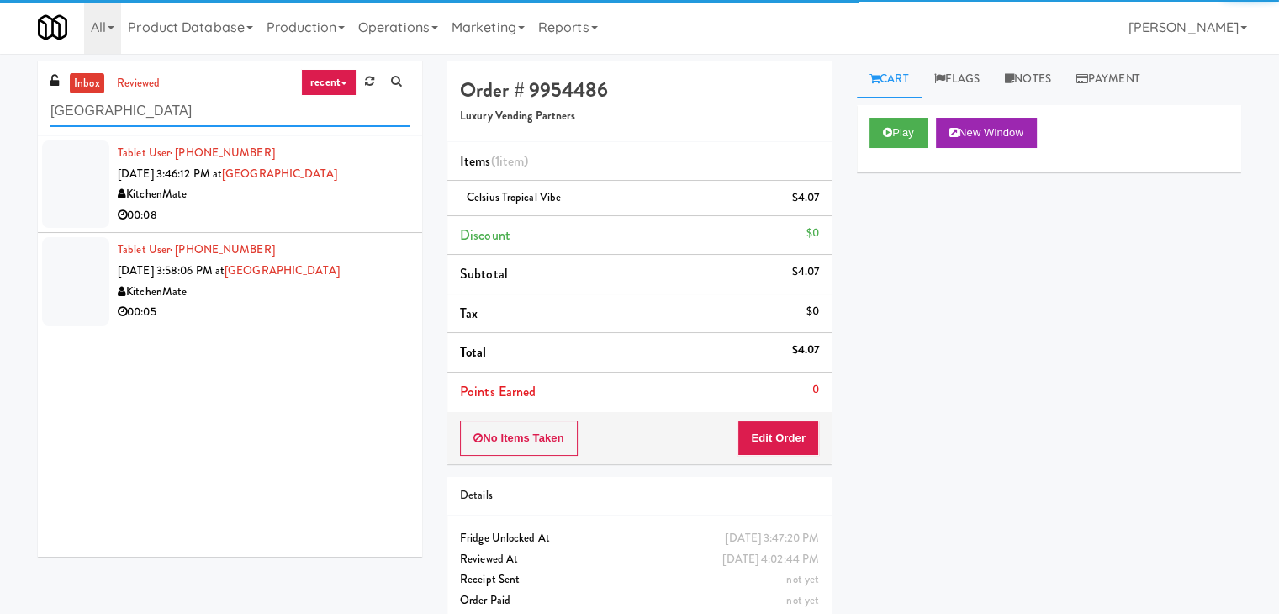
type input "[GEOGRAPHIC_DATA]"
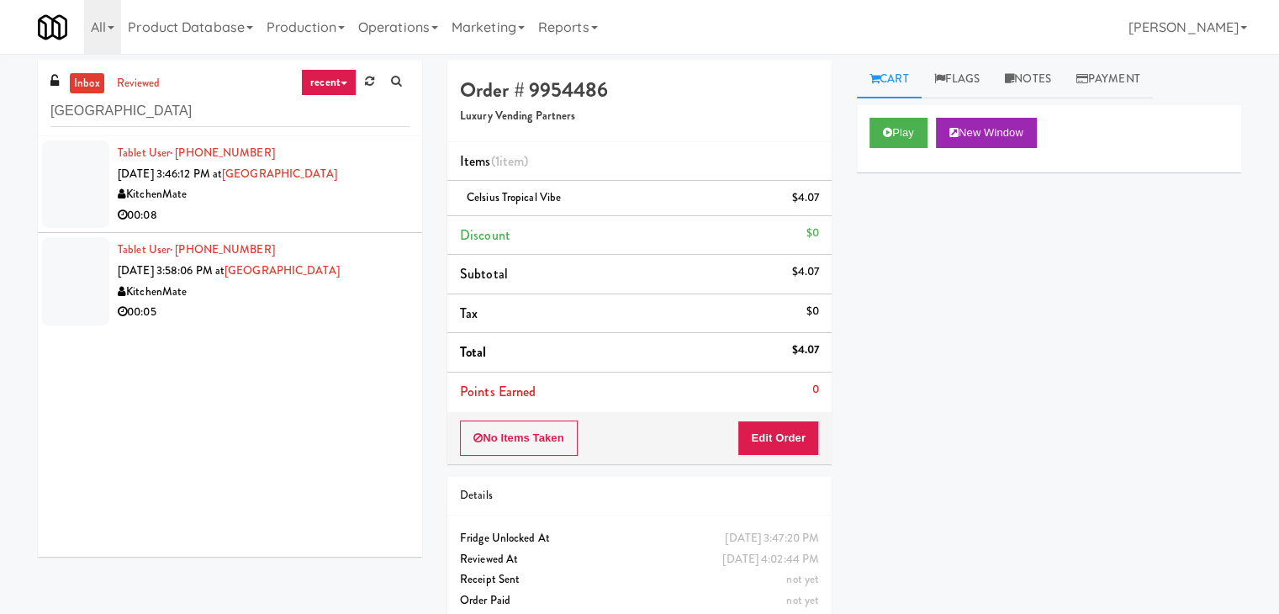
click at [360, 233] on li "Tablet User · (438) 989-1073 [DATE] 3:58:06 PM at [GEOGRAPHIC_DATA] KitchenMate…" at bounding box center [230, 281] width 384 height 96
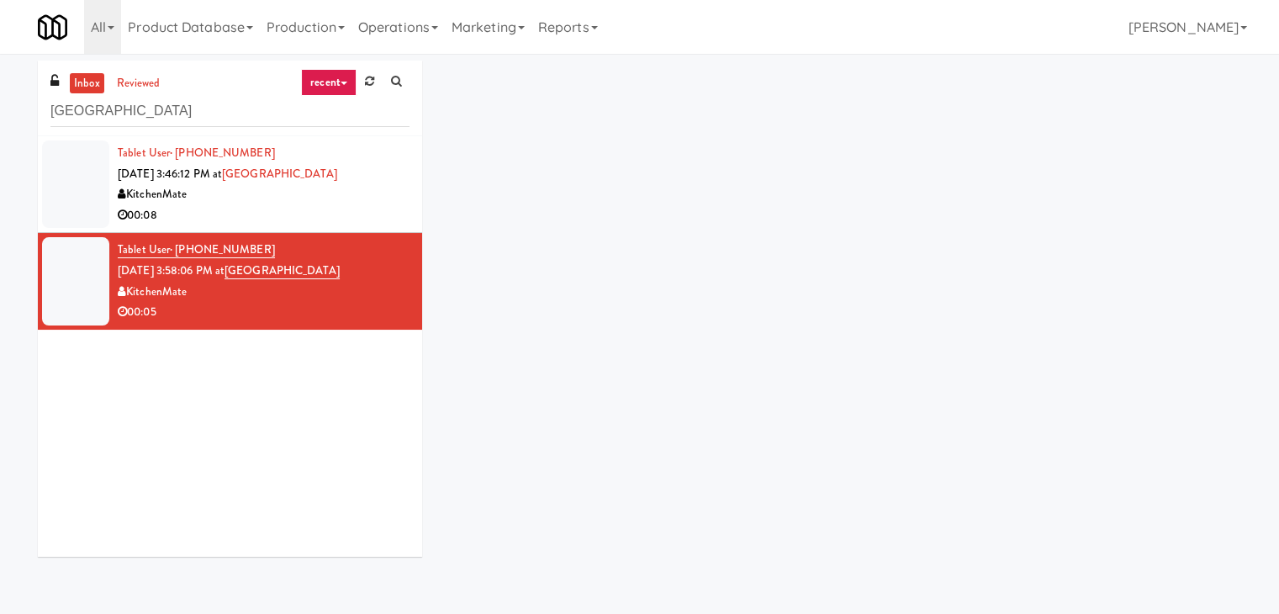
click at [312, 220] on div "00:08" at bounding box center [264, 215] width 292 height 21
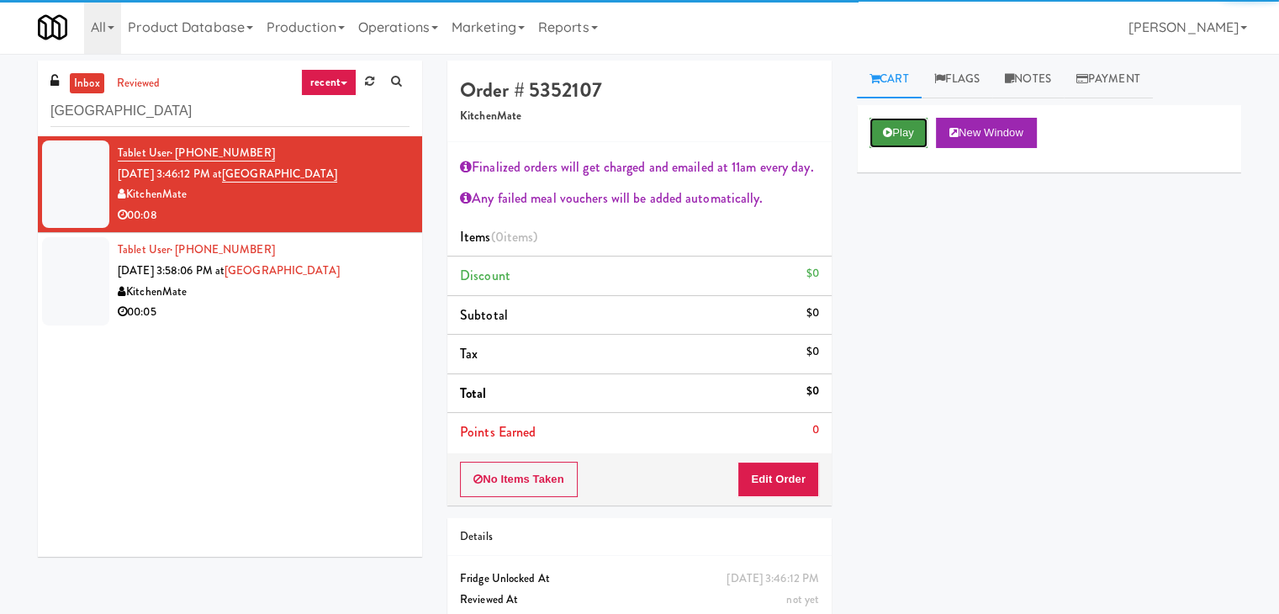
click at [885, 138] on button "Play" at bounding box center [899, 133] width 58 height 30
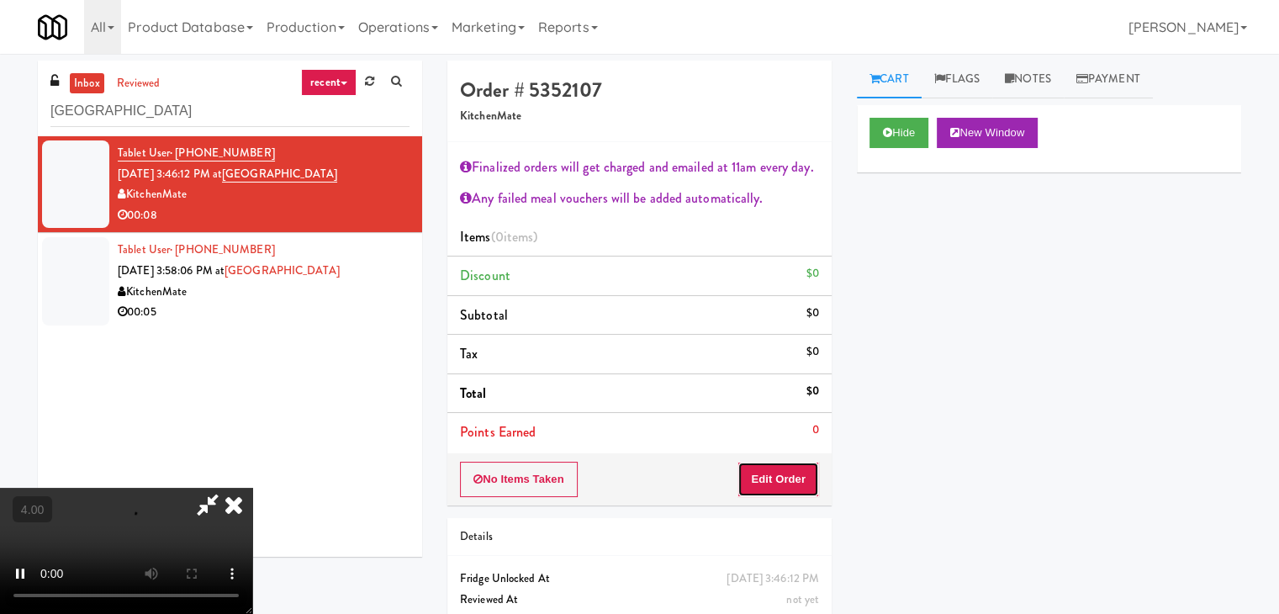
click at [772, 482] on button "Edit Order" at bounding box center [779, 479] width 82 height 35
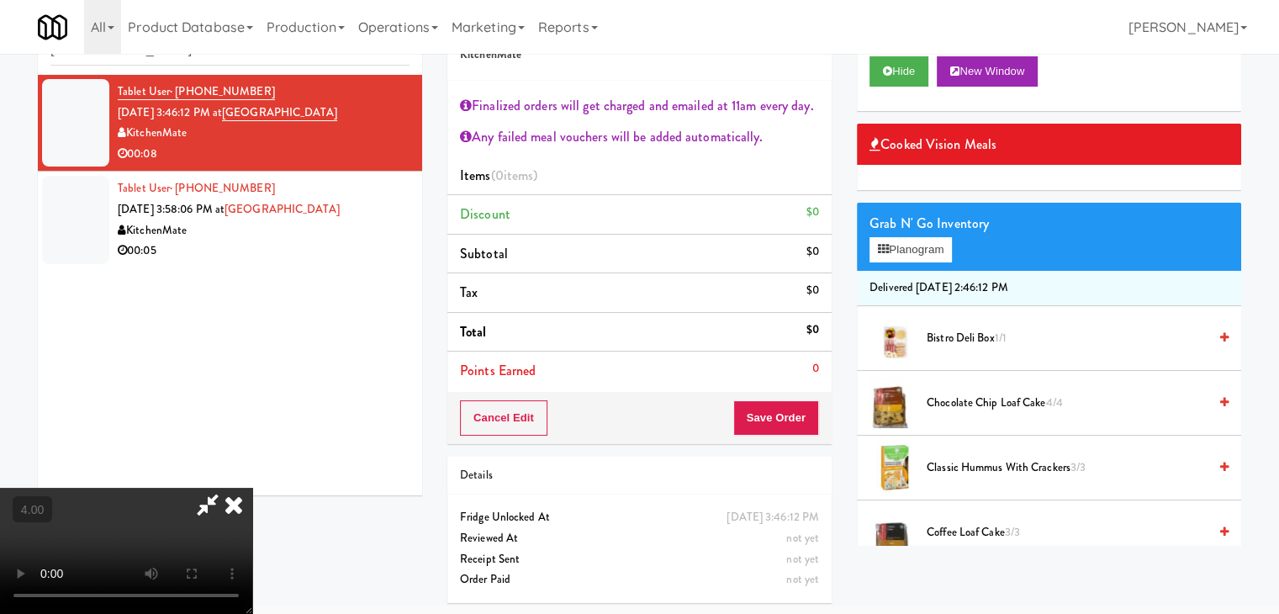
scroll to position [289, 0]
click at [252, 495] on video at bounding box center [126, 551] width 252 height 126
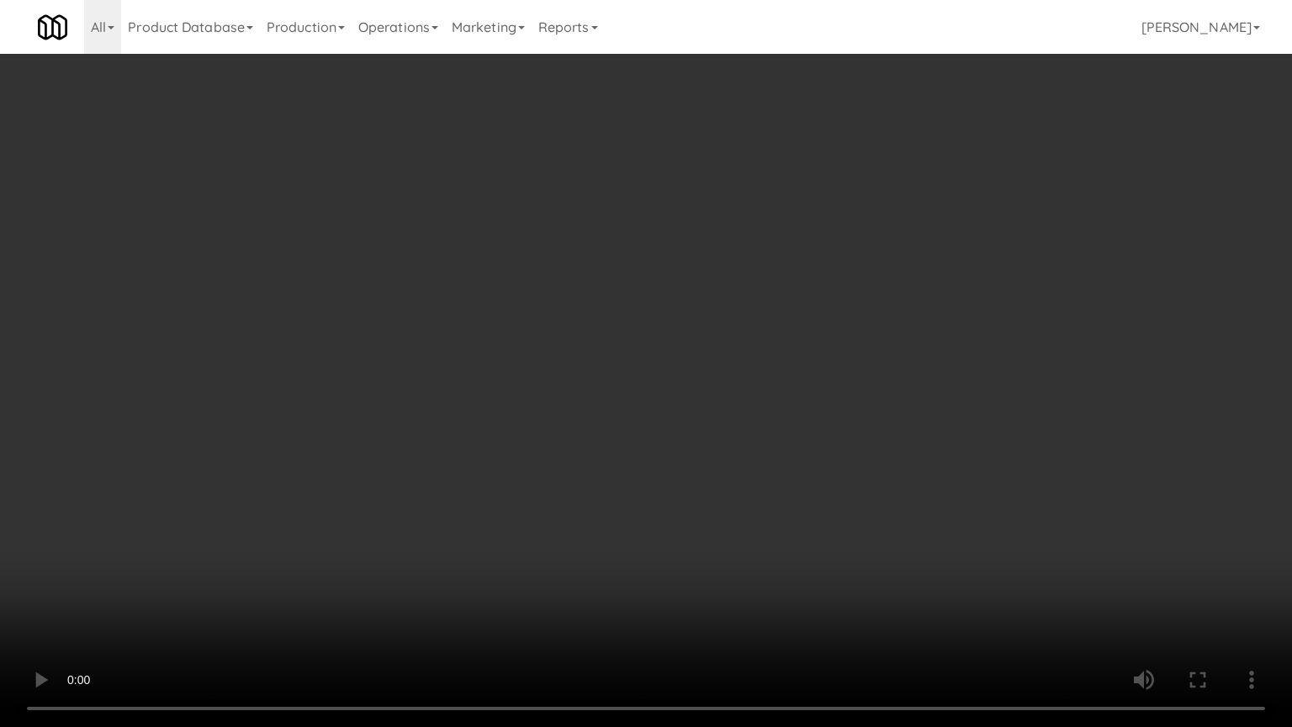
scroll to position [34, 0]
click at [614, 514] on video at bounding box center [646, 363] width 1292 height 727
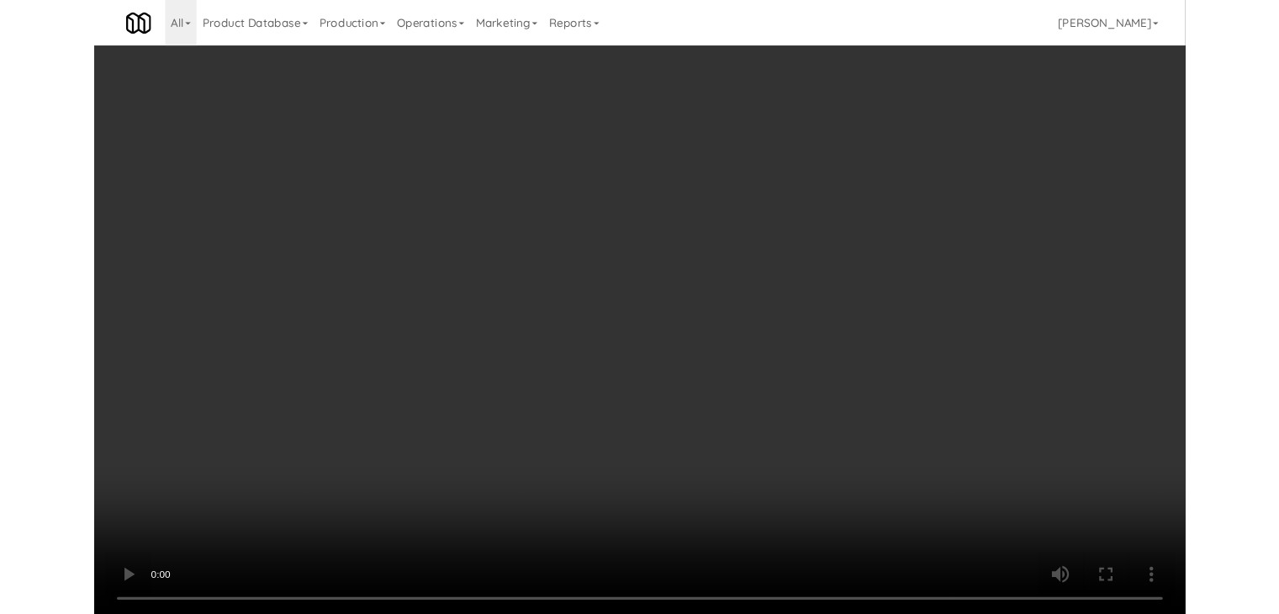
scroll to position [61, 0]
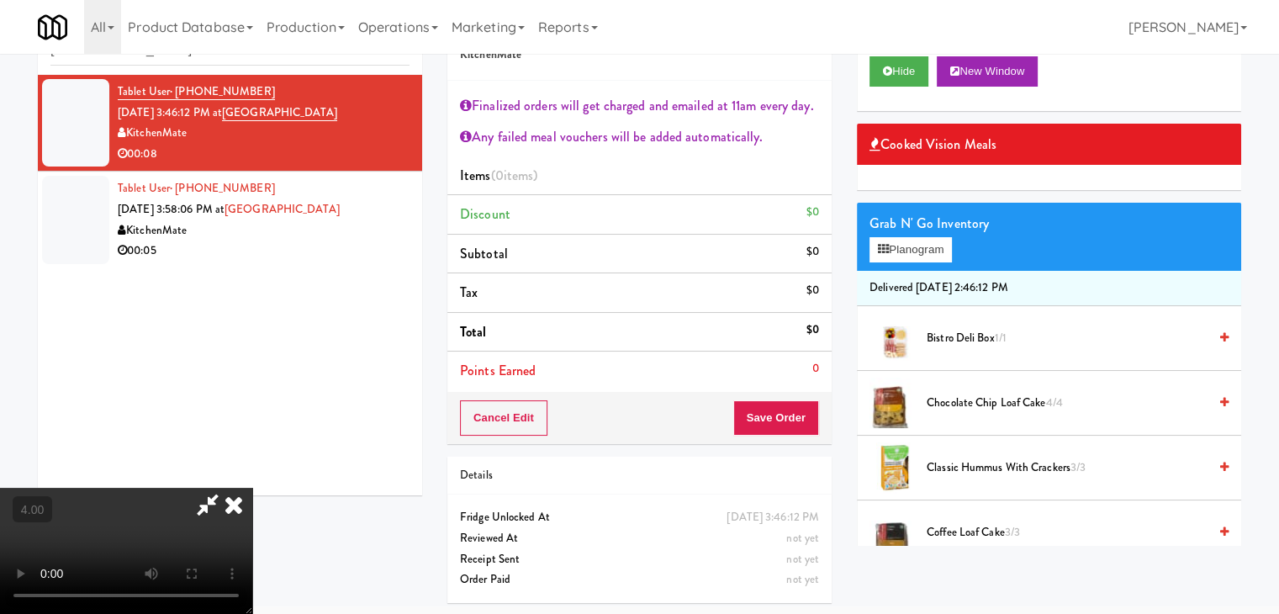
click at [950, 340] on span "Bistro Deli Box 1/1" at bounding box center [1067, 338] width 281 height 21
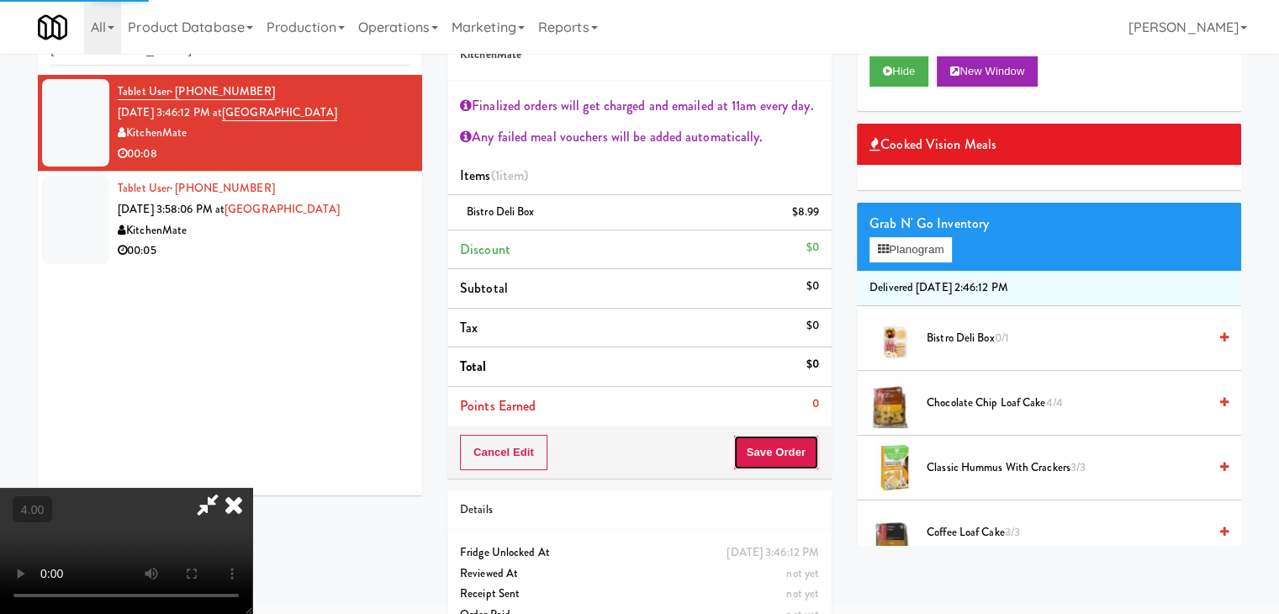
click at [791, 465] on button "Save Order" at bounding box center [776, 452] width 86 height 35
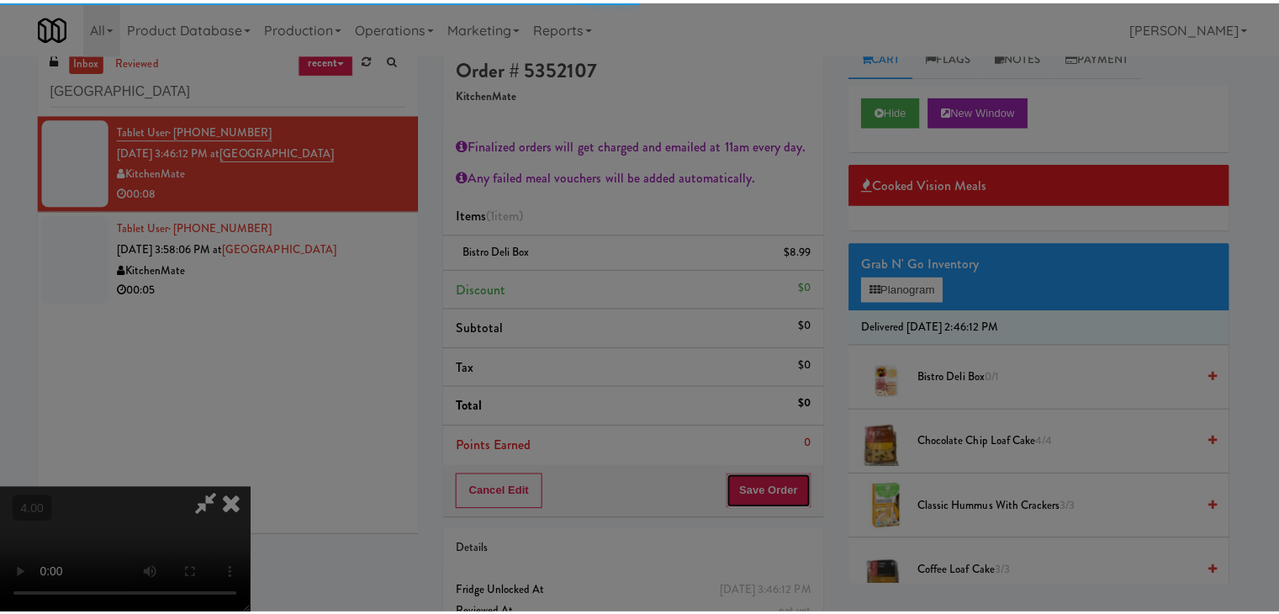
scroll to position [0, 0]
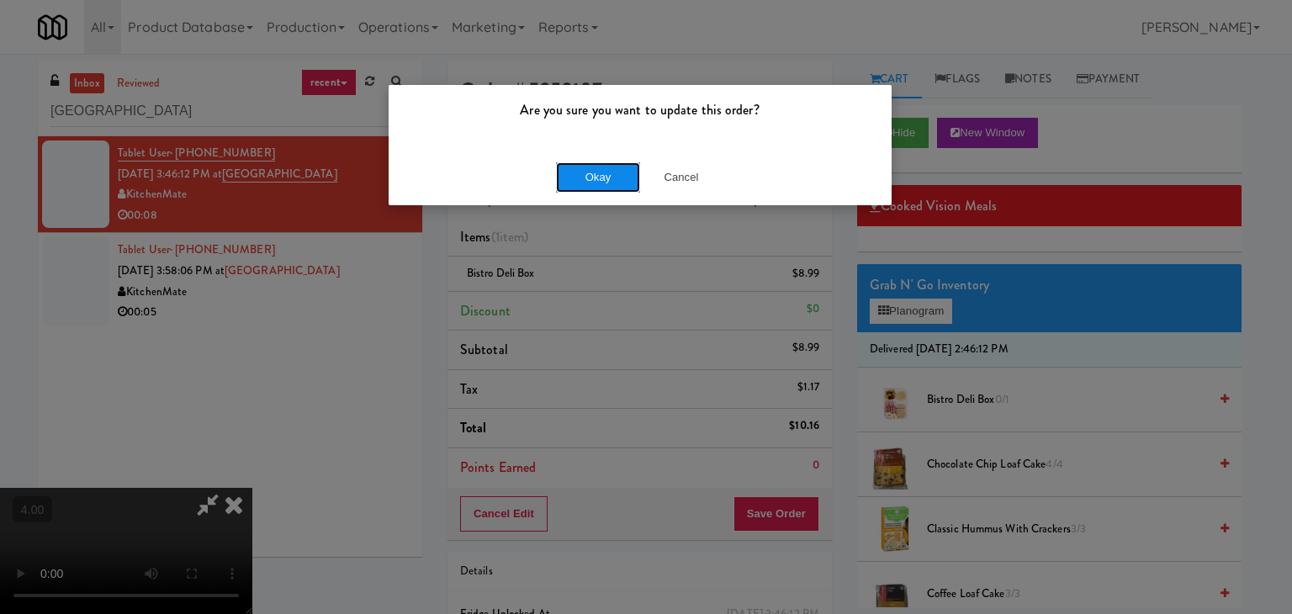
click at [609, 186] on button "Okay" at bounding box center [598, 177] width 84 height 30
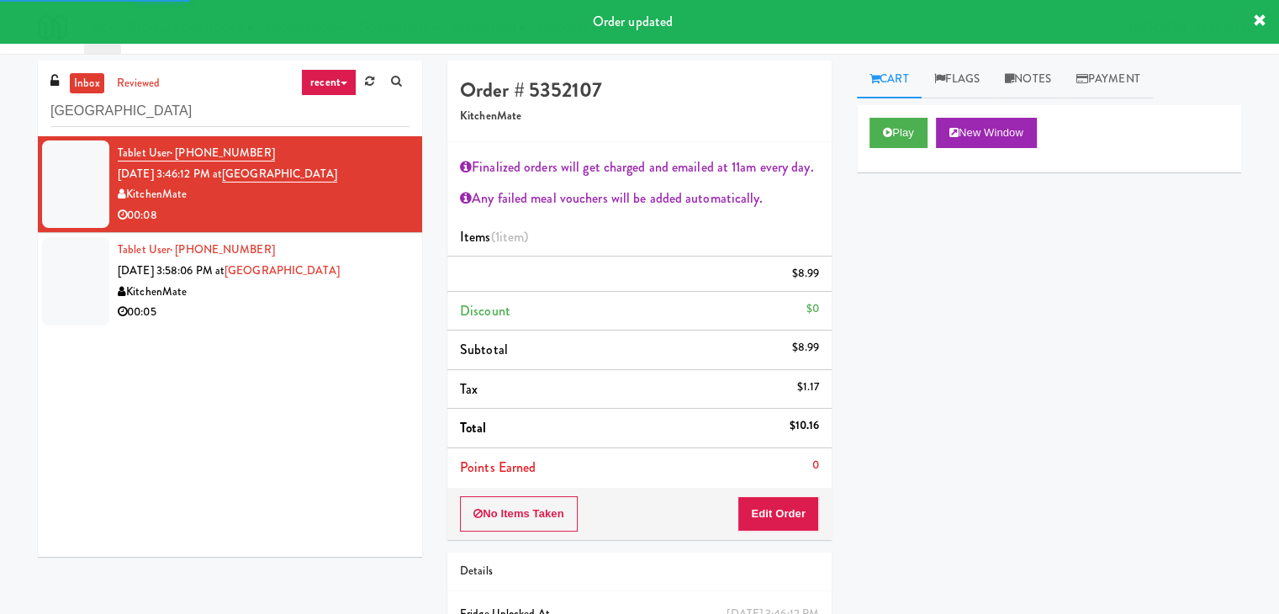
click at [304, 310] on div "00:05" at bounding box center [264, 312] width 292 height 21
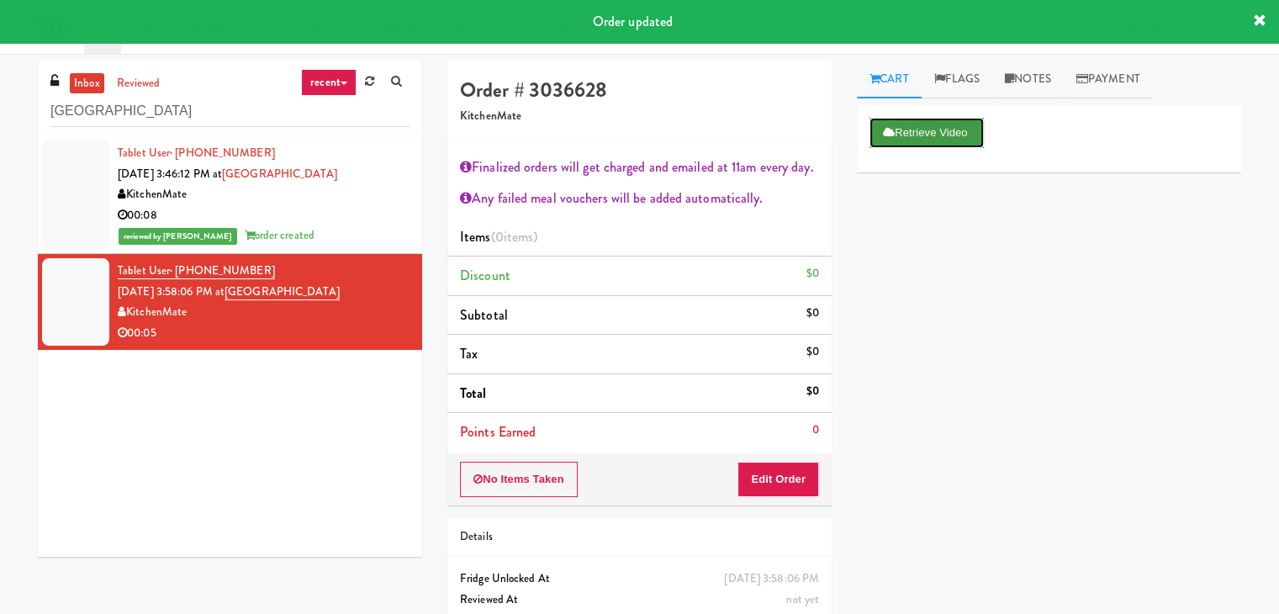
click at [893, 140] on button "Retrieve Video" at bounding box center [927, 133] width 114 height 30
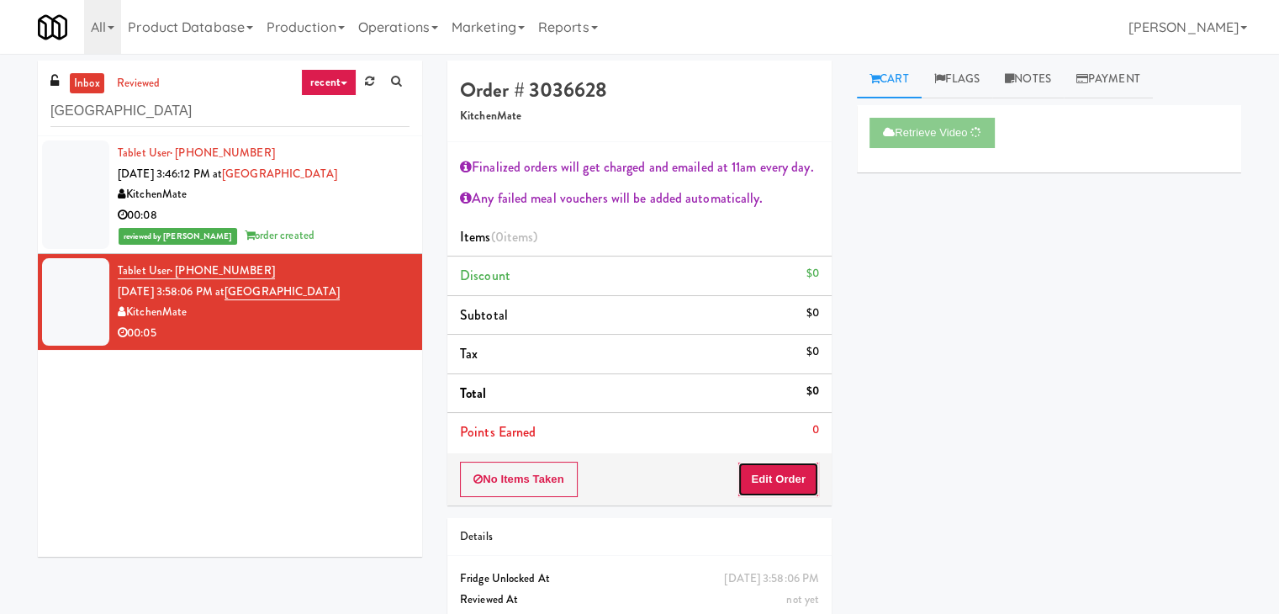
click at [754, 483] on button "Edit Order" at bounding box center [779, 479] width 82 height 35
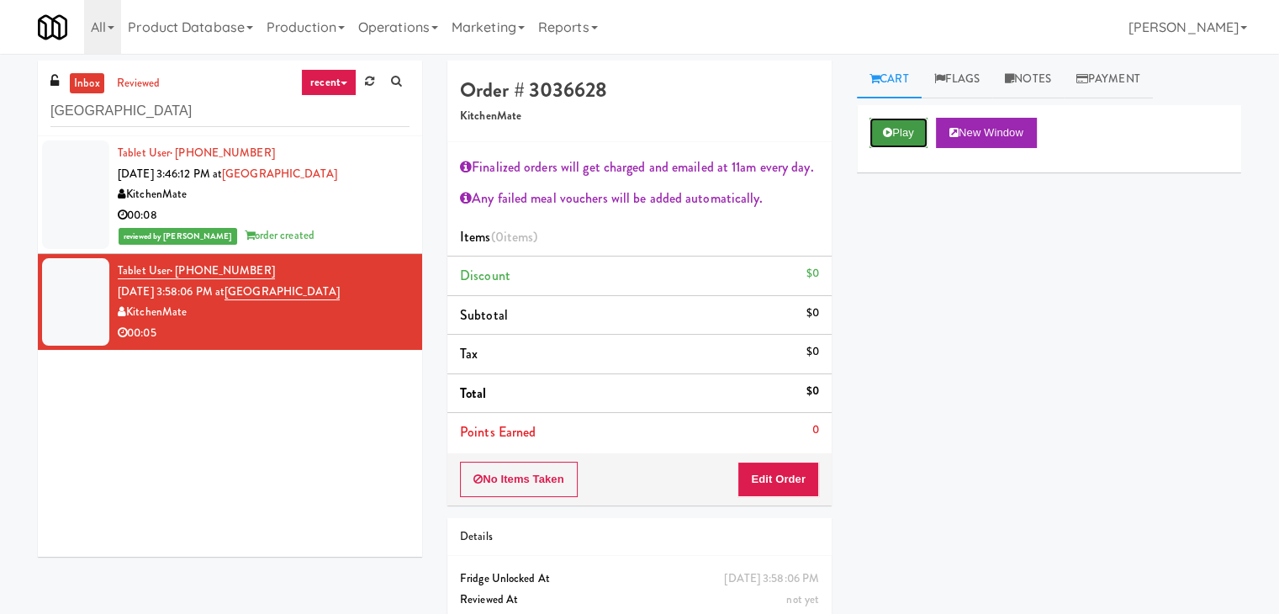
click at [920, 135] on button "Play" at bounding box center [899, 133] width 58 height 30
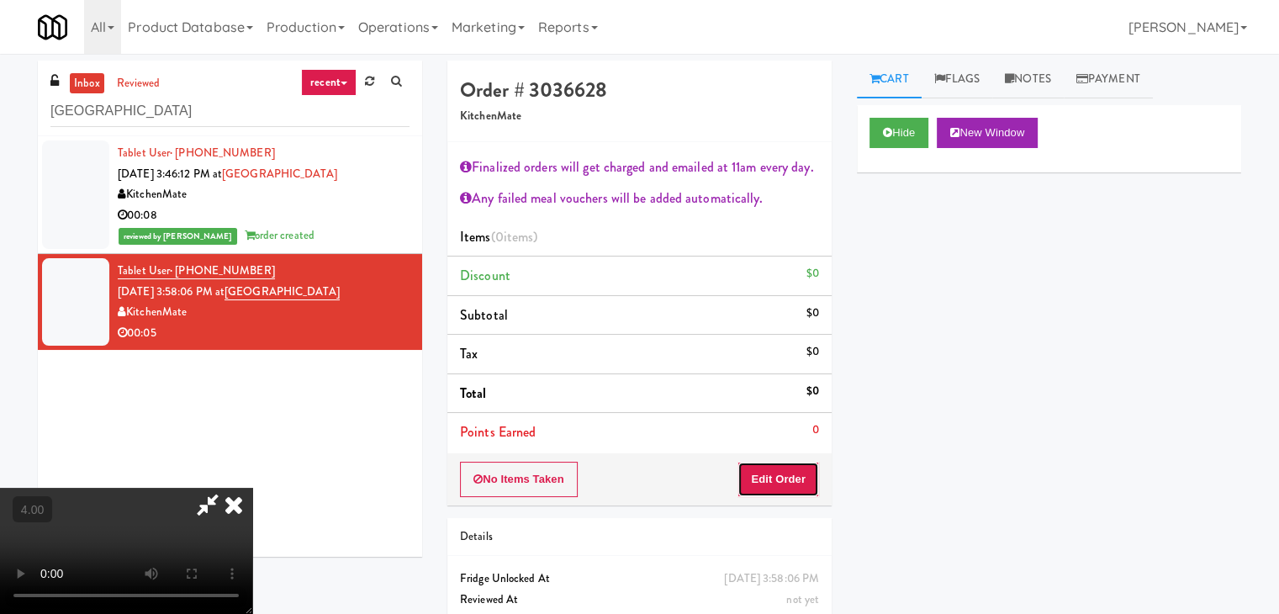
click at [780, 479] on button "Edit Order" at bounding box center [779, 479] width 82 height 35
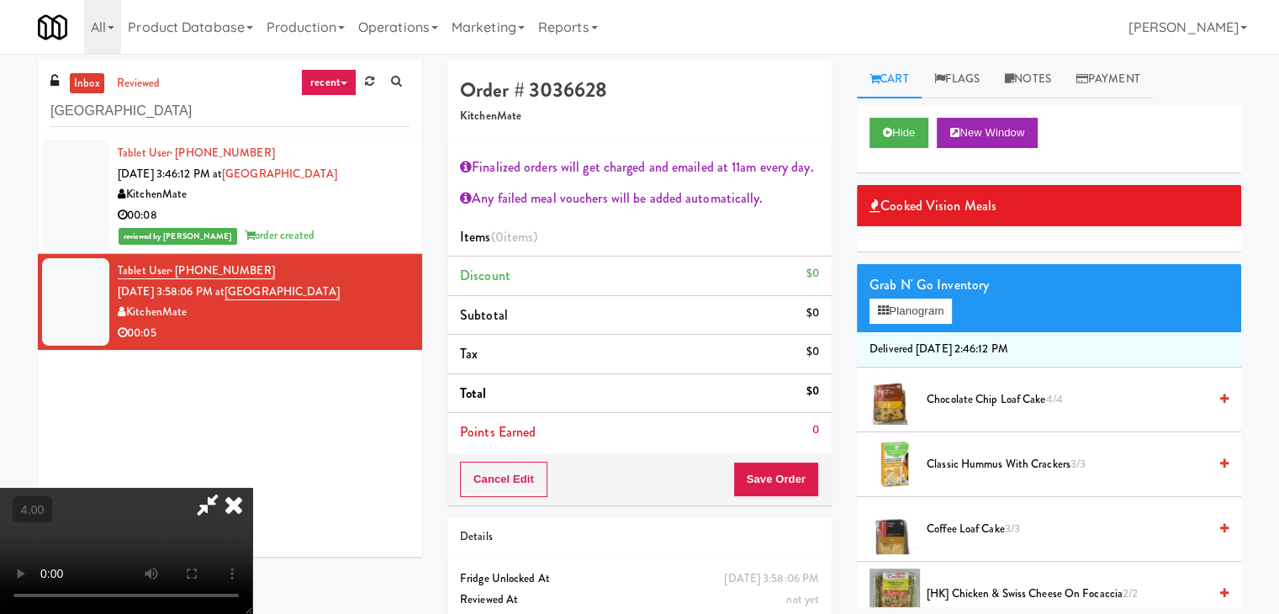
click at [252, 501] on video at bounding box center [126, 551] width 252 height 126
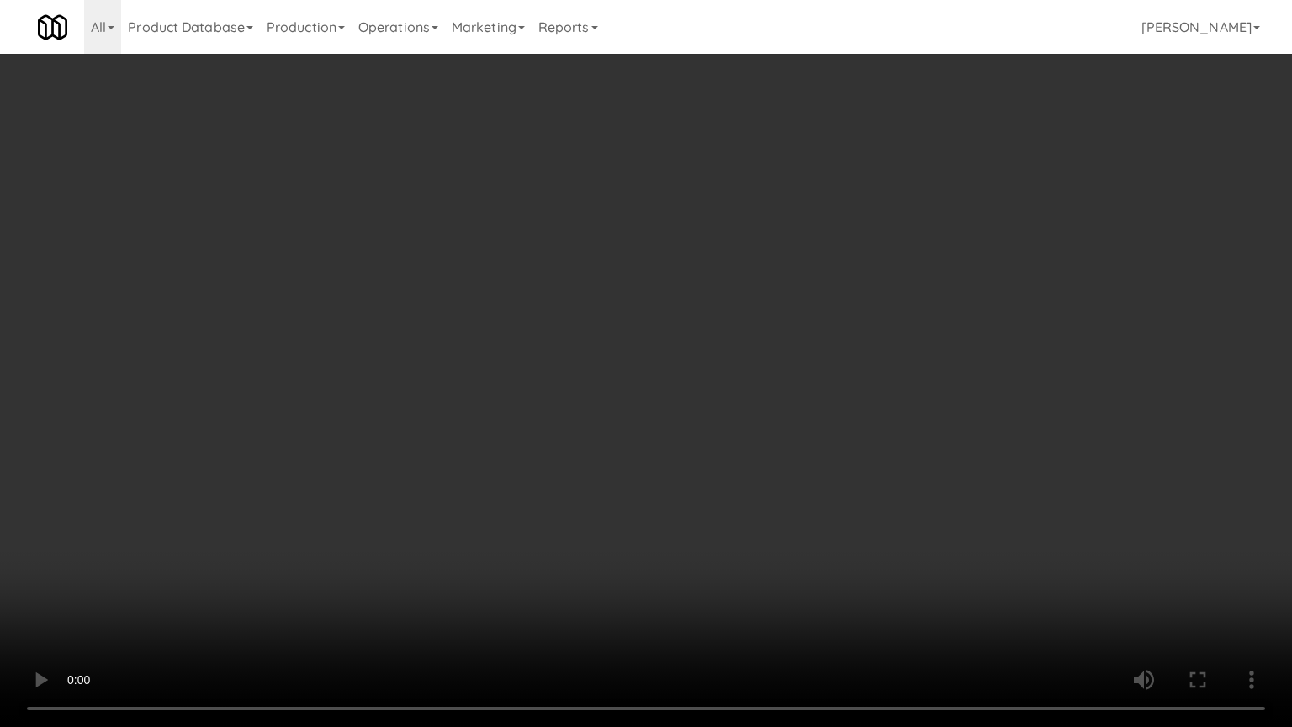
click at [522, 565] on video at bounding box center [646, 363] width 1292 height 727
click at [516, 511] on video at bounding box center [646, 363] width 1292 height 727
click at [515, 505] on video at bounding box center [646, 363] width 1292 height 727
click at [558, 433] on video at bounding box center [646, 363] width 1292 height 727
click at [569, 415] on video at bounding box center [646, 363] width 1292 height 727
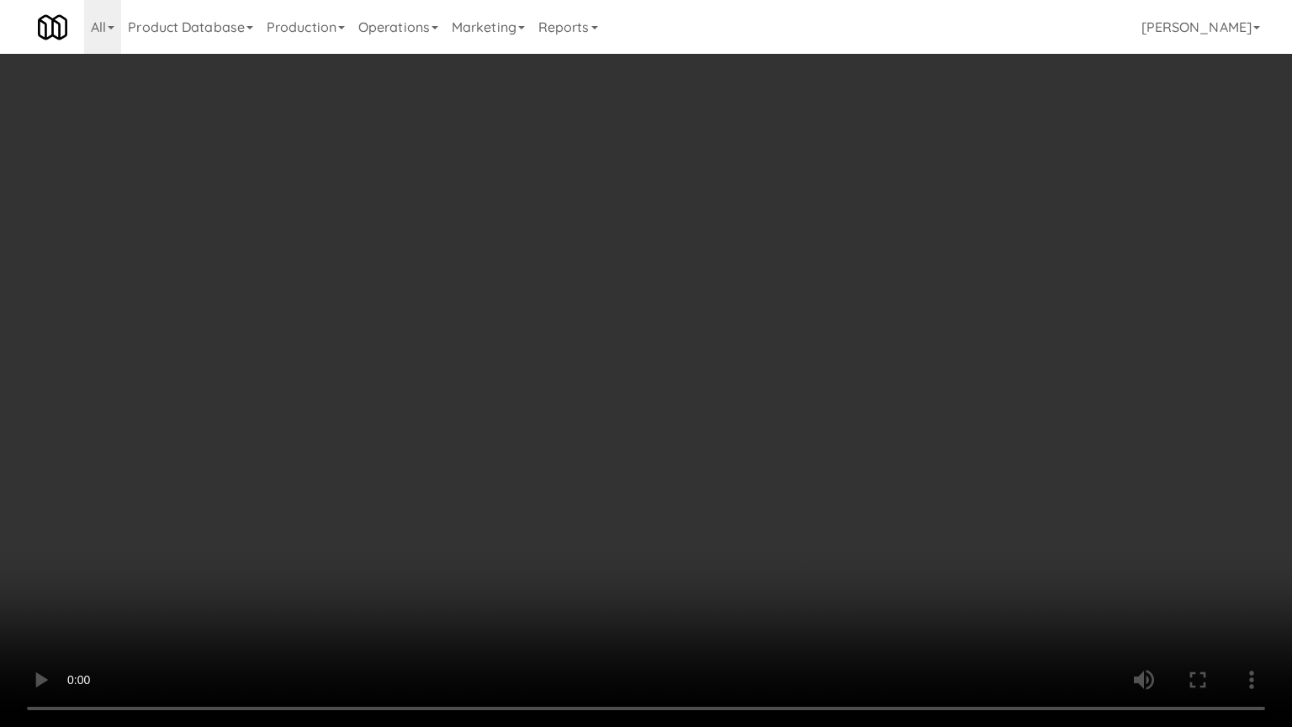
click at [515, 606] on video at bounding box center [646, 363] width 1292 height 727
click at [526, 552] on video at bounding box center [646, 363] width 1292 height 727
click at [533, 555] on video at bounding box center [646, 363] width 1292 height 727
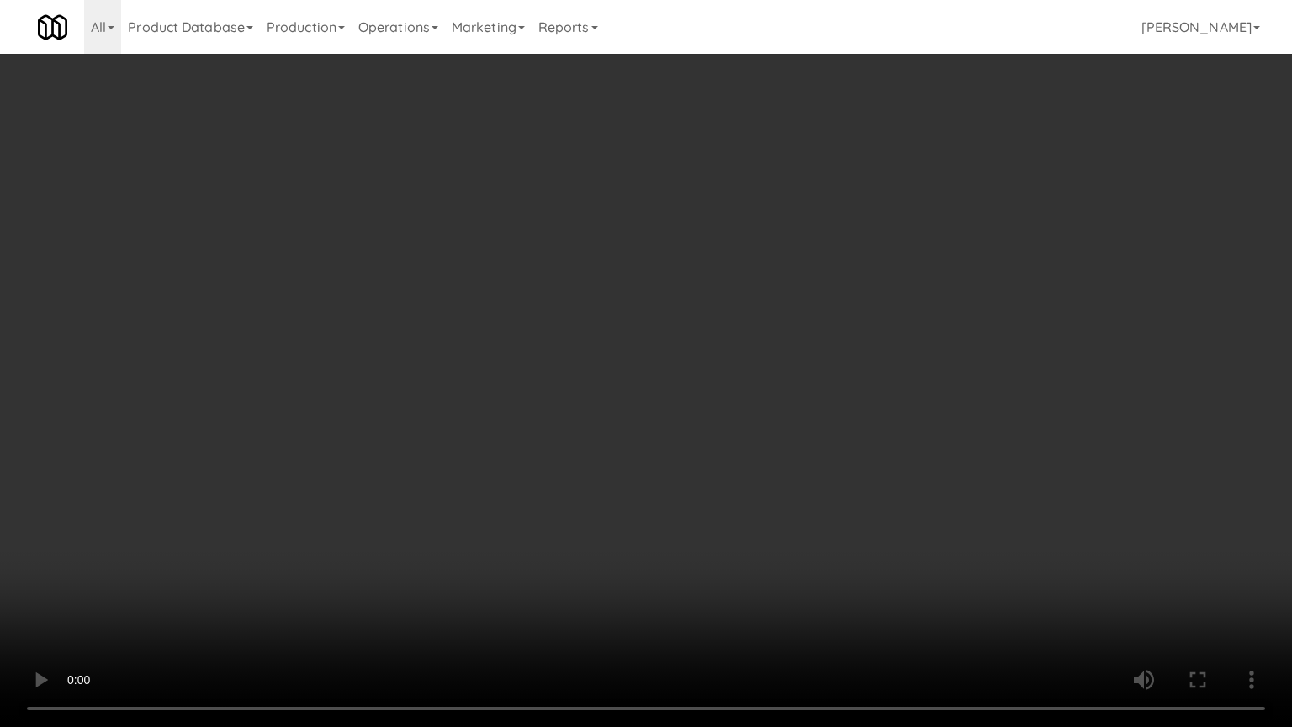
click at [592, 487] on video at bounding box center [646, 363] width 1292 height 727
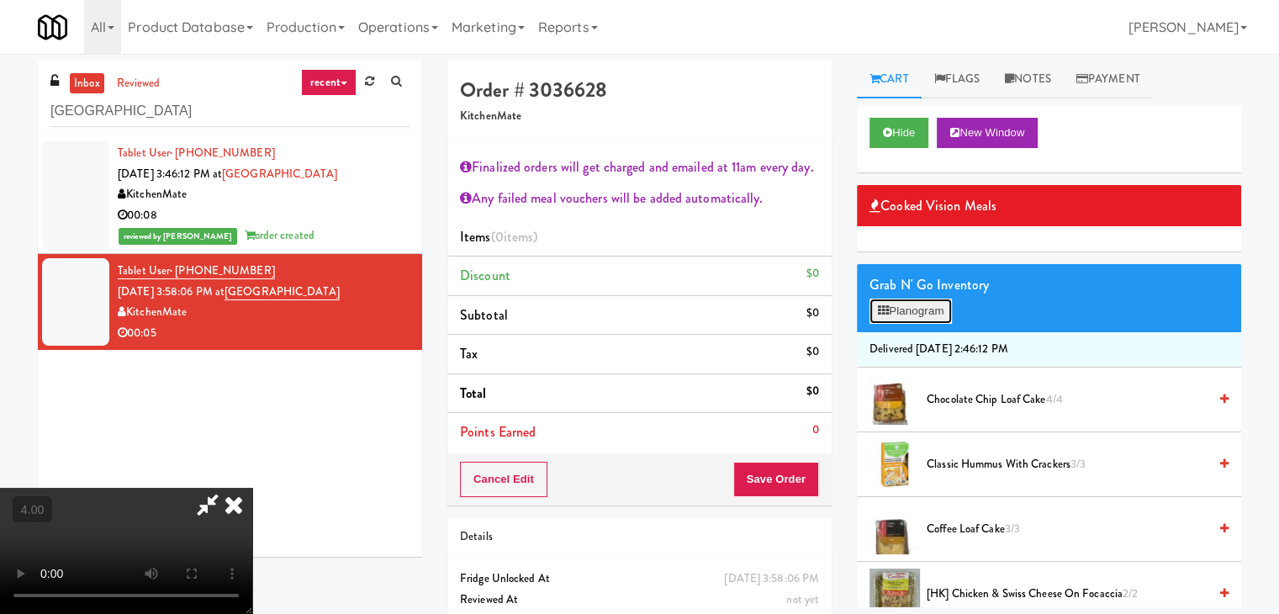
click at [897, 308] on button "Planogram" at bounding box center [911, 311] width 82 height 25
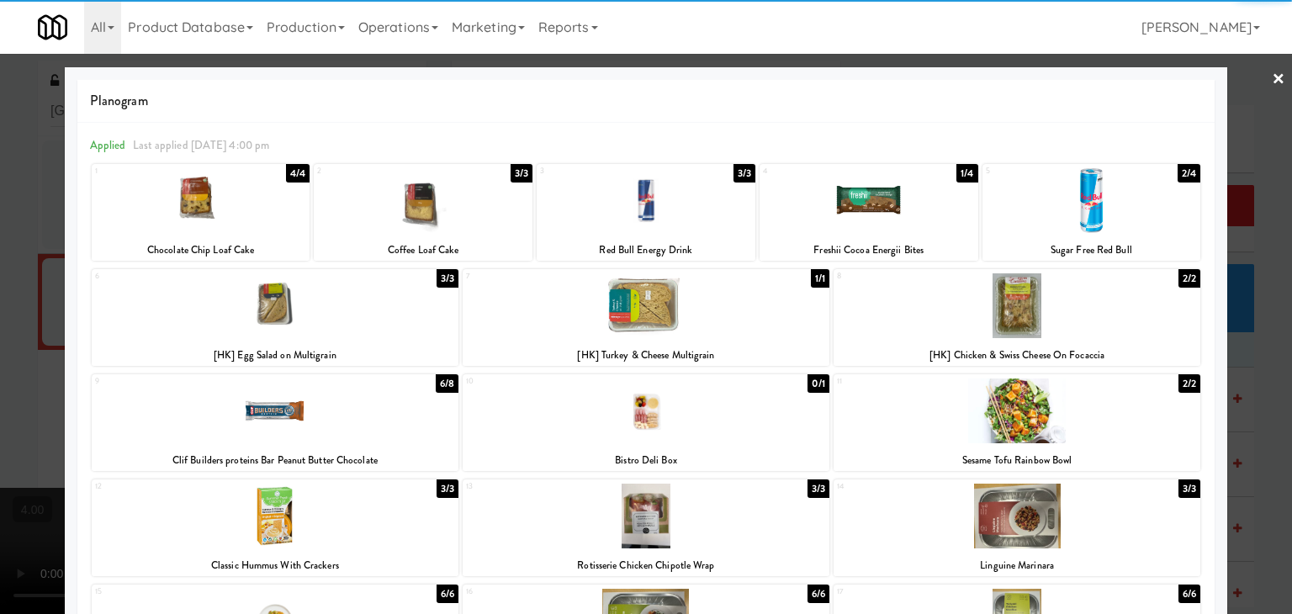
click at [454, 216] on div at bounding box center [423, 200] width 219 height 65
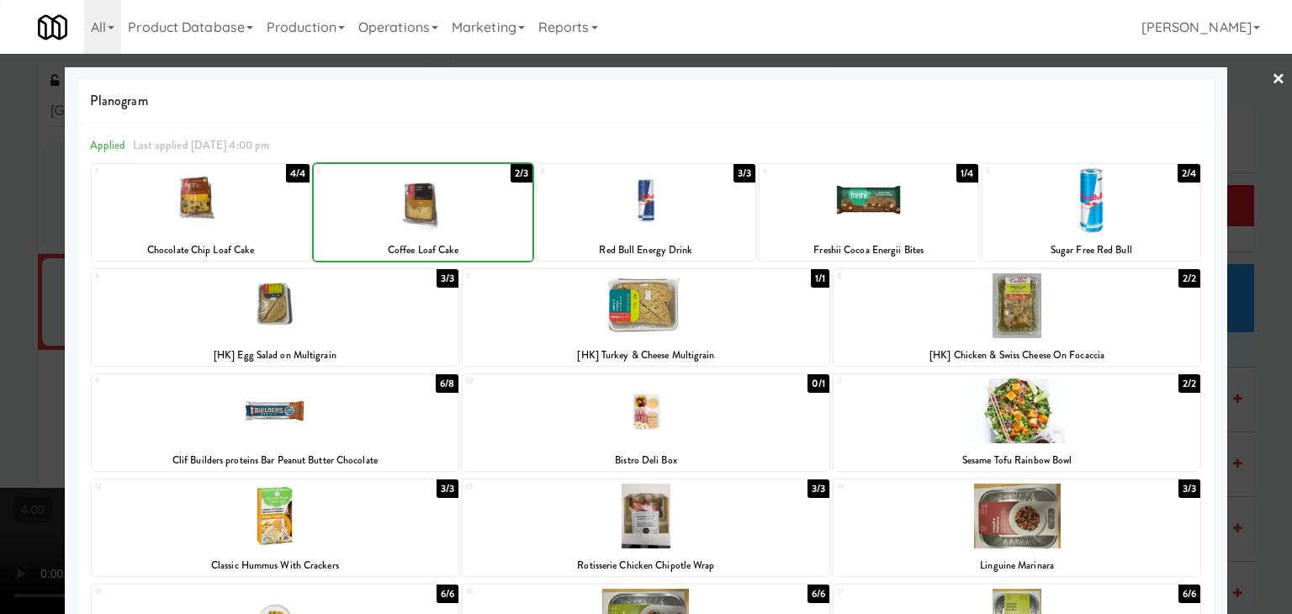
click at [0, 146] on div at bounding box center [646, 307] width 1292 height 614
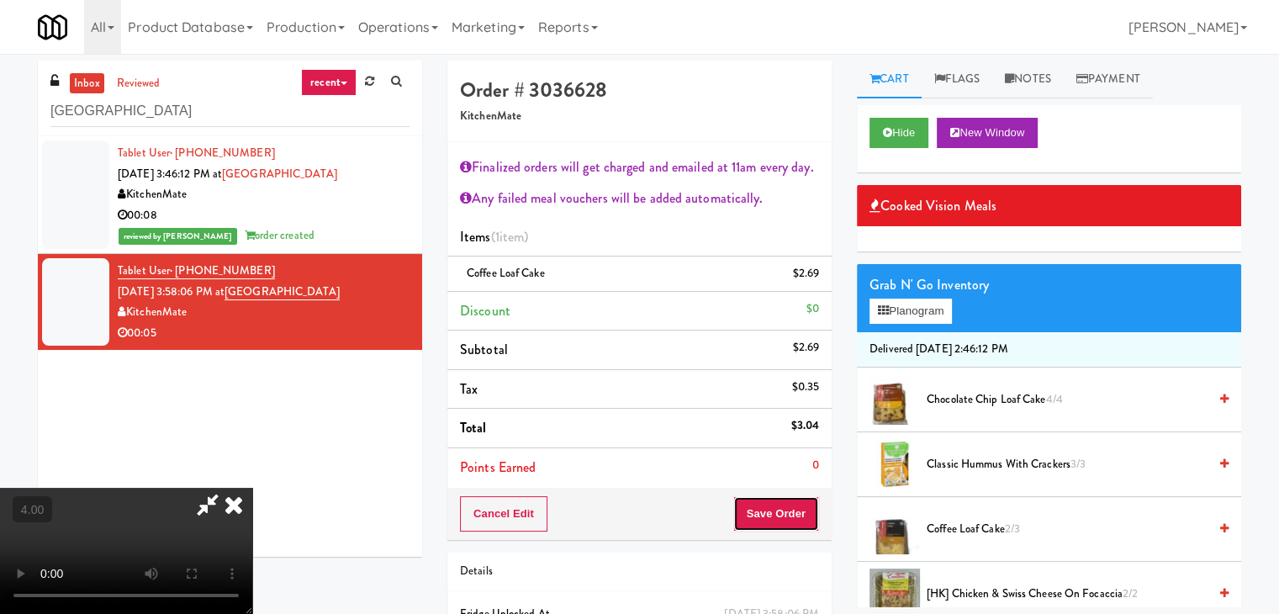
click at [776, 505] on button "Save Order" at bounding box center [776, 513] width 86 height 35
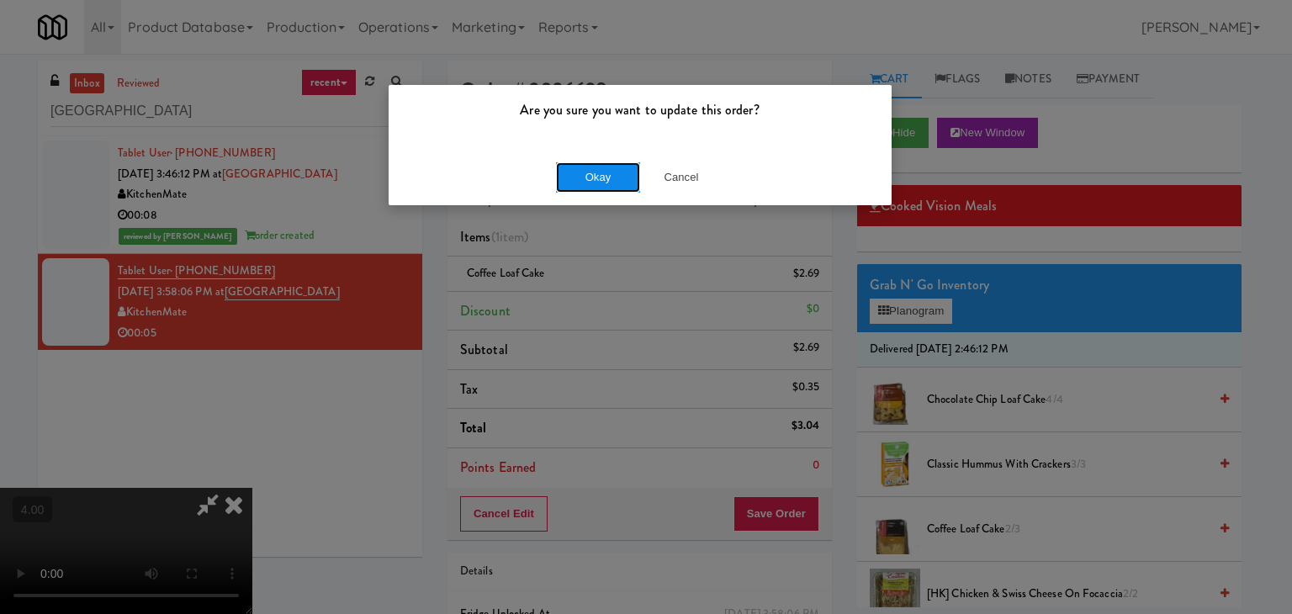
click at [602, 179] on button "Okay" at bounding box center [598, 177] width 84 height 30
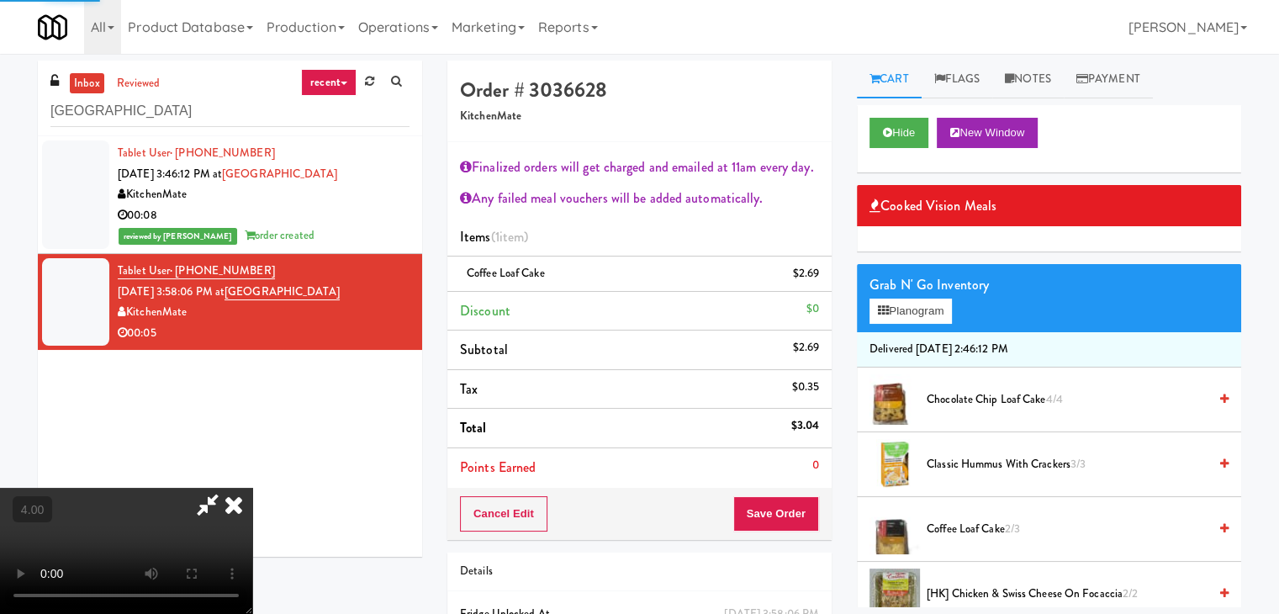
click at [252, 488] on icon at bounding box center [233, 505] width 37 height 34
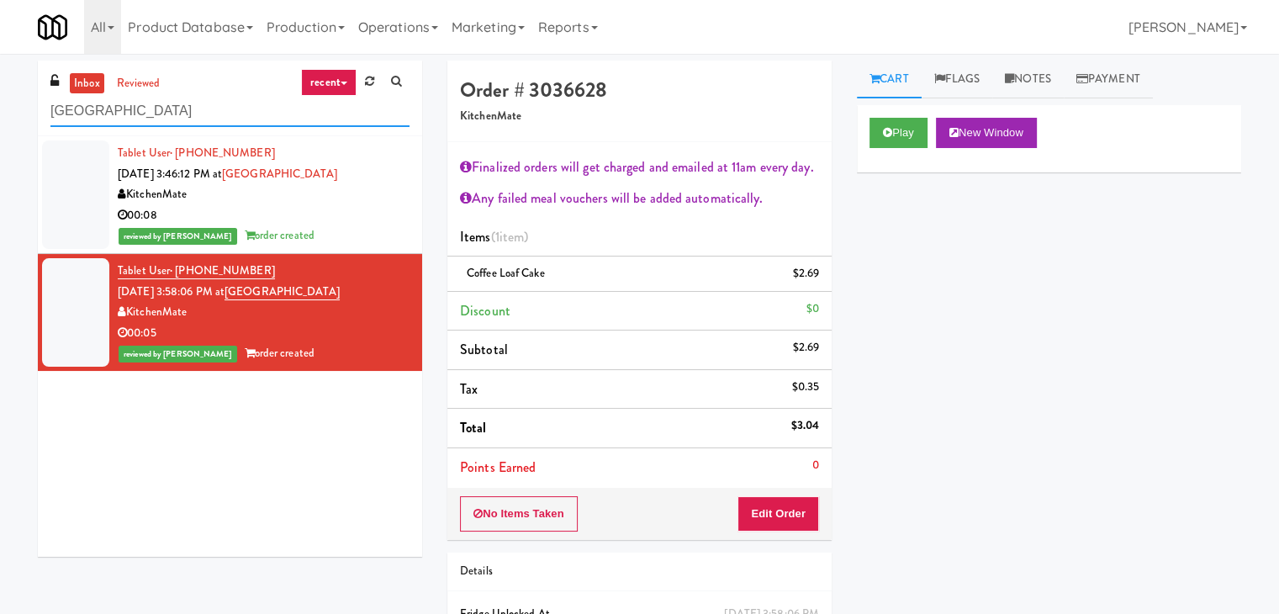
paste input "Laurel (Right)"
drag, startPoint x: 260, startPoint y: 114, endPoint x: 0, endPoint y: 96, distance: 260.5
click at [0, 96] on div "inbox reviewed recent all unclear take inventory issue suspicious failed recent…" at bounding box center [639, 386] width 1279 height 651
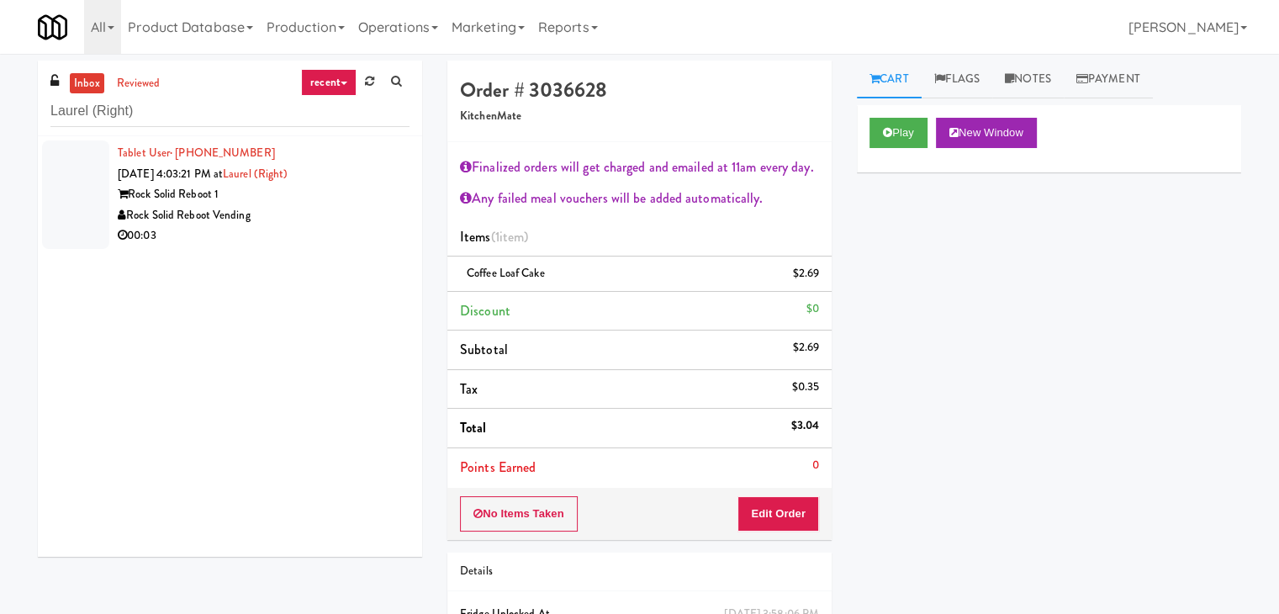
click at [310, 227] on div "00:03" at bounding box center [264, 235] width 292 height 21
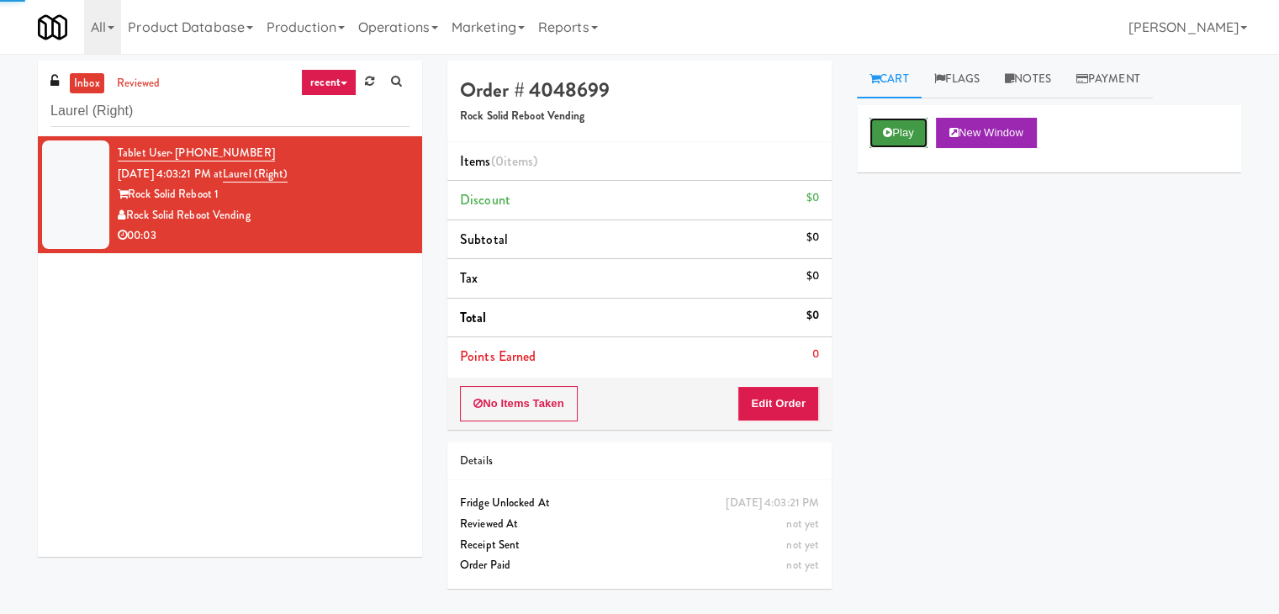
click at [891, 129] on button "Play" at bounding box center [899, 133] width 58 height 30
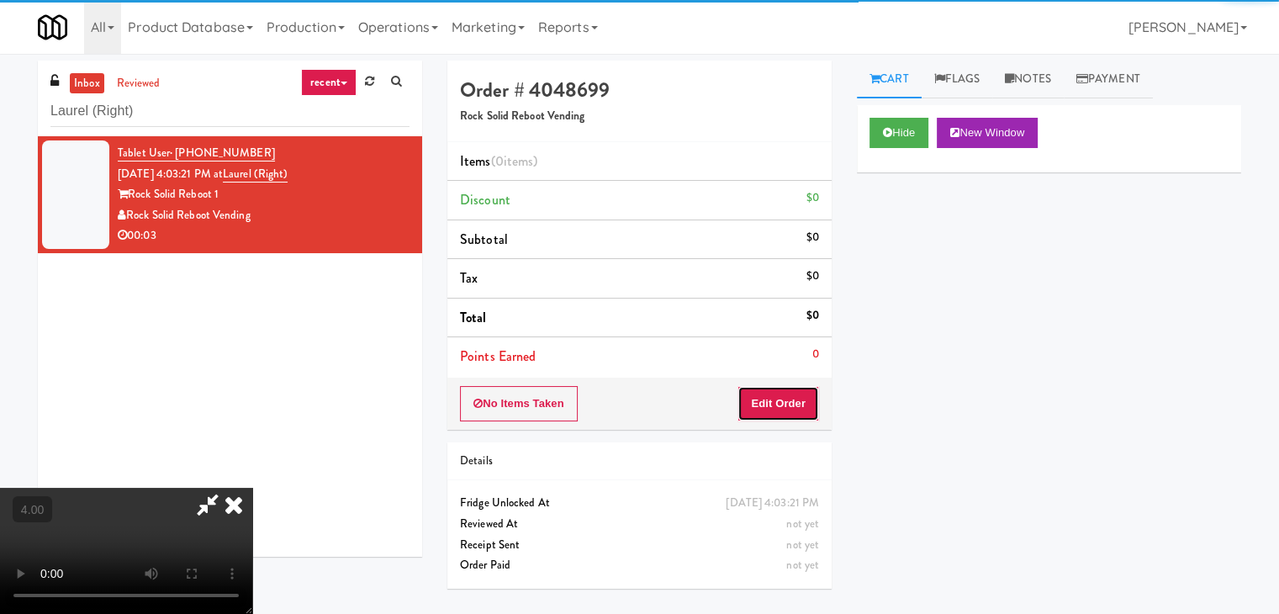
click at [780, 407] on button "Edit Order" at bounding box center [779, 403] width 82 height 35
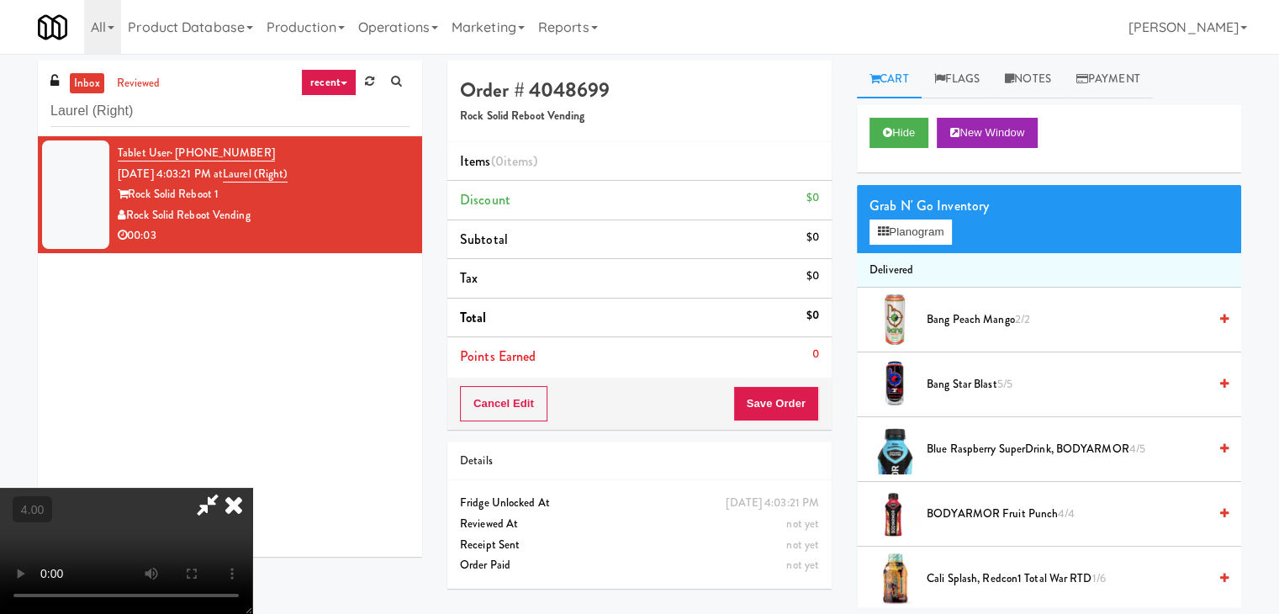
click at [252, 488] on video at bounding box center [126, 551] width 252 height 126
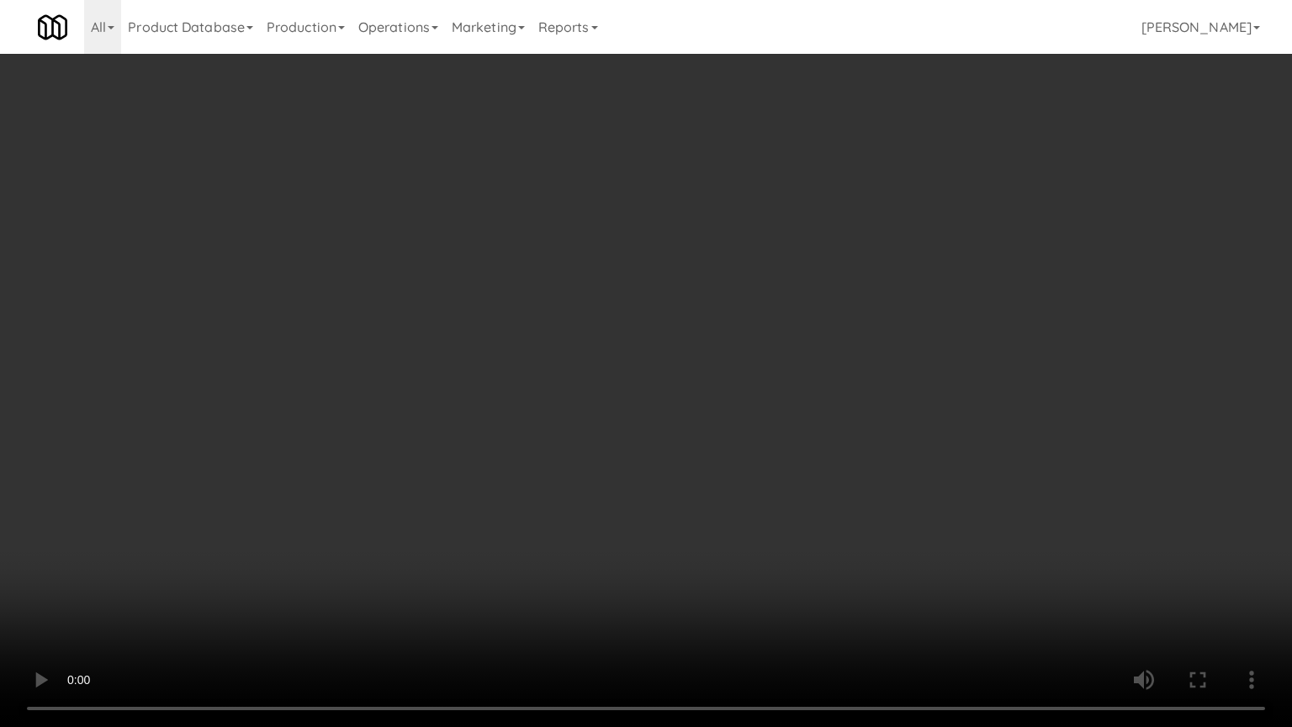
click at [679, 330] on video at bounding box center [646, 363] width 1292 height 727
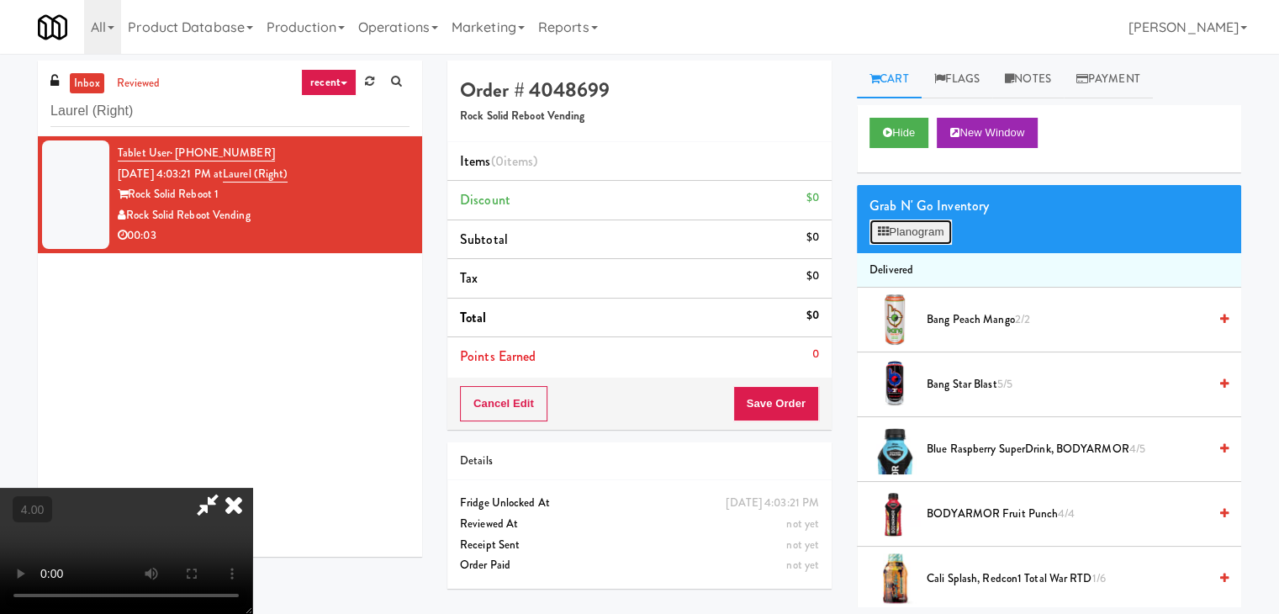
click at [882, 236] on icon at bounding box center [883, 231] width 11 height 11
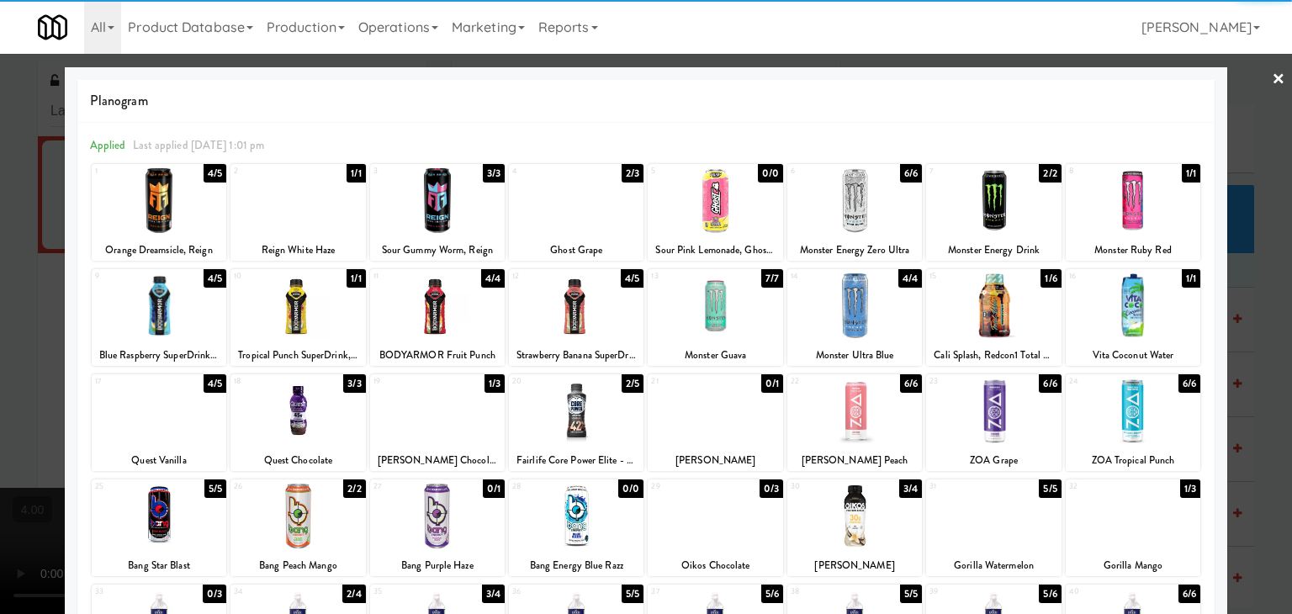
click at [844, 214] on div at bounding box center [854, 200] width 135 height 65
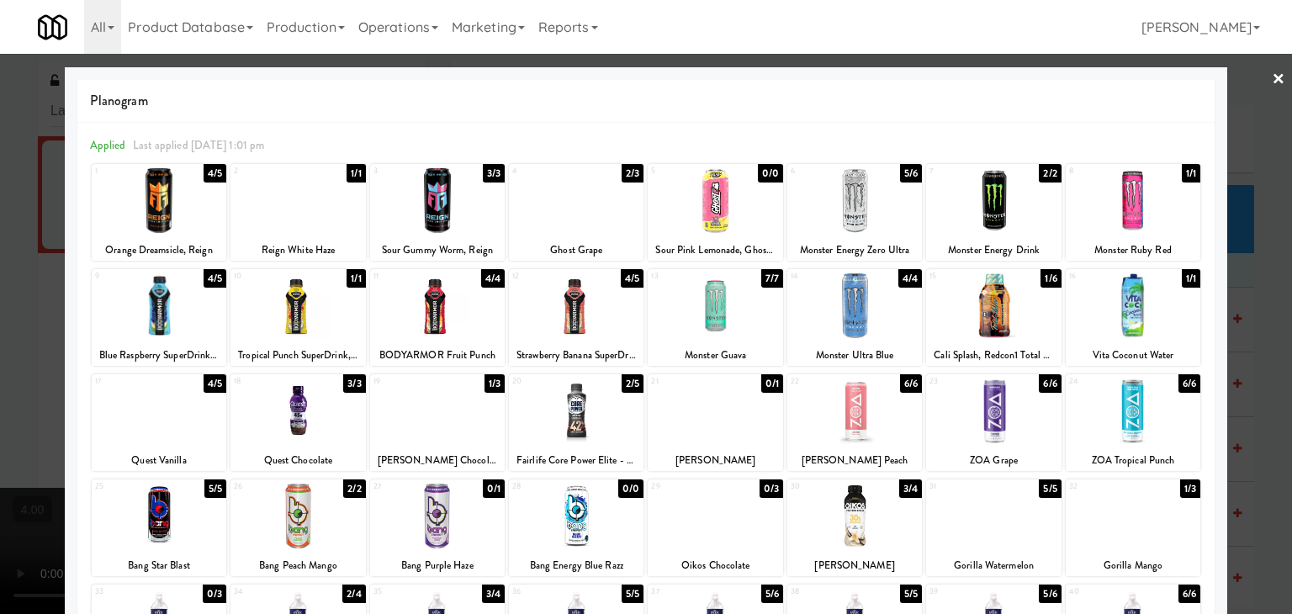
click at [0, 198] on div at bounding box center [646, 307] width 1292 height 614
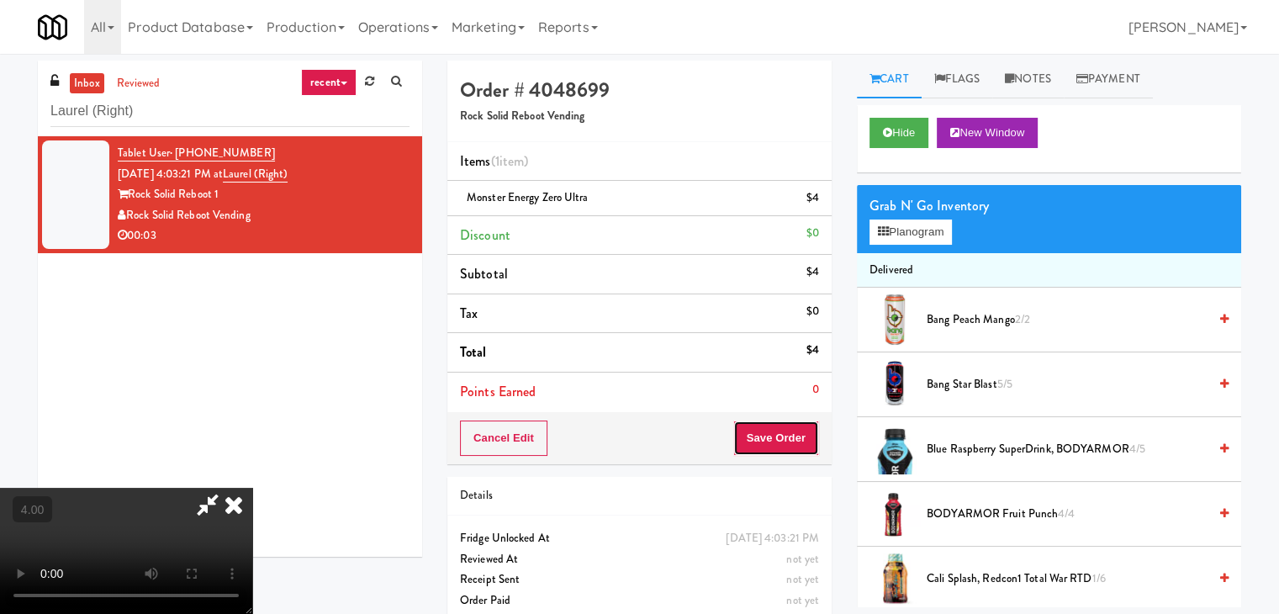
click at [775, 436] on button "Save Order" at bounding box center [776, 438] width 86 height 35
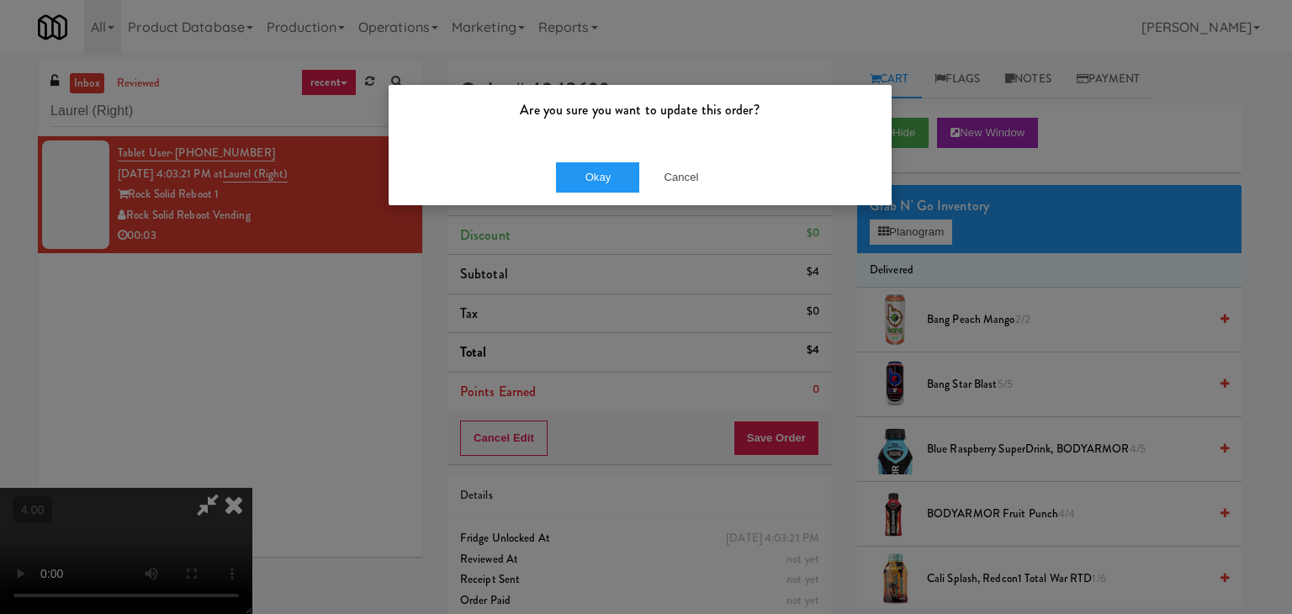
click at [610, 193] on div "Okay Cancel" at bounding box center [640, 177] width 503 height 56
click at [629, 168] on button "Okay" at bounding box center [598, 177] width 84 height 30
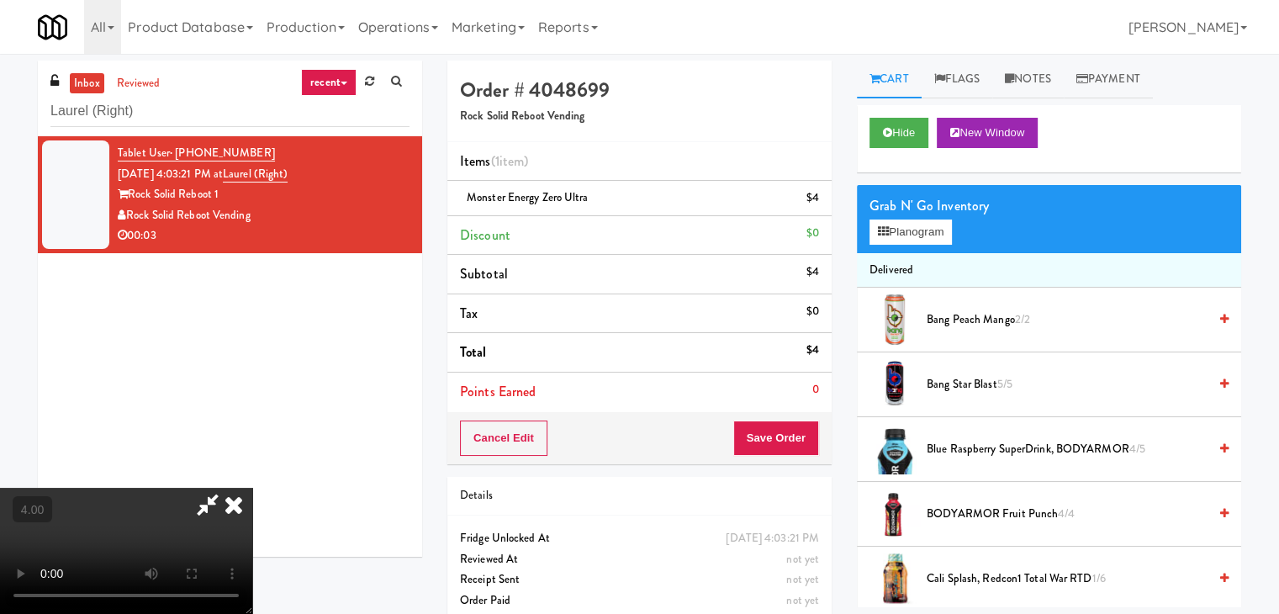
click at [252, 488] on icon at bounding box center [233, 505] width 37 height 34
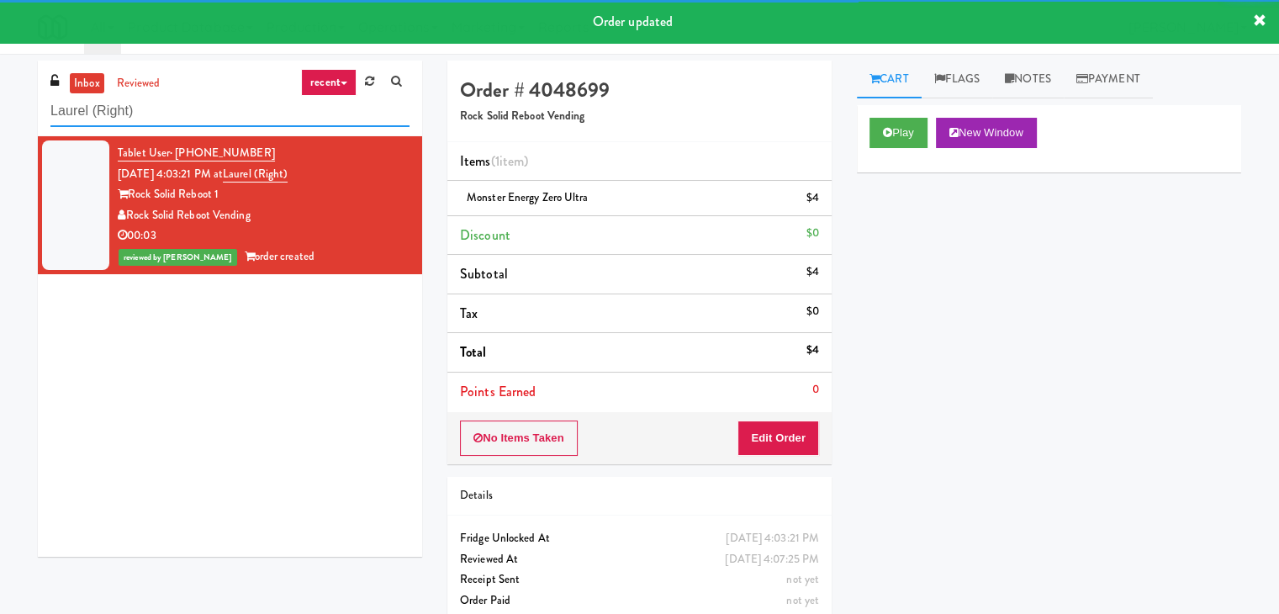
drag, startPoint x: 286, startPoint y: 102, endPoint x: 5, endPoint y: 105, distance: 280.9
click at [5, 105] on div "inbox reviewed recent all unclear take inventory issue suspicious failed recent…" at bounding box center [639, 348] width 1279 height 575
paste input "[PERSON_NAME] - Pantry - Left"
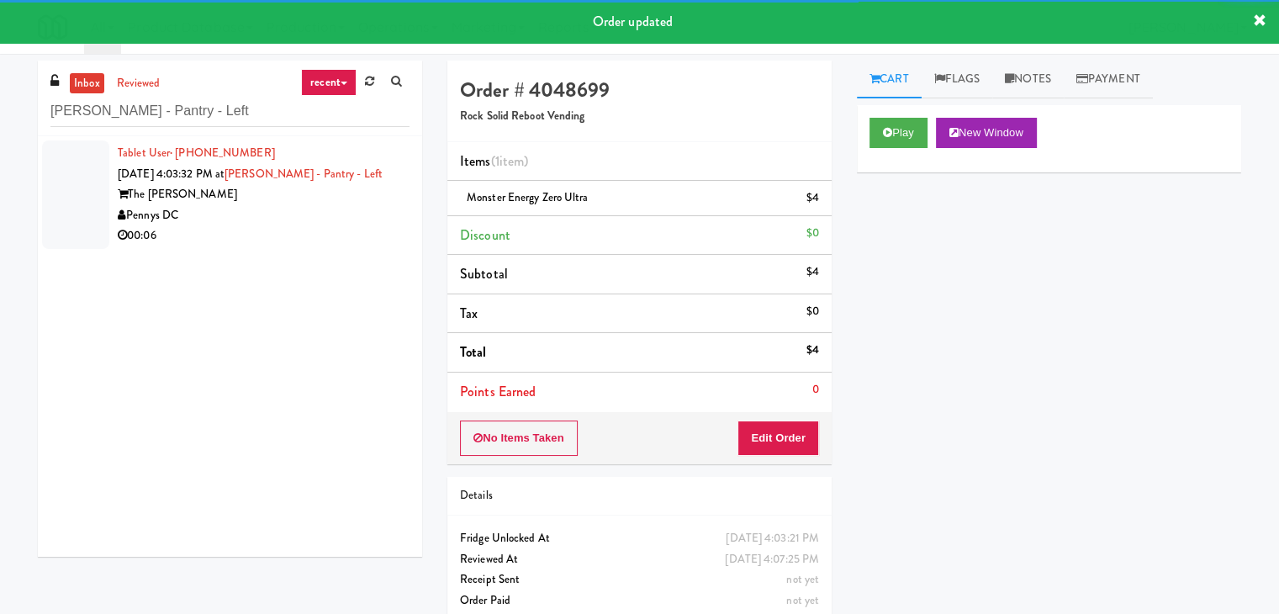
click at [298, 213] on div "Pennys DC" at bounding box center [264, 215] width 292 height 21
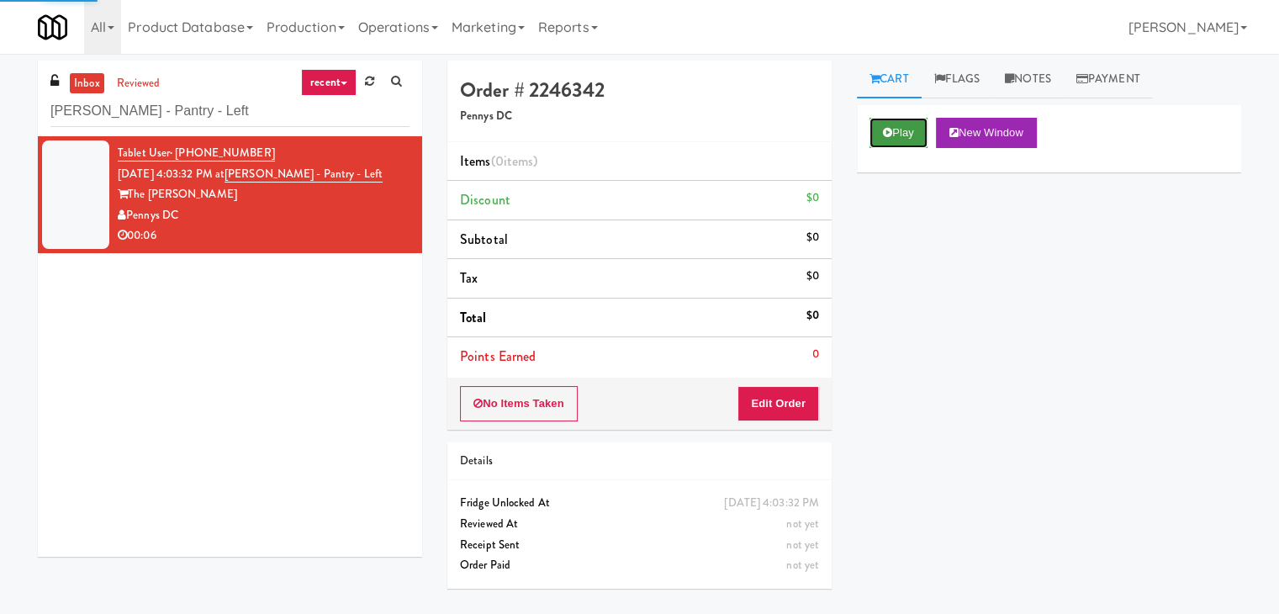
click at [897, 141] on button "Play" at bounding box center [899, 133] width 58 height 30
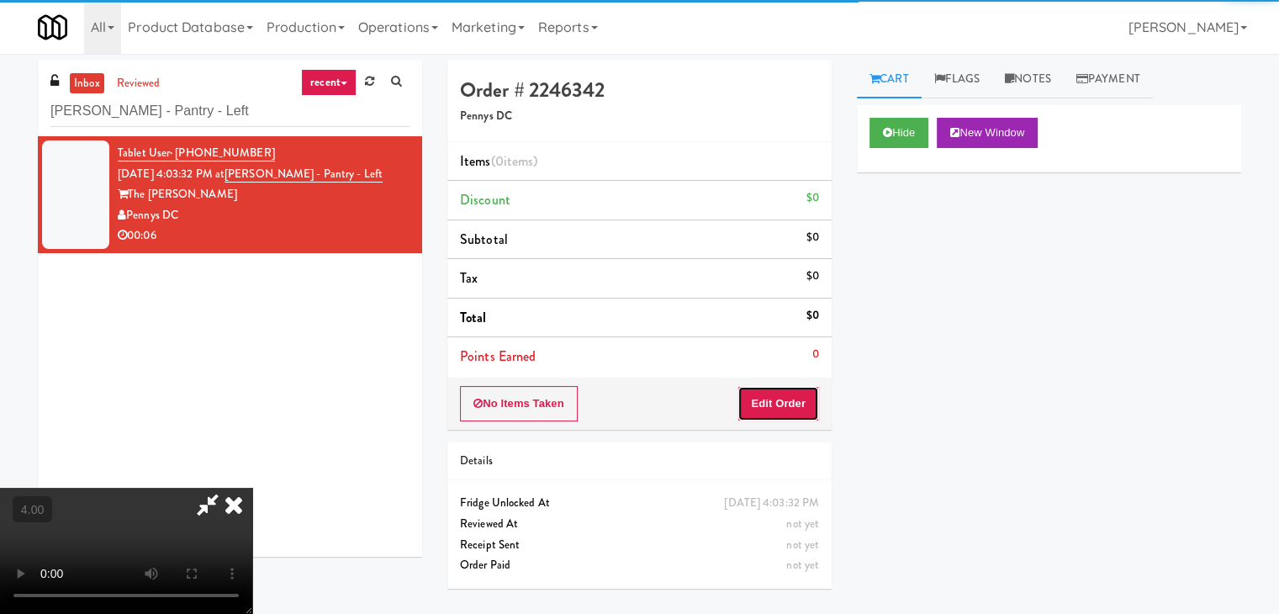
click at [797, 388] on button "Edit Order" at bounding box center [779, 403] width 82 height 35
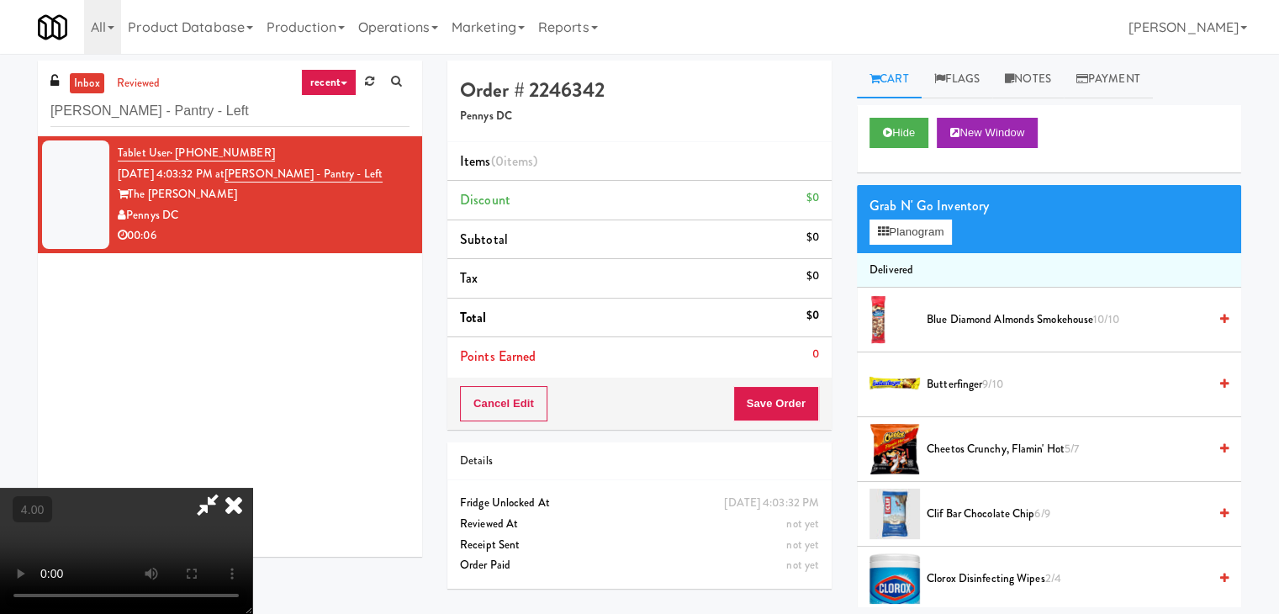
click at [252, 488] on video at bounding box center [126, 551] width 252 height 126
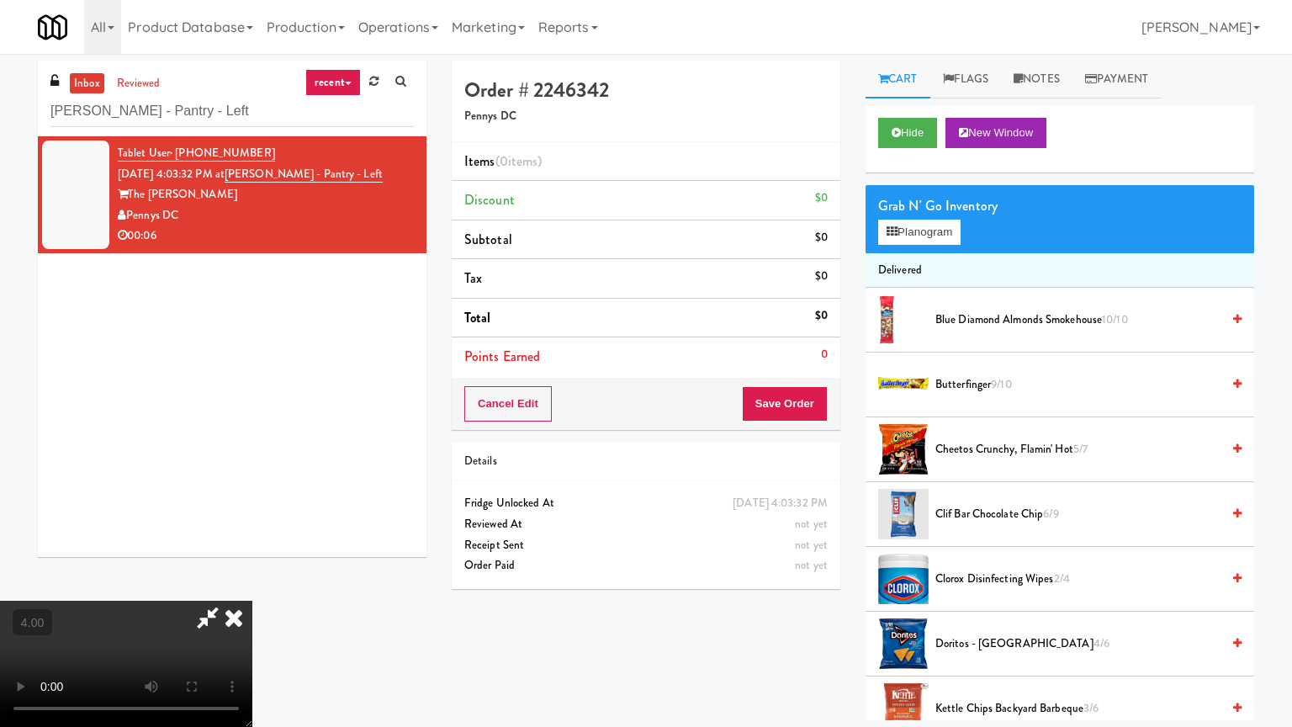
click at [252, 600] on video at bounding box center [126, 663] width 252 height 126
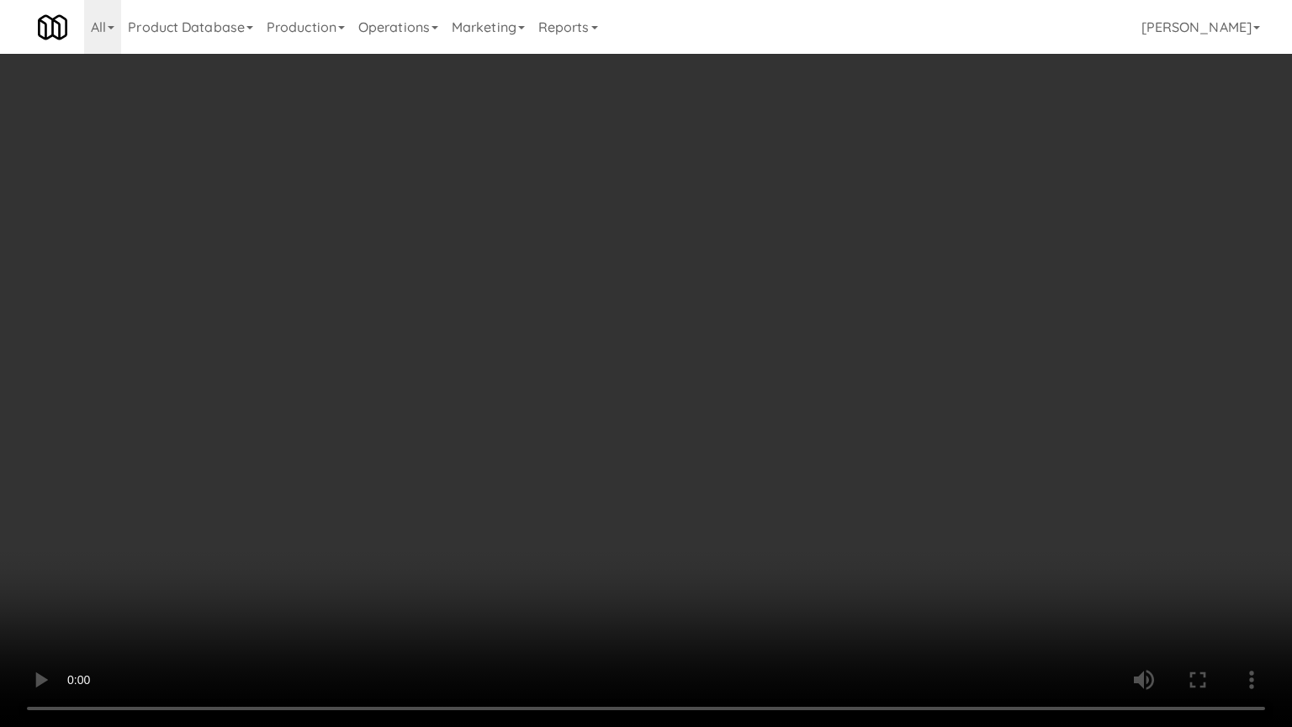
drag, startPoint x: 481, startPoint y: 416, endPoint x: 518, endPoint y: 325, distance: 98.9
click at [481, 416] on video at bounding box center [646, 363] width 1292 height 727
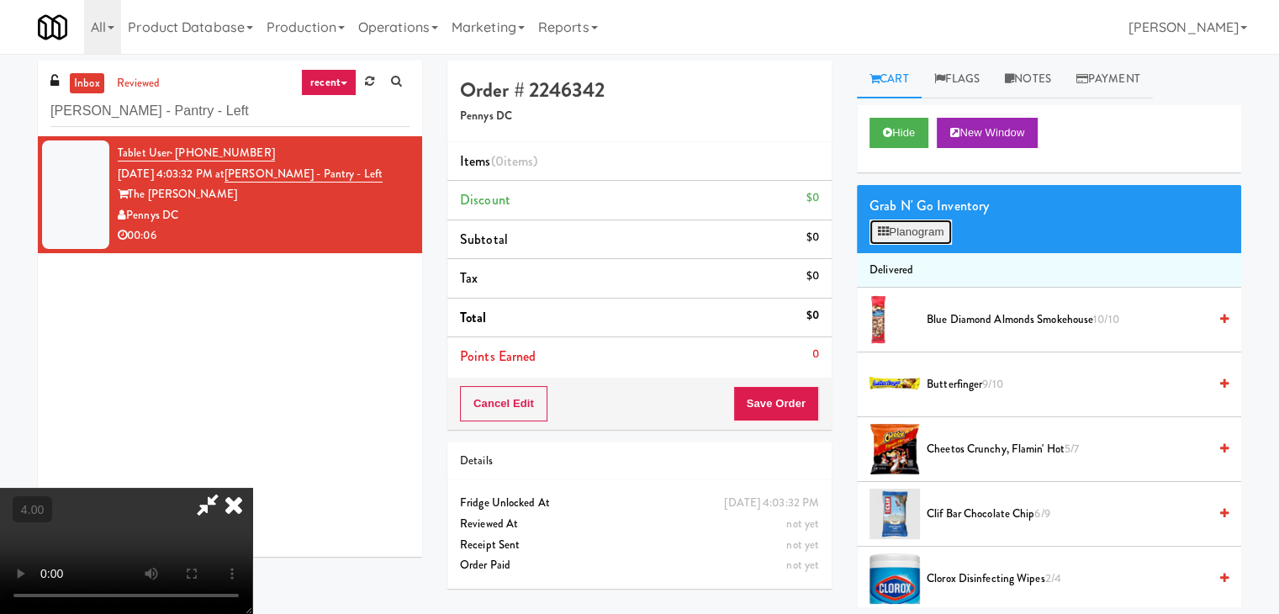
click at [881, 234] on icon at bounding box center [883, 231] width 11 height 11
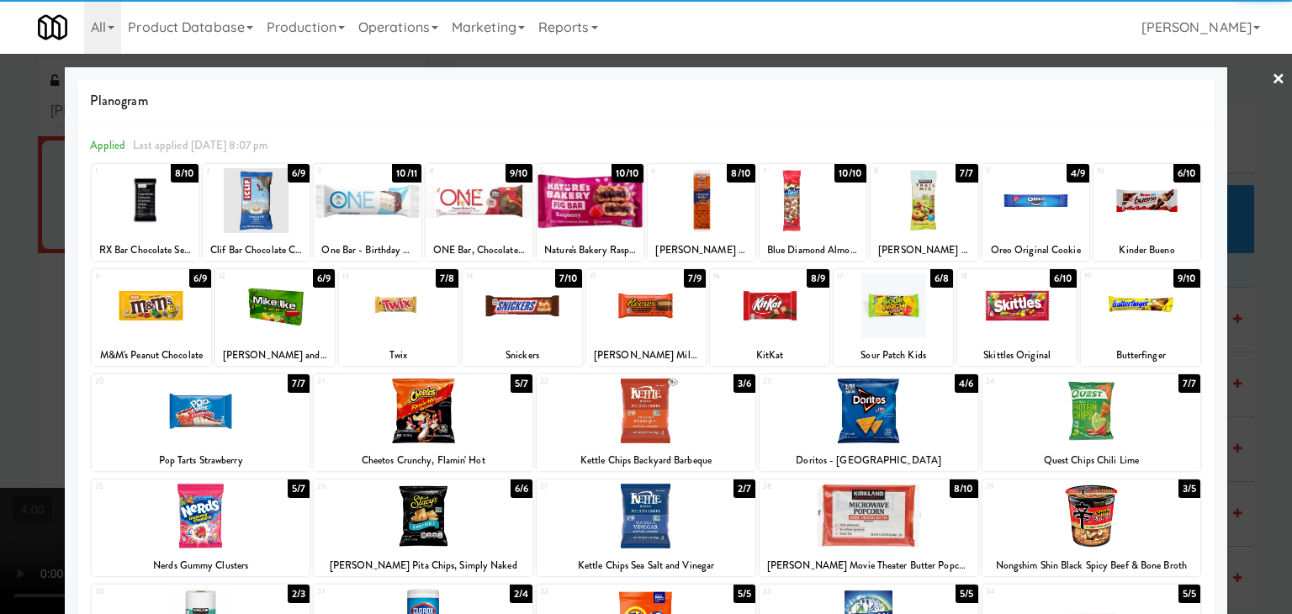
click at [1025, 213] on div at bounding box center [1035, 200] width 107 height 65
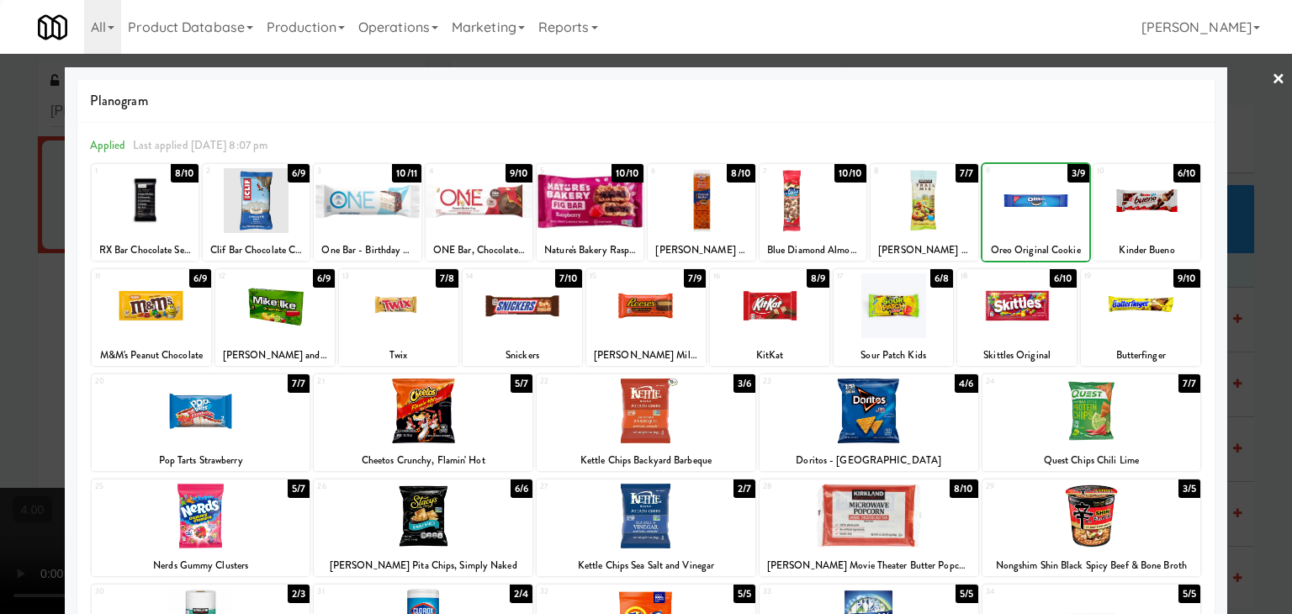
click at [1025, 213] on div at bounding box center [1035, 200] width 107 height 65
click at [0, 254] on div at bounding box center [646, 307] width 1292 height 614
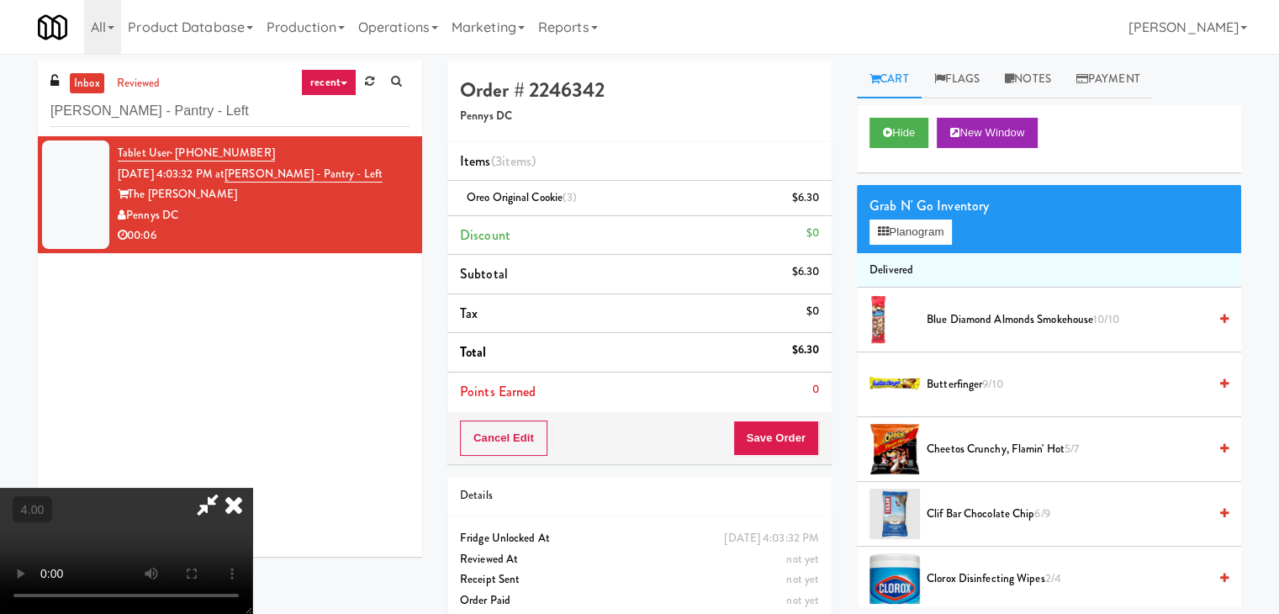
click at [252, 488] on icon at bounding box center [233, 505] width 37 height 34
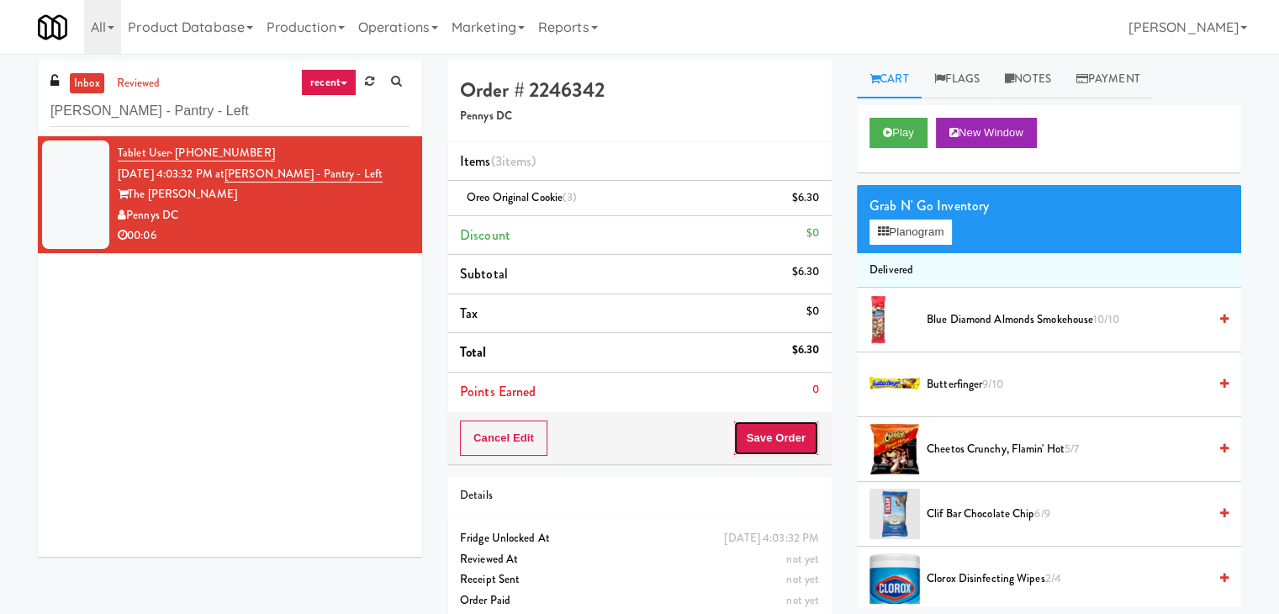
click at [775, 428] on button "Save Order" at bounding box center [776, 438] width 86 height 35
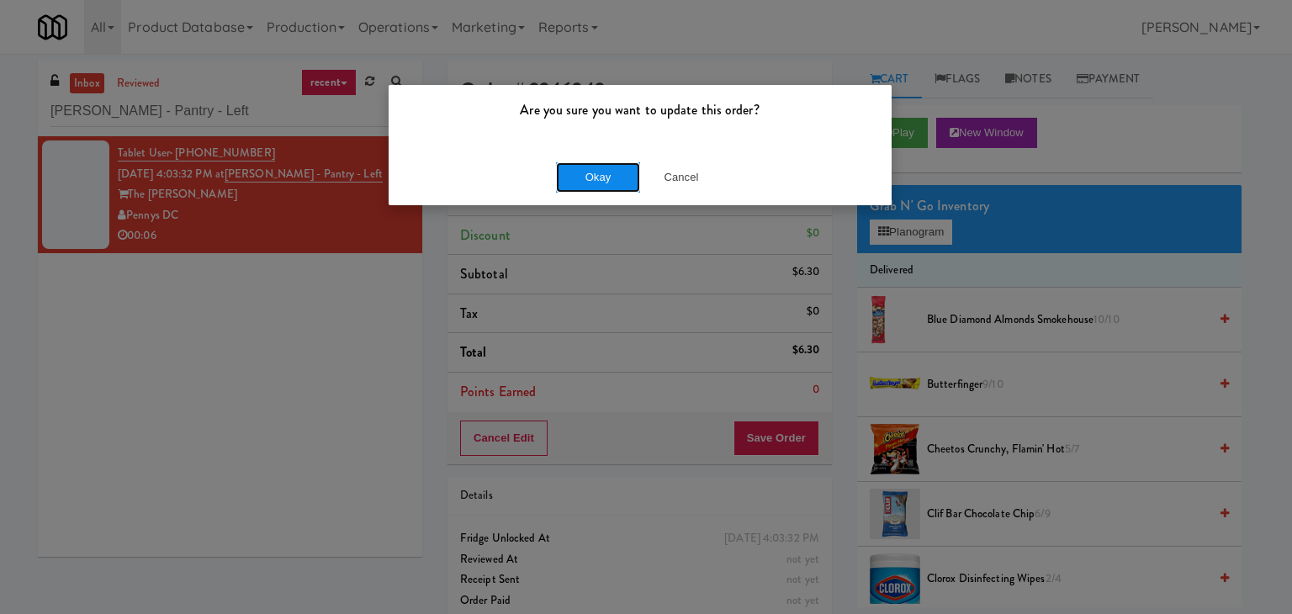
click at [614, 165] on button "Okay" at bounding box center [598, 177] width 84 height 30
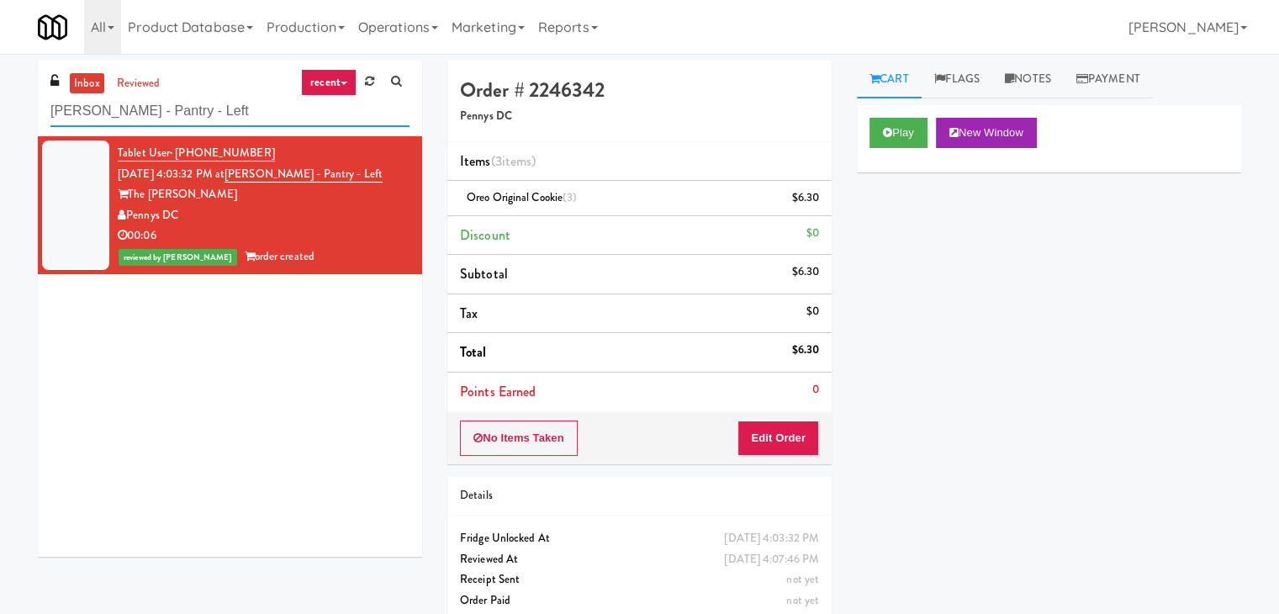
paste input "AVE [GEOGRAPHIC_DATA] - [GEOGRAPHIC_DATA] - Cooler"
drag, startPoint x: 225, startPoint y: 104, endPoint x: 0, endPoint y: 105, distance: 225.4
click at [0, 105] on div "inbox reviewed recent all unclear take inventory issue suspicious failed recent…" at bounding box center [639, 348] width 1279 height 575
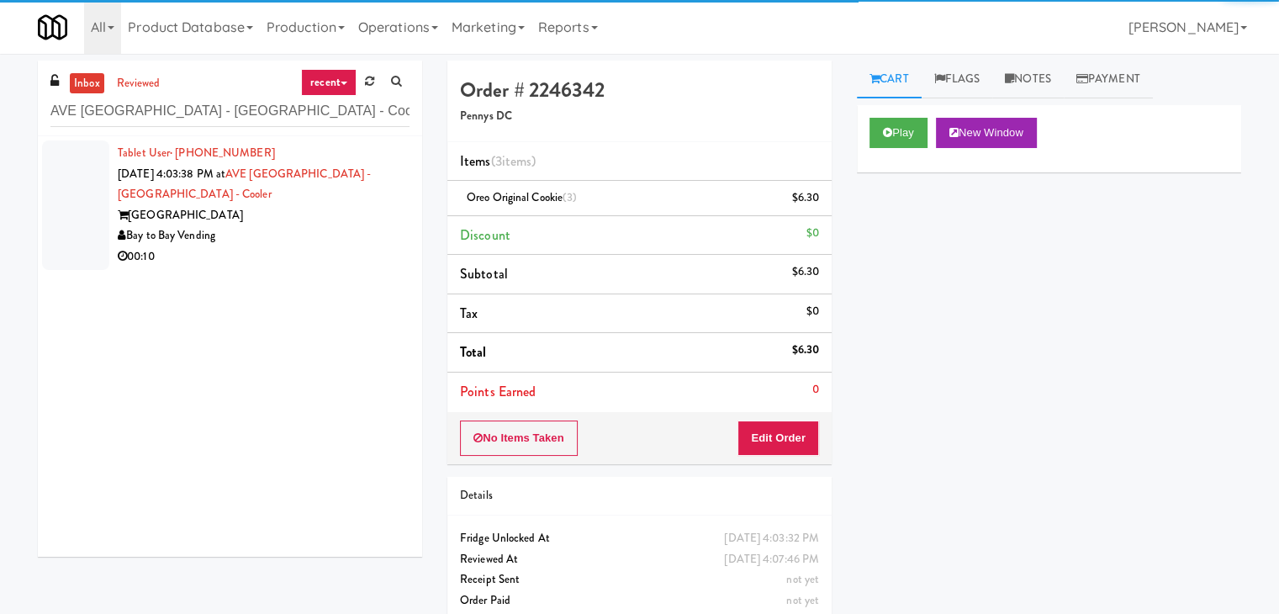
click at [333, 220] on div "[GEOGRAPHIC_DATA]" at bounding box center [264, 215] width 292 height 21
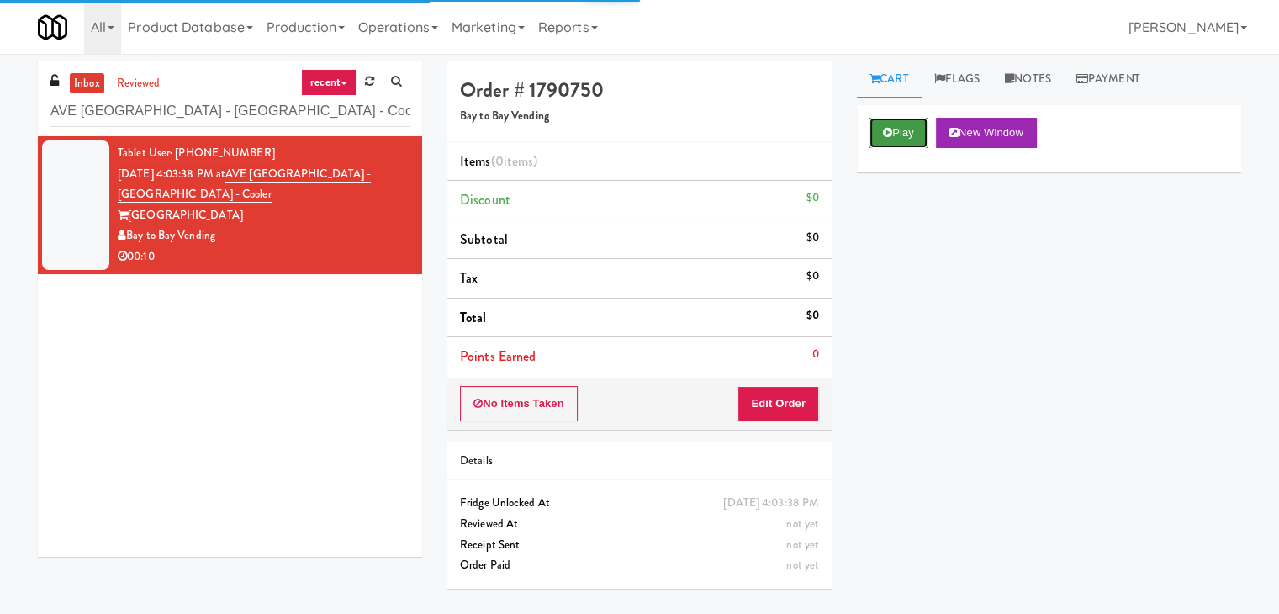
click at [882, 119] on button "Play" at bounding box center [899, 133] width 58 height 30
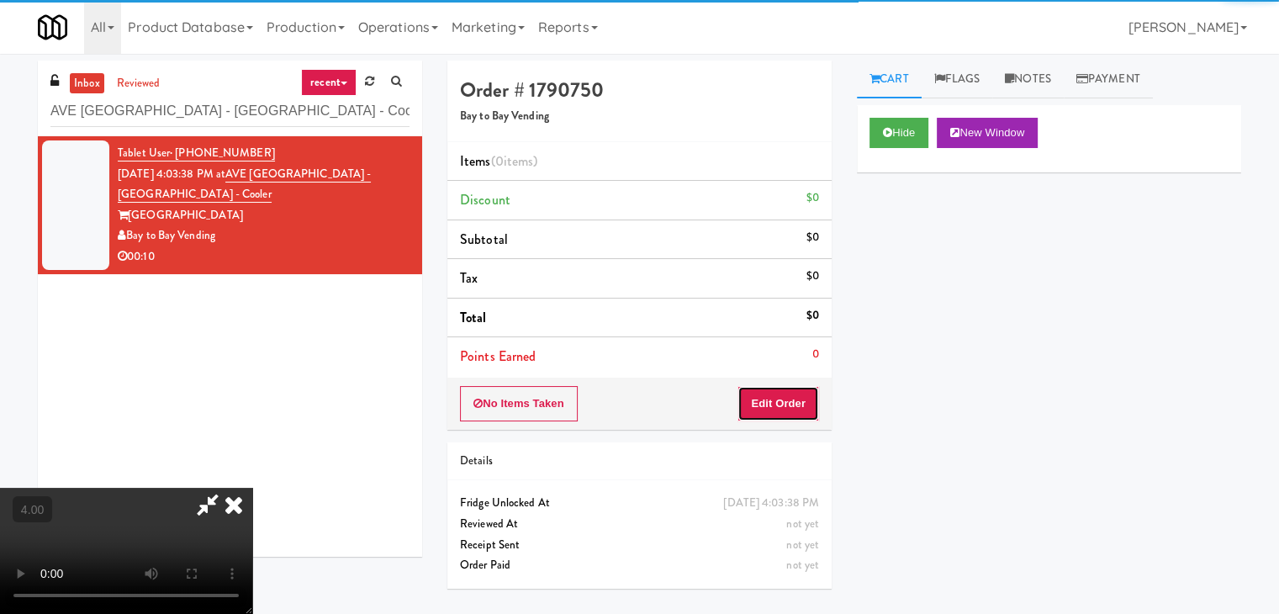
click at [799, 391] on button "Edit Order" at bounding box center [779, 403] width 82 height 35
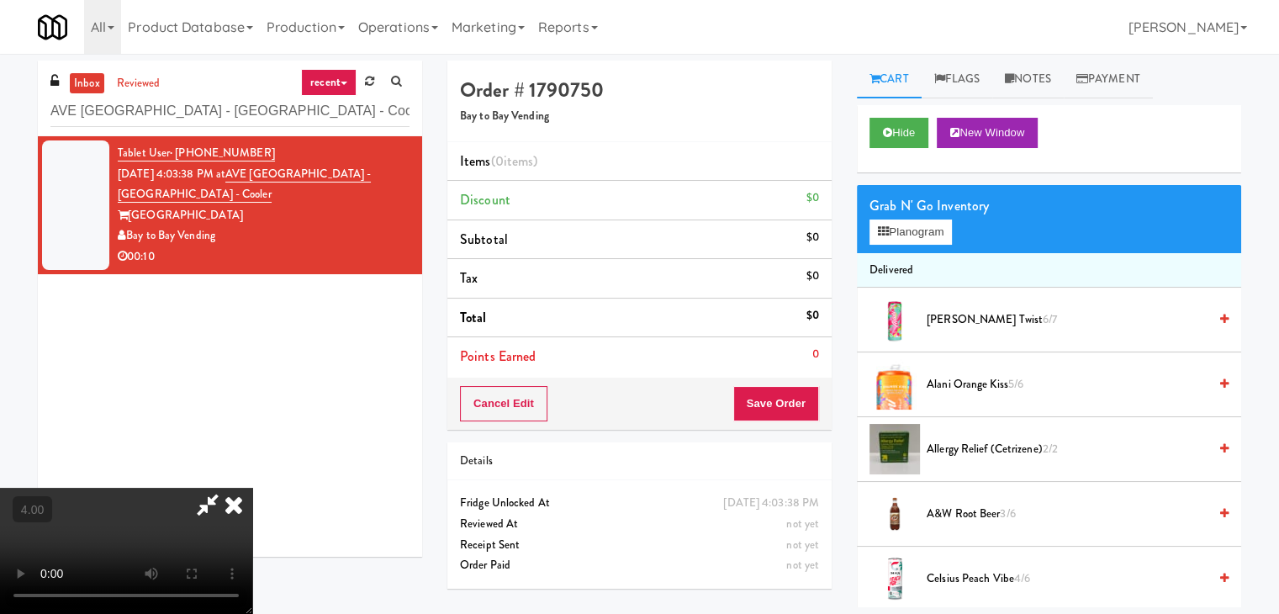
drag, startPoint x: 573, startPoint y: 351, endPoint x: 558, endPoint y: 351, distance: 14.3
click at [252, 488] on video at bounding box center [126, 551] width 252 height 126
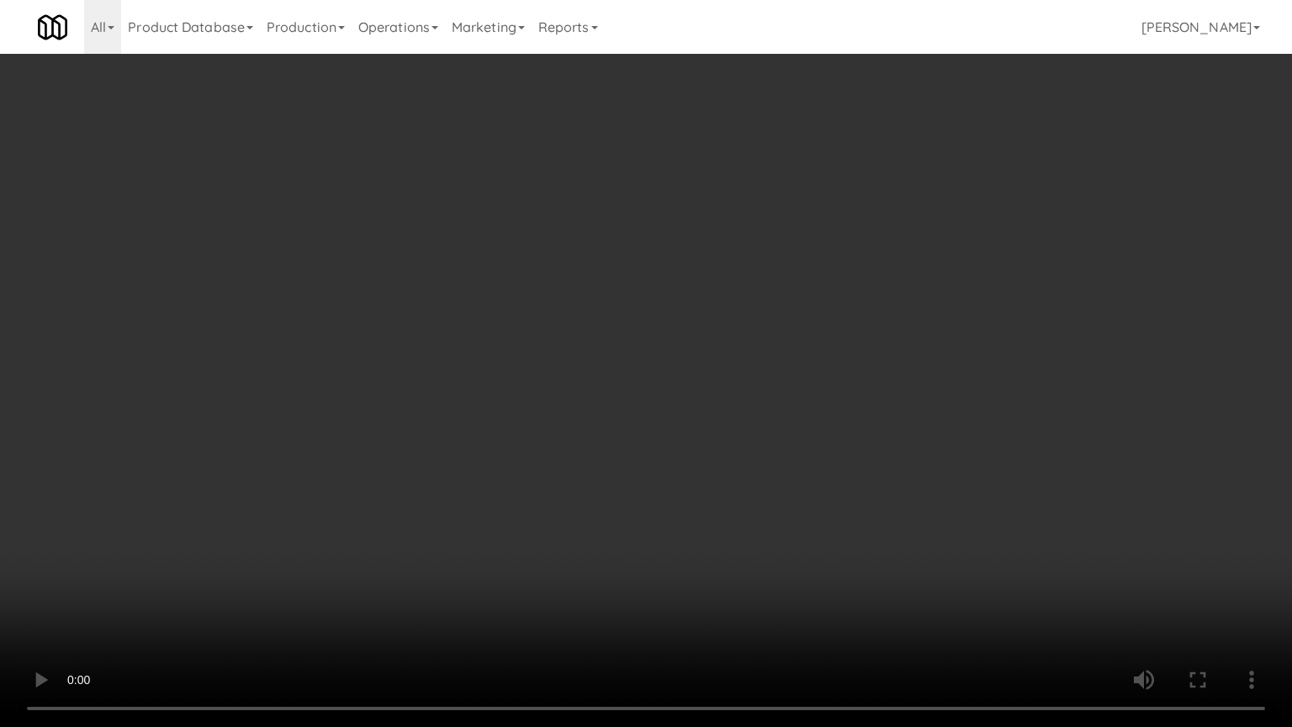
click at [609, 470] on video at bounding box center [646, 363] width 1292 height 727
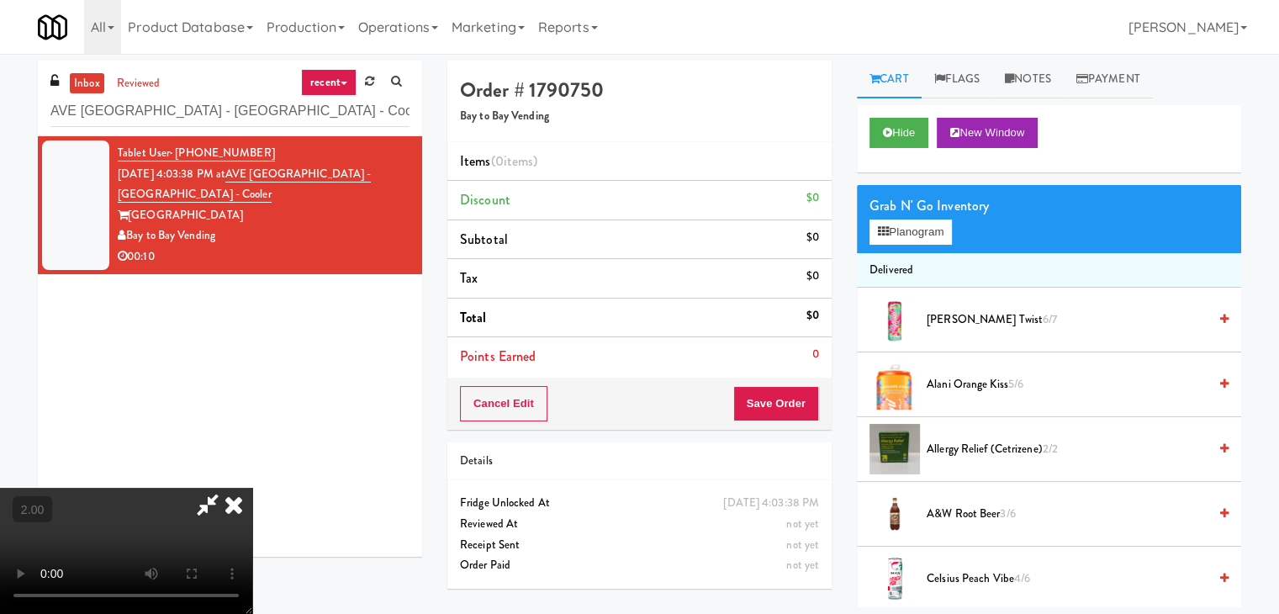
click at [252, 488] on video at bounding box center [126, 551] width 252 height 126
click at [901, 229] on button "Planogram" at bounding box center [911, 232] width 82 height 25
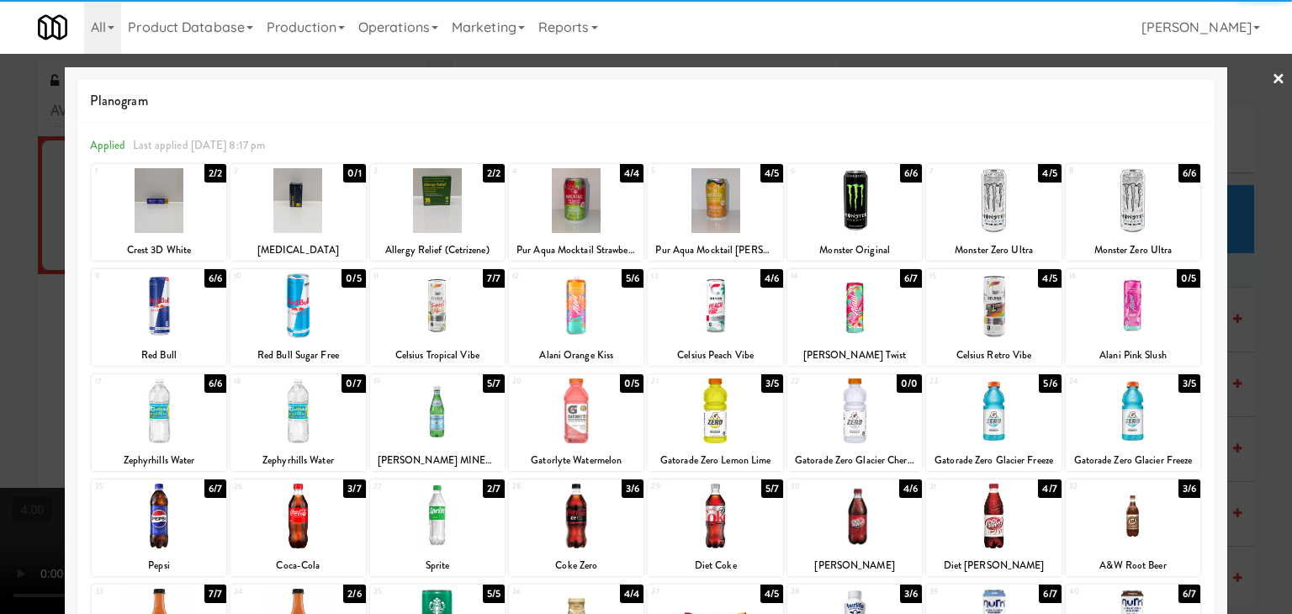
click at [170, 436] on div at bounding box center [159, 410] width 135 height 65
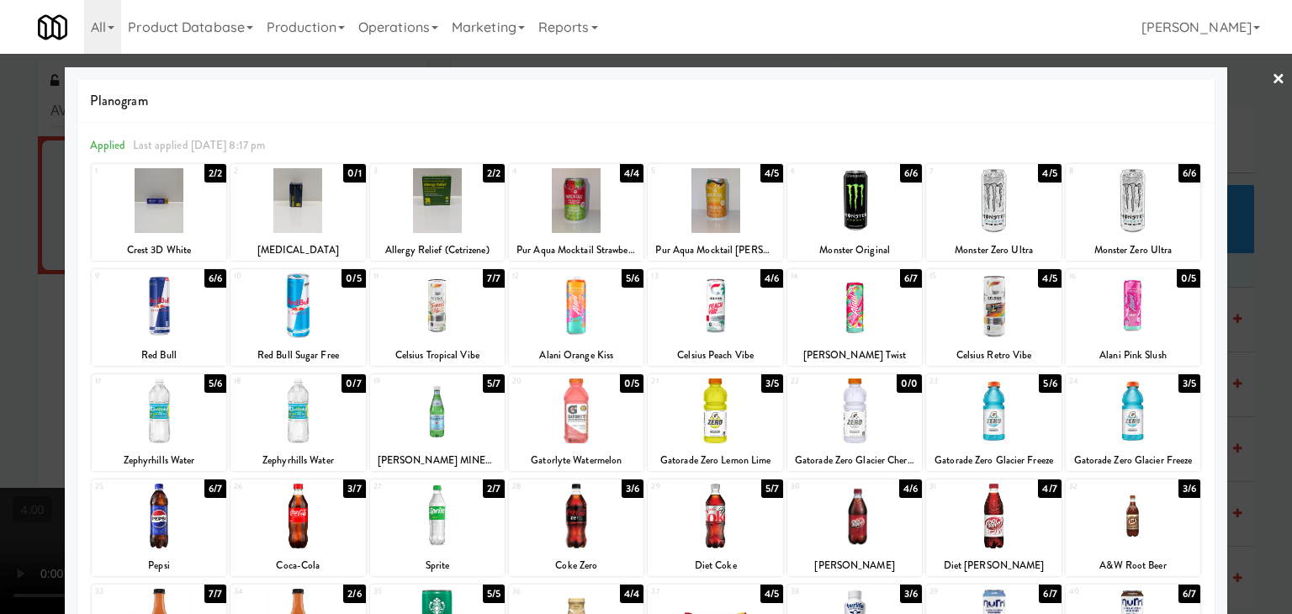
click at [570, 326] on div at bounding box center [576, 305] width 135 height 65
click at [0, 239] on div at bounding box center [646, 307] width 1292 height 614
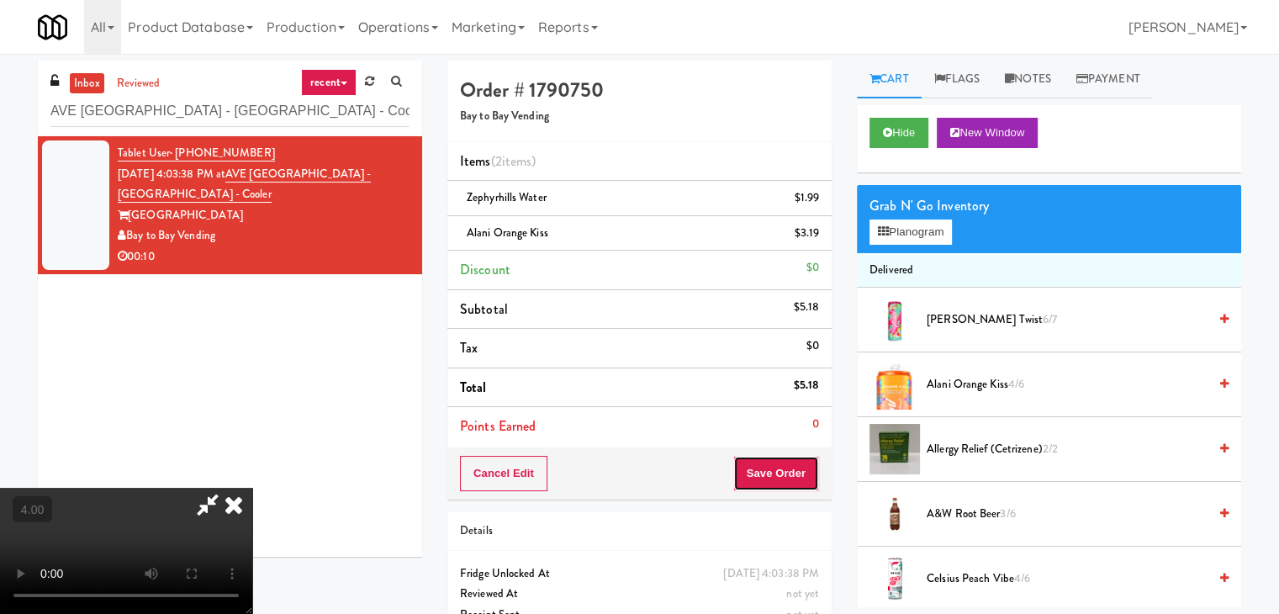
click at [792, 479] on button "Save Order" at bounding box center [776, 473] width 86 height 35
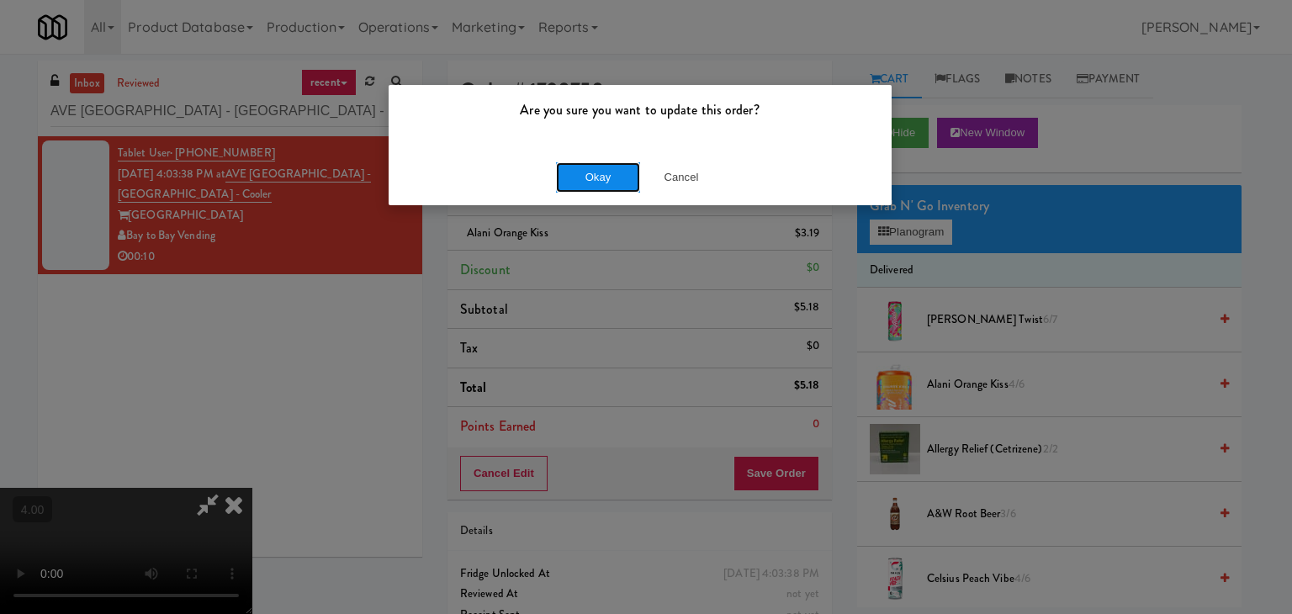
click at [606, 183] on button "Okay" at bounding box center [598, 177] width 84 height 30
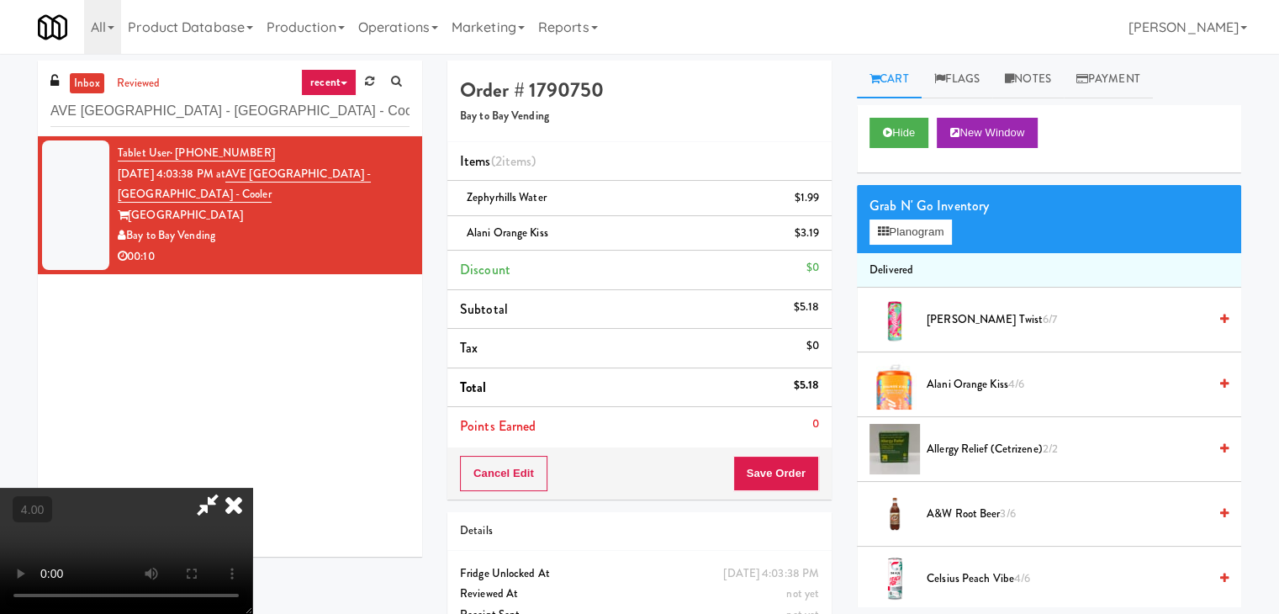
click at [252, 488] on icon at bounding box center [233, 505] width 37 height 34
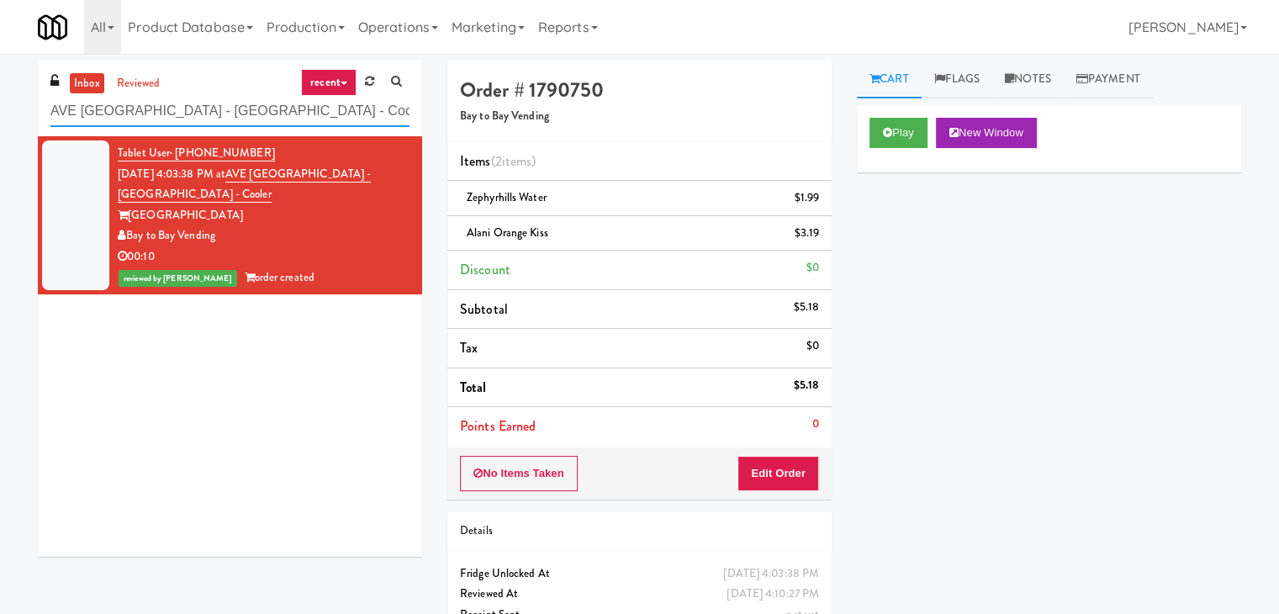
paste input "1331 - Pantry - Right"
drag, startPoint x: 335, startPoint y: 119, endPoint x: 18, endPoint y: 113, distance: 317.1
click at [18, 113] on div "inbox reviewed recent all unclear take inventory issue suspicious failed recent…" at bounding box center [639, 366] width 1279 height 611
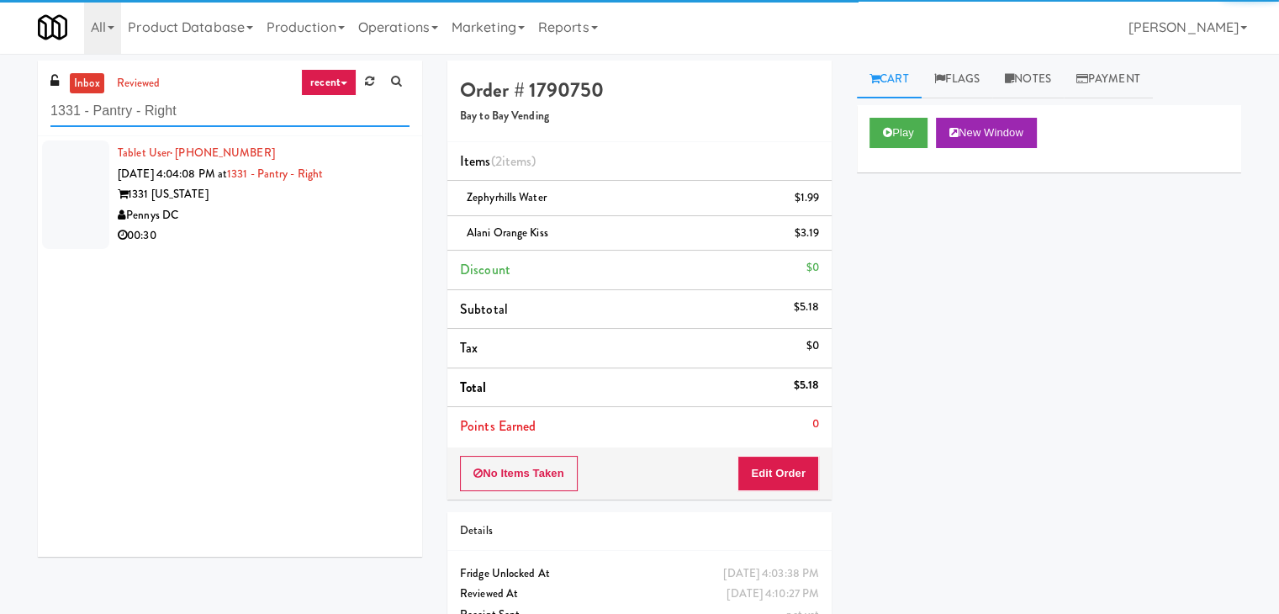
type input "1331 - Pantry - Right"
click at [336, 188] on div "1331 [US_STATE]" at bounding box center [264, 194] width 292 height 21
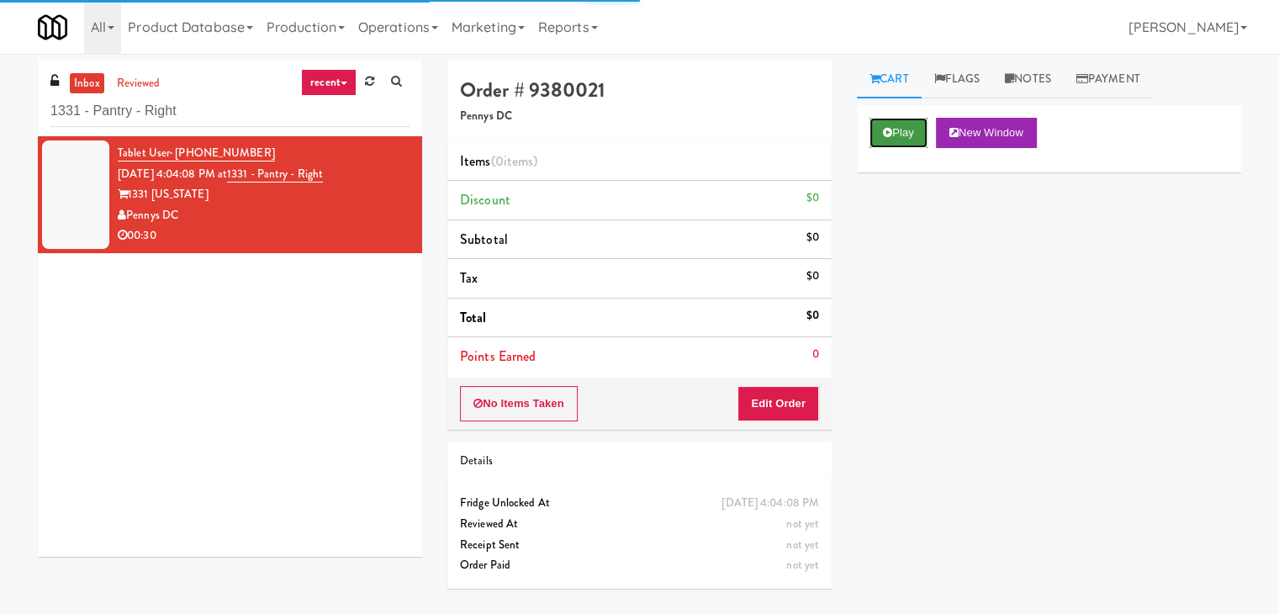
click at [880, 145] on button "Play" at bounding box center [899, 133] width 58 height 30
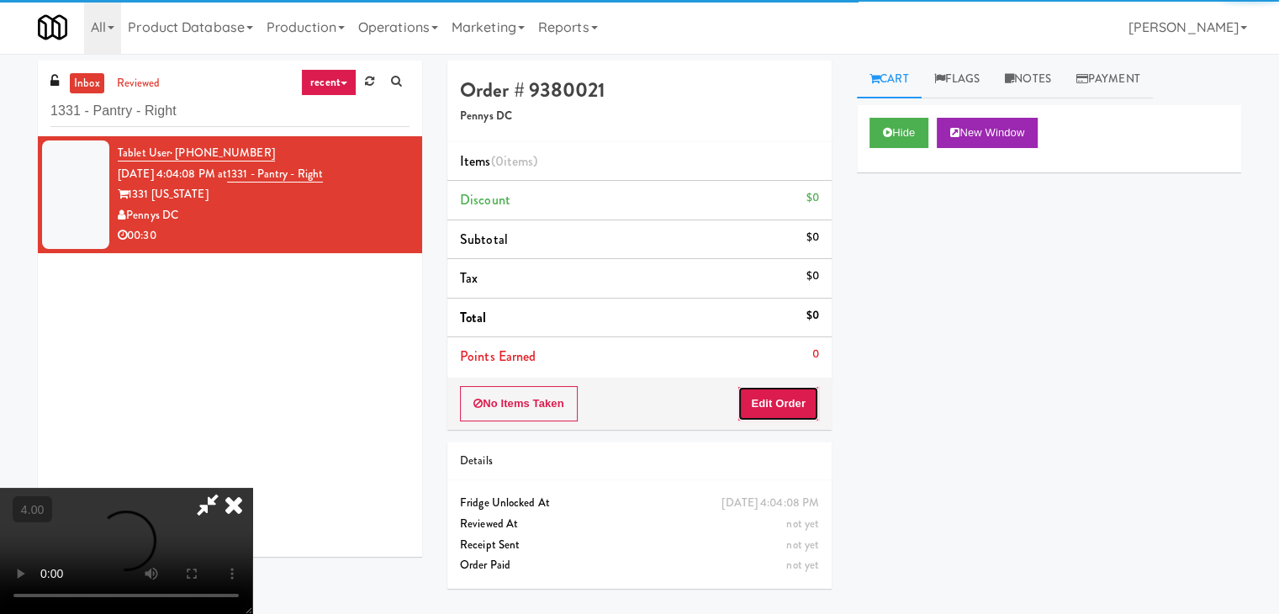
click at [791, 394] on button "Edit Order" at bounding box center [779, 403] width 82 height 35
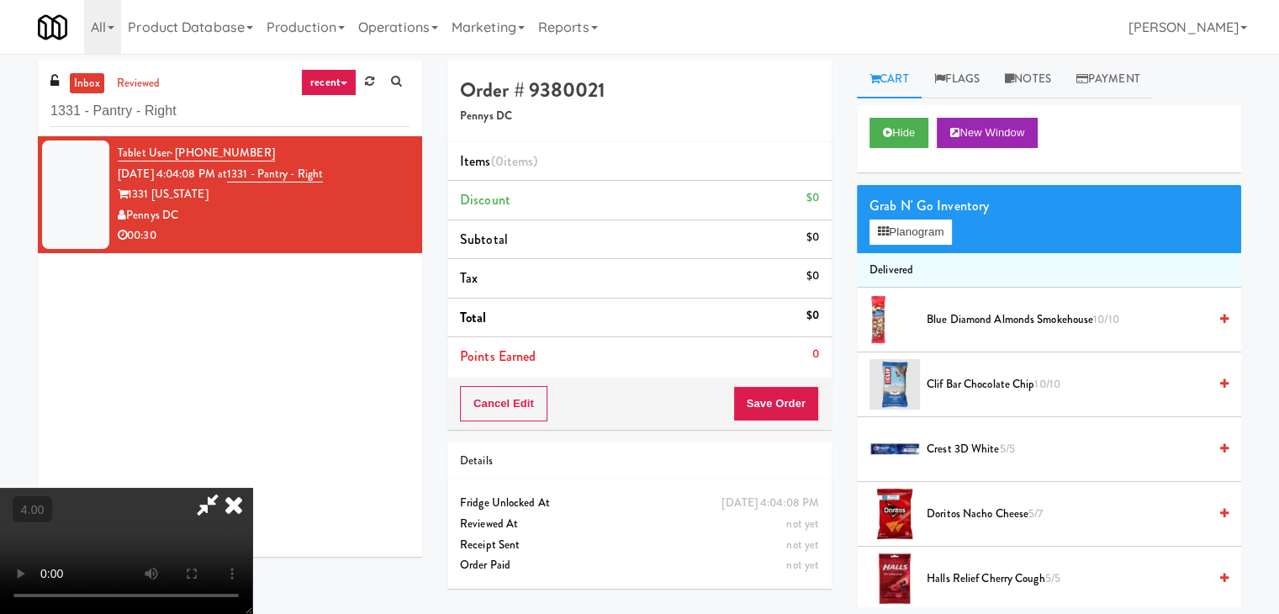
click at [252, 488] on video at bounding box center [126, 551] width 252 height 126
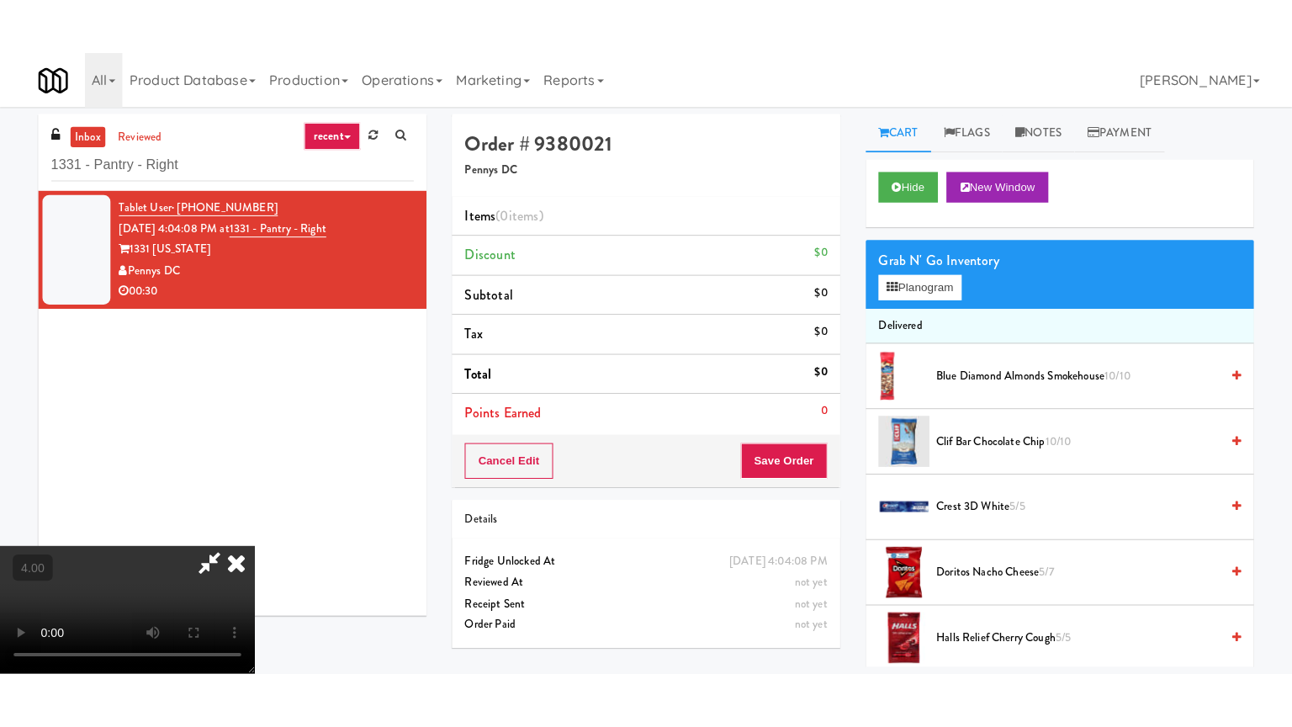
scroll to position [236, 0]
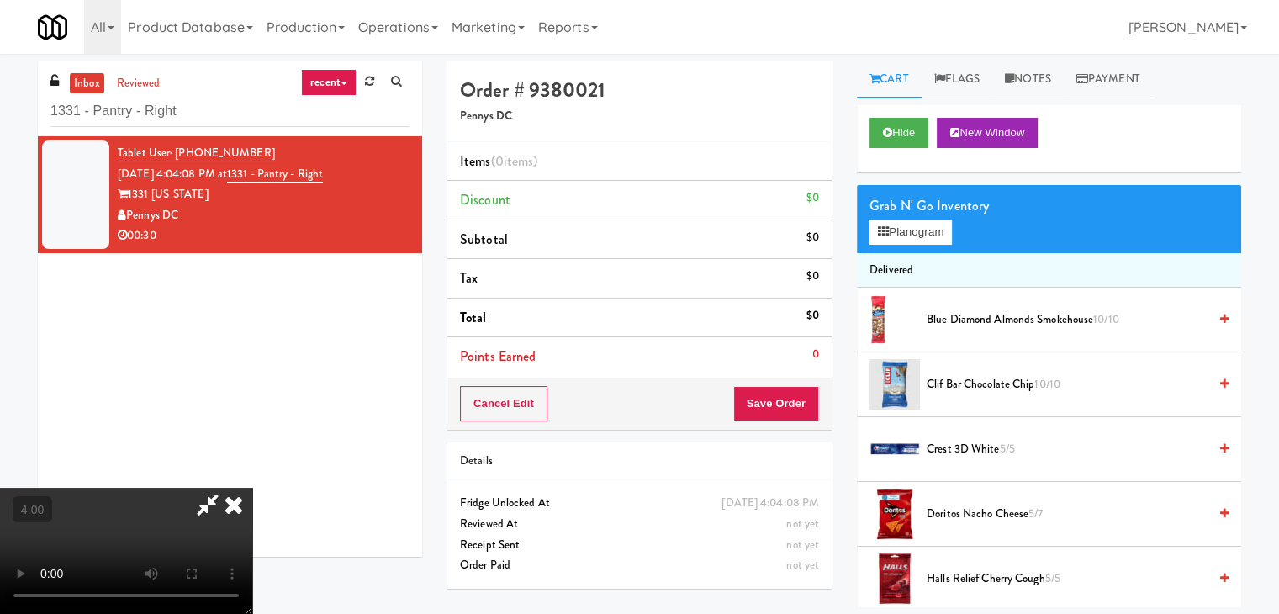
click at [252, 488] on video at bounding box center [126, 551] width 252 height 126
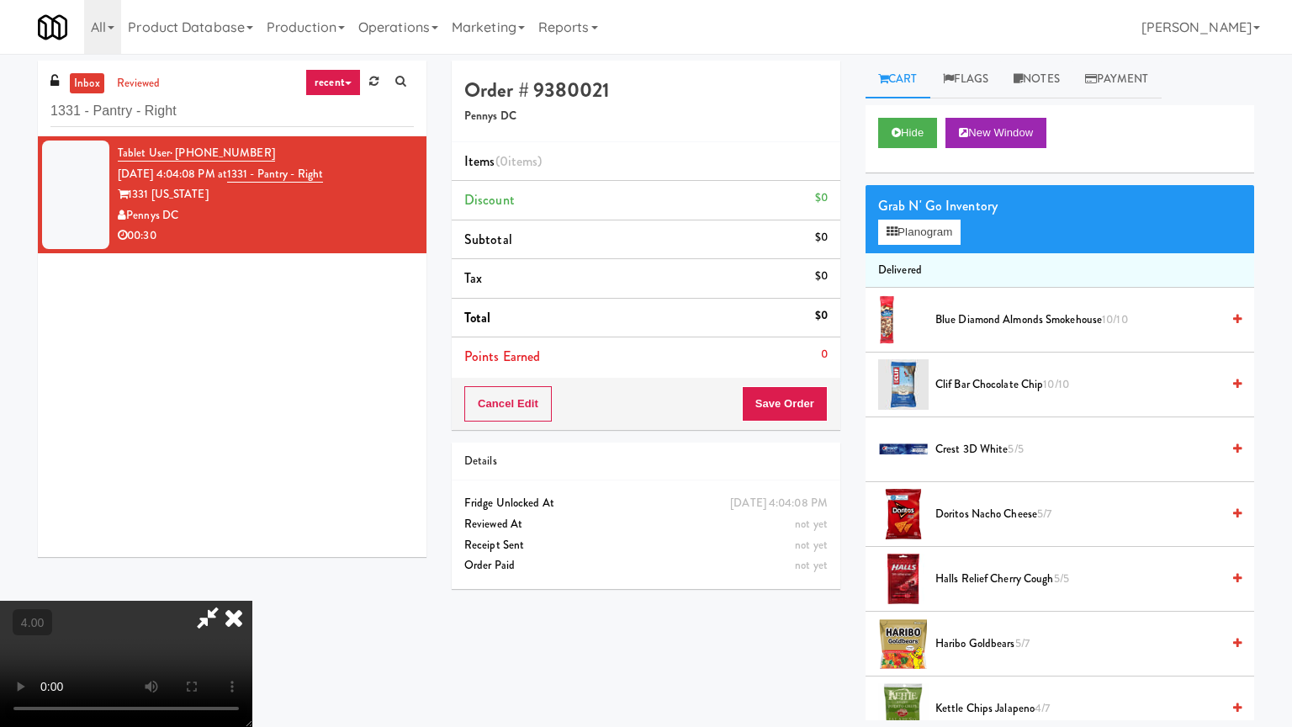
click at [252, 600] on video at bounding box center [126, 663] width 252 height 126
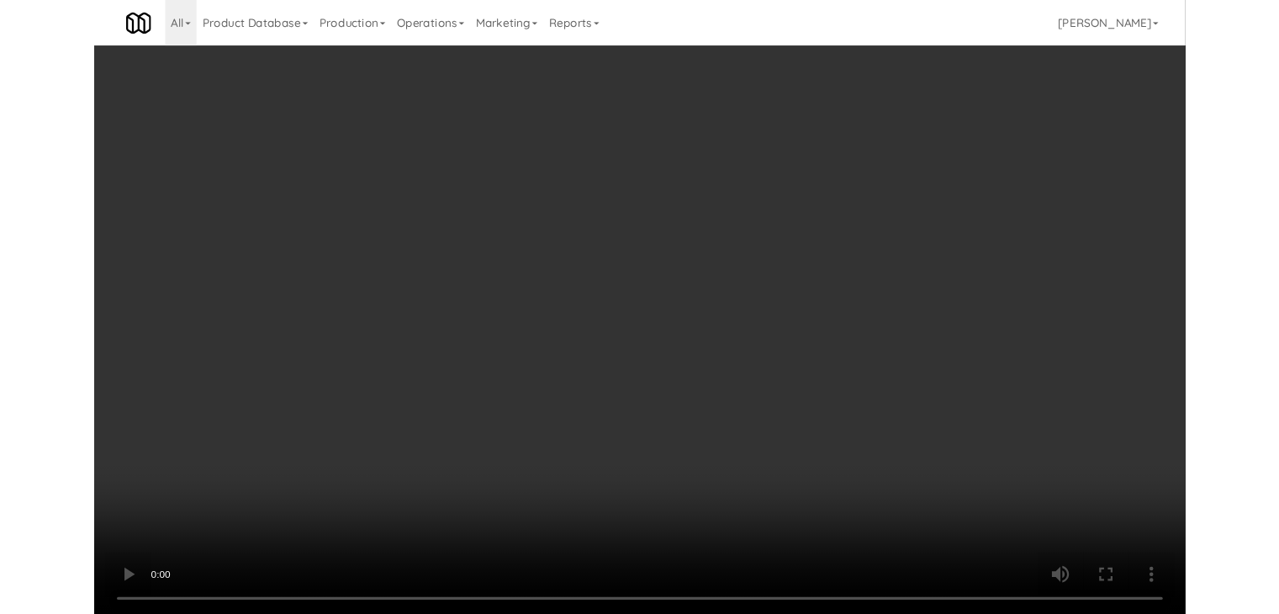
scroll to position [34, 0]
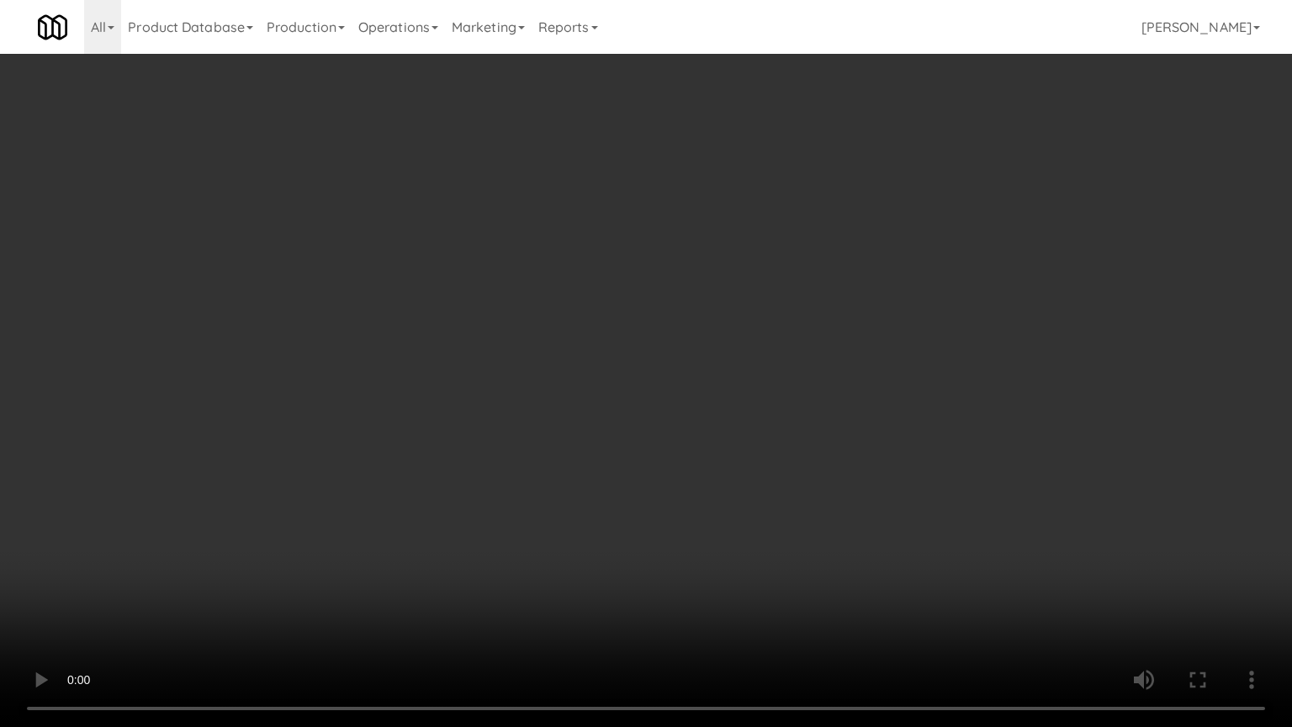
click at [304, 551] on video at bounding box center [646, 363] width 1292 height 727
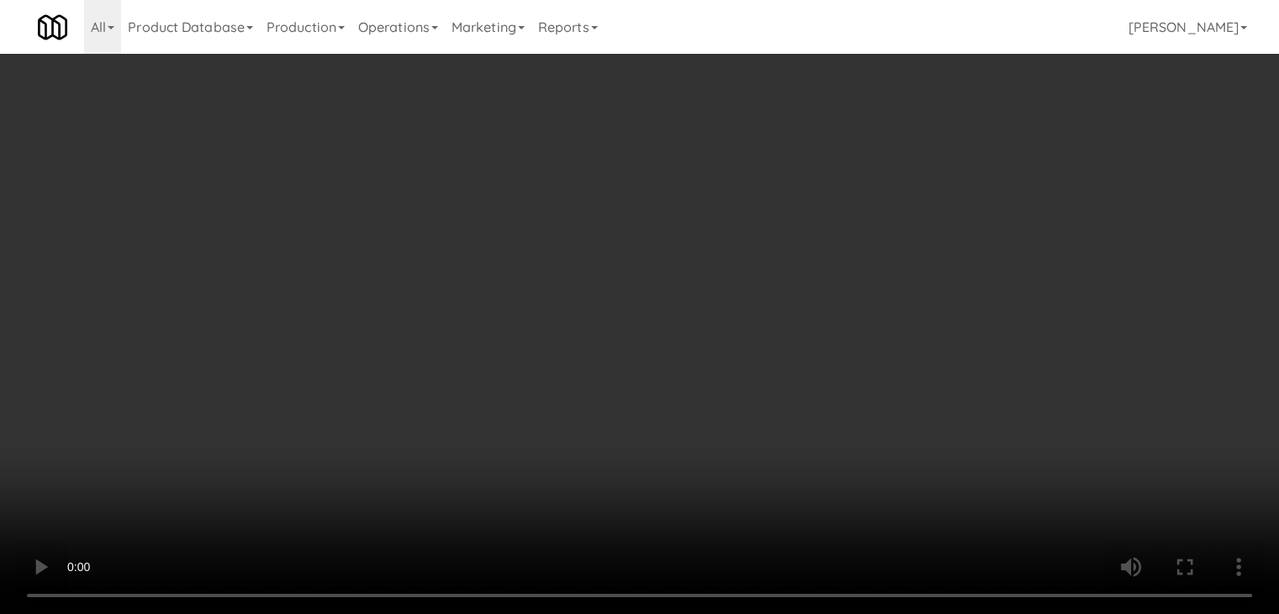
click at [517, 421] on video at bounding box center [639, 307] width 1279 height 614
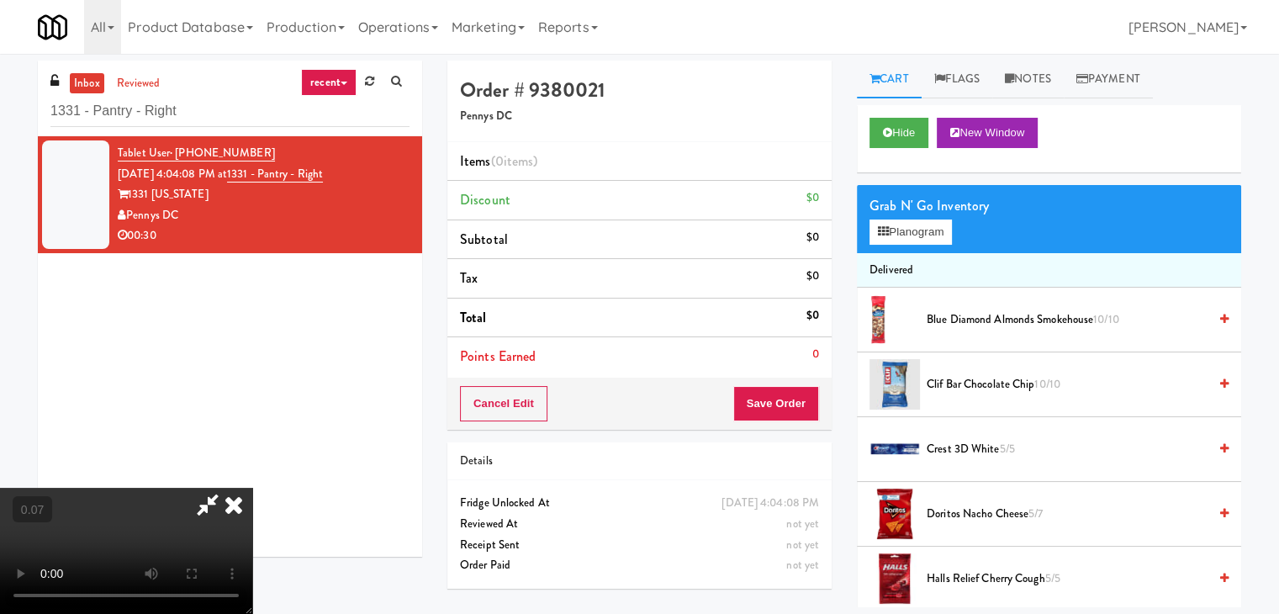
click at [868, 237] on div "Grab N' Go Inventory Planogram" at bounding box center [1049, 219] width 384 height 68
click at [891, 230] on button "Planogram" at bounding box center [911, 232] width 82 height 25
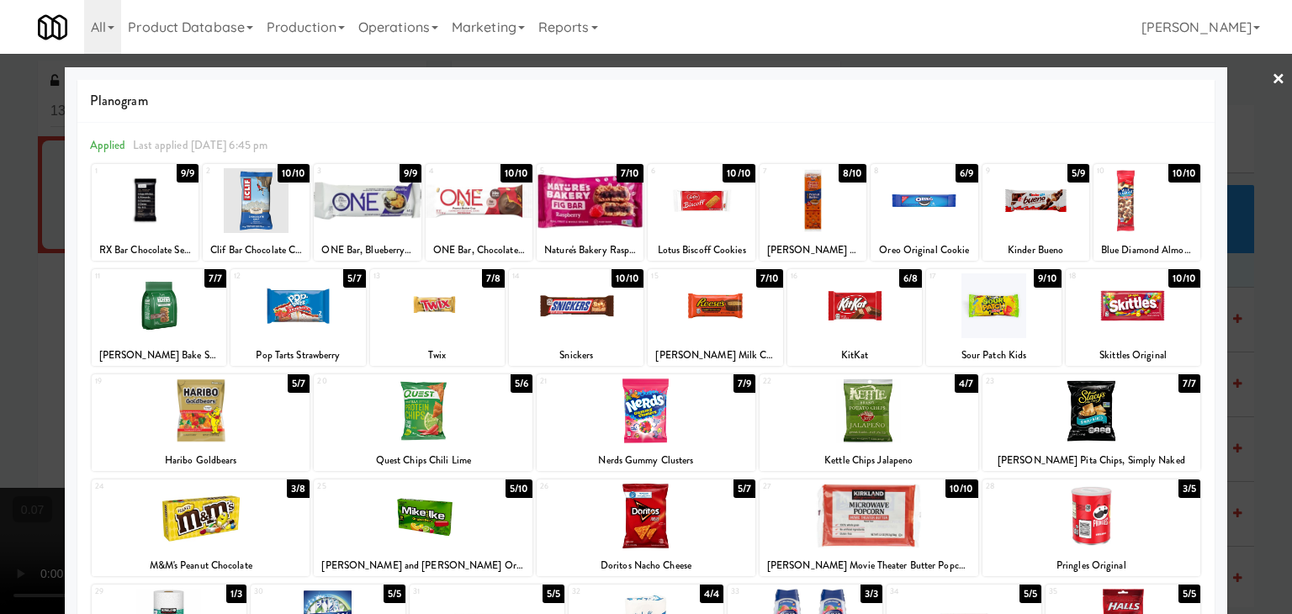
click at [592, 183] on div at bounding box center [590, 200] width 107 height 65
click at [447, 315] on div at bounding box center [437, 305] width 135 height 65
click at [0, 202] on div at bounding box center [646, 307] width 1292 height 614
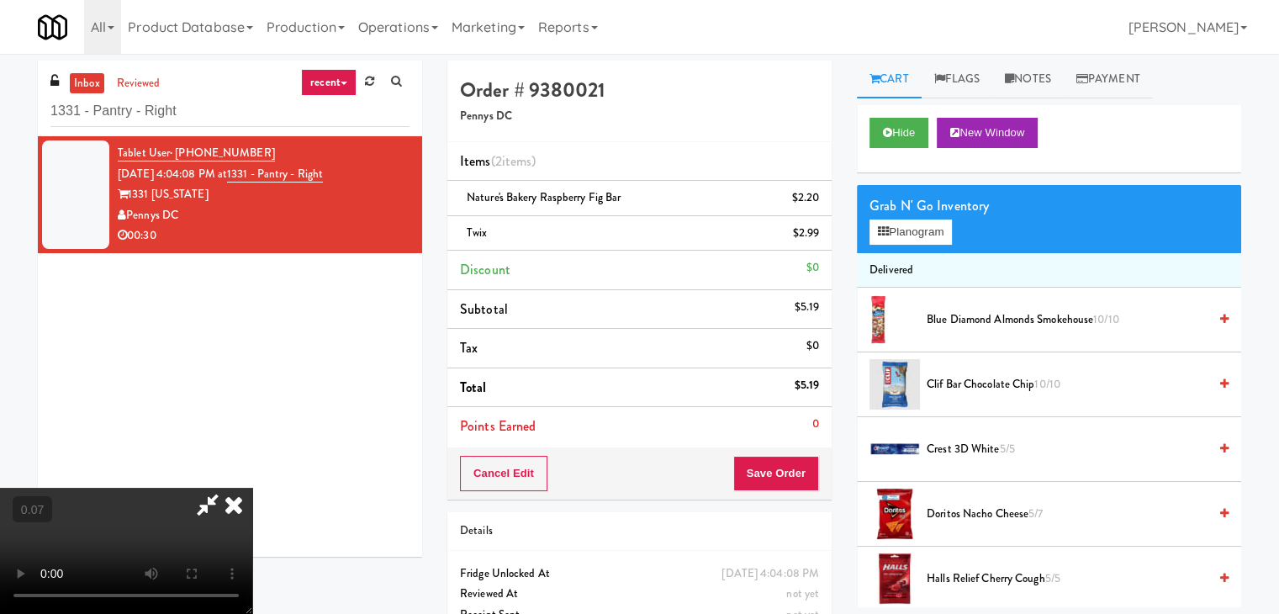
click at [237, 488] on video at bounding box center [126, 551] width 252 height 126
click at [895, 234] on button "Planogram" at bounding box center [911, 232] width 82 height 25
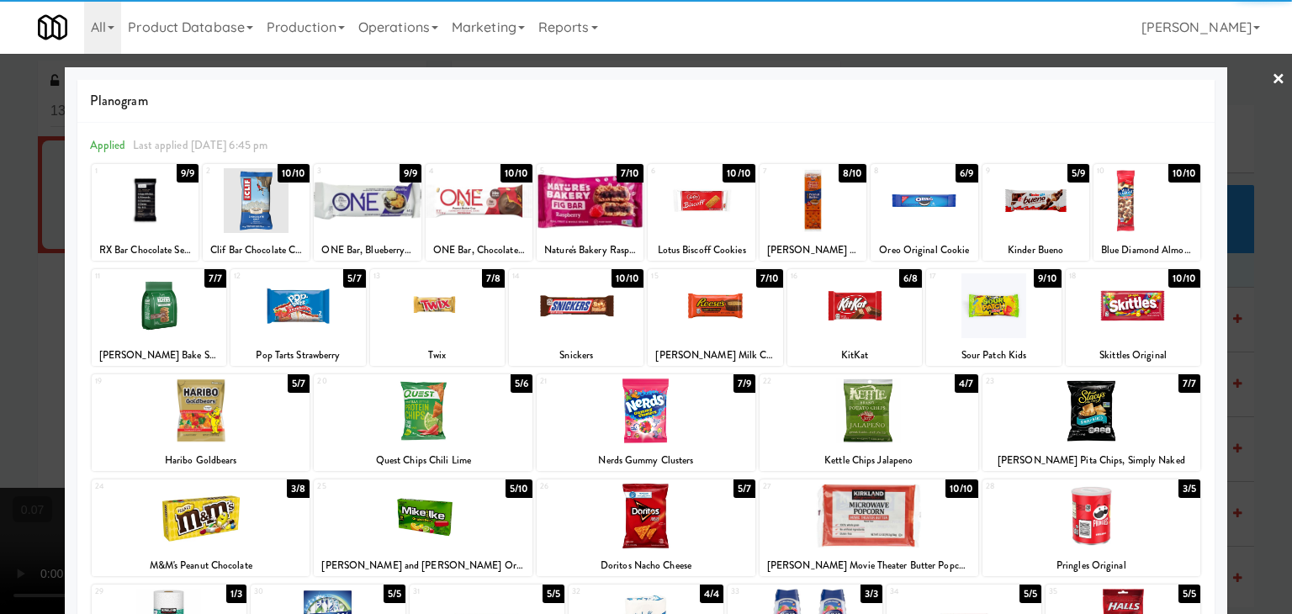
click at [571, 320] on div at bounding box center [576, 305] width 135 height 65
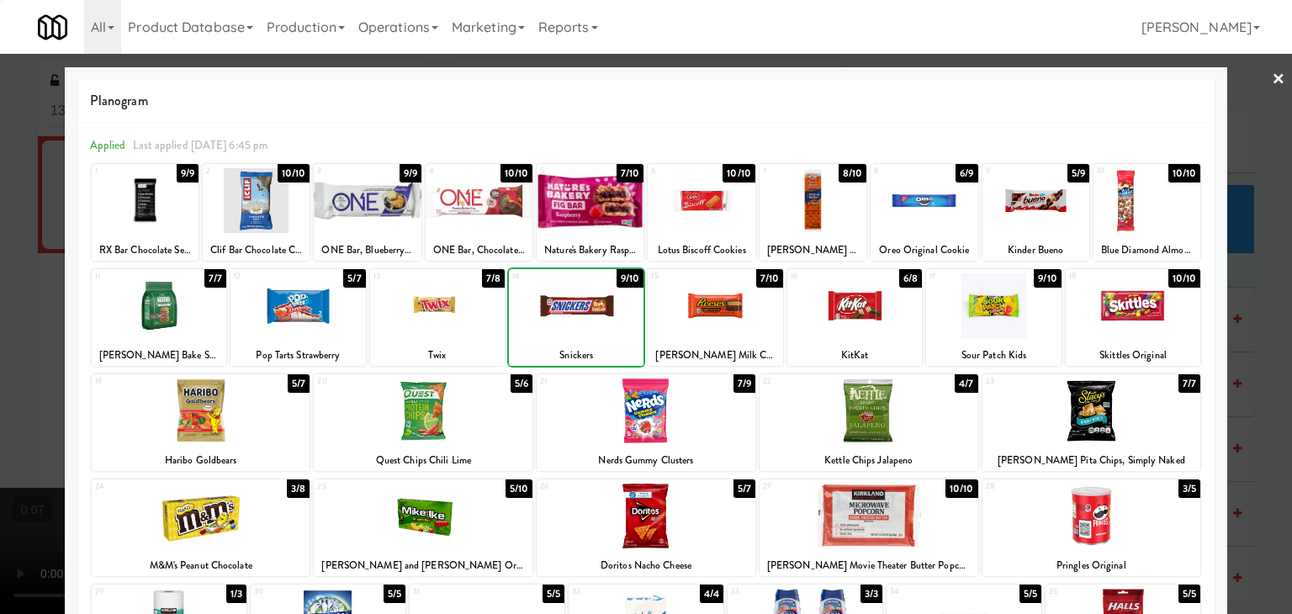
click at [0, 230] on div at bounding box center [646, 307] width 1292 height 614
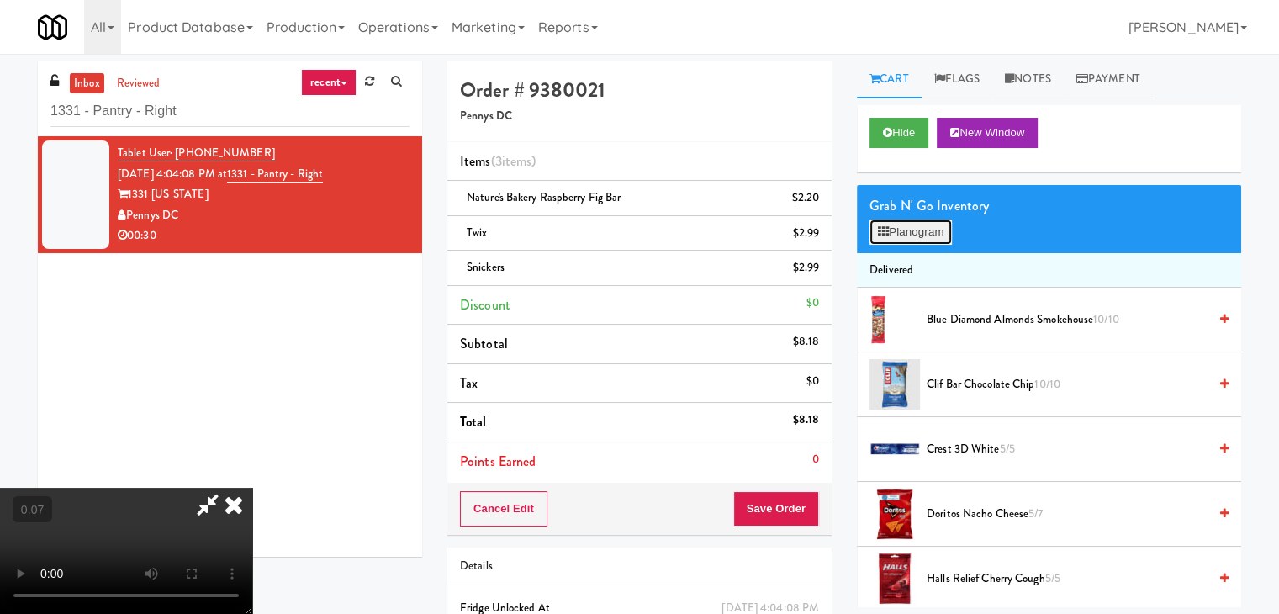
click at [891, 236] on button "Planogram" at bounding box center [911, 232] width 82 height 25
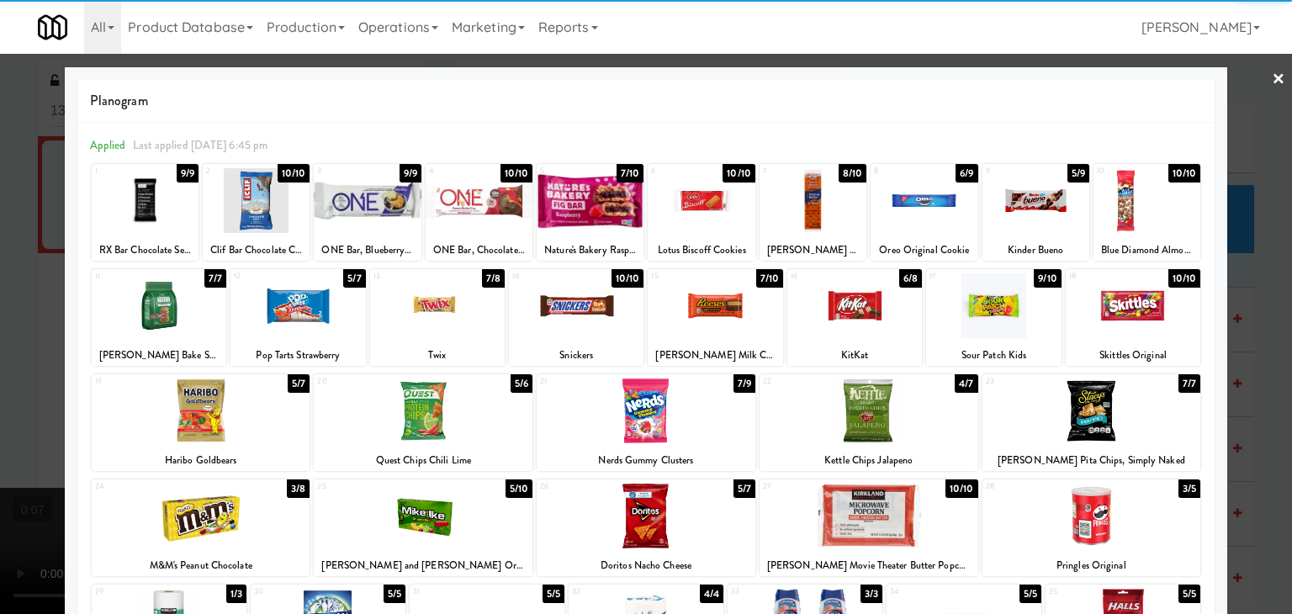
click at [738, 319] on div at bounding box center [715, 305] width 135 height 65
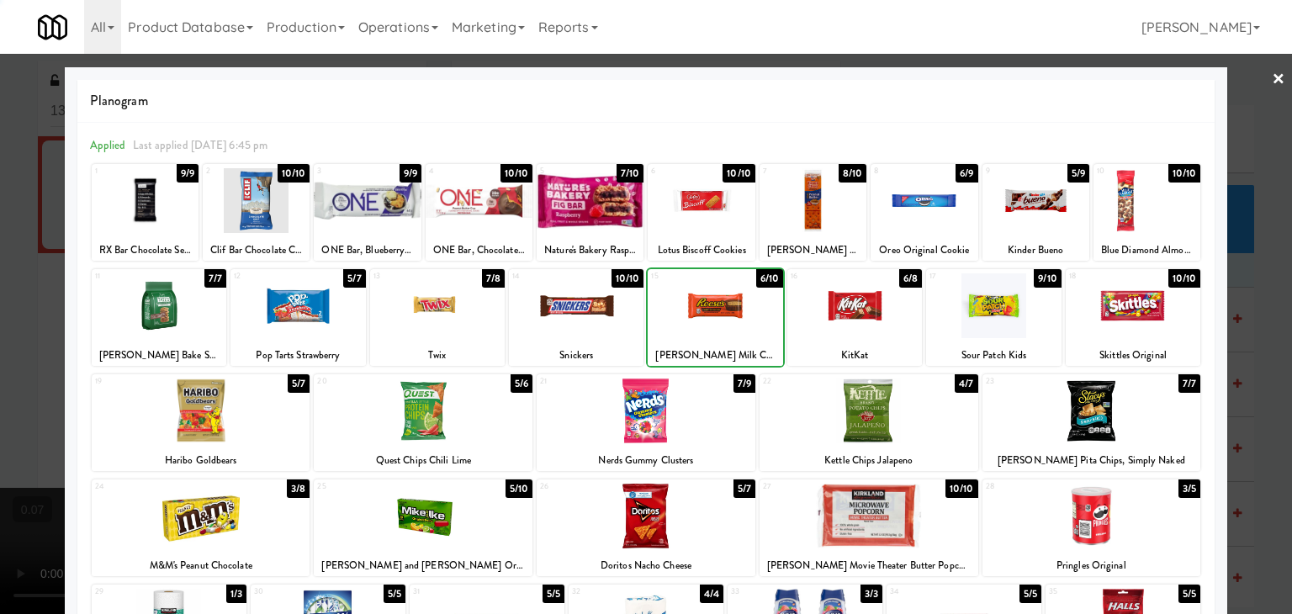
click at [0, 273] on div at bounding box center [646, 307] width 1292 height 614
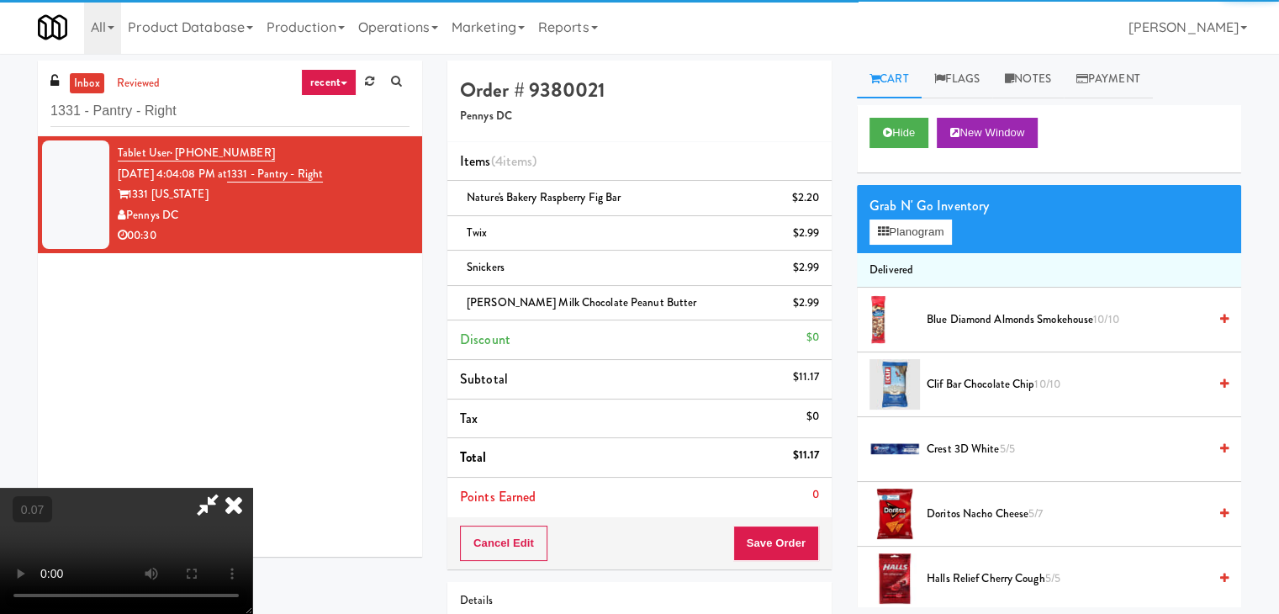
click at [239, 488] on video at bounding box center [126, 551] width 252 height 126
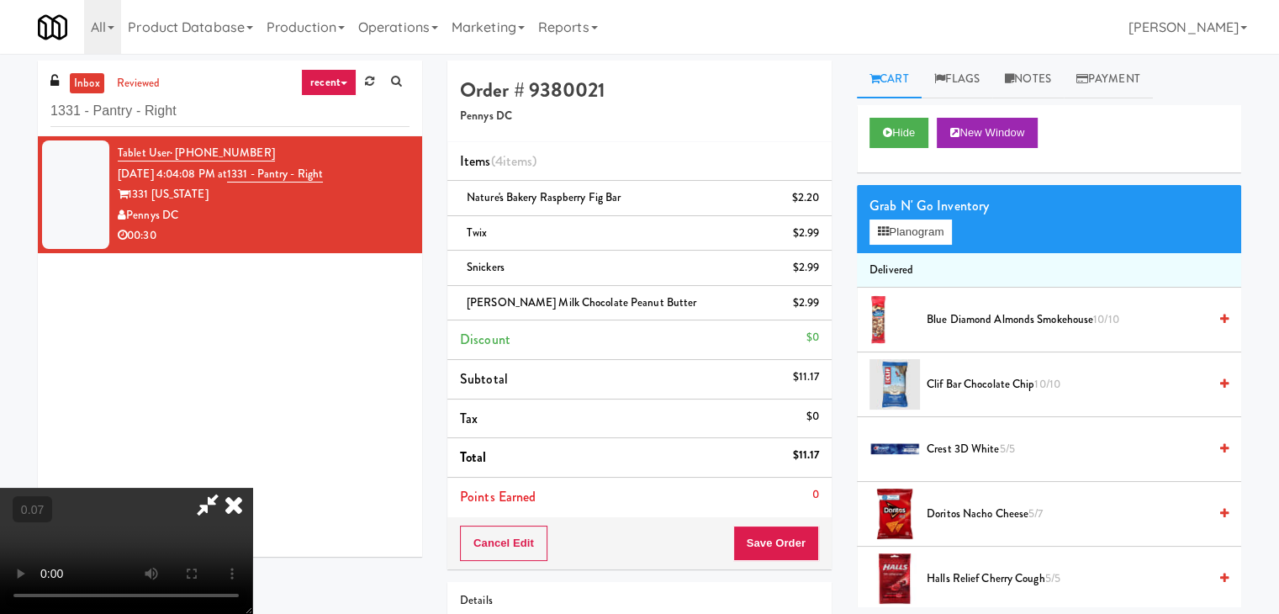
click at [252, 488] on video at bounding box center [126, 551] width 252 height 126
click at [909, 230] on button "Planogram" at bounding box center [911, 232] width 82 height 25
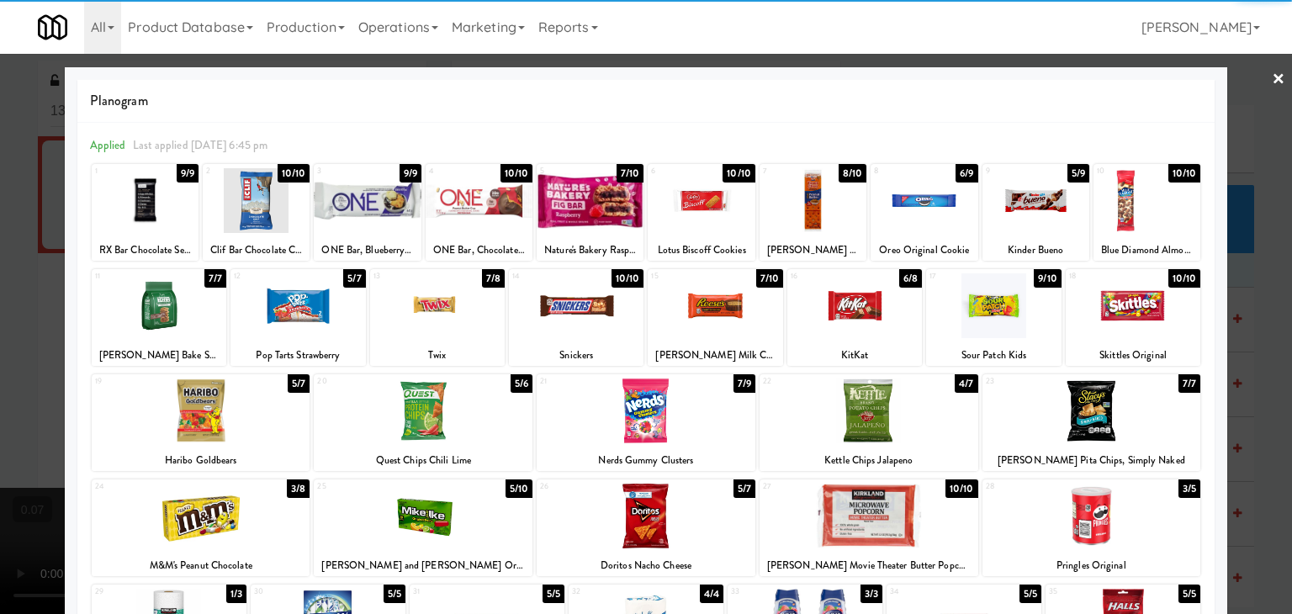
click at [690, 413] on div at bounding box center [646, 410] width 219 height 65
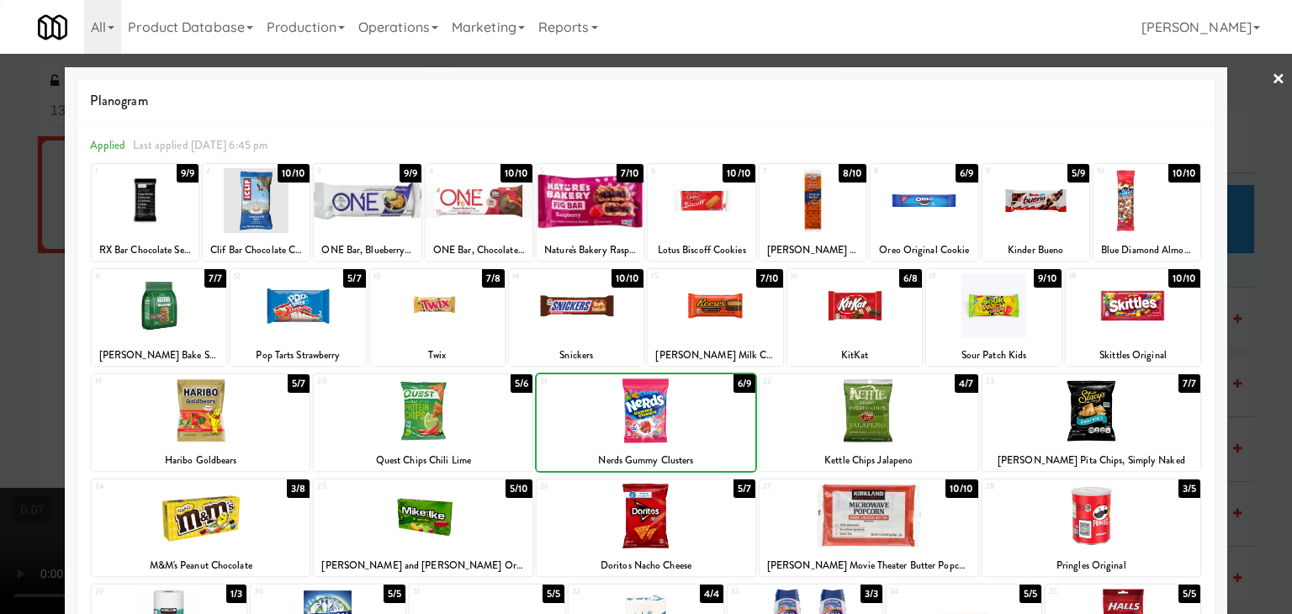
click at [0, 257] on div at bounding box center [646, 307] width 1292 height 614
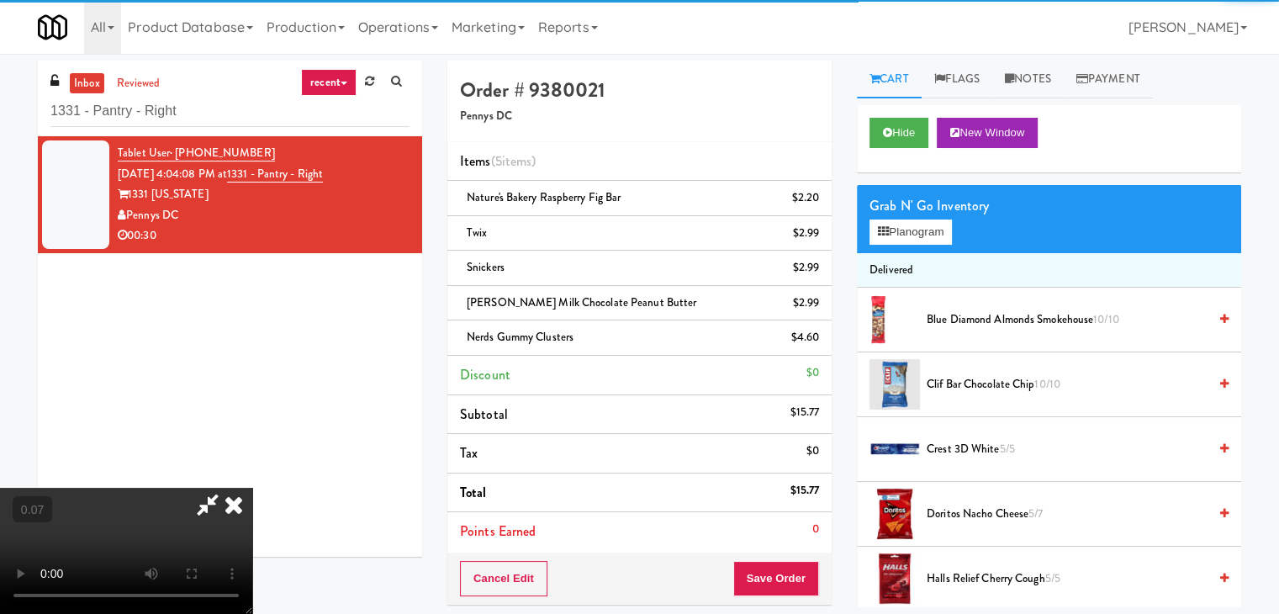
click at [252, 488] on video at bounding box center [126, 551] width 252 height 126
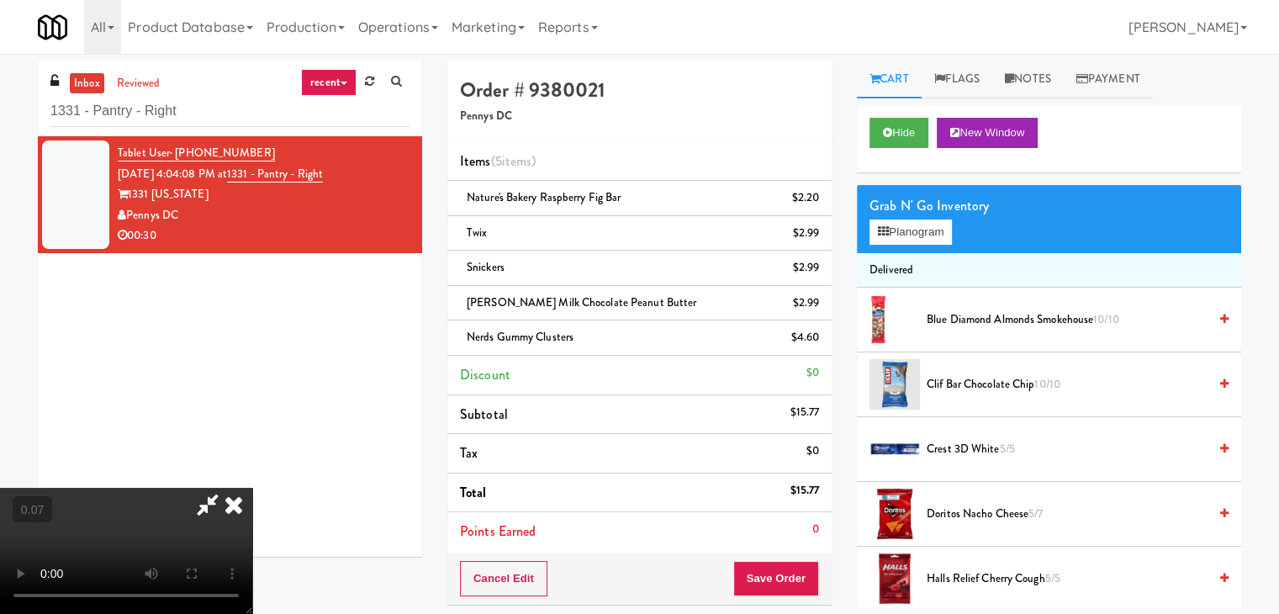
click at [252, 488] on video at bounding box center [126, 551] width 252 height 126
click at [252, 532] on video at bounding box center [126, 551] width 252 height 126
click at [252, 501] on video at bounding box center [126, 551] width 252 height 126
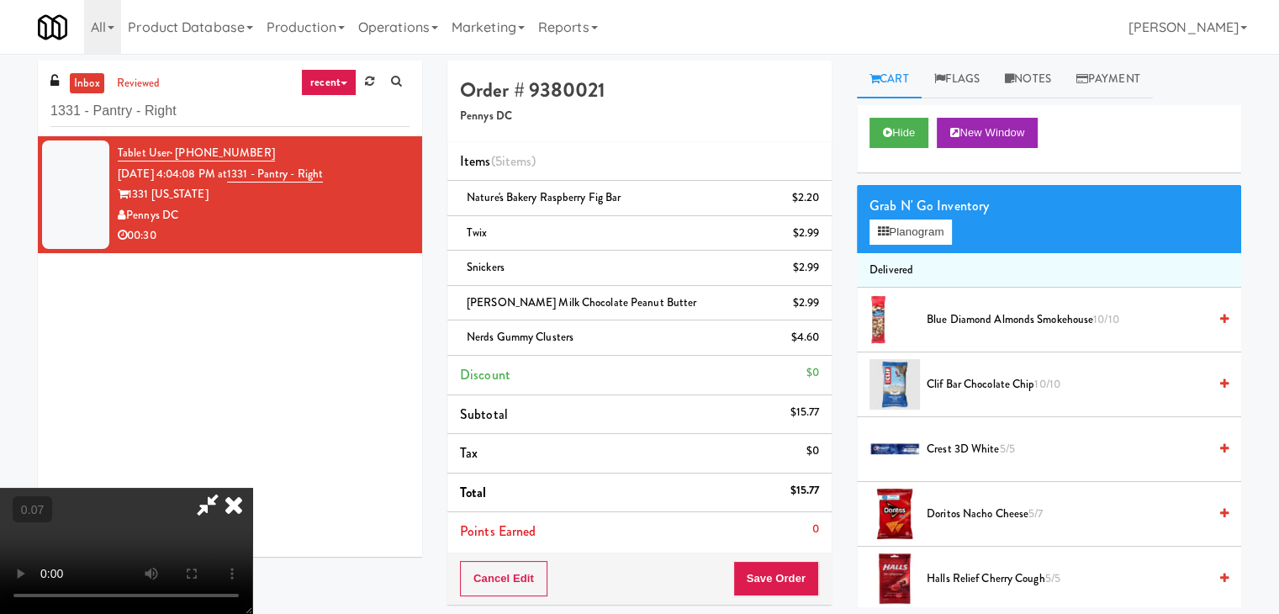
click at [252, 501] on video at bounding box center [126, 551] width 252 height 126
click at [252, 521] on video at bounding box center [126, 551] width 252 height 126
click at [252, 511] on video at bounding box center [126, 551] width 252 height 126
click at [921, 235] on button "Planogram" at bounding box center [911, 232] width 82 height 25
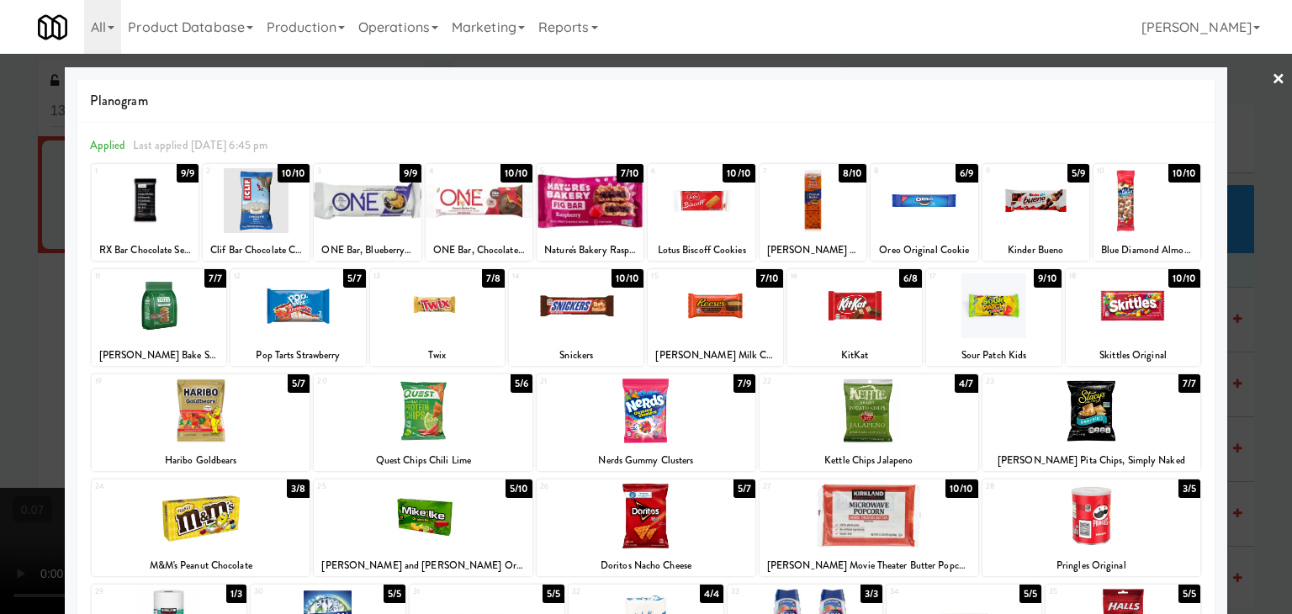
click at [686, 415] on div at bounding box center [646, 410] width 219 height 65
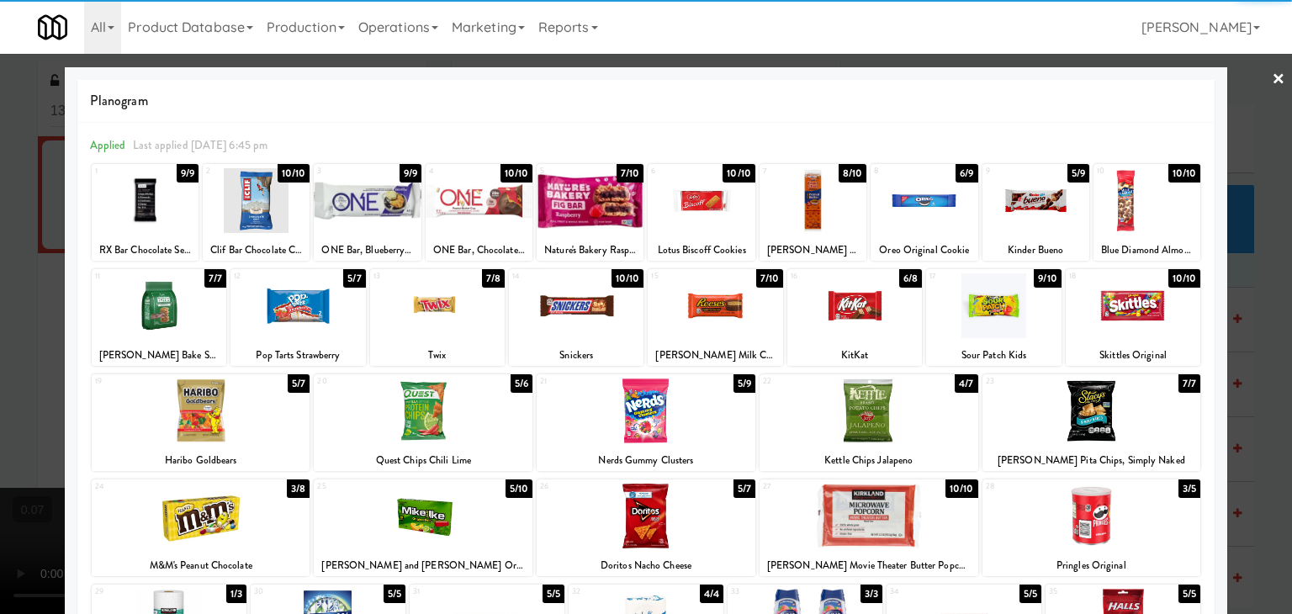
click at [222, 521] on div at bounding box center [201, 516] width 219 height 65
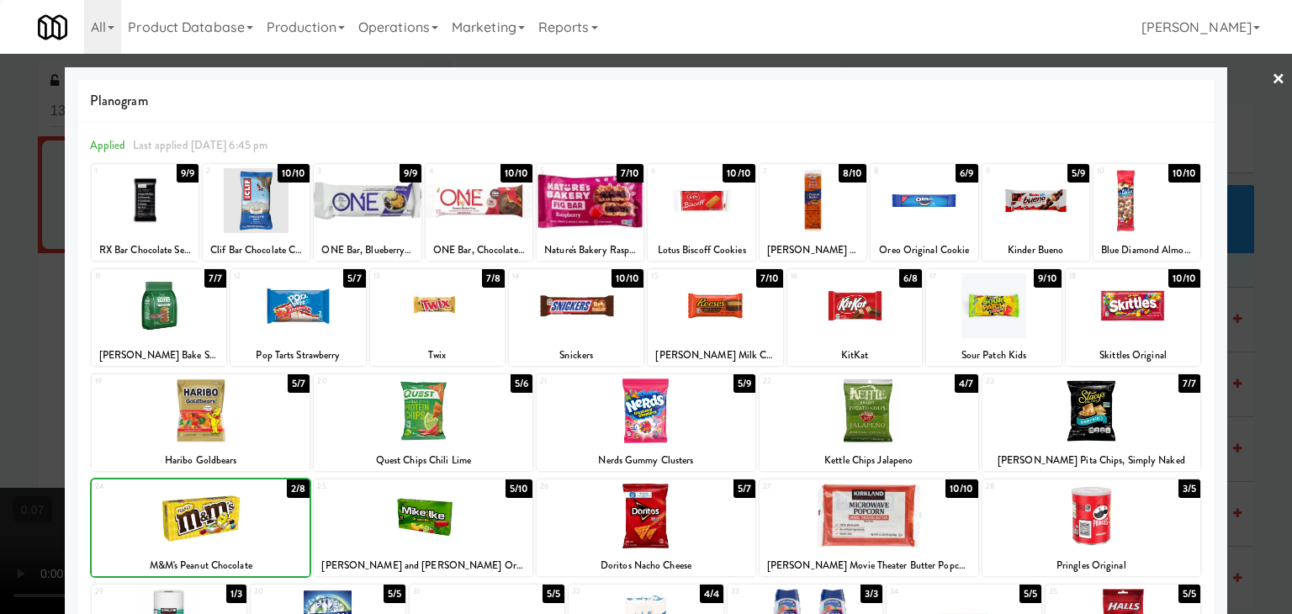
click at [384, 519] on div at bounding box center [423, 516] width 219 height 65
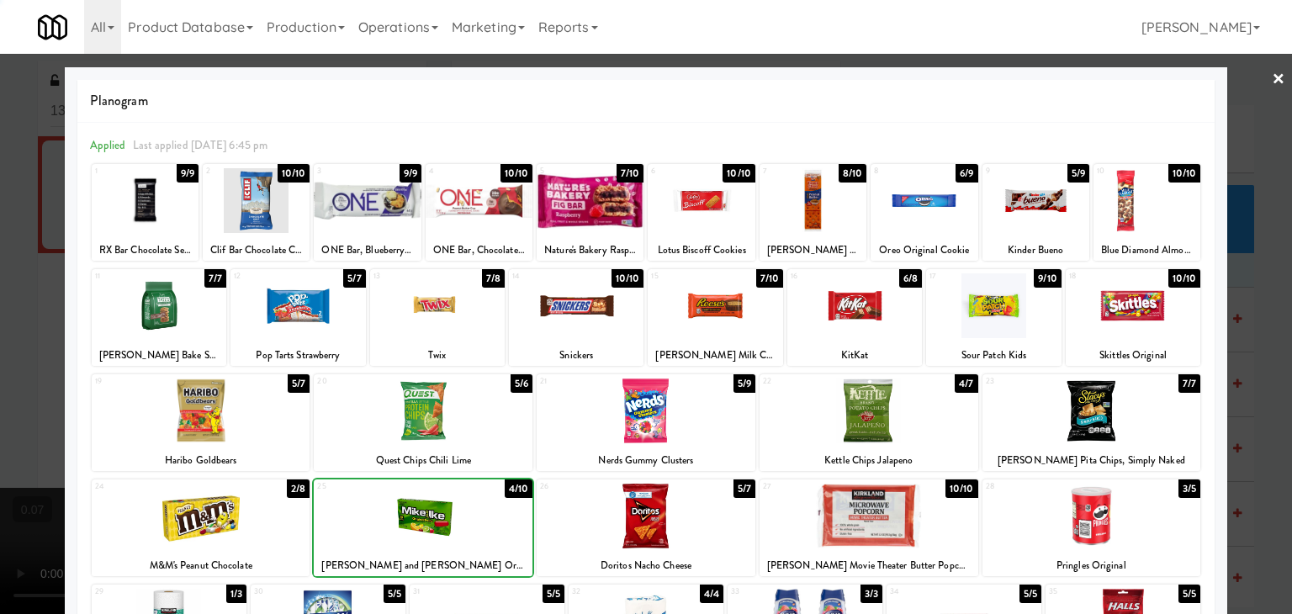
click at [0, 313] on div at bounding box center [646, 307] width 1292 height 614
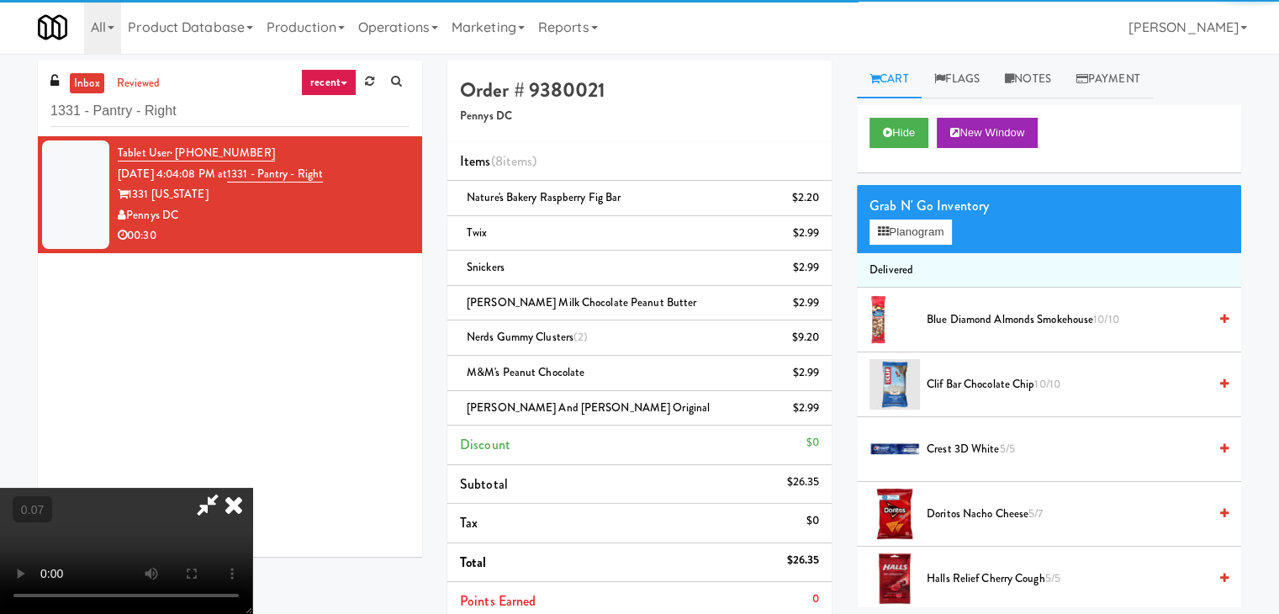
click at [252, 488] on video at bounding box center [126, 551] width 252 height 126
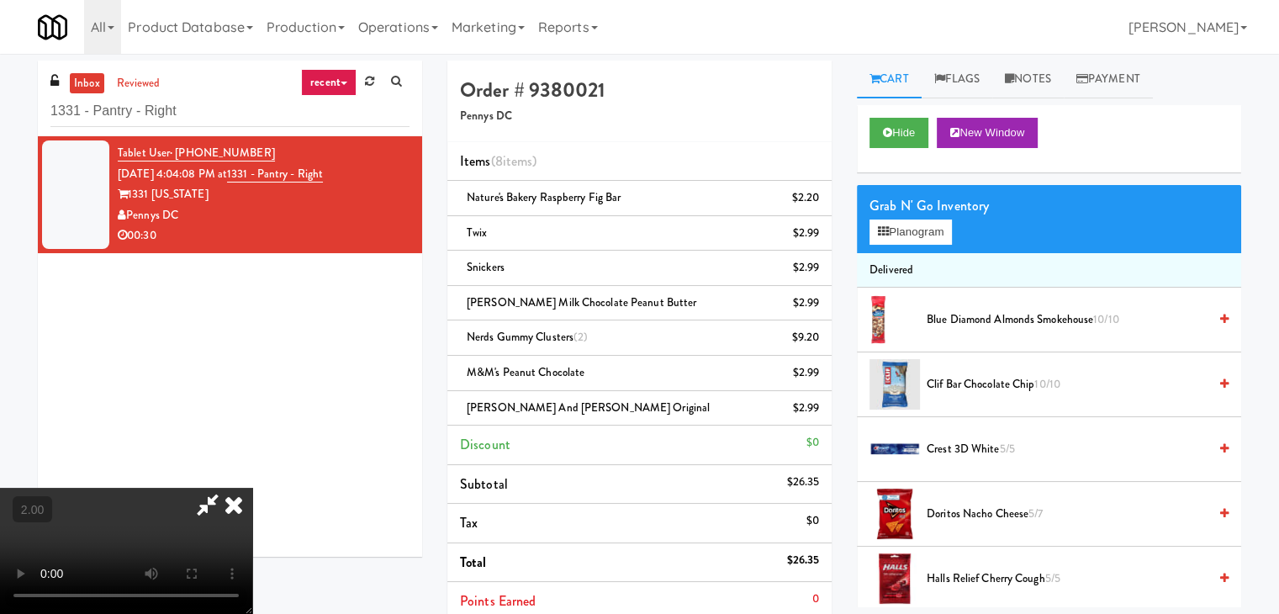
click at [252, 488] on video at bounding box center [126, 551] width 252 height 126
click at [252, 488] on icon at bounding box center [233, 505] width 37 height 34
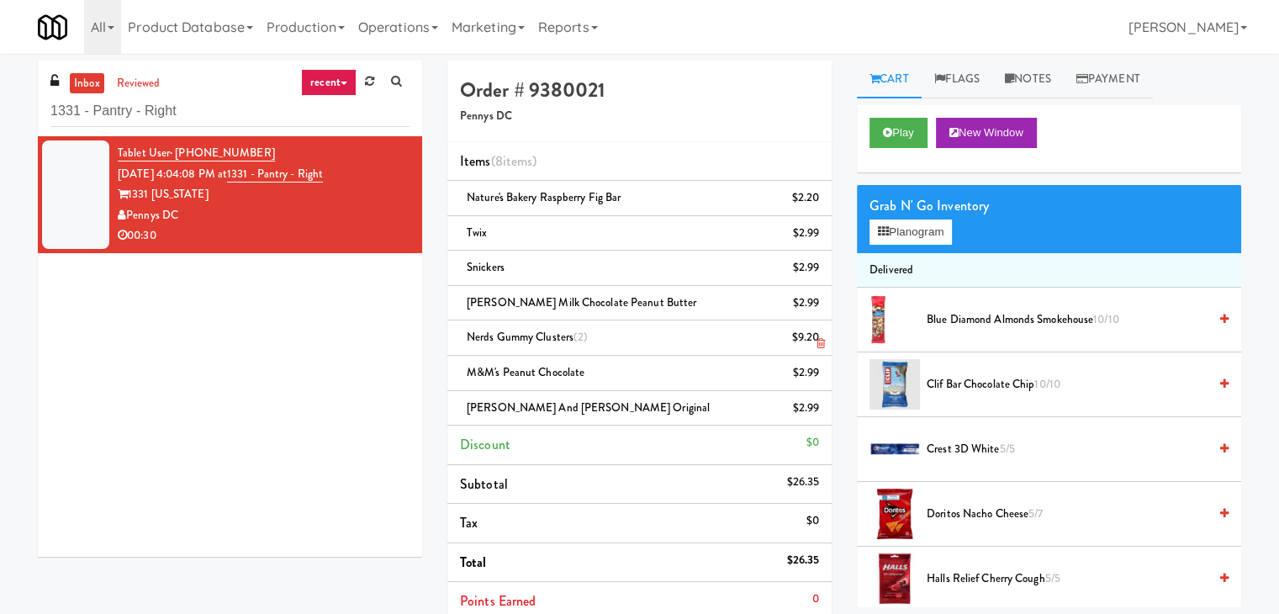
click at [817, 343] on icon at bounding box center [821, 343] width 8 height 11
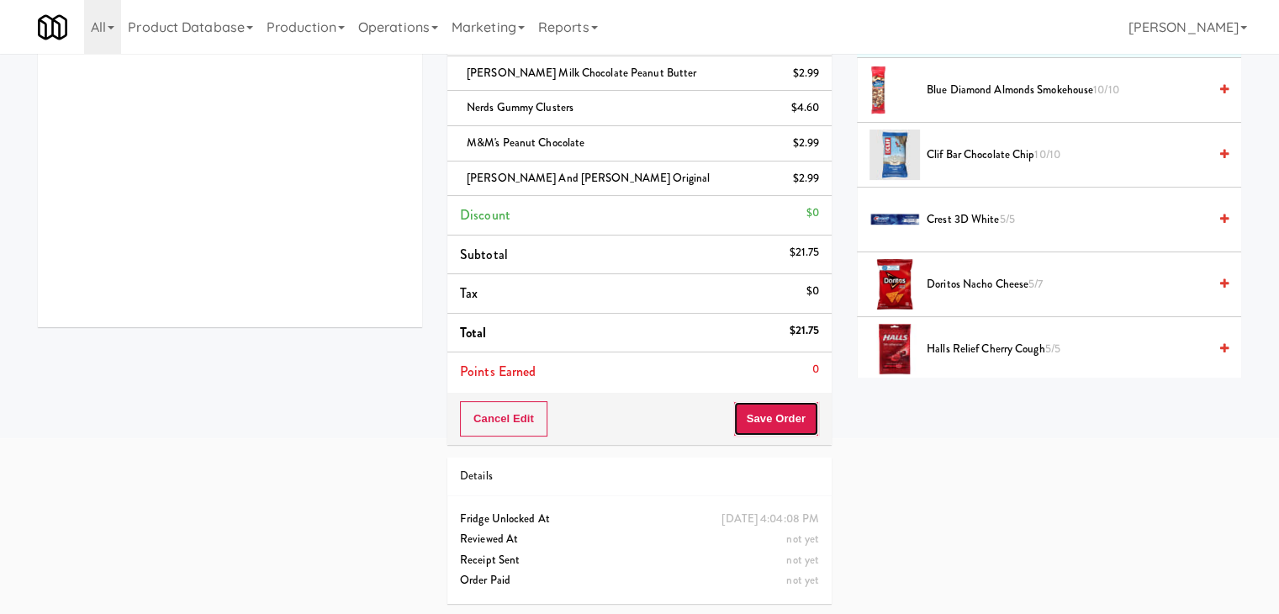
click at [767, 408] on button "Save Order" at bounding box center [776, 418] width 86 height 35
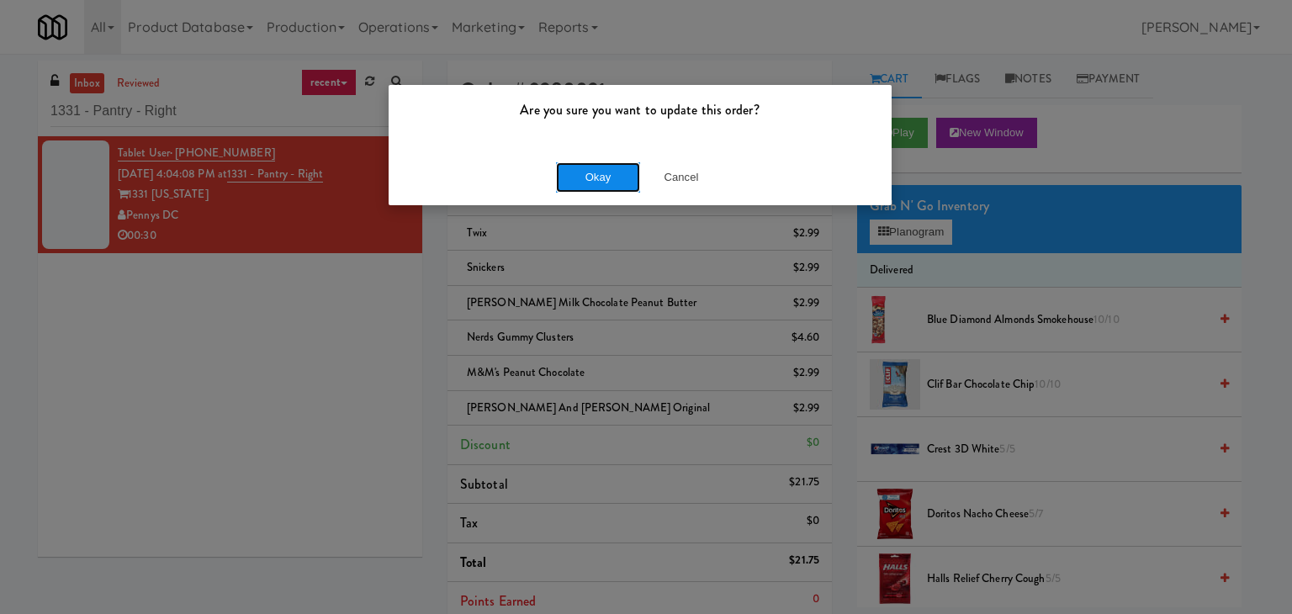
click at [608, 179] on button "Okay" at bounding box center [598, 177] width 84 height 30
